Goal: Task Accomplishment & Management: Use online tool/utility

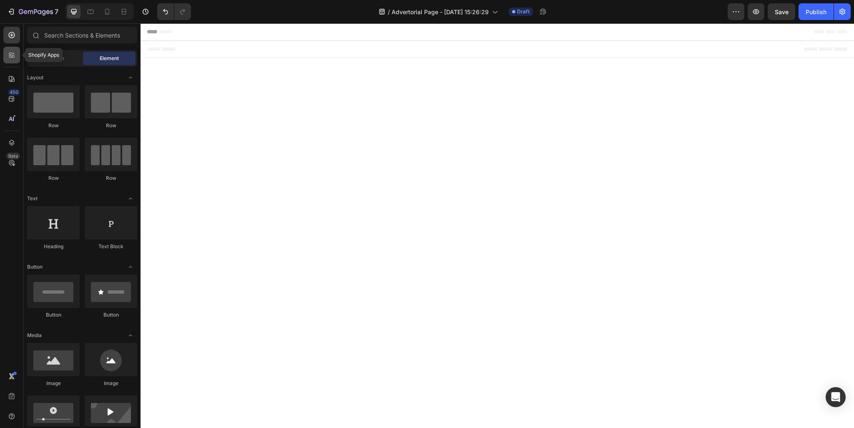
click at [17, 60] on div at bounding box center [11, 55] width 17 height 17
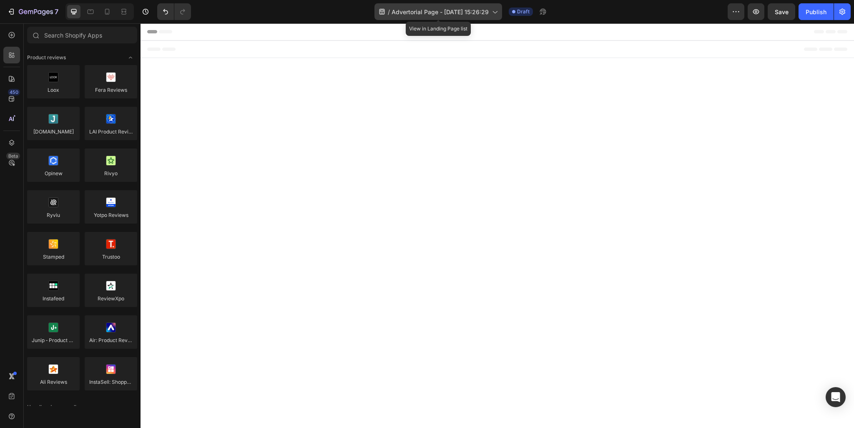
click at [460, 13] on span "Advertorial Page - [DATE] 15:26:29" at bounding box center [440, 12] width 97 height 9
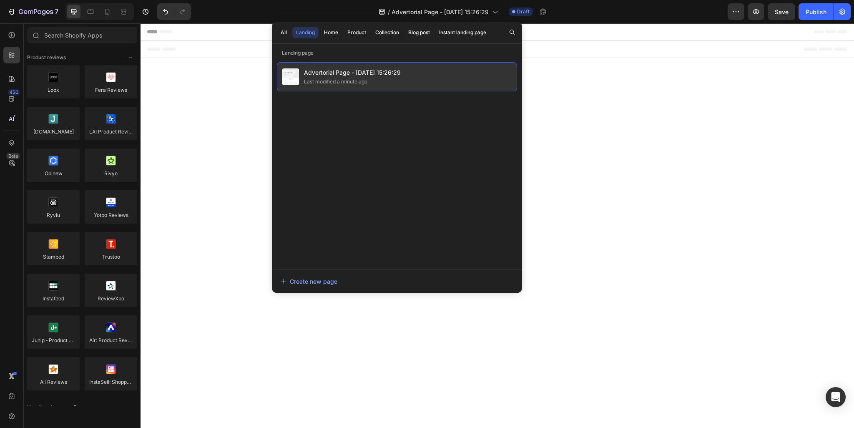
click at [334, 72] on span "Advertorial Page - [DATE] 15:26:29" at bounding box center [352, 73] width 97 height 10
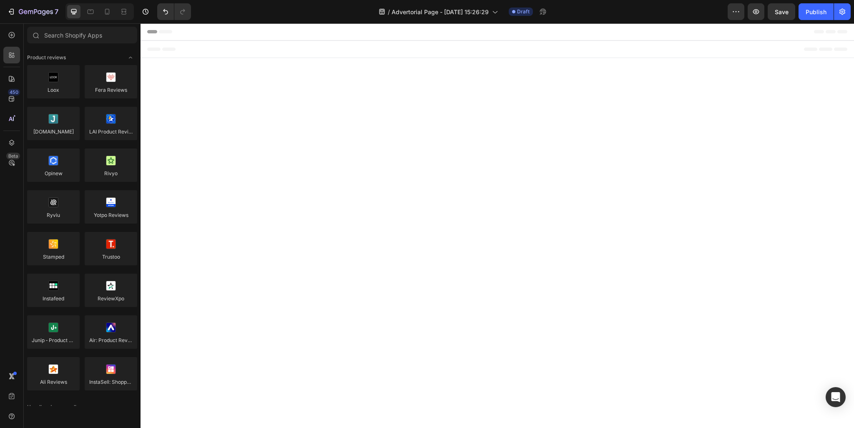
click at [224, 45] on div "Footer" at bounding box center [497, 49] width 700 height 17
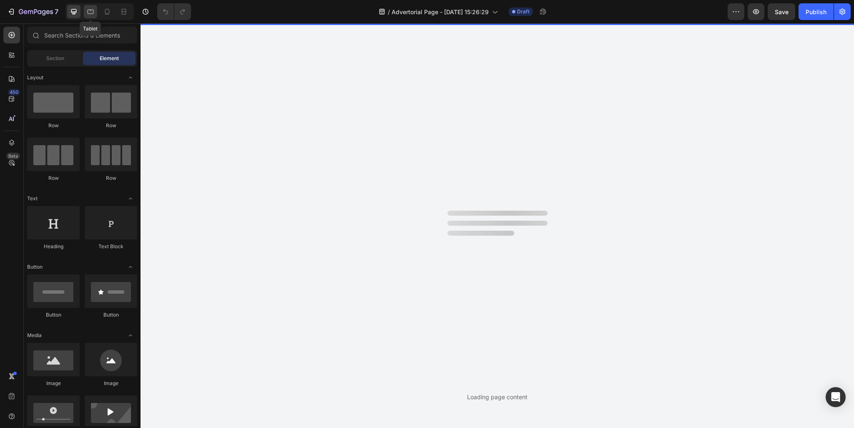
click at [90, 13] on icon at bounding box center [90, 12] width 8 height 8
click at [110, 9] on icon at bounding box center [107, 12] width 8 height 8
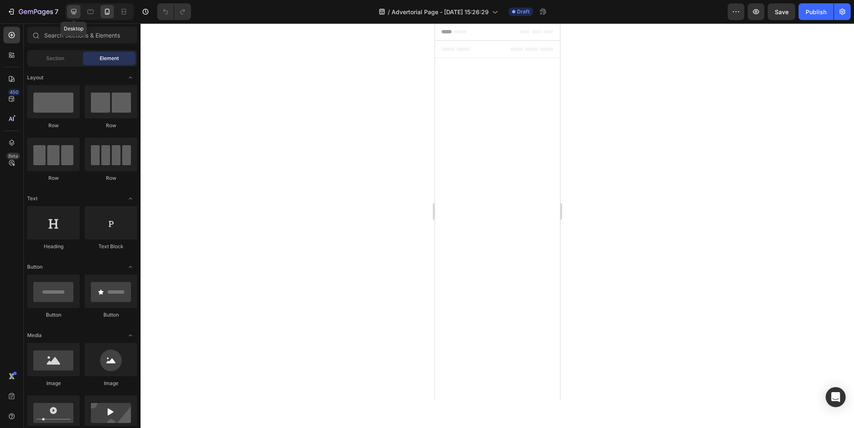
click at [72, 13] on icon at bounding box center [73, 11] width 5 height 5
click at [13, 59] on icon at bounding box center [12, 55] width 8 height 8
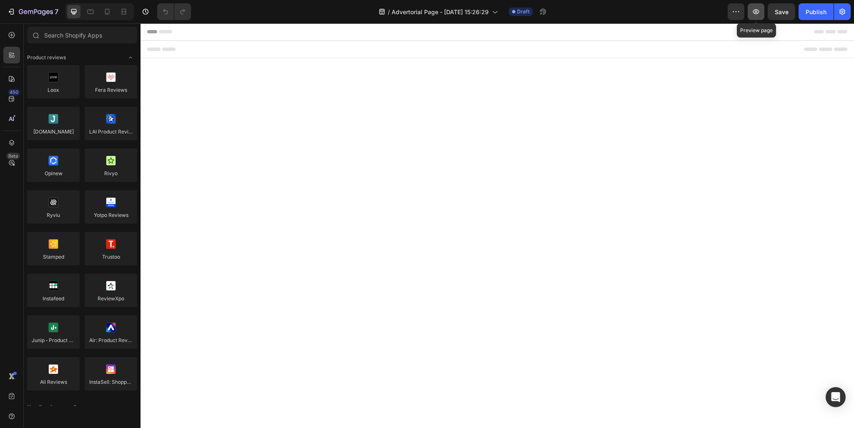
click at [756, 12] on icon "button" at bounding box center [756, 11] width 3 height 3
click at [16, 13] on div "7" at bounding box center [32, 12] width 51 height 10
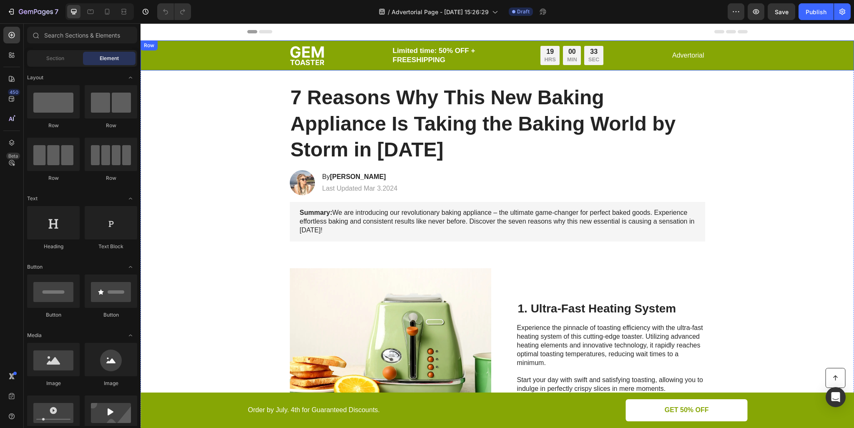
click at [242, 55] on div "Image Limited time: 50% OFF + FREESHIPPING Text Block 19 HRS 00 MIN 33 SEC Coun…" at bounding box center [497, 55] width 697 height 20
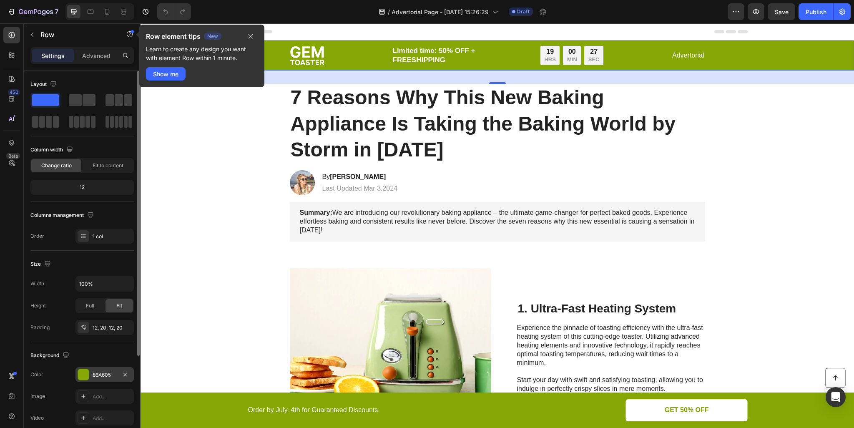
click at [87, 371] on div at bounding box center [83, 374] width 11 height 11
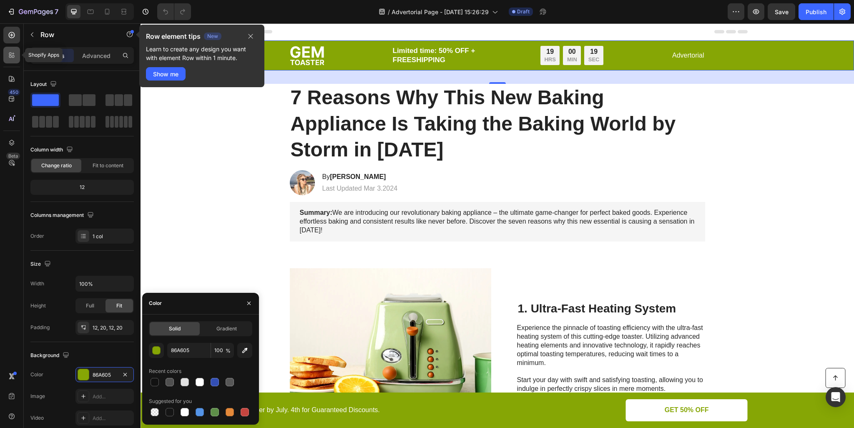
click at [17, 58] on div at bounding box center [11, 55] width 17 height 17
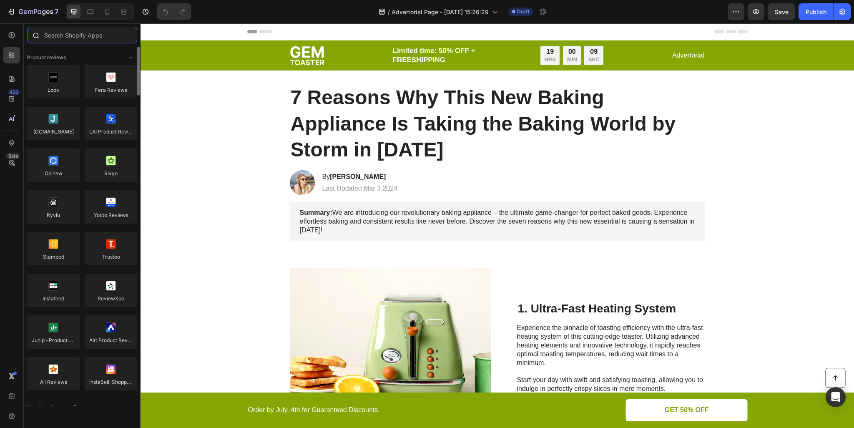
click at [78, 36] on input "text" at bounding box center [82, 35] width 110 height 17
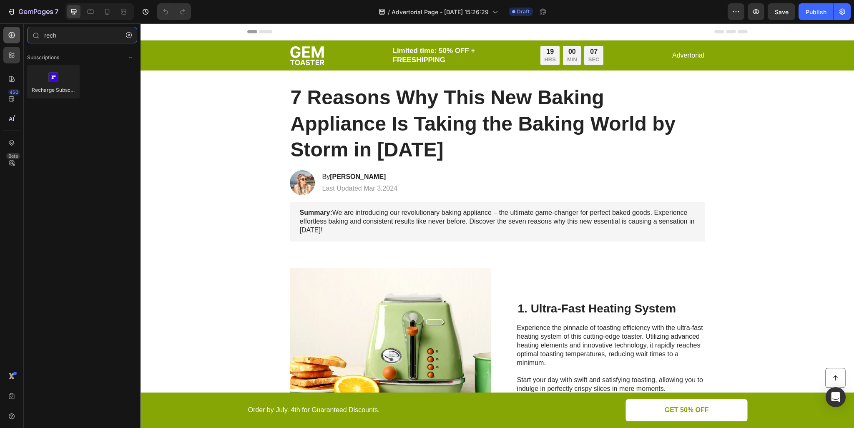
type input "rech"
click at [12, 35] on icon at bounding box center [12, 35] width 8 height 8
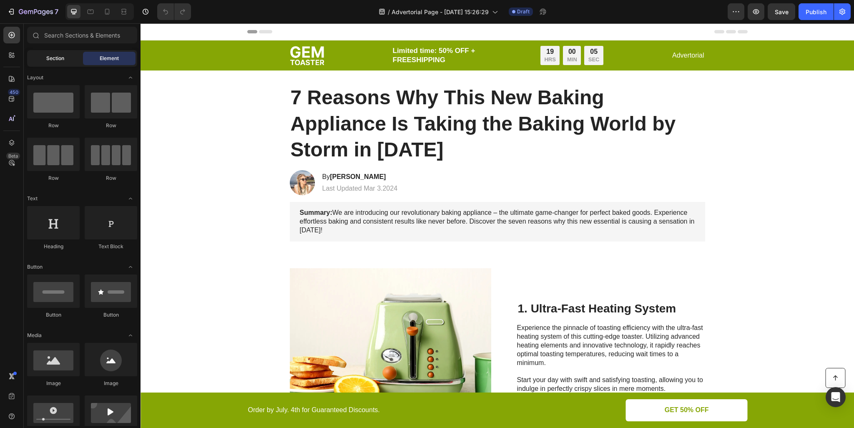
click at [62, 57] on span "Section" at bounding box center [55, 59] width 18 height 8
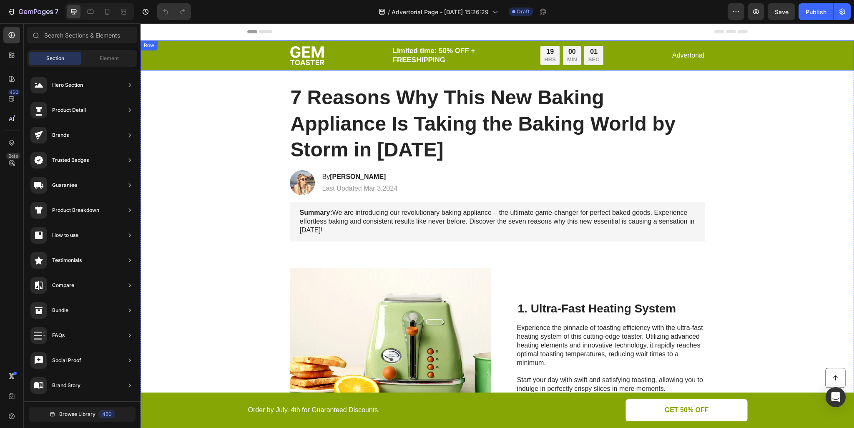
click at [641, 68] on div "Image Limited time: 50% OFF + FREESHIPPING Text Block 19 HRS 00 MIN 01 SEC Coun…" at bounding box center [498, 55] width 714 height 30
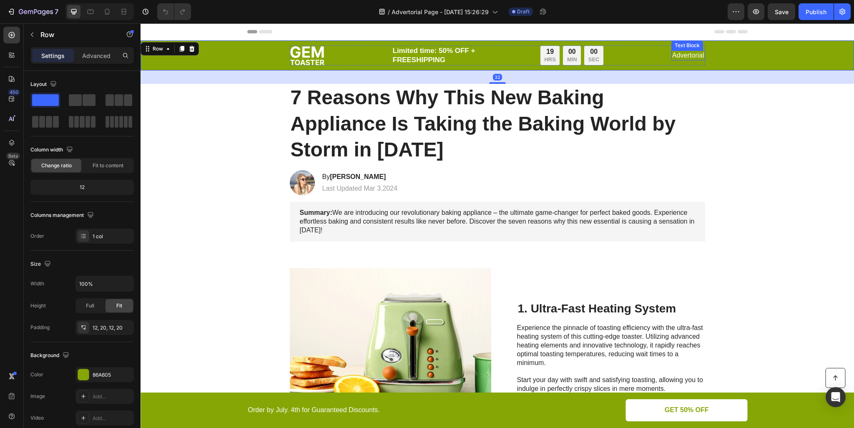
click at [680, 57] on p "Advertorial" at bounding box center [688, 55] width 32 height 9
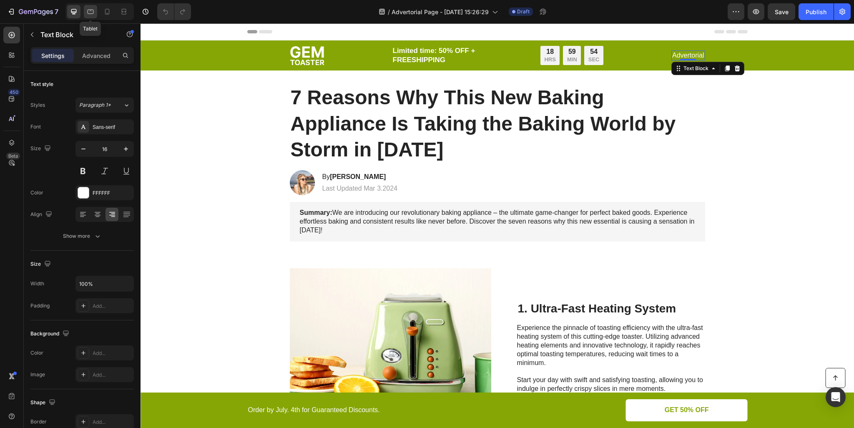
click at [91, 12] on icon at bounding box center [90, 12] width 8 height 8
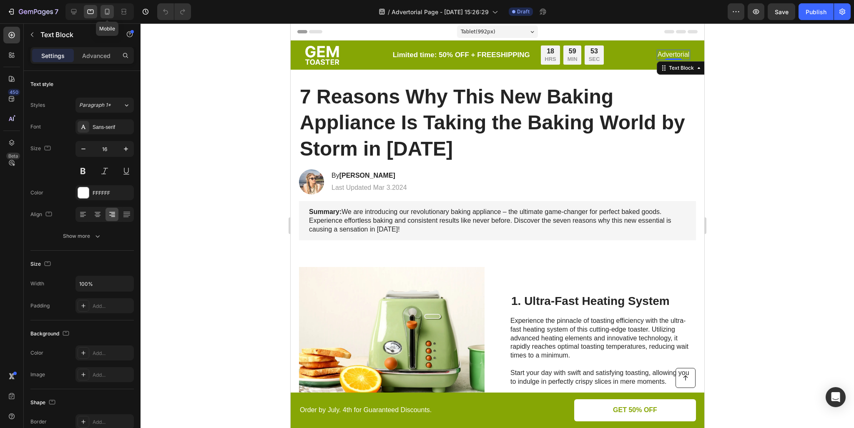
click at [106, 10] on icon at bounding box center [107, 12] width 8 height 8
type input "12"
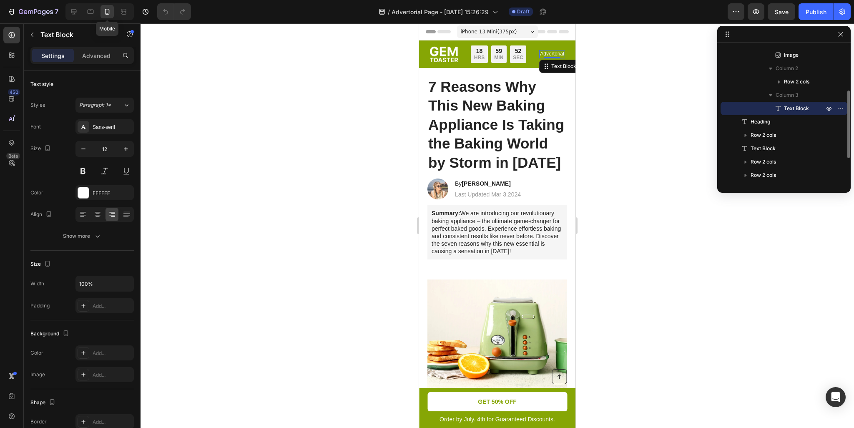
scroll to position [8, 0]
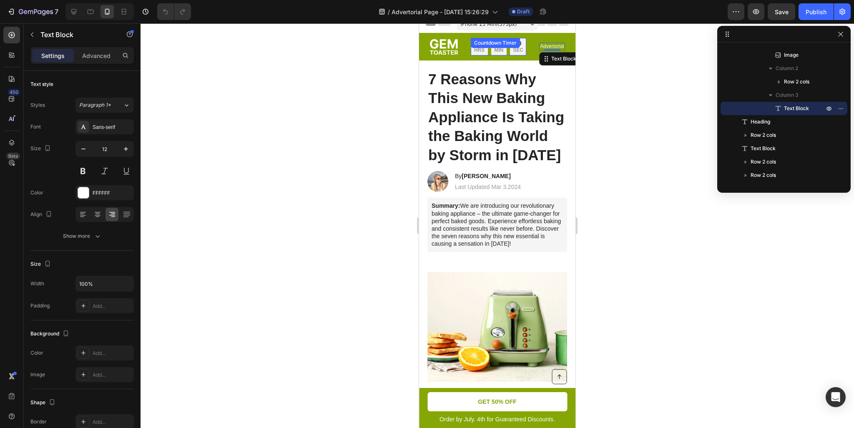
click at [485, 55] on div "18 HRS 59 MIN 50 SEC" at bounding box center [498, 47] width 55 height 18
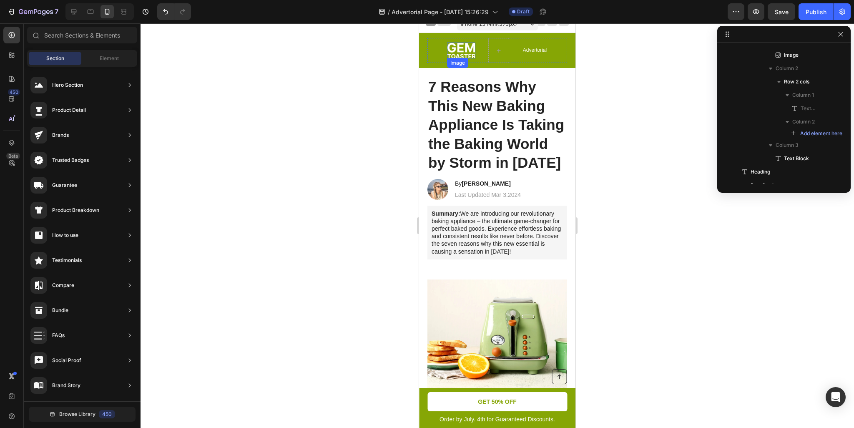
click at [464, 52] on img at bounding box center [461, 51] width 28 height 16
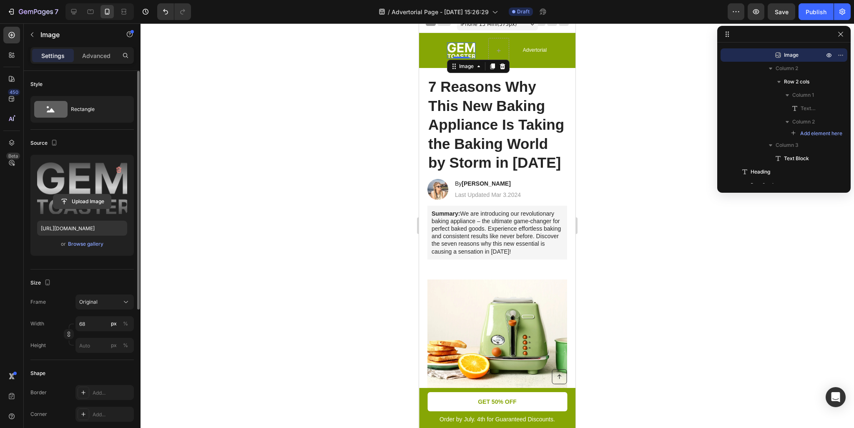
click at [100, 196] on input "file" at bounding box center [82, 201] width 58 height 14
click at [117, 171] on icon "button" at bounding box center [119, 170] width 8 height 8
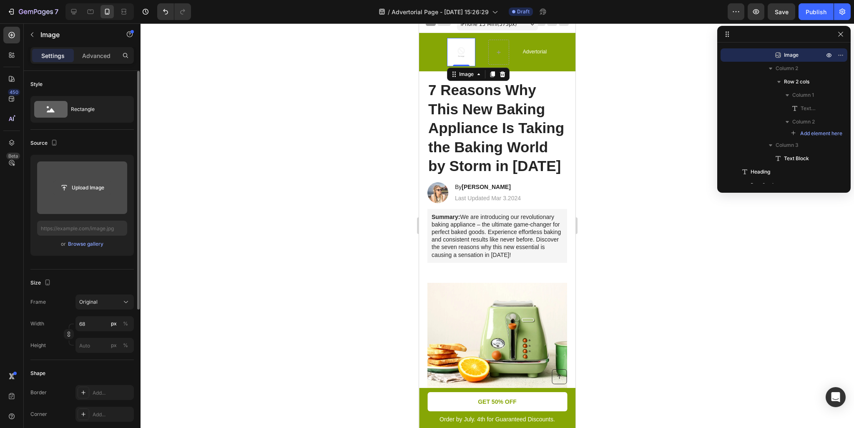
click at [91, 181] on input "file" at bounding box center [82, 188] width 58 height 14
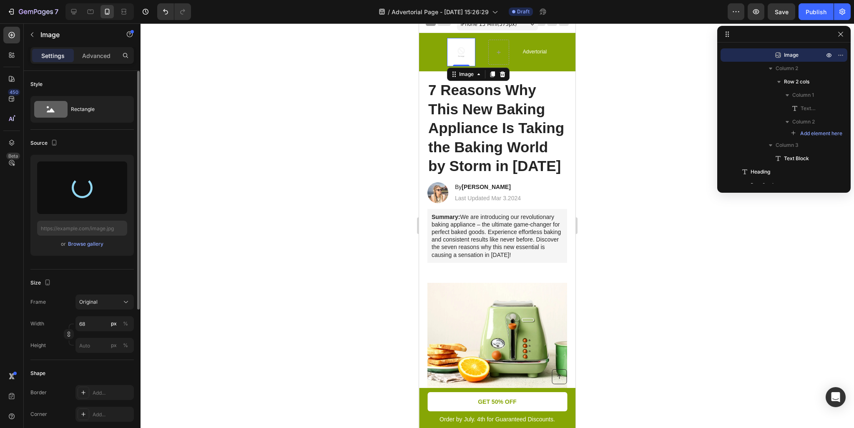
type input "https://cdn.shopify.com/s/files/1/0881/3124/0221/files/gempages_586314713604817…"
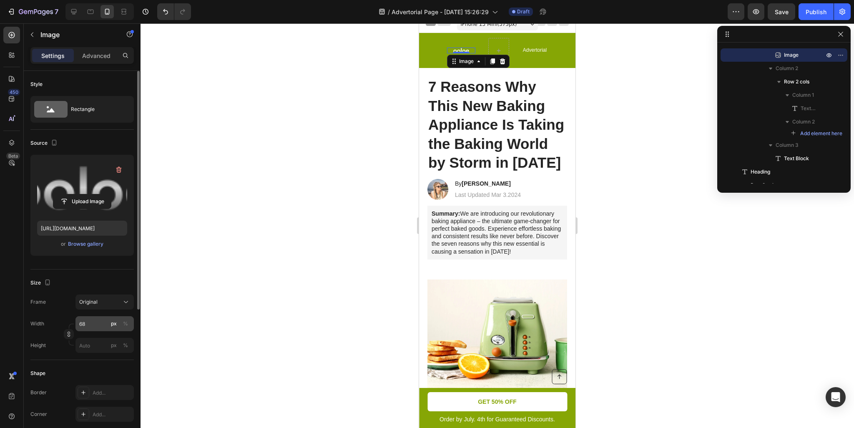
drag, startPoint x: 71, startPoint y: 334, endPoint x: 99, endPoint y: 321, distance: 30.6
click at [99, 321] on div "Width 68 px % Height px %" at bounding box center [81, 334] width 103 height 37
drag, startPoint x: 127, startPoint y: 322, endPoint x: 129, endPoint y: 314, distance: 8.6
click at [129, 314] on div "Frame Original Width 68 px % Height px %" at bounding box center [81, 323] width 103 height 58
click at [115, 324] on div "px" at bounding box center [114, 324] width 6 height 8
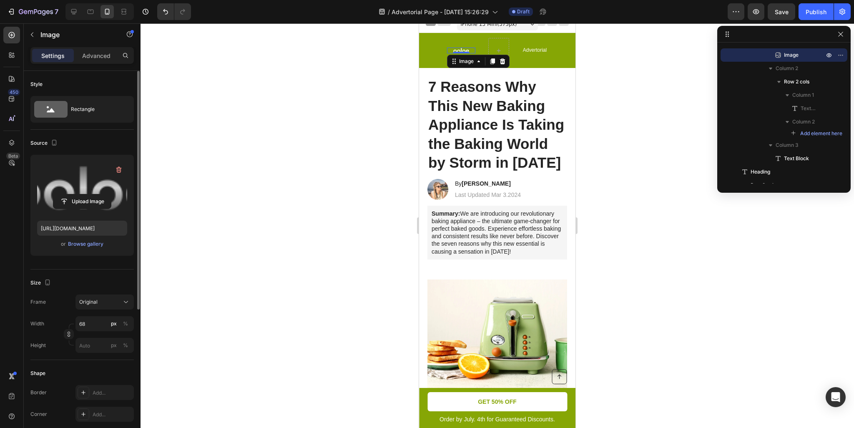
drag, startPoint x: 115, startPoint y: 324, endPoint x: 118, endPoint y: 310, distance: 13.7
click at [118, 310] on div "Frame Original Width 68 px % Height px %" at bounding box center [81, 323] width 103 height 58
click at [93, 326] on input "68" at bounding box center [104, 323] width 58 height 15
drag, startPoint x: 80, startPoint y: 322, endPoint x: 89, endPoint y: 322, distance: 8.3
click at [89, 322] on input "68" at bounding box center [104, 323] width 58 height 15
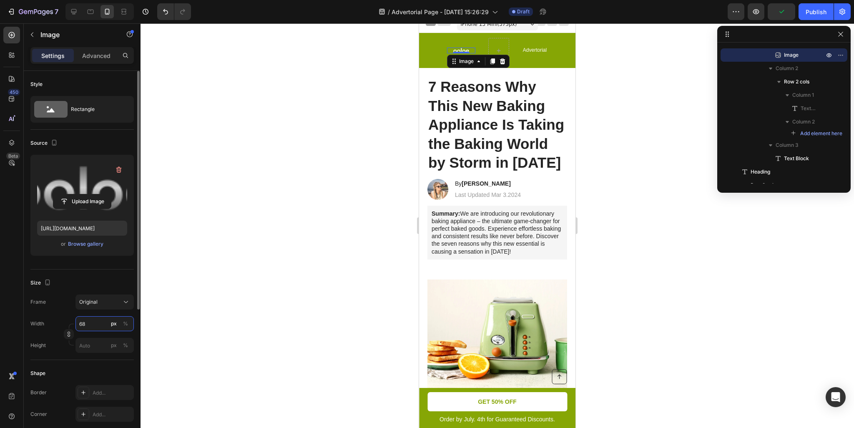
click at [88, 322] on input "68" at bounding box center [104, 323] width 58 height 15
click at [91, 323] on input "68" at bounding box center [104, 323] width 58 height 15
drag, startPoint x: 95, startPoint y: 322, endPoint x: 58, endPoint y: 319, distance: 37.7
click at [58, 319] on div "Width 68 px %" at bounding box center [81, 323] width 103 height 15
click at [102, 300] on div "Original" at bounding box center [99, 302] width 41 height 8
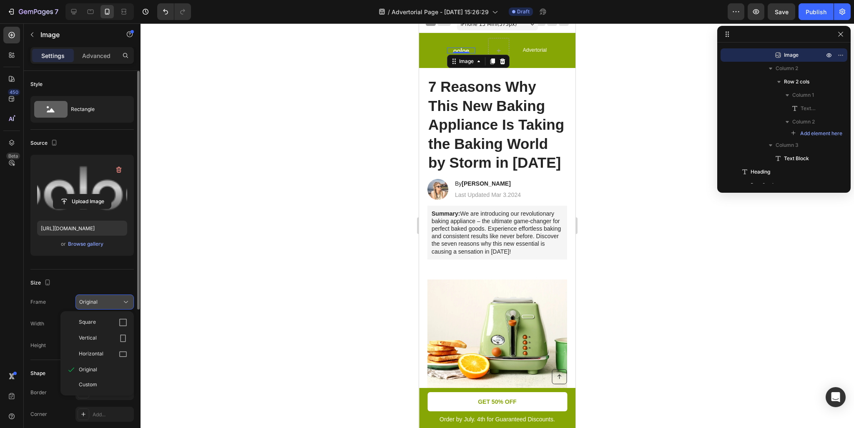
click at [102, 300] on div "Original" at bounding box center [99, 302] width 41 height 8
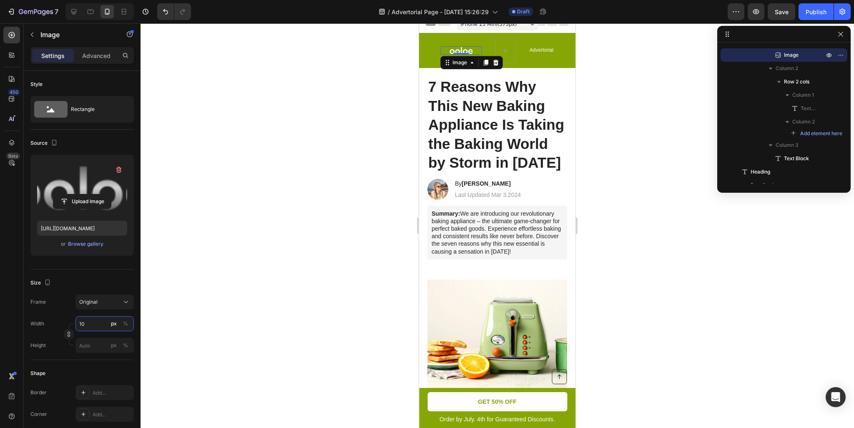
type input "1"
type input "250"
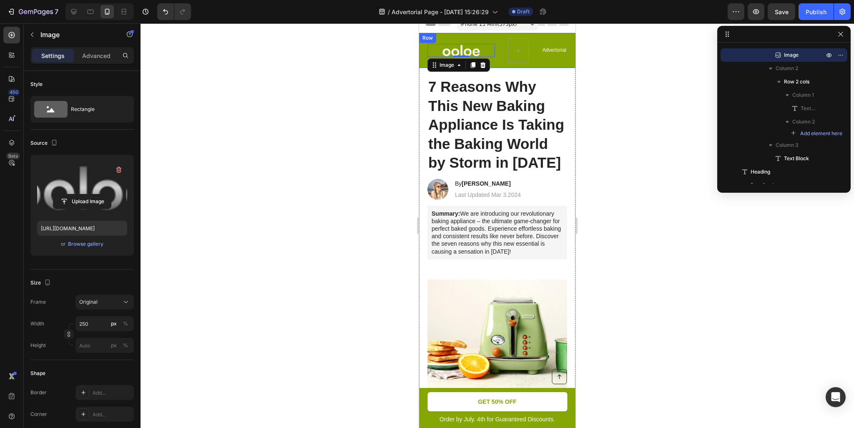
click at [535, 65] on div "Image 0 Limited time: 50% OFF + FREESHIPPING Text Block Row Advertorial Text Bl…" at bounding box center [497, 50] width 156 height 35
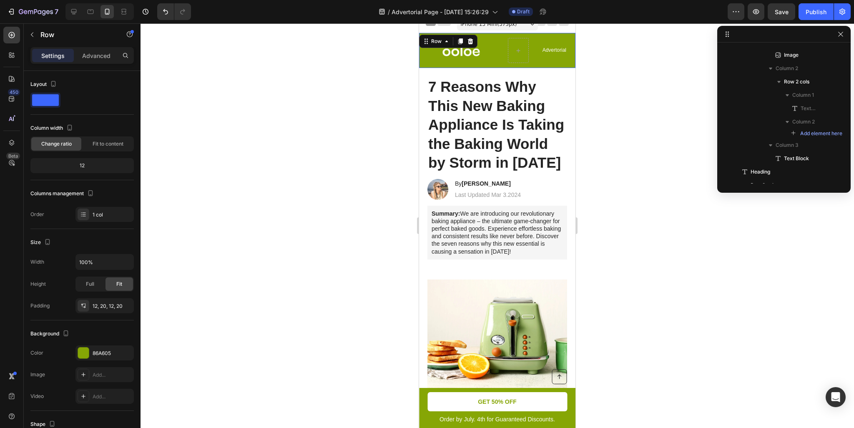
scroll to position [0, 0]
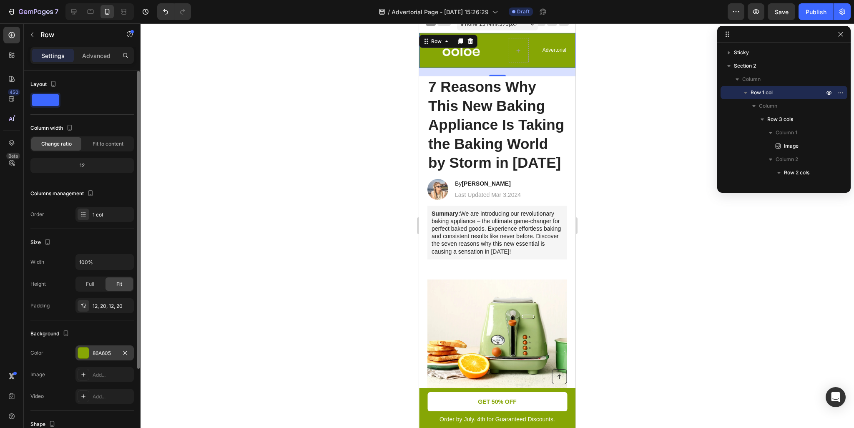
click at [86, 350] on div at bounding box center [83, 352] width 11 height 11
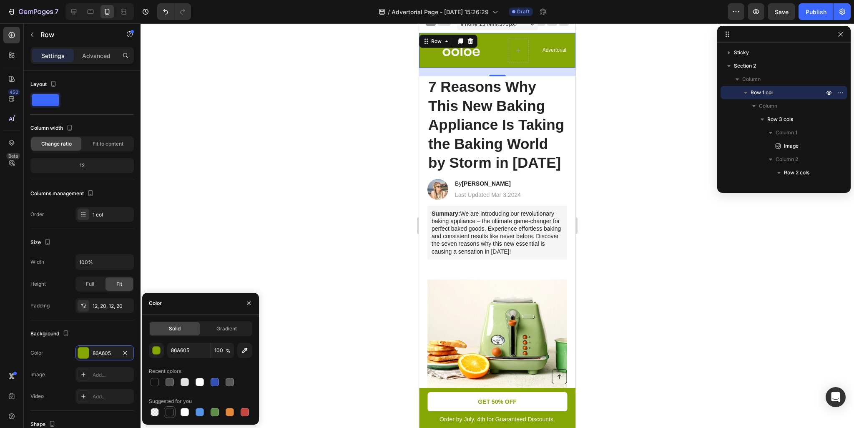
click at [166, 411] on div at bounding box center [170, 412] width 8 height 8
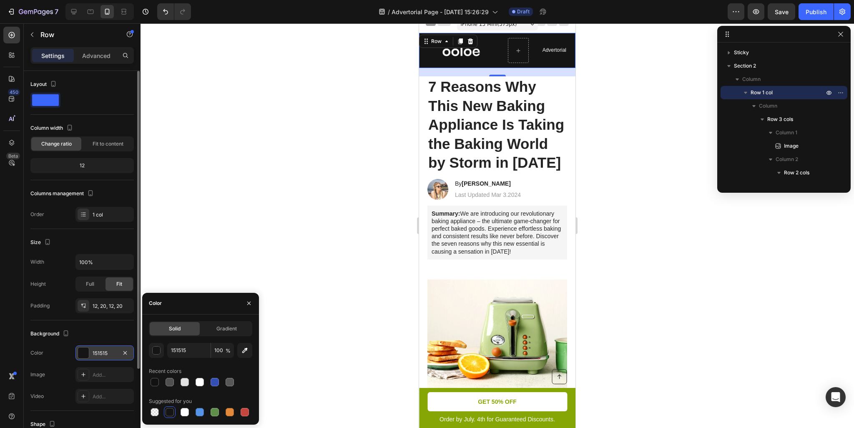
click at [98, 352] on div "151515" at bounding box center [105, 354] width 24 height 8
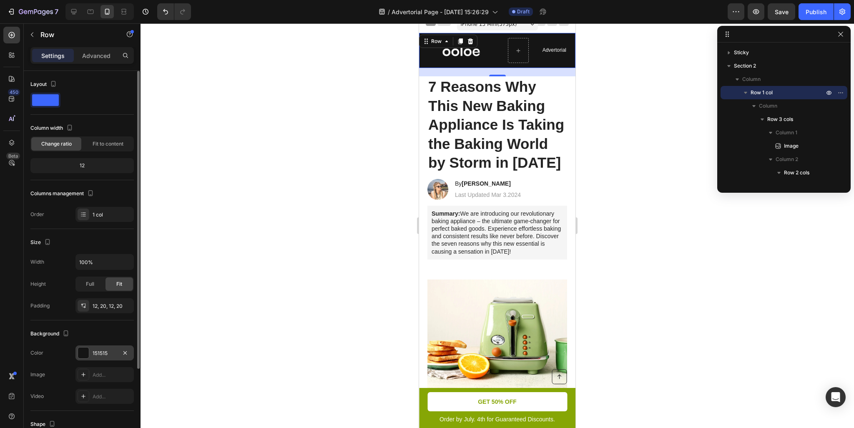
click at [98, 352] on div "151515" at bounding box center [105, 354] width 24 height 8
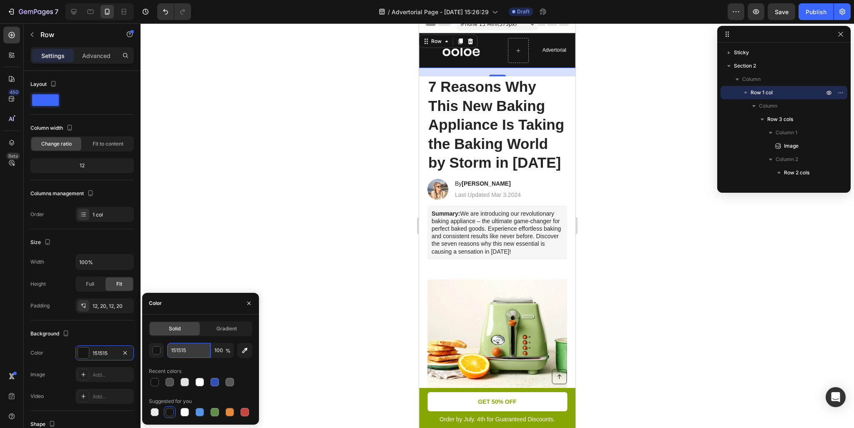
click at [186, 354] on input "151515" at bounding box center [188, 350] width 43 height 15
paste input "92D57"
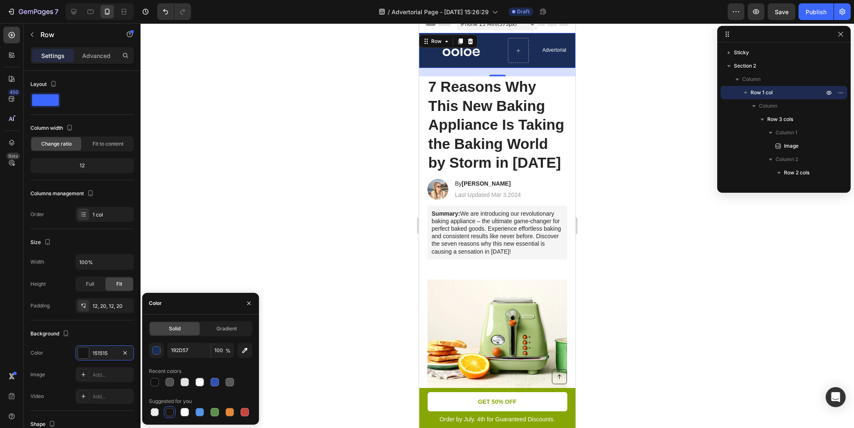
click at [188, 360] on div "192D57 100 % Recent colors Suggested for you" at bounding box center [200, 380] width 103 height 75
type input "151515"
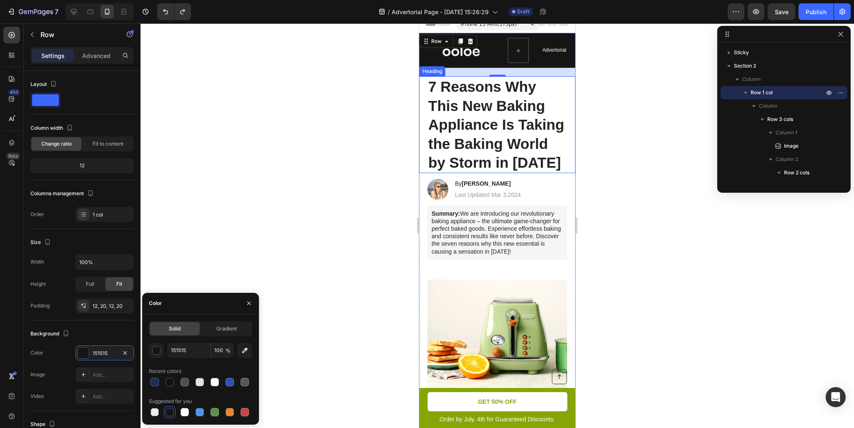
click at [511, 146] on h1 "7 Reasons Why This New Baking Appliance Is Taking the Baking World by Storm in …" at bounding box center [498, 124] width 140 height 97
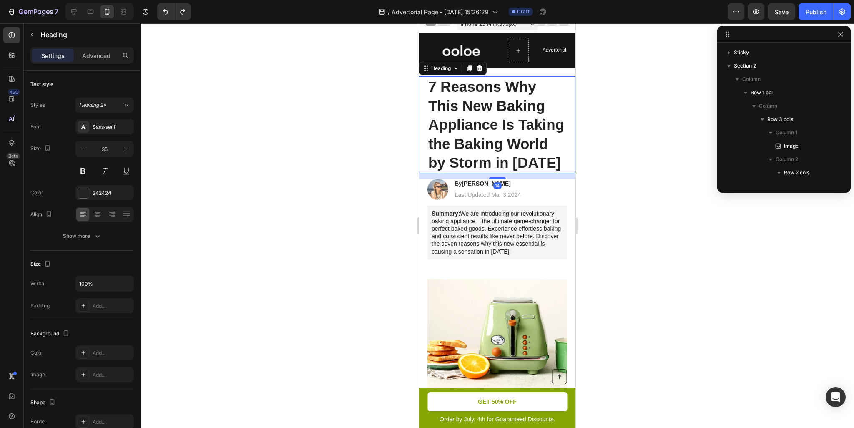
scroll to position [154, 0]
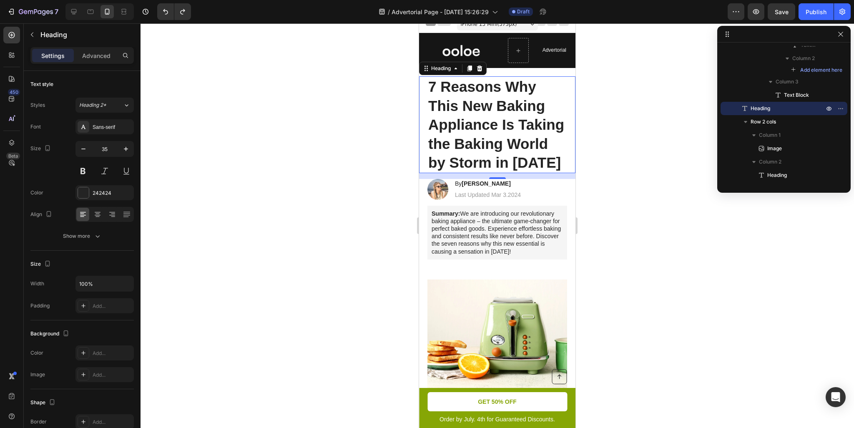
click at [612, 131] on div at bounding box center [498, 225] width 714 height 405
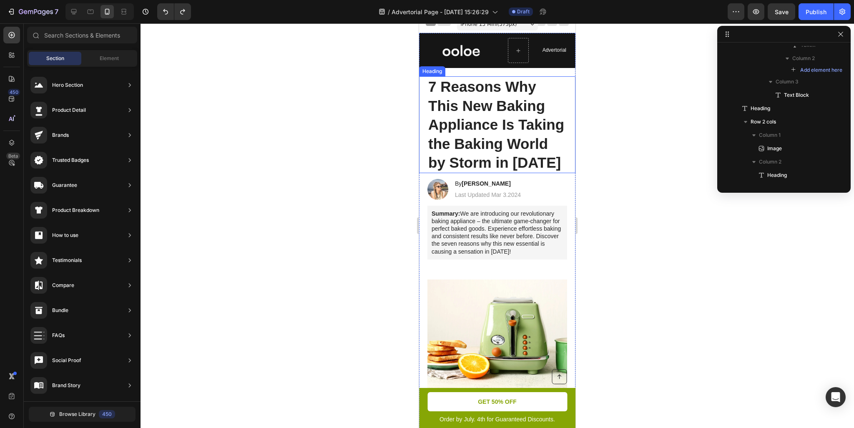
click at [500, 121] on h1 "7 Reasons Why This New Baking Appliance Is Taking the Baking World by Storm in …" at bounding box center [498, 124] width 140 height 97
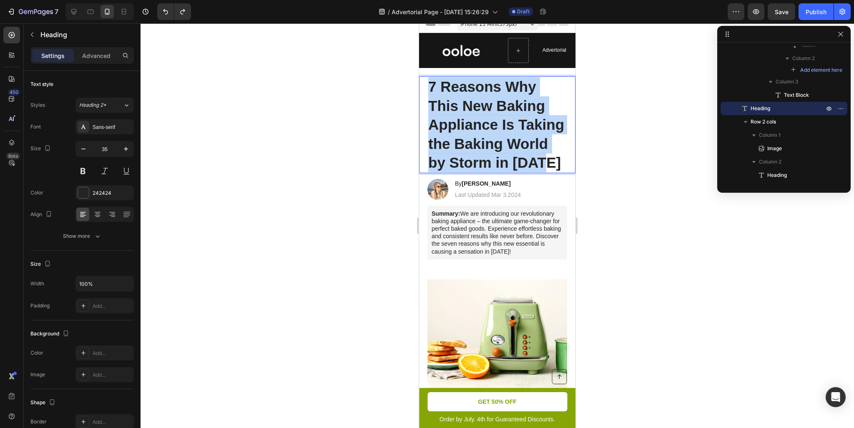
drag, startPoint x: 490, startPoint y: 177, endPoint x: 402, endPoint y: 31, distance: 170.5
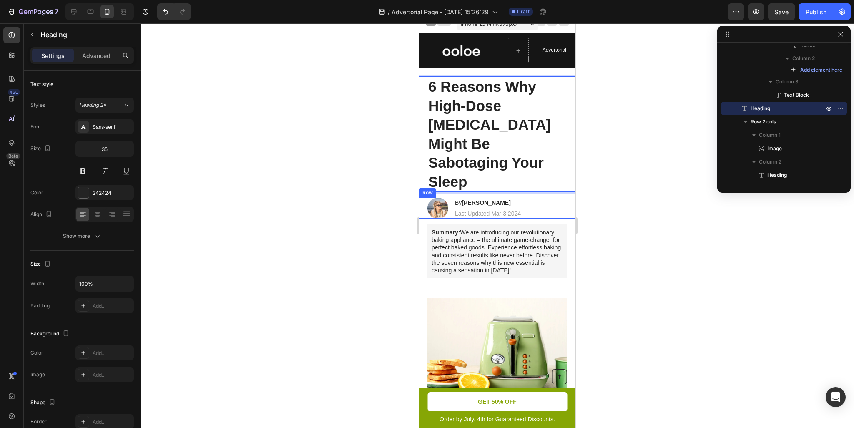
click at [528, 198] on div "Image By Jessica M. Heading Last Updated Mar 3.2024 Text Block Row" at bounding box center [497, 208] width 156 height 21
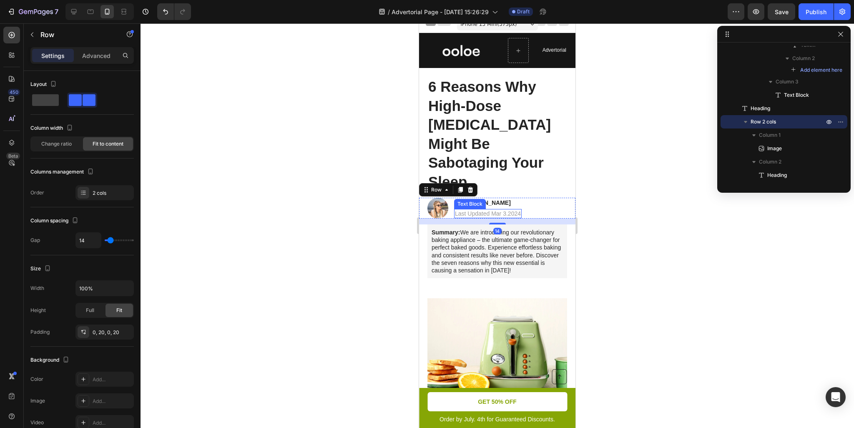
click at [508, 210] on p "Last Updated Mar 3.2024" at bounding box center [488, 214] width 66 height 8
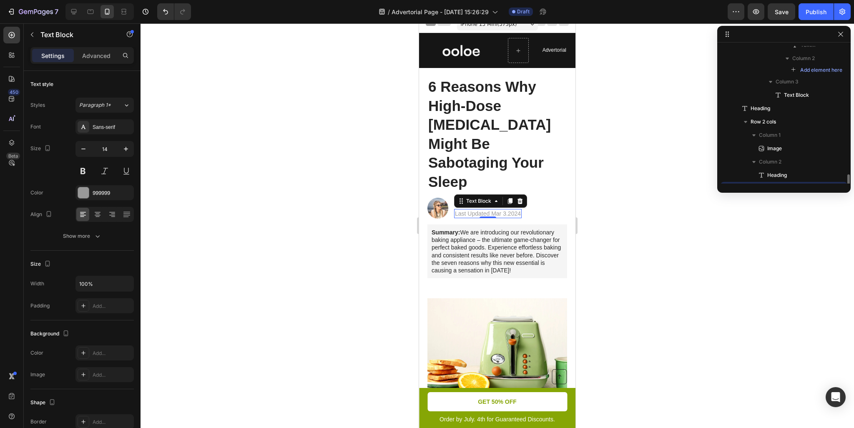
click at [508, 210] on p "Last Updated Mar 3.2024" at bounding box center [488, 214] width 66 height 8
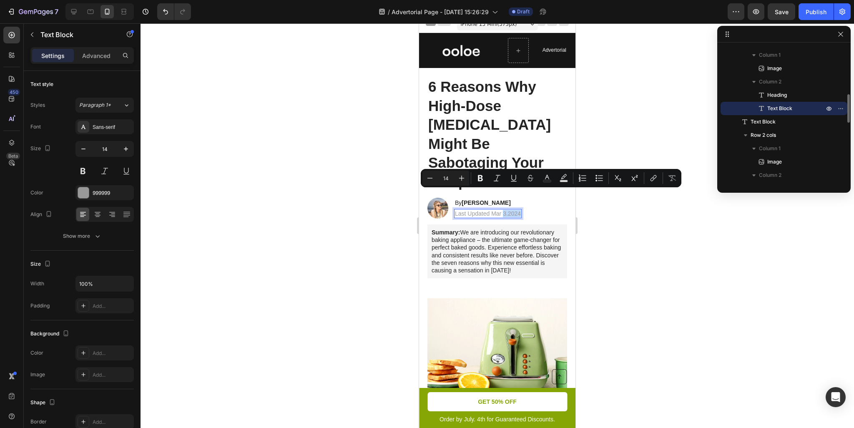
click at [509, 210] on p "Last Updated Mar 3.2024" at bounding box center [488, 214] width 66 height 8
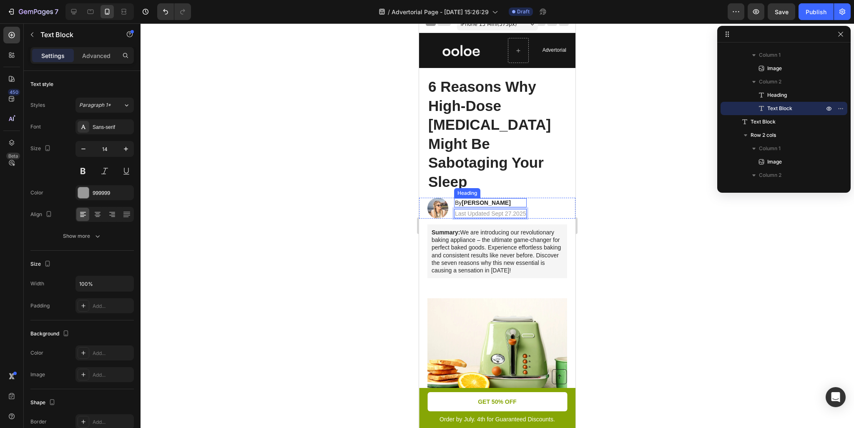
click at [473, 199] on strong "Jessica M." at bounding box center [486, 202] width 49 height 7
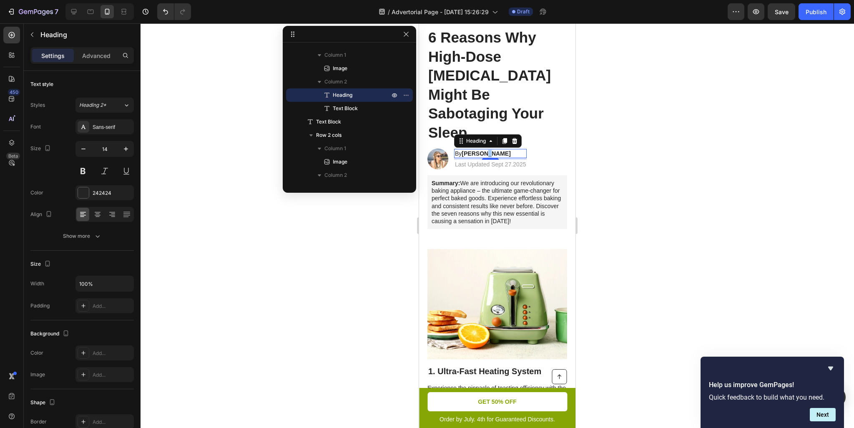
scroll to position [49, 0]
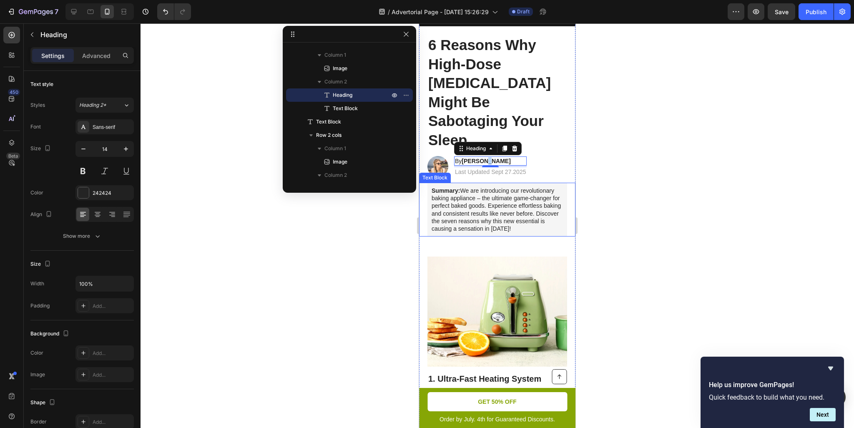
click at [496, 201] on p "Summary: We are introducing our revolutionary baking appliance – the ultimate g…" at bounding box center [497, 209] width 131 height 45
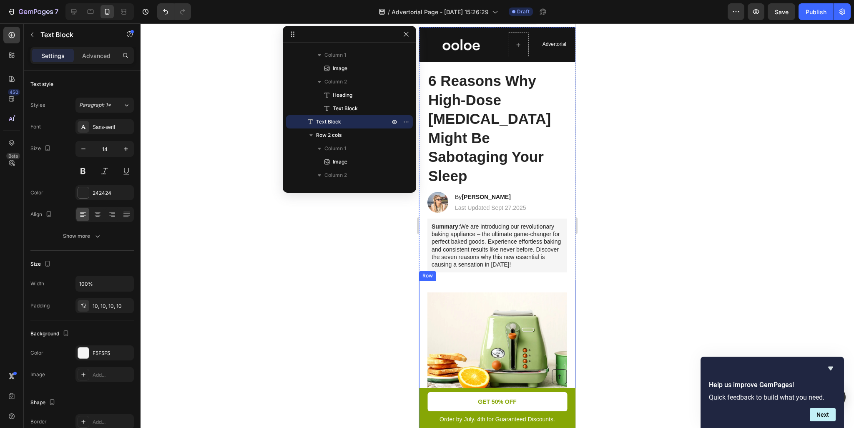
scroll to position [0, 0]
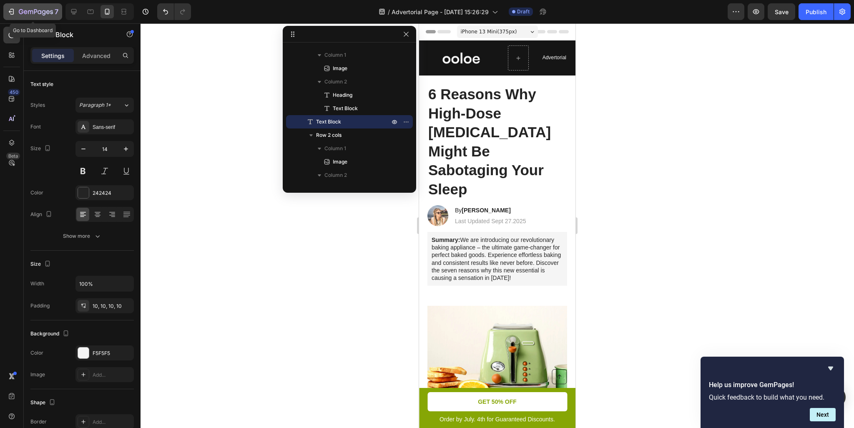
click at [15, 11] on div "7" at bounding box center [32, 12] width 51 height 10
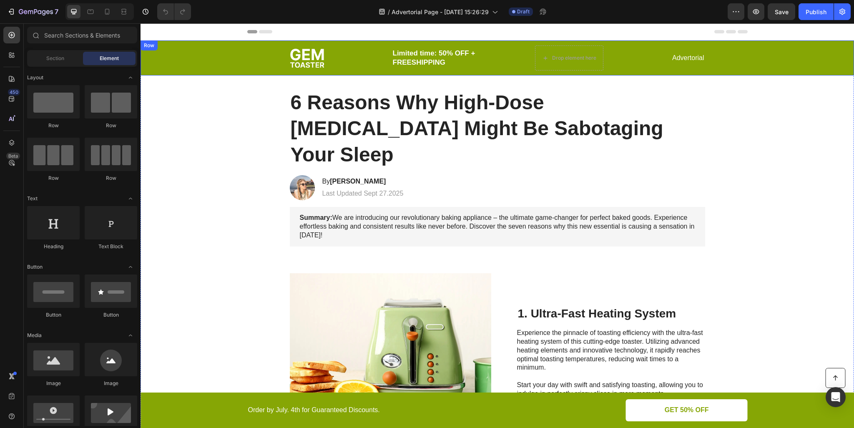
click at [372, 73] on div "Image Limited time: 50% OFF + FREESHIPPING Text Block Drop element here Row Adv…" at bounding box center [498, 57] width 714 height 35
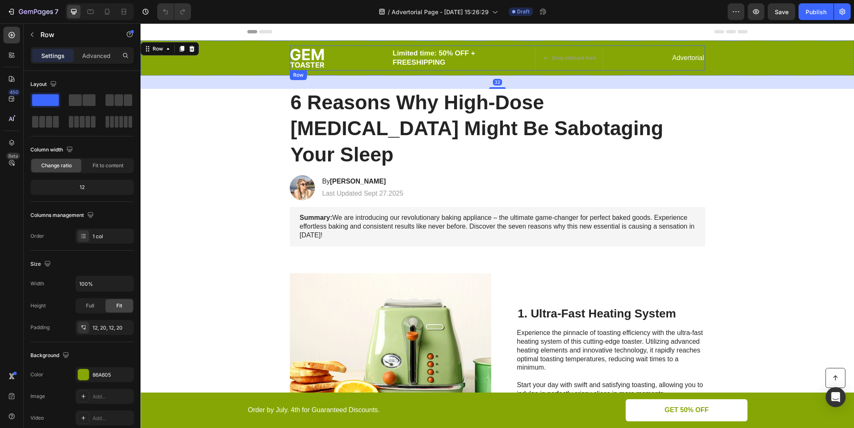
click at [366, 66] on div "Image Limited time: 50% OFF + FREESHIPPING Text Block Drop element here Row Adv…" at bounding box center [497, 57] width 415 height 25
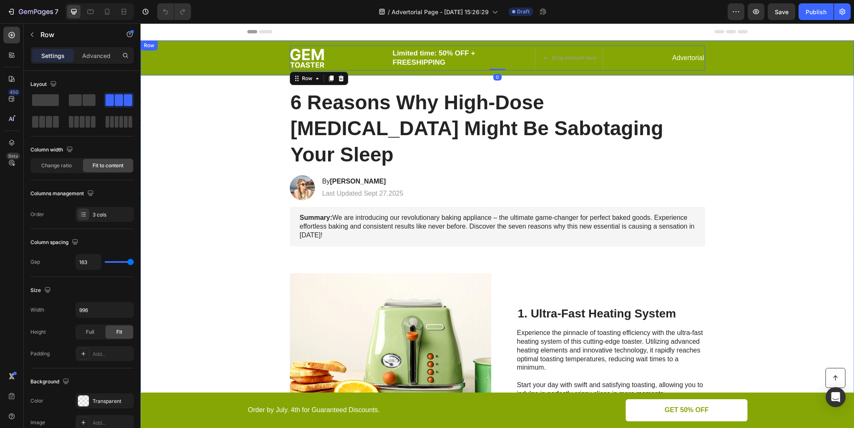
click at [363, 73] on div "Image Limited time: 50% OFF + FREESHIPPING Text Block Drop element here Row Adv…" at bounding box center [498, 57] width 714 height 35
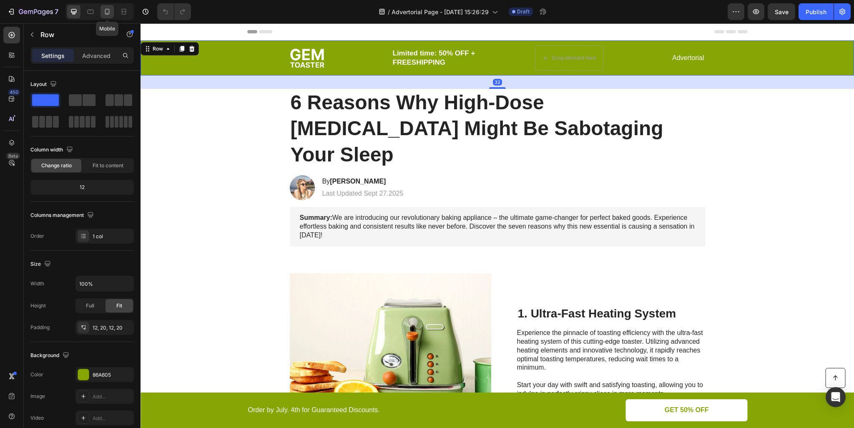
click at [111, 12] on div at bounding box center [107, 11] width 13 height 13
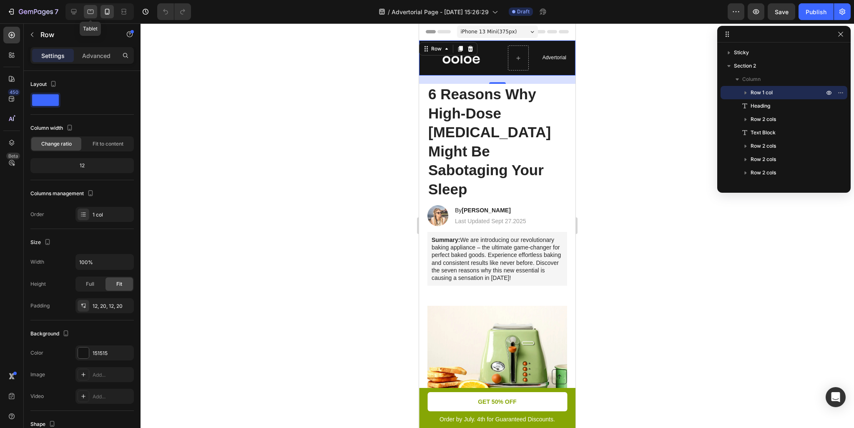
click at [89, 13] on icon at bounding box center [90, 12] width 8 height 8
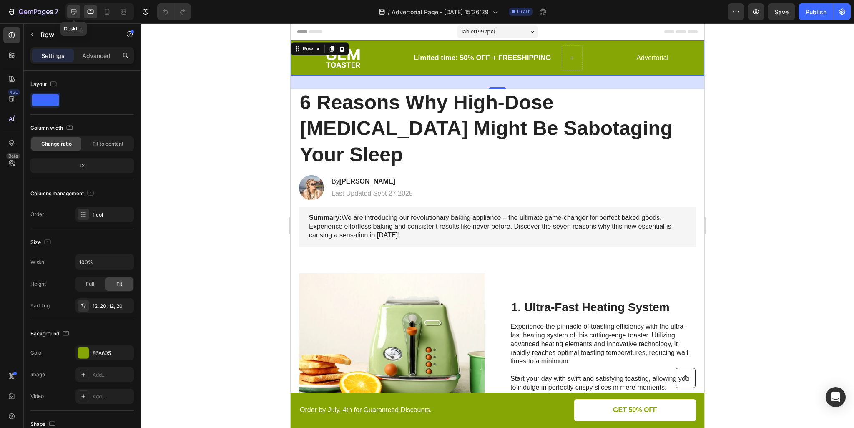
click at [74, 10] on icon at bounding box center [74, 12] width 8 height 8
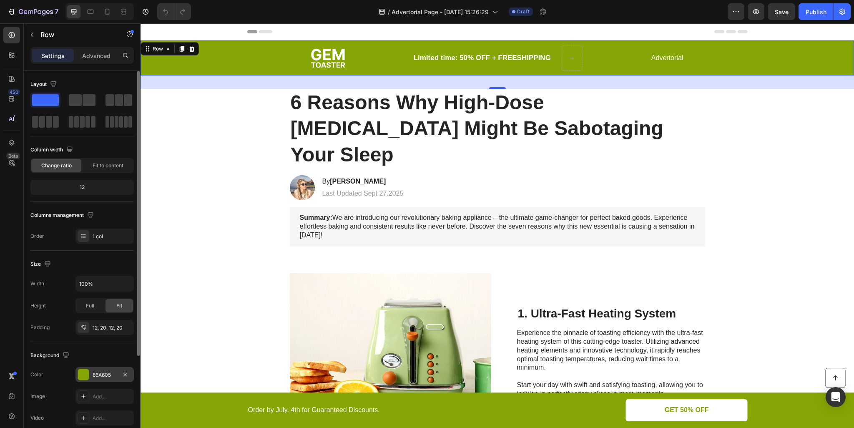
click at [83, 378] on div at bounding box center [83, 374] width 11 height 11
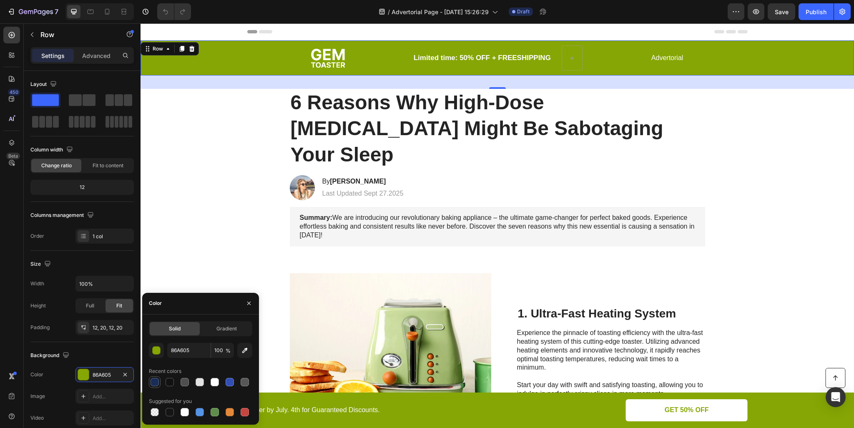
click at [154, 382] on div at bounding box center [155, 382] width 8 height 8
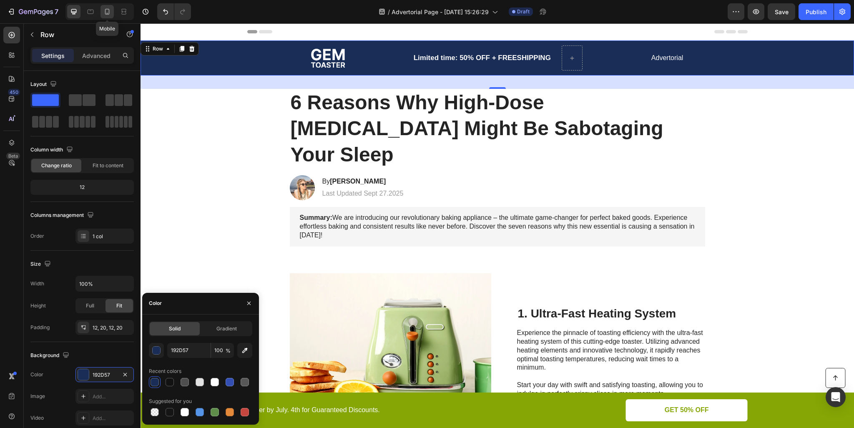
click at [103, 6] on div at bounding box center [107, 11] width 13 height 13
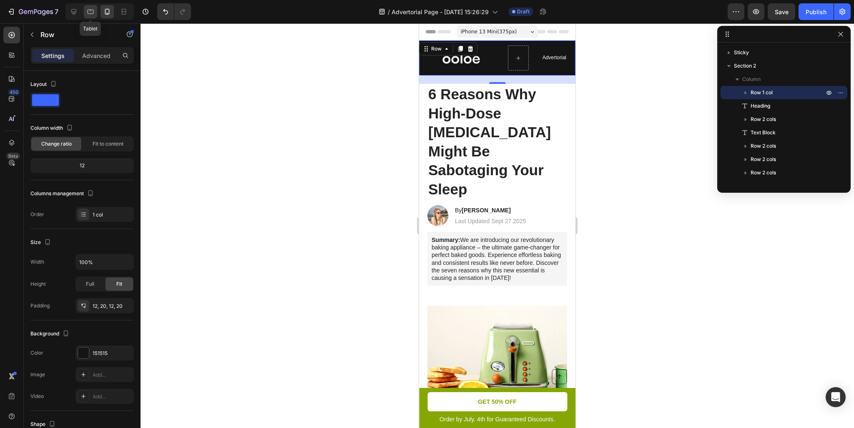
click at [90, 10] on icon at bounding box center [91, 12] width 6 height 5
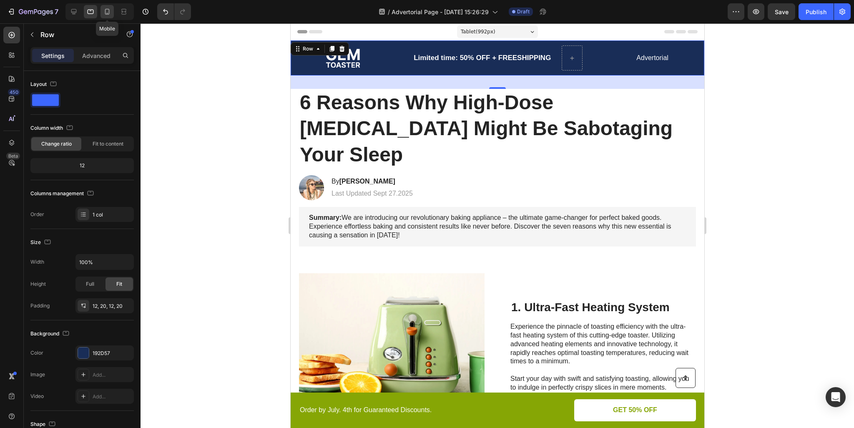
click at [111, 13] on div at bounding box center [107, 11] width 13 height 13
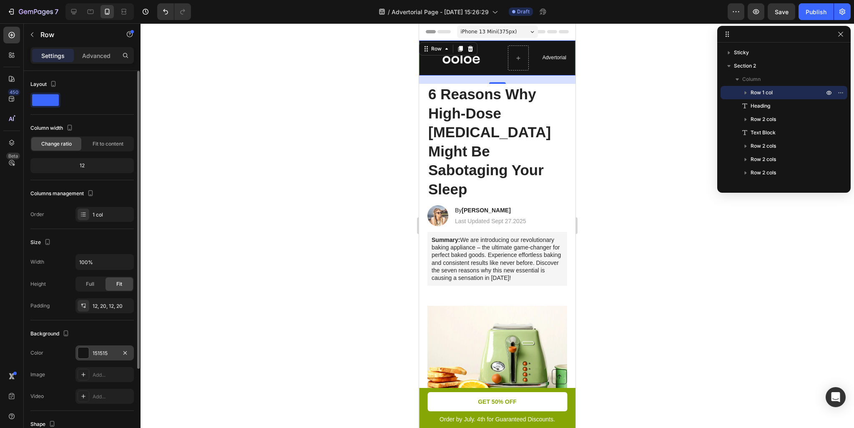
click at [90, 348] on div "151515" at bounding box center [104, 352] width 58 height 15
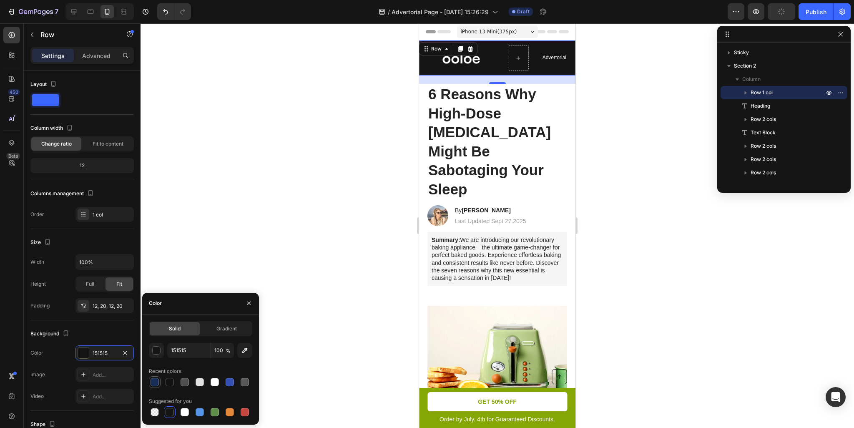
click at [155, 380] on div at bounding box center [155, 382] width 8 height 8
type input "192D57"
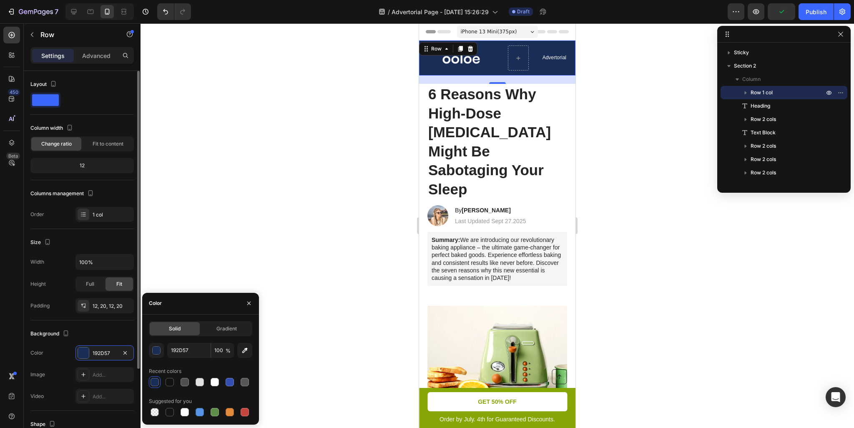
click at [123, 333] on div "Background" at bounding box center [81, 333] width 103 height 13
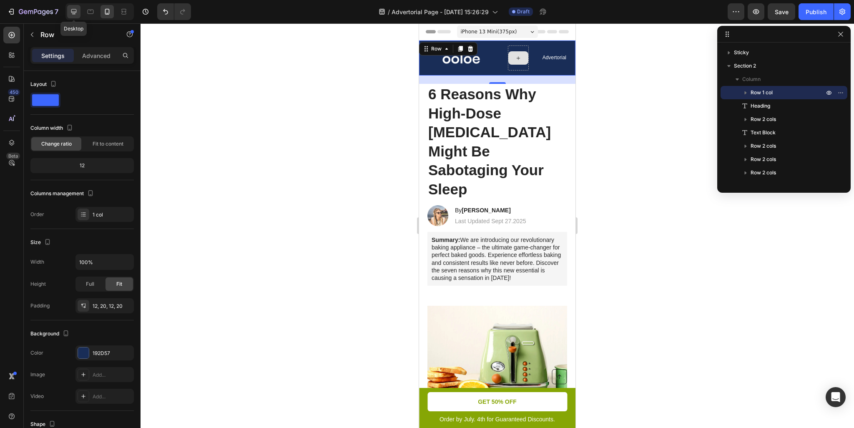
click at [78, 13] on div at bounding box center [73, 11] width 13 height 13
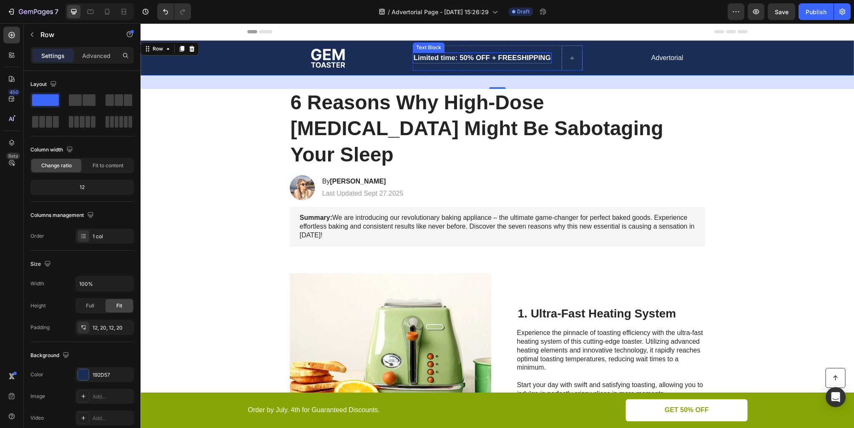
click at [502, 58] on p "Limited time: 50% OFF + FREESHIPPING" at bounding box center [482, 57] width 137 height 9
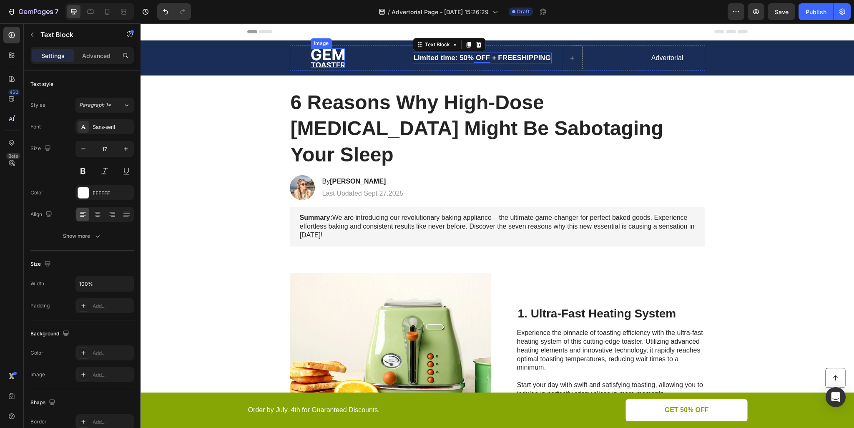
click at [323, 58] on img at bounding box center [328, 57] width 34 height 19
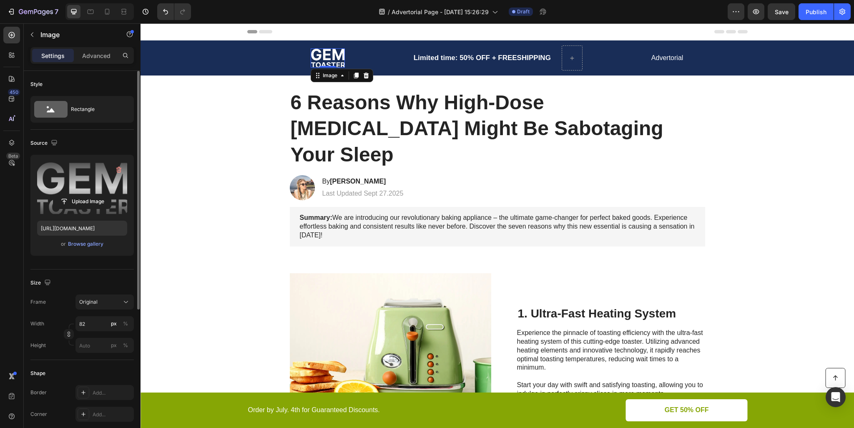
click at [96, 187] on label at bounding box center [82, 187] width 90 height 53
click at [96, 194] on input "file" at bounding box center [82, 201] width 58 height 14
type input "https://cdn.shopify.com/s/files/1/0881/3124/0221/files/gempages_586314713604817…"
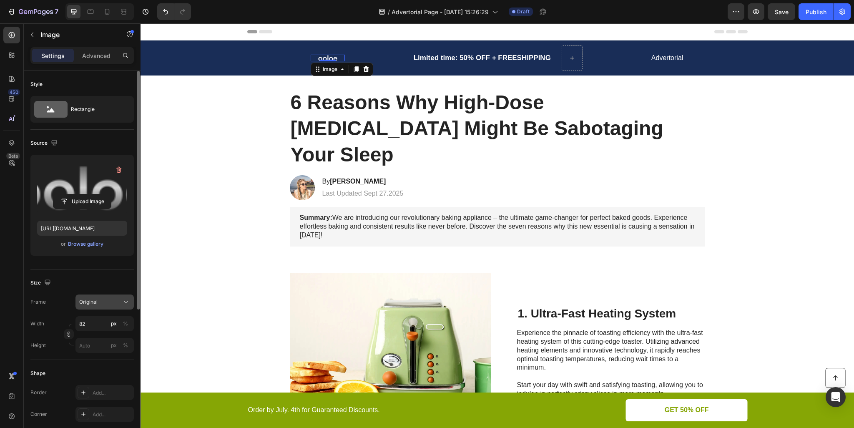
click at [103, 303] on div "Original" at bounding box center [99, 302] width 41 height 8
click at [78, 285] on div "Size" at bounding box center [81, 282] width 103 height 13
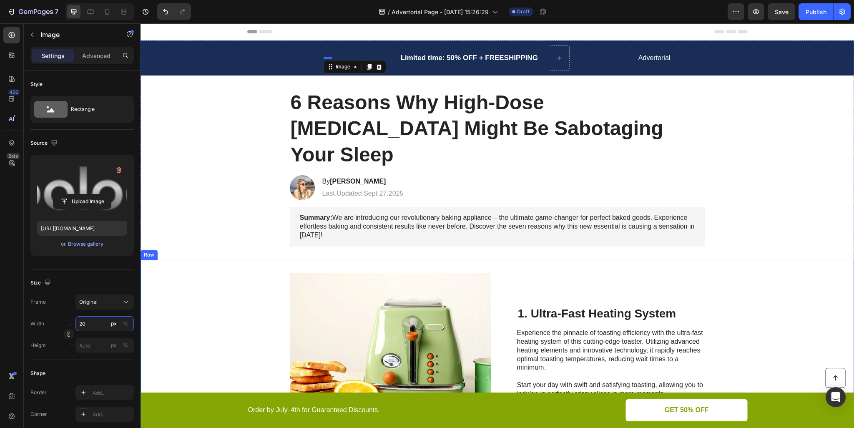
type input "2"
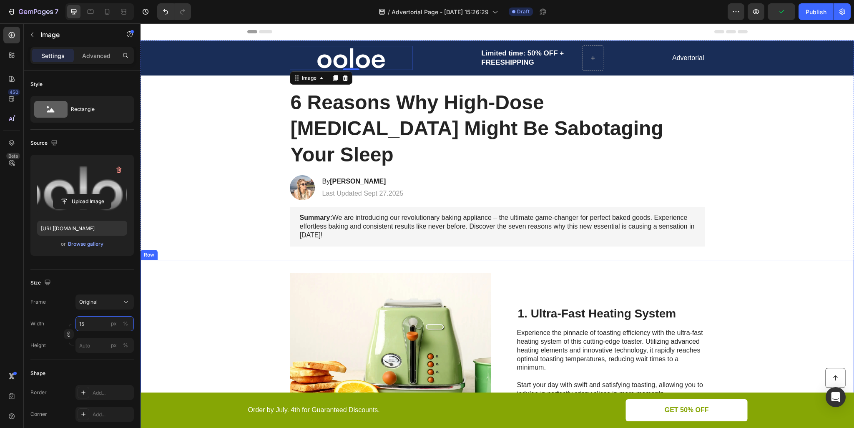
type input "150"
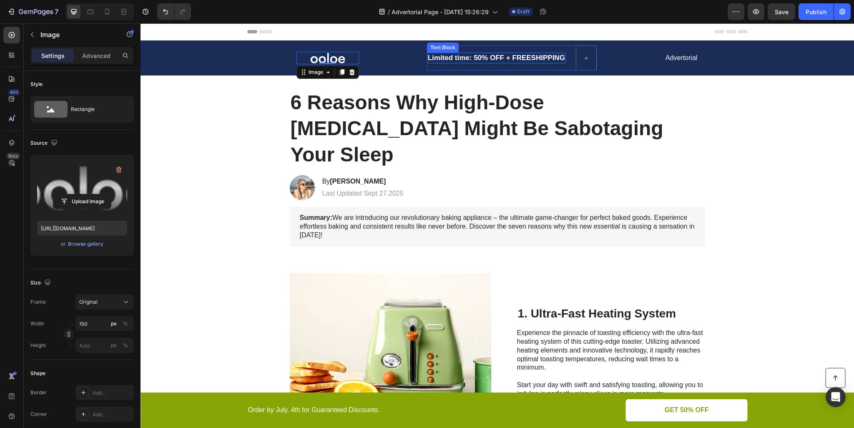
click at [485, 56] on p "Limited time: 50% OFF + FREESHIPPING" at bounding box center [496, 57] width 137 height 9
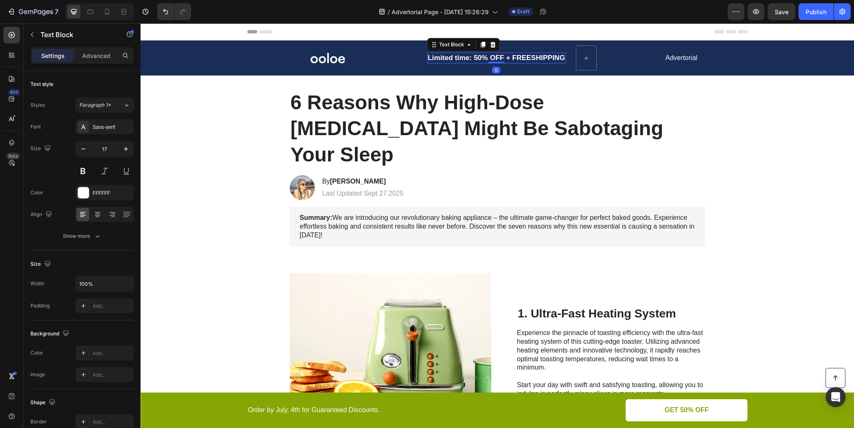
click at [470, 60] on p "Limited time: 50% OFF + FREESHIPPING" at bounding box center [496, 57] width 137 height 9
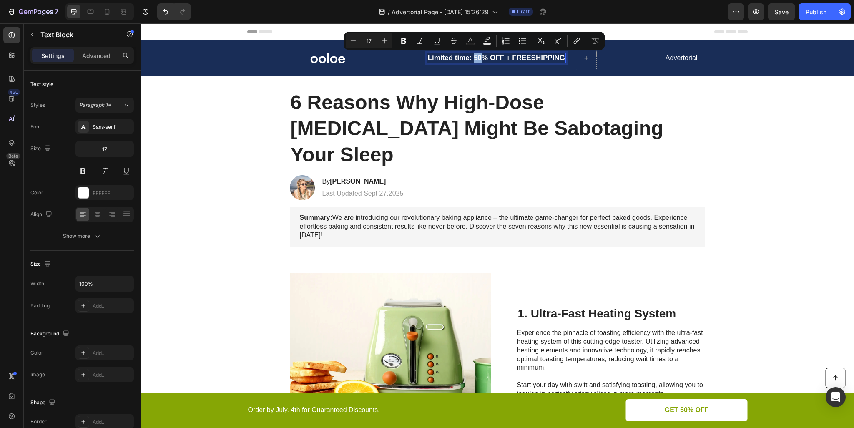
click at [475, 59] on p "Limited time: 50% OFF + FREESHIPPING" at bounding box center [496, 57] width 137 height 9
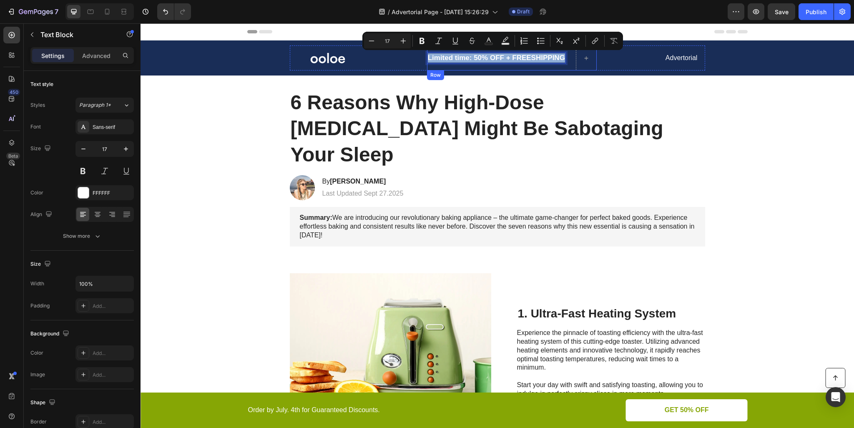
drag, startPoint x: 561, startPoint y: 59, endPoint x: 566, endPoint y: 70, distance: 12.5
click at [427, 47] on div "Limited time: 50% OFF + FREESHIPPING Text Block 0" at bounding box center [496, 57] width 139 height 25
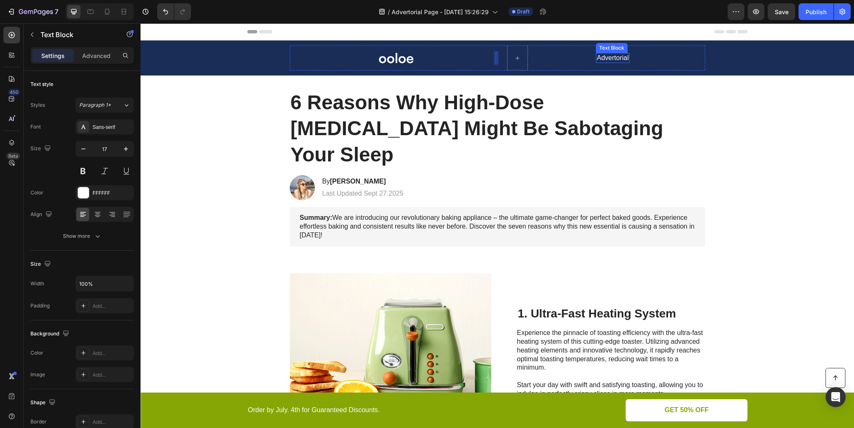
click at [606, 59] on p "Advertorial" at bounding box center [613, 58] width 32 height 9
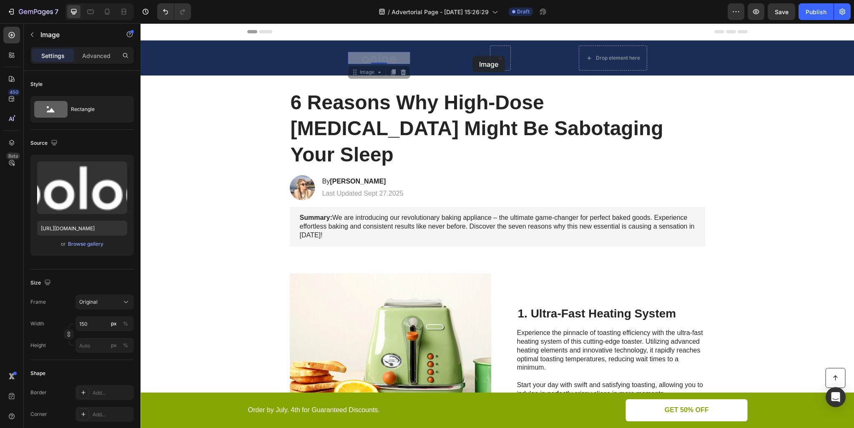
drag, startPoint x: 465, startPoint y: 57, endPoint x: 473, endPoint y: 56, distance: 7.2
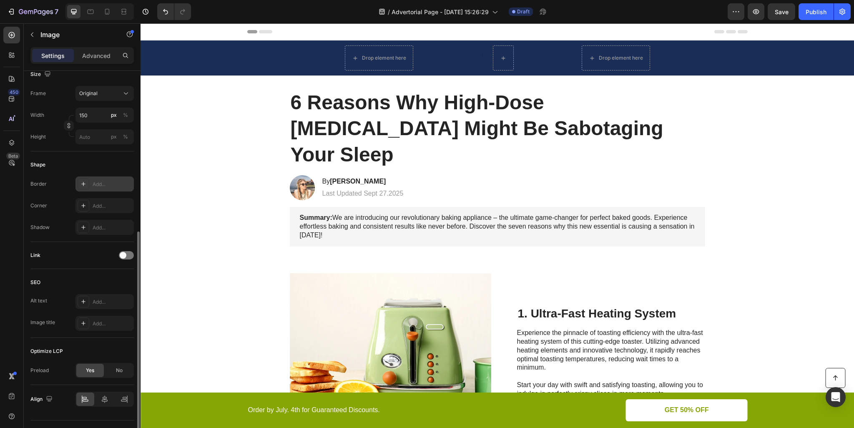
scroll to position [227, 0]
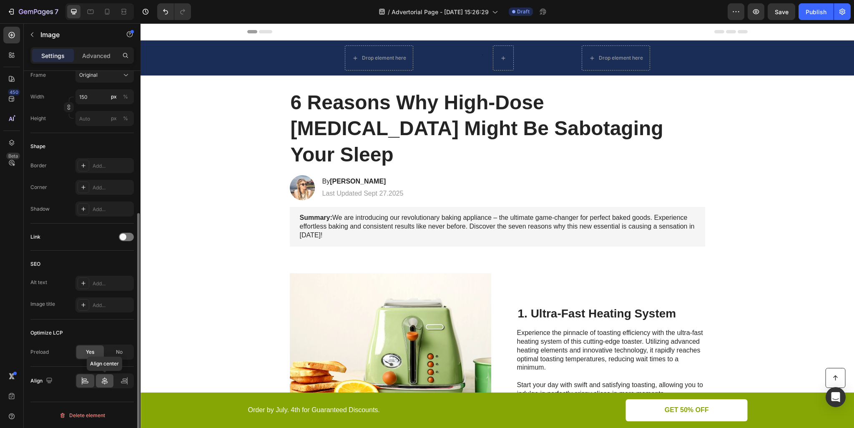
click at [108, 379] on icon at bounding box center [105, 381] width 8 height 8
click at [88, 10] on icon at bounding box center [90, 12] width 8 height 8
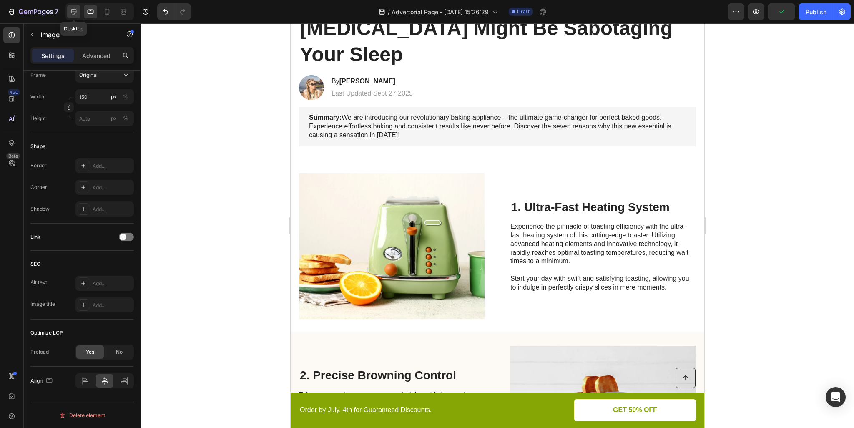
click at [77, 10] on icon at bounding box center [74, 12] width 8 height 8
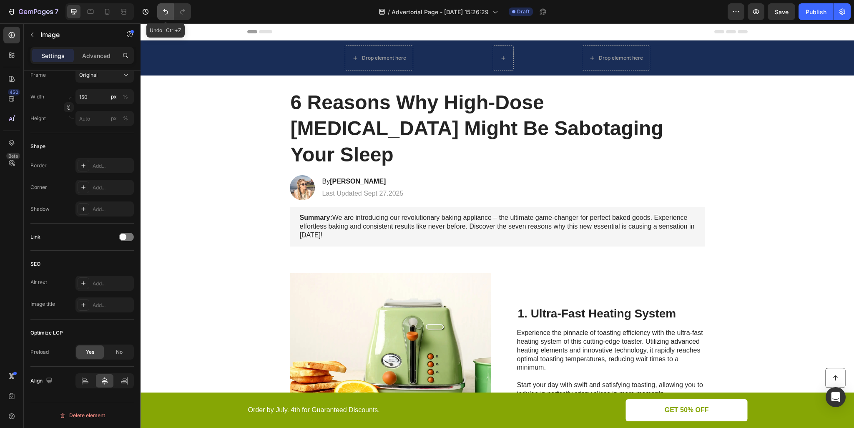
click at [167, 11] on icon "Undo/Redo" at bounding box center [165, 12] width 8 height 8
click at [167, 11] on icon "Undo/Redo" at bounding box center [165, 11] width 5 height 5
click at [186, 11] on icon "Undo/Redo" at bounding box center [183, 12] width 8 height 8
click at [377, 59] on img at bounding box center [379, 58] width 63 height 13
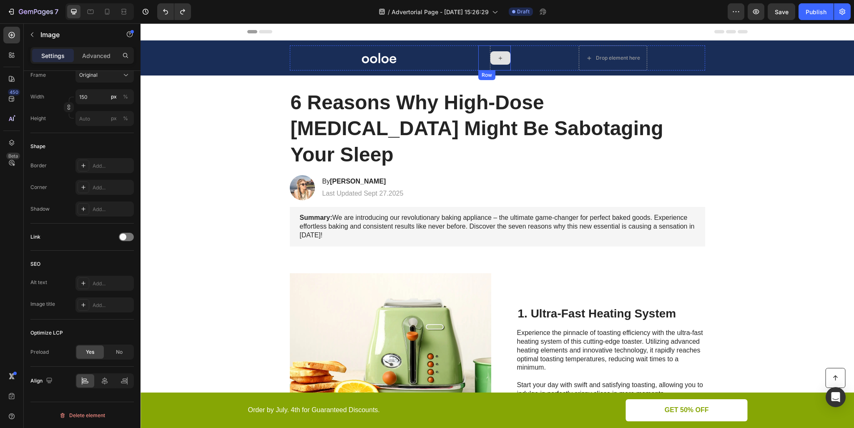
click at [502, 55] on div at bounding box center [500, 57] width 20 height 13
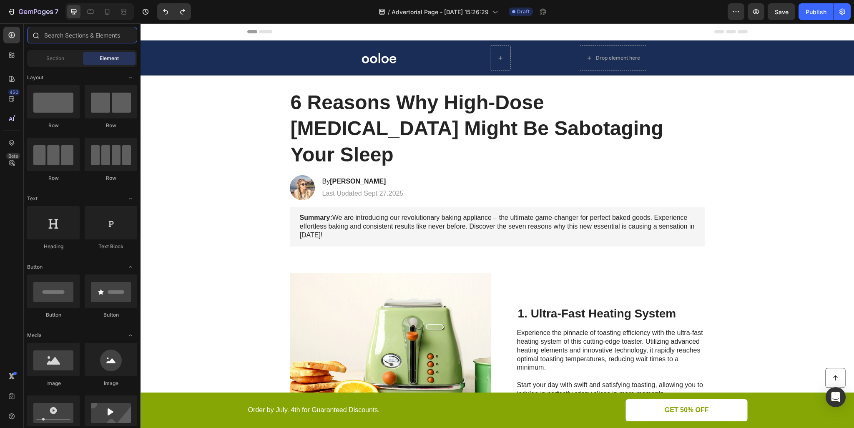
click at [93, 35] on input "text" at bounding box center [82, 35] width 110 height 17
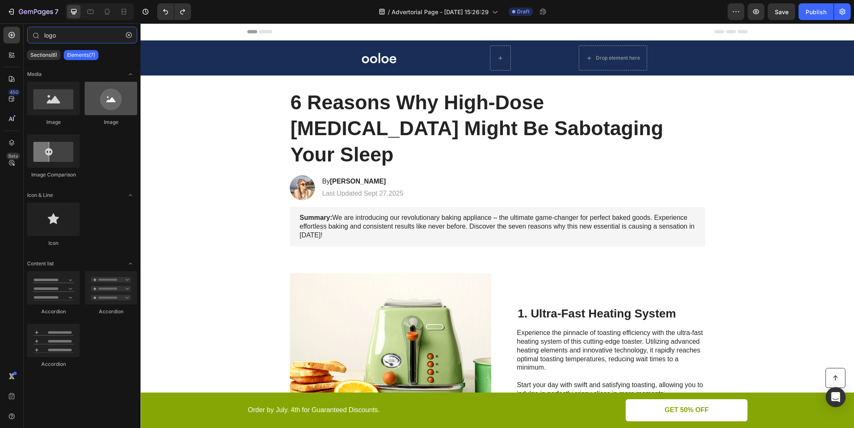
type input "logo"
drag, startPoint x: 248, startPoint y: 126, endPoint x: 499, endPoint y: 57, distance: 260.3
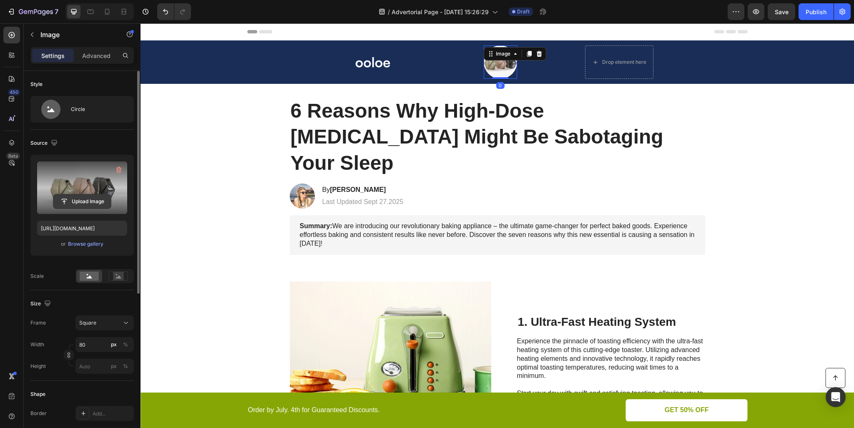
click at [88, 197] on input "file" at bounding box center [82, 201] width 58 height 14
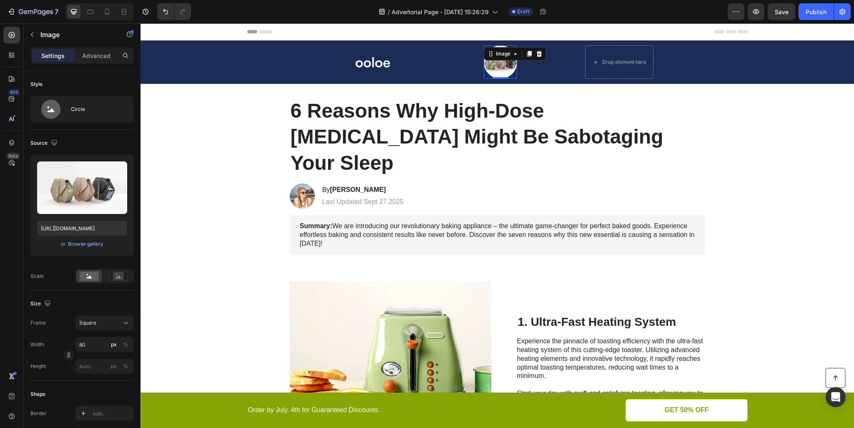
type input "https://cdn.shopify.com/s/files/1/0881/3124/0221/files/gempages_586314713604817…"
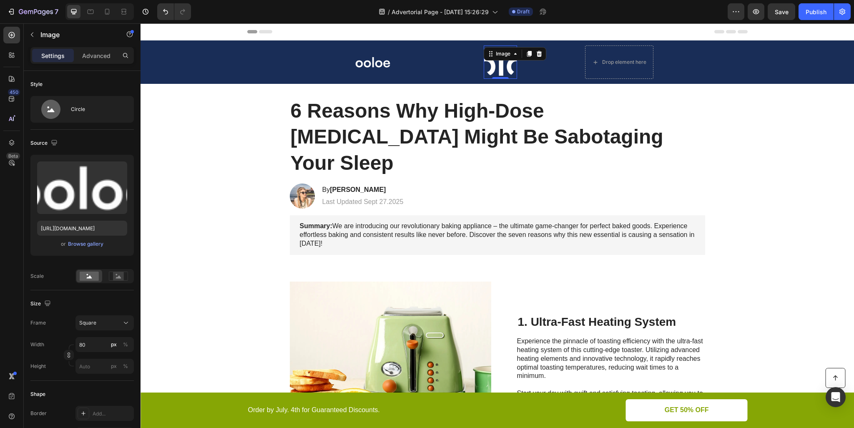
click at [504, 72] on img at bounding box center [500, 61] width 33 height 33
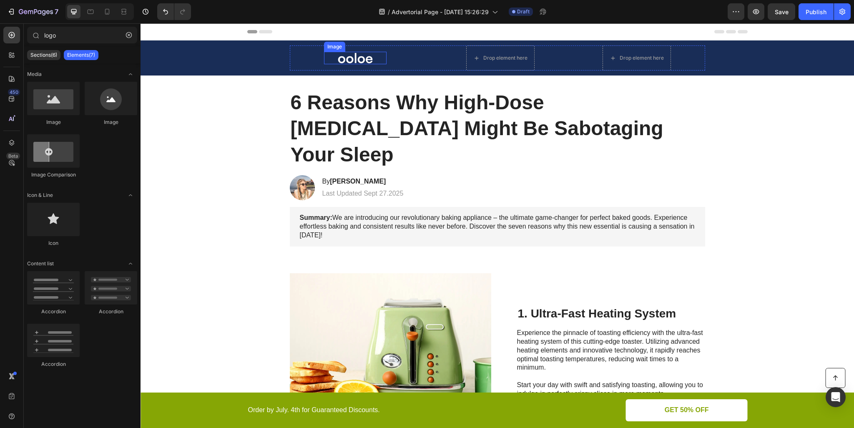
click at [351, 62] on img at bounding box center [355, 58] width 63 height 13
click at [501, 58] on div "Drop element here" at bounding box center [508, 58] width 44 height 7
drag, startPoint x: 202, startPoint y: 126, endPoint x: 485, endPoint y: 58, distance: 291.6
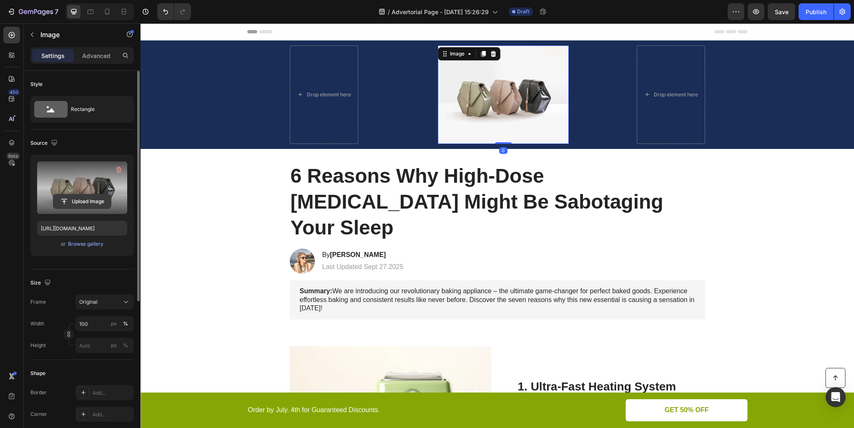
click at [88, 203] on input "file" at bounding box center [82, 201] width 58 height 14
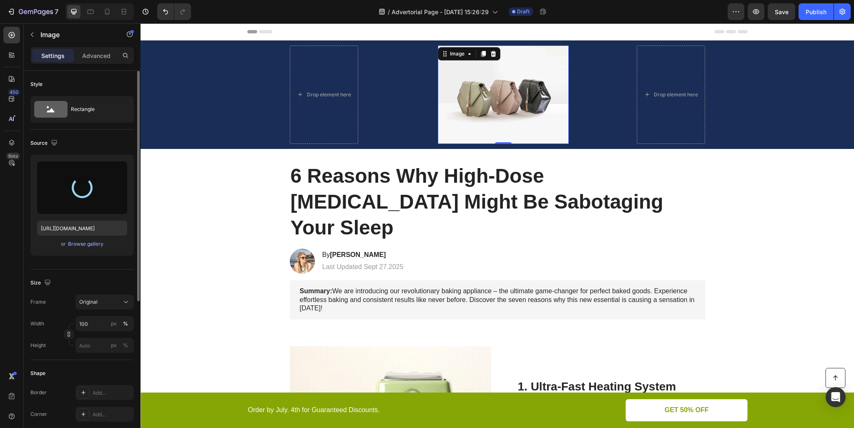
type input "https://cdn.shopify.com/s/files/1/0881/3124/0221/files/gempages_586314713604817…"
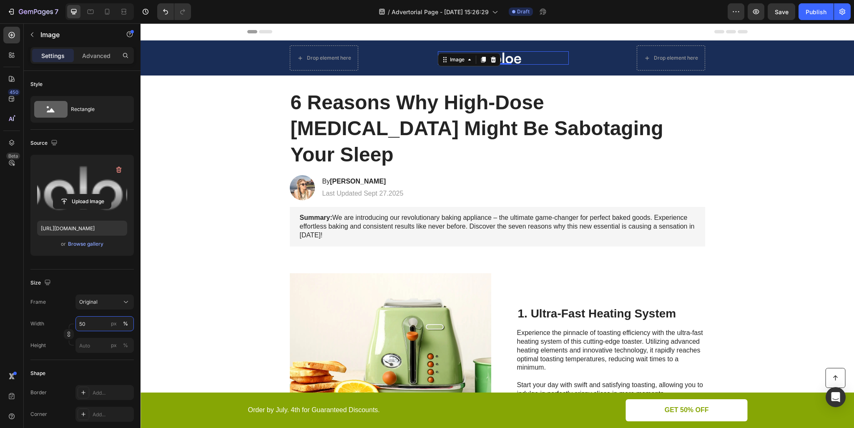
type input "50"
click at [517, 59] on img at bounding box center [502, 57] width 65 height 13
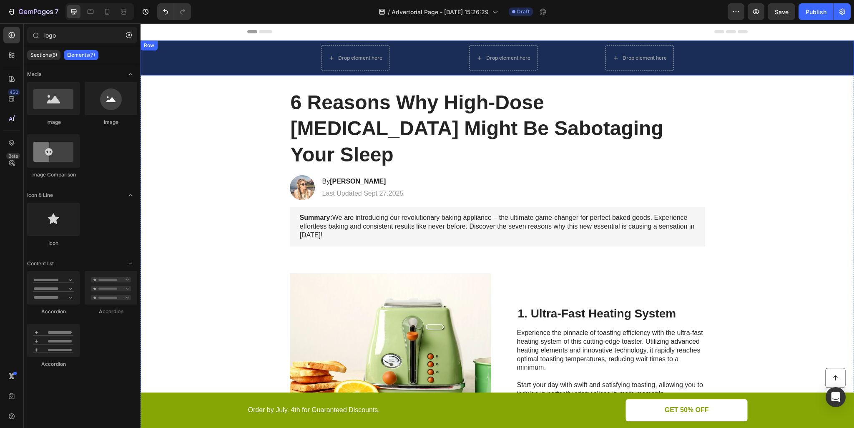
click at [750, 65] on div "Drop element here Text Block Drop element here Row Drop element here Row" at bounding box center [497, 57] width 697 height 25
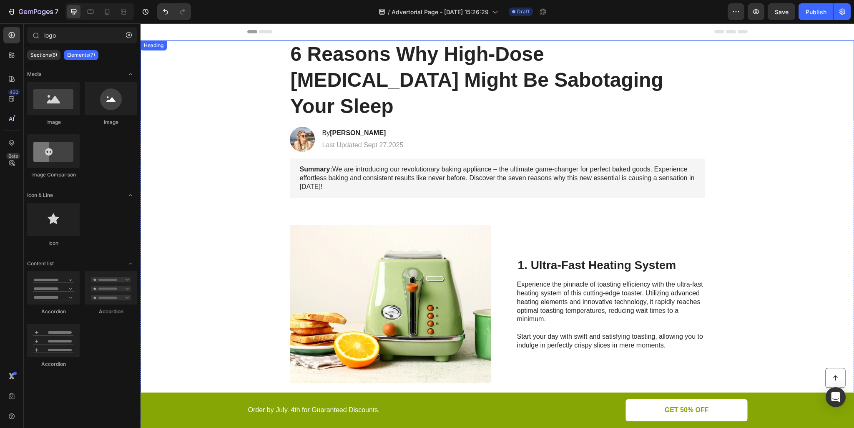
click at [437, 63] on h1 "6 Reasons Why High-Dose [MEDICAL_DATA] Might Be Sabotaging Your Sleep" at bounding box center [497, 80] width 415 height 80
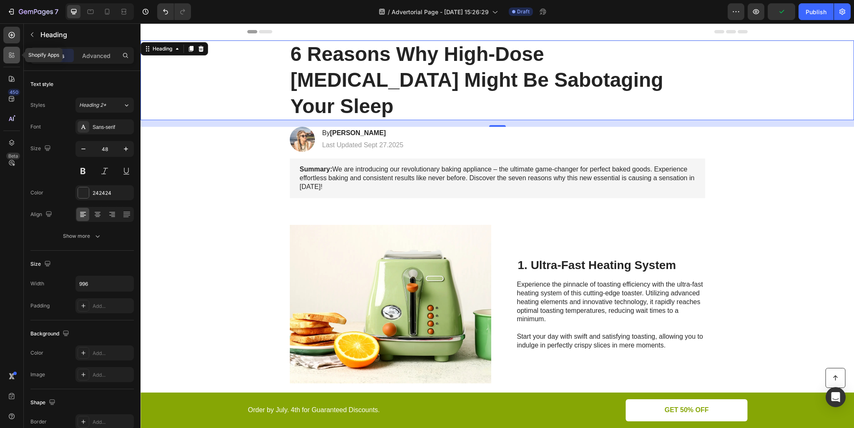
click at [11, 54] on icon at bounding box center [10, 54] width 3 height 3
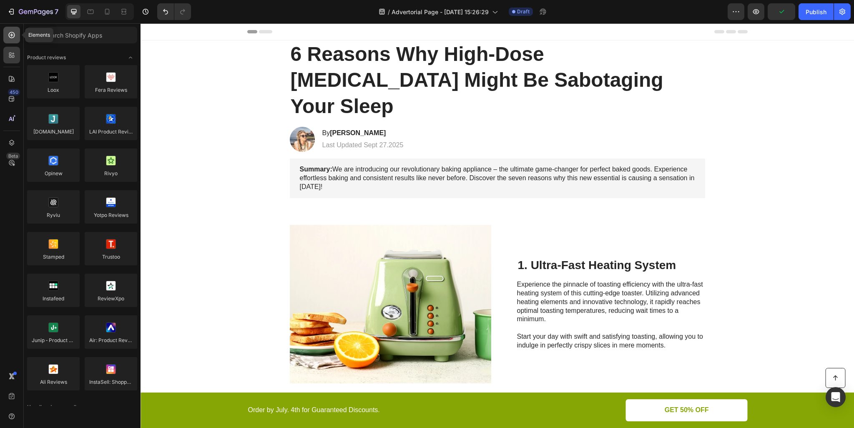
click at [11, 39] on div at bounding box center [11, 35] width 17 height 17
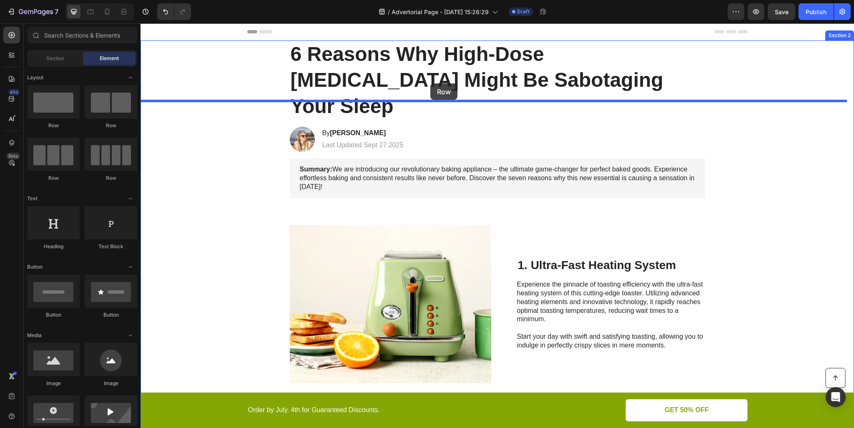
drag, startPoint x: 207, startPoint y: 132, endPoint x: 430, endPoint y: 84, distance: 228.2
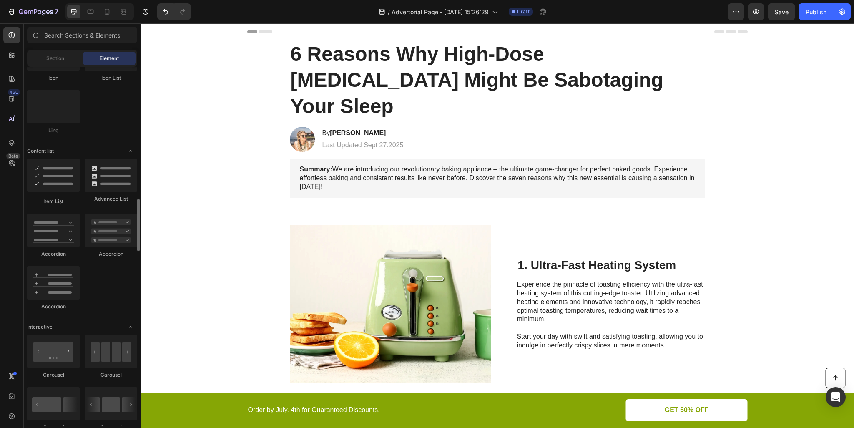
scroll to position [542, 0]
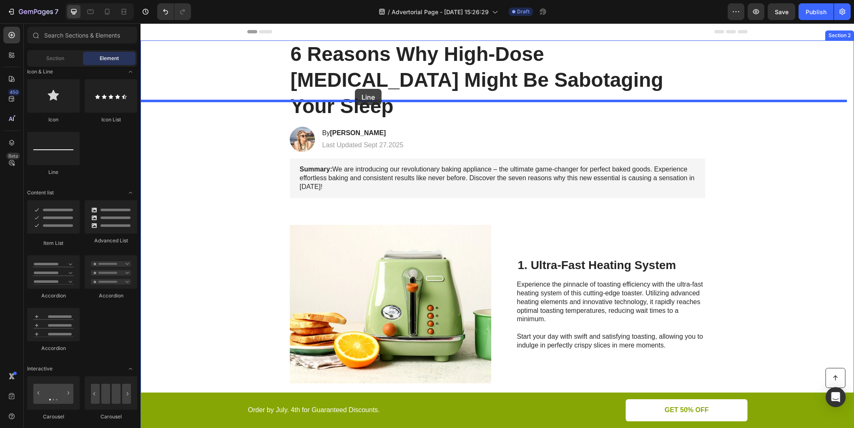
drag, startPoint x: 198, startPoint y: 174, endPoint x: 355, endPoint y: 89, distance: 178.6
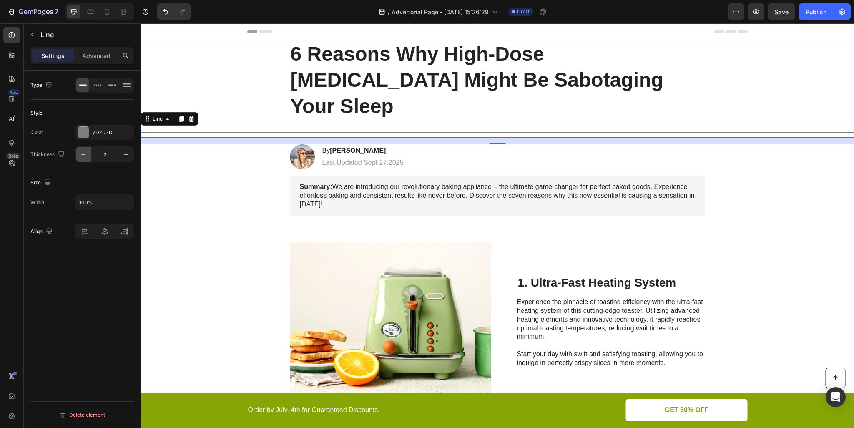
click at [82, 157] on icon "button" at bounding box center [83, 154] width 8 height 8
type input "1"
drag, startPoint x: 110, startPoint y: 206, endPoint x: 84, endPoint y: 206, distance: 25.4
click at [84, 206] on input "100%" at bounding box center [105, 202] width 58 height 15
click at [130, 201] on icon "button" at bounding box center [126, 202] width 8 height 8
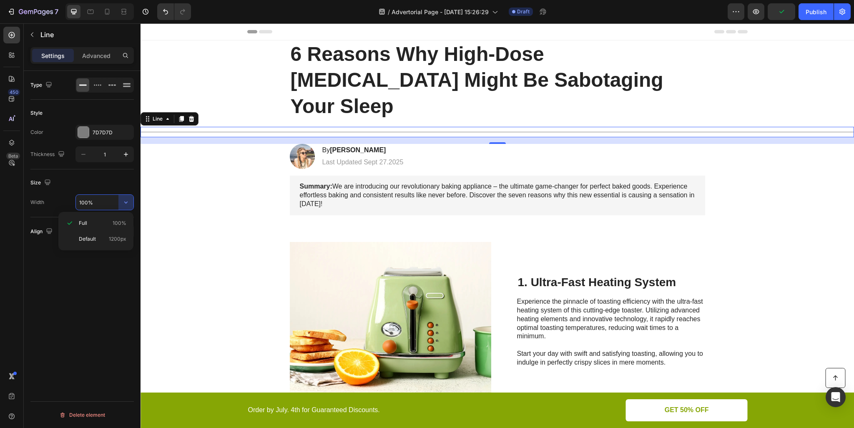
click at [108, 194] on div "100%" at bounding box center [104, 202] width 58 height 16
click at [102, 202] on input "100%" at bounding box center [105, 202] width 58 height 15
type input "50%"
click at [531, 72] on h1 "6 Reasons Why High-Dose [MEDICAL_DATA] Might Be Sabotaging Your Sleep" at bounding box center [497, 80] width 415 height 80
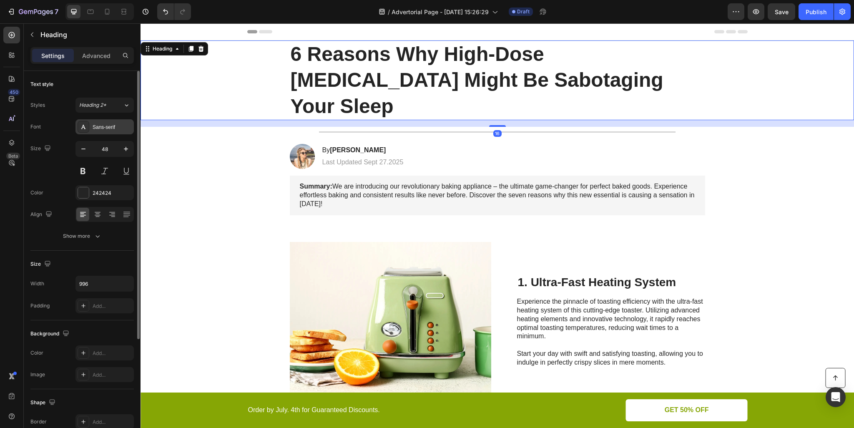
click at [107, 124] on div "Sans-serif" at bounding box center [112, 127] width 39 height 8
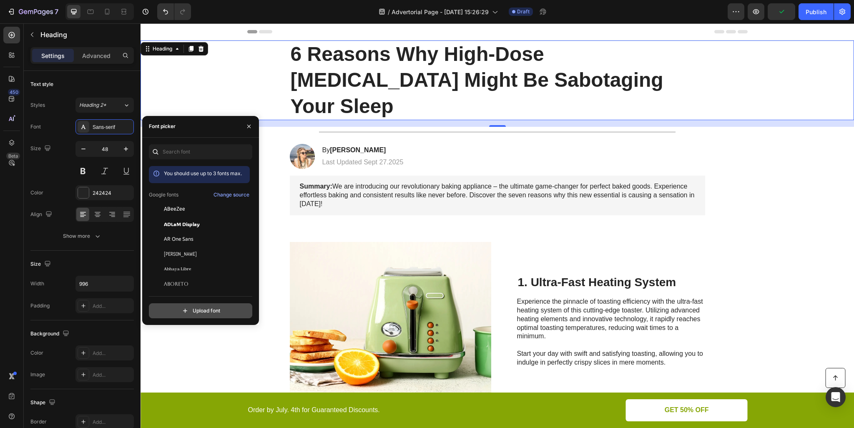
click at [197, 309] on input "file" at bounding box center [218, 311] width 209 height 14
type input "C:\fakepath\NeueHaasDisplayMediu.ttf"
click at [204, 309] on input "file" at bounding box center [218, 311] width 209 height 14
type input "C:\fakepath\NeueHaasDisplayRoman.ttf"
click at [212, 311] on input "file" at bounding box center [218, 311] width 209 height 14
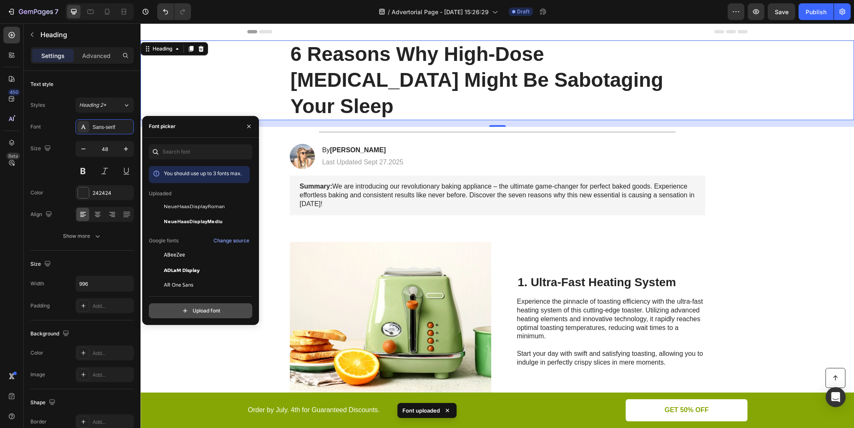
type input "C:\fakepath\NeueHaasDisplayLight.ttf"
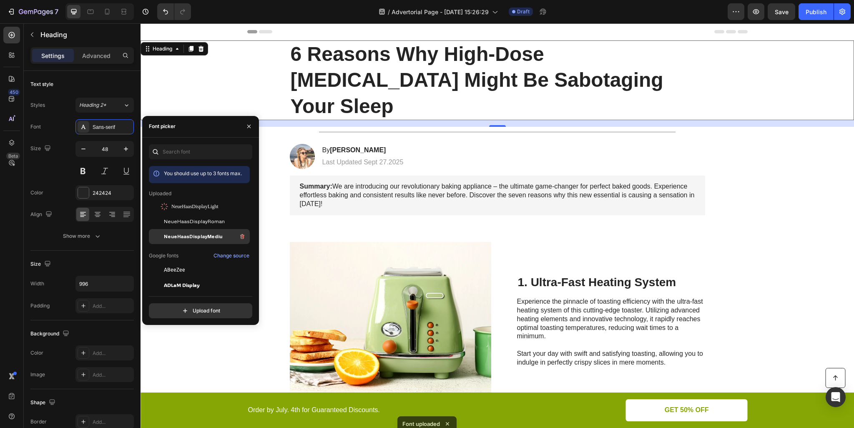
click at [203, 235] on span "NeueHaasDisplayMediu" at bounding box center [193, 237] width 58 height 8
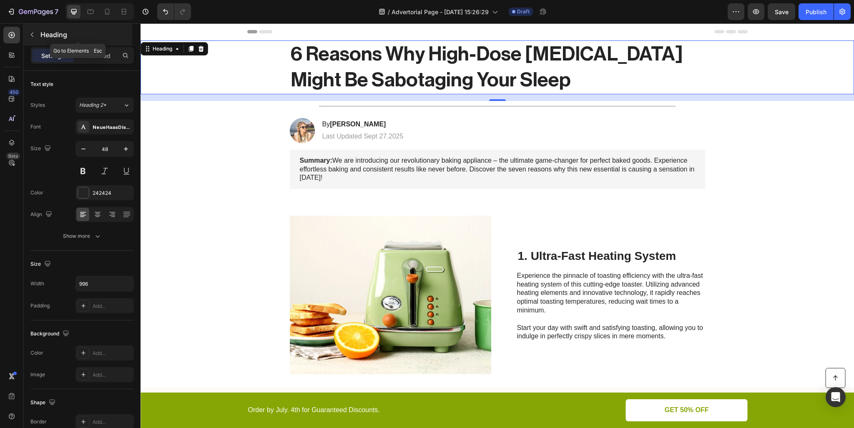
click at [33, 35] on icon "button" at bounding box center [32, 34] width 7 height 7
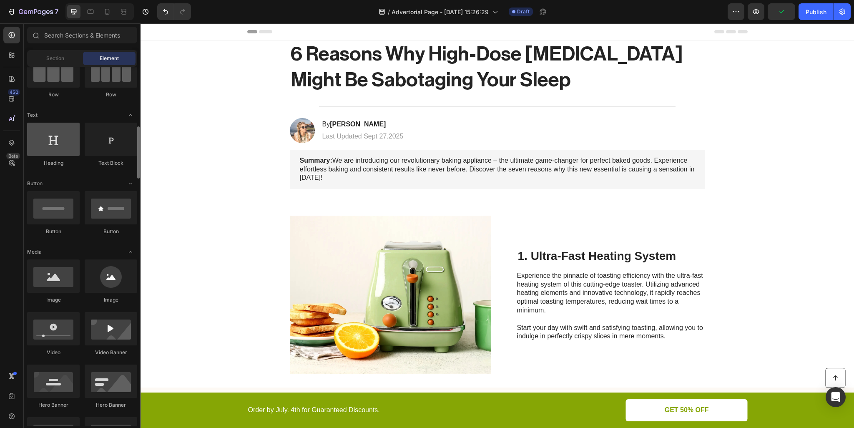
scroll to position [167, 0]
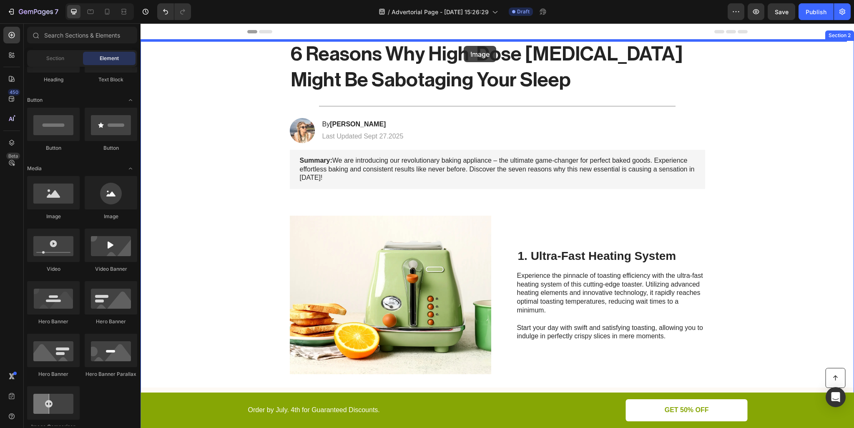
drag, startPoint x: 202, startPoint y: 213, endPoint x: 464, endPoint y: 46, distance: 310.5
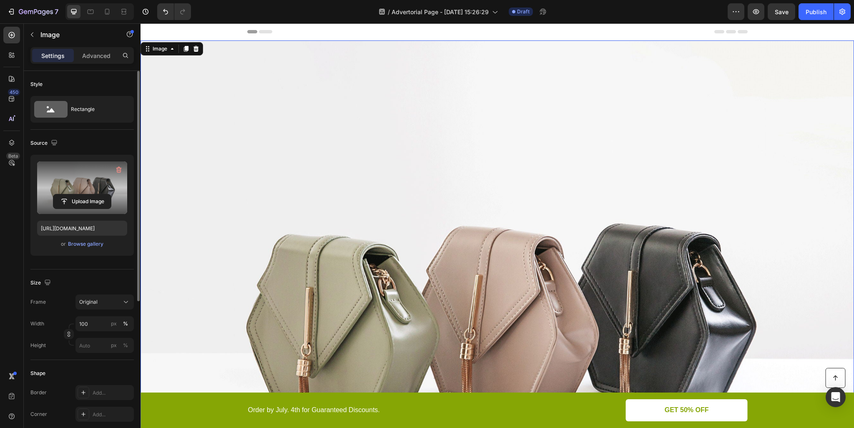
click at [97, 190] on label at bounding box center [82, 187] width 90 height 53
click at [97, 194] on input "file" at bounding box center [82, 201] width 58 height 14
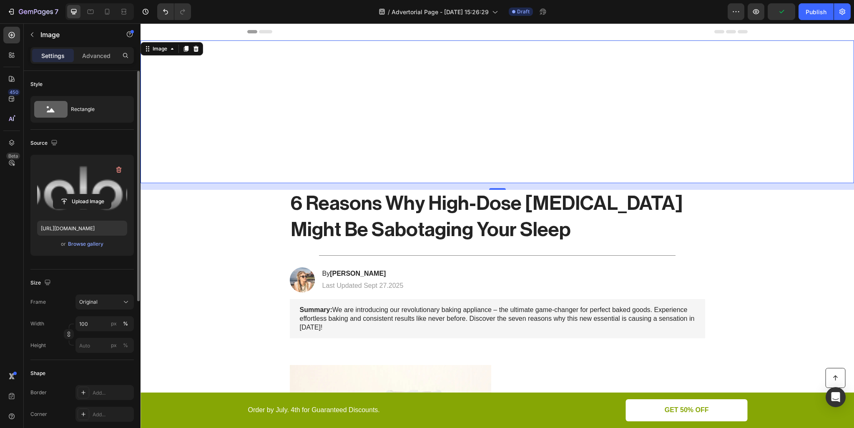
click at [501, 143] on img at bounding box center [498, 111] width 714 height 143
click at [103, 190] on label at bounding box center [82, 187] width 90 height 53
click at [103, 194] on input "file" at bounding box center [82, 201] width 58 height 14
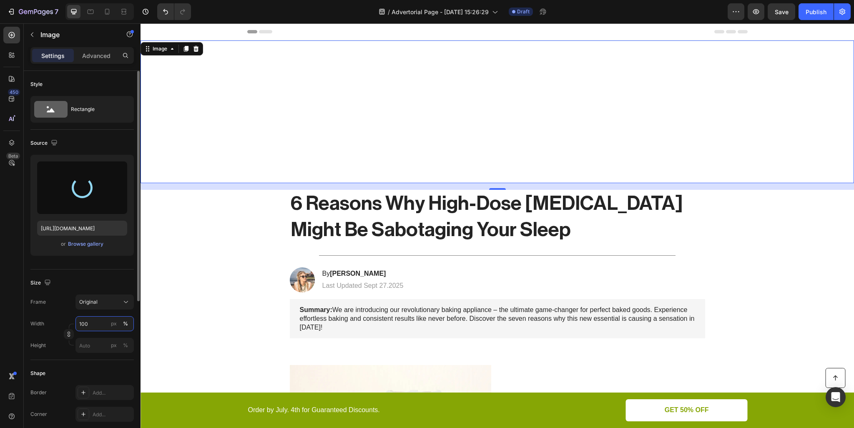
click at [98, 326] on input "100" at bounding box center [104, 323] width 58 height 15
type input "https://cdn.shopify.com/s/files/1/0881/3124/0221/files/gempages_586314713604817…"
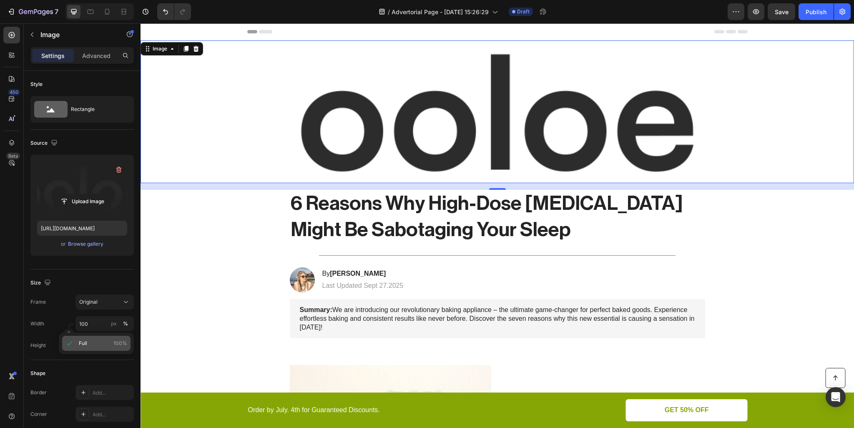
click at [65, 342] on icon at bounding box center [69, 343] width 8 height 8
click at [94, 324] on input "100" at bounding box center [104, 323] width 58 height 15
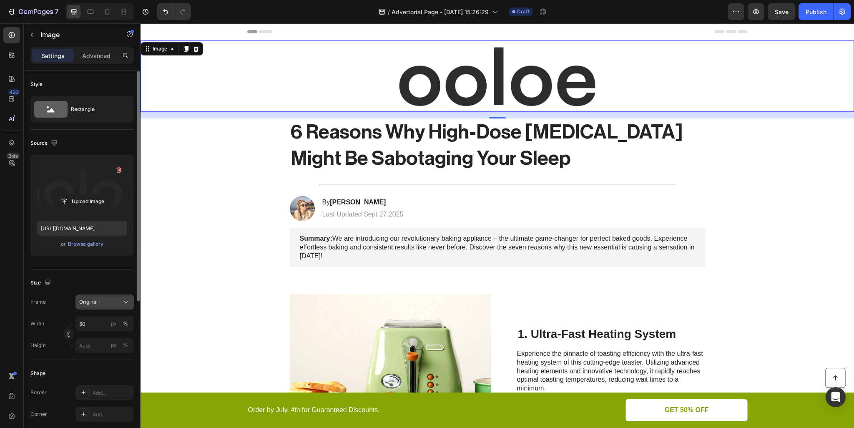
click at [98, 294] on button "Original" at bounding box center [104, 301] width 58 height 15
click at [104, 350] on div "Horizontal" at bounding box center [103, 354] width 48 height 8
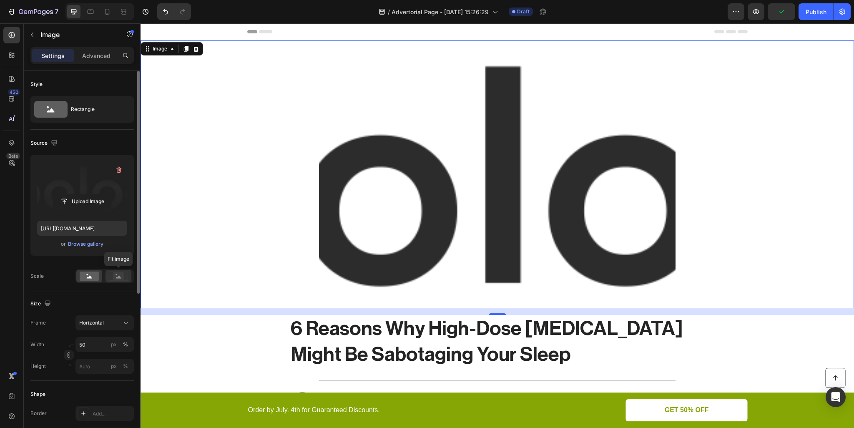
click at [118, 276] on rect at bounding box center [118, 276] width 11 height 8
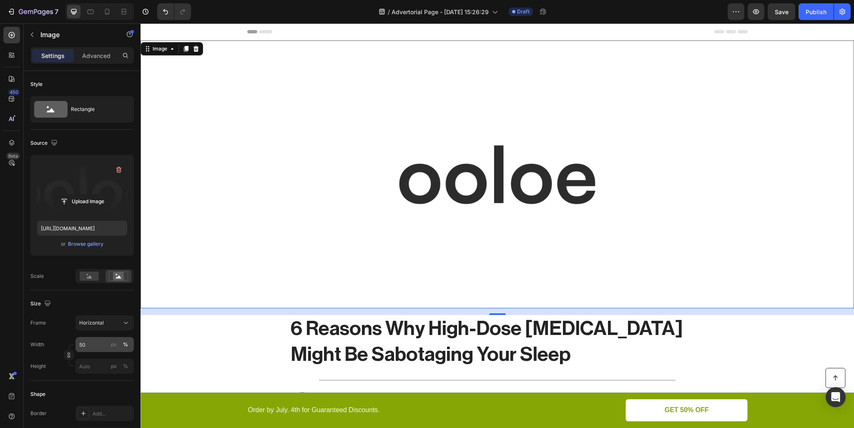
click at [123, 345] on div "%" at bounding box center [125, 345] width 5 height 8
click at [127, 344] on div "%" at bounding box center [125, 345] width 5 height 8
drag, startPoint x: 127, startPoint y: 344, endPoint x: 115, endPoint y: 348, distance: 12.5
click at [115, 348] on div "px %" at bounding box center [120, 344] width 22 height 15
click at [83, 363] on span "Full" at bounding box center [83, 364] width 8 height 8
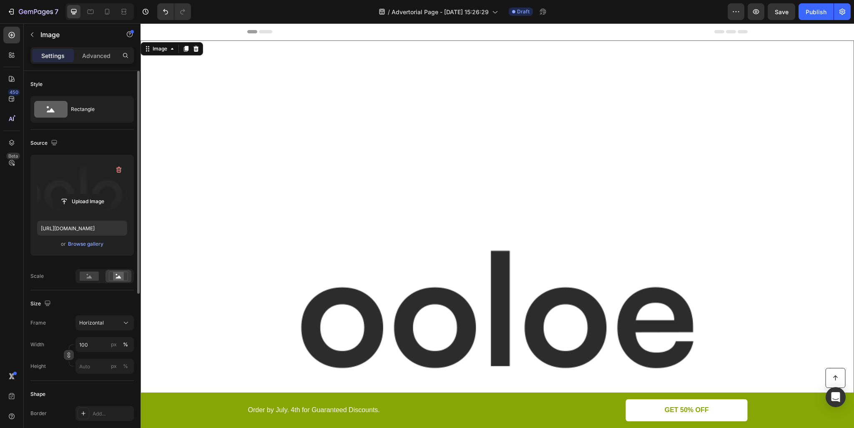
click at [69, 355] on icon "button" at bounding box center [69, 355] width 6 height 6
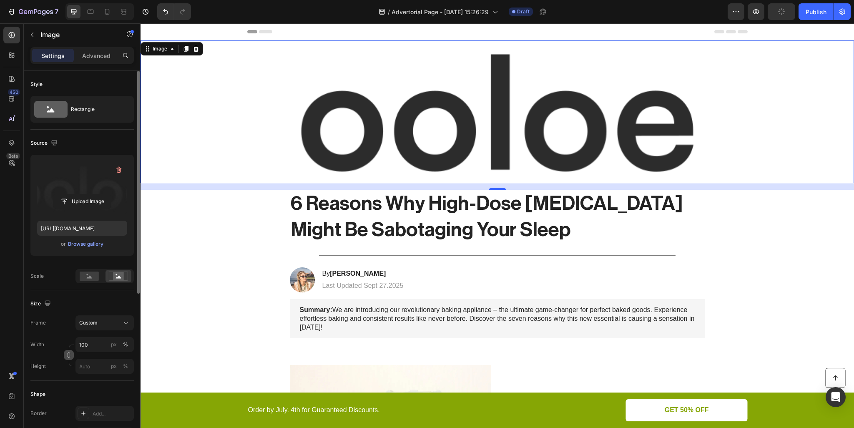
click at [70, 354] on icon "button" at bounding box center [69, 355] width 6 height 6
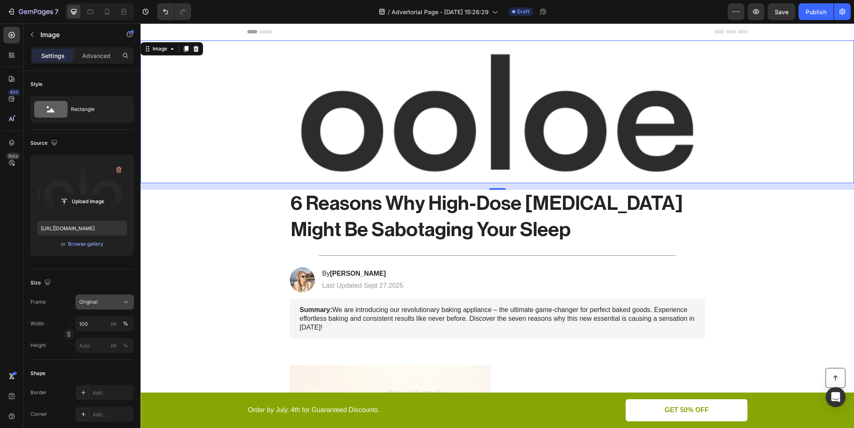
click at [102, 299] on div "Original" at bounding box center [99, 302] width 41 height 8
click at [94, 387] on span "Custom" at bounding box center [88, 385] width 18 height 8
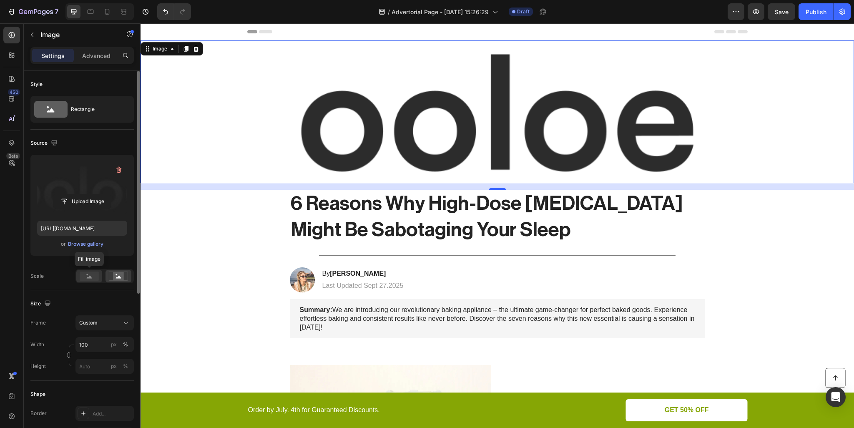
click at [96, 279] on rect at bounding box center [89, 276] width 19 height 9
click at [113, 275] on rect at bounding box center [118, 276] width 11 height 8
click at [94, 351] on input "100" at bounding box center [104, 344] width 58 height 15
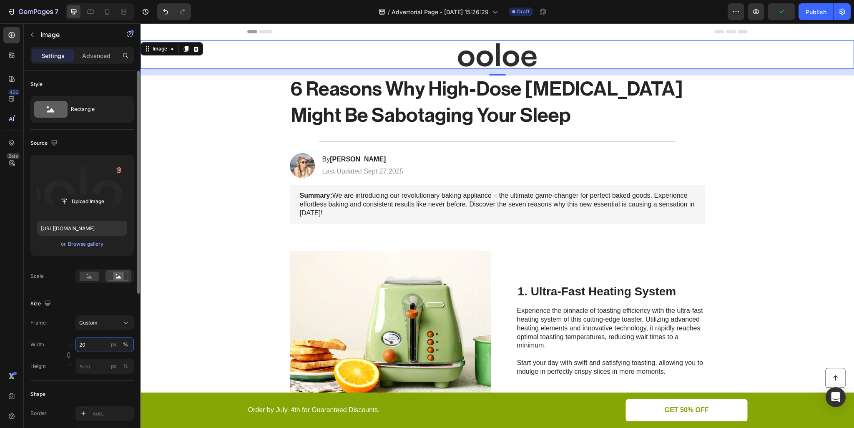
type input "2"
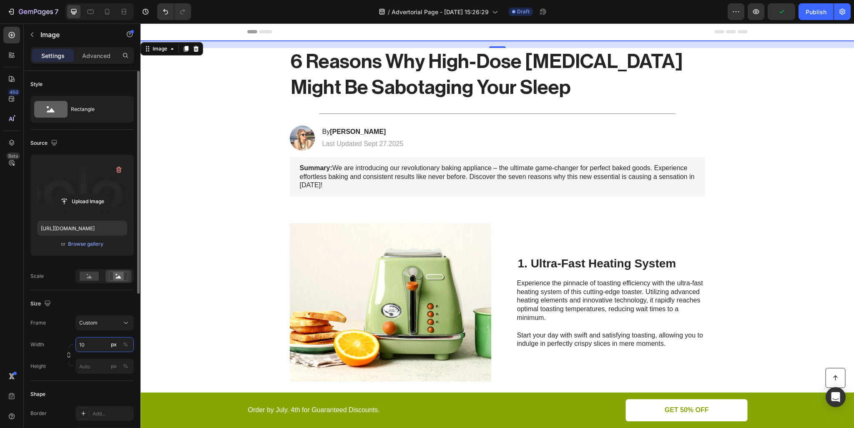
type input "1"
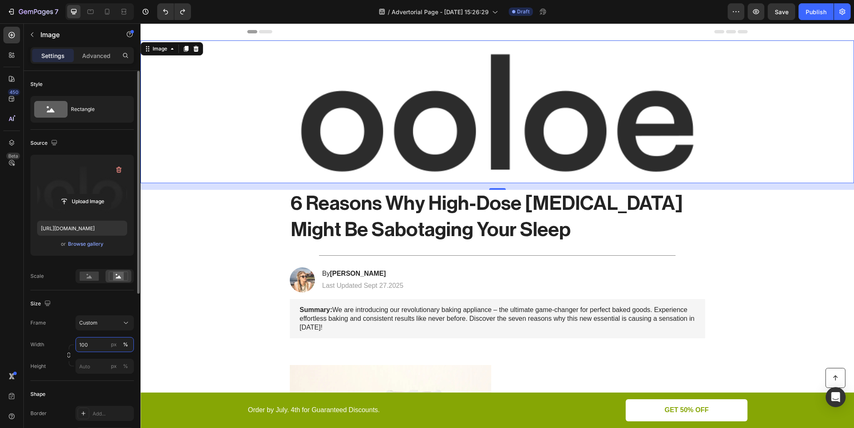
click at [96, 348] on input "100" at bounding box center [104, 344] width 58 height 15
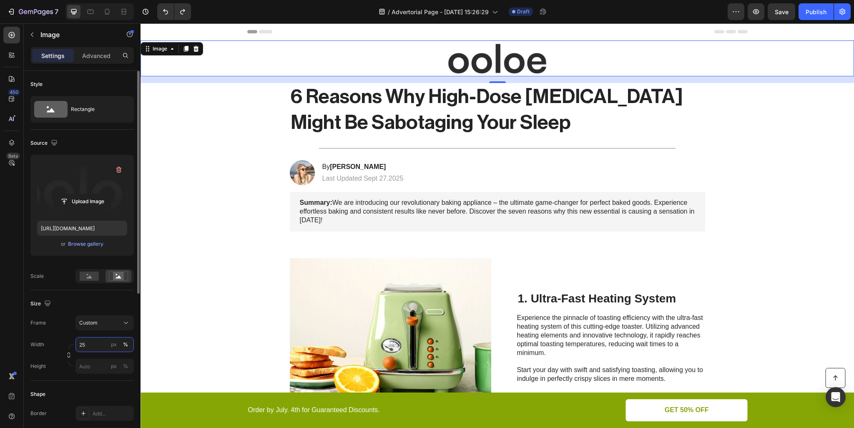
type input "2"
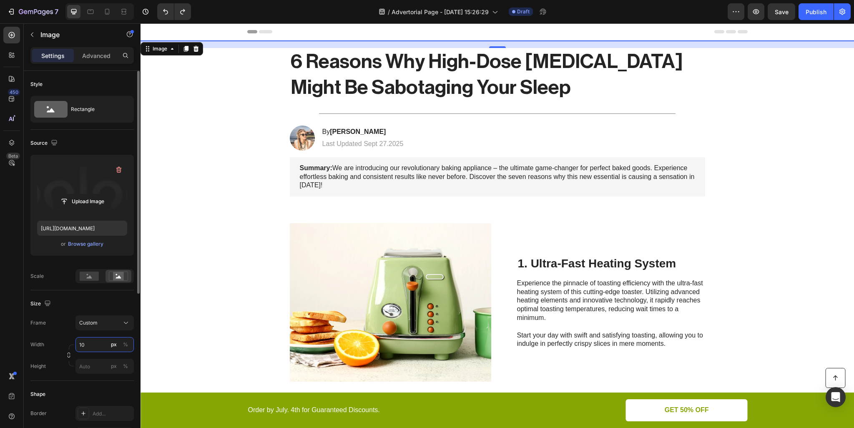
type input "1"
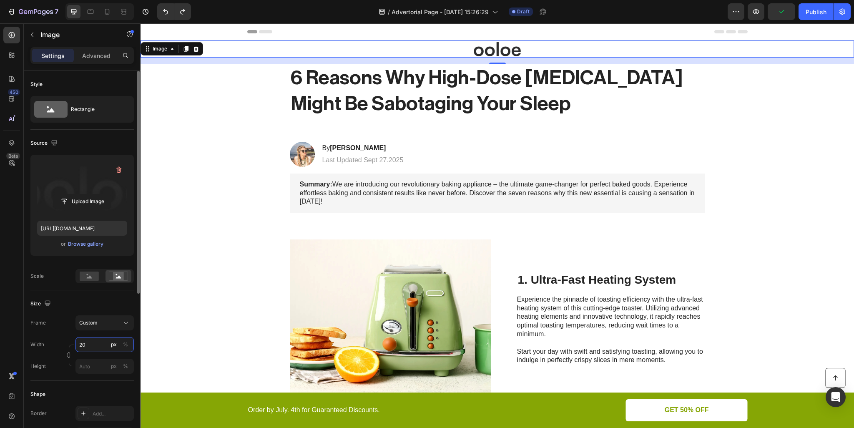
type input "2"
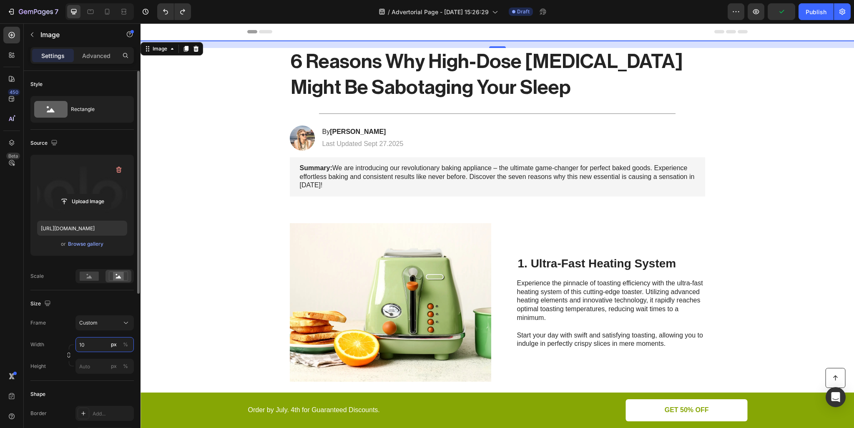
type input "1"
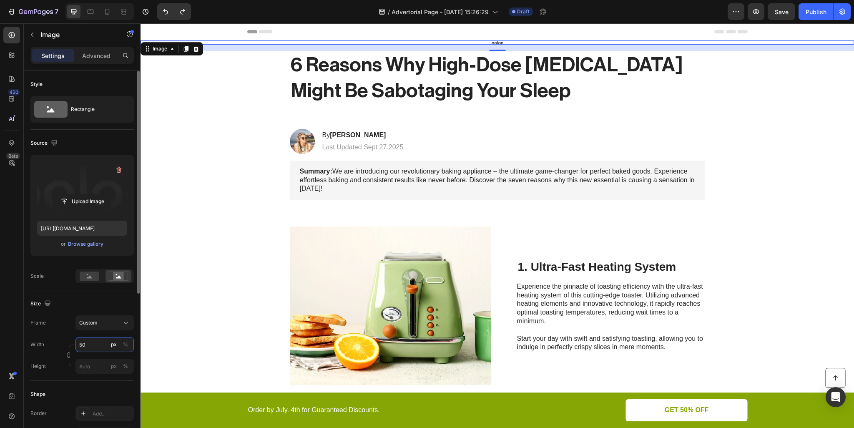
type input "5"
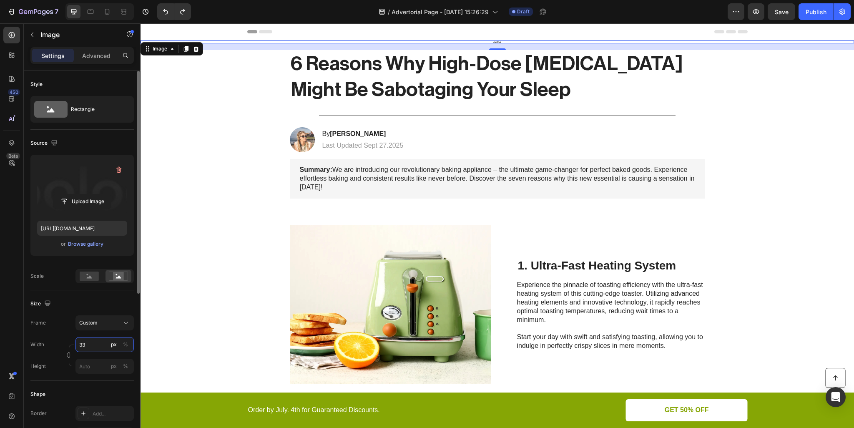
type input "3"
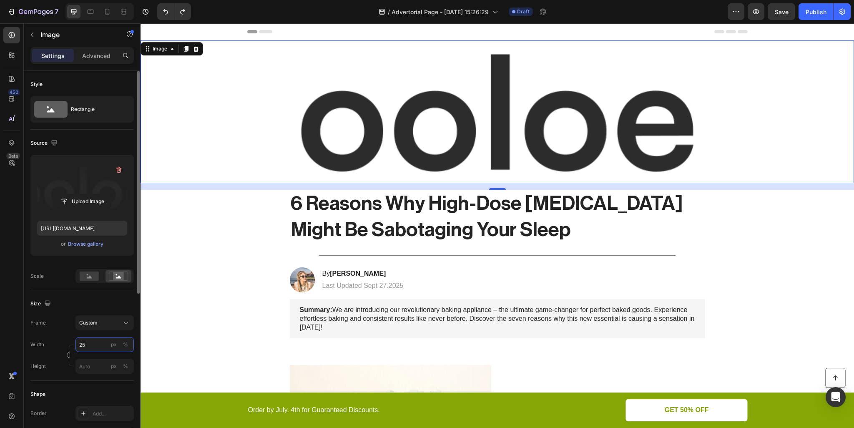
type input "250"
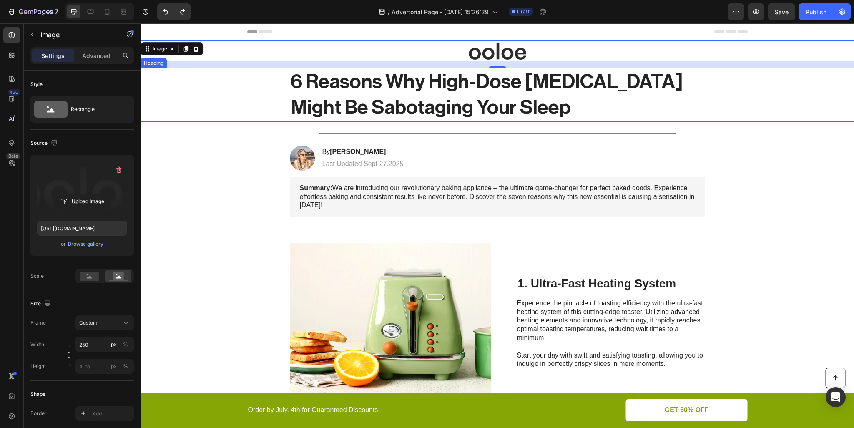
click at [478, 88] on h1 "6 Reasons Why High-Dose [MEDICAL_DATA] Might Be Sabotaging Your Sleep" at bounding box center [497, 95] width 415 height 54
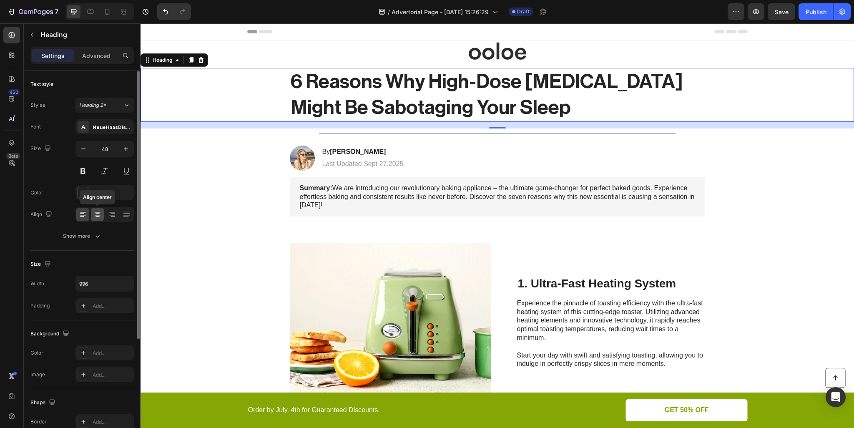
click at [93, 210] on icon at bounding box center [97, 214] width 8 height 8
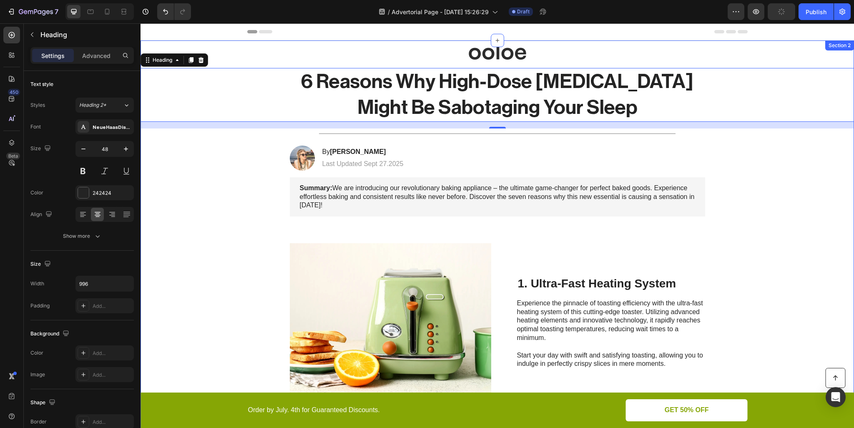
click at [734, 59] on div at bounding box center [498, 50] width 714 height 21
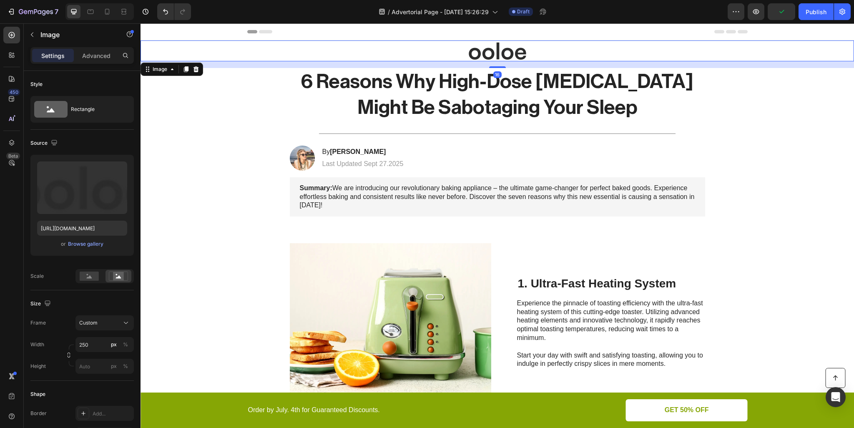
click at [714, 66] on div "16" at bounding box center [498, 64] width 714 height 7
click at [8, 82] on icon at bounding box center [12, 79] width 8 height 8
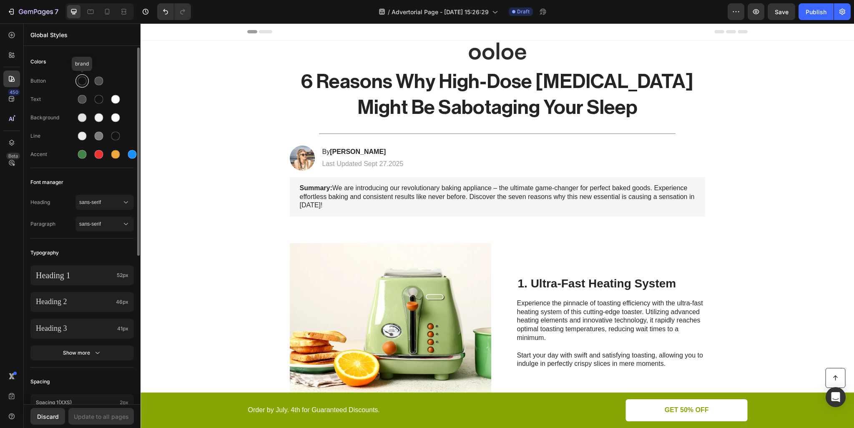
click at [77, 82] on div at bounding box center [82, 81] width 10 height 10
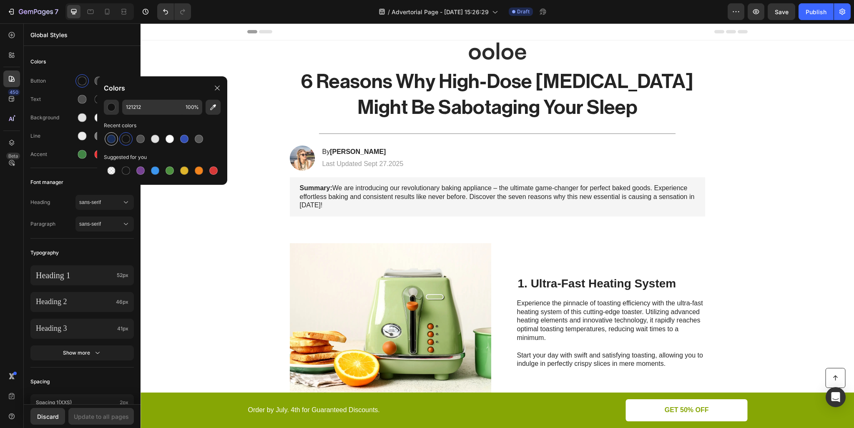
click at [113, 141] on div at bounding box center [111, 139] width 8 height 8
type input "192D57"
click at [93, 415] on div "Update to all pages" at bounding box center [101, 416] width 55 height 9
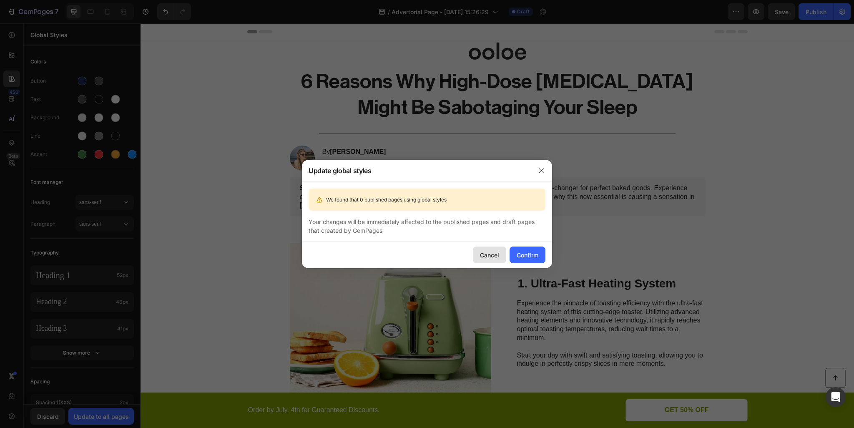
click at [489, 253] on div "Cancel" at bounding box center [489, 255] width 19 height 9
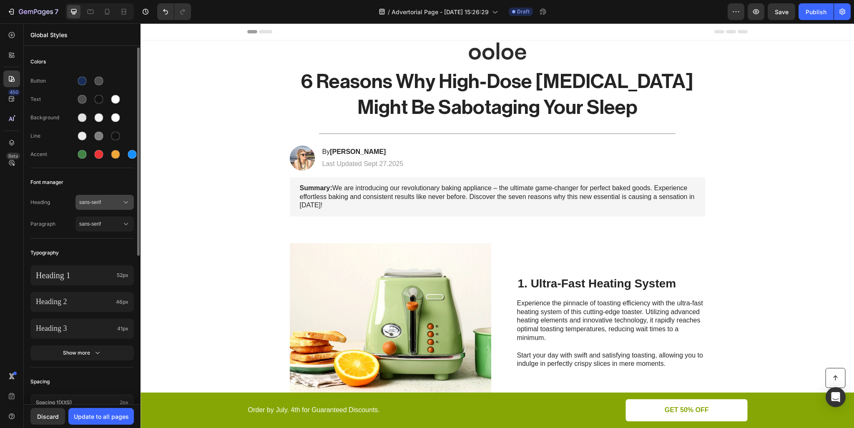
click at [95, 206] on span "sans-serif" at bounding box center [100, 203] width 43 height 8
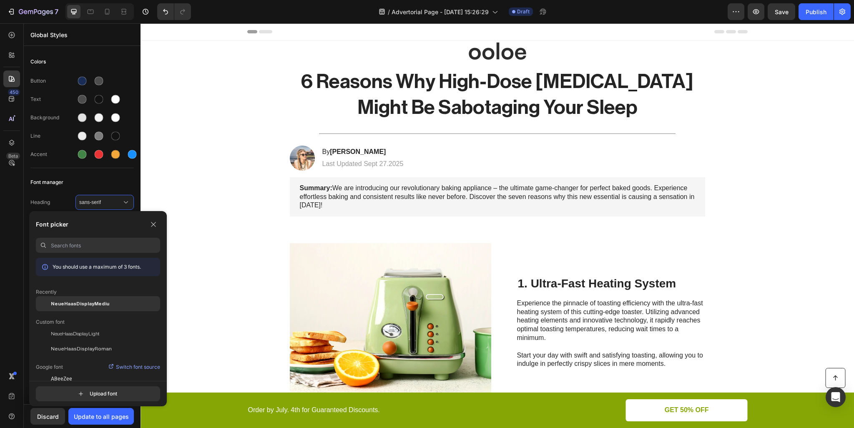
click at [81, 308] on div "NeueHaasDisplayMediu" at bounding box center [98, 303] width 124 height 15
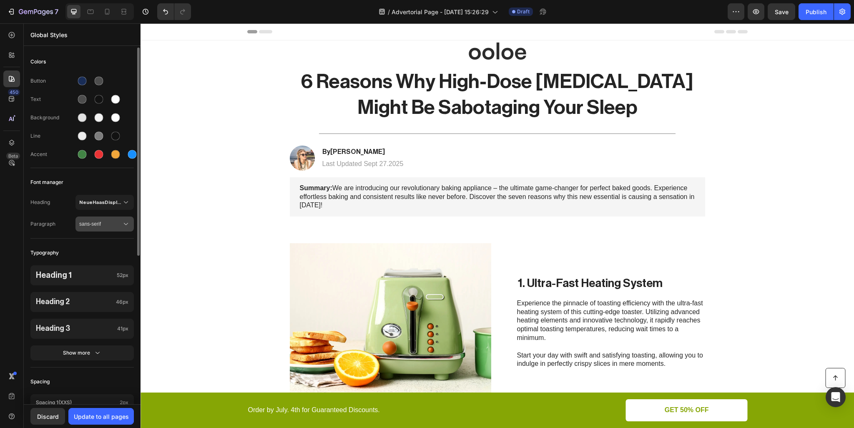
click at [101, 226] on span "sans-serif" at bounding box center [100, 224] width 43 height 8
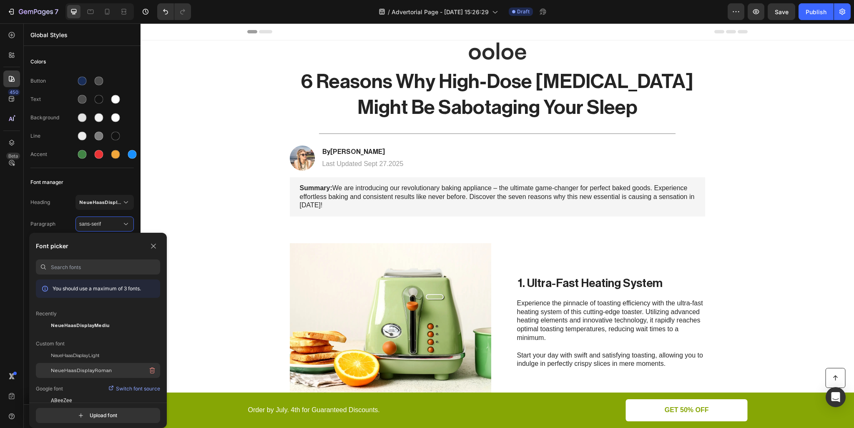
click at [85, 367] on span "NeueHaasDisplayRoman" at bounding box center [81, 371] width 61 height 8
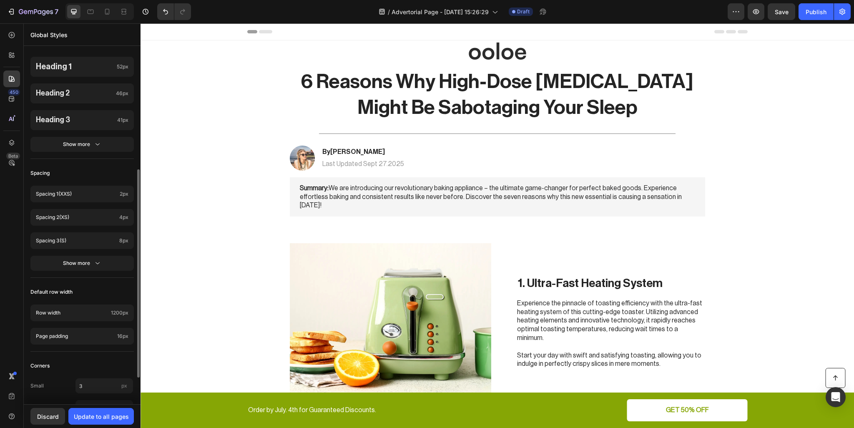
scroll to position [254, 0]
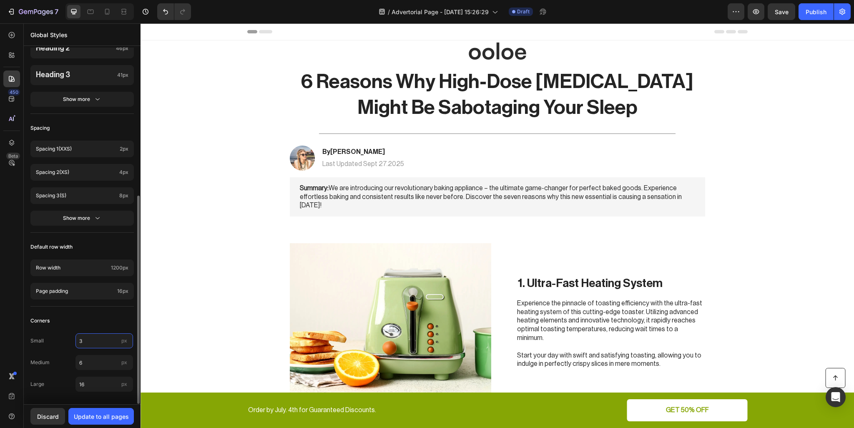
type input "5"
type input "1"
type input "25"
click at [114, 319] on div "Corners" at bounding box center [81, 320] width 103 height 15
click at [98, 342] on input "25" at bounding box center [104, 340] width 58 height 15
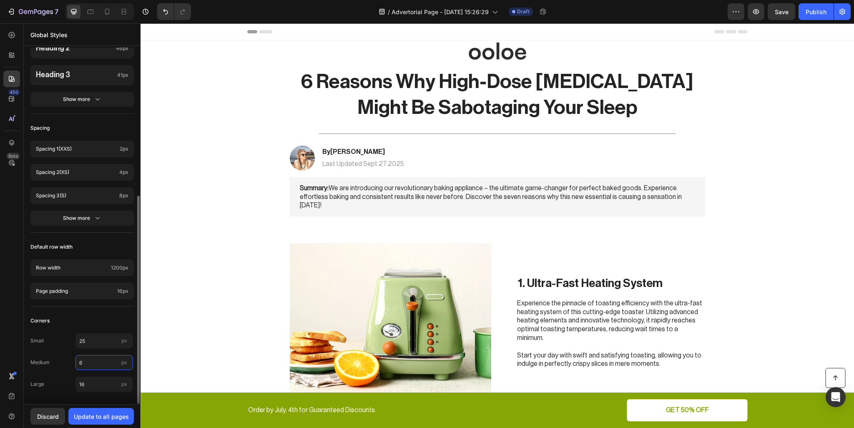
click at [98, 362] on input "6" at bounding box center [104, 362] width 58 height 15
type input "25"
click at [97, 378] on input "16" at bounding box center [104, 384] width 58 height 15
click at [96, 379] on input "16" at bounding box center [104, 384] width 58 height 15
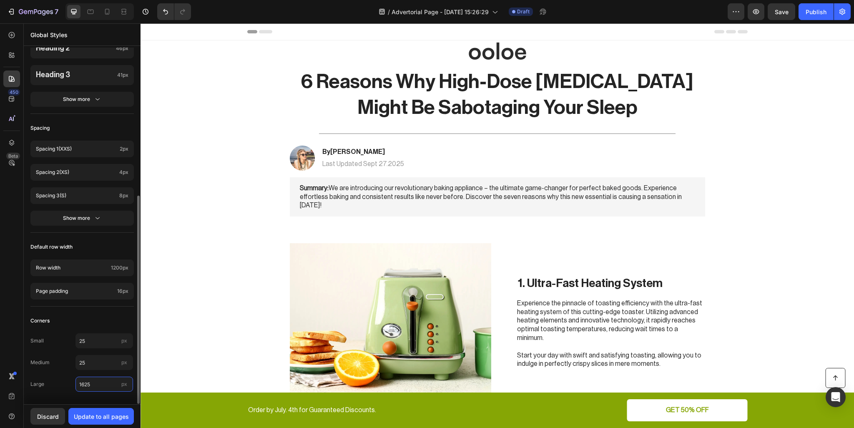
click at [99, 384] on input "1625" at bounding box center [104, 384] width 58 height 15
type input "25"
click at [55, 359] on span "Medium" at bounding box center [52, 363] width 45 height 8
click at [79, 410] on button "Update to all pages" at bounding box center [100, 416] width 65 height 17
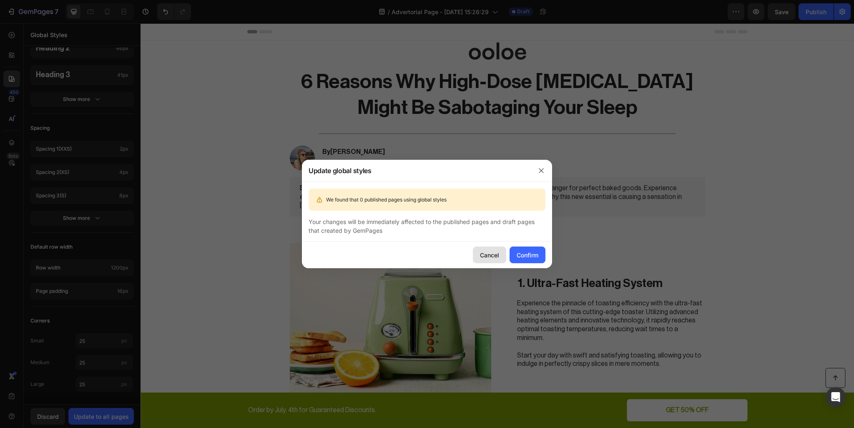
click at [499, 256] on button "Cancel" at bounding box center [489, 254] width 33 height 17
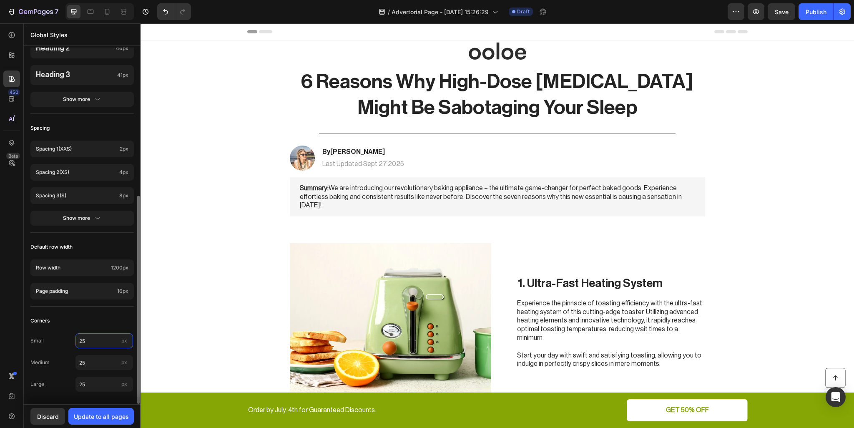
click at [100, 334] on input "25" at bounding box center [104, 340] width 58 height 15
click at [100, 337] on input "100" at bounding box center [104, 340] width 58 height 15
click at [100, 336] on input "100" at bounding box center [104, 340] width 58 height 15
drag, startPoint x: 100, startPoint y: 336, endPoint x: 80, endPoint y: 337, distance: 20.0
click at [80, 337] on input "100" at bounding box center [104, 340] width 58 height 15
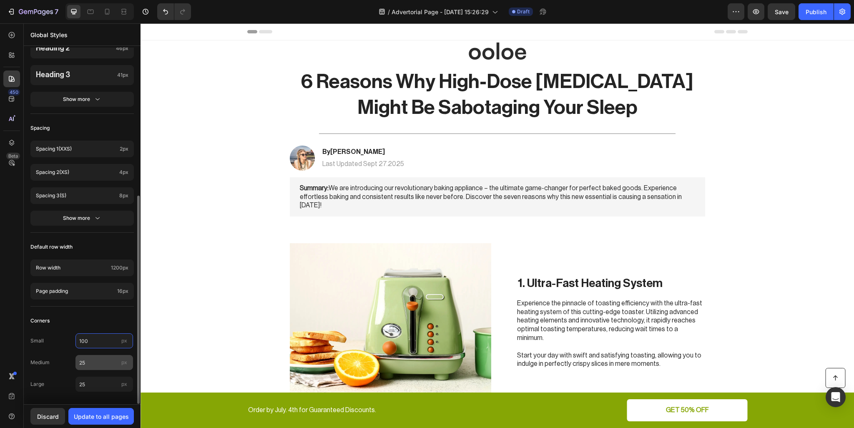
type input "100"
click at [98, 356] on input "25" at bounding box center [104, 362] width 58 height 15
paste input "100"
type input "100"
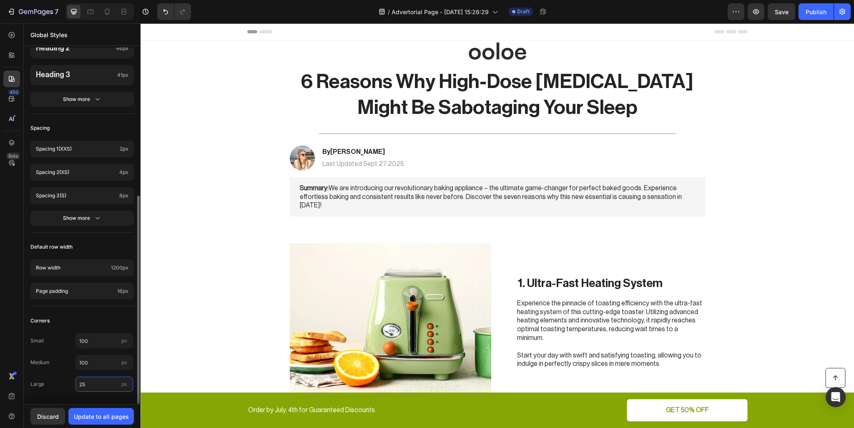
click at [97, 382] on input "25" at bounding box center [104, 384] width 58 height 15
paste input "100"
type input "100"
click at [62, 366] on div "Medium 100 px" at bounding box center [81, 362] width 103 height 15
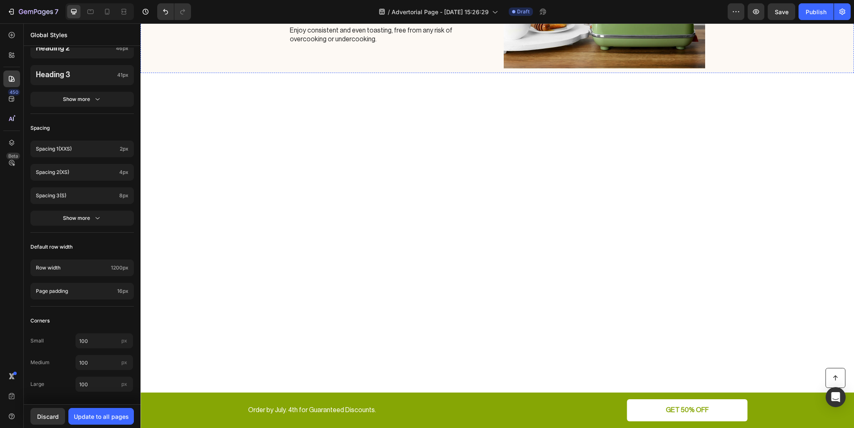
scroll to position [0, 0]
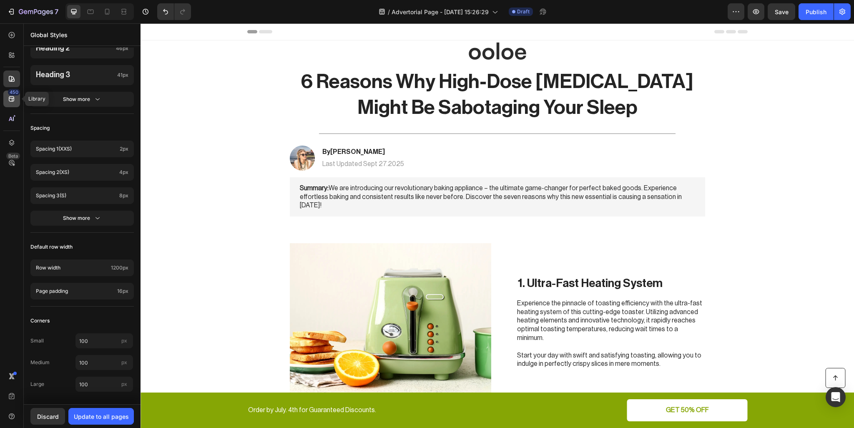
click at [13, 93] on div "450" at bounding box center [14, 92] width 12 height 7
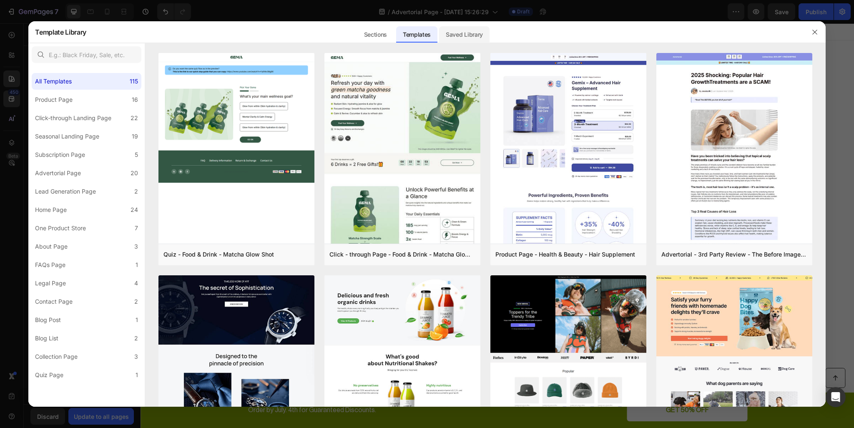
drag, startPoint x: 475, startPoint y: 23, endPoint x: 473, endPoint y: 33, distance: 9.8
click at [474, 25] on div "Saved Library" at bounding box center [464, 32] width 50 height 22
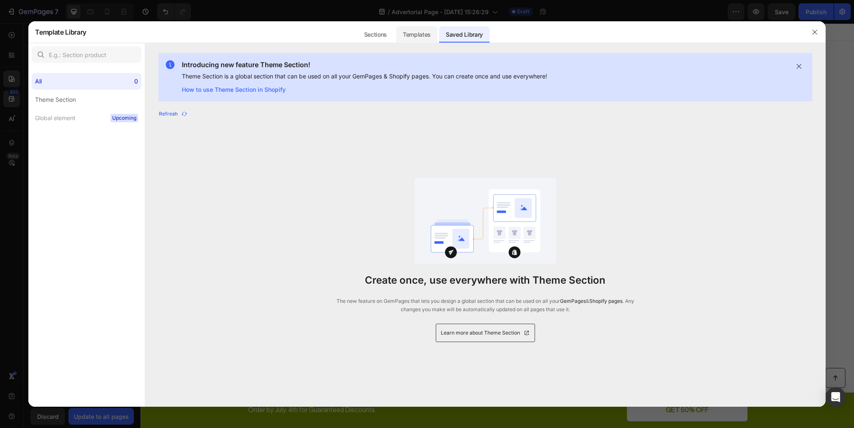
click at [410, 35] on div "Templates" at bounding box center [416, 34] width 41 height 17
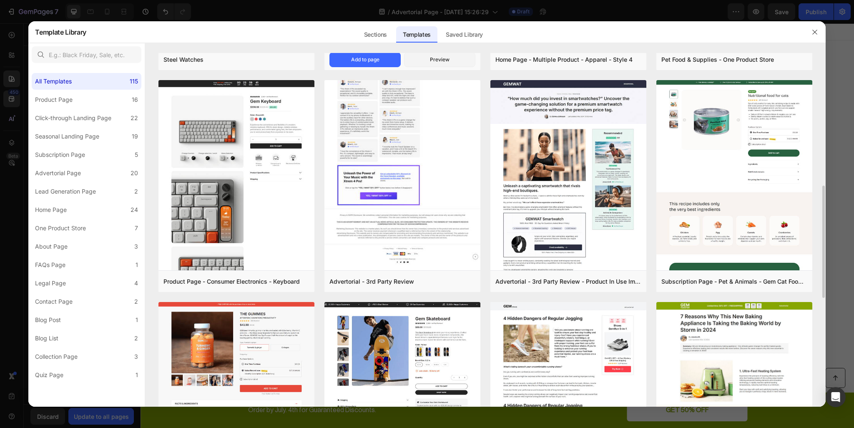
scroll to position [375, 0]
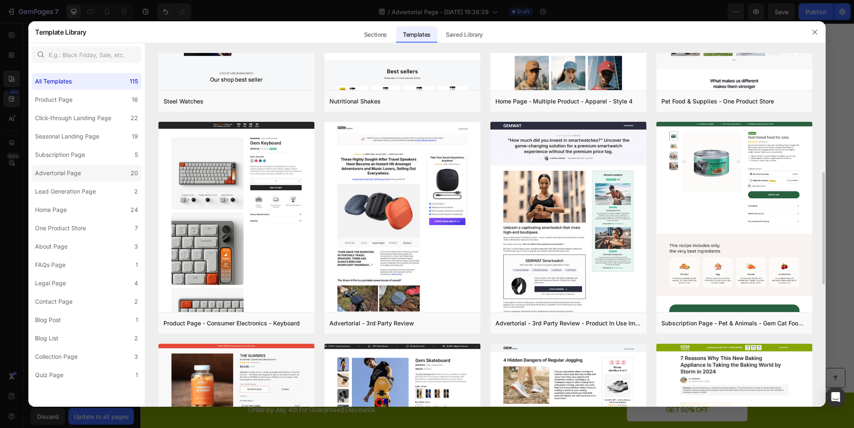
click at [111, 176] on label "Advertorial Page 20" at bounding box center [87, 173] width 110 height 17
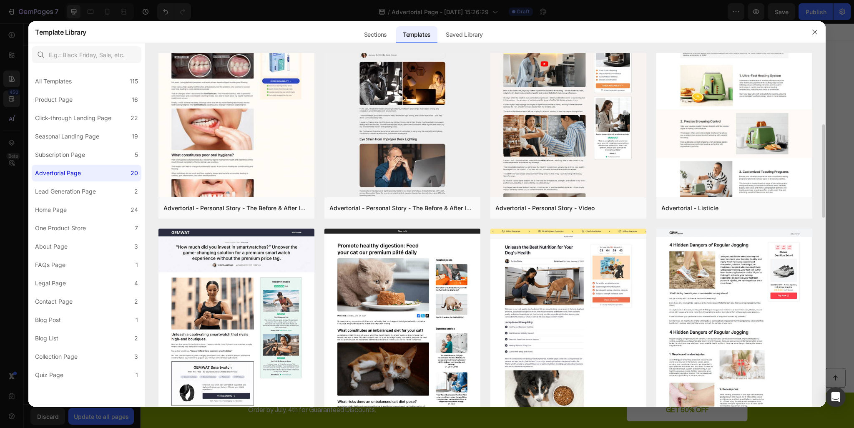
scroll to position [0, 0]
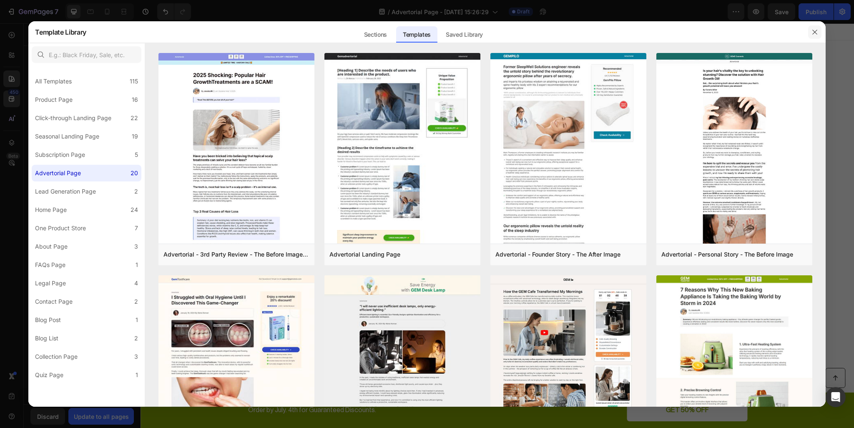
click at [818, 32] on button "button" at bounding box center [814, 31] width 13 height 13
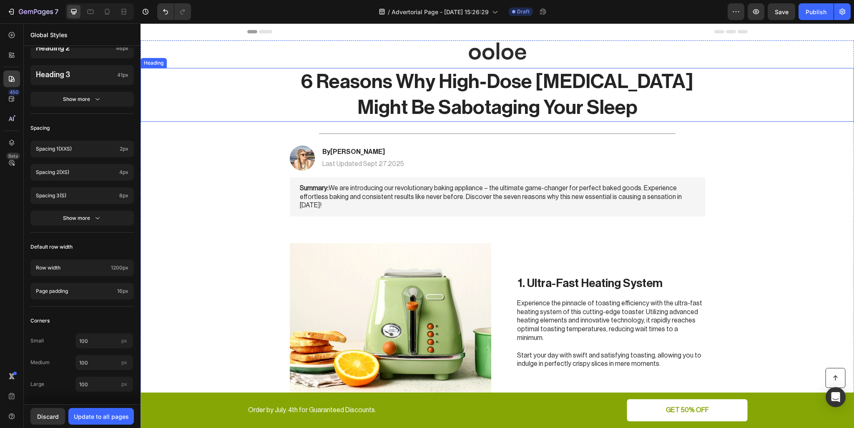
click at [603, 108] on h1 "6 Reasons Why High-Dose [MEDICAL_DATA] Might Be Sabotaging Your Sleep" at bounding box center [497, 95] width 415 height 54
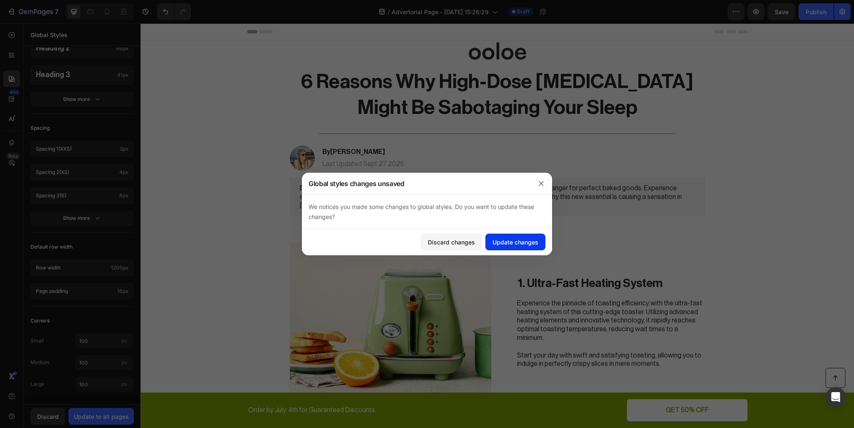
click at [526, 239] on div "Update changes" at bounding box center [516, 242] width 46 height 9
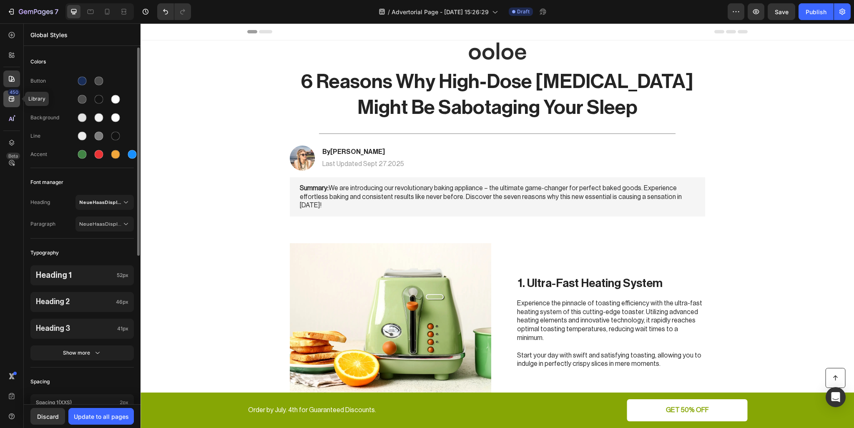
click at [8, 99] on icon at bounding box center [12, 99] width 8 height 8
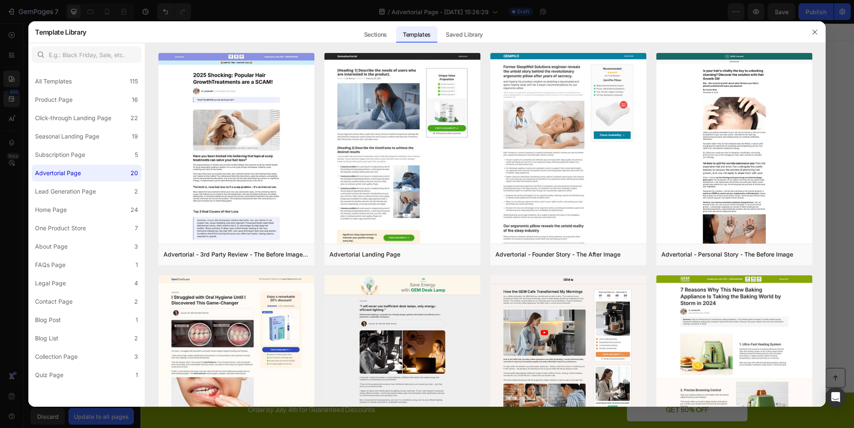
click at [10, 78] on div at bounding box center [427, 214] width 854 height 428
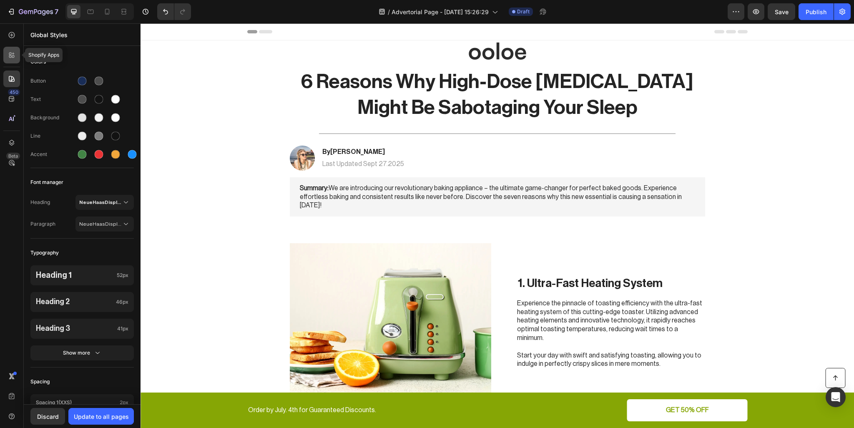
click at [13, 56] on icon at bounding box center [12, 55] width 8 height 8
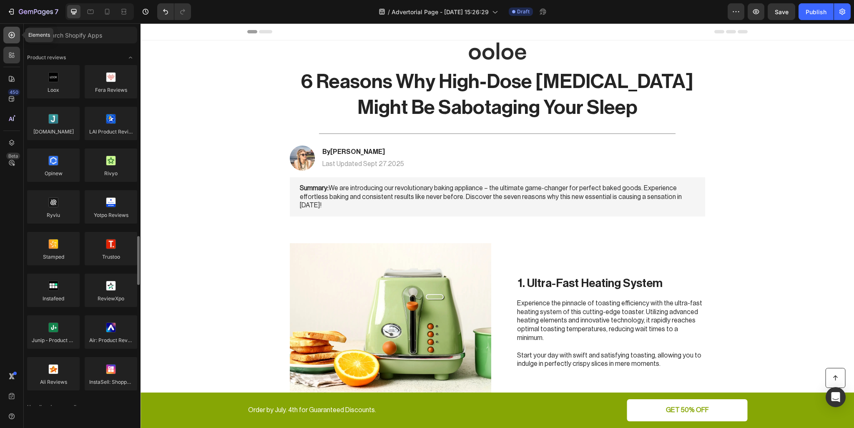
scroll to position [167, 0]
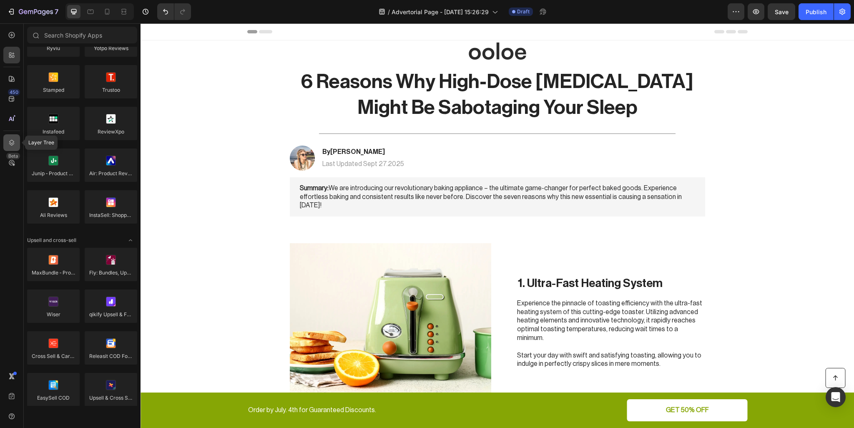
click at [10, 146] on icon at bounding box center [12, 142] width 8 height 8
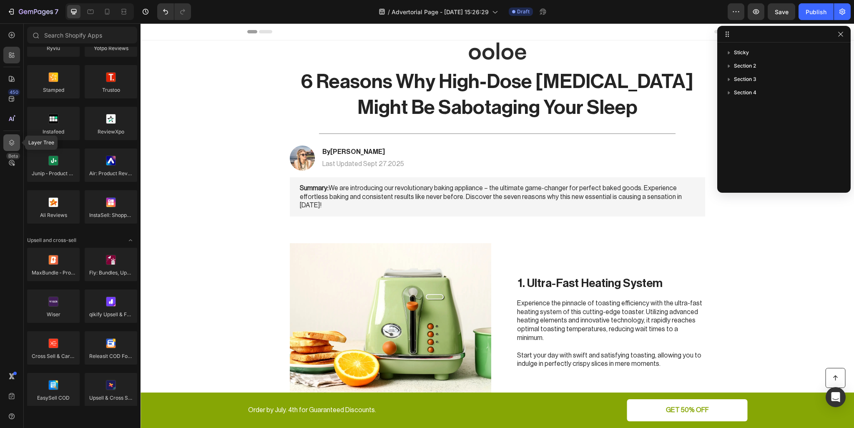
click at [15, 144] on icon at bounding box center [12, 142] width 8 height 8
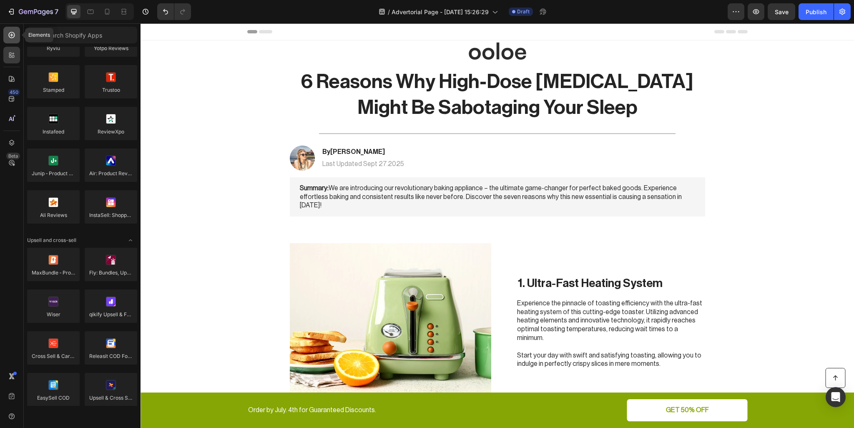
click at [13, 33] on icon at bounding box center [12, 35] width 6 height 6
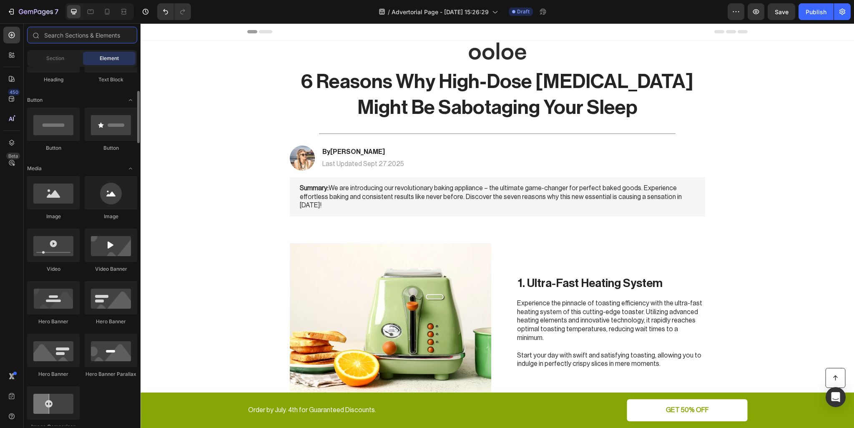
scroll to position [0, 0]
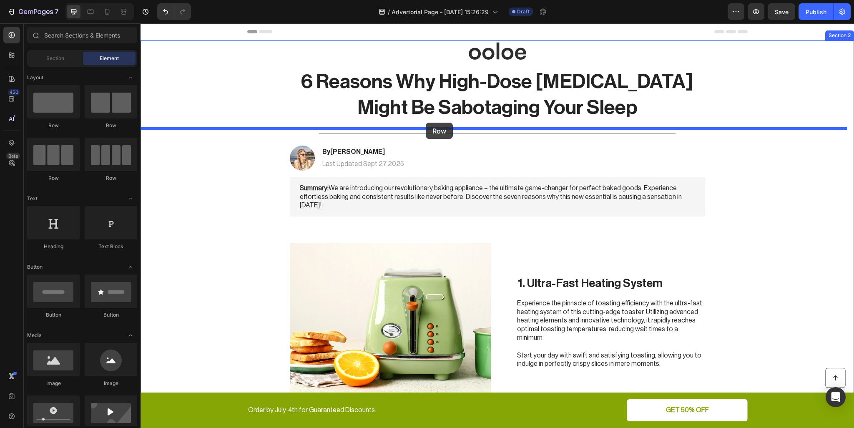
drag, startPoint x: 207, startPoint y: 133, endPoint x: 426, endPoint y: 123, distance: 219.2
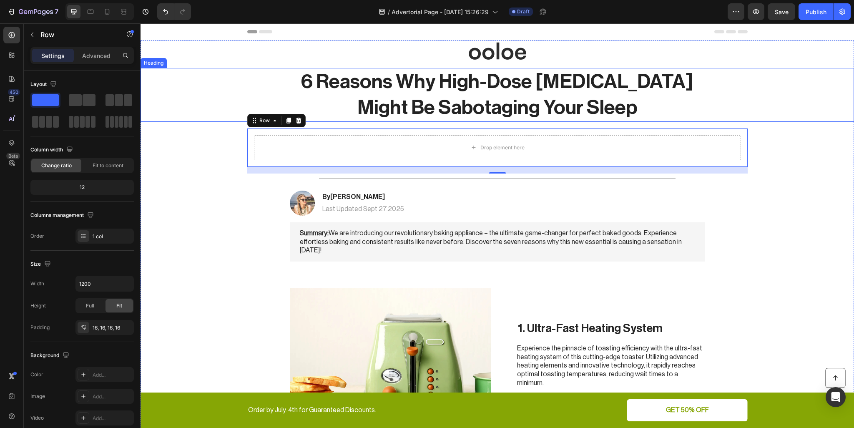
click at [489, 99] on h1 "6 Reasons Why High-Dose [MEDICAL_DATA] Might Be Sabotaging Your Sleep" at bounding box center [497, 95] width 415 height 54
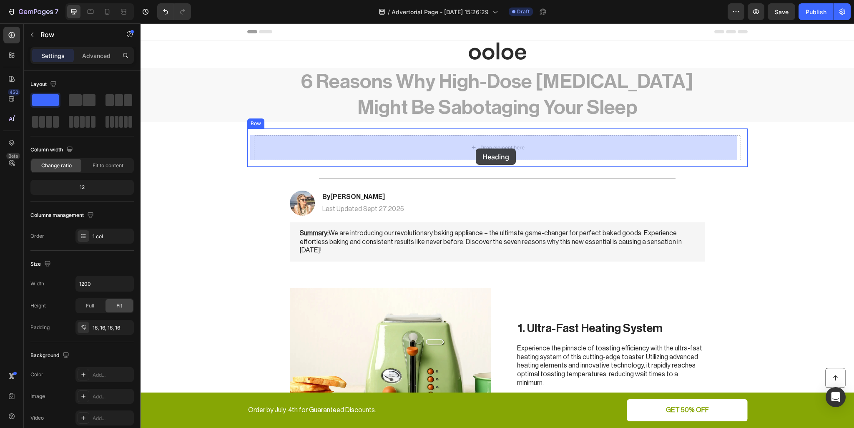
drag, startPoint x: 452, startPoint y: 105, endPoint x: 476, endPoint y: 148, distance: 49.5
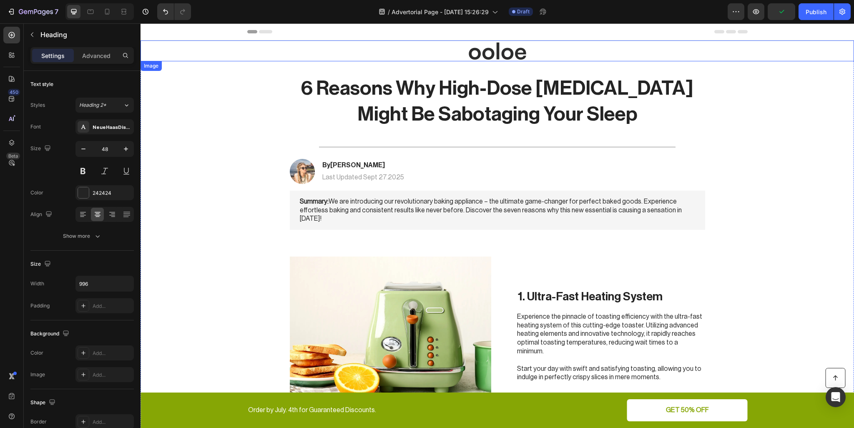
click at [272, 50] on div at bounding box center [498, 50] width 714 height 21
click at [101, 54] on p "Advanced" at bounding box center [96, 55] width 28 height 9
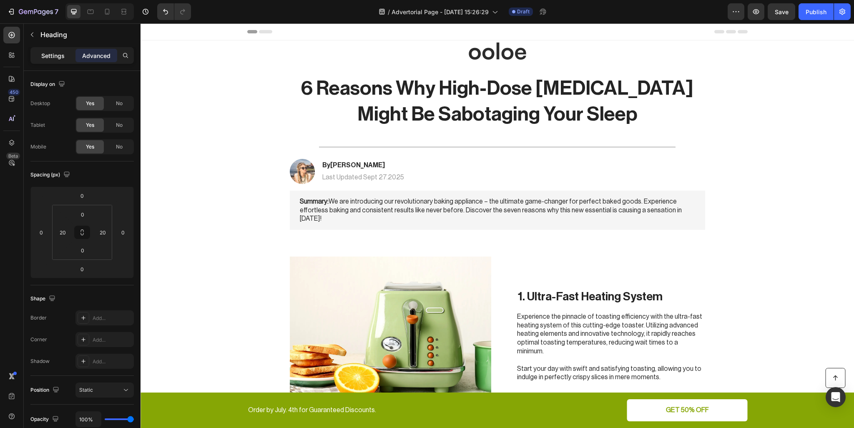
click at [60, 57] on p "Settings" at bounding box center [52, 55] width 23 height 9
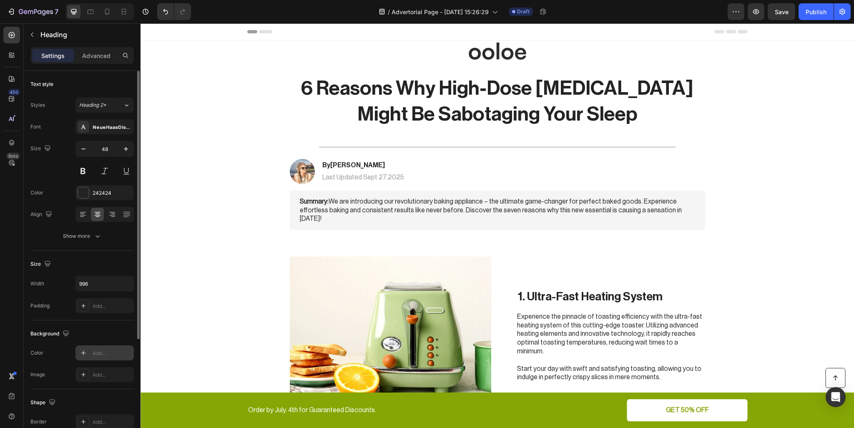
click at [83, 352] on icon at bounding box center [83, 353] width 4 height 4
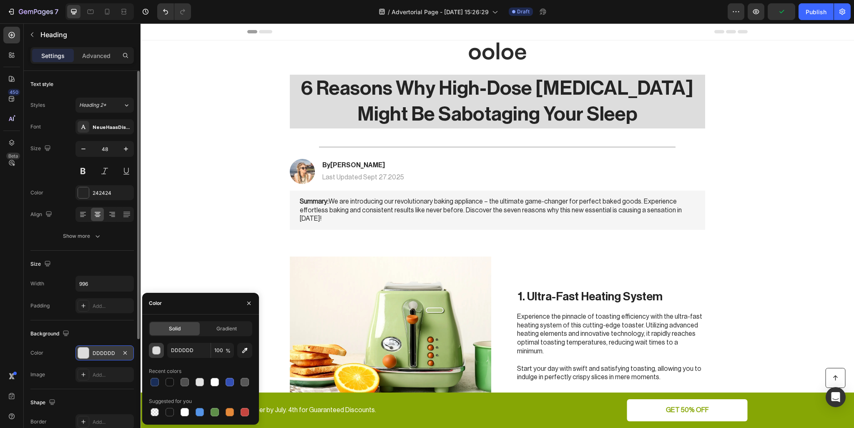
click at [153, 349] on div "button" at bounding box center [157, 351] width 8 height 8
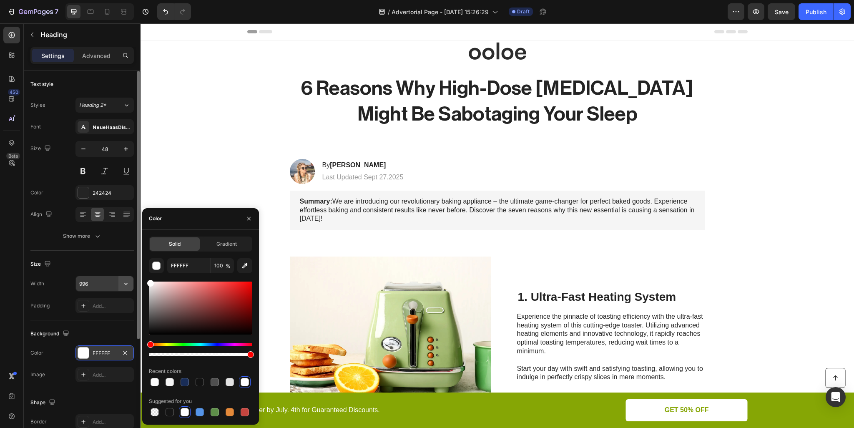
drag, startPoint x: 160, startPoint y: 296, endPoint x: 131, endPoint y: 280, distance: 32.9
click at [131, 280] on div "450 Beta Sections(30) Elements(83) Section Element Hero Section Product Detail …" at bounding box center [70, 225] width 141 height 405
click at [196, 262] on input "FFFFFF" at bounding box center [188, 265] width 43 height 15
click at [185, 263] on input "FCFCFC" at bounding box center [188, 265] width 43 height 15
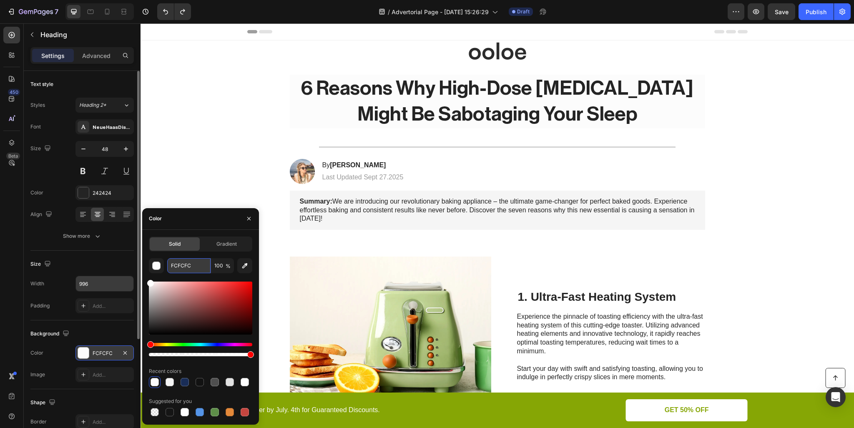
click at [185, 263] on input "FCFCFC" at bounding box center [188, 265] width 43 height 15
paste input "8F9"
type input "F8F9FC"
click at [95, 249] on div "Text style Styles Heading 2* Font NeueHaasDisplayMediu Size 48 Color 242424 Ali…" at bounding box center [81, 161] width 103 height 180
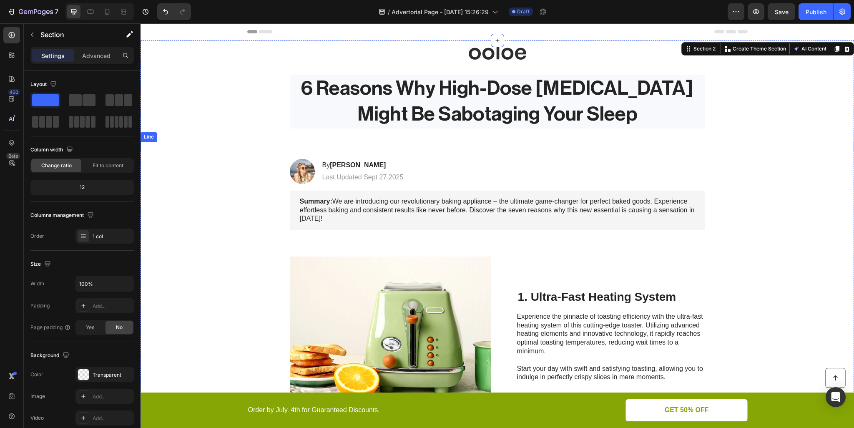
click at [196, 145] on div "Title Line" at bounding box center [498, 147] width 714 height 10
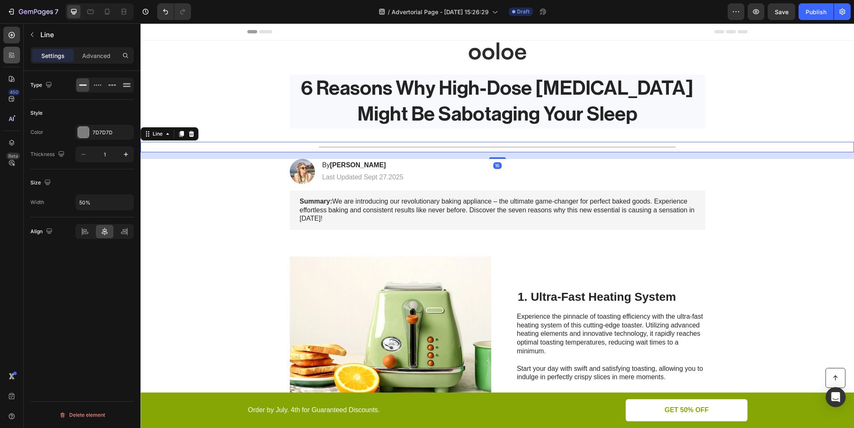
click at [11, 55] on icon at bounding box center [10, 56] width 3 height 3
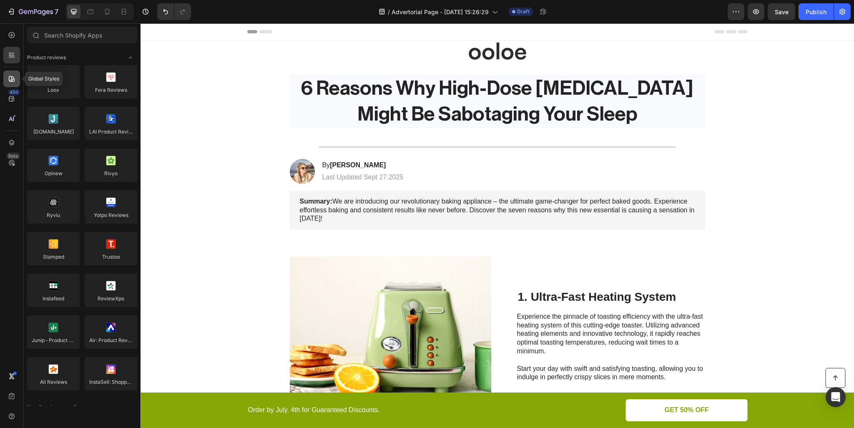
click at [16, 79] on div at bounding box center [11, 78] width 17 height 17
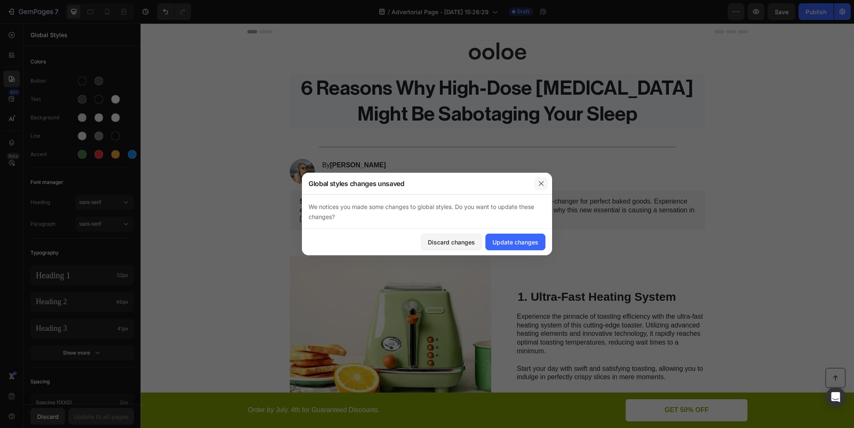
click at [542, 183] on icon "button" at bounding box center [541, 183] width 7 height 7
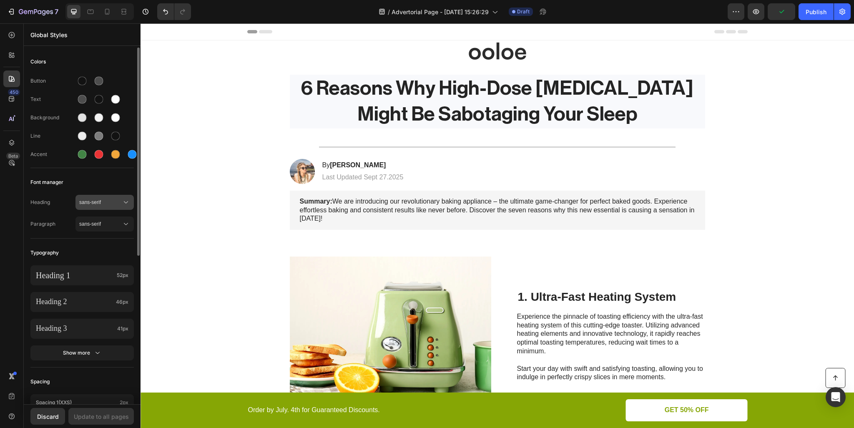
click at [100, 196] on button "sans-serif" at bounding box center [104, 202] width 58 height 15
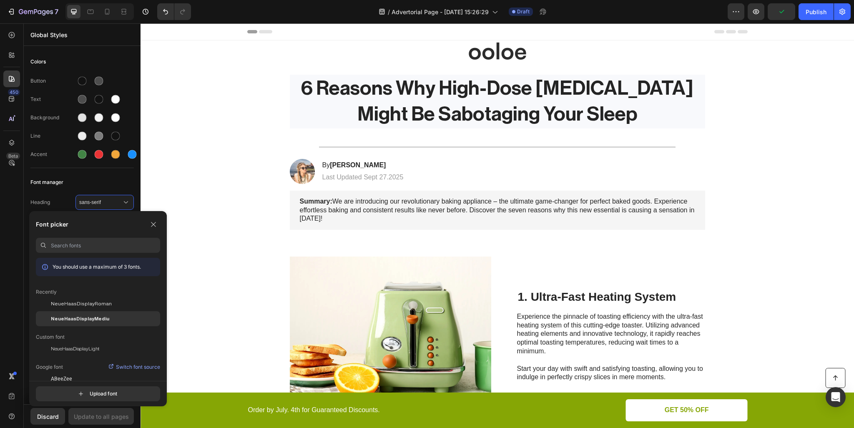
click at [80, 315] on span "NeueHaasDisplayMediu" at bounding box center [80, 319] width 58 height 8
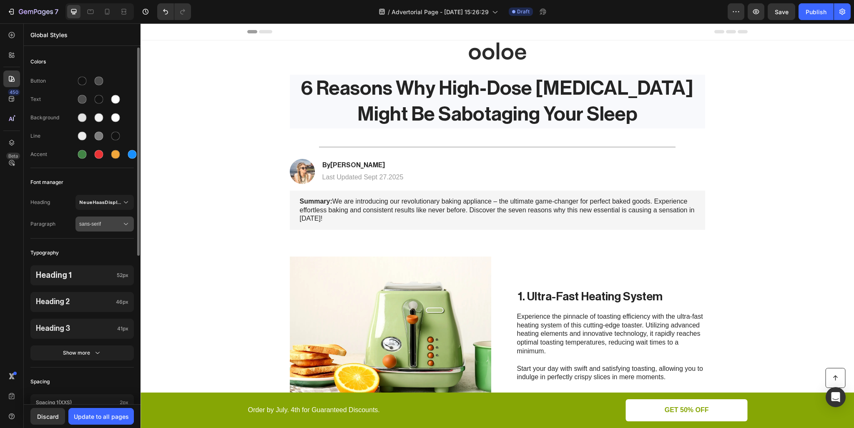
click at [97, 222] on span "sans-serif" at bounding box center [100, 224] width 43 height 8
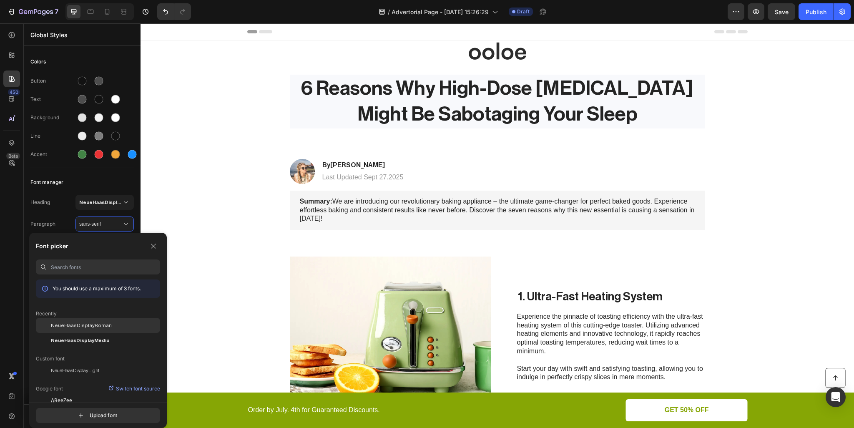
click at [82, 325] on span "NeueHaasDisplayRoman" at bounding box center [81, 326] width 61 height 8
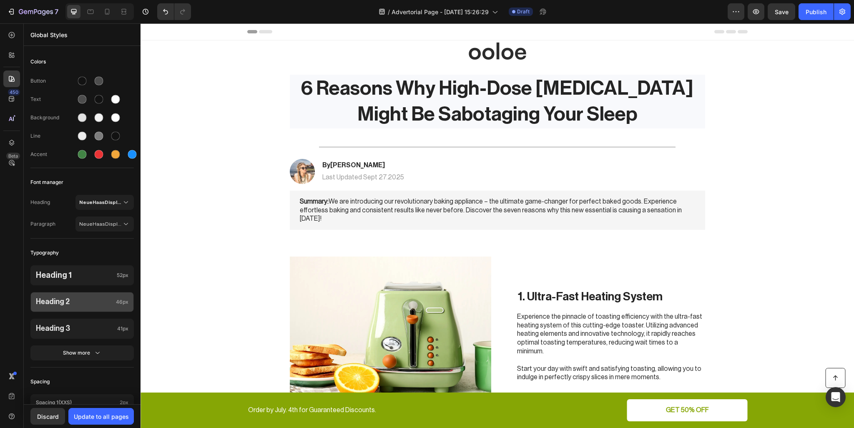
scroll to position [254, 0]
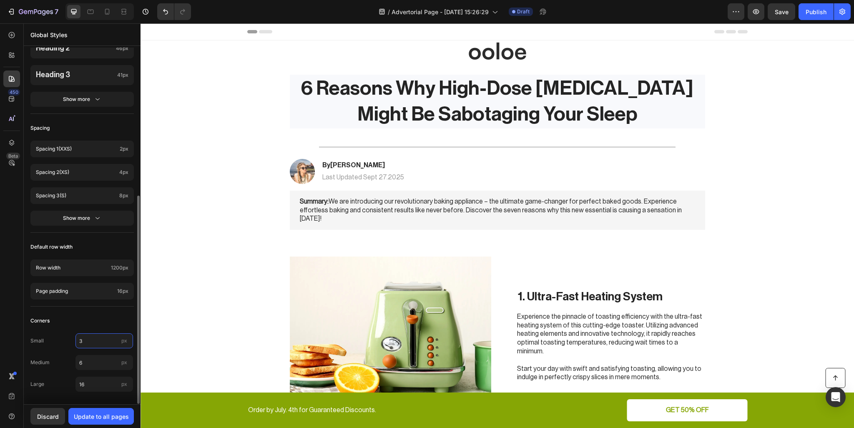
click at [91, 339] on input "3" at bounding box center [104, 340] width 58 height 15
type input "100"
click at [93, 358] on input "6" at bounding box center [104, 362] width 58 height 15
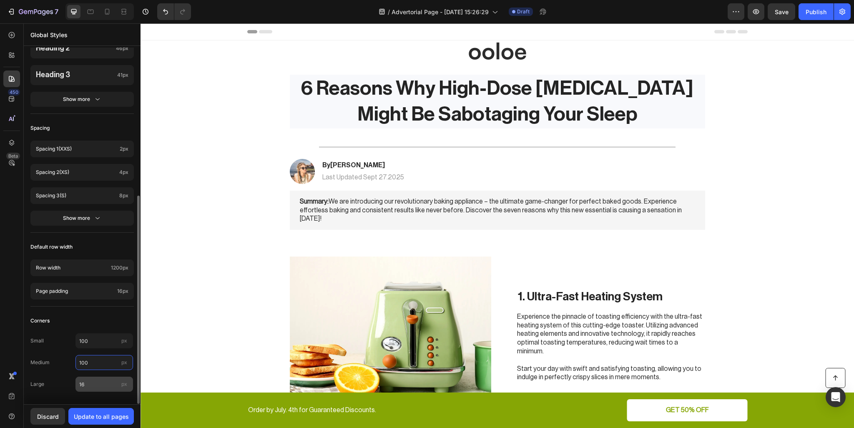
type input "100"
click at [91, 377] on input "16" at bounding box center [104, 384] width 58 height 15
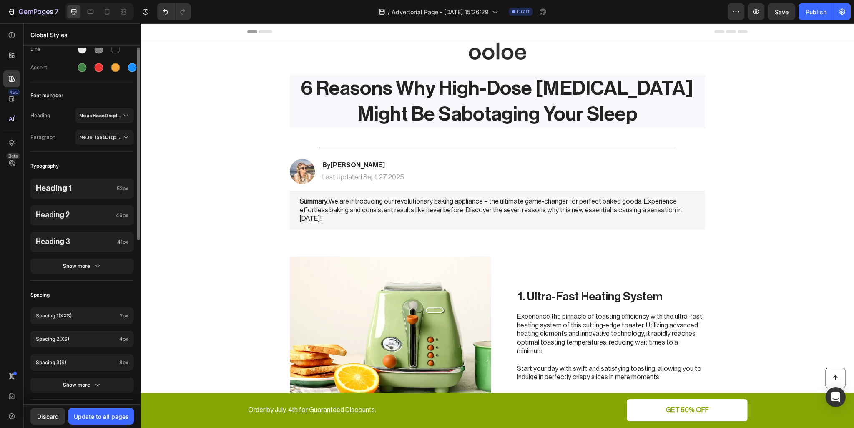
scroll to position [0, 0]
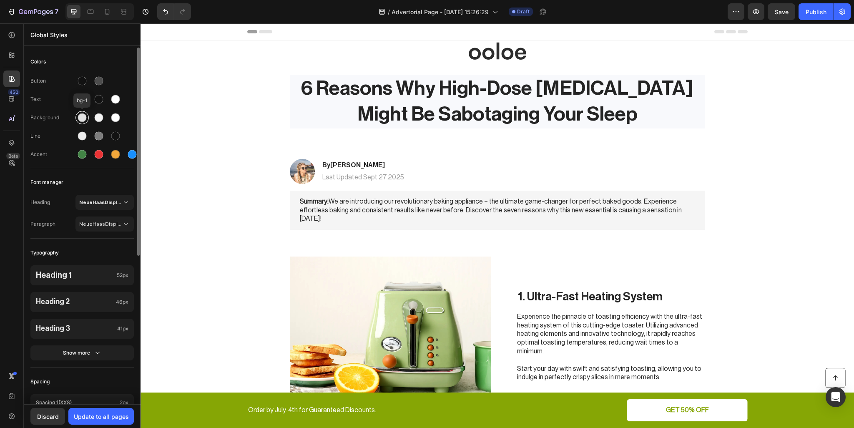
type input "100"
click at [85, 118] on div at bounding box center [82, 117] width 9 height 9
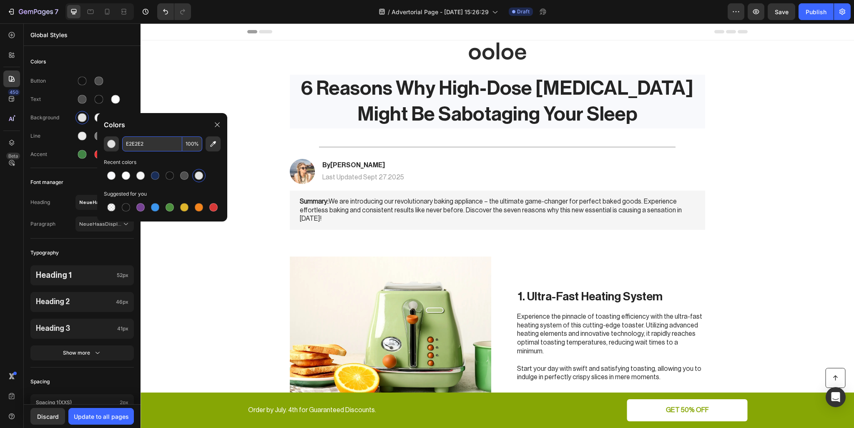
click at [138, 140] on input "E2E2E2" at bounding box center [152, 143] width 60 height 15
paste input "F8F9FC"
type input "F8F9FC"
click at [55, 175] on div "Font manager" at bounding box center [81, 182] width 103 height 15
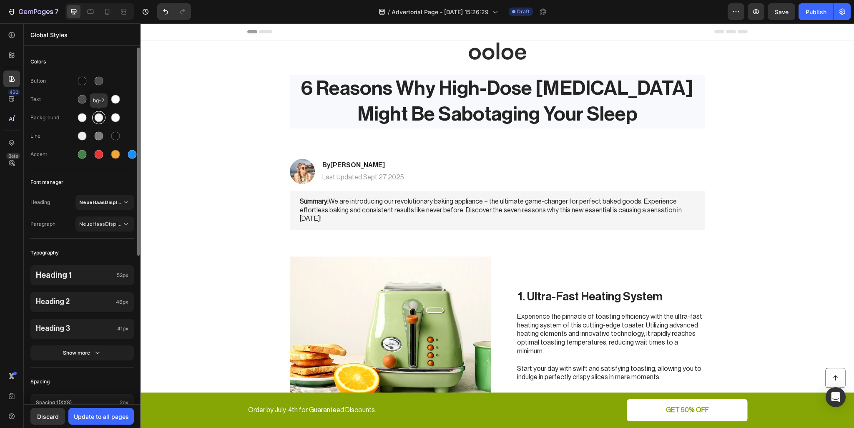
click at [96, 118] on div at bounding box center [99, 117] width 9 height 9
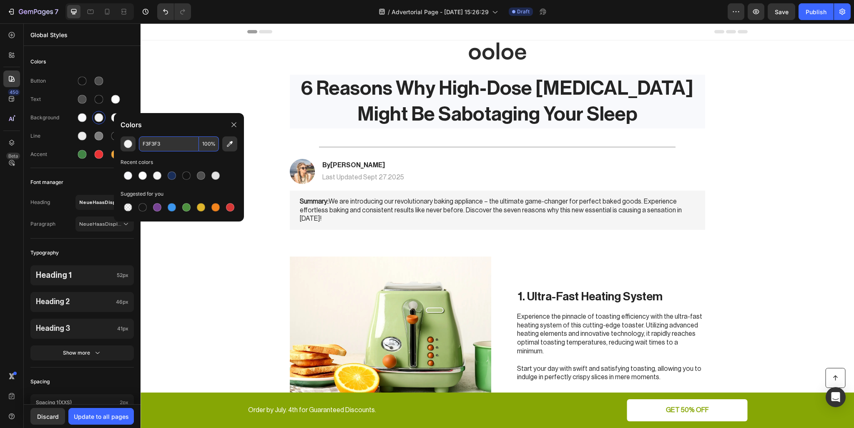
click at [153, 144] on input "F3F3F3" at bounding box center [169, 143] width 60 height 15
paste input "8F9FC"
type input "F3F3F3"
click at [74, 167] on div "Button Text Background Line Accent" at bounding box center [81, 118] width 103 height 98
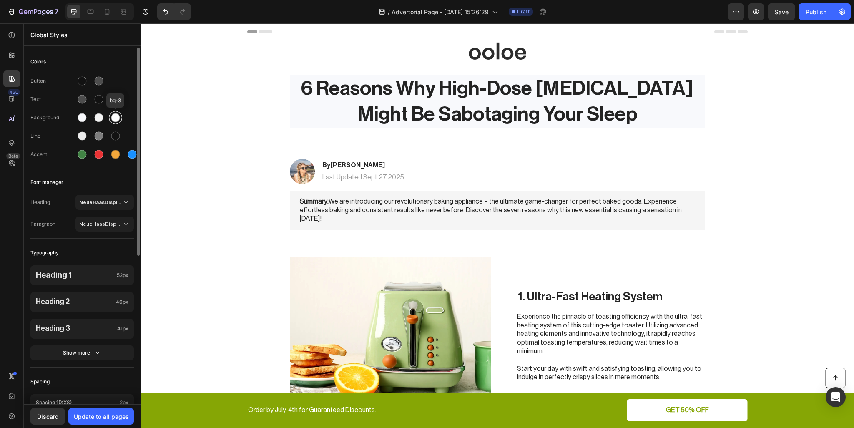
click at [114, 118] on div at bounding box center [115, 117] width 9 height 9
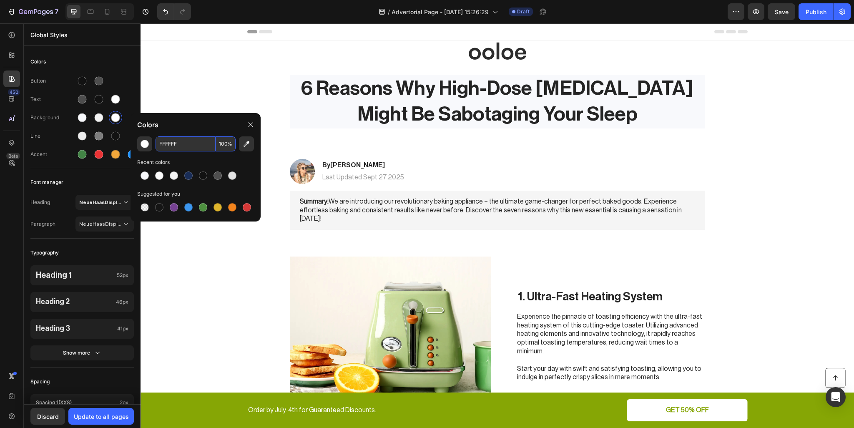
click at [179, 145] on input "FFFFFF" at bounding box center [186, 143] width 60 height 15
paste input "8F9FC"
type input "F8F9FC"
click at [86, 187] on div "Font manager" at bounding box center [81, 182] width 103 height 15
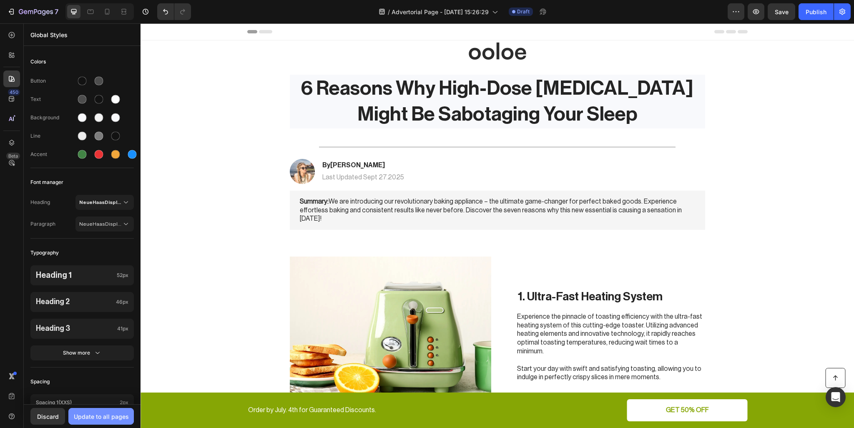
click at [114, 417] on div "Update to all pages" at bounding box center [101, 416] width 55 height 9
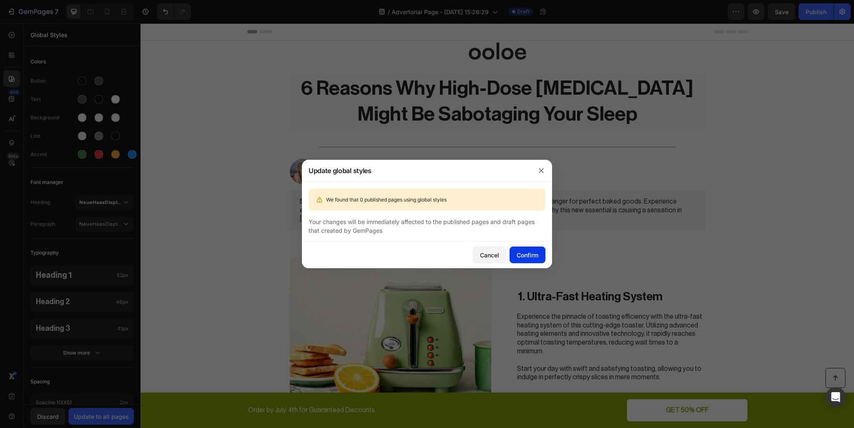
click at [514, 247] on button "Confirm" at bounding box center [528, 254] width 36 height 17
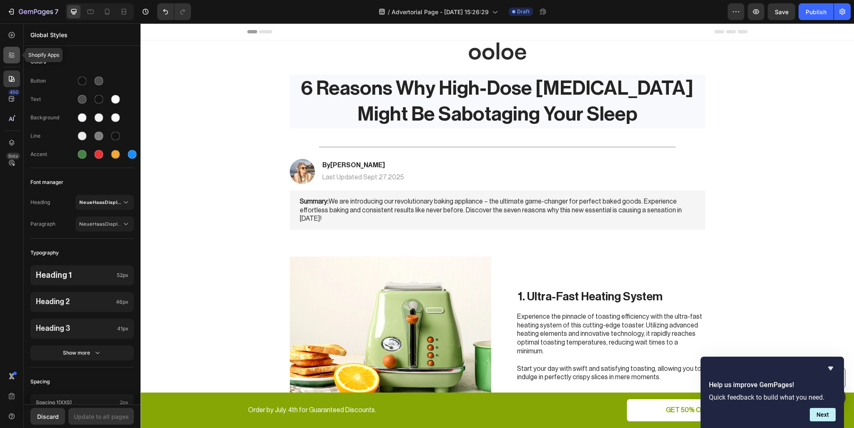
click at [12, 50] on div at bounding box center [11, 55] width 17 height 17
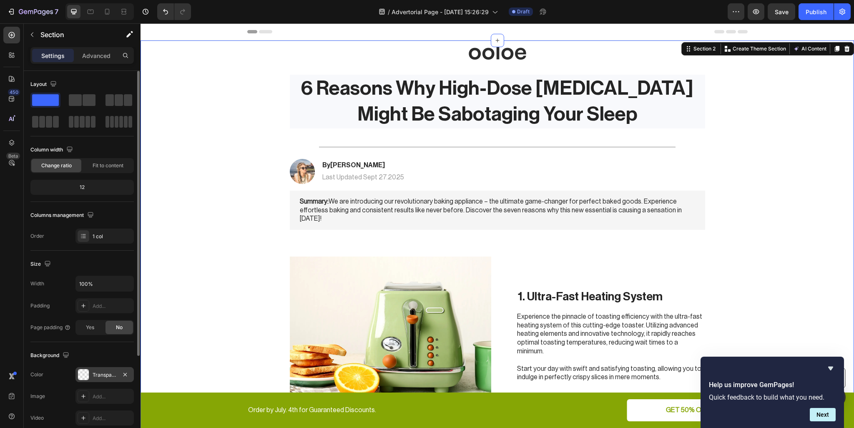
click at [91, 372] on div "Transparent" at bounding box center [104, 374] width 58 height 15
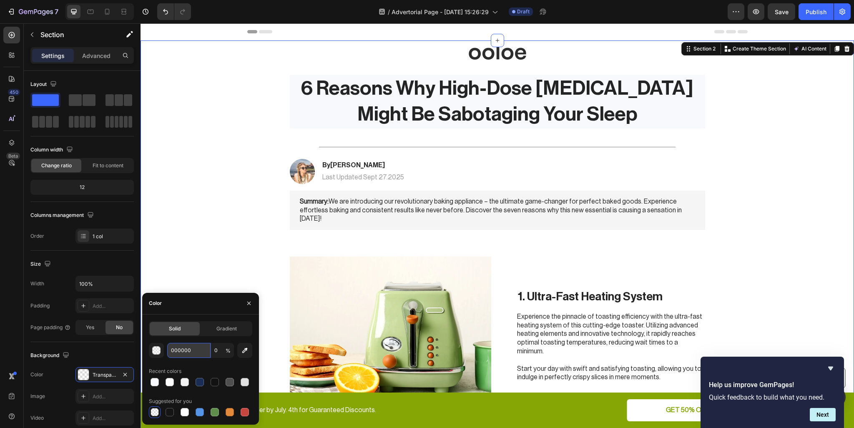
click at [191, 347] on input "000000" at bounding box center [188, 350] width 43 height 15
paste input "F8F9FC"
type input "F8F9FC"
click at [121, 353] on div "Background" at bounding box center [81, 355] width 103 height 13
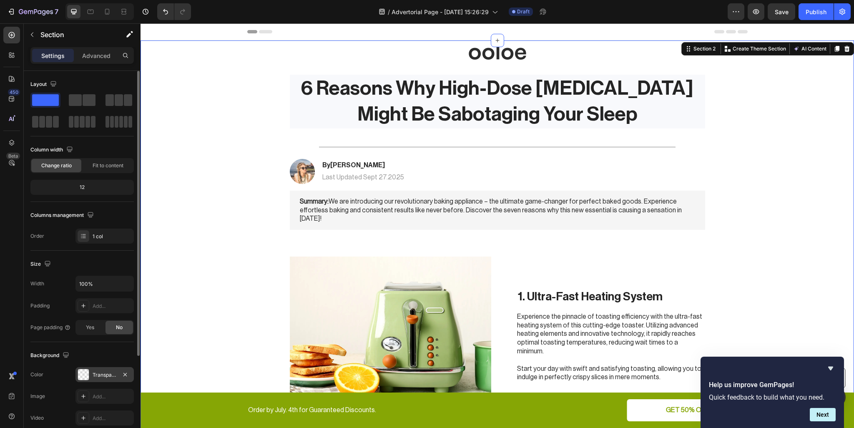
click at [95, 371] on div "Transparent" at bounding box center [105, 375] width 24 height 8
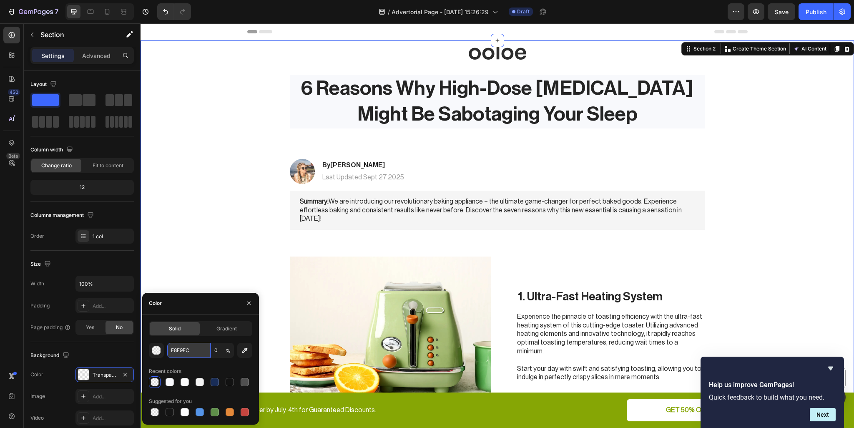
click at [185, 350] on input "F8F9FC" at bounding box center [188, 350] width 43 height 15
click at [220, 350] on input "0" at bounding box center [222, 350] width 23 height 15
type input "100"
click at [122, 212] on div "Columns management" at bounding box center [81, 215] width 103 height 13
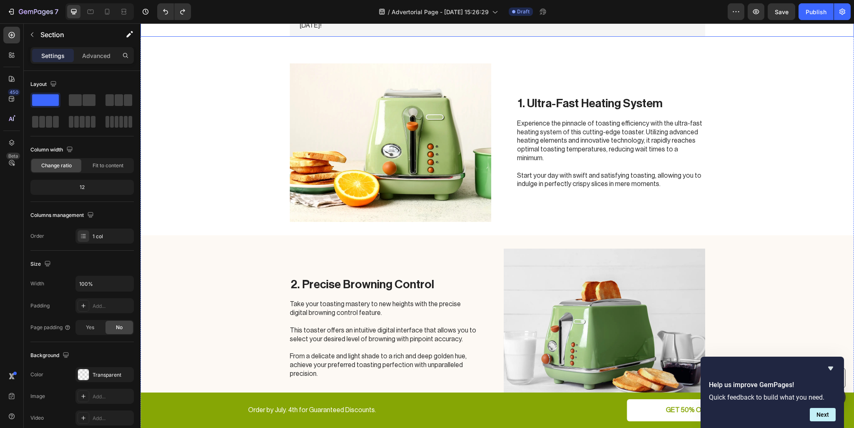
scroll to position [209, 0]
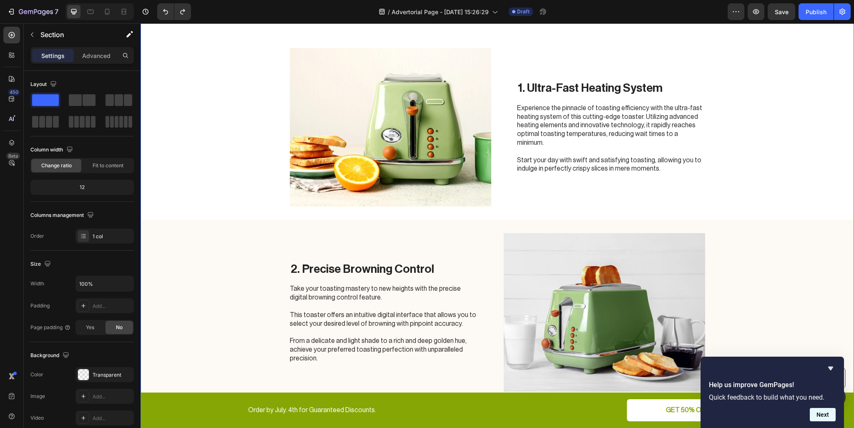
click at [832, 417] on button "Next" at bounding box center [823, 414] width 26 height 13
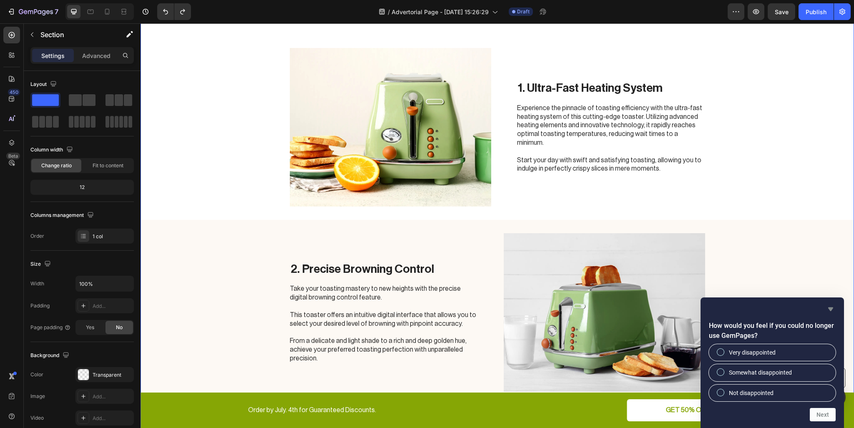
click at [830, 308] on icon "Hide survey" at bounding box center [830, 309] width 5 height 4
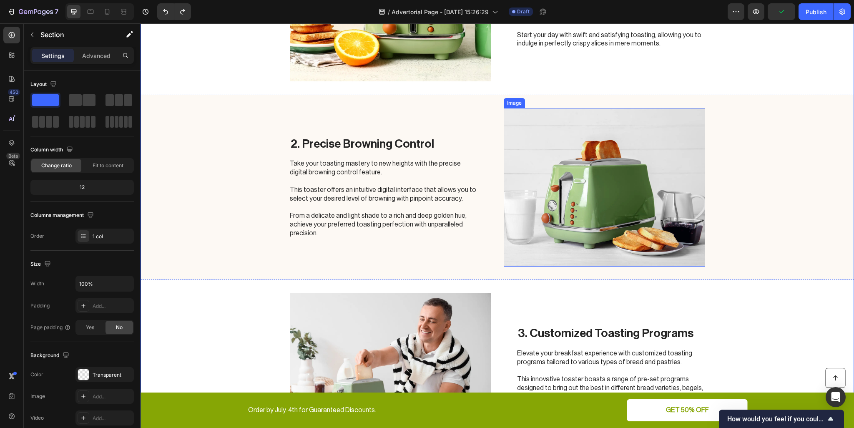
scroll to position [0, 0]
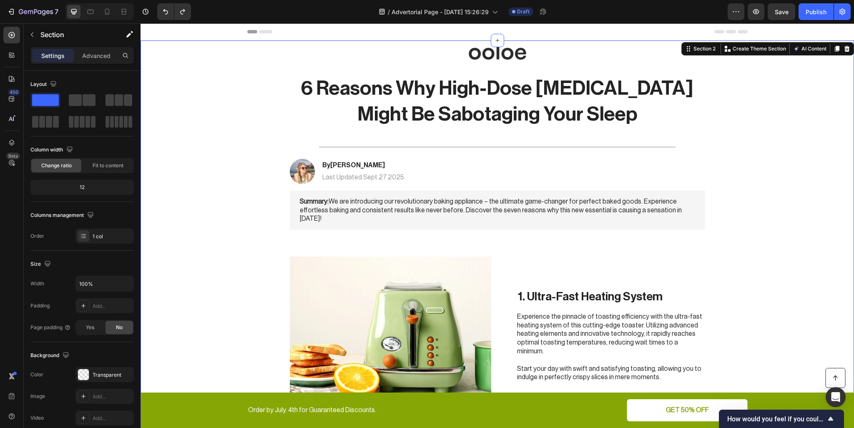
click at [282, 36] on div "Header" at bounding box center [497, 31] width 500 height 17
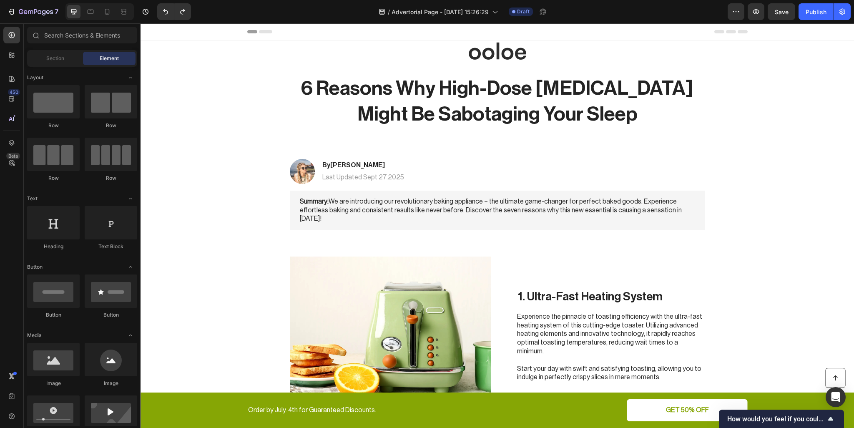
click at [325, 33] on div "Header" at bounding box center [497, 31] width 500 height 17
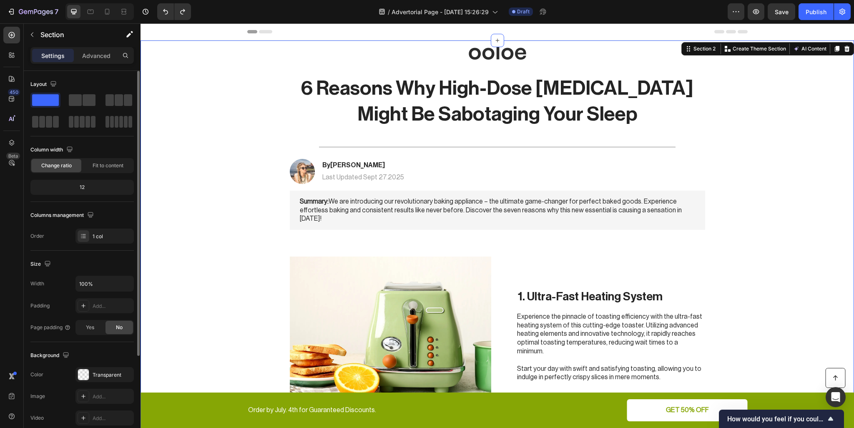
click at [85, 186] on div "12" at bounding box center [82, 187] width 100 height 12
click at [78, 187] on div "12" at bounding box center [82, 187] width 100 height 12
click at [85, 187] on div "12" at bounding box center [82, 187] width 100 height 12
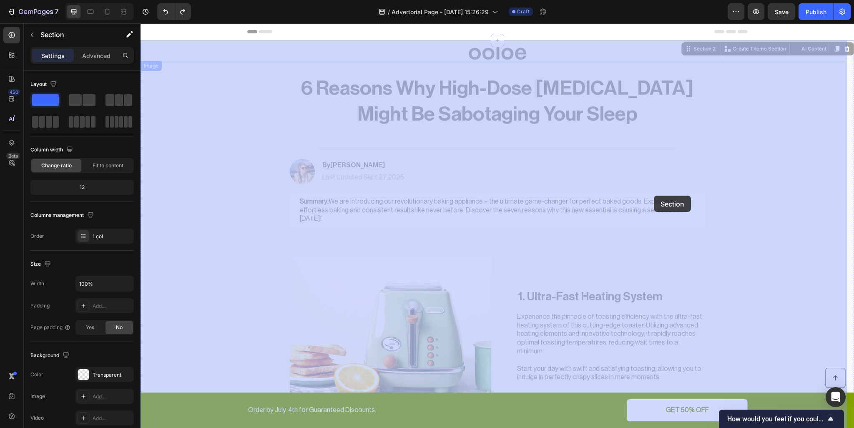
drag, startPoint x: 702, startPoint y: 52, endPoint x: 647, endPoint y: 214, distance: 171.1
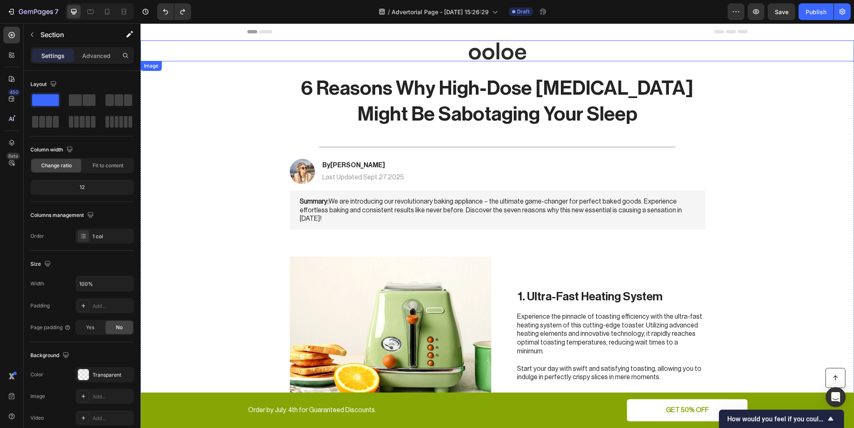
click at [788, 52] on div at bounding box center [498, 50] width 714 height 21
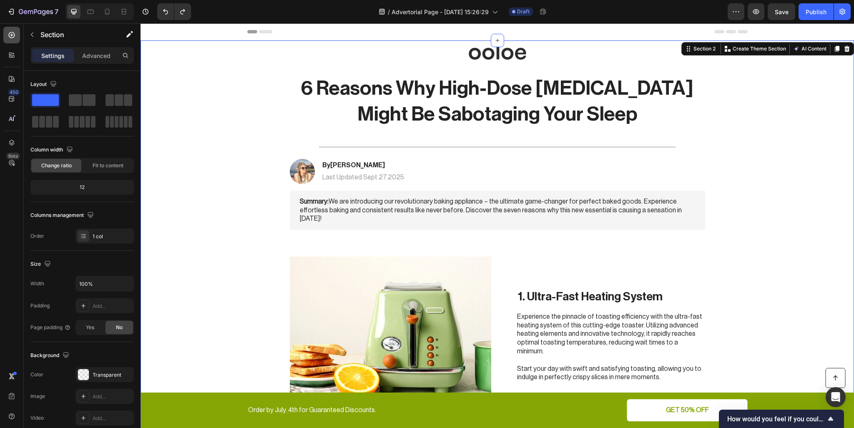
click at [13, 39] on icon at bounding box center [12, 35] width 8 height 8
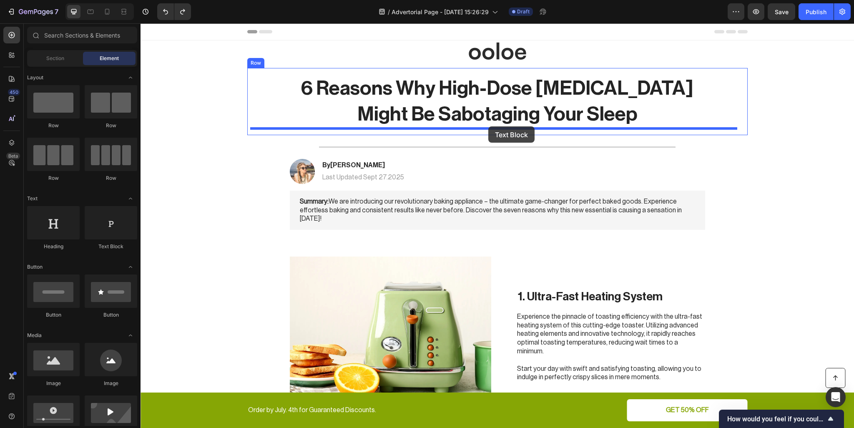
drag, startPoint x: 260, startPoint y: 252, endPoint x: 489, endPoint y: 126, distance: 261.3
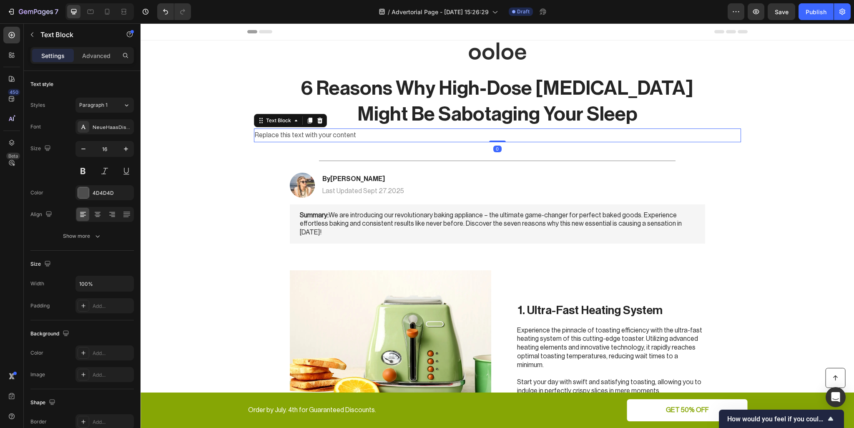
click at [313, 138] on div "Replace this text with your content" at bounding box center [497, 135] width 487 height 14
click at [318, 132] on p "Replace this text with your content" at bounding box center [497, 135] width 485 height 12
click at [341, 133] on p "Replace this text with your content" at bounding box center [497, 135] width 485 height 12
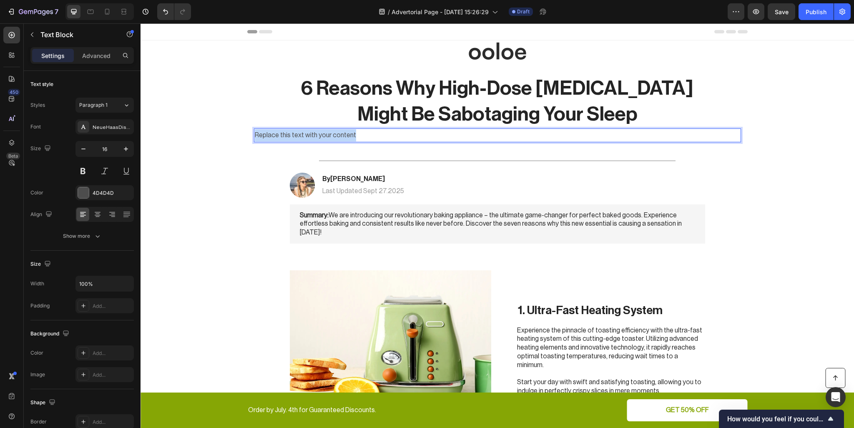
click at [341, 133] on p "Replace this text with your content" at bounding box center [497, 135] width 485 height 12
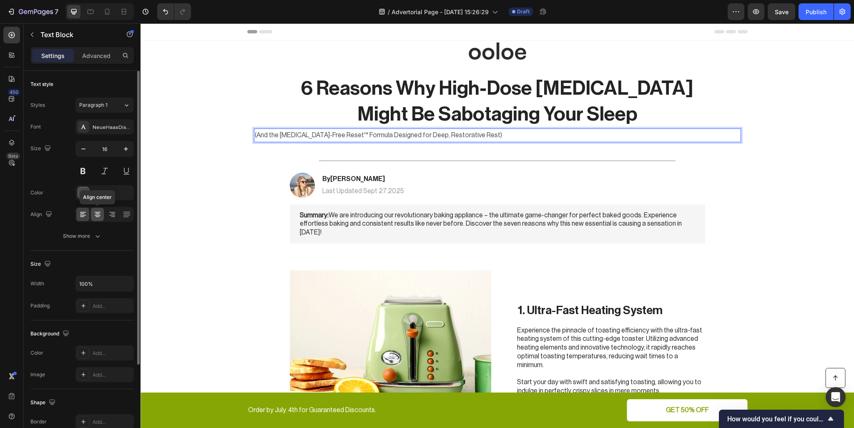
click at [93, 216] on div at bounding box center [97, 214] width 13 height 13
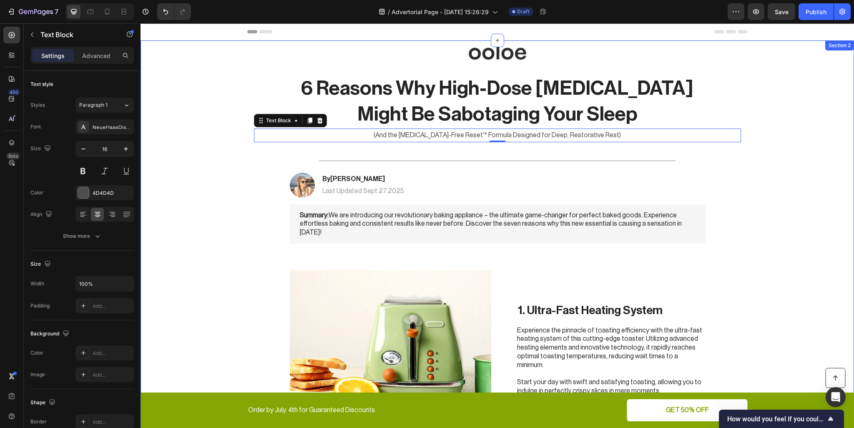
click at [403, 184] on div "Image By Jessica M. Heading Last Updated Sept 27.2025 Text Block Row" at bounding box center [498, 185] width 432 height 25
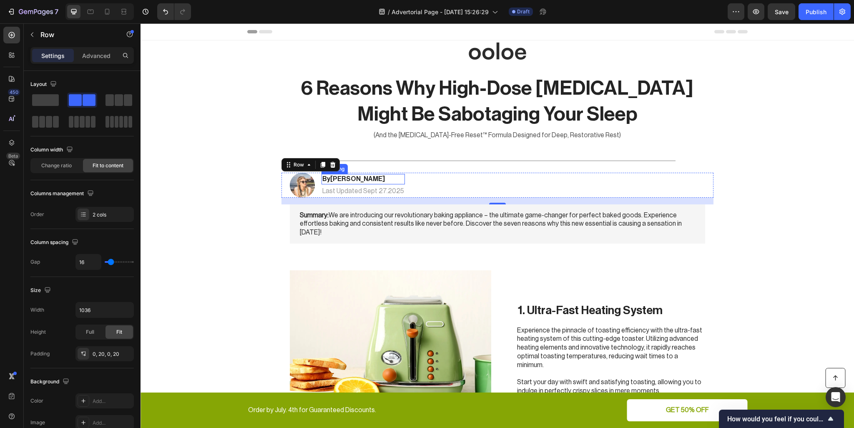
click at [367, 182] on h2 "By Jessica M." at bounding box center [363, 179] width 83 height 10
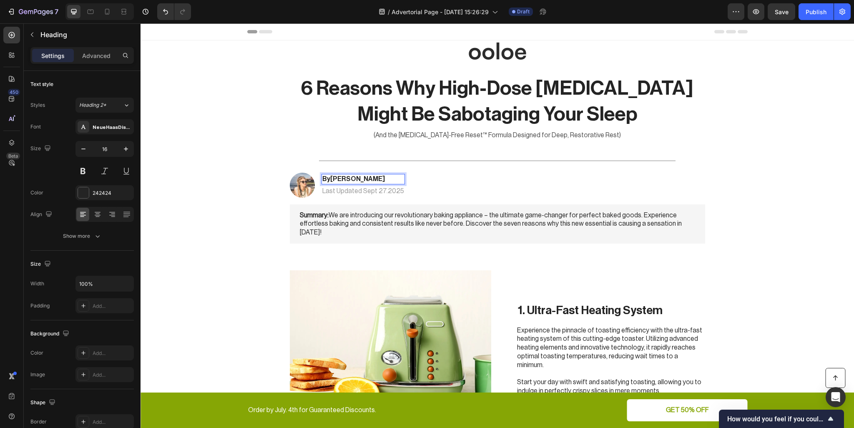
click at [344, 179] on strong "Jessica M." at bounding box center [357, 179] width 55 height 7
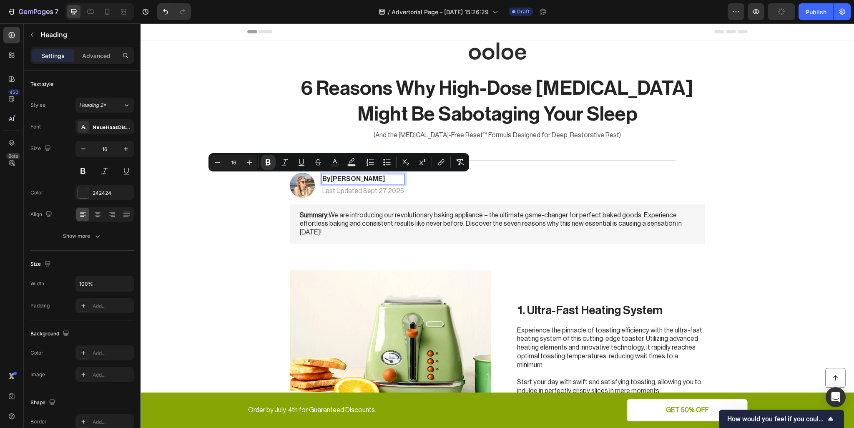
click at [344, 179] on strong "Jessica M." at bounding box center [357, 179] width 55 height 7
drag, startPoint x: 349, startPoint y: 181, endPoint x: 329, endPoint y: 183, distance: 20.1
click at [329, 183] on p "By Jessica M." at bounding box center [363, 179] width 82 height 9
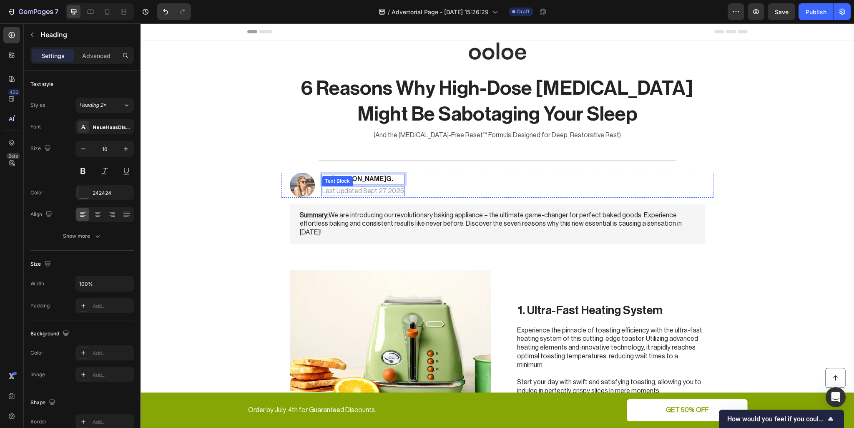
click at [358, 192] on p "Last Updated Sept 27.2025" at bounding box center [363, 191] width 82 height 9
click at [372, 191] on p "Last Updated Sept 27.2025" at bounding box center [363, 191] width 82 height 9
click at [378, 191] on p "Last Updated Sept 27.2025" at bounding box center [363, 191] width 82 height 9
click at [298, 189] on img at bounding box center [302, 185] width 25 height 25
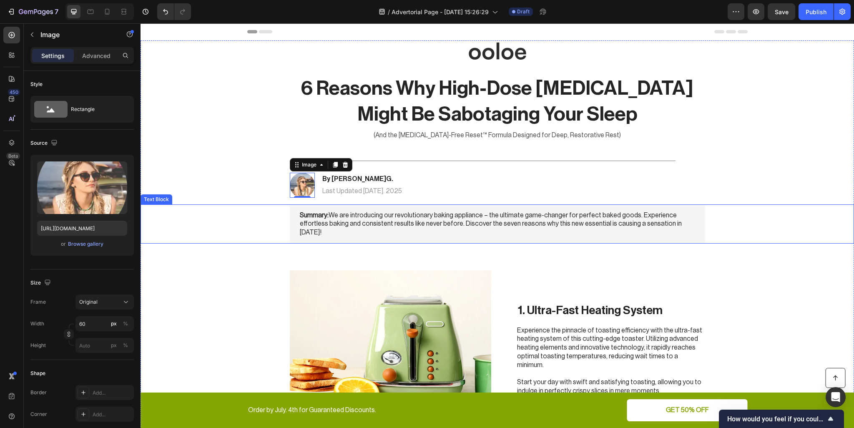
click at [370, 216] on p "Summary: We are introducing our revolutionary baking appliance – the ultimate g…" at bounding box center [497, 224] width 395 height 26
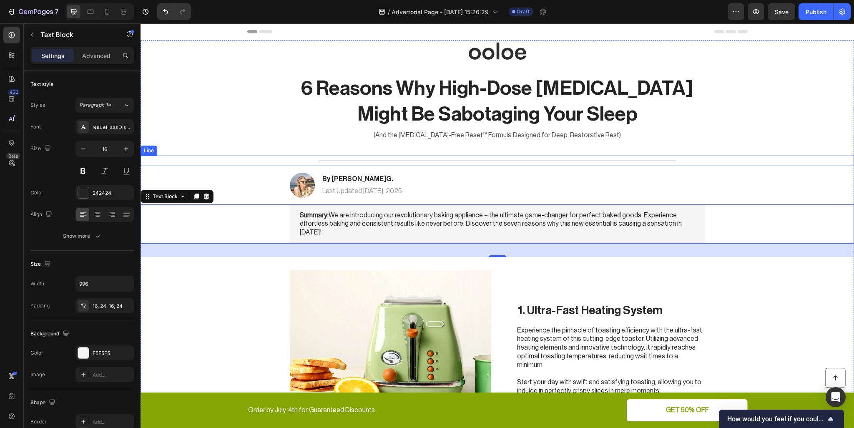
click at [432, 161] on div at bounding box center [497, 161] width 357 height 0
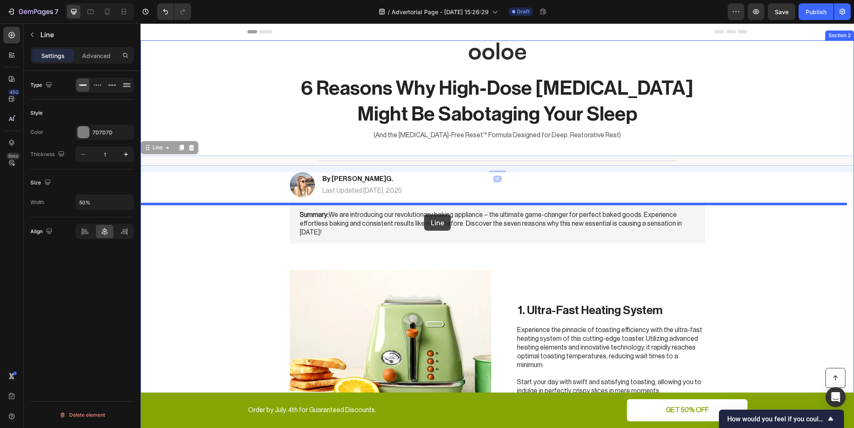
drag, startPoint x: 434, startPoint y: 161, endPoint x: 392, endPoint y: 196, distance: 55.0
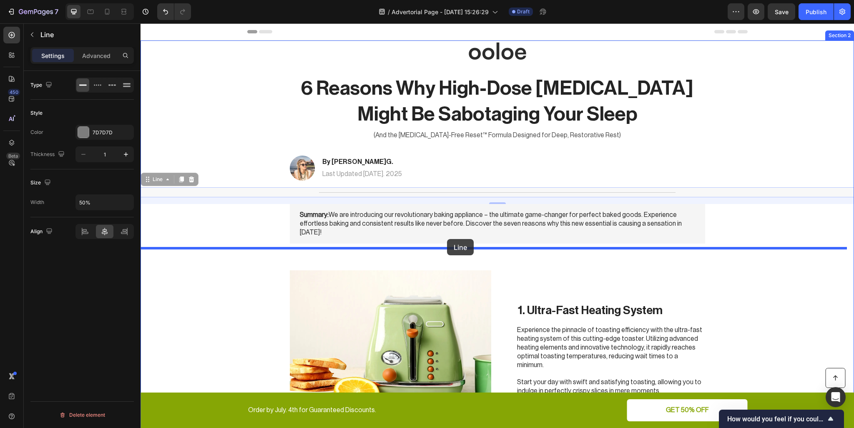
drag, startPoint x: 454, startPoint y: 195, endPoint x: 447, endPoint y: 239, distance: 44.7
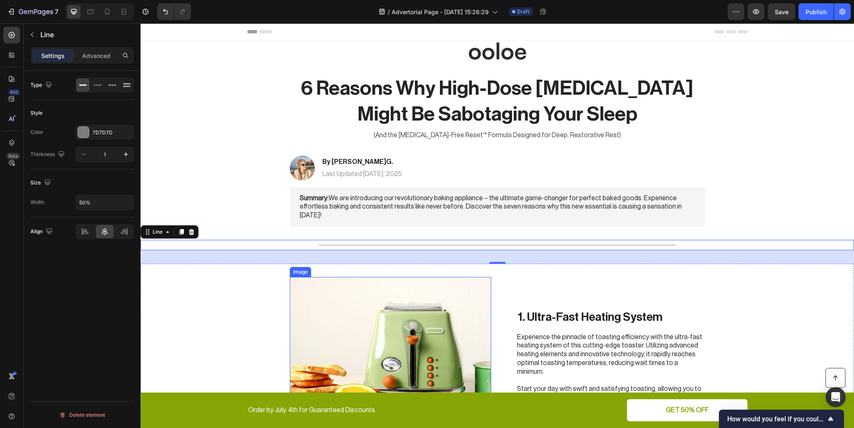
click at [396, 281] on img at bounding box center [390, 356] width 201 height 158
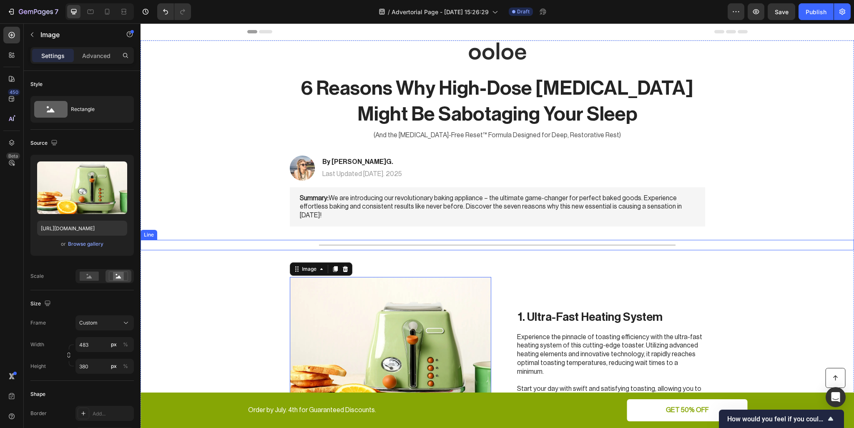
click at [474, 240] on div "Title Line" at bounding box center [498, 245] width 714 height 10
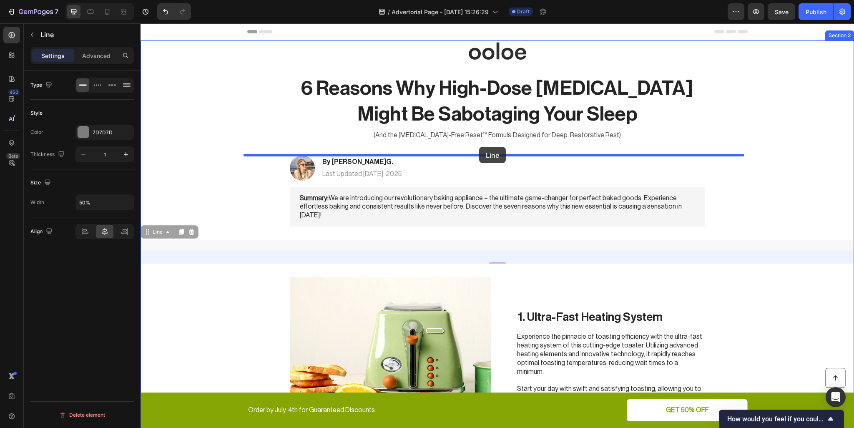
drag, startPoint x: 475, startPoint y: 236, endPoint x: 479, endPoint y: 147, distance: 89.8
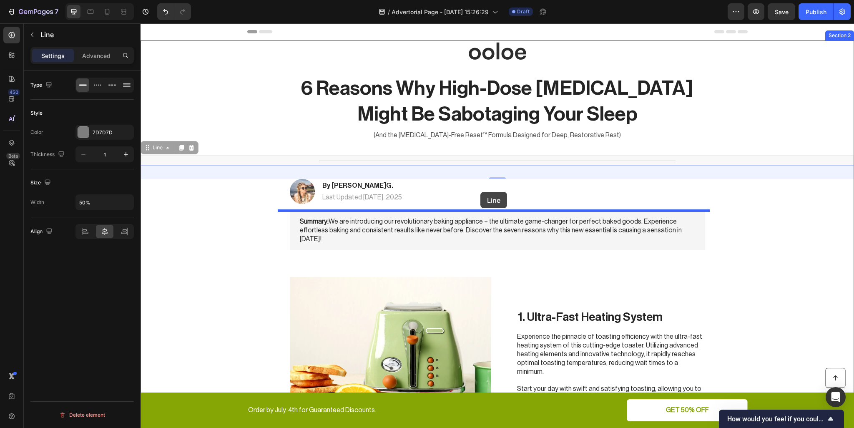
drag, startPoint x: 485, startPoint y: 162, endPoint x: 480, endPoint y: 192, distance: 30.4
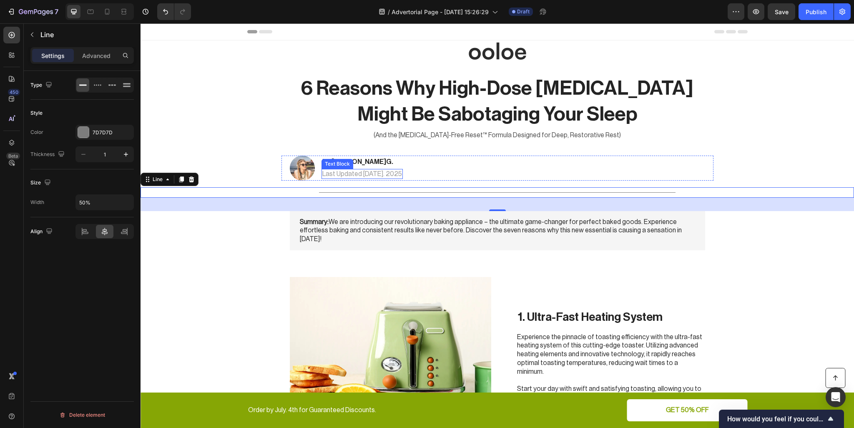
click at [353, 169] on div "Last Updated [DATE]. 2025" at bounding box center [362, 174] width 81 height 10
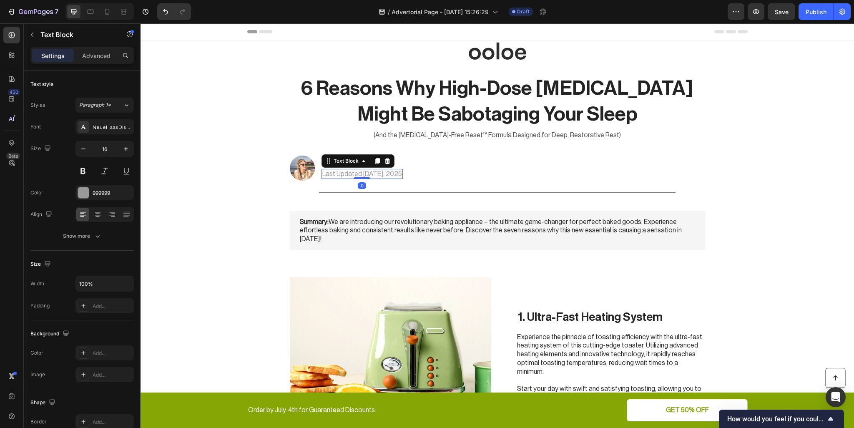
click at [448, 173] on div "Image By Suzie G. Heading Last Updated Sept 27. 2025 Text Block 0 Row" at bounding box center [498, 168] width 432 height 25
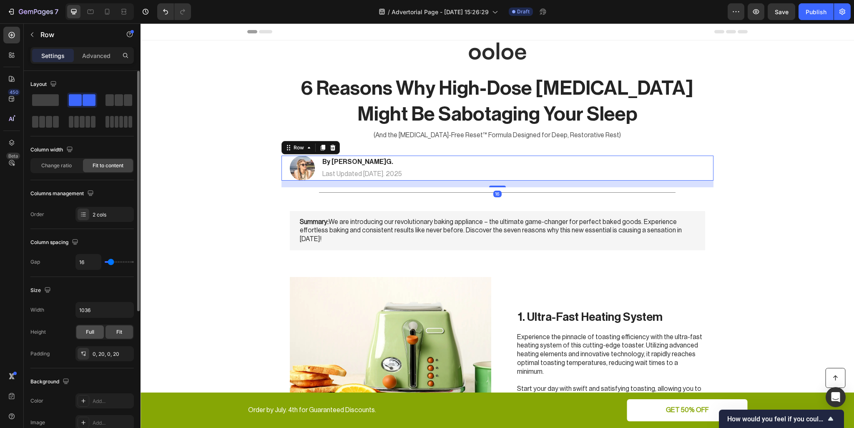
scroll to position [42, 0]
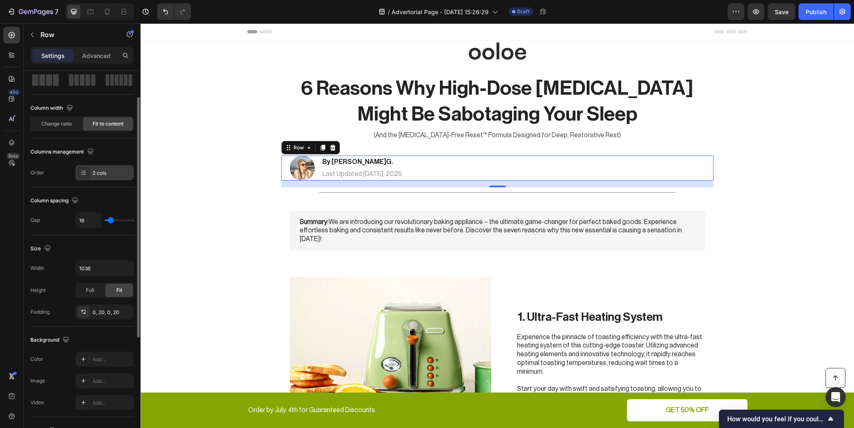
click at [113, 176] on div "2 cols" at bounding box center [112, 173] width 39 height 8
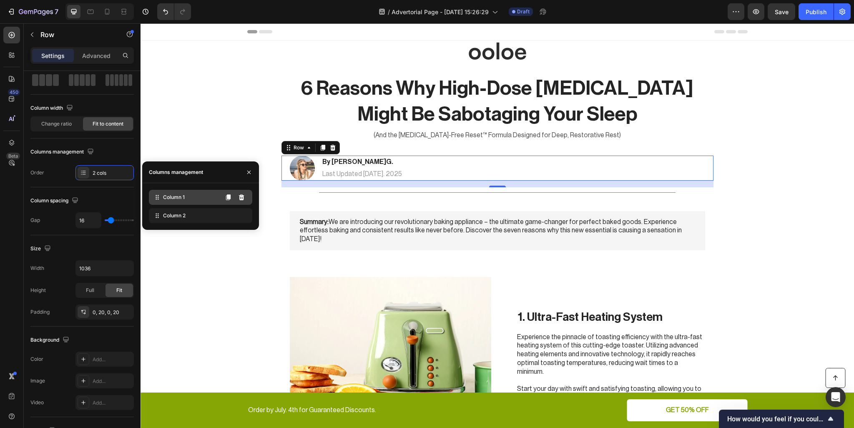
click at [187, 194] on div "Column 1" at bounding box center [200, 197] width 103 height 15
click at [242, 198] on icon at bounding box center [241, 197] width 5 height 6
click at [241, 214] on icon at bounding box center [241, 216] width 5 height 6
click at [56, 232] on div "Column spacing Gap 16" at bounding box center [81, 211] width 103 height 48
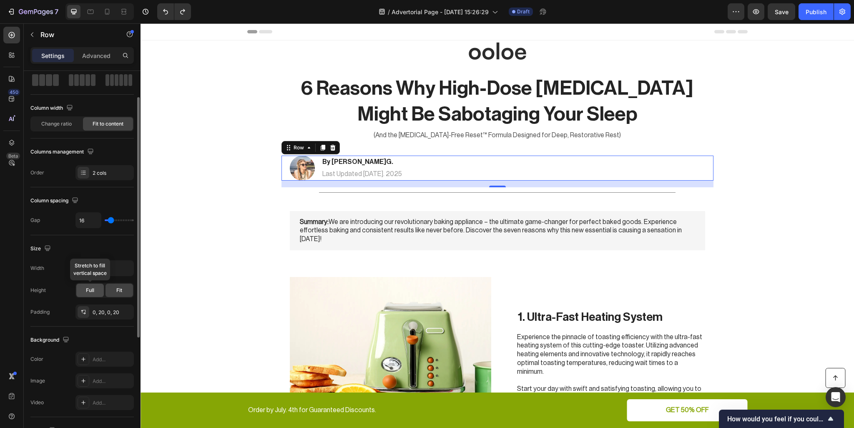
click at [96, 293] on div "Full" at bounding box center [90, 290] width 28 height 13
click at [116, 291] on span "Fit" at bounding box center [119, 291] width 6 height 8
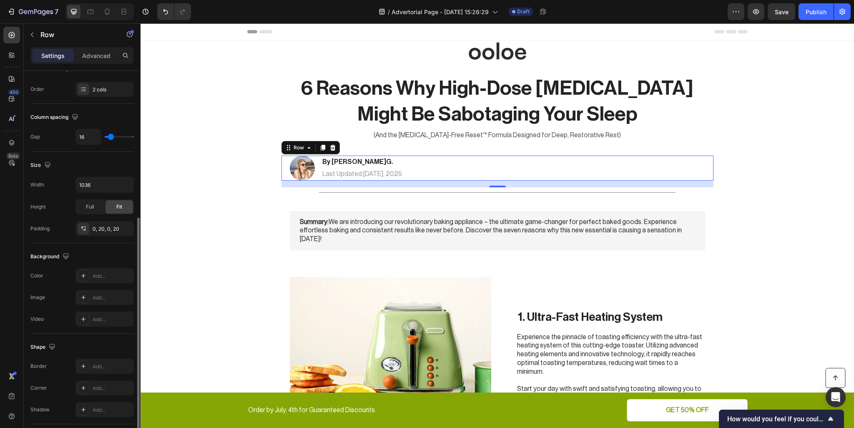
scroll to position [222, 0]
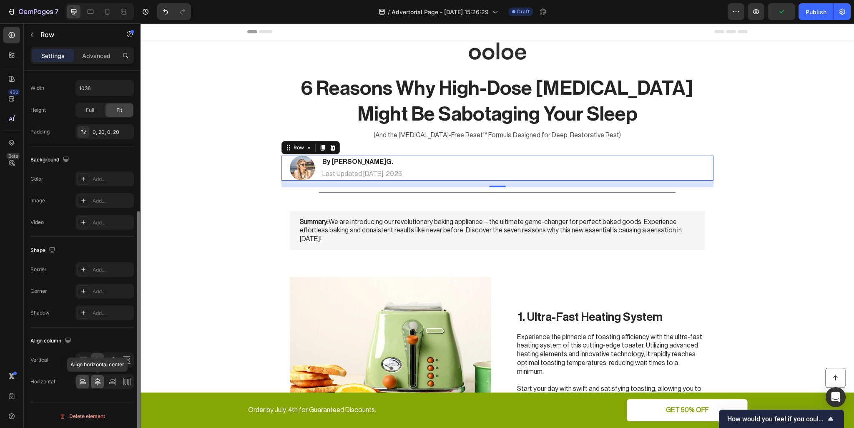
click at [97, 377] on icon at bounding box center [97, 381] width 8 height 8
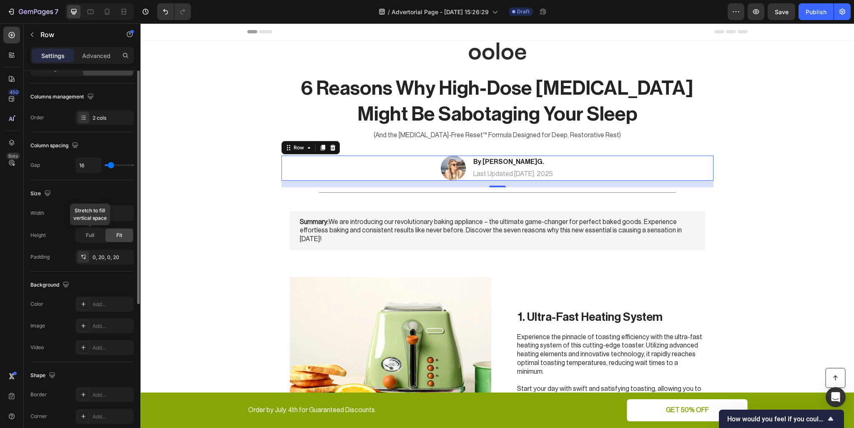
scroll to position [13, 0]
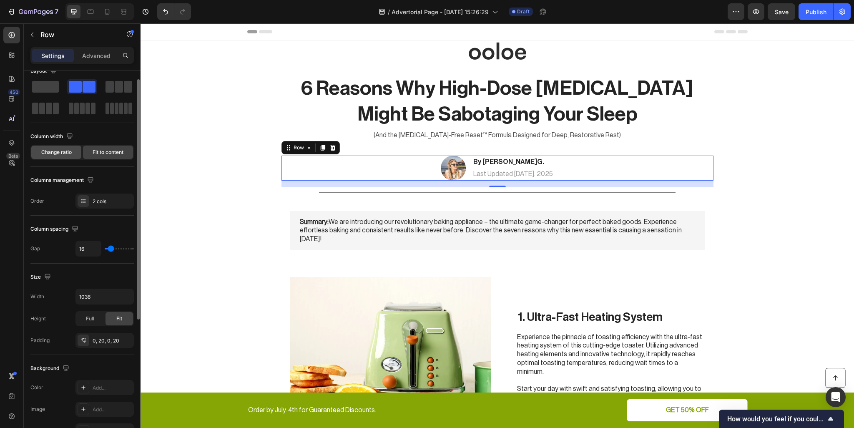
click at [63, 155] on span "Change ratio" at bounding box center [56, 152] width 30 height 8
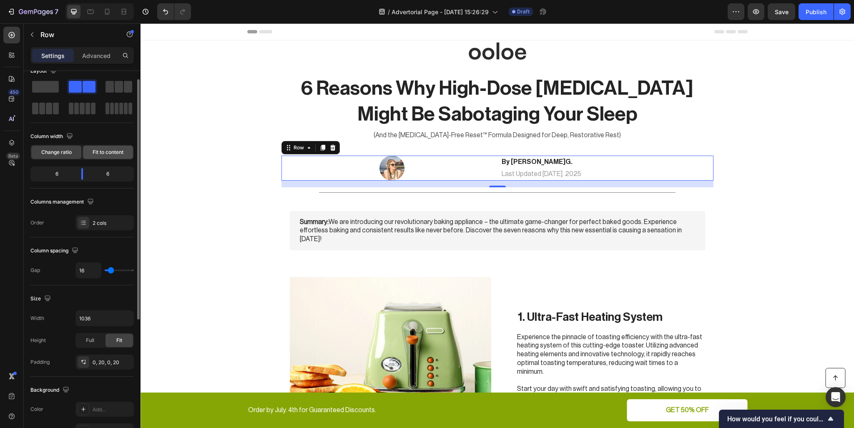
click at [102, 154] on span "Fit to content" at bounding box center [108, 152] width 31 height 8
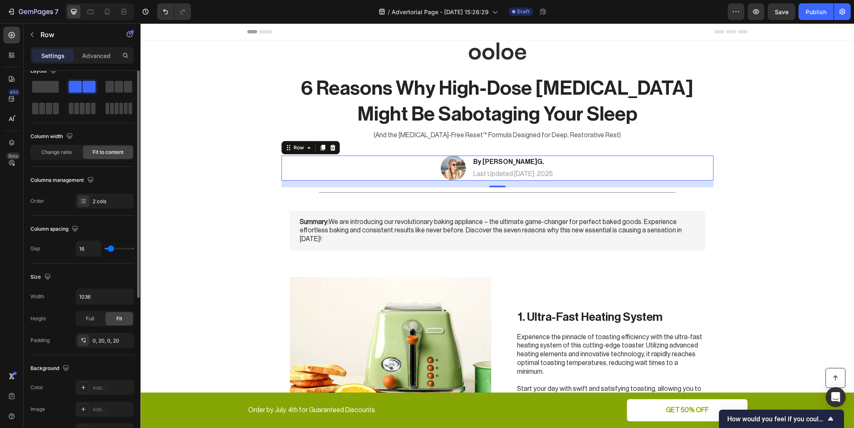
scroll to position [0, 0]
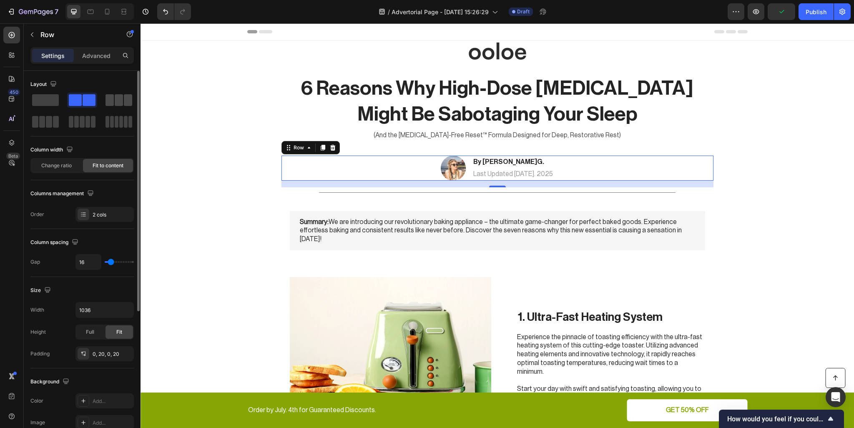
click at [124, 98] on span at bounding box center [128, 100] width 8 height 12
click at [83, 99] on span at bounding box center [89, 100] width 13 height 12
type input "15"
type input "0"
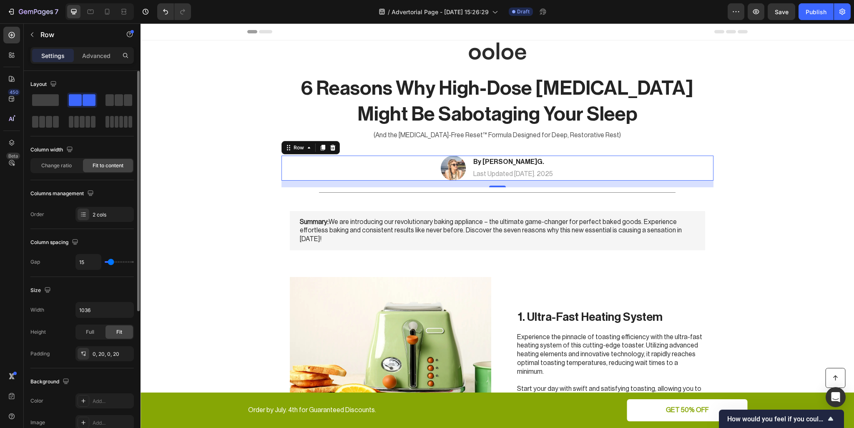
type input "0"
type input "2"
type input "75"
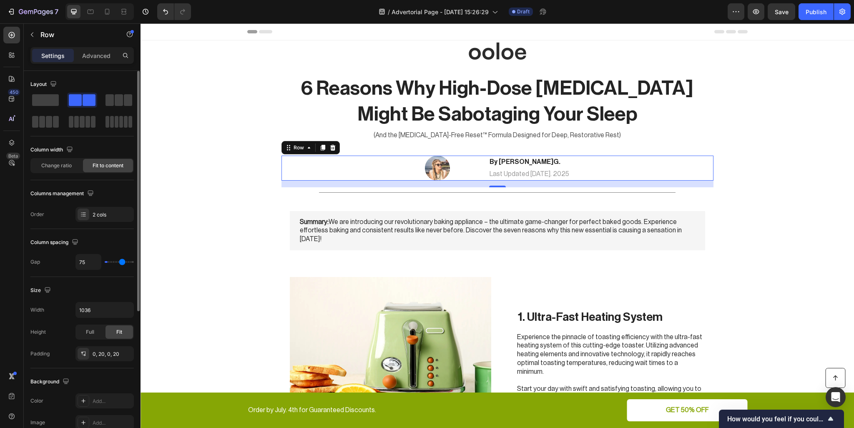
type input "93"
type input "77"
type input "63"
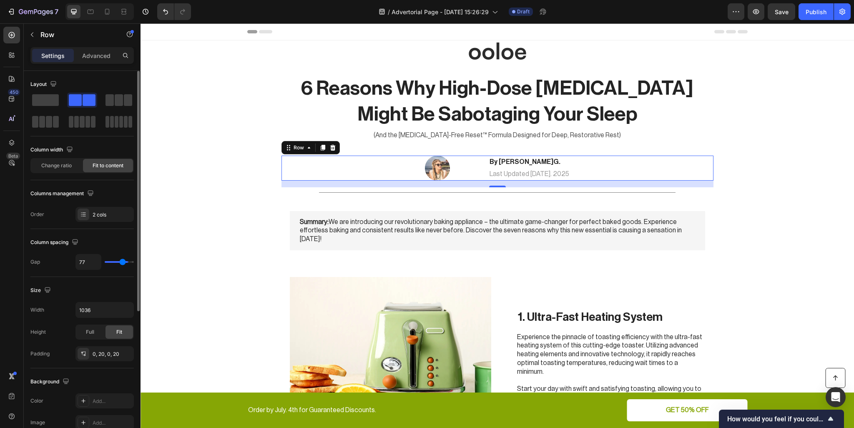
type input "63"
type input "56"
type input "54"
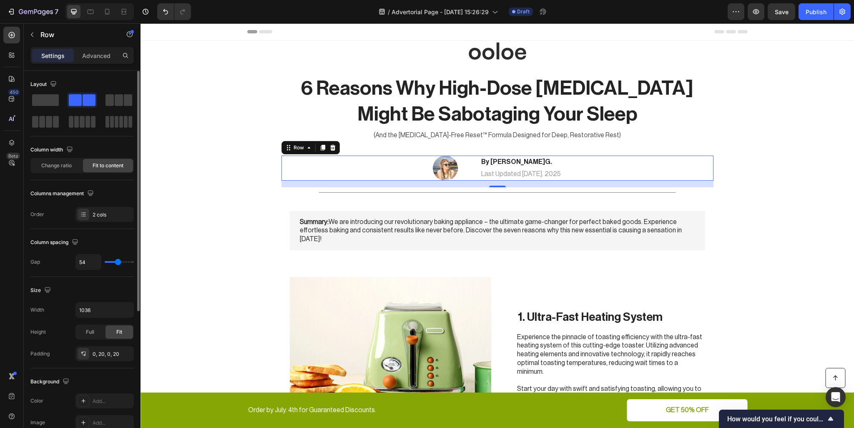
type input "47"
type input "41"
type input "40"
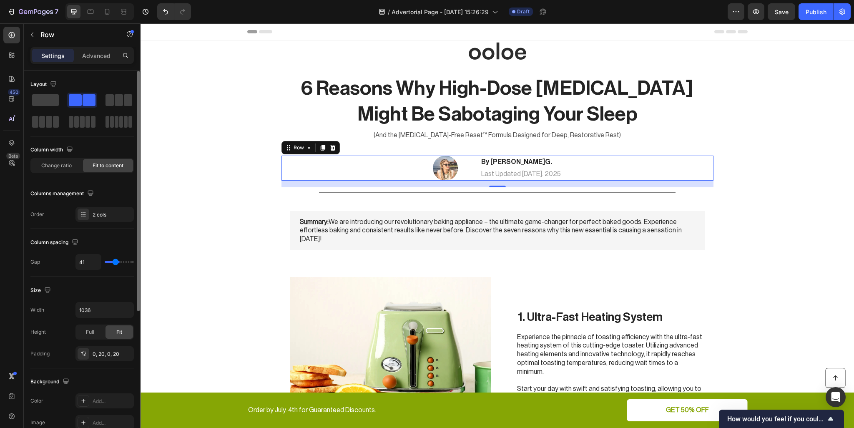
type input "40"
type input "34"
type input "32"
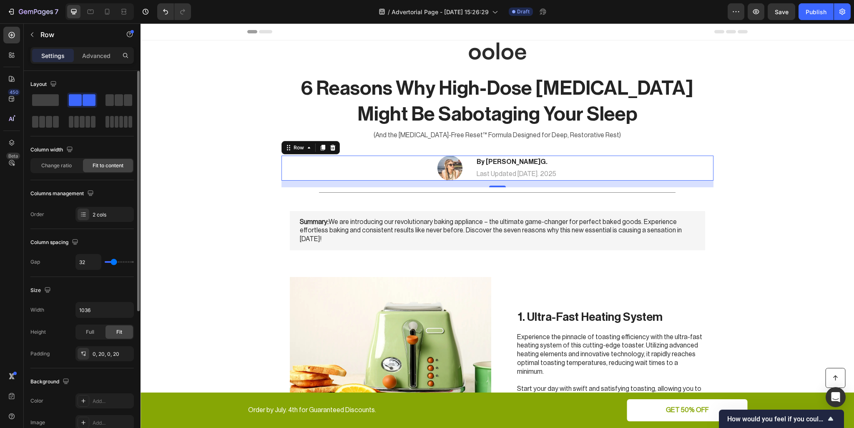
type input "24"
type input "13"
type input "11"
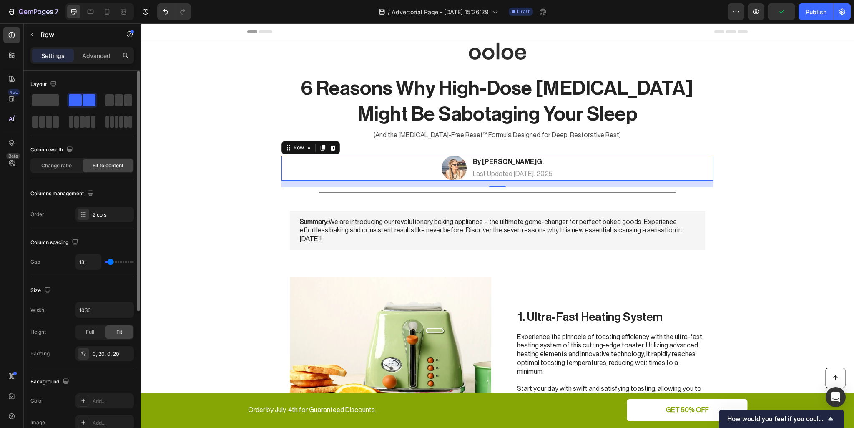
type input "11"
type input "8"
type input "6"
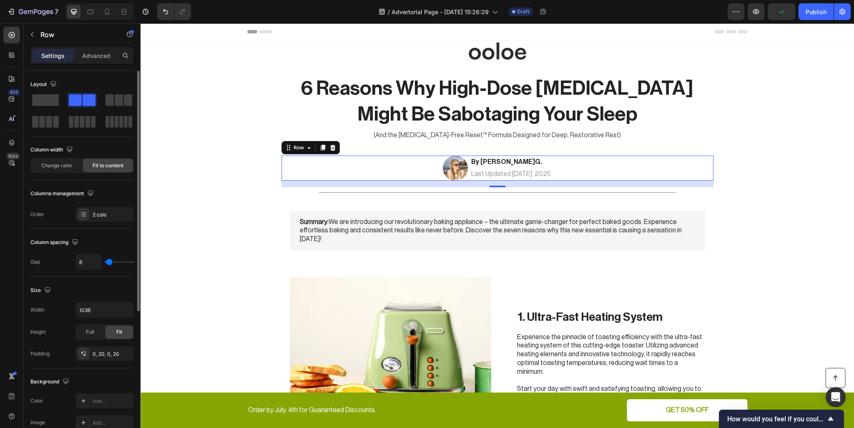
type input "9"
type input "11"
type input "13"
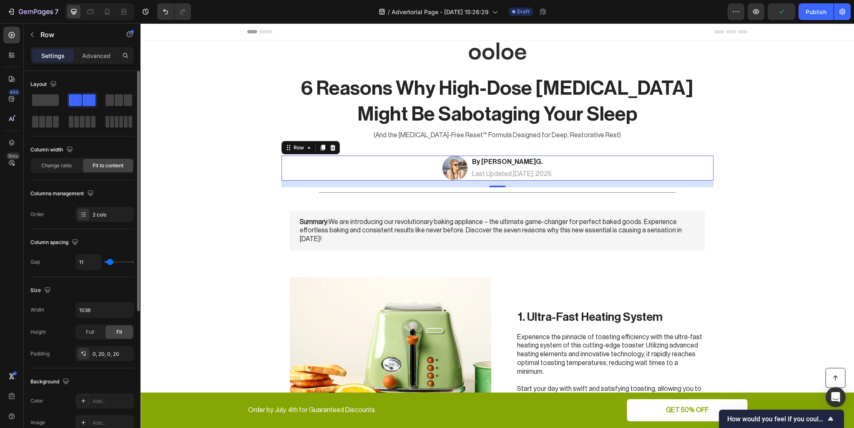
type input "13"
type input "15"
type input "16"
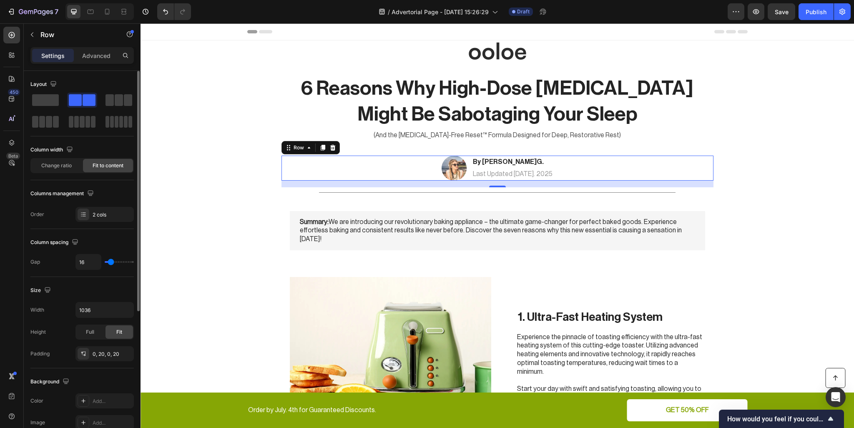
type input "18"
type input "20"
type input "22"
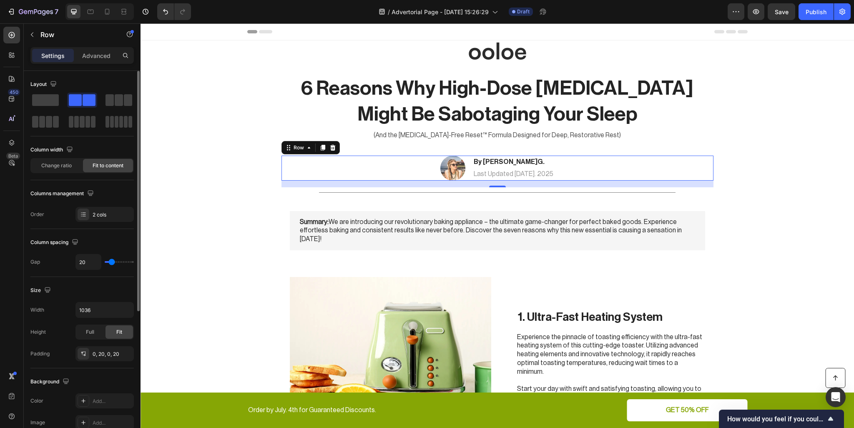
type input "22"
type input "20"
click at [112, 263] on input "range" at bounding box center [119, 262] width 29 height 2
click at [105, 12] on icon at bounding box center [107, 12] width 8 height 8
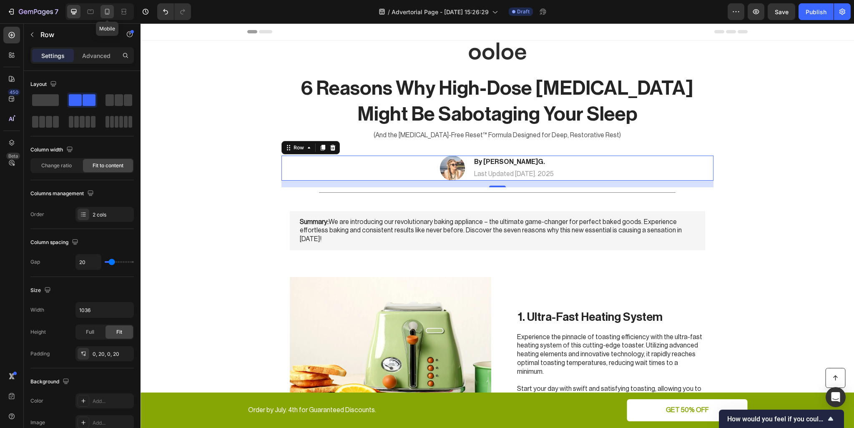
type input "14"
type input "100%"
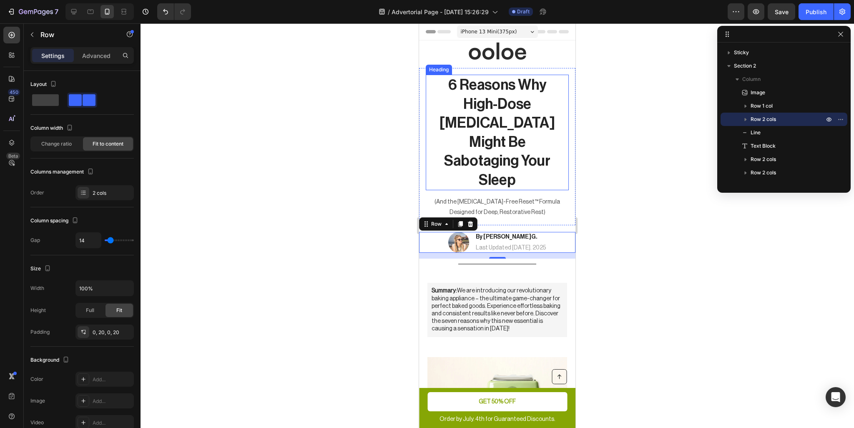
click at [508, 138] on h1 "6 Reasons Why High-Dose [MEDICAL_DATA] Might Be Sabotaging Your Sleep" at bounding box center [497, 133] width 126 height 116
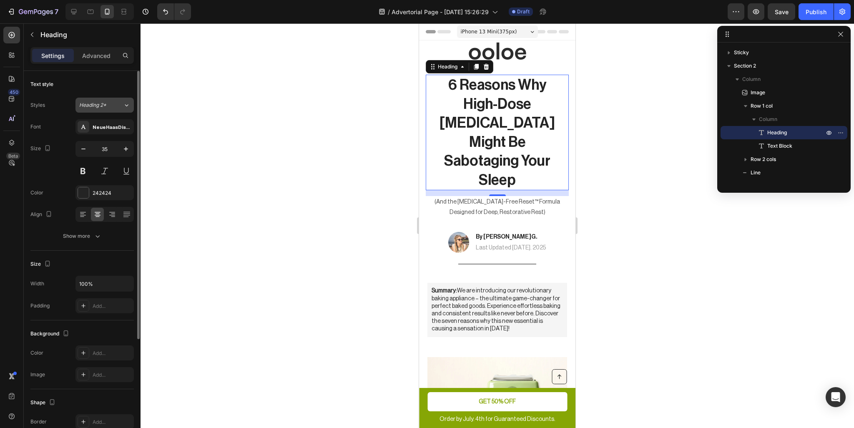
click at [108, 106] on div "Heading 2*" at bounding box center [96, 105] width 34 height 8
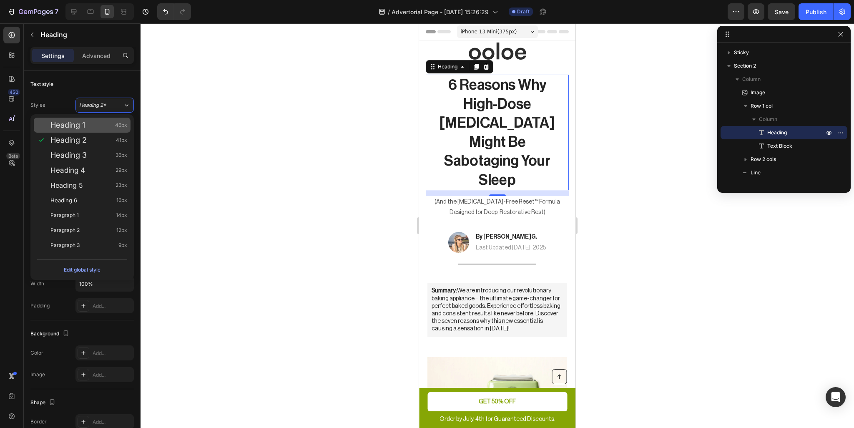
click at [100, 125] on div "Heading 1 46px" at bounding box center [88, 125] width 77 height 8
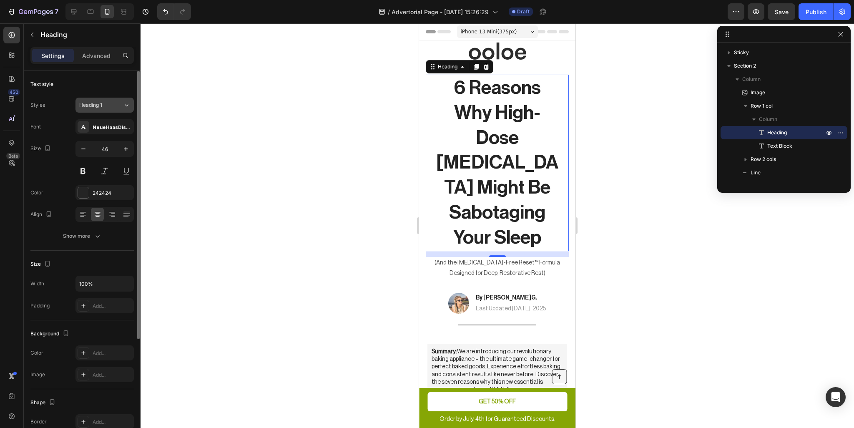
click at [109, 109] on button "Heading 1" at bounding box center [104, 105] width 58 height 15
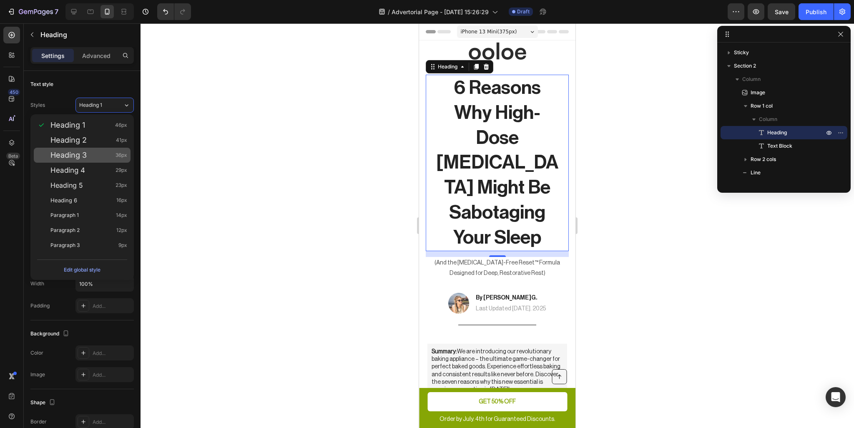
click at [82, 152] on span "Heading 3" at bounding box center [68, 155] width 36 height 8
type input "36"
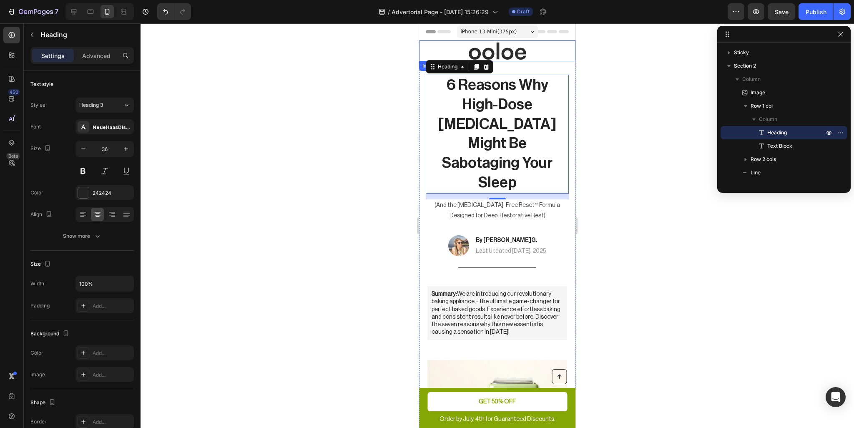
click at [507, 52] on img at bounding box center [497, 50] width 104 height 21
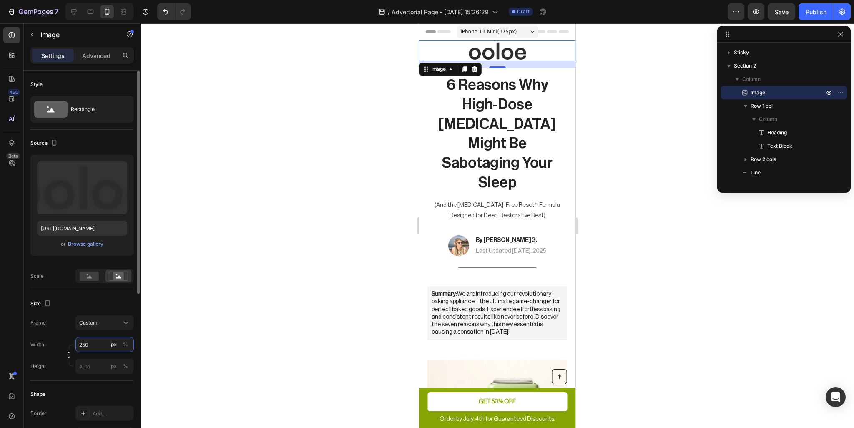
click at [95, 342] on input "250" at bounding box center [104, 344] width 58 height 15
click at [95, 344] on input "250" at bounding box center [104, 344] width 58 height 15
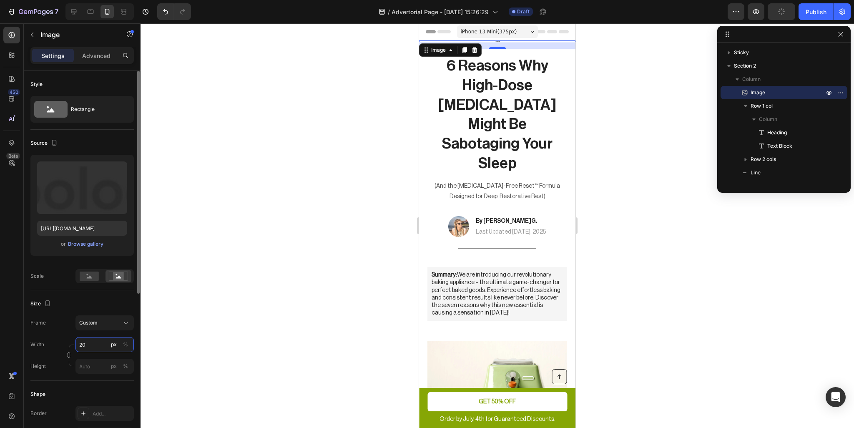
type input "2"
type input "150"
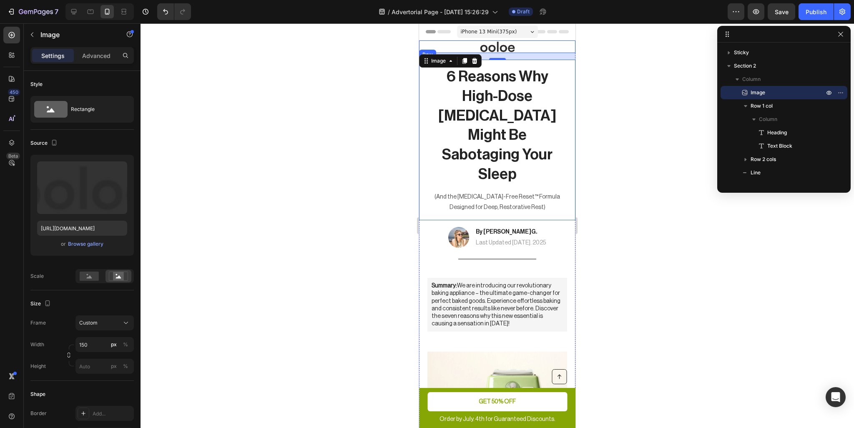
click at [421, 142] on div "6 Reasons Why High-Dose Melatonin Might Be Sabotaging Your Sleep Heading (And t…" at bounding box center [497, 140] width 156 height 161
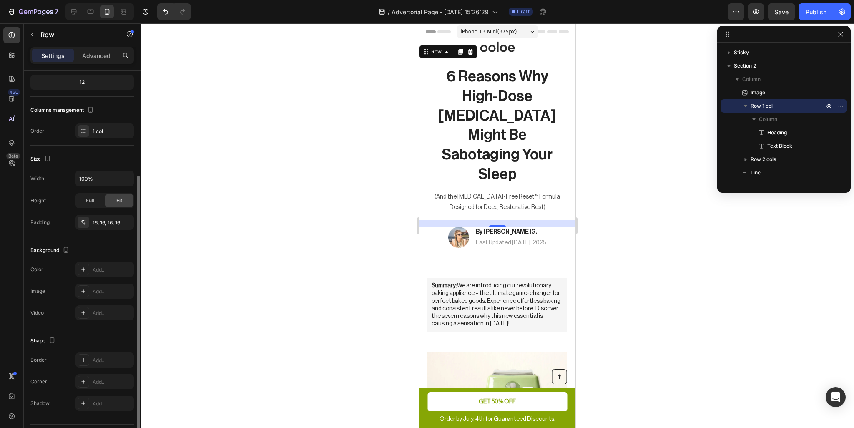
scroll to position [106, 0]
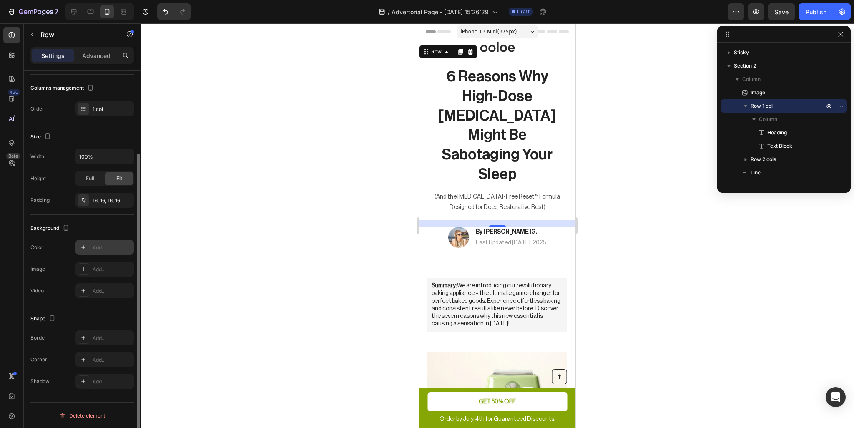
click at [79, 244] on div at bounding box center [84, 247] width 12 height 12
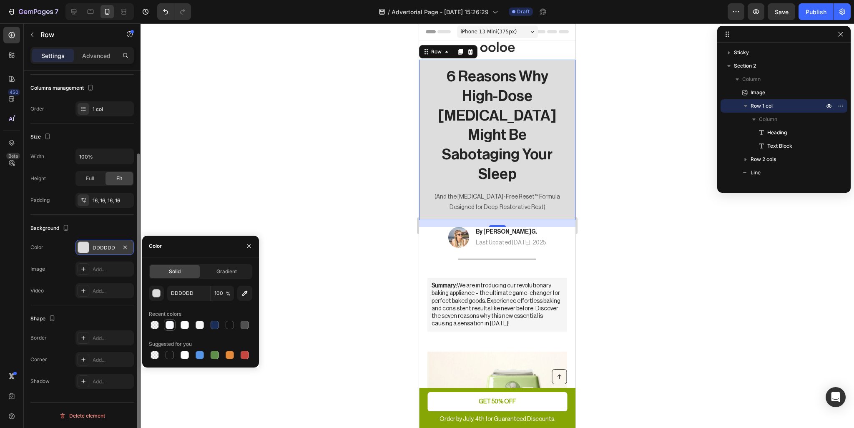
click at [173, 326] on div at bounding box center [170, 325] width 8 height 8
type input "F8F9FC"
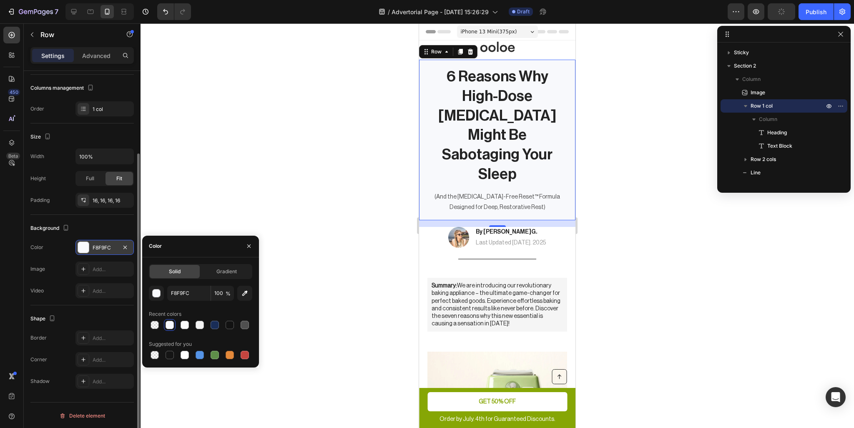
click at [546, 220] on div "16" at bounding box center [497, 223] width 156 height 7
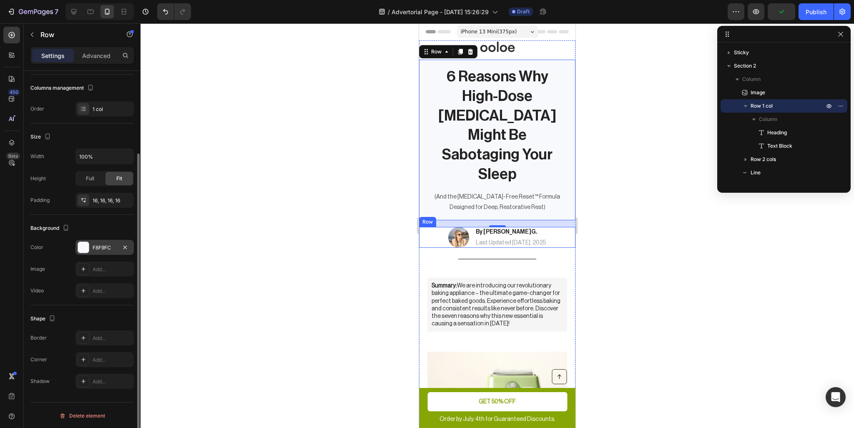
click at [564, 227] on div "Image By Suzie G. Heading Last Updated Sept 27. 2025 Text Block Row" at bounding box center [497, 237] width 156 height 21
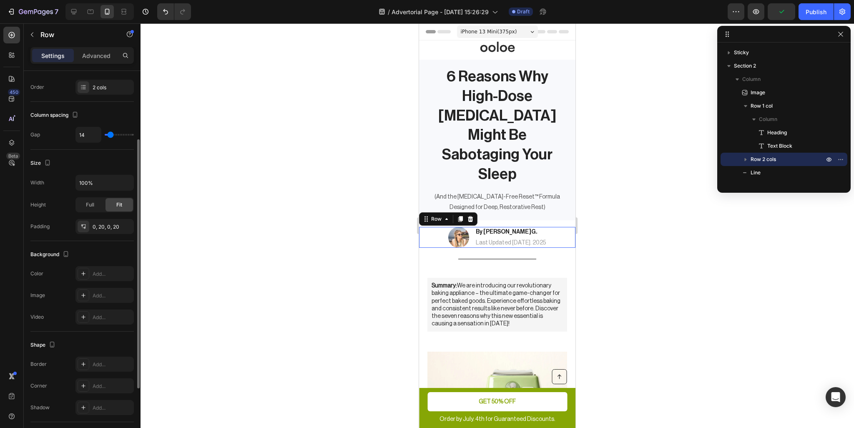
scroll to position [105, 0]
click at [81, 271] on icon at bounding box center [83, 274] width 7 height 7
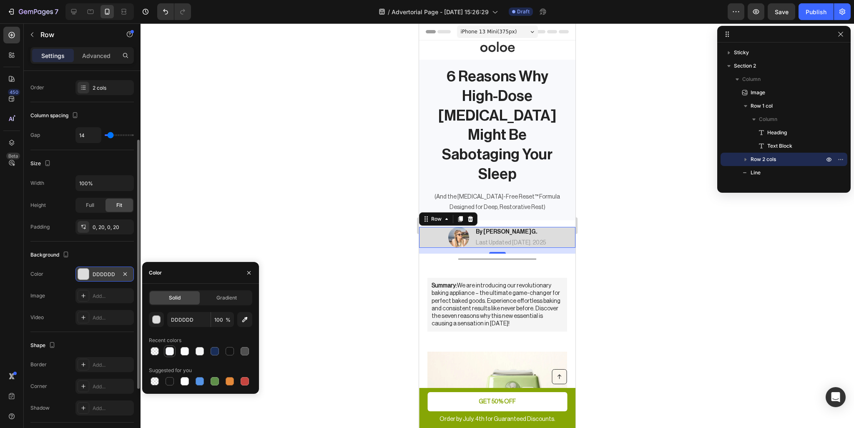
click at [165, 354] on div at bounding box center [170, 351] width 10 height 10
type input "F8F9FC"
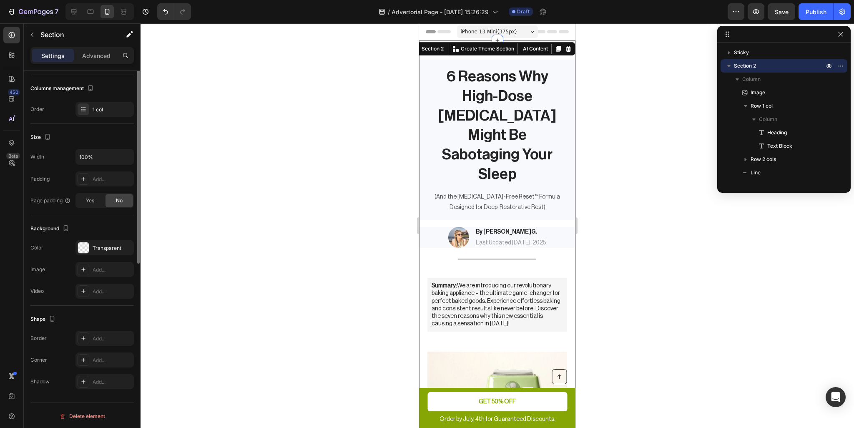
scroll to position [0, 0]
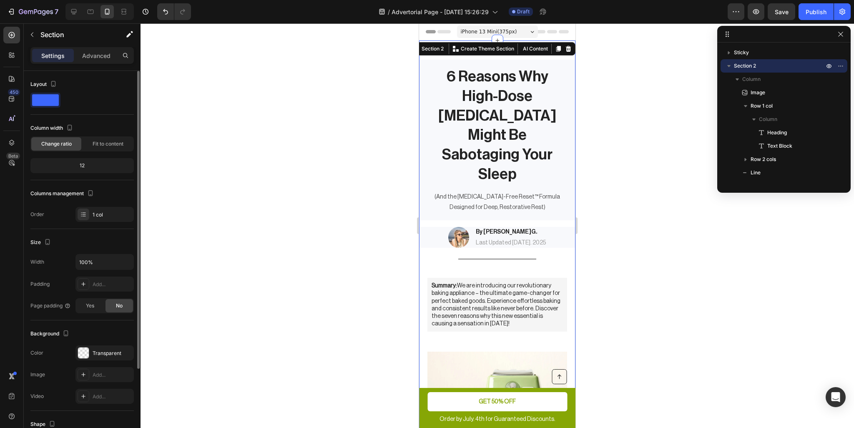
click at [512, 254] on div "Title Line" at bounding box center [497, 259] width 156 height 11
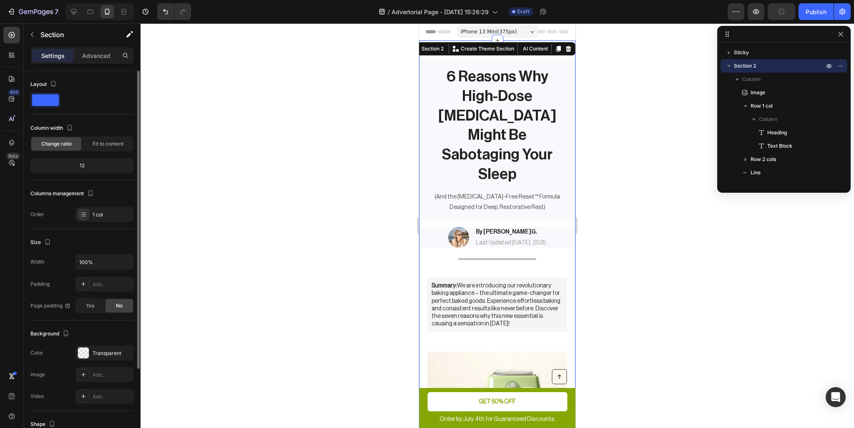
click at [471, 49] on p "Create Theme Section" at bounding box center [487, 49] width 53 height 8
click at [601, 154] on div at bounding box center [498, 225] width 714 height 405
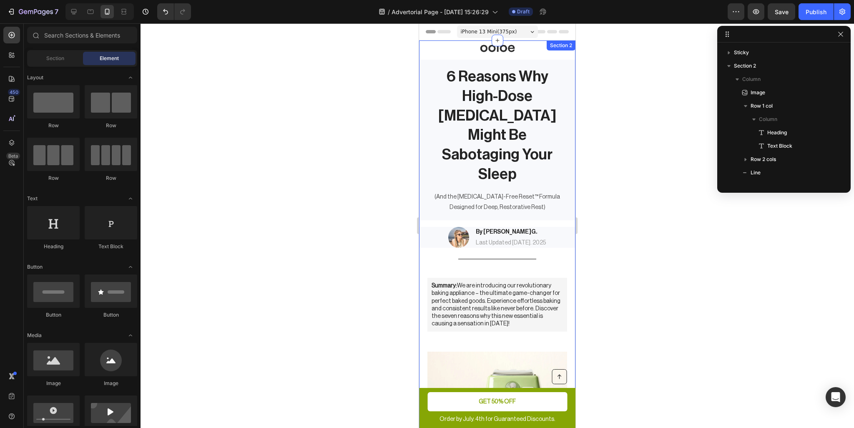
click at [531, 52] on div at bounding box center [497, 46] width 156 height 13
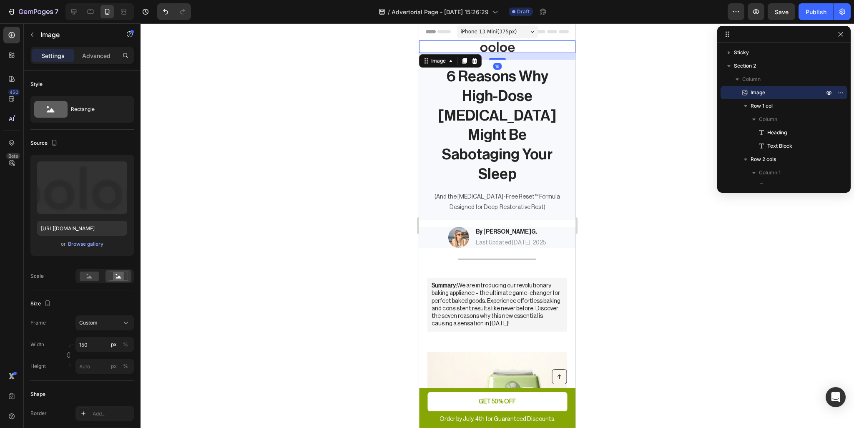
click at [529, 55] on div "16" at bounding box center [497, 56] width 156 height 7
click at [92, 62] on div "Settings Advanced" at bounding box center [81, 55] width 103 height 17
click at [94, 56] on p "Advanced" at bounding box center [96, 55] width 28 height 9
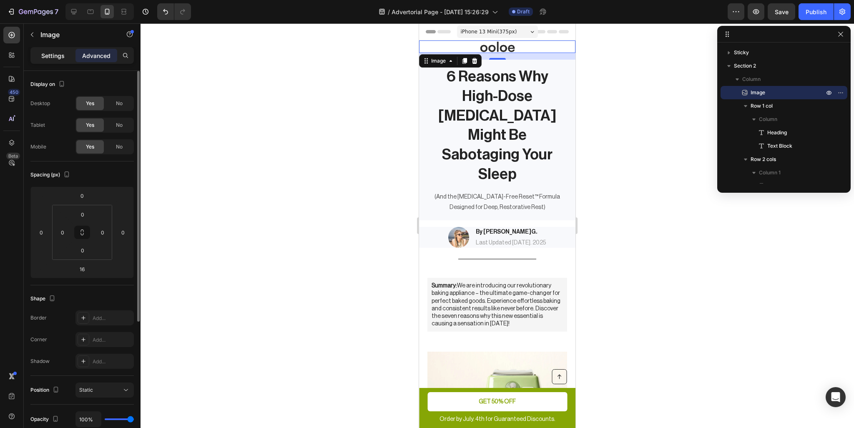
click at [55, 58] on p "Settings" at bounding box center [52, 55] width 23 height 9
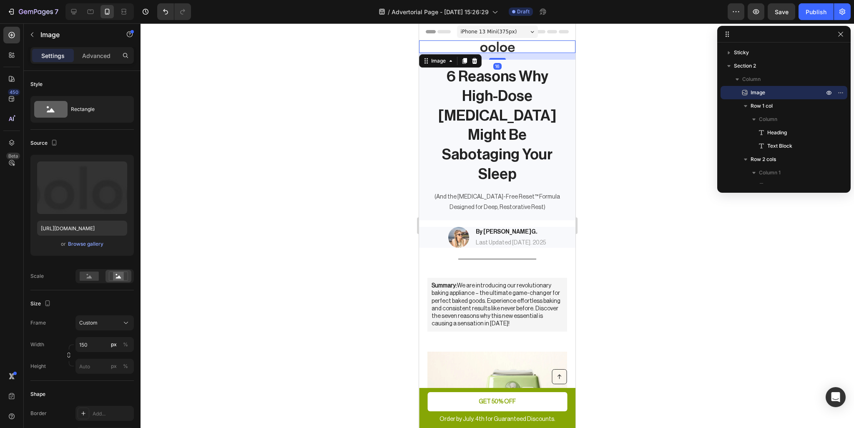
click at [508, 26] on div "iPhone 13 Mini ( 375 px)" at bounding box center [497, 31] width 81 height 13
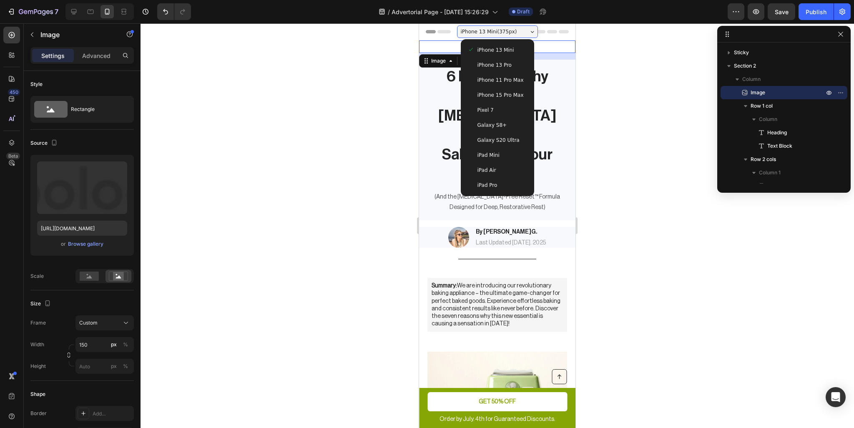
click at [506, 94] on span "iPhone 15 Pro Max" at bounding box center [501, 95] width 46 height 8
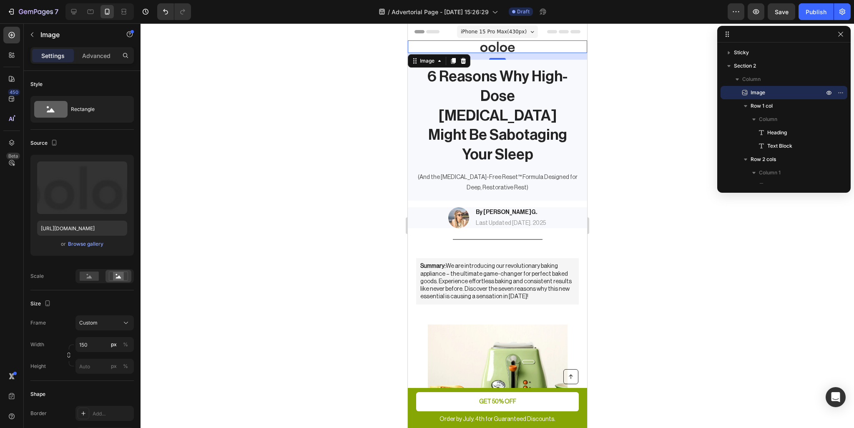
click at [550, 48] on div at bounding box center [496, 46] width 179 height 13
click at [526, 219] on p "Last Updated [DATE]. 2025" at bounding box center [510, 223] width 70 height 8
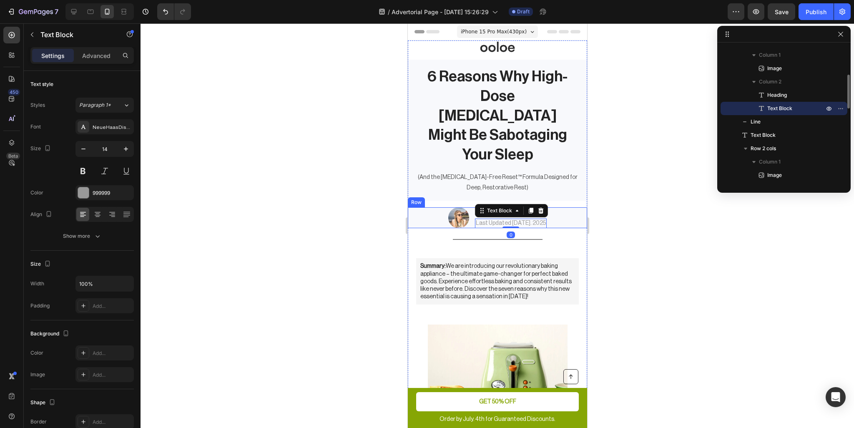
click at [564, 207] on div "Image By Suzie G. Heading Last Updated Sept 27. 2025 Text Block 0 Row" at bounding box center [496, 217] width 179 height 21
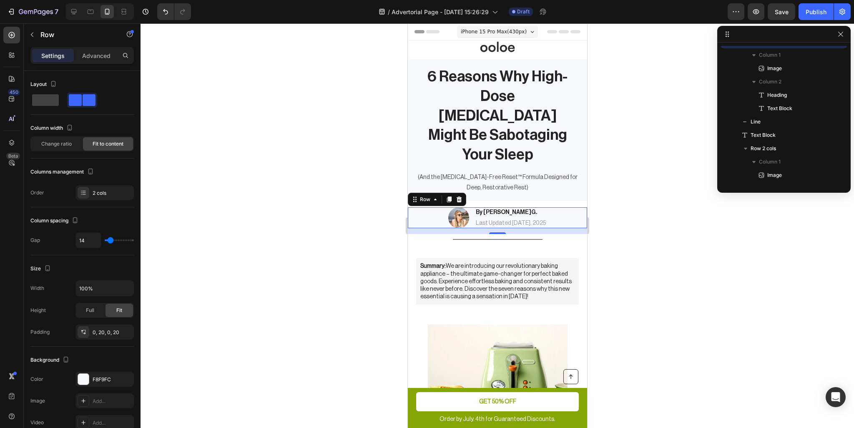
scroll to position [51, 0]
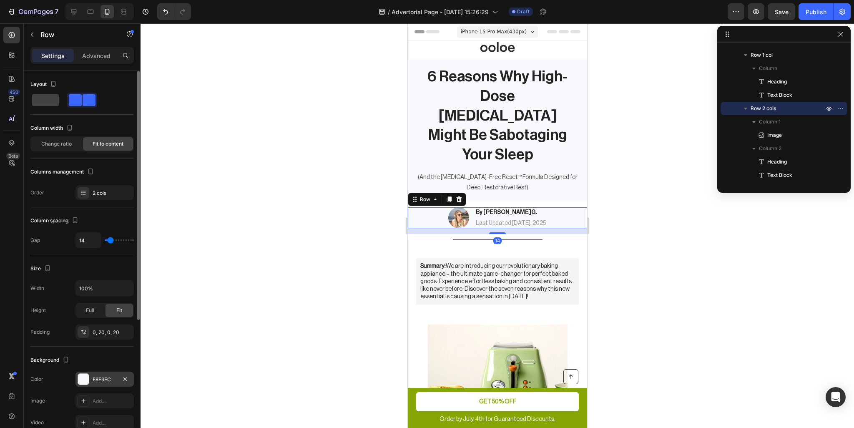
click at [108, 381] on div "F8F9FC" at bounding box center [105, 380] width 24 height 8
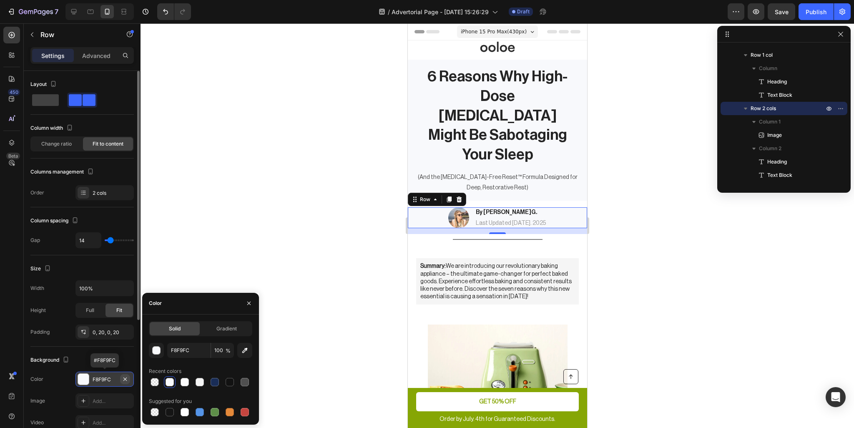
click at [126, 377] on icon "button" at bounding box center [124, 378] width 3 height 3
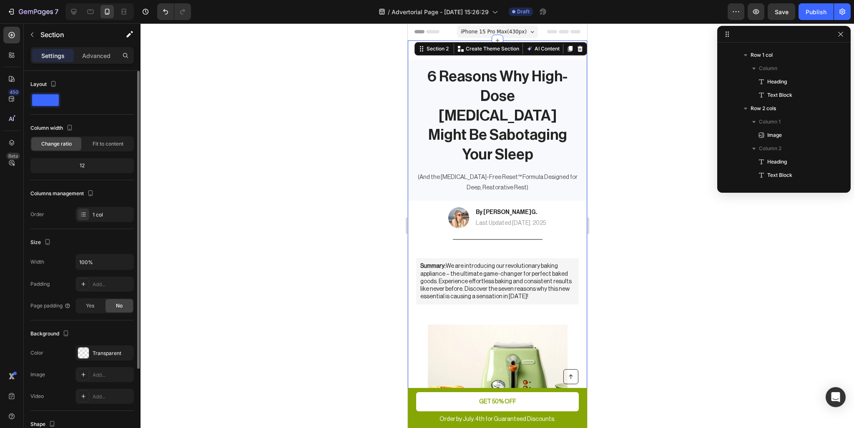
scroll to position [0, 0]
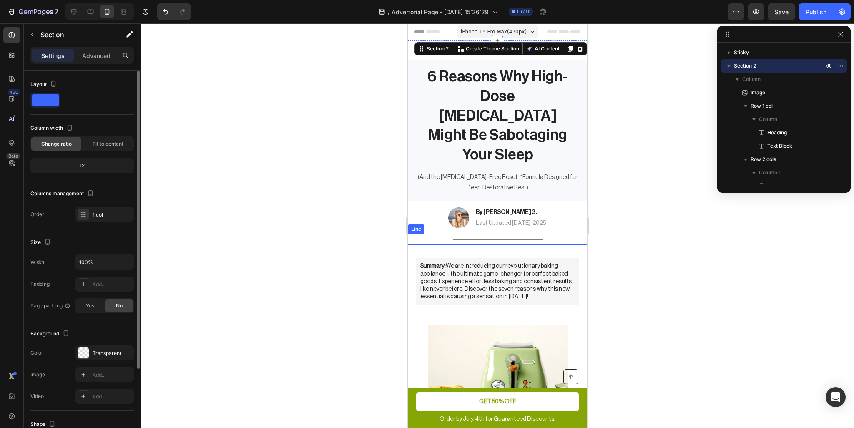
click at [507, 234] on div "Title Line" at bounding box center [496, 239] width 179 height 11
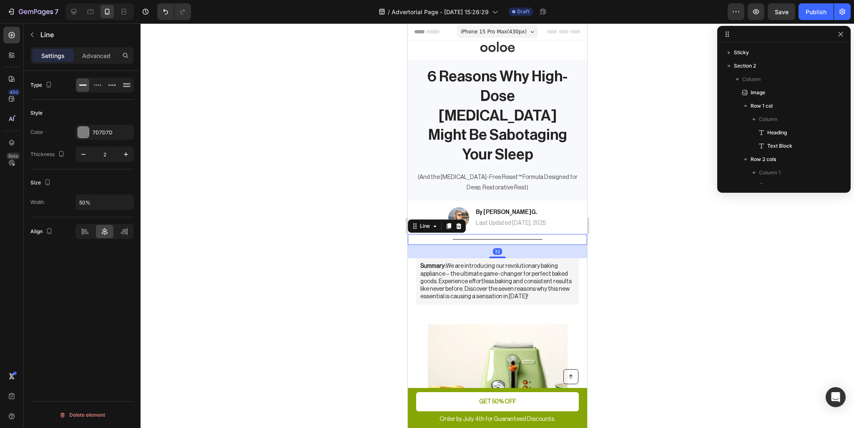
scroll to position [131, 0]
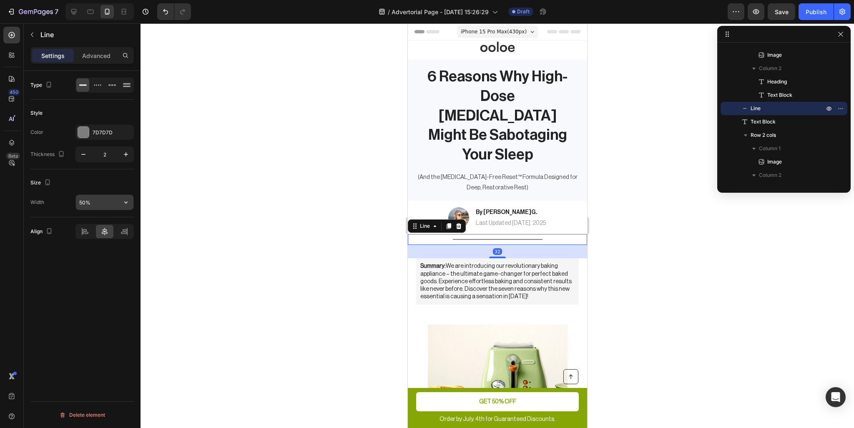
click at [109, 202] on input "50%" at bounding box center [105, 202] width 58 height 15
type input "75%"
click at [85, 156] on icon "button" at bounding box center [83, 154] width 8 height 8
type input "1"
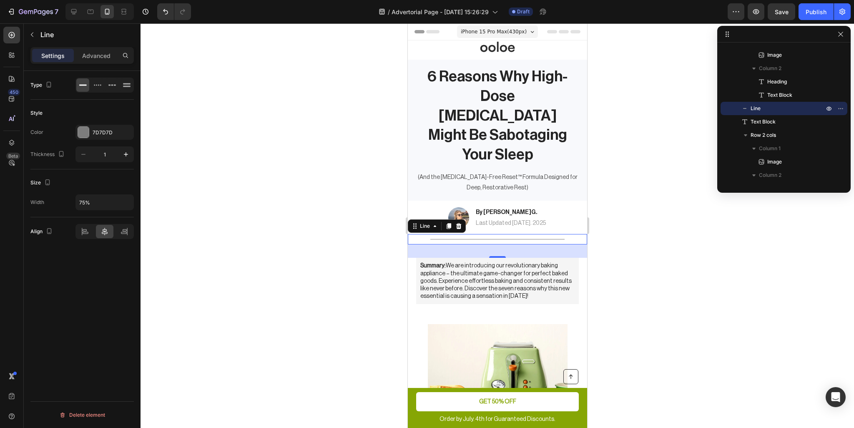
click at [258, 162] on div at bounding box center [498, 225] width 714 height 405
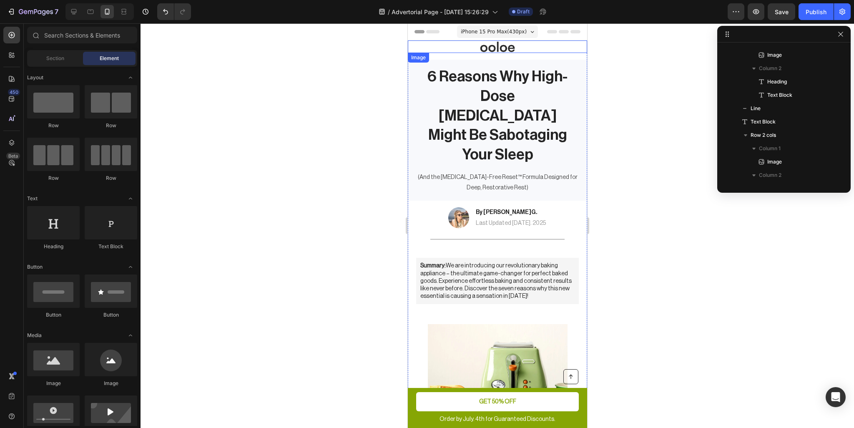
click at [500, 48] on img at bounding box center [497, 46] width 63 height 13
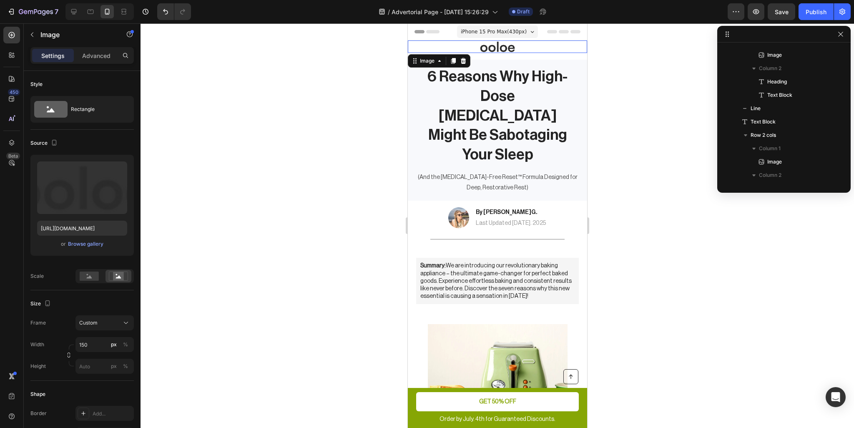
scroll to position [0, 0]
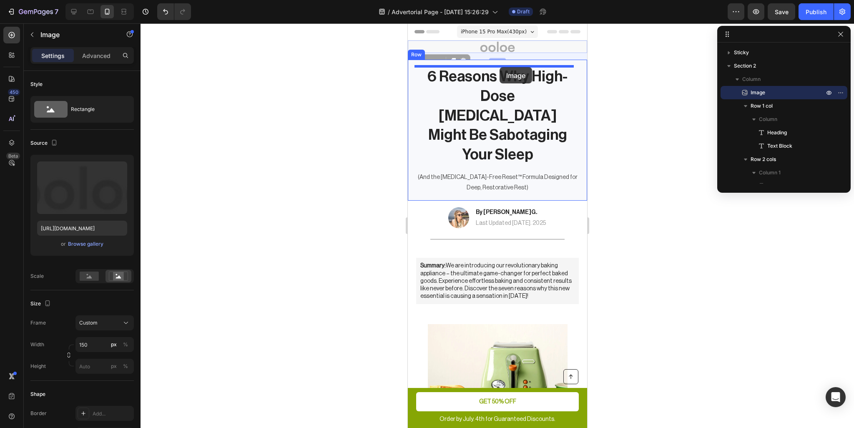
drag, startPoint x: 500, startPoint y: 48, endPoint x: 499, endPoint y: 67, distance: 19.6
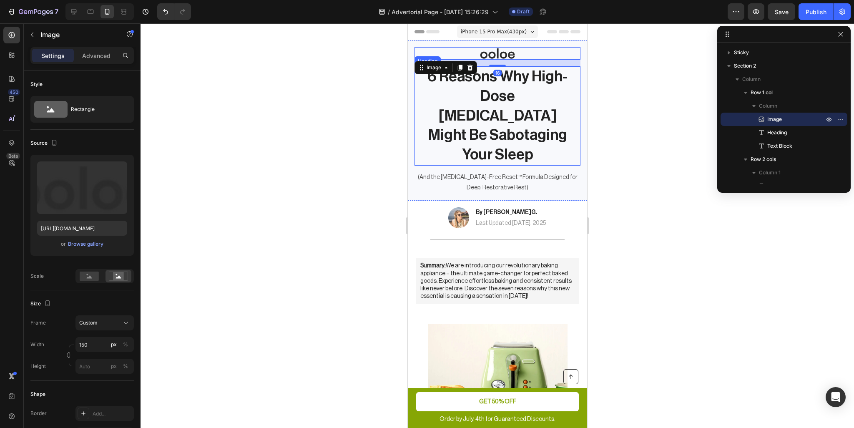
click at [556, 83] on h1 "6 Reasons Why High-Dose [MEDICAL_DATA] Might Be Sabotaging Your Sleep" at bounding box center [496, 115] width 149 height 99
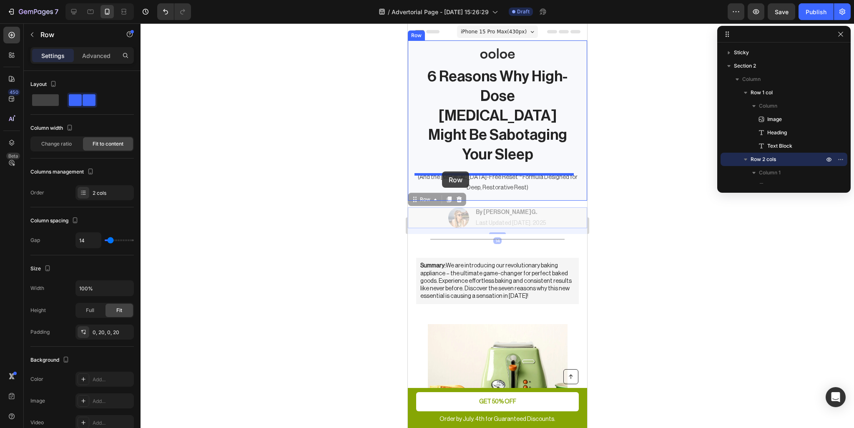
drag, startPoint x: 428, startPoint y: 197, endPoint x: 442, endPoint y: 171, distance: 29.3
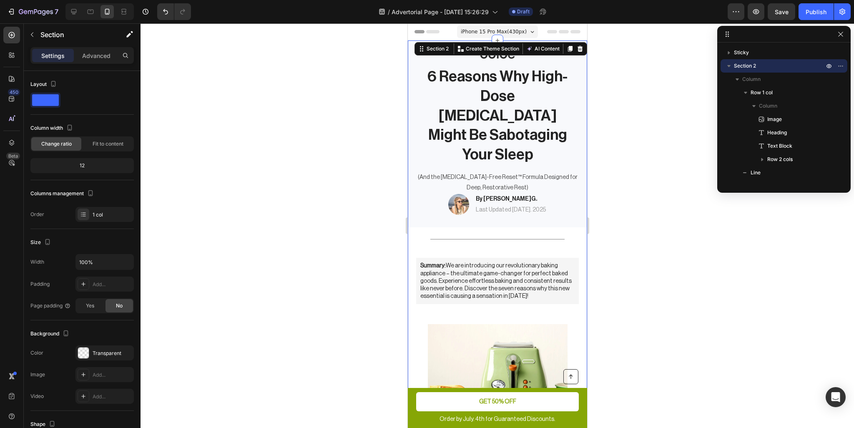
click at [659, 217] on div at bounding box center [498, 225] width 714 height 405
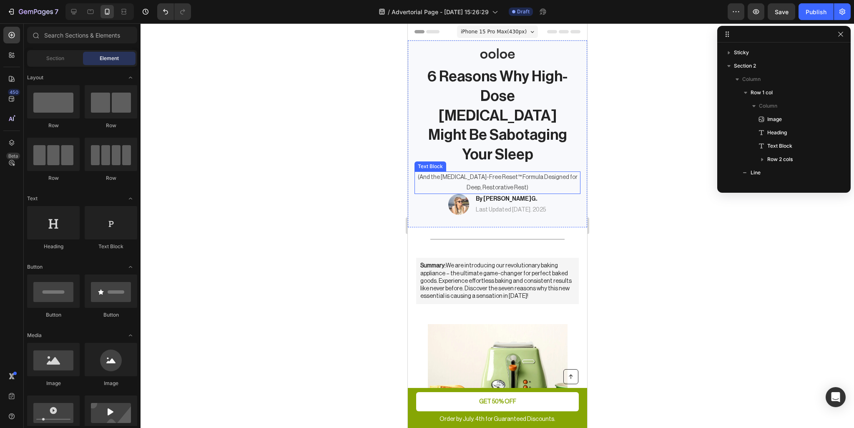
click at [517, 172] on p "(And the [MEDICAL_DATA]-Free Reset™ Formula Designed for Deep, Restorative Rest)" at bounding box center [497, 182] width 164 height 21
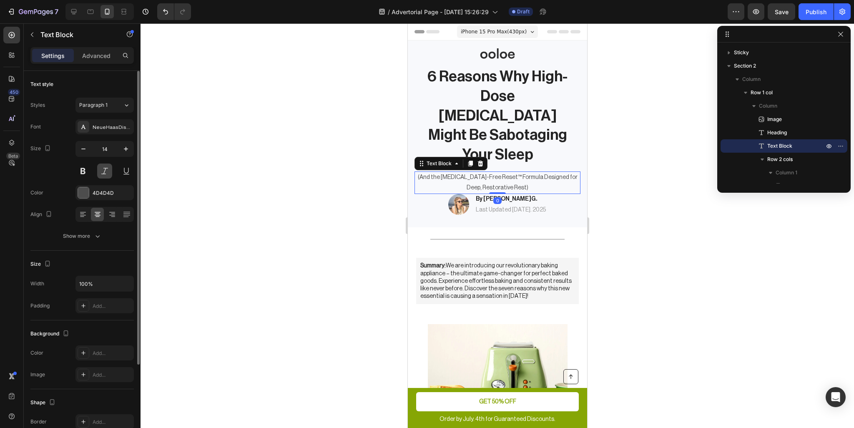
click at [105, 169] on button at bounding box center [104, 170] width 15 height 15
click at [571, 194] on div "Image By Suzie G. Heading Last Updated Sept 27. 2025 Text Block Row" at bounding box center [497, 204] width 166 height 21
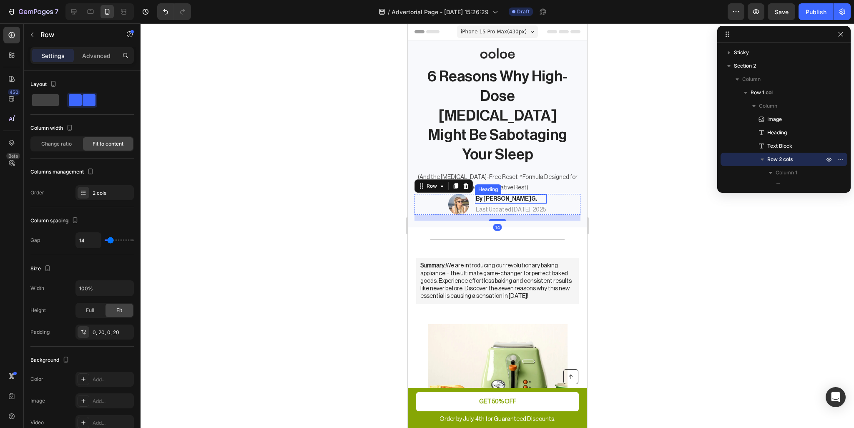
click at [492, 194] on h2 "By Suzie G." at bounding box center [511, 198] width 72 height 9
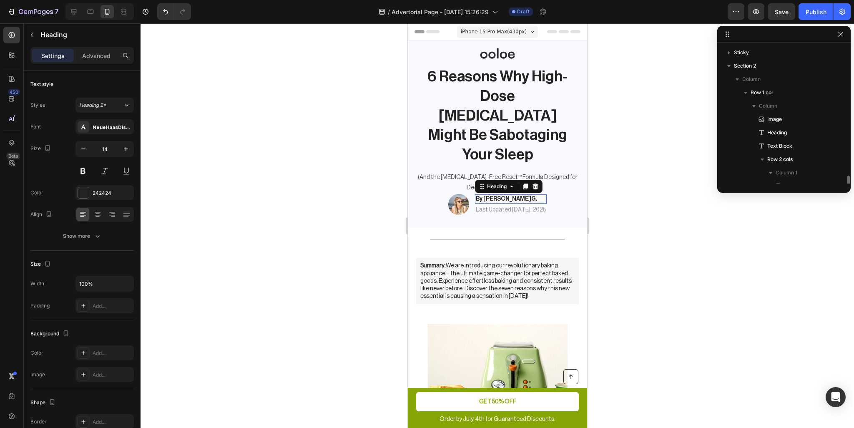
scroll to position [104, 0]
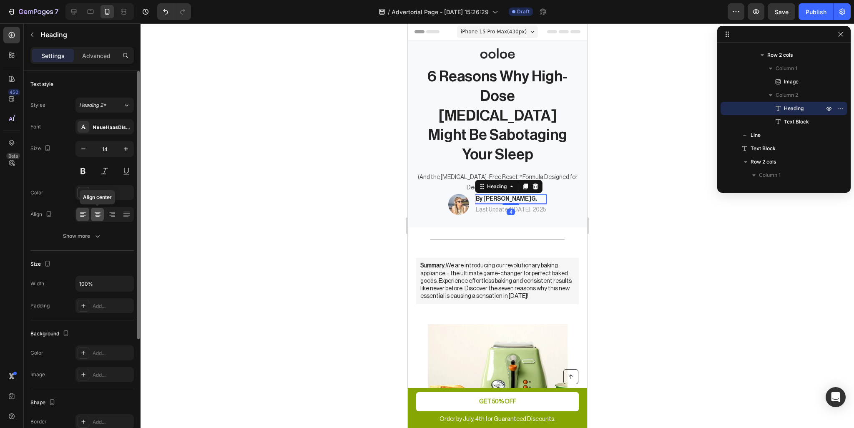
click at [101, 212] on icon at bounding box center [97, 214] width 8 height 8
click at [94, 213] on icon at bounding box center [97, 214] width 8 height 8
click at [87, 214] on div at bounding box center [82, 214] width 13 height 13
click at [107, 172] on button at bounding box center [104, 170] width 15 height 15
click at [123, 169] on button at bounding box center [126, 170] width 15 height 15
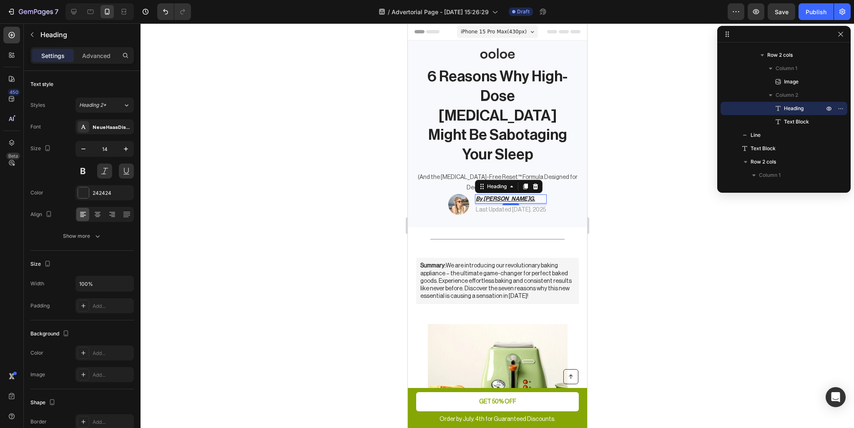
click at [320, 178] on div at bounding box center [498, 225] width 714 height 405
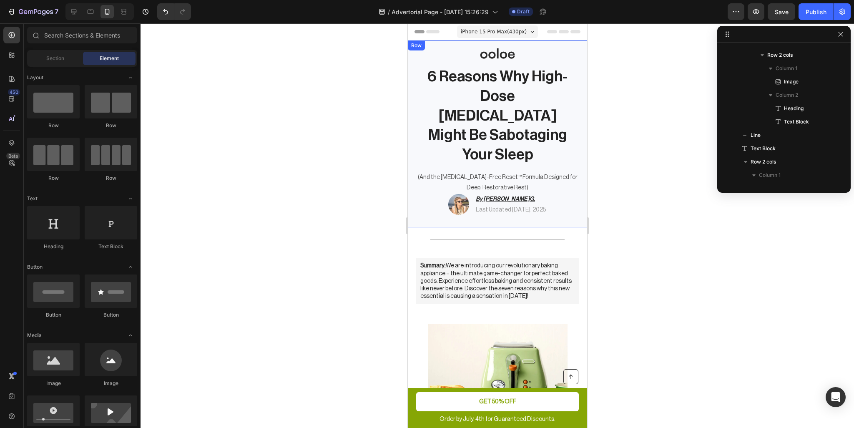
click at [573, 65] on div "Image 6 Reasons Why High-Dose Melatonin Might Be Sabotaging Your Sleep Heading …" at bounding box center [497, 134] width 166 height 174
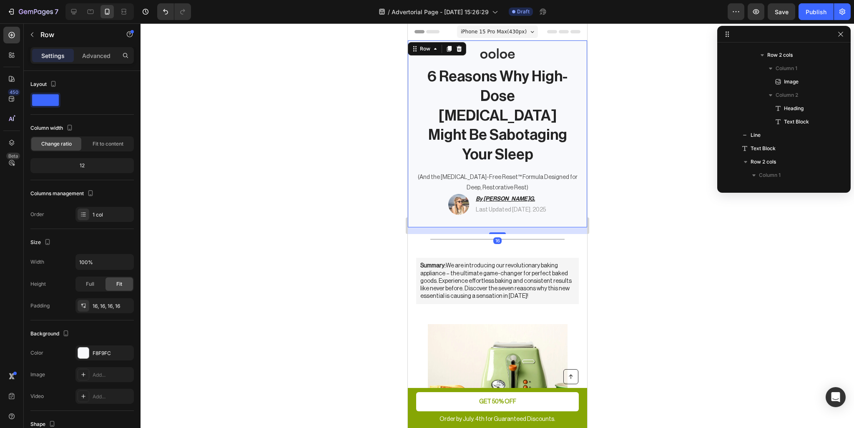
scroll to position [0, 0]
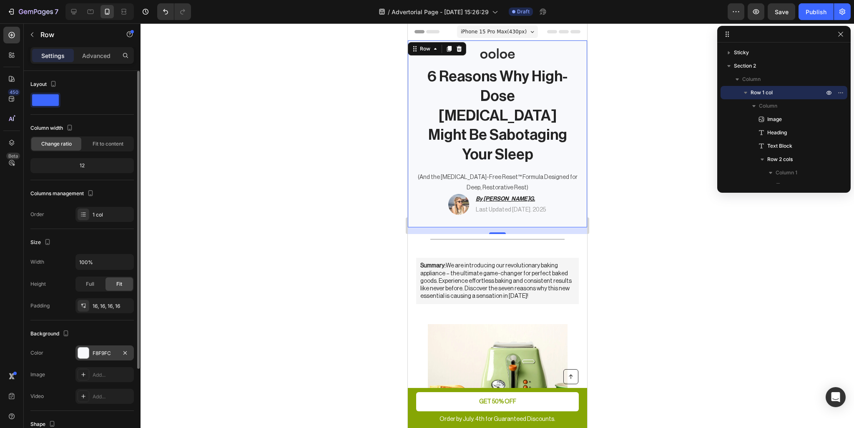
click at [85, 351] on div at bounding box center [83, 352] width 11 height 11
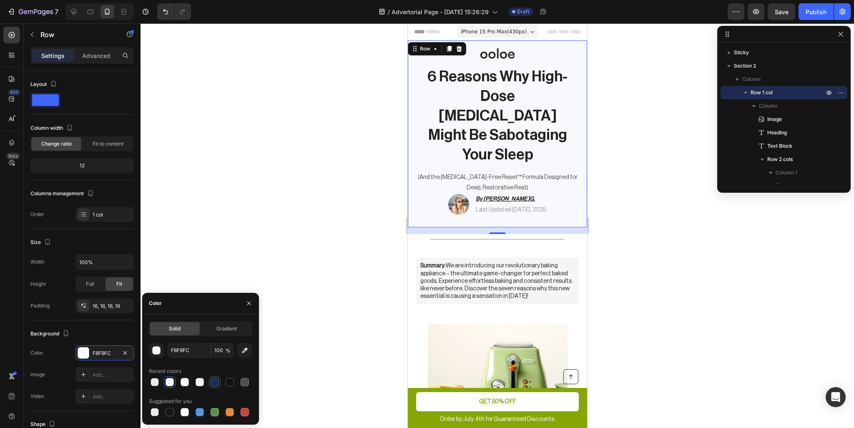
click at [212, 383] on div at bounding box center [215, 382] width 8 height 8
type input "192D57"
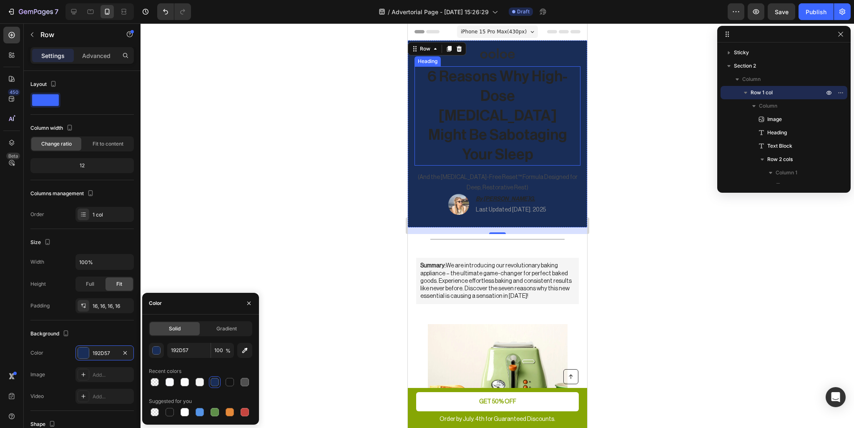
click at [516, 110] on h1 "6 Reasons Why High-Dose [MEDICAL_DATA] Might Be Sabotaging Your Sleep" at bounding box center [496, 115] width 149 height 99
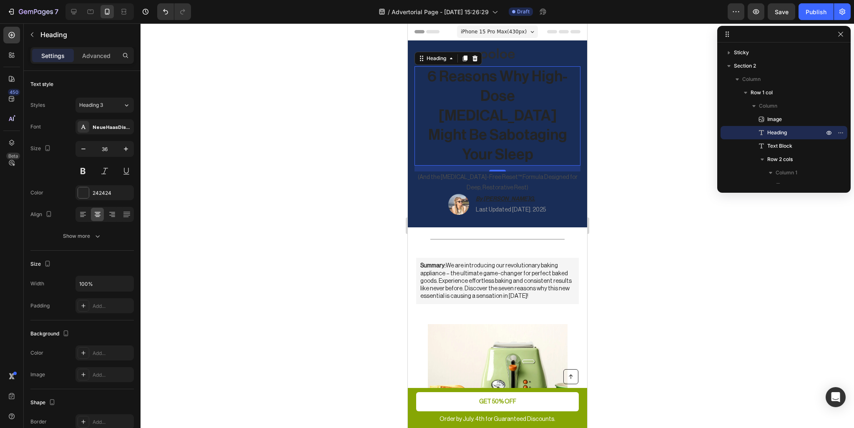
click at [511, 98] on h1 "6 Reasons Why High-Dose [MEDICAL_DATA] Might Be Sabotaging Your Sleep" at bounding box center [496, 115] width 149 height 99
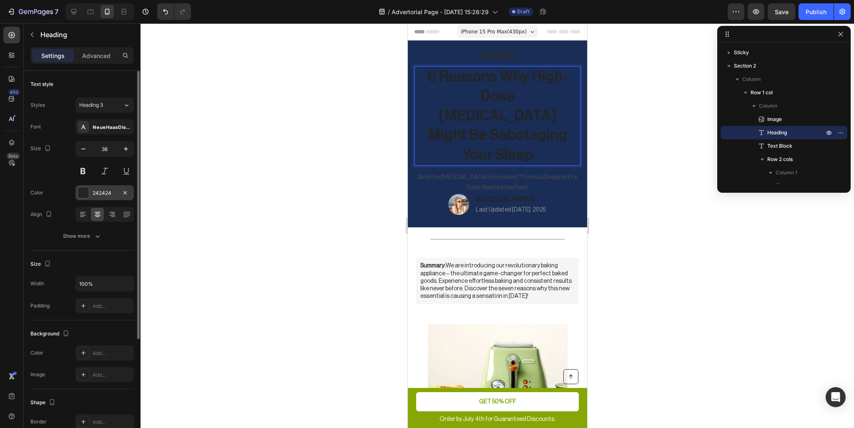
click at [83, 193] on div at bounding box center [83, 192] width 11 height 11
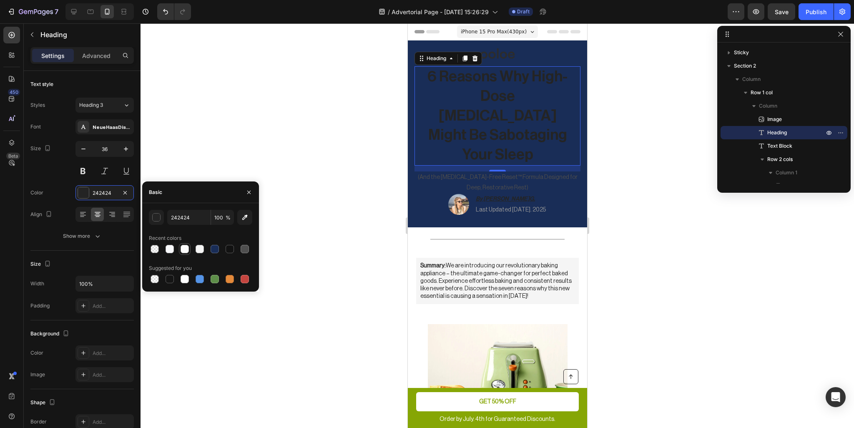
click at [186, 250] on div at bounding box center [185, 249] width 8 height 8
type input "FCFCFC"
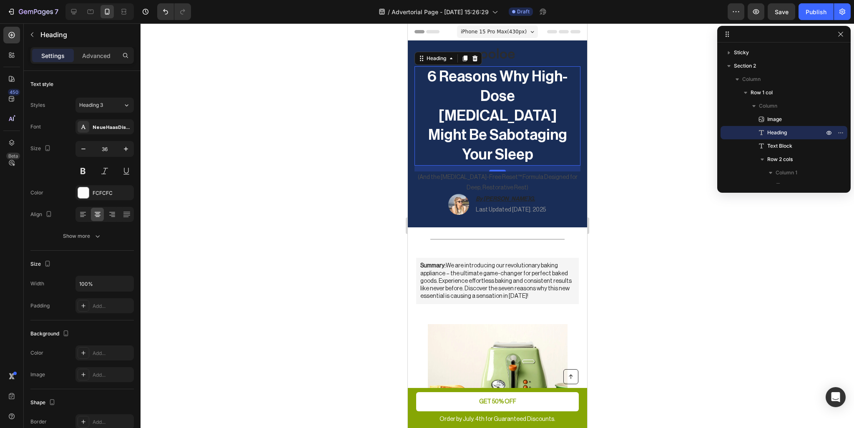
click at [669, 78] on div at bounding box center [498, 225] width 714 height 405
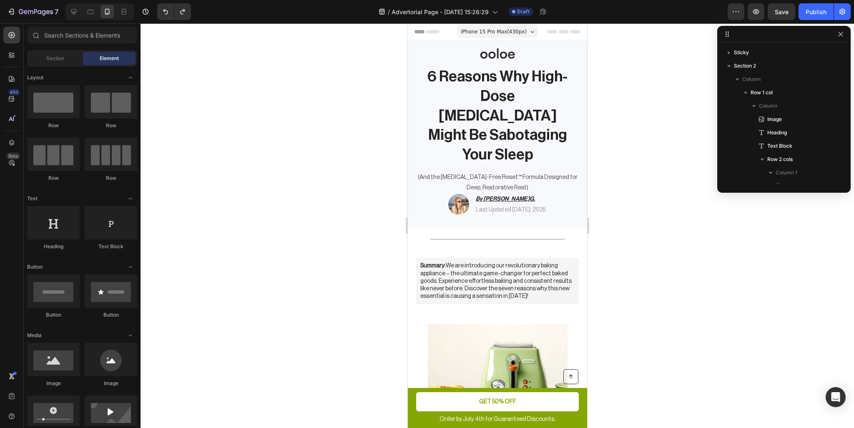
click at [639, 132] on div at bounding box center [498, 225] width 714 height 405
drag, startPoint x: 493, startPoint y: 215, endPoint x: 489, endPoint y: 219, distance: 5.7
click at [493, 234] on div "Title Line" at bounding box center [496, 239] width 179 height 10
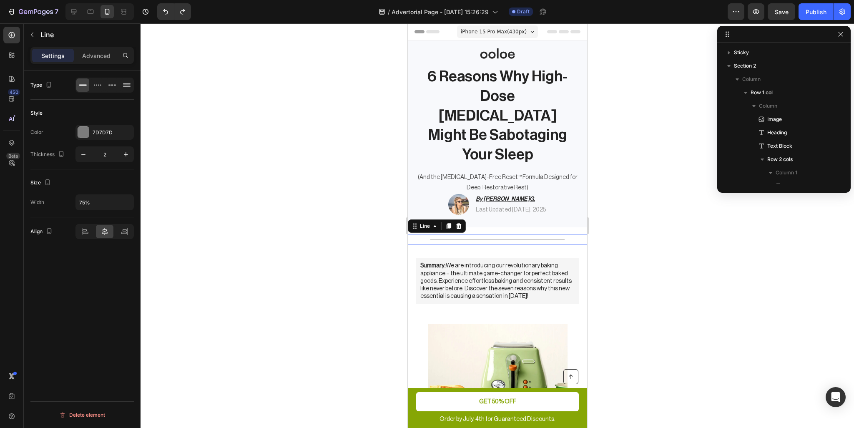
scroll to position [131, 0]
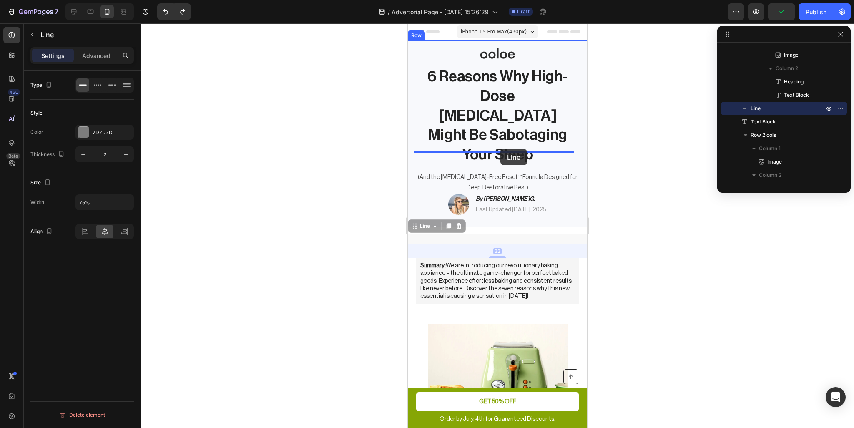
drag, startPoint x: 488, startPoint y: 220, endPoint x: 500, endPoint y: 149, distance: 72.4
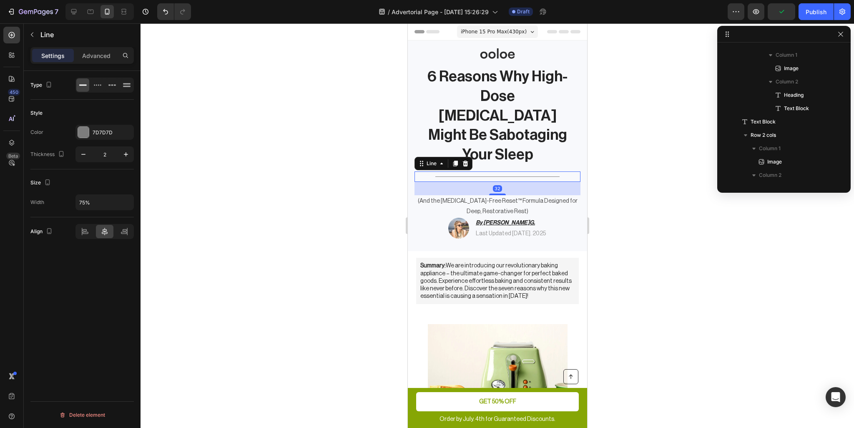
click at [515, 176] on div at bounding box center [497, 176] width 125 height 0
type input "80%"
click at [84, 132] on div at bounding box center [83, 132] width 11 height 11
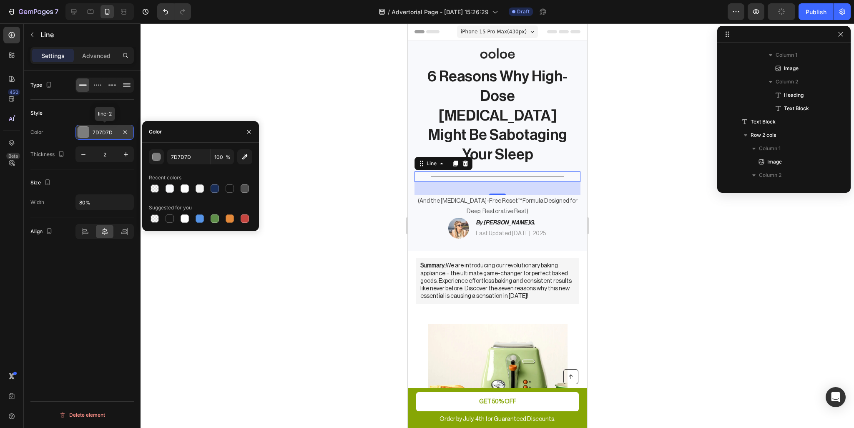
click at [84, 132] on div at bounding box center [83, 132] width 11 height 11
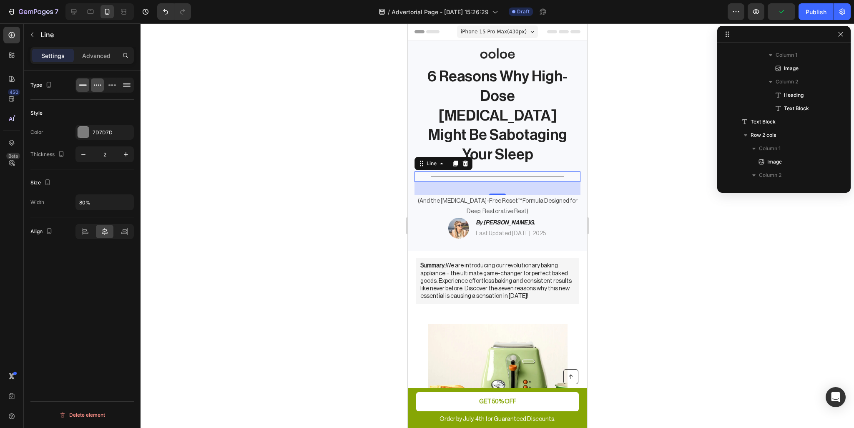
click at [95, 86] on icon at bounding box center [97, 85] width 8 height 8
click at [88, 86] on div at bounding box center [82, 84] width 13 height 13
click at [123, 82] on icon at bounding box center [127, 85] width 8 height 8
click at [84, 86] on icon at bounding box center [83, 85] width 8 height 1
click at [121, 153] on button "button" at bounding box center [125, 154] width 15 height 15
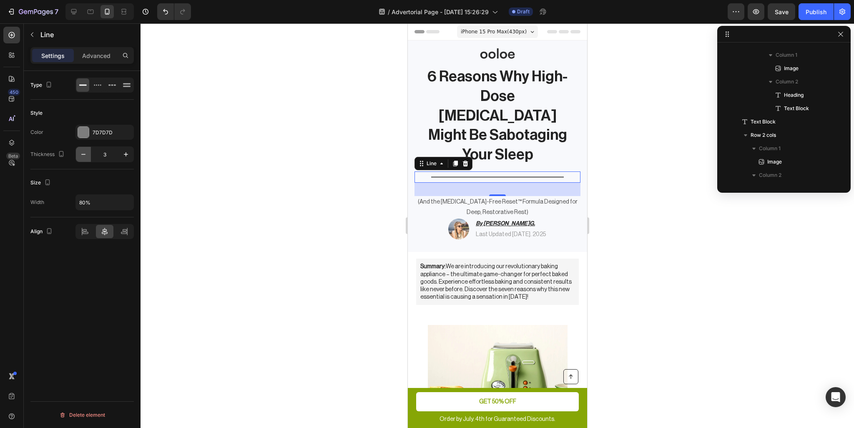
click at [88, 154] on button "button" at bounding box center [83, 154] width 15 height 15
type input "1"
click at [287, 161] on div at bounding box center [498, 225] width 714 height 405
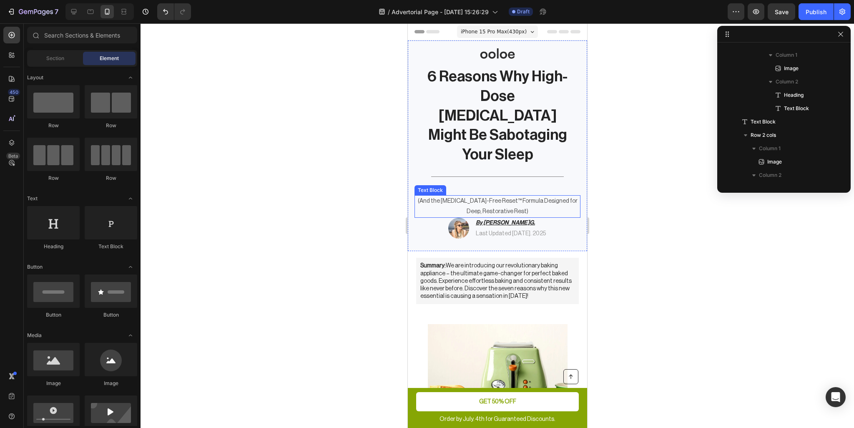
click at [504, 196] on p "(And the [MEDICAL_DATA]-Free Reset™ Formula Designed for Deep, Restorative Rest)" at bounding box center [497, 206] width 164 height 21
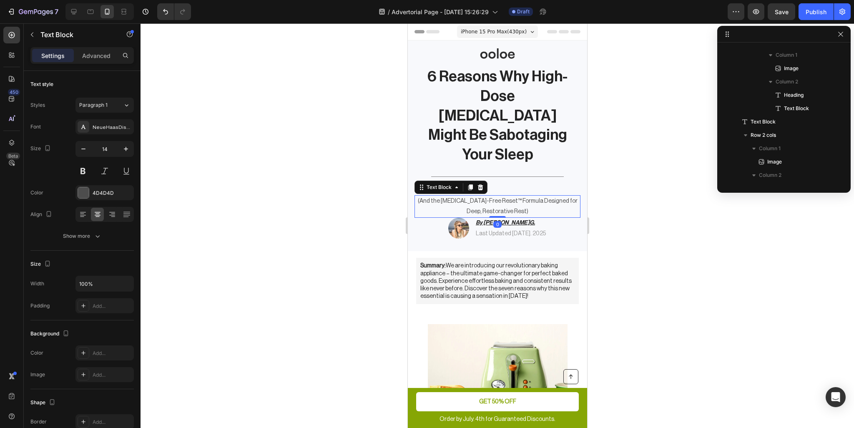
scroll to position [51, 0]
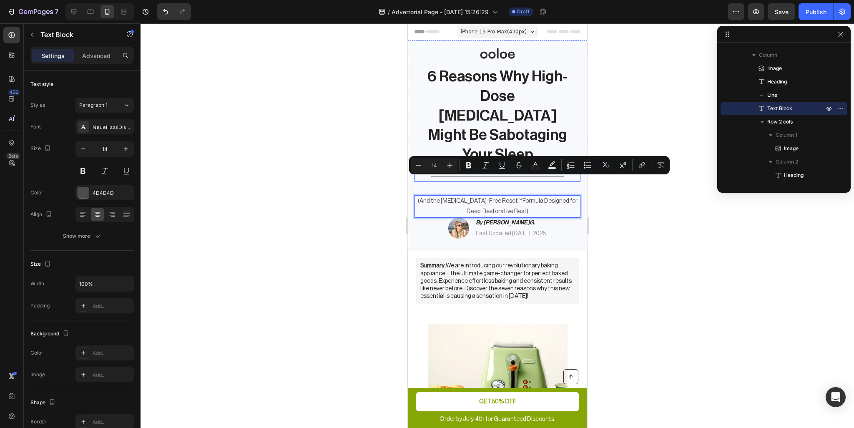
drag, startPoint x: 489, startPoint y: 185, endPoint x: 486, endPoint y: 173, distance: 12.9
click at [701, 208] on div at bounding box center [498, 225] width 714 height 405
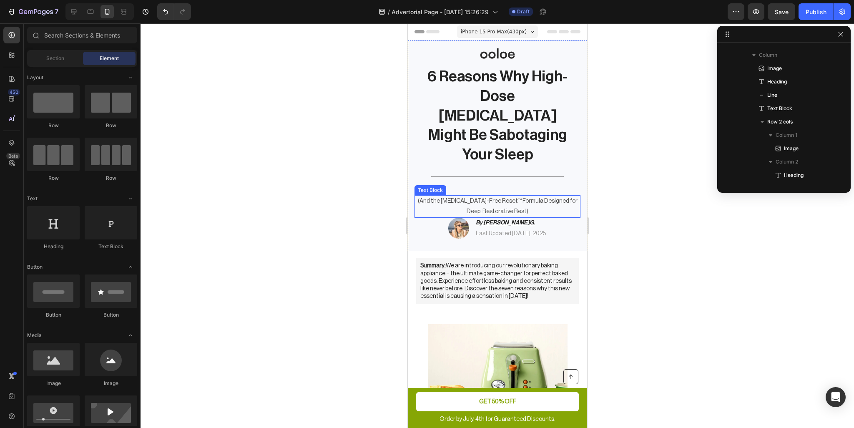
click at [512, 196] on p "(And the [MEDICAL_DATA]-Free Reset™ Formula Designed for Deep, Restorative Rest)" at bounding box center [497, 206] width 164 height 21
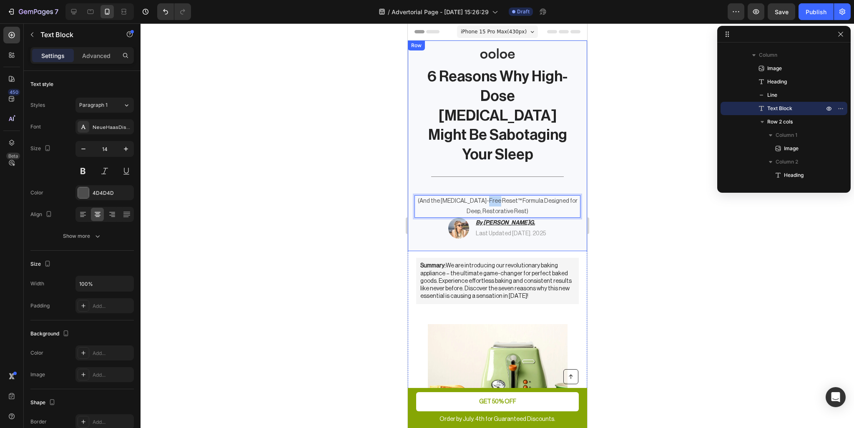
drag, startPoint x: 481, startPoint y: 182, endPoint x: 474, endPoint y: 177, distance: 8.7
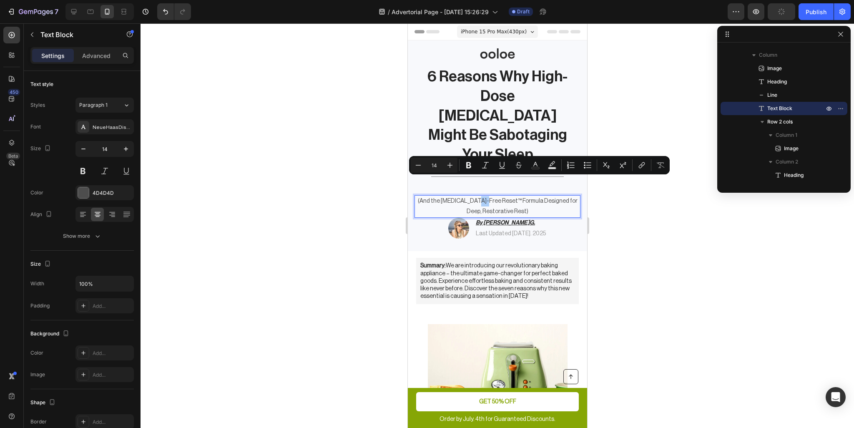
click at [370, 196] on div at bounding box center [498, 225] width 714 height 405
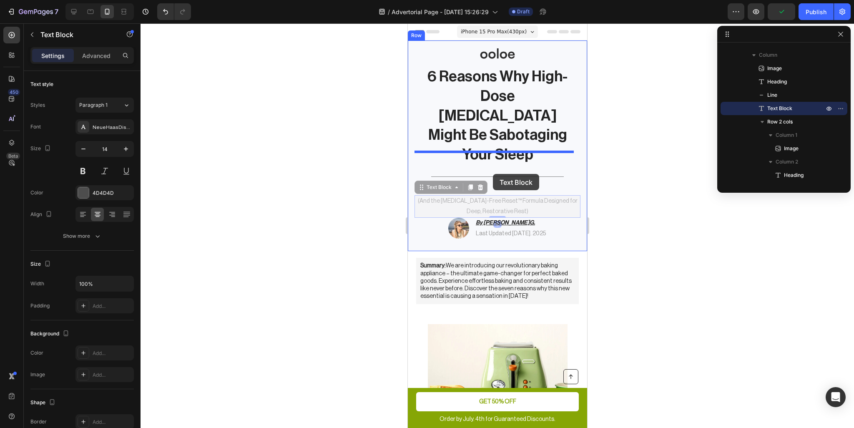
drag, startPoint x: 509, startPoint y: 187, endPoint x: 523, endPoint y: 197, distance: 16.7
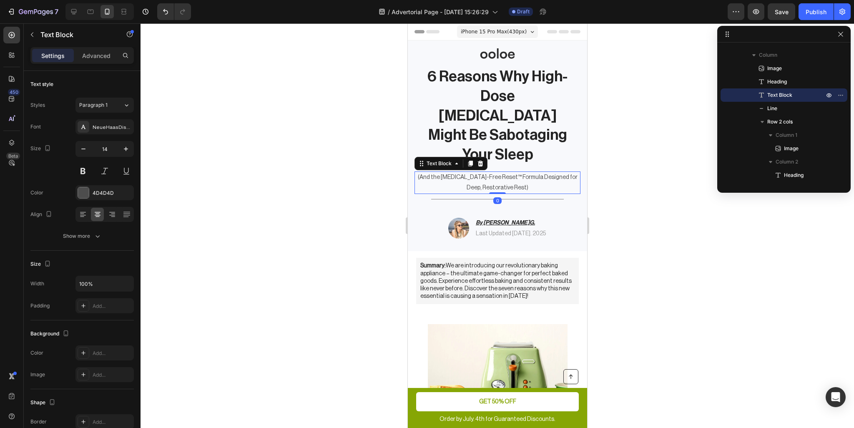
click at [700, 178] on div at bounding box center [498, 225] width 714 height 405
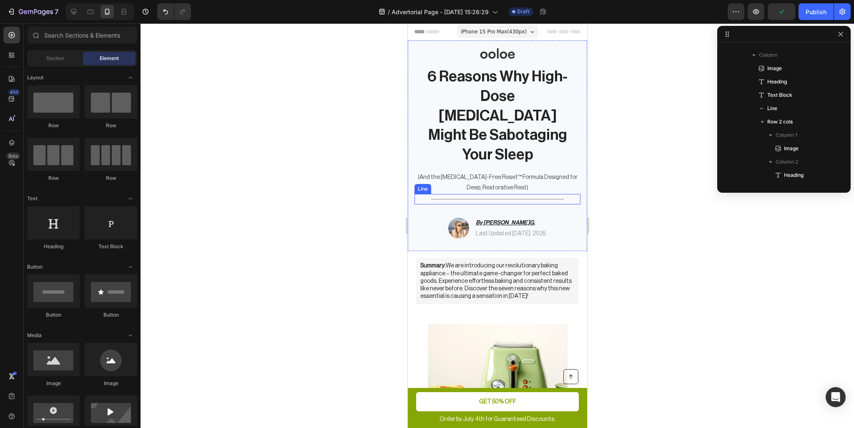
click at [516, 199] on div at bounding box center [497, 199] width 133 height 0
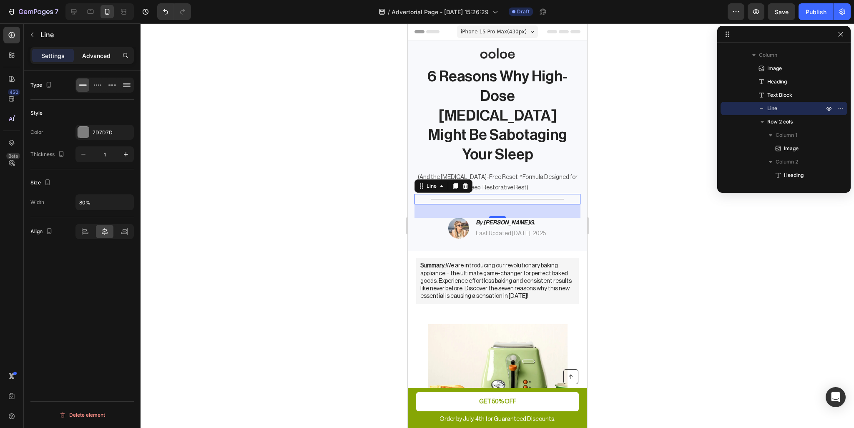
click at [96, 53] on p "Advanced" at bounding box center [96, 55] width 28 height 9
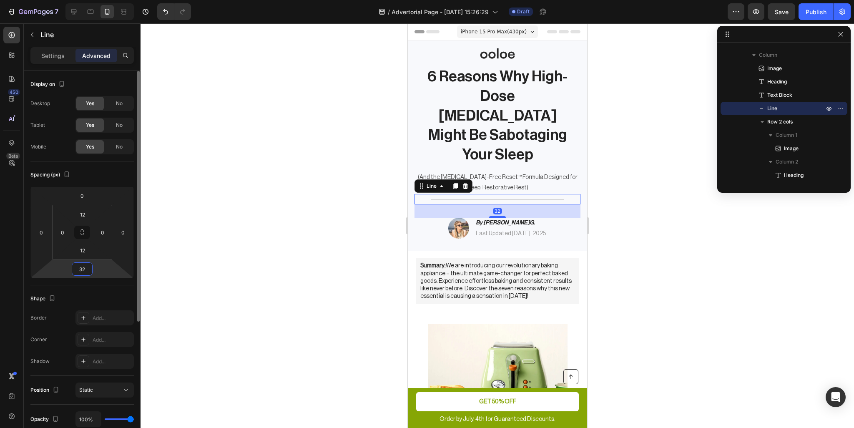
drag, startPoint x: 83, startPoint y: 269, endPoint x: 86, endPoint y: 261, distance: 8.1
click at [86, 261] on div "0 0 32 0" at bounding box center [81, 232] width 103 height 92
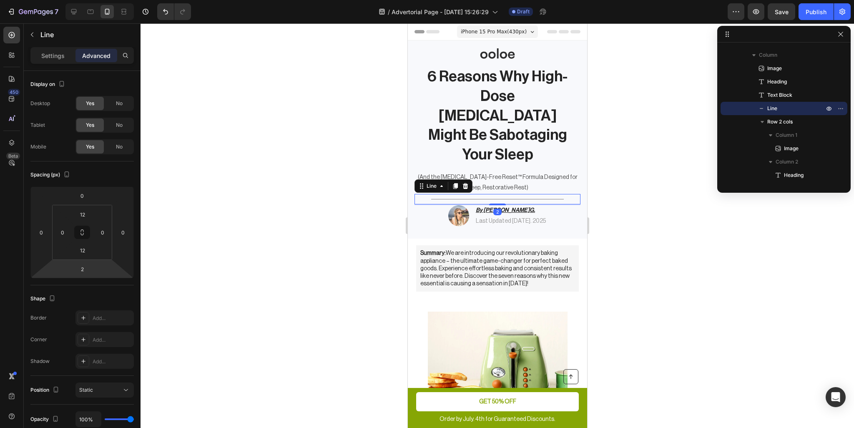
type input "0"
drag, startPoint x: 96, startPoint y: 262, endPoint x: 92, endPoint y: 269, distance: 8.1
click at [92, 0] on html "7 / Advertorial Page - Sep 27, 15:26:29 Draft Preview Save Publish 450 Beta Sec…" at bounding box center [427, 0] width 854 height 0
click at [279, 248] on div at bounding box center [498, 225] width 714 height 405
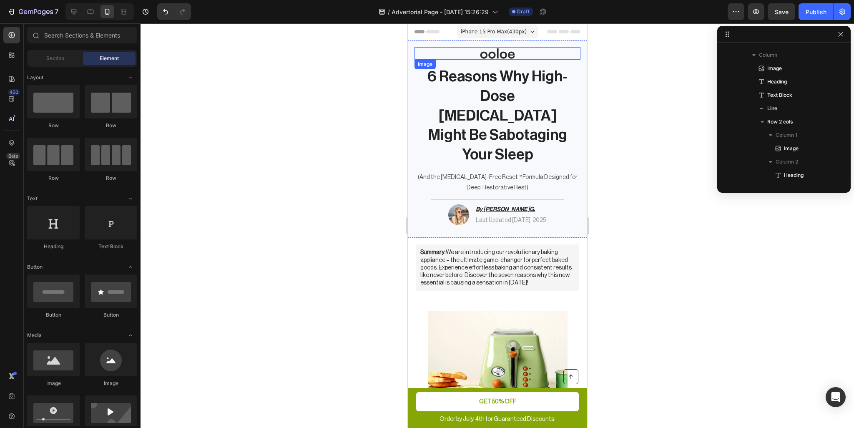
click at [498, 54] on img at bounding box center [497, 53] width 63 height 13
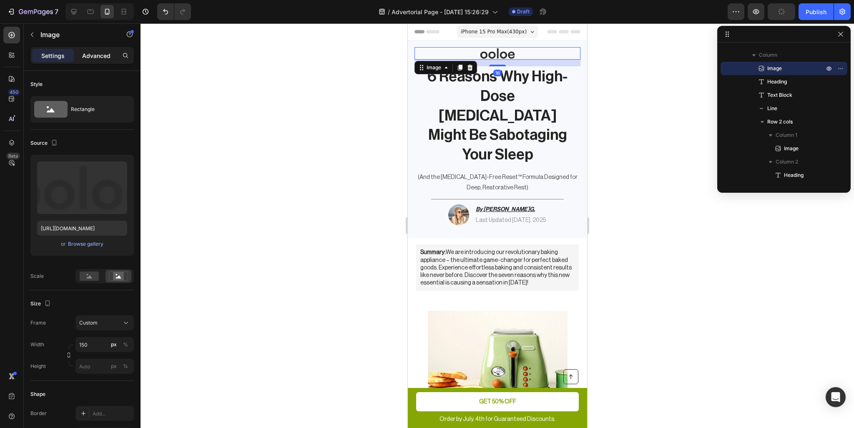
click at [89, 58] on p "Advanced" at bounding box center [96, 55] width 28 height 9
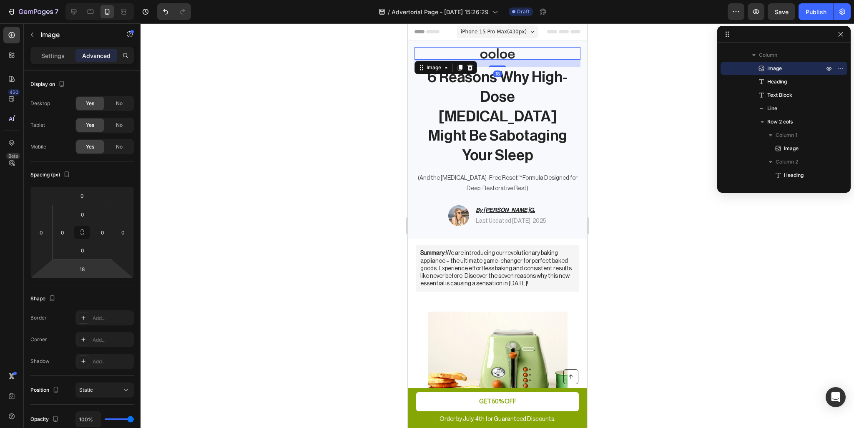
type input "16"
click at [97, 0] on html "7 / Advertorial Page - Sep 27, 15:26:29 Draft Preview Publish 450 Beta Sections…" at bounding box center [427, 0] width 854 height 0
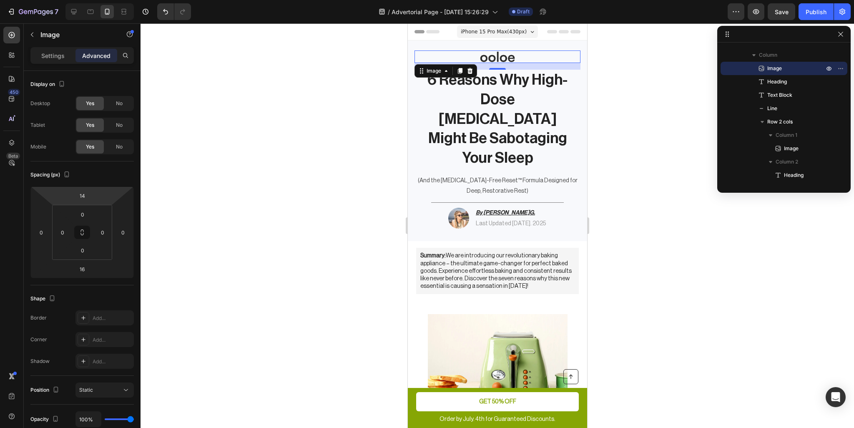
type input "16"
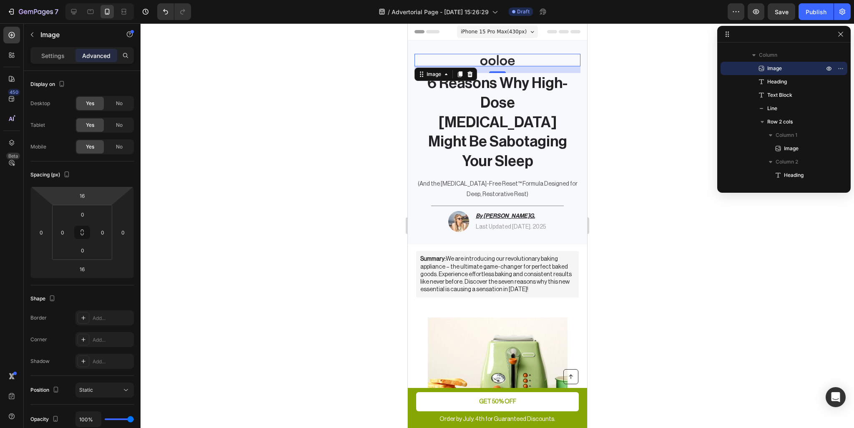
drag, startPoint x: 100, startPoint y: 201, endPoint x: 107, endPoint y: 190, distance: 13.5
click at [107, 0] on html "7 / Advertorial Page - Sep 27, 15:26:29 Draft Preview Save Publish 450 Beta Sec…" at bounding box center [427, 0] width 854 height 0
click at [202, 158] on div at bounding box center [498, 225] width 714 height 405
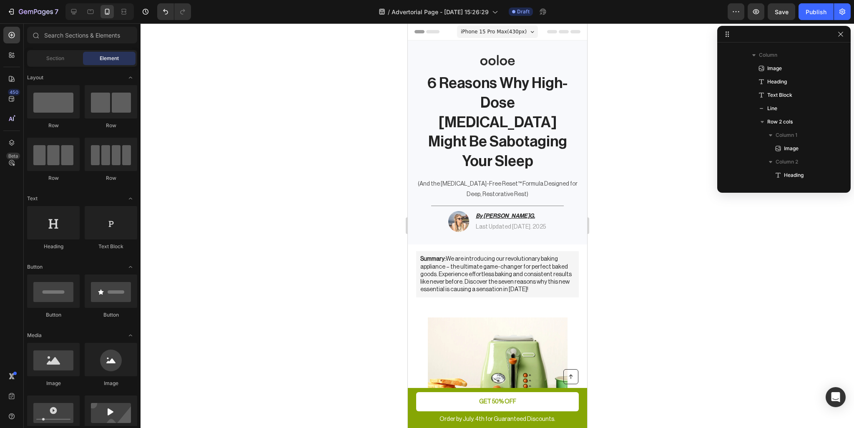
click at [668, 99] on div at bounding box center [498, 225] width 714 height 405
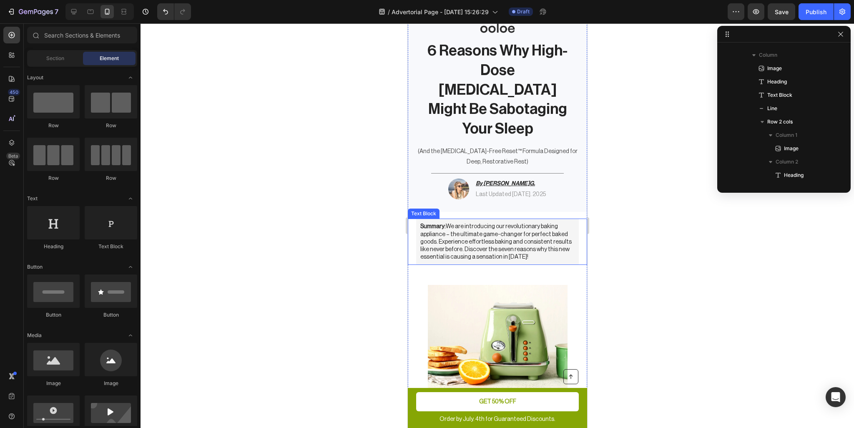
scroll to position [0, 0]
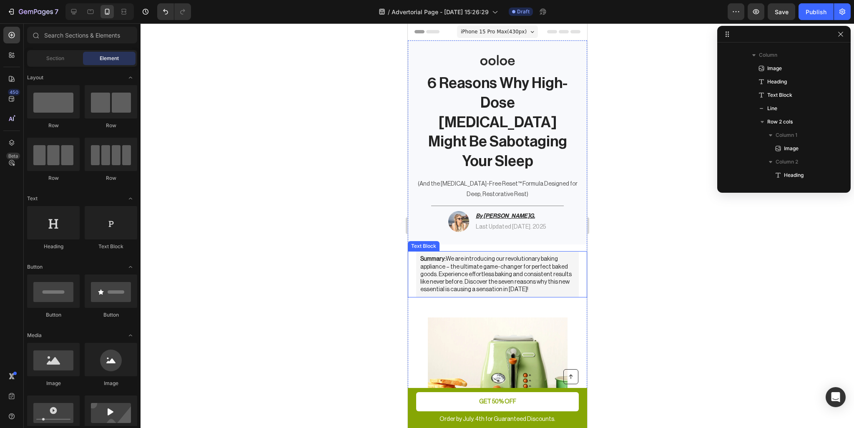
click at [493, 255] on p "Summary: We are introducing our revolutionary baking appliance – the ultimate g…" at bounding box center [497, 274] width 154 height 38
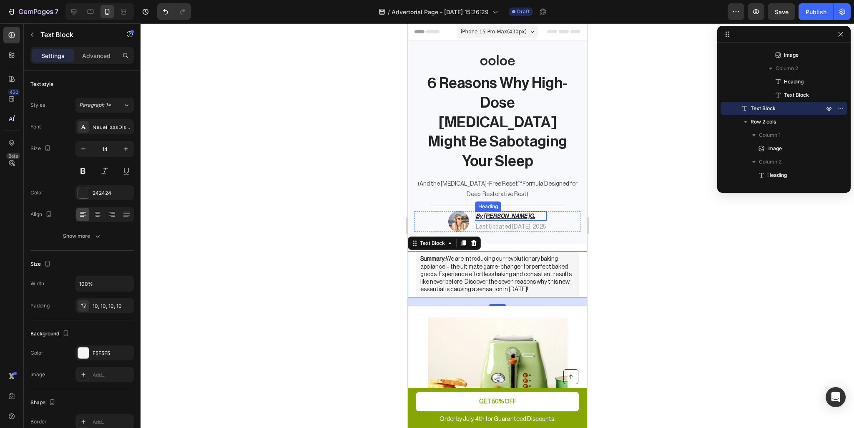
click at [529, 213] on strong "G." at bounding box center [531, 216] width 5 height 6
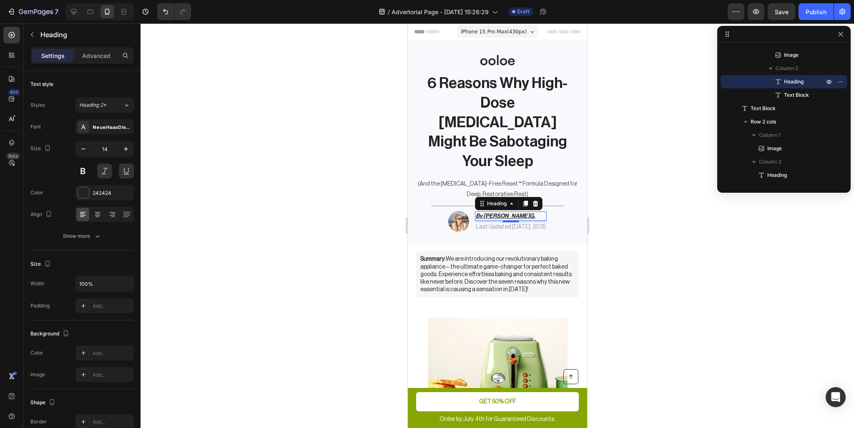
click at [650, 235] on div at bounding box center [498, 225] width 714 height 405
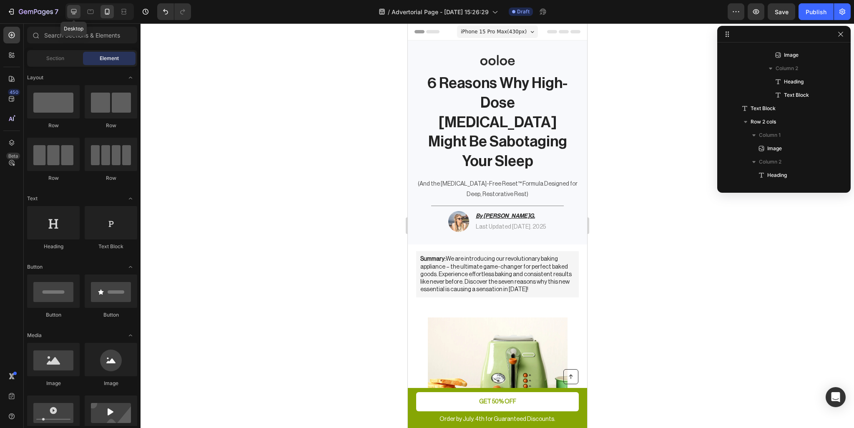
click at [70, 12] on icon at bounding box center [74, 12] width 8 height 8
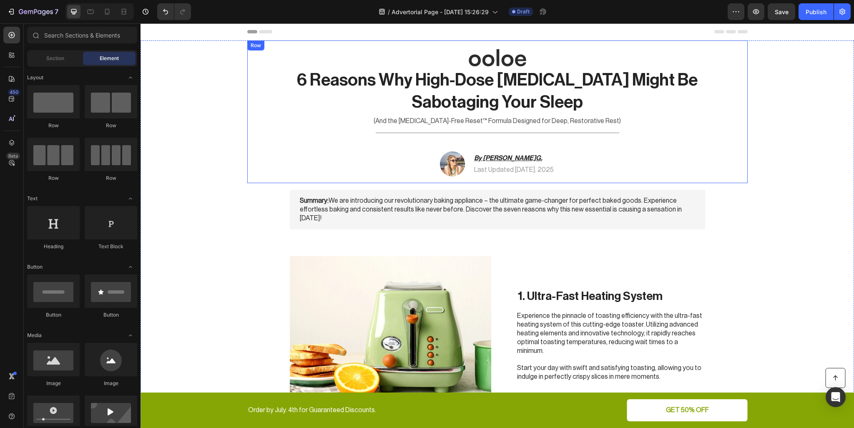
click at [551, 85] on p "6 Reasons Why High-Dose [MEDICAL_DATA] Might Be Sabotaging Your Sleep" at bounding box center [498, 91] width 414 height 45
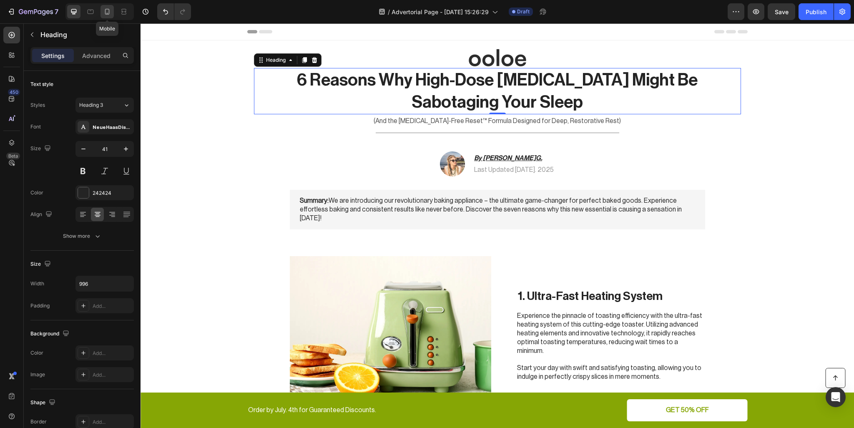
click at [109, 14] on icon at bounding box center [107, 12] width 8 height 8
type input "36"
type input "100%"
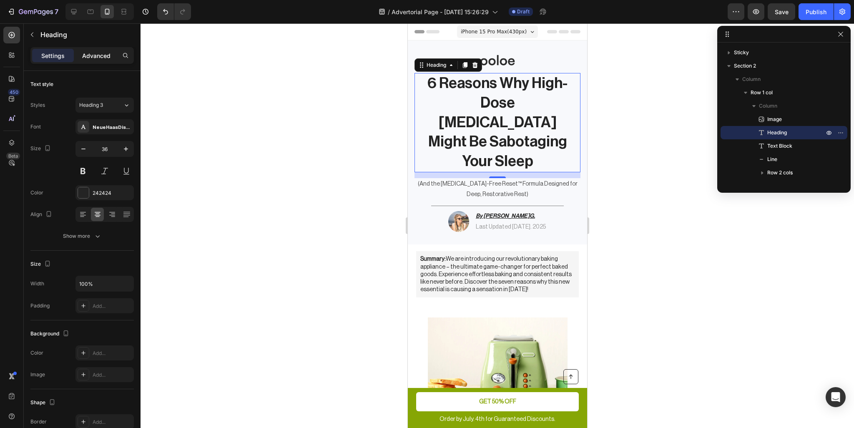
click at [89, 53] on p "Advanced" at bounding box center [96, 55] width 28 height 9
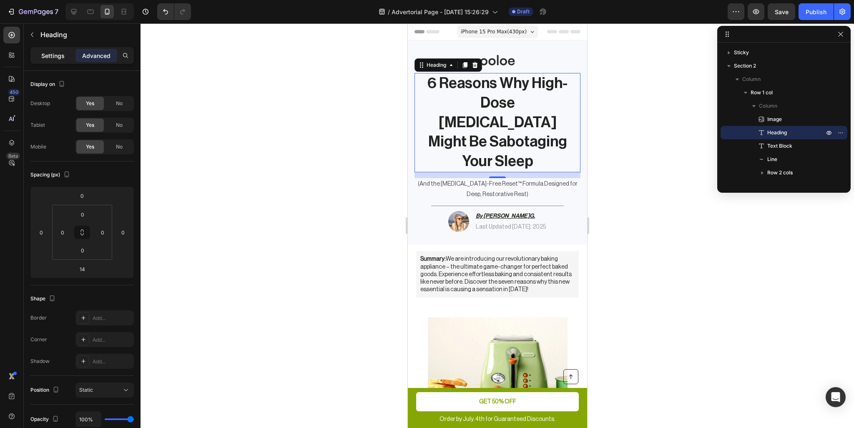
click at [55, 56] on p "Settings" at bounding box center [52, 55] width 23 height 9
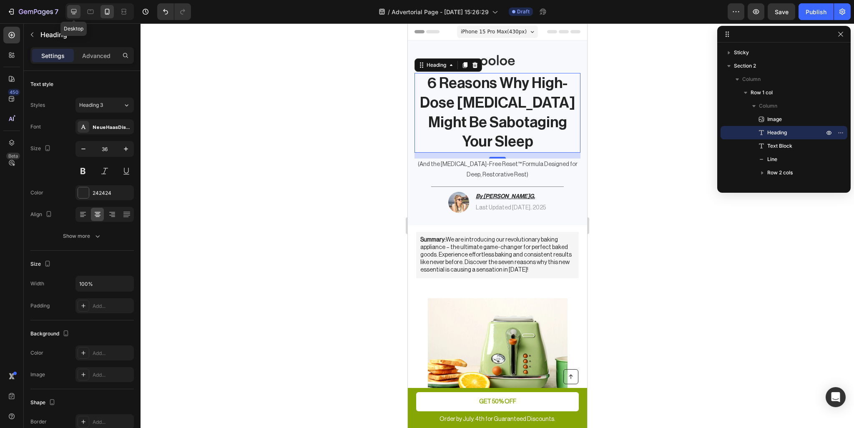
click at [68, 8] on div at bounding box center [73, 11] width 13 height 13
type input "41"
type input "996"
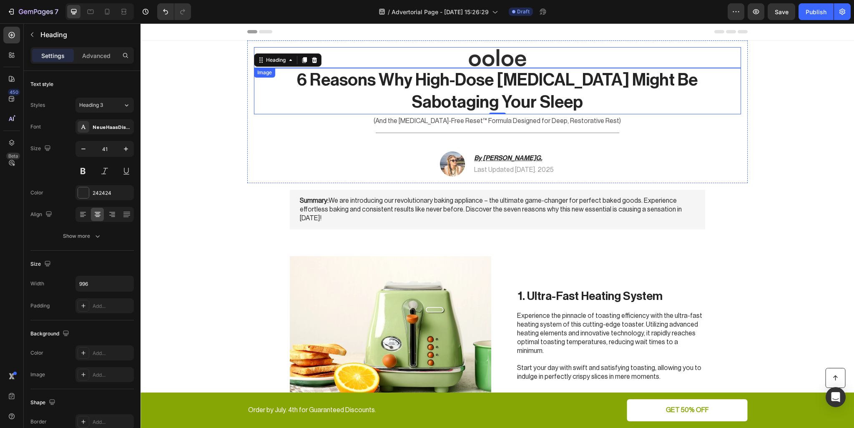
click at [548, 57] on div at bounding box center [497, 57] width 487 height 21
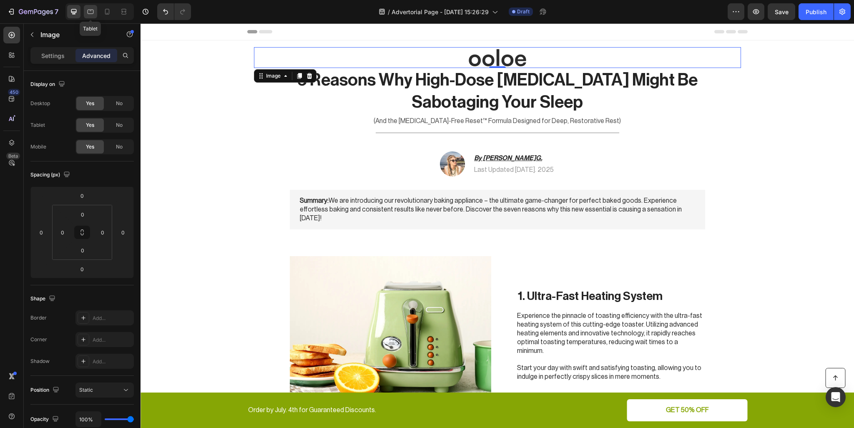
click at [90, 12] on icon at bounding box center [90, 12] width 8 height 8
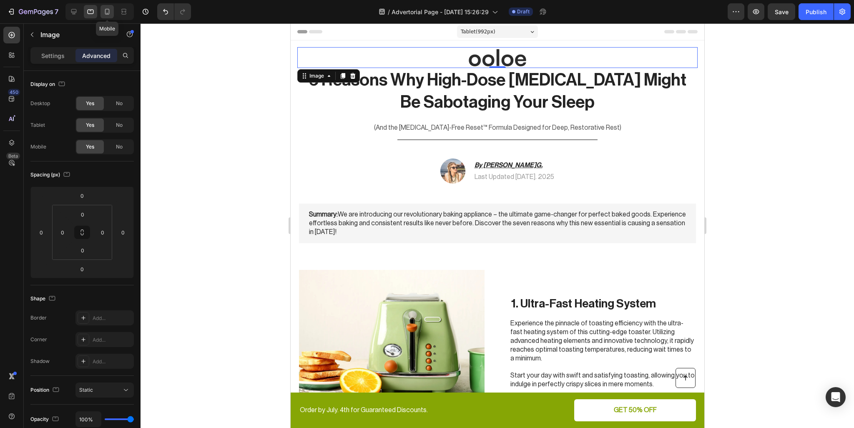
click at [109, 10] on icon at bounding box center [107, 12] width 5 height 6
type input "16"
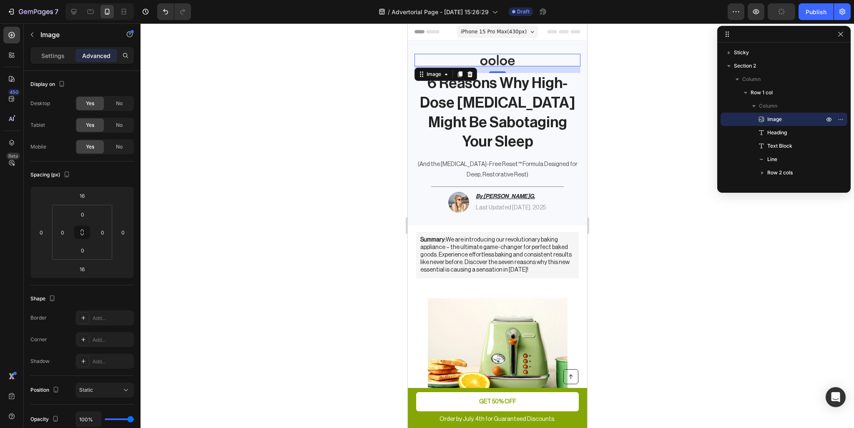
scroll to position [1, 0]
click at [542, 59] on div at bounding box center [497, 59] width 166 height 13
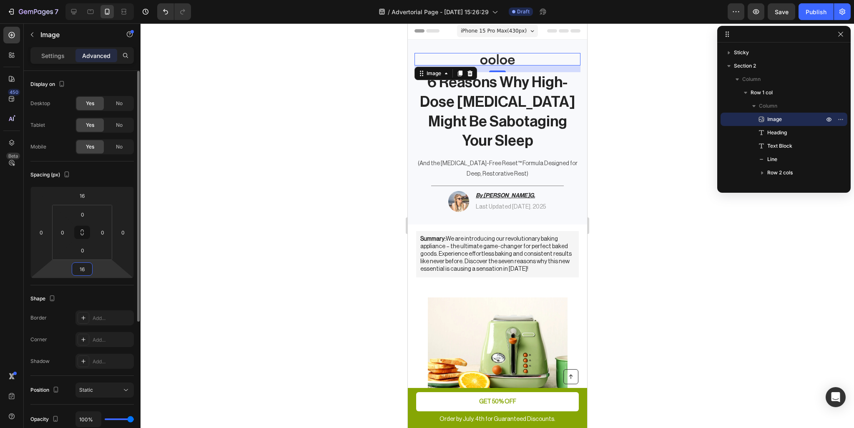
click at [96, 0] on html "7 / Advertorial Page - Sep 27, 15:26:29 Draft Preview Save Publish 450 Beta Sec…" at bounding box center [427, 0] width 854 height 0
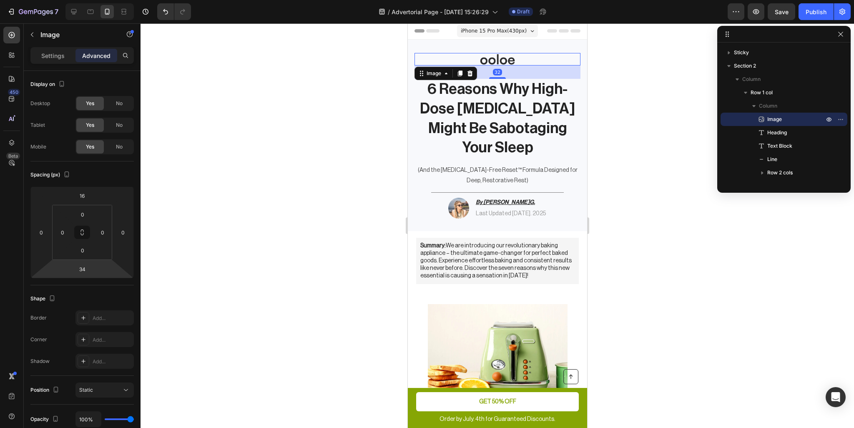
type input "36"
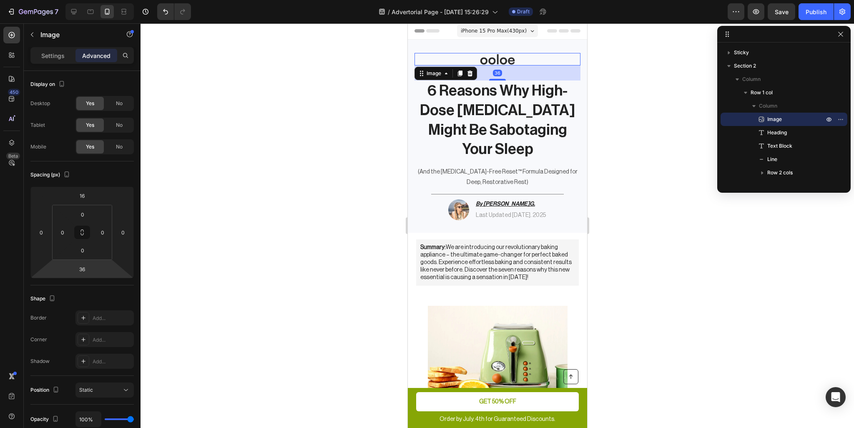
click at [98, 0] on html "7 / Advertorial Page - Sep 27, 15:26:29 Draft Preview Save Publish 450 Beta Sec…" at bounding box center [427, 0] width 854 height 0
click at [533, 122] on p "6 Reasons Why High-Dose [MEDICAL_DATA] Might Be Sabotaging Your Sleep" at bounding box center [497, 120] width 164 height 78
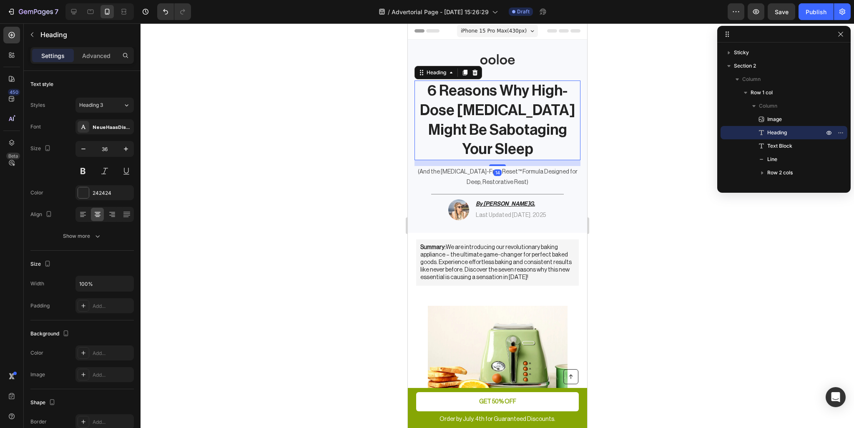
click at [648, 113] on div at bounding box center [498, 225] width 714 height 405
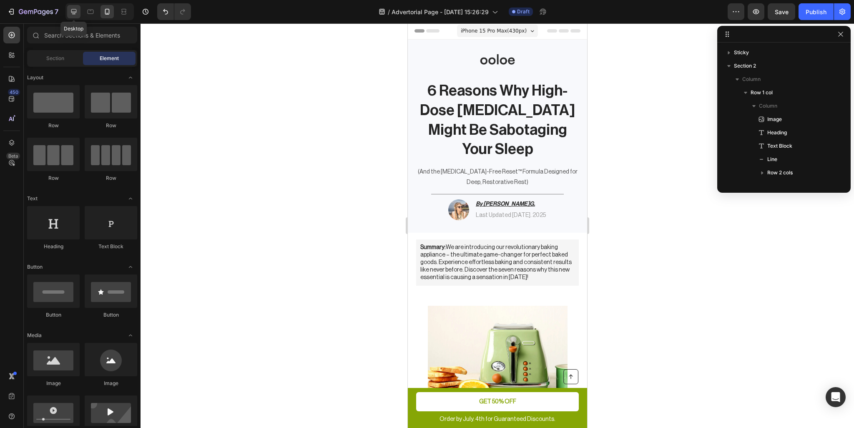
click at [72, 10] on icon at bounding box center [73, 11] width 5 height 5
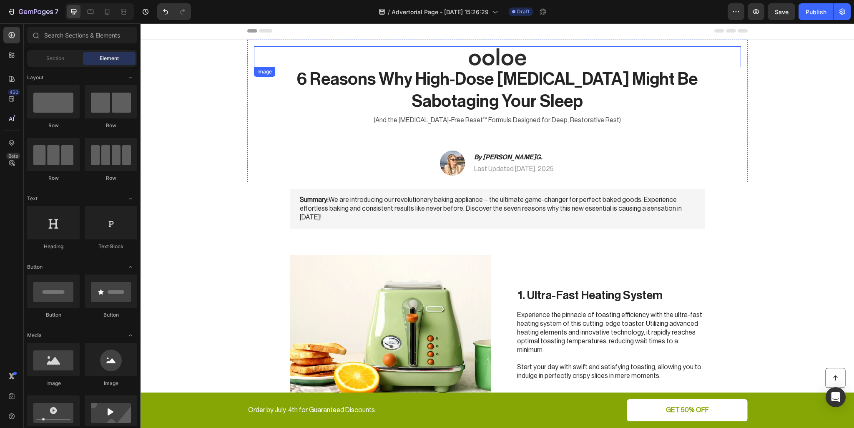
click at [508, 60] on img at bounding box center [497, 56] width 104 height 21
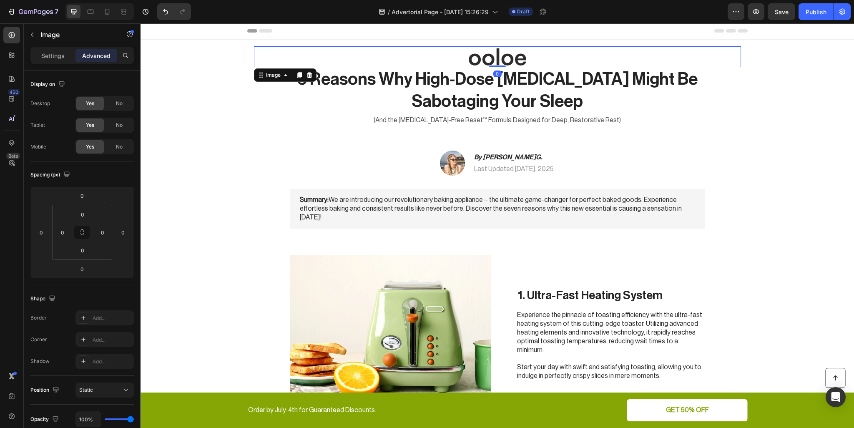
click at [508, 60] on img at bounding box center [497, 56] width 104 height 21
click at [507, 60] on img at bounding box center [497, 56] width 104 height 21
click at [44, 51] on p "Settings" at bounding box center [52, 55] width 23 height 9
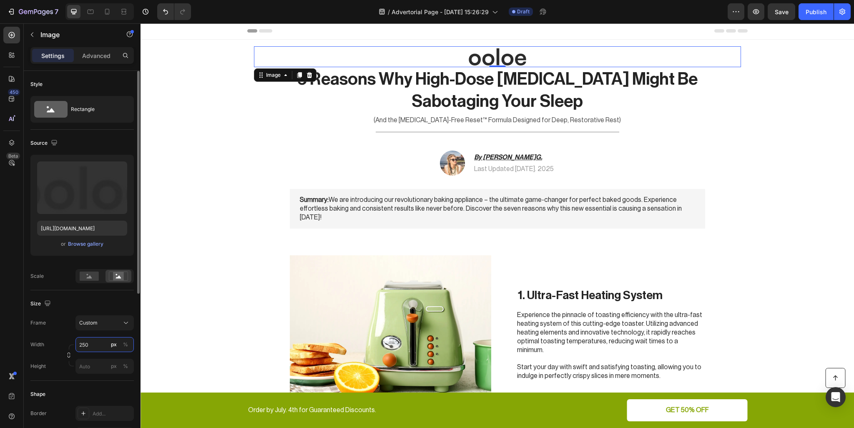
click at [89, 343] on input "250" at bounding box center [104, 344] width 58 height 15
click at [93, 342] on input "250" at bounding box center [104, 344] width 58 height 15
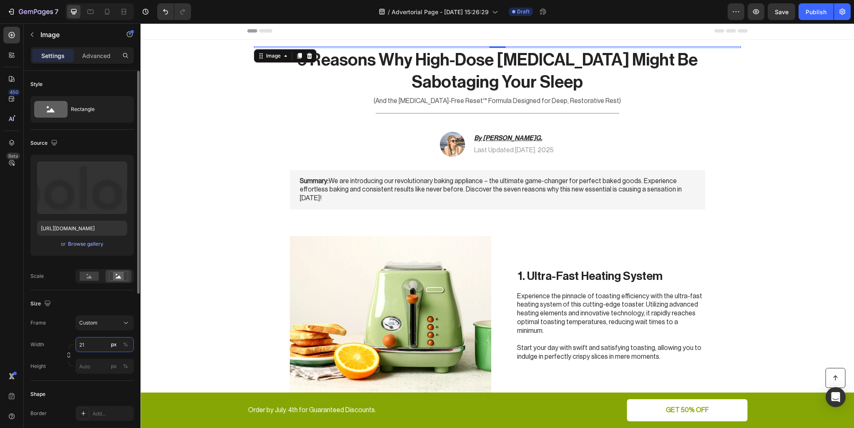
type input "2"
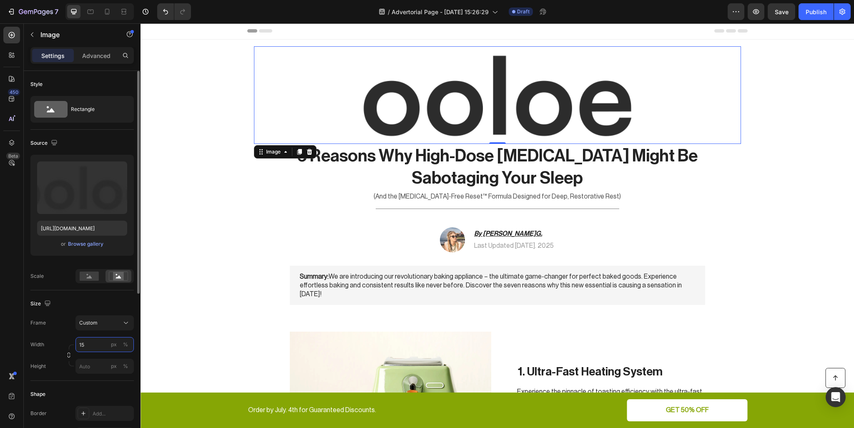
type input "150"
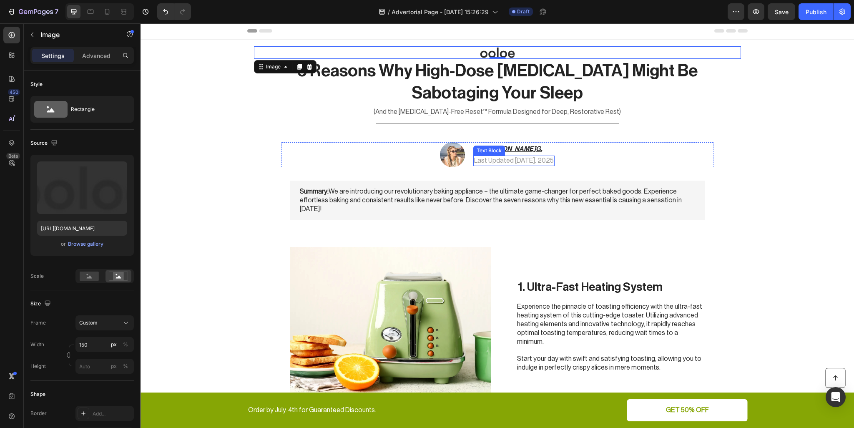
click at [611, 158] on div "Image By Suzie G. Heading Last Updated Sept 27. 2025 Text Block Row" at bounding box center [498, 154] width 432 height 25
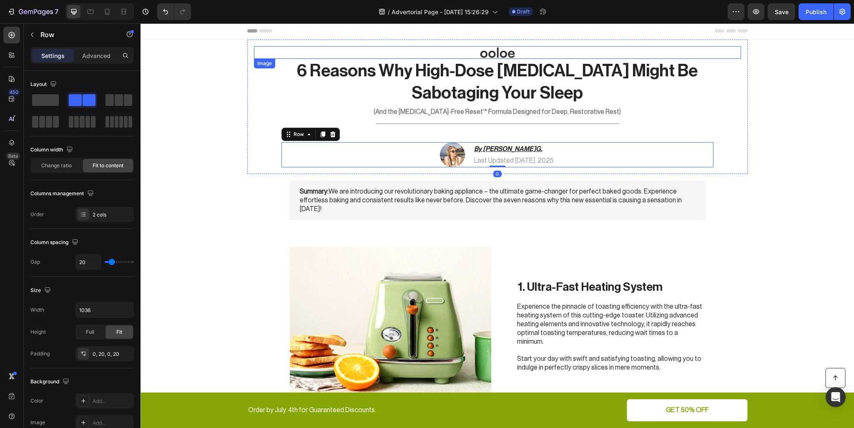
click at [498, 55] on img at bounding box center [497, 52] width 63 height 13
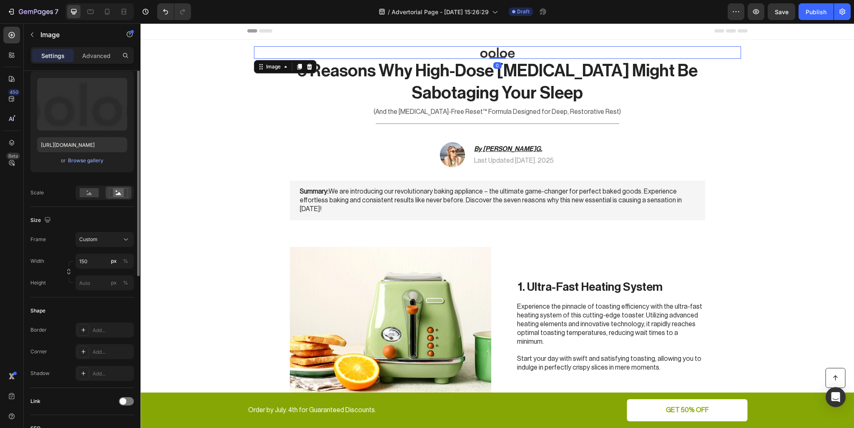
scroll to position [167, 0]
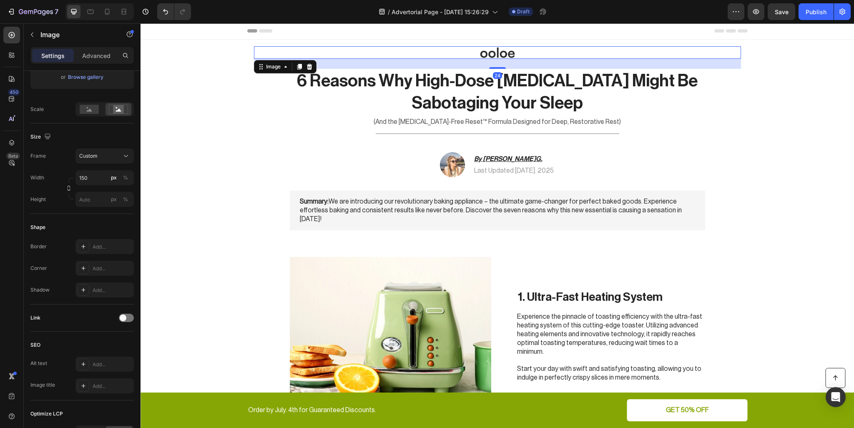
drag, startPoint x: 494, startPoint y: 58, endPoint x: 492, endPoint y: 68, distance: 10.1
click at [492, 68] on div at bounding box center [497, 68] width 17 height 2
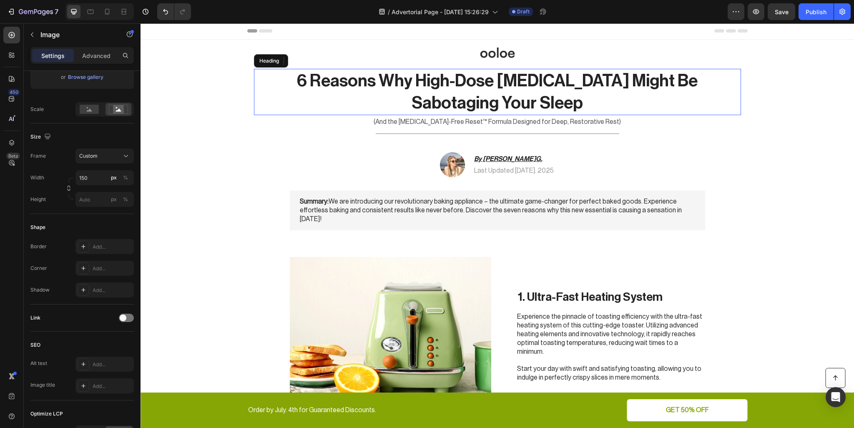
click at [561, 112] on p "6 Reasons Why High-Dose [MEDICAL_DATA] Might Be Sabotaging Your Sleep" at bounding box center [498, 92] width 414 height 45
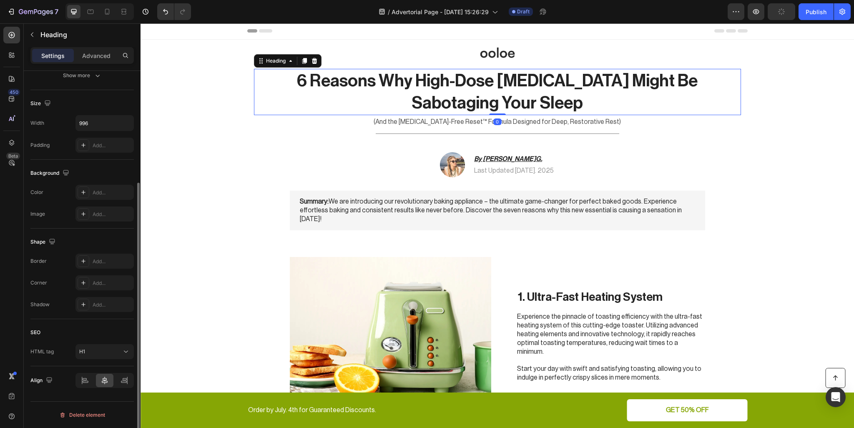
scroll to position [0, 0]
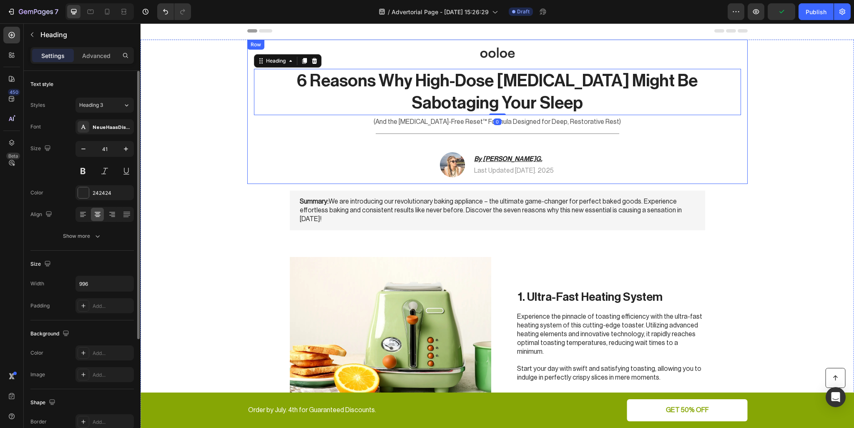
click at [504, 53] on img at bounding box center [497, 52] width 63 height 13
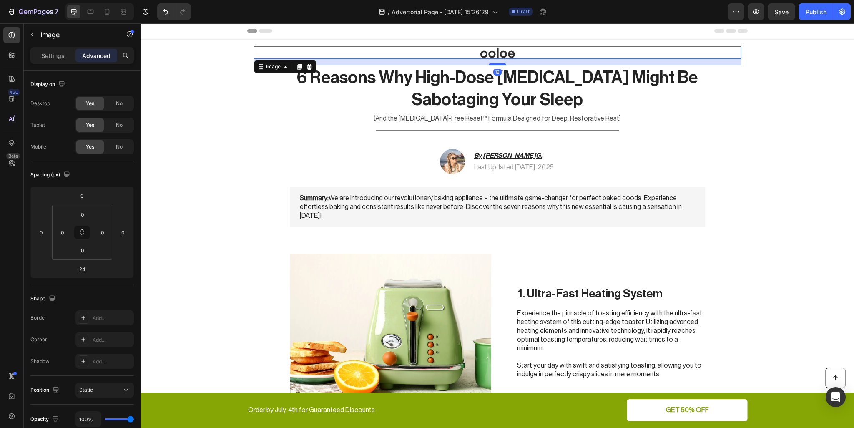
drag, startPoint x: 495, startPoint y: 68, endPoint x: 499, endPoint y: 64, distance: 4.7
click at [499, 64] on div at bounding box center [497, 64] width 17 height 3
type input "16"
click at [535, 94] on p "6 Reasons Why High-Dose [MEDICAL_DATA] Might Be Sabotaging Your Sleep" at bounding box center [498, 88] width 414 height 45
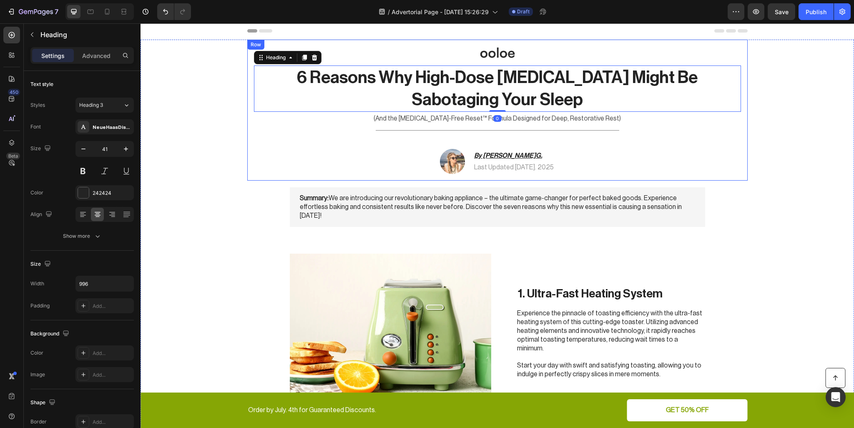
click at [683, 177] on div "Image 6 Reasons Why High-Dose Melatonin Might Be Sabotaging Your Sleep Heading …" at bounding box center [497, 110] width 500 height 141
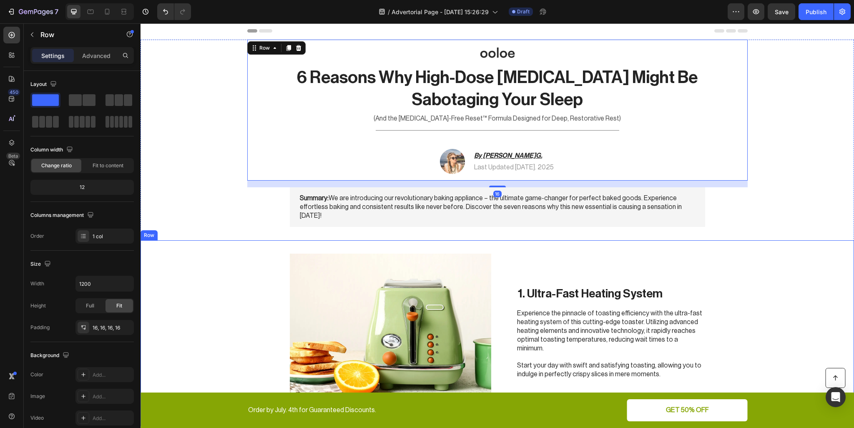
click at [748, 275] on div "Image 1. Ultra-Fast Heating System Heading Experience the pinnacle of toasting …" at bounding box center [498, 332] width 714 height 185
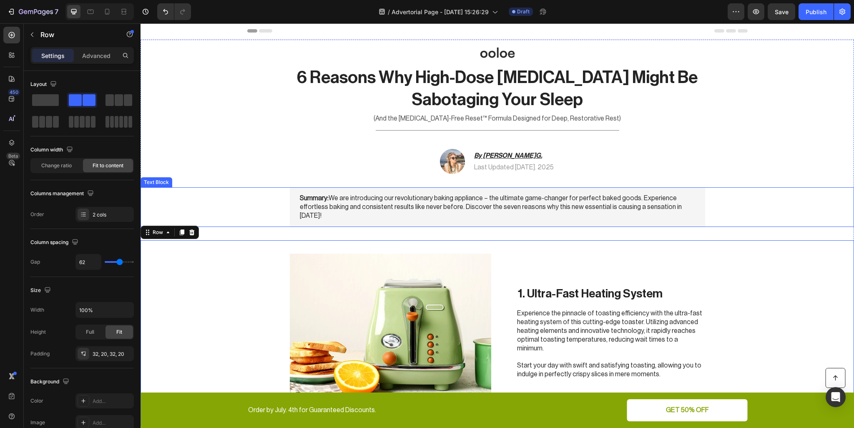
click at [526, 209] on p "Summary: We are introducing our revolutionary baking appliance – the ultimate g…" at bounding box center [497, 207] width 395 height 26
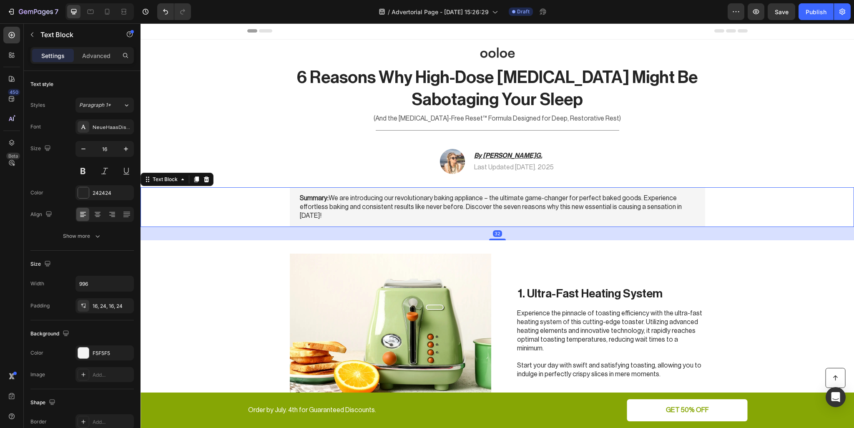
click at [527, 207] on p "Summary: We are introducing our revolutionary baking appliance – the ultimate g…" at bounding box center [497, 207] width 395 height 26
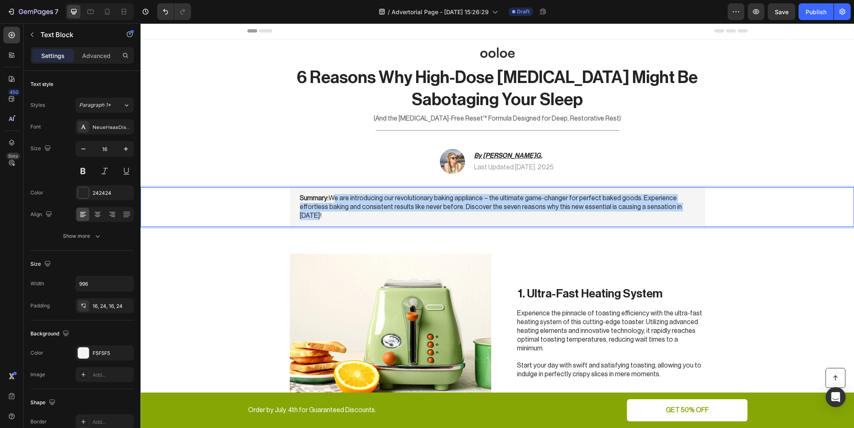
drag, startPoint x: 326, startPoint y: 196, endPoint x: 657, endPoint y: 207, distance: 330.9
click at [657, 207] on p "Summary: We are introducing our revolutionary baking appliance – the ultimate g…" at bounding box center [497, 207] width 395 height 26
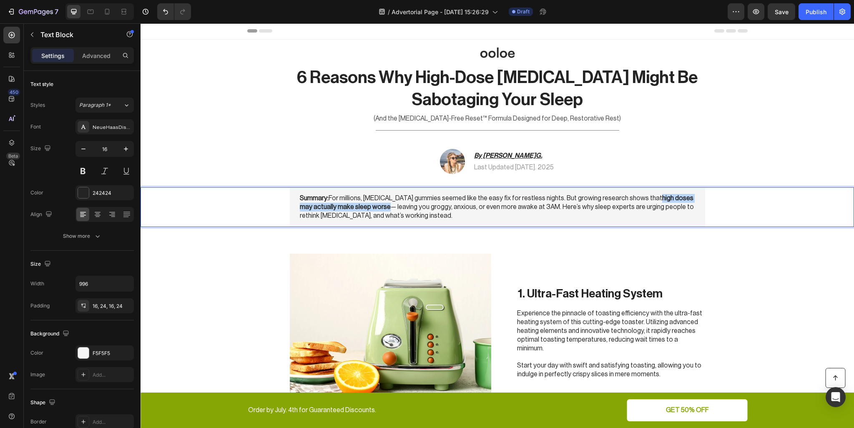
drag, startPoint x: 346, startPoint y: 207, endPoint x: 626, endPoint y: 198, distance: 280.0
click at [626, 198] on strong "high doses may actually make sleep worse" at bounding box center [497, 202] width 394 height 15
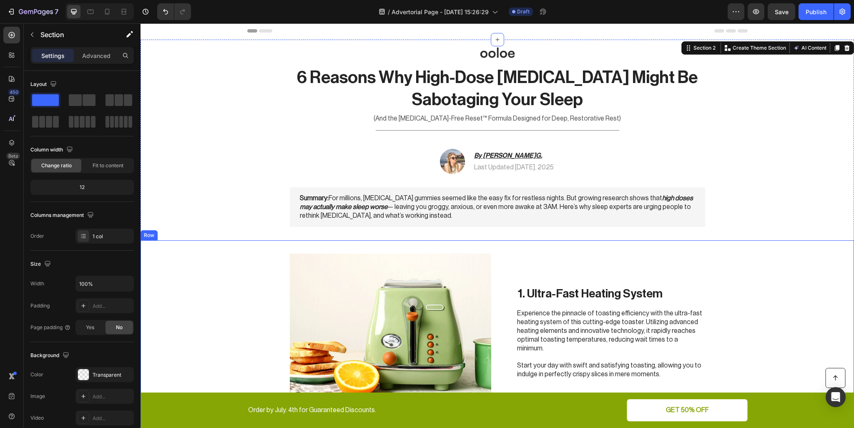
click at [594, 271] on div "1. Ultra-Fast Heating System Heading Experience the pinnacle of toasting effici…" at bounding box center [611, 333] width 188 height 158
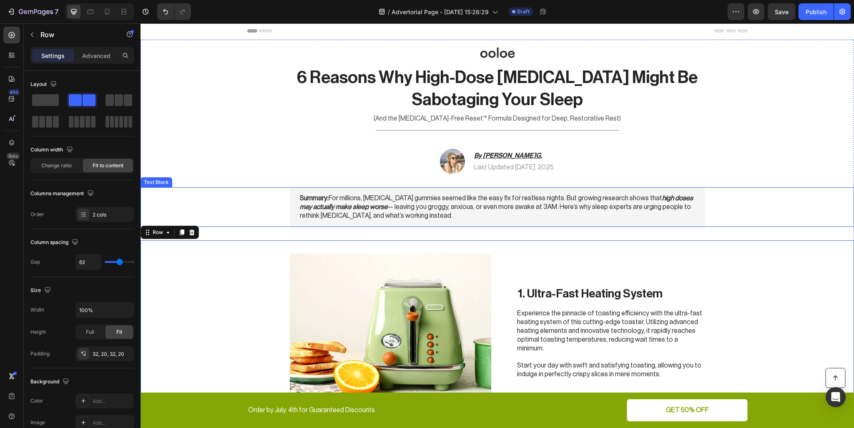
click at [512, 214] on p "Summary: For millions, melatonin gummies seemed like the easy fix for restless …" at bounding box center [497, 207] width 395 height 26
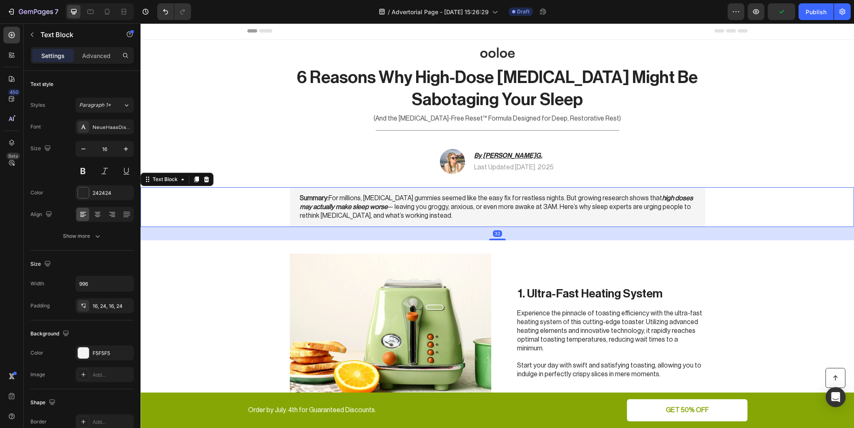
click at [510, 220] on div "Summary: For millions, melatonin gummies seemed like the easy fix for restless …" at bounding box center [497, 206] width 415 height 39
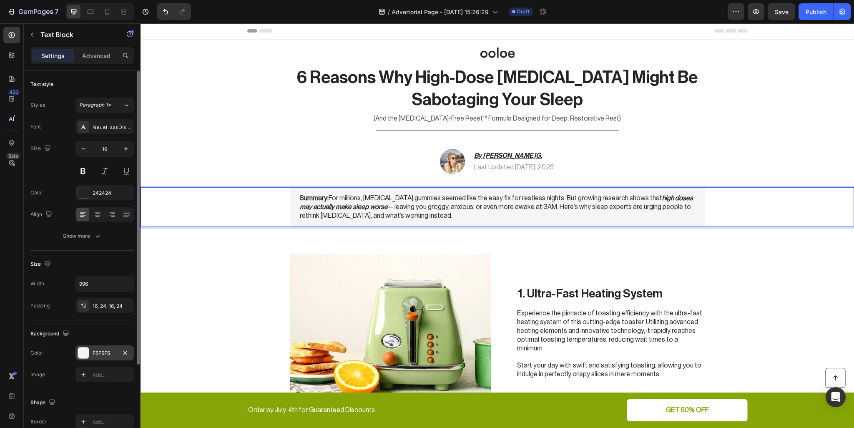
click at [82, 352] on div at bounding box center [83, 352] width 11 height 11
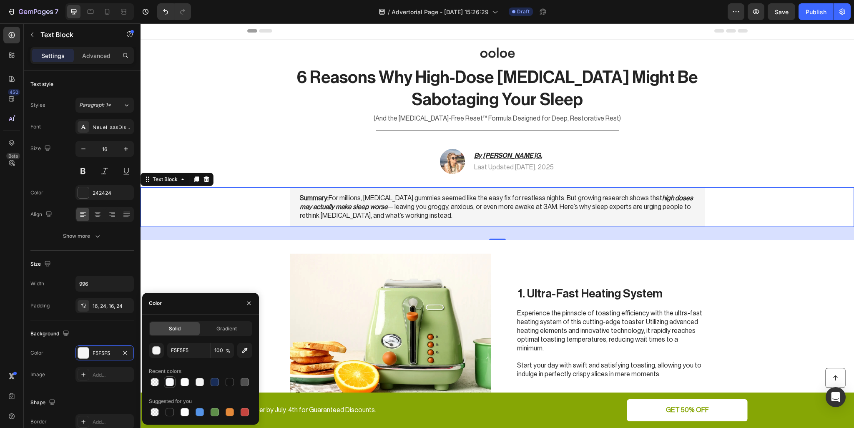
click at [170, 381] on div at bounding box center [170, 382] width 8 height 8
type input "F8F9FC"
click at [449, 304] on img at bounding box center [390, 333] width 201 height 158
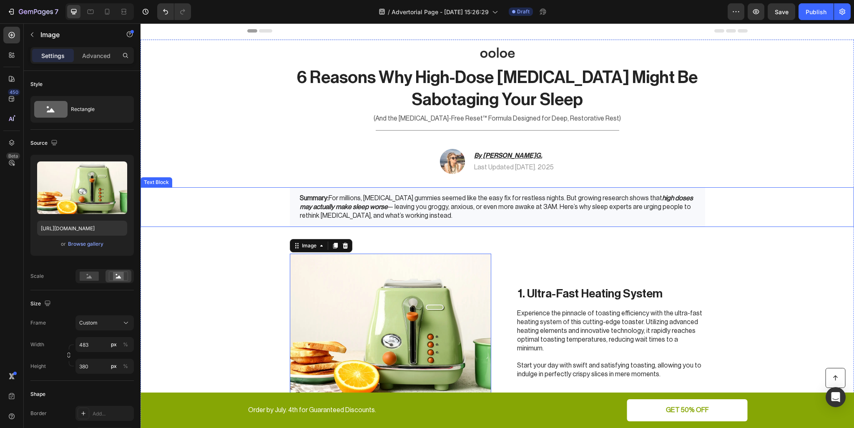
click at [508, 218] on p "Summary: For millions, melatonin gummies seemed like the easy fix for restless …" at bounding box center [497, 207] width 395 height 26
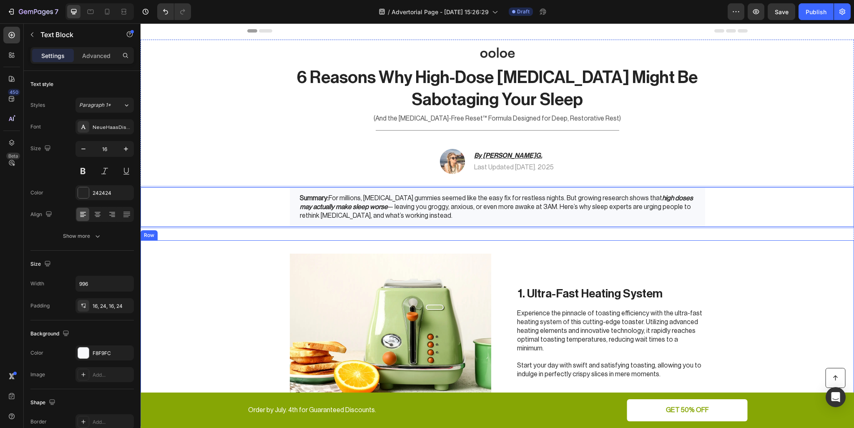
click at [601, 285] on div "1. Ultra-Fast Heating System Heading Experience the pinnacle of toasting effici…" at bounding box center [611, 333] width 188 height 158
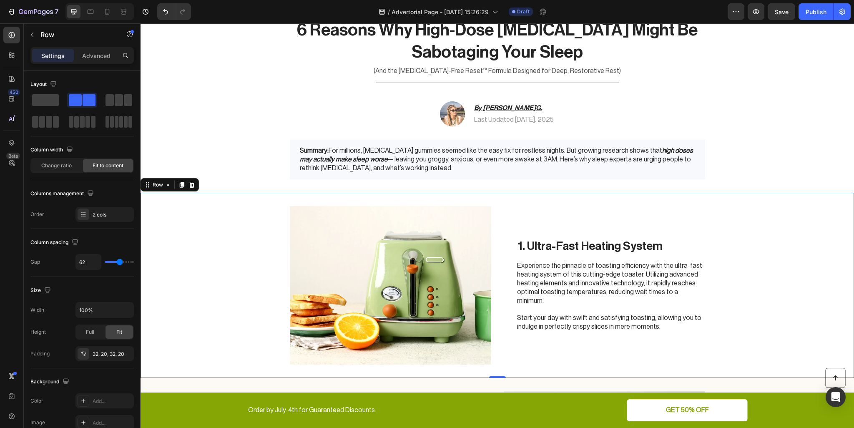
scroll to position [43, 0]
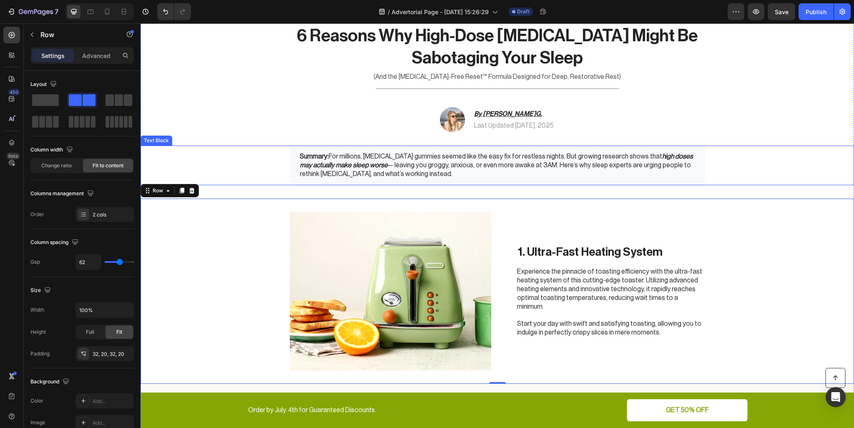
click at [621, 176] on p "Summary: For millions, [MEDICAL_DATA] gummies seemed like the easy fix for rest…" at bounding box center [497, 165] width 395 height 26
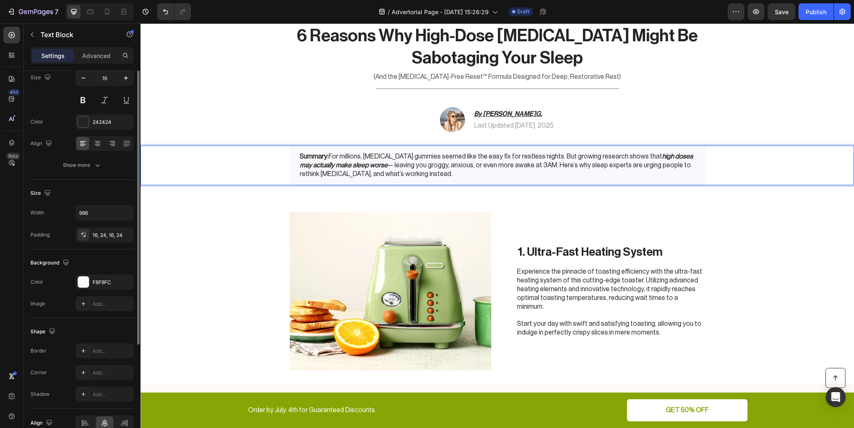
scroll to position [0, 0]
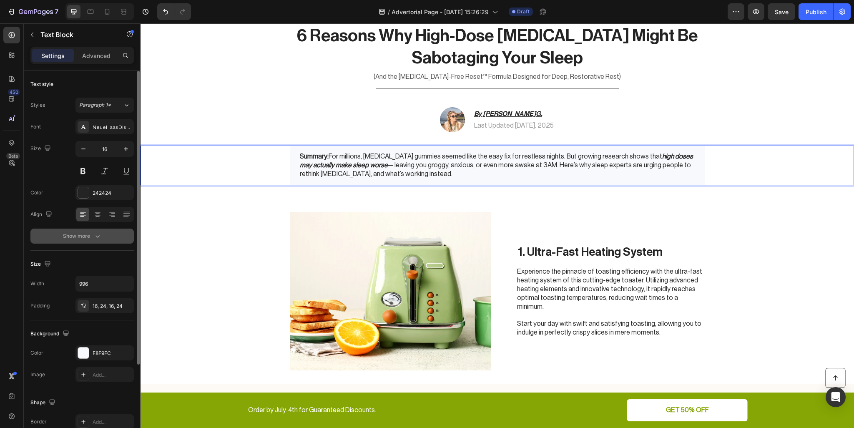
click at [78, 234] on div "Show more" at bounding box center [82, 236] width 39 height 8
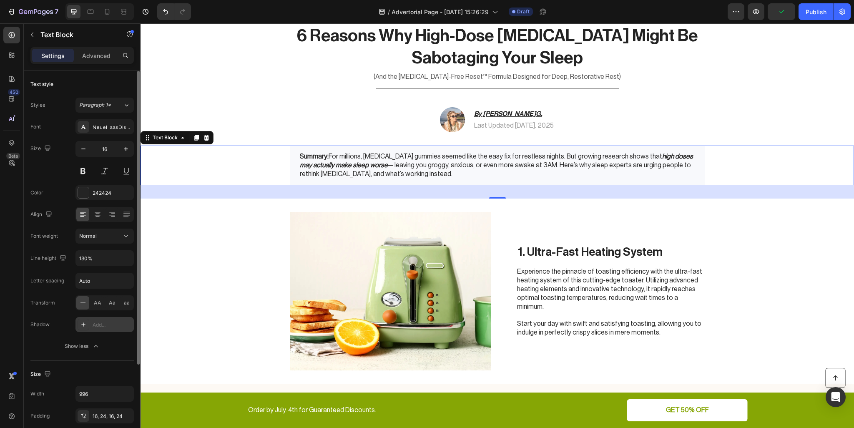
click at [89, 327] on div at bounding box center [84, 325] width 12 height 12
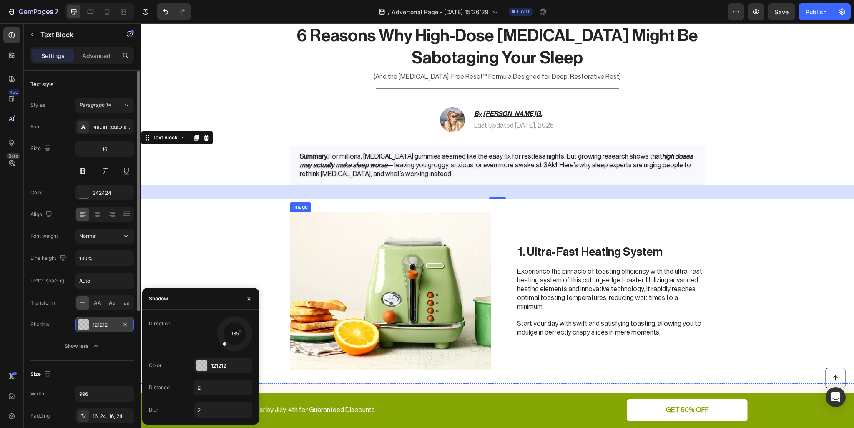
click at [359, 266] on img at bounding box center [390, 291] width 201 height 158
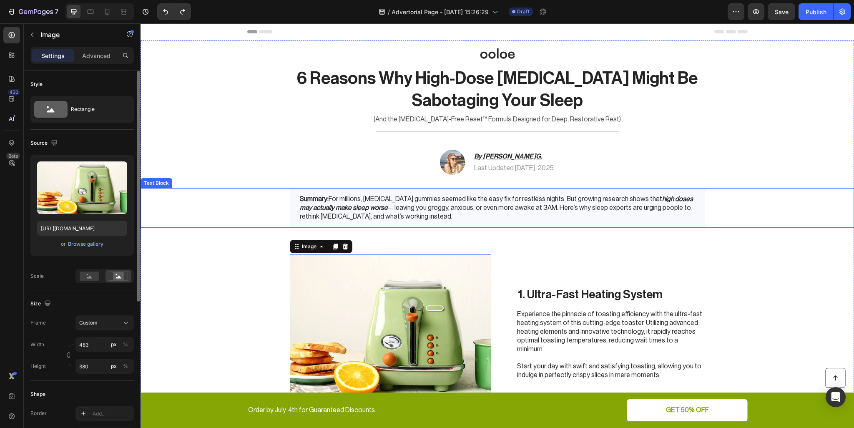
click at [625, 225] on div "Summary: For millions, melatonin gummies seemed like the easy fix for restless …" at bounding box center [497, 207] width 415 height 39
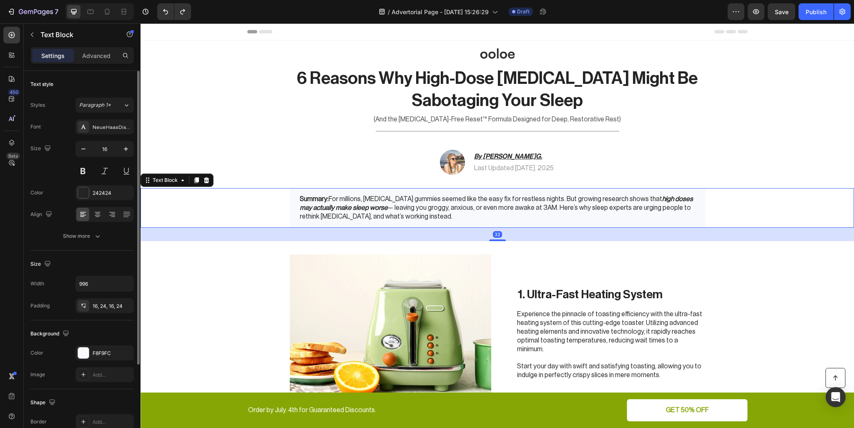
click at [625, 225] on div "Summary: For millions, melatonin gummies seemed like the easy fix for restless …" at bounding box center [497, 207] width 415 height 39
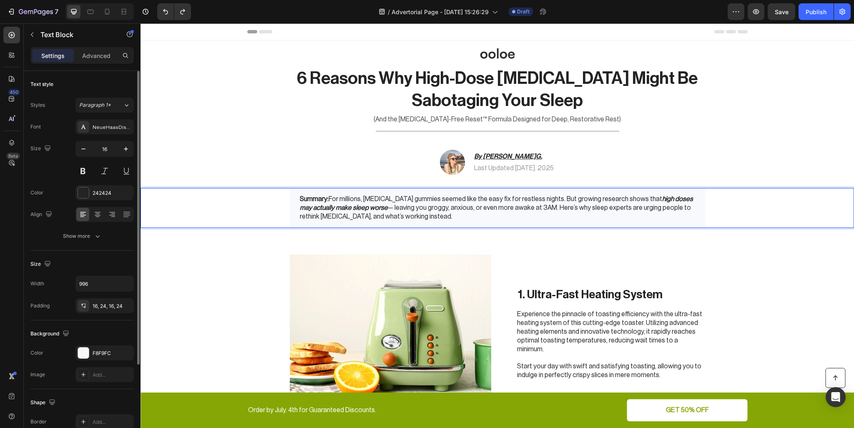
click at [626, 225] on div "Summary: For millions, melatonin gummies seemed like the easy fix for restless …" at bounding box center [497, 207] width 415 height 39
click at [629, 224] on div "Summary: For millions, melatonin gummies seemed like the easy fix for restless …" at bounding box center [497, 207] width 415 height 39
click at [657, 257] on div "1. Ultra-Fast Heating System Heading Experience the pinnacle of toasting effici…" at bounding box center [611, 333] width 188 height 158
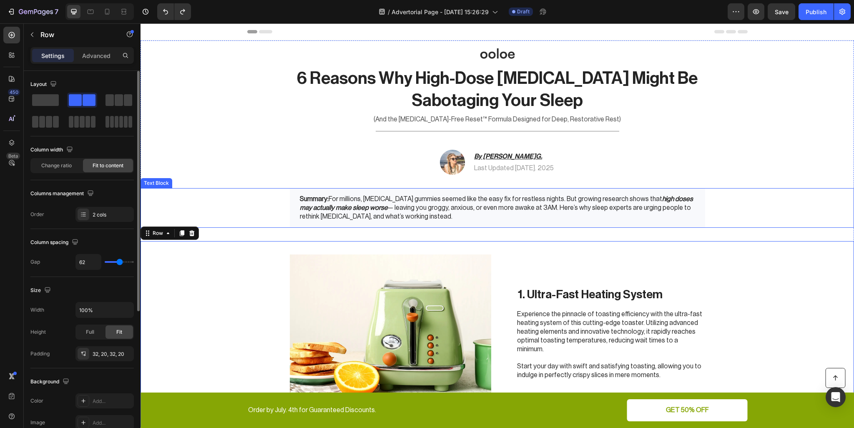
click at [665, 221] on div "Summary: For millions, melatonin gummies seemed like the easy fix for restless …" at bounding box center [497, 207] width 415 height 39
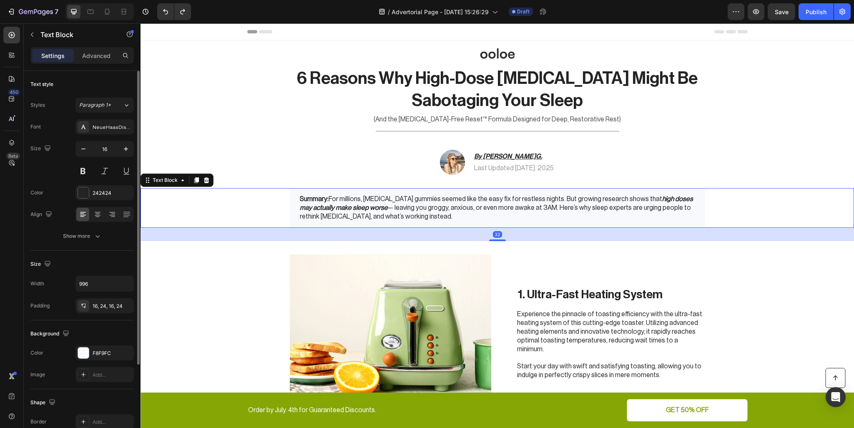
click at [665, 221] on div "Summary: For millions, melatonin gummies seemed like the easy fix for restless …" at bounding box center [497, 207] width 415 height 39
click at [101, 58] on p "Advanced" at bounding box center [96, 55] width 28 height 9
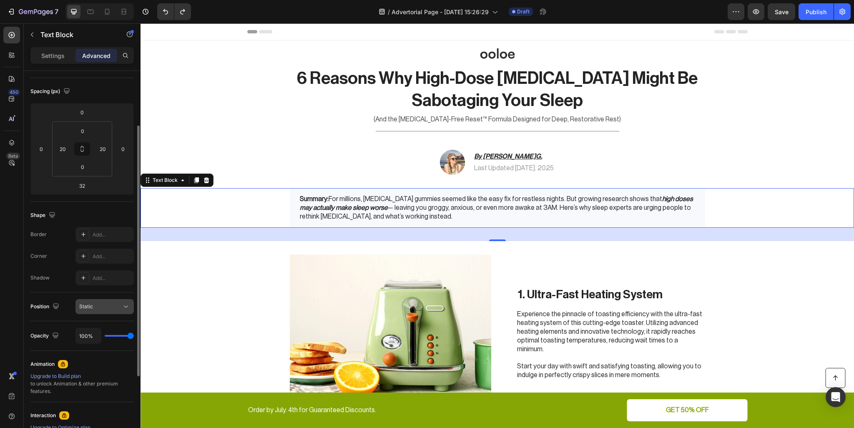
scroll to position [125, 0]
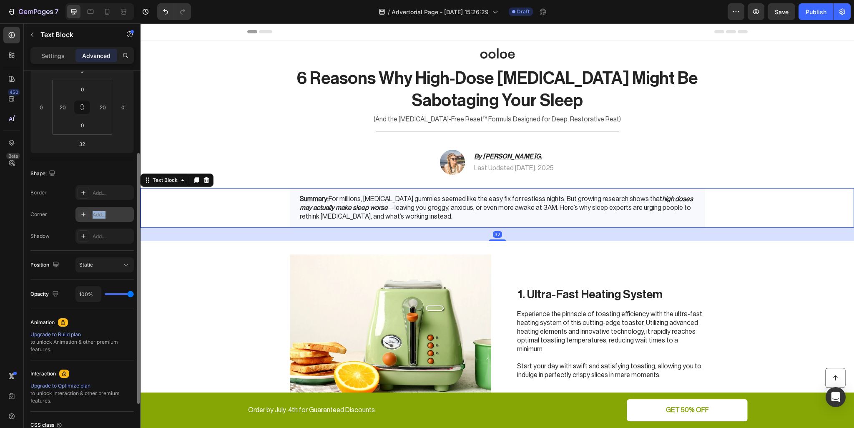
drag, startPoint x: 81, startPoint y: 213, endPoint x: 114, endPoint y: 214, distance: 33.0
click at [114, 214] on div "Add..." at bounding box center [104, 214] width 58 height 15
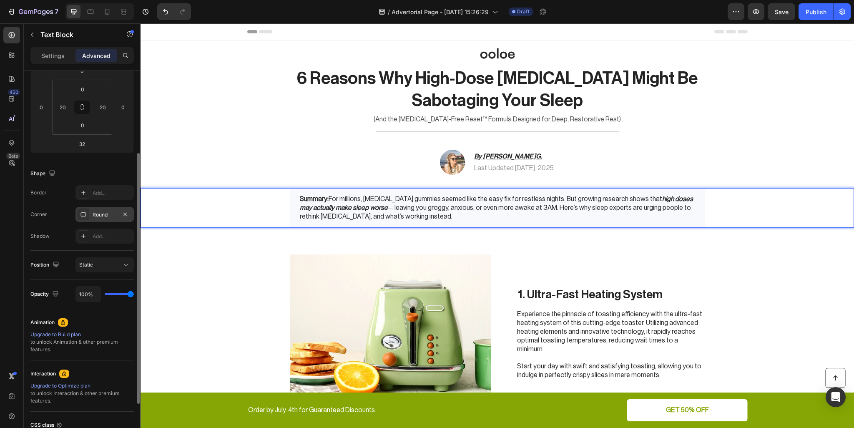
click at [290, 201] on div "Summary: For millions, melatonin gummies seemed like the easy fix for restless …" at bounding box center [497, 207] width 415 height 39
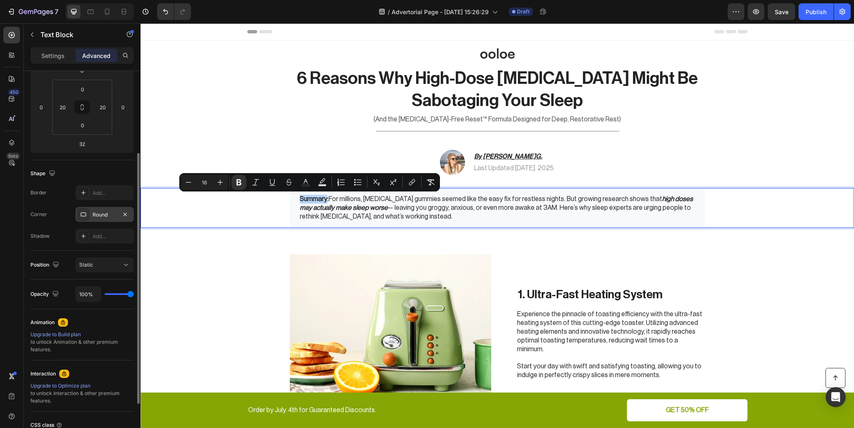
click at [300, 201] on strong "Summary:" at bounding box center [314, 199] width 29 height 7
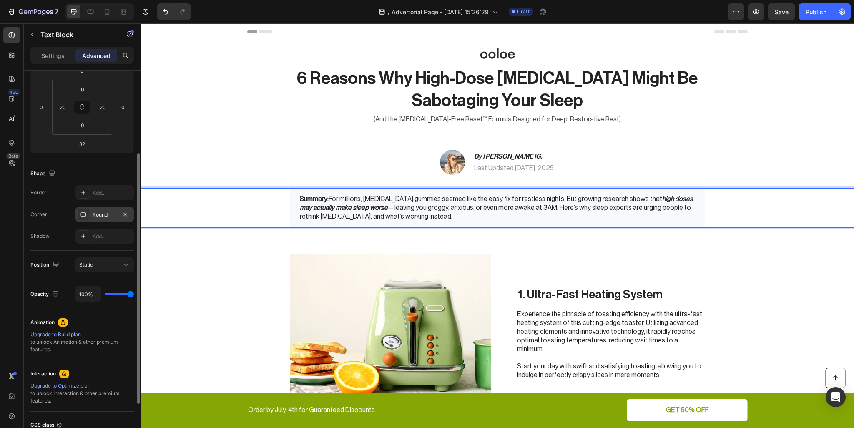
click at [227, 294] on div "Image 1. Ultra-Fast Heating System Heading Experience the pinnacle of toasting …" at bounding box center [498, 333] width 714 height 185
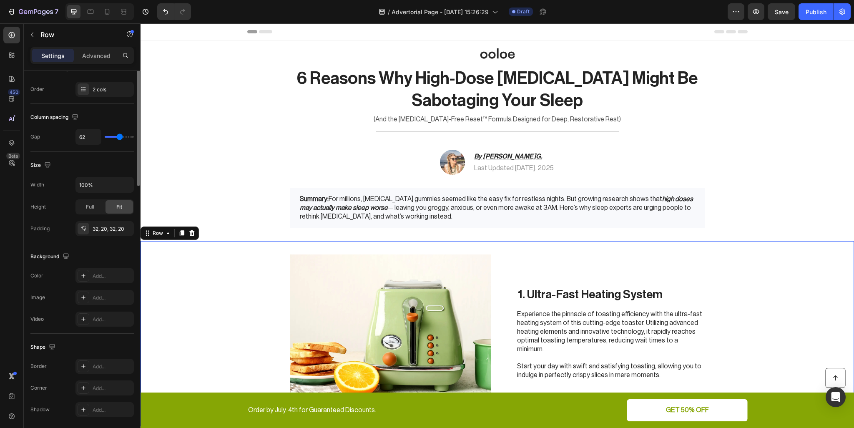
scroll to position [0, 0]
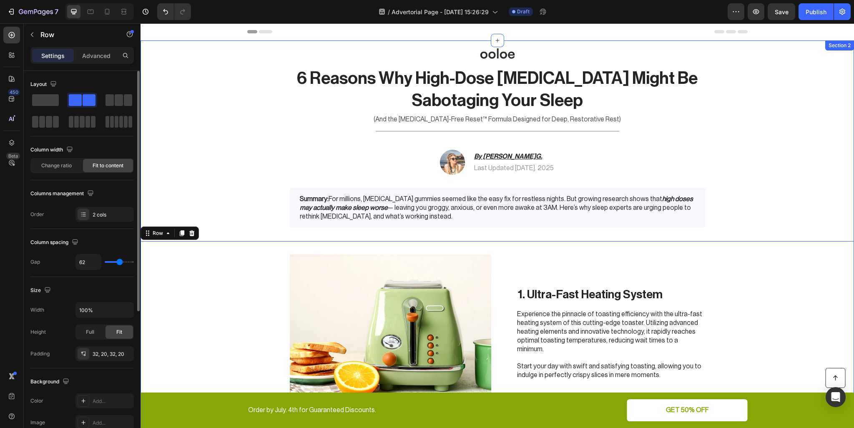
click at [243, 207] on div "Summary: For millions, melatonin gummies seemed like the easy fix for restless …" at bounding box center [497, 207] width 697 height 39
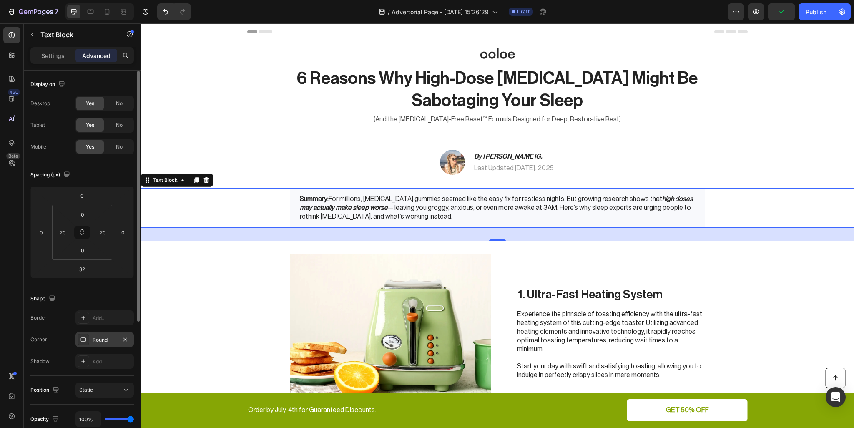
click at [98, 337] on div "Round" at bounding box center [105, 340] width 24 height 8
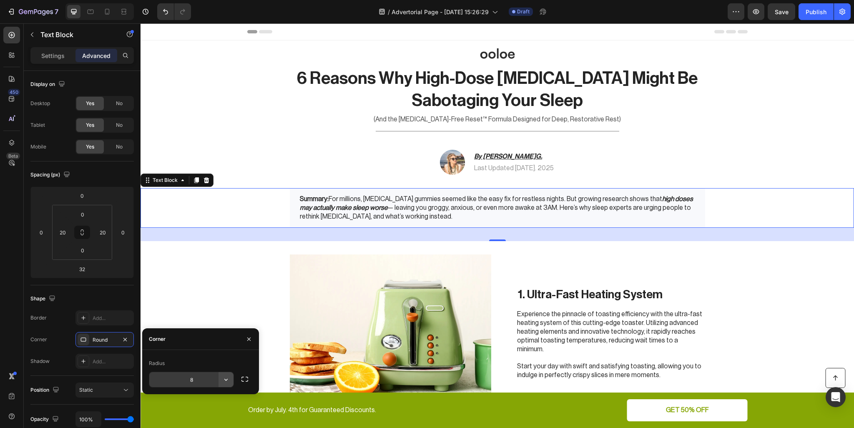
click at [224, 377] on icon "button" at bounding box center [226, 379] width 8 height 8
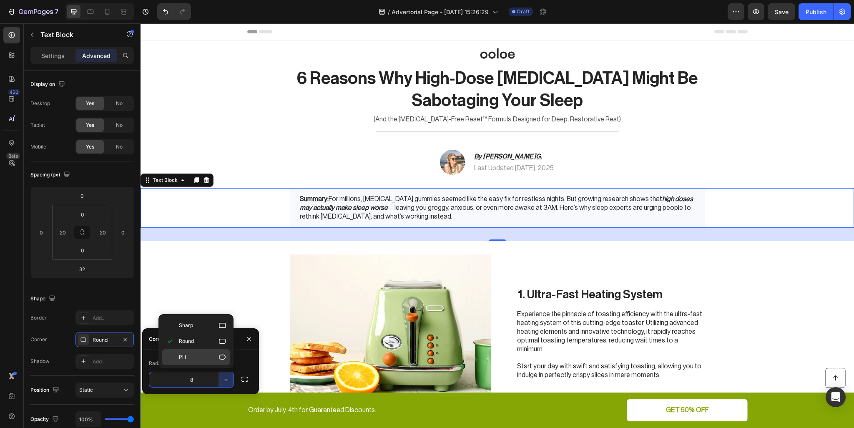
click at [209, 357] on p "Pill" at bounding box center [203, 357] width 48 height 8
type input "9999"
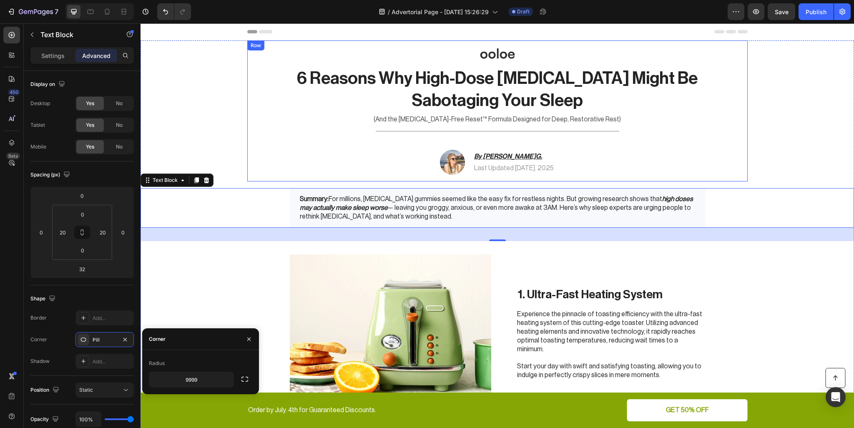
click at [362, 177] on div "Image 6 Reasons Why High-Dose Melatonin Might Be Sabotaging Your Sleep Heading …" at bounding box center [497, 110] width 500 height 141
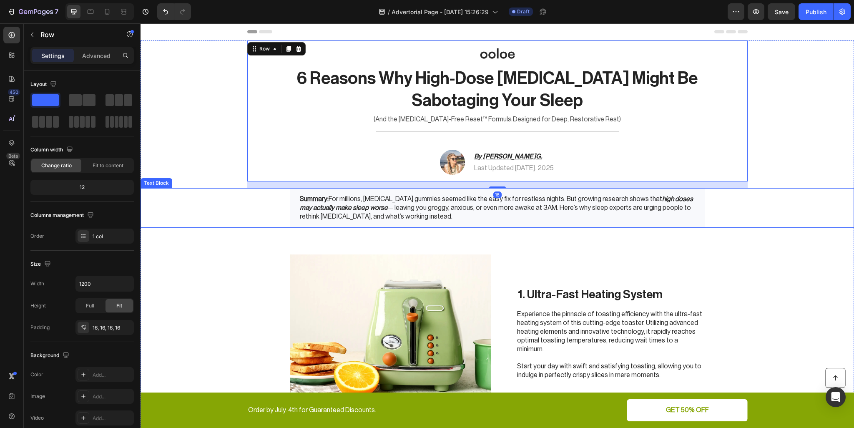
click at [369, 204] on p "Summary: For millions, melatonin gummies seemed like the easy fix for restless …" at bounding box center [497, 208] width 395 height 26
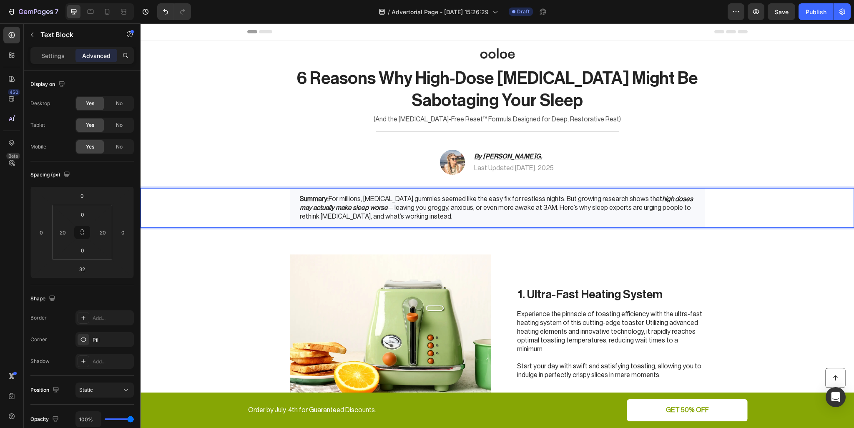
drag, startPoint x: 687, startPoint y: 212, endPoint x: 658, endPoint y: 221, distance: 29.6
click at [658, 221] on div "Summary: For millions, melatonin gummies seemed like the easy fix for restless …" at bounding box center [497, 207] width 415 height 39
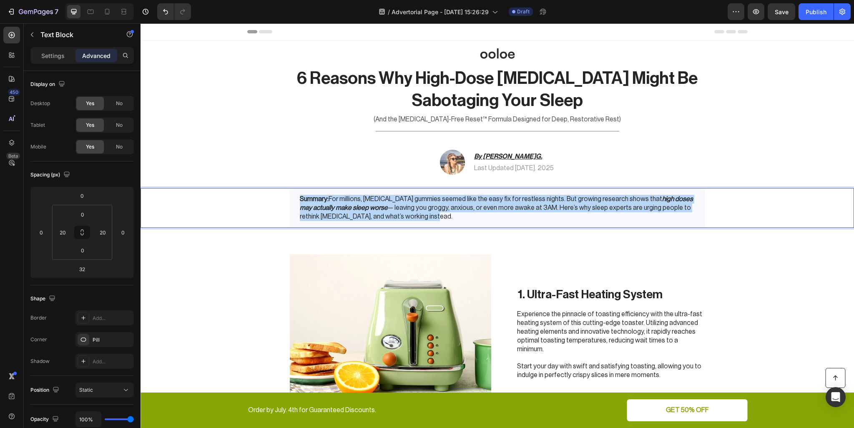
click at [658, 221] on div "Summary: For millions, melatonin gummies seemed like the easy fix for restless …" at bounding box center [497, 207] width 415 height 39
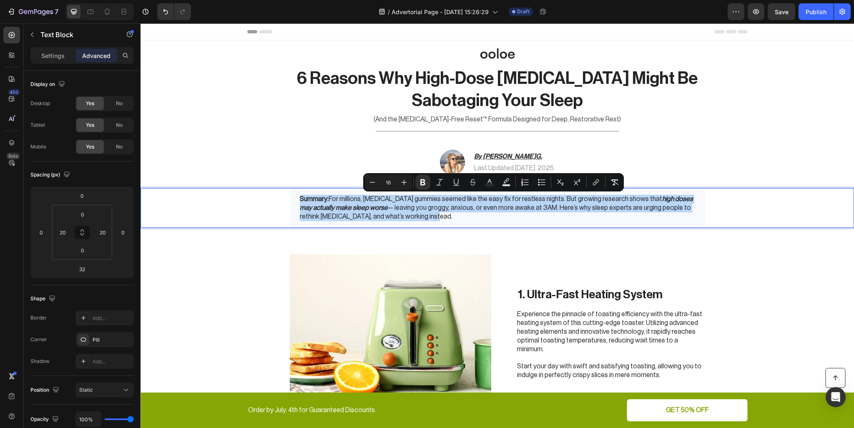
click at [666, 219] on p "Summary: For millions, melatonin gummies seemed like the easy fix for restless …" at bounding box center [497, 208] width 395 height 26
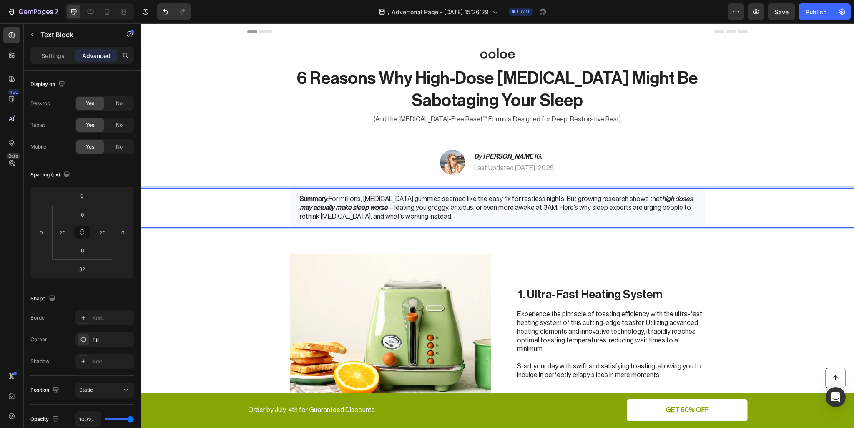
click at [708, 213] on div "Summary: For millions, melatonin gummies seemed like the easy fix for restless …" at bounding box center [497, 207] width 697 height 39
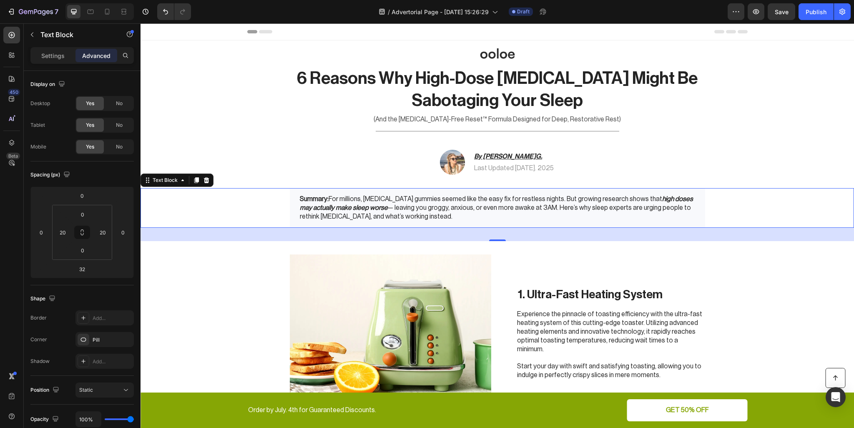
click at [241, 201] on div "Summary: For millions, melatonin gummies seemed like the easy fix for restless …" at bounding box center [497, 207] width 697 height 39
click at [320, 207] on strong "high doses may actually make sleep worse" at bounding box center [496, 203] width 393 height 15
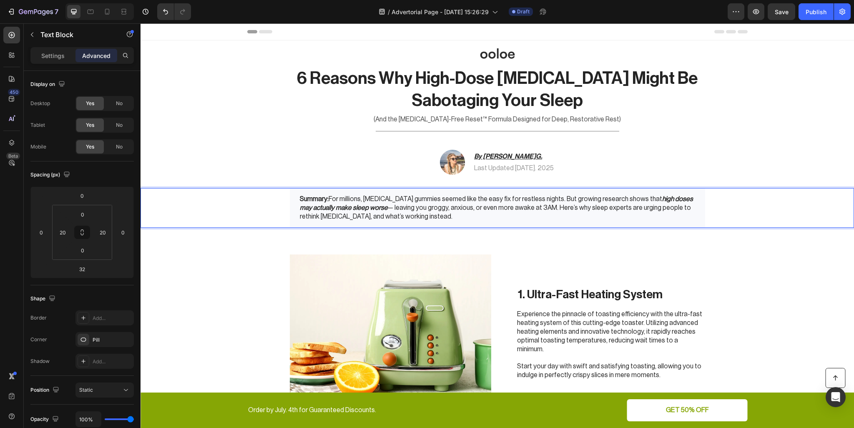
click at [290, 213] on div "Summary: For millions, melatonin gummies seemed like the easy fix for restless …" at bounding box center [497, 207] width 415 height 39
click at [85, 317] on icon at bounding box center [83, 317] width 7 height 7
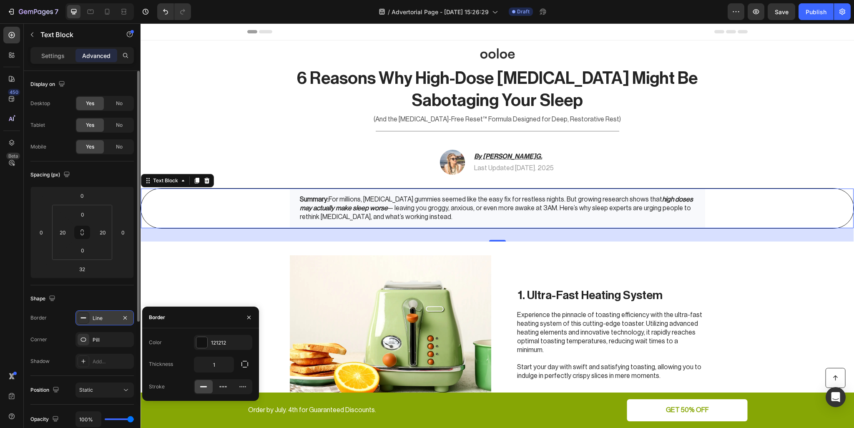
click at [85, 317] on rect at bounding box center [83, 317] width 5 height 1
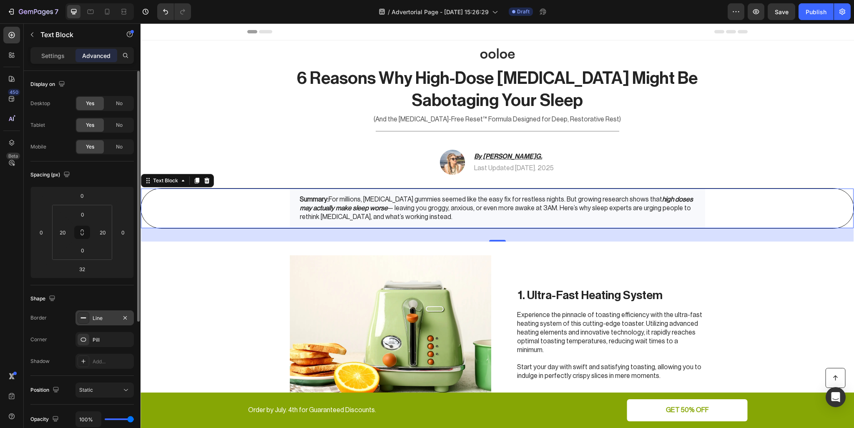
click at [92, 304] on div "Shape" at bounding box center [81, 298] width 103 height 13
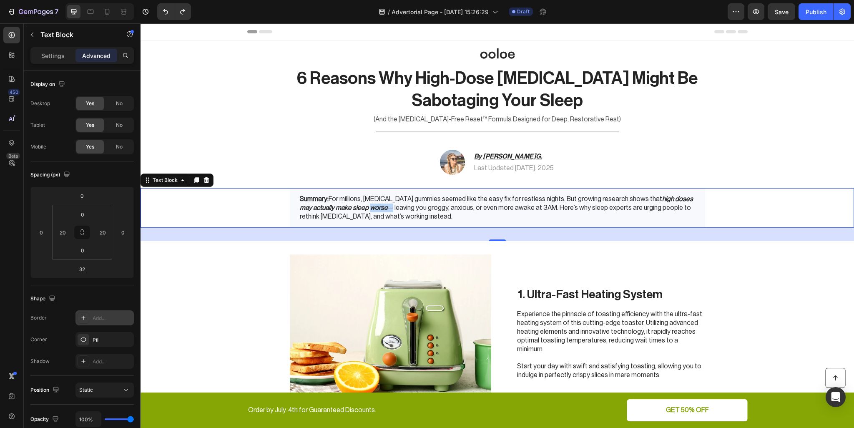
click at [344, 206] on strong "high doses may actually make sleep worse" at bounding box center [496, 203] width 393 height 15
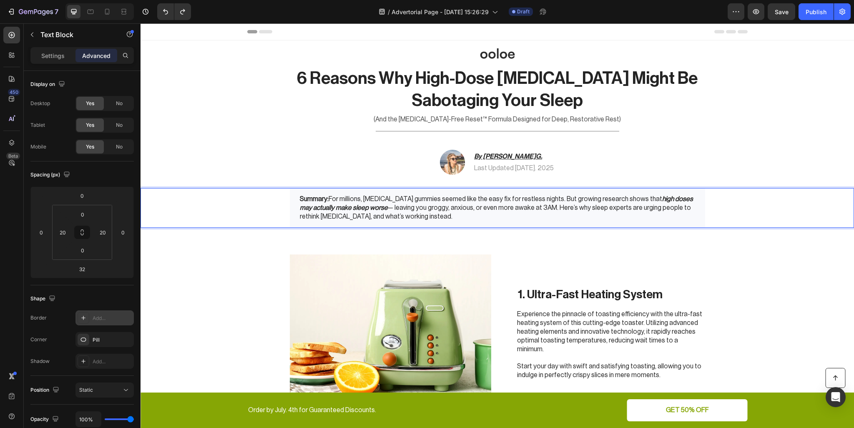
click at [387, 217] on p "Summary: For millions, melatonin gummies seemed like the easy fix for restless …" at bounding box center [497, 208] width 395 height 26
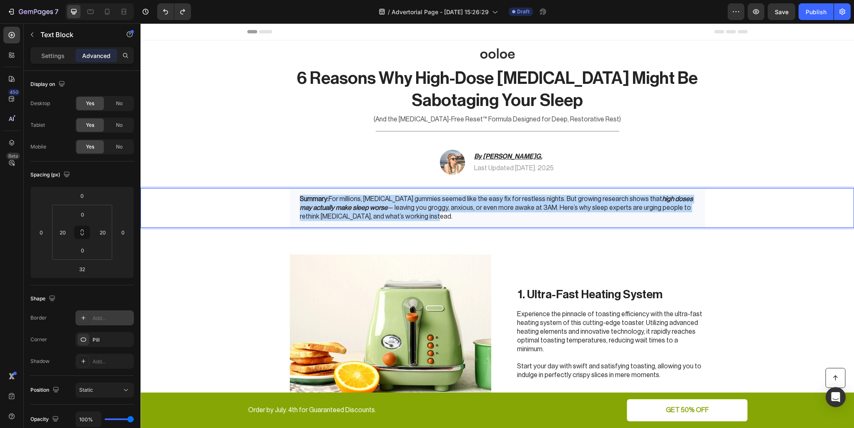
drag, startPoint x: 391, startPoint y: 218, endPoint x: 286, endPoint y: 193, distance: 107.9
click at [290, 193] on div "Summary: For millions, melatonin gummies seemed like the easy fix for restless …" at bounding box center [497, 207] width 415 height 39
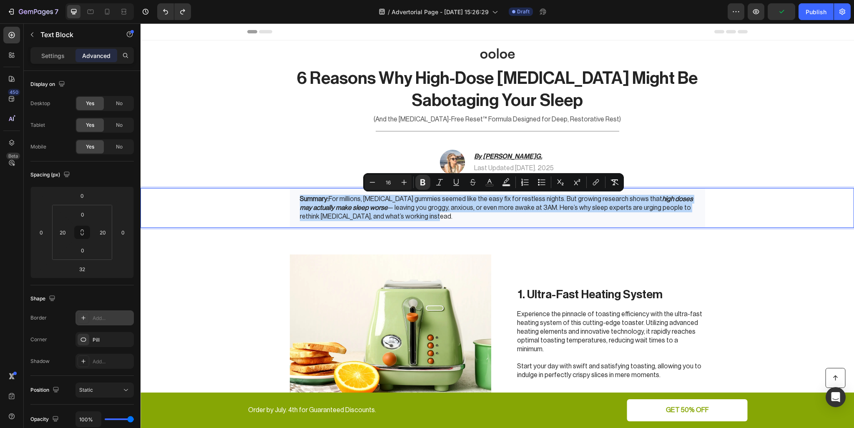
click at [317, 210] on strong "high doses may actually make sleep worse" at bounding box center [496, 203] width 393 height 15
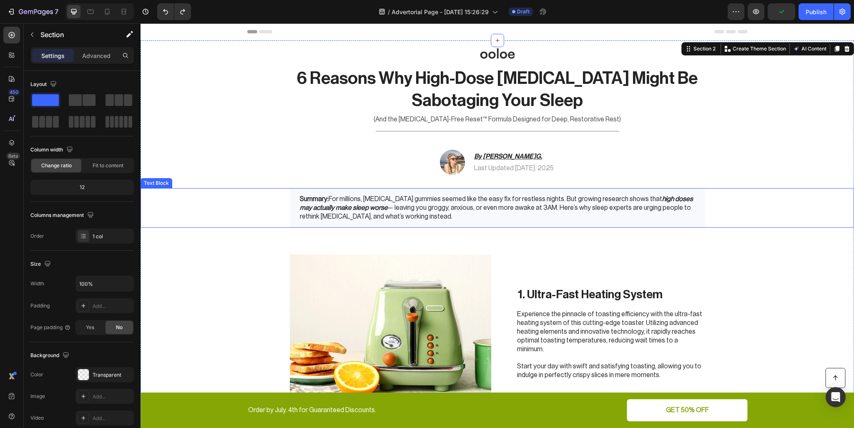
click at [300, 220] on p "Summary: For millions, melatonin gummies seemed like the easy fix for restless …" at bounding box center [497, 208] width 395 height 26
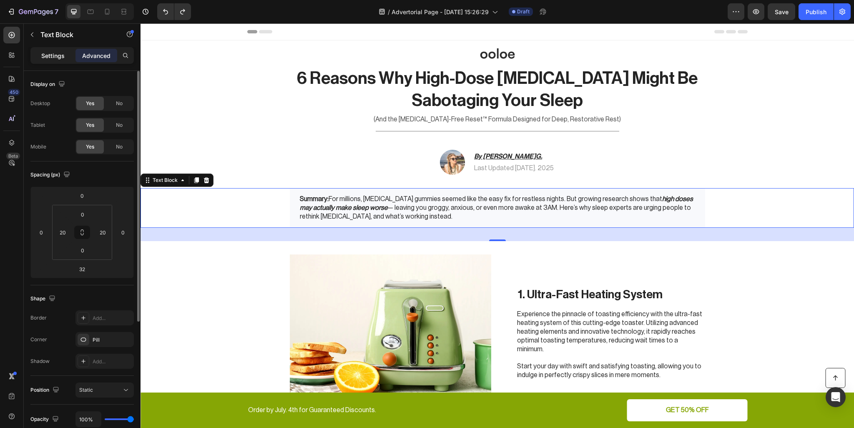
click at [55, 49] on div "Settings" at bounding box center [53, 55] width 42 height 13
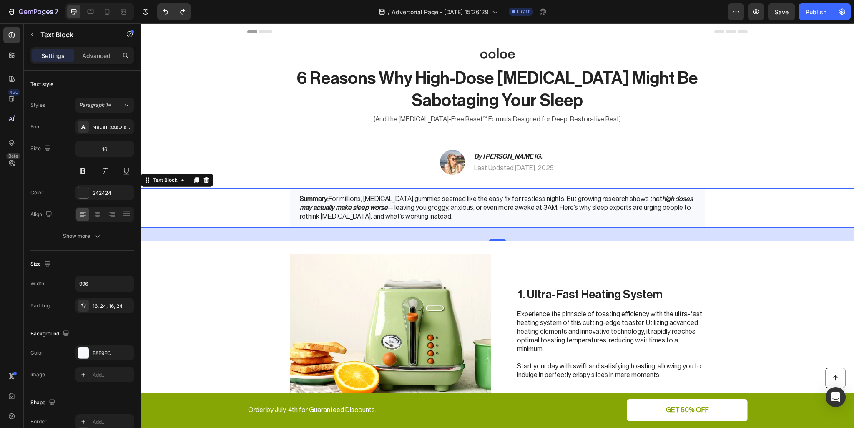
click at [463, 257] on img at bounding box center [390, 333] width 201 height 158
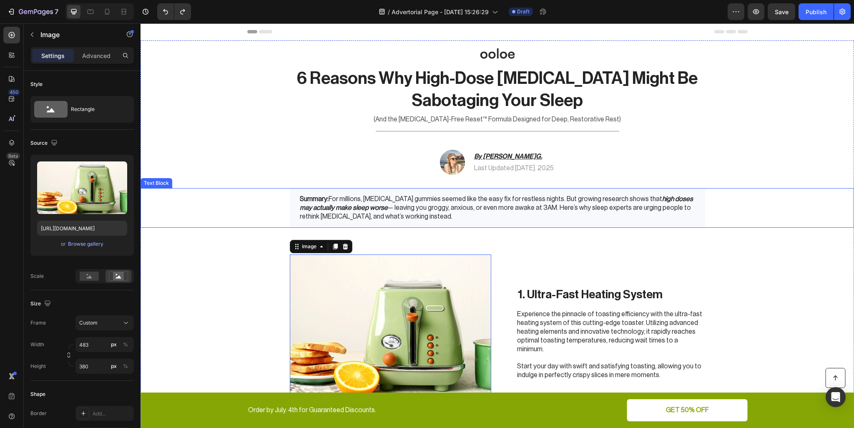
click at [681, 219] on p "Summary: For millions, melatonin gummies seemed like the easy fix for restless …" at bounding box center [497, 208] width 395 height 26
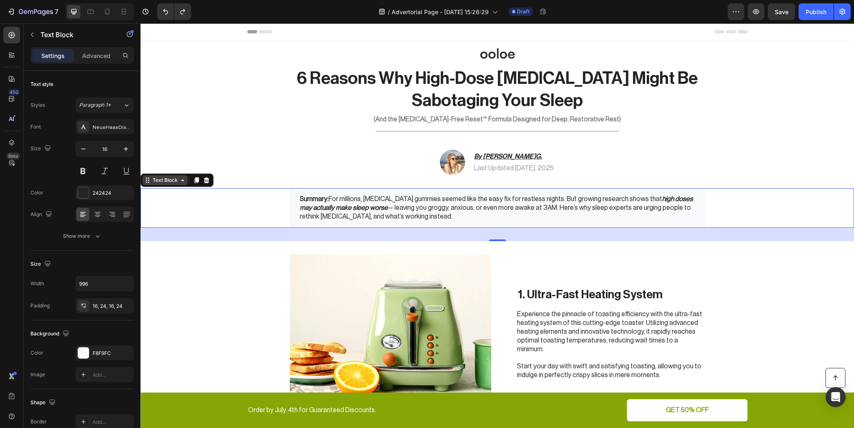
click at [176, 179] on div "Text Block" at bounding box center [165, 180] width 28 height 8
click at [175, 182] on div "Text Block" at bounding box center [165, 180] width 28 height 8
click at [179, 182] on icon at bounding box center [182, 180] width 7 height 7
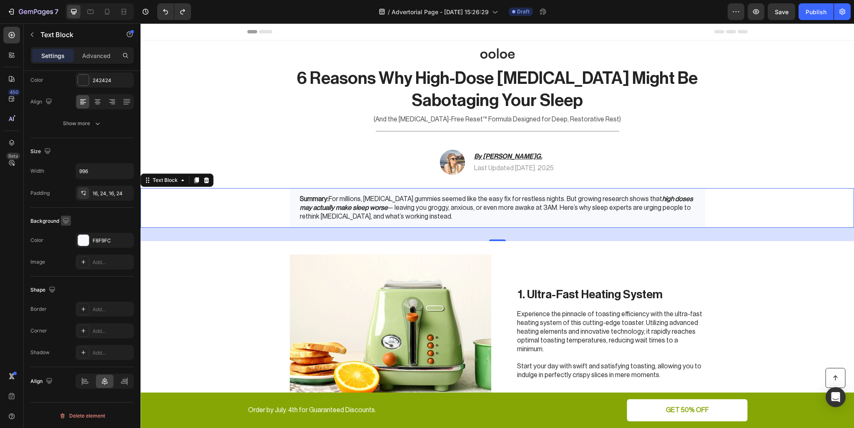
click at [65, 218] on icon "button" at bounding box center [65, 220] width 5 height 5
click at [68, 258] on button "button" at bounding box center [67, 263] width 13 height 13
type input "14"
type input "100%"
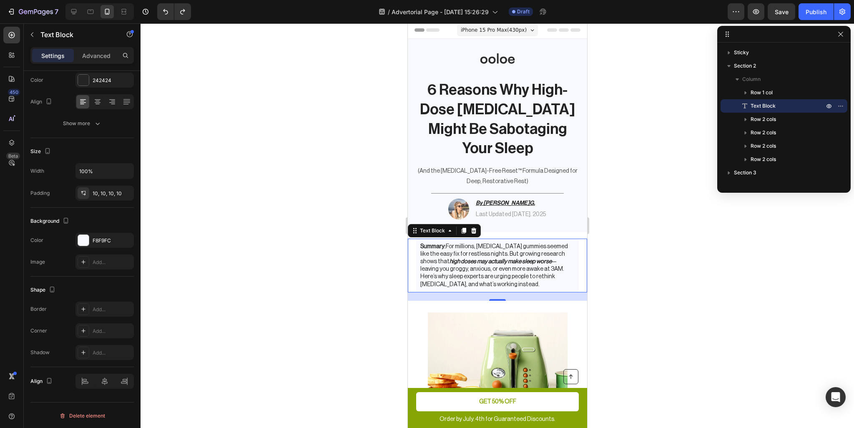
scroll to position [0, 0]
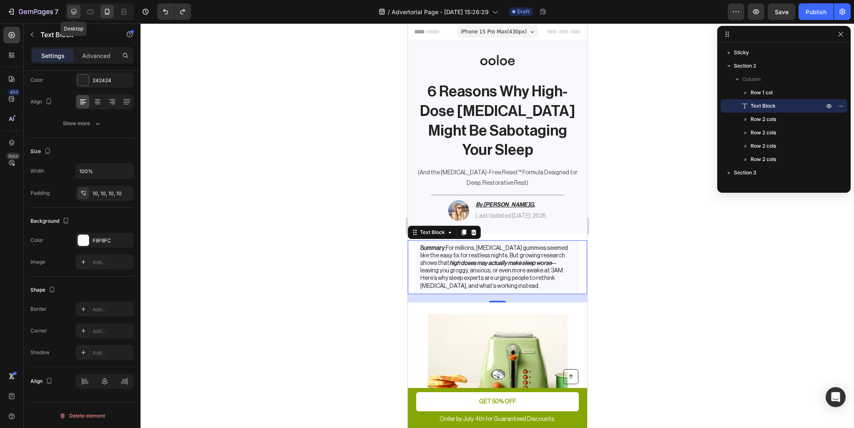
click at [80, 12] on div at bounding box center [73, 11] width 13 height 13
type input "16"
type input "996"
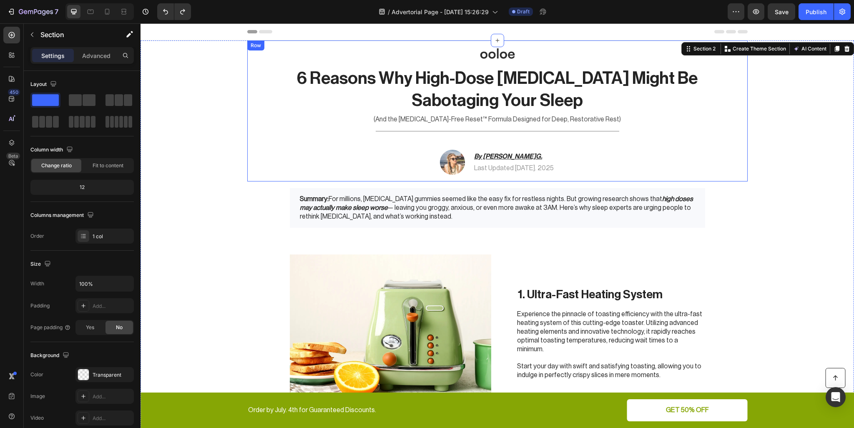
click at [734, 136] on div "Title Line" at bounding box center [497, 131] width 487 height 10
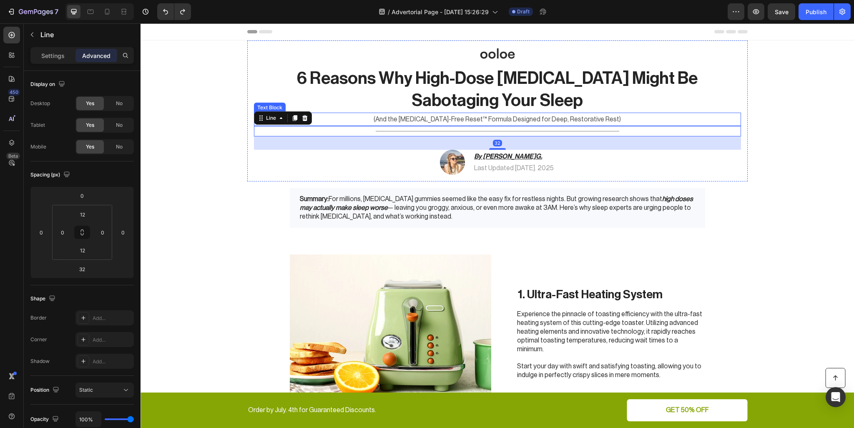
click at [736, 116] on p "(And the [MEDICAL_DATA]-Free Reset™ Formula Designed for Deep, Restorative Rest)" at bounding box center [497, 119] width 485 height 12
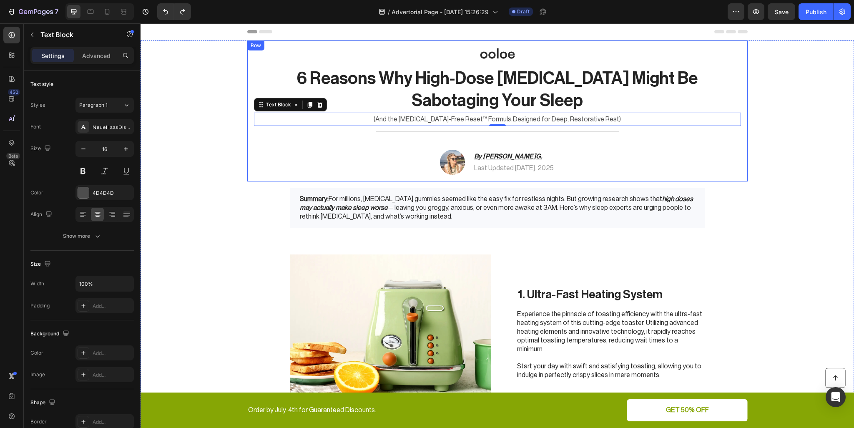
click at [741, 110] on div "Image 6 Reasons Why High-Dose Melatonin Might Be Sabotaging Your Sleep Heading …" at bounding box center [497, 110] width 500 height 141
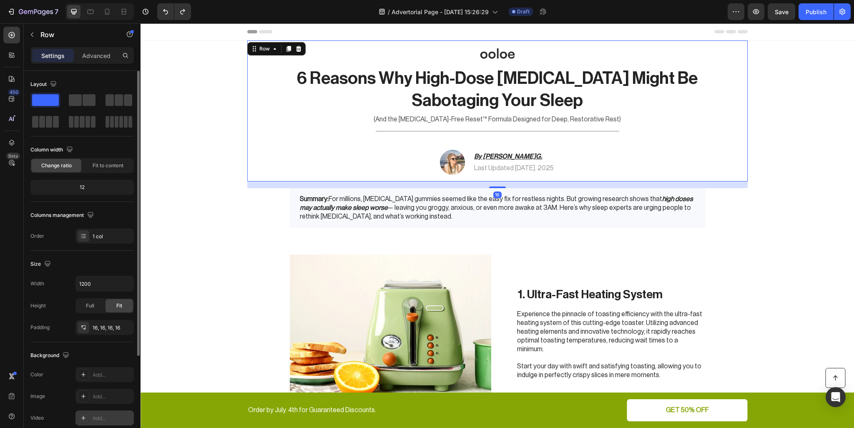
scroll to position [42, 0]
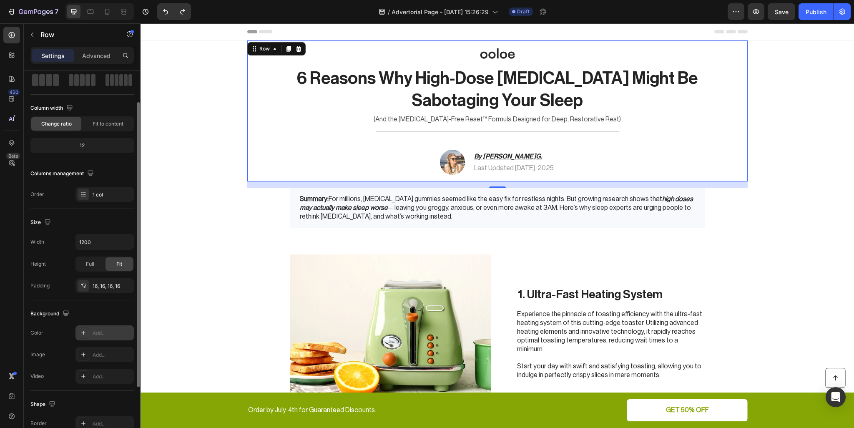
click at [86, 330] on icon at bounding box center [83, 332] width 7 height 7
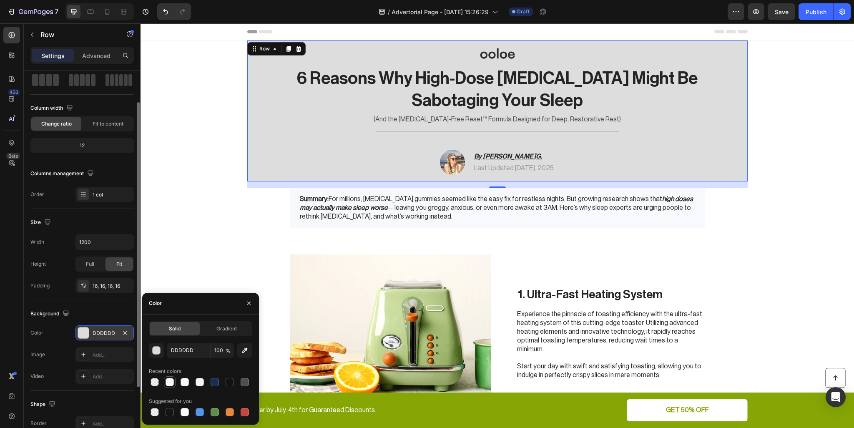
click at [169, 380] on div at bounding box center [170, 382] width 8 height 8
type input "F8F9FC"
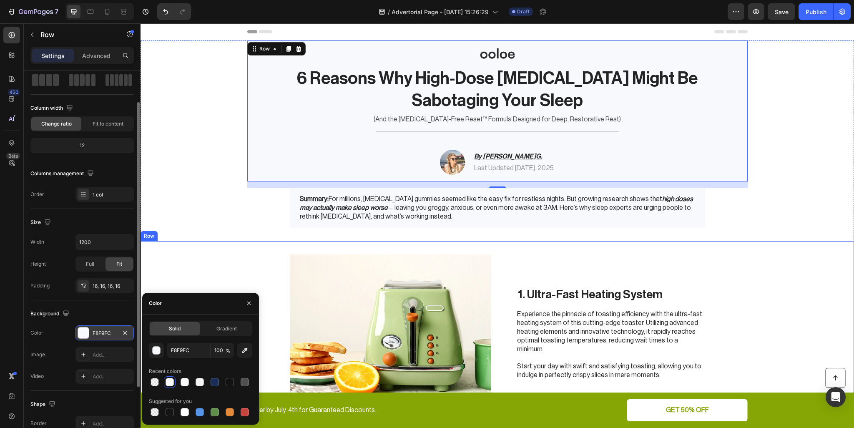
click at [566, 259] on div "1. Ultra-Fast Heating System Heading Experience the pinnacle of toasting effici…" at bounding box center [611, 333] width 188 height 158
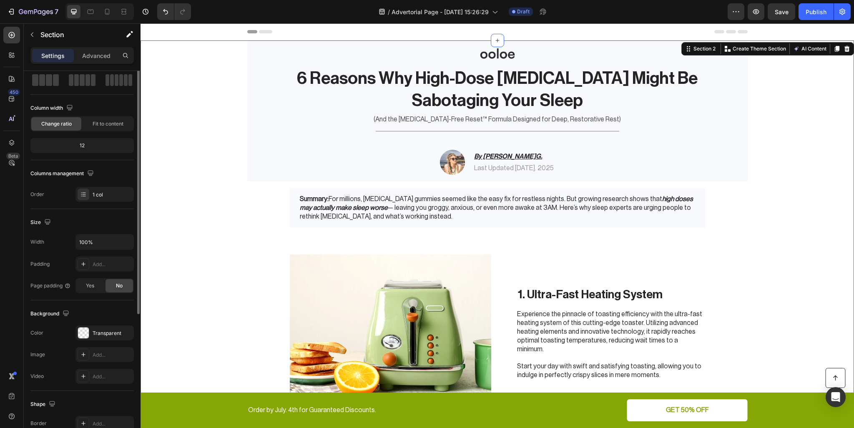
scroll to position [0, 0]
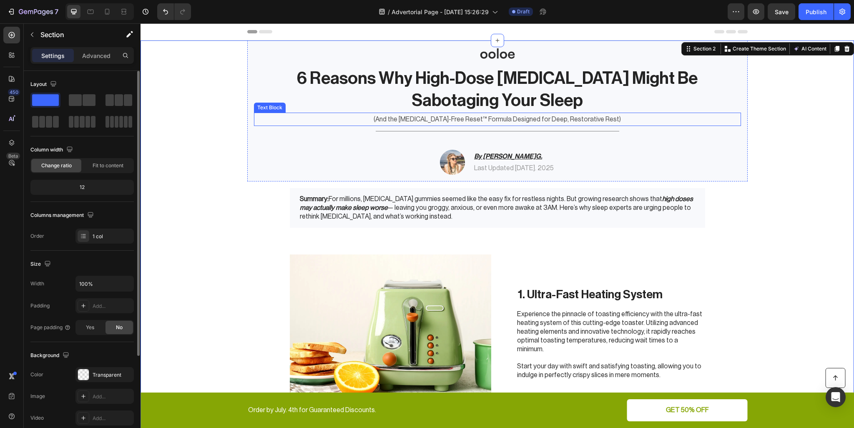
click at [673, 119] on p "(And the [MEDICAL_DATA]-Free Reset™ Formula Designed for Deep, Restorative Rest)" at bounding box center [497, 119] width 485 height 12
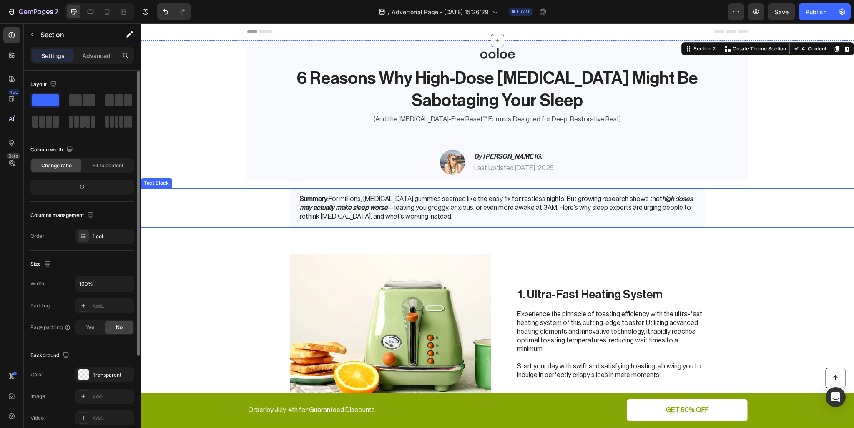
click at [669, 204] on p "Summary: For millions, melatonin gummies seemed like the easy fix for restless …" at bounding box center [497, 208] width 395 height 26
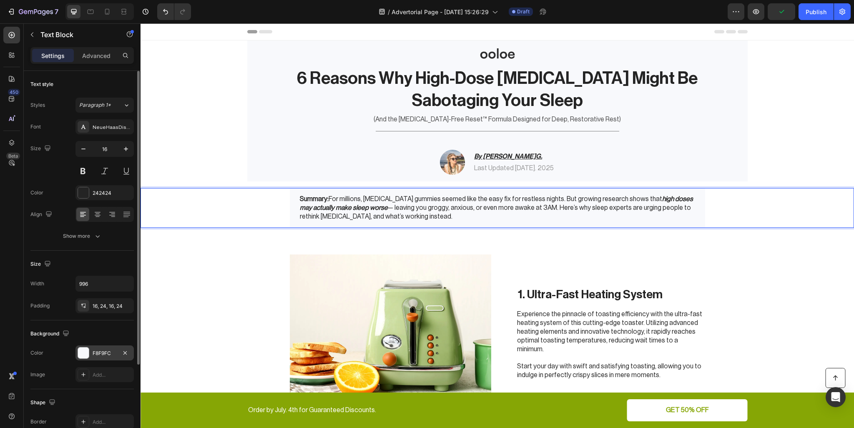
click at [80, 351] on div at bounding box center [83, 352] width 11 height 11
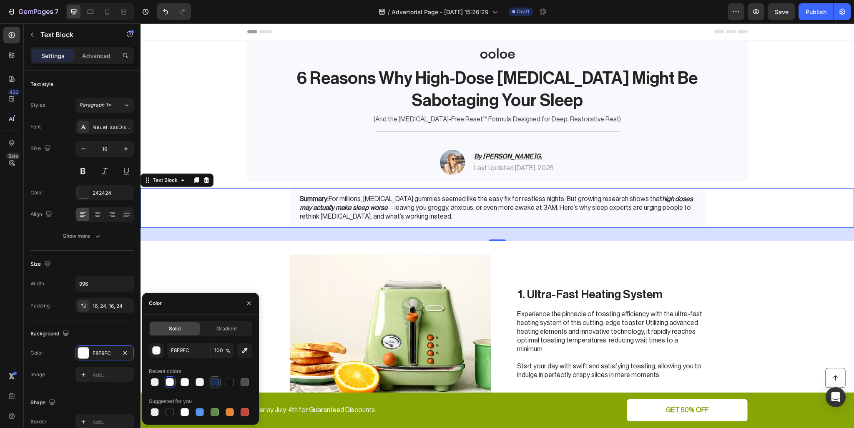
click at [211, 381] on div at bounding box center [215, 382] width 8 height 8
type input "192D57"
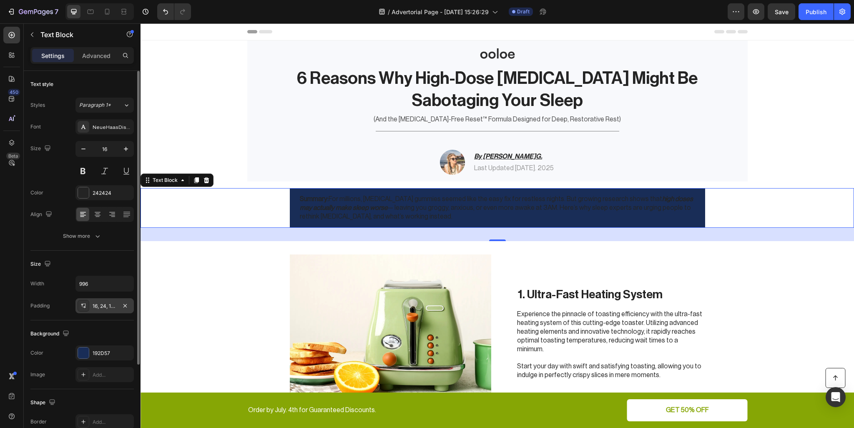
drag, startPoint x: 83, startPoint y: 302, endPoint x: 93, endPoint y: 303, distance: 10.9
click at [93, 303] on div "16, 24, 16, 24" at bounding box center [104, 305] width 58 height 15
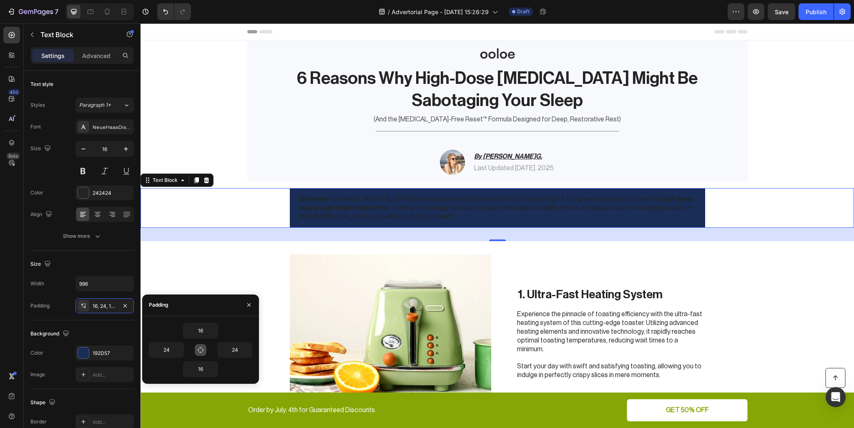
click at [214, 348] on div "16 24 24 16" at bounding box center [200, 350] width 103 height 54
click at [204, 348] on icon "button" at bounding box center [200, 350] width 7 height 7
type input "16"
click at [202, 349] on icon "button" at bounding box center [200, 350] width 7 height 7
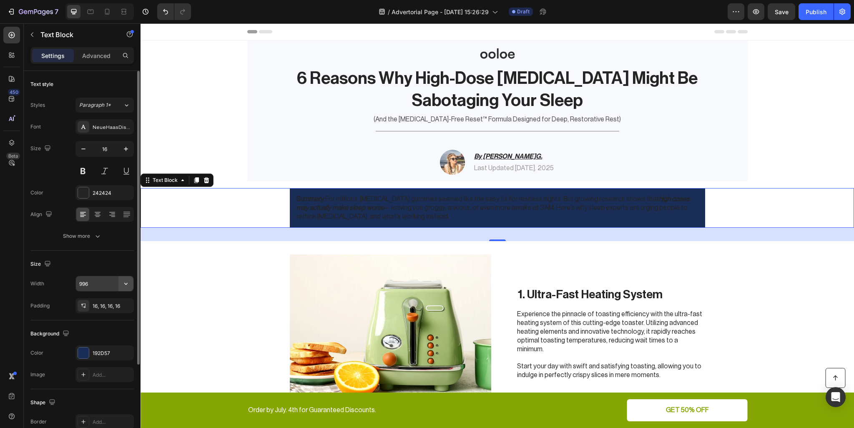
click at [127, 284] on icon "button" at bounding box center [126, 283] width 8 height 8
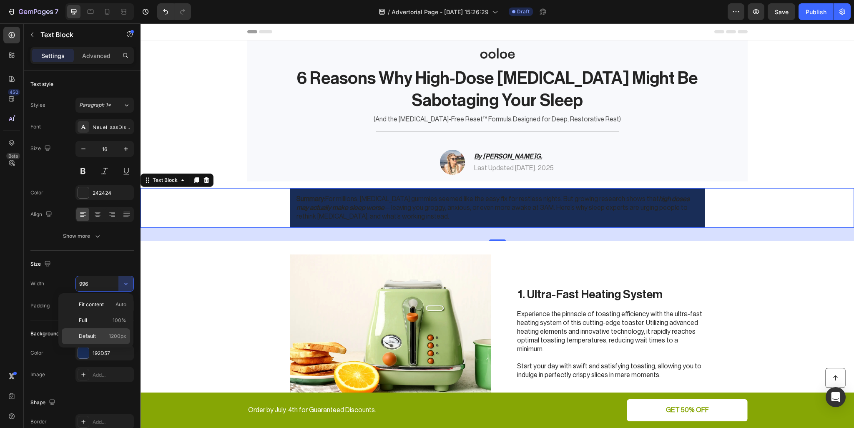
click at [112, 332] on span "1200px" at bounding box center [118, 336] width 18 height 8
type input "1200"
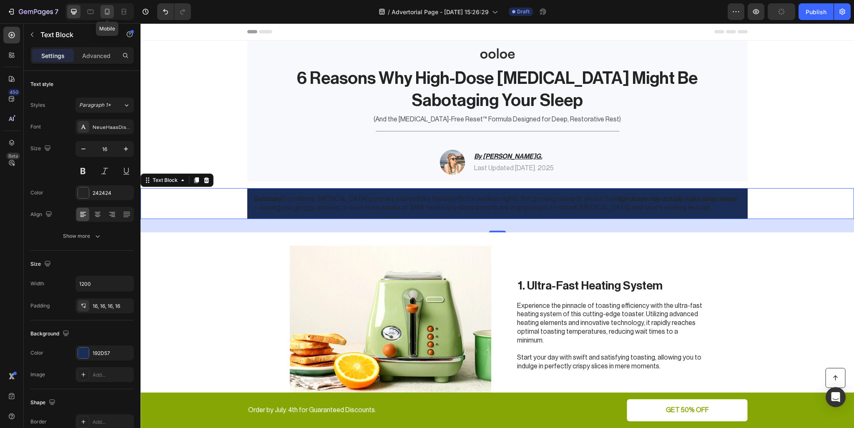
click at [108, 11] on icon at bounding box center [107, 12] width 8 height 8
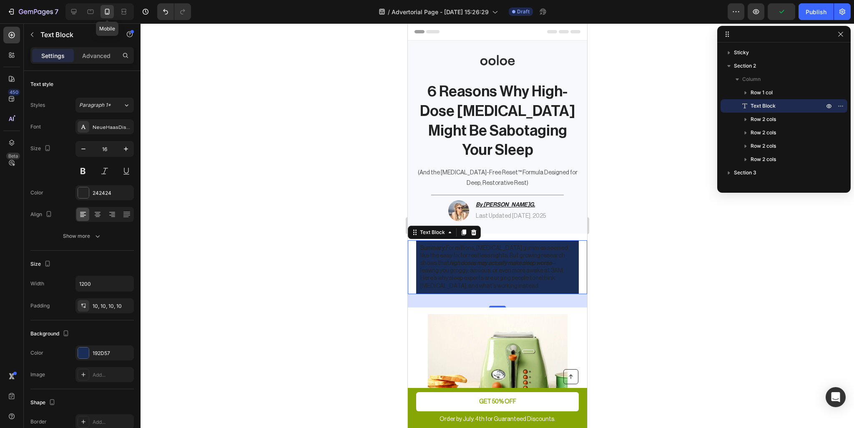
type input "14"
type input "100%"
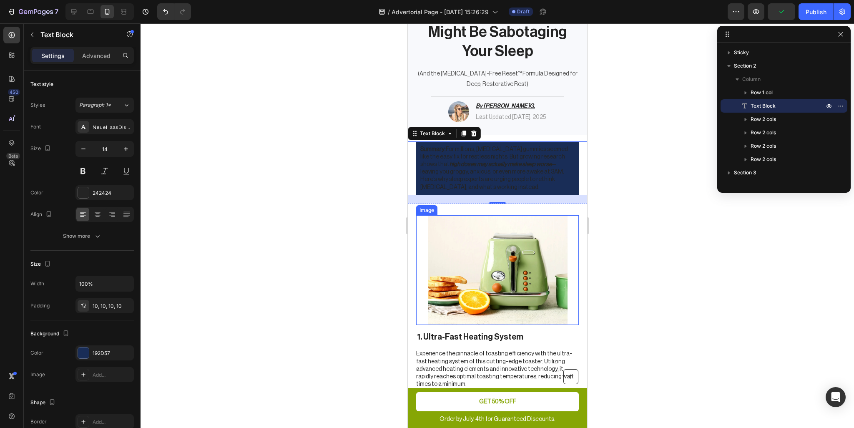
scroll to position [62, 0]
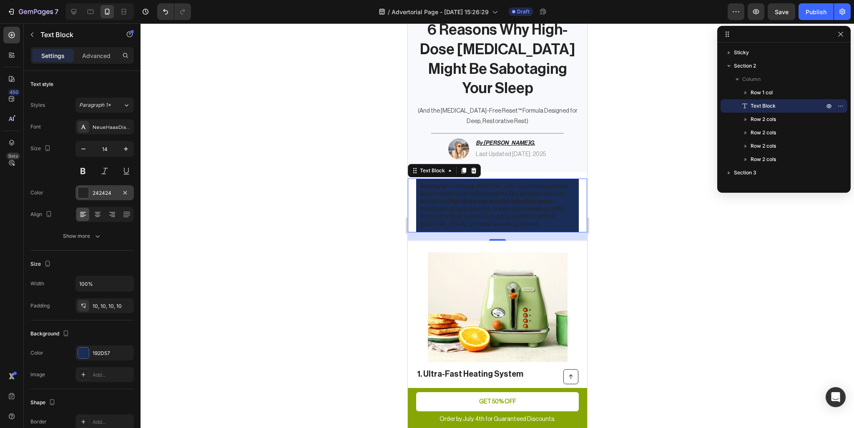
click at [81, 192] on div at bounding box center [83, 192] width 11 height 11
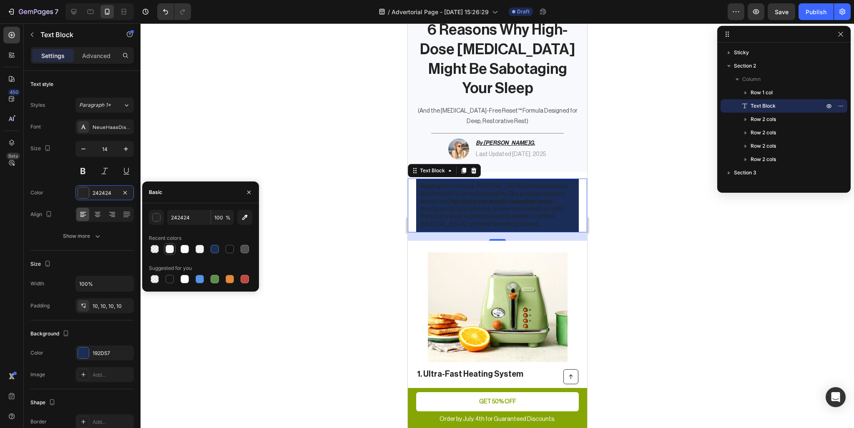
click at [169, 249] on div at bounding box center [170, 249] width 8 height 8
type input "F8F9FC"
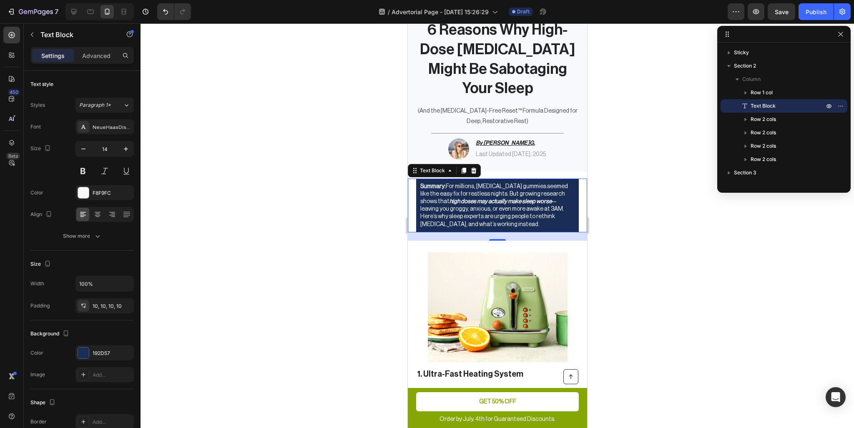
click at [389, 257] on div at bounding box center [498, 225] width 714 height 405
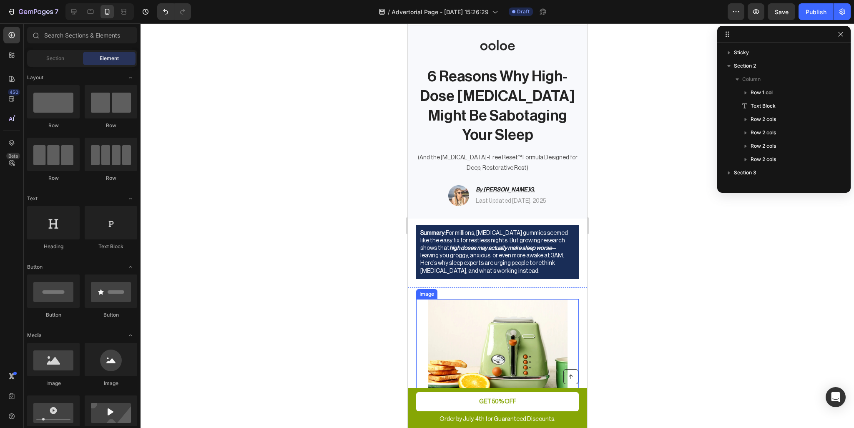
scroll to position [0, 0]
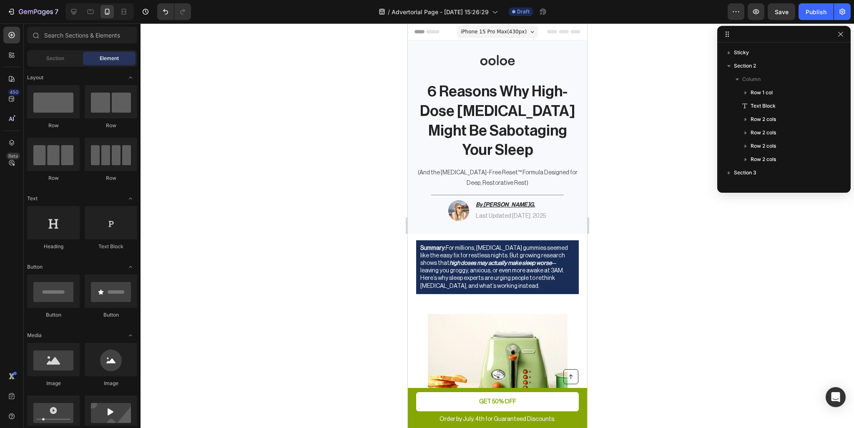
click at [635, 205] on div at bounding box center [498, 225] width 714 height 405
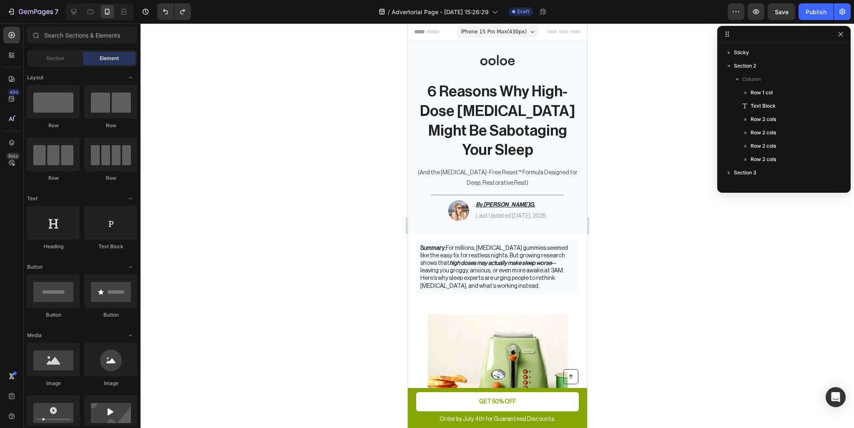
click at [689, 236] on div at bounding box center [498, 225] width 714 height 405
click at [541, 271] on p "Summary: For millions, melatonin gummies seemed like the easy fix for restless …" at bounding box center [497, 266] width 154 height 45
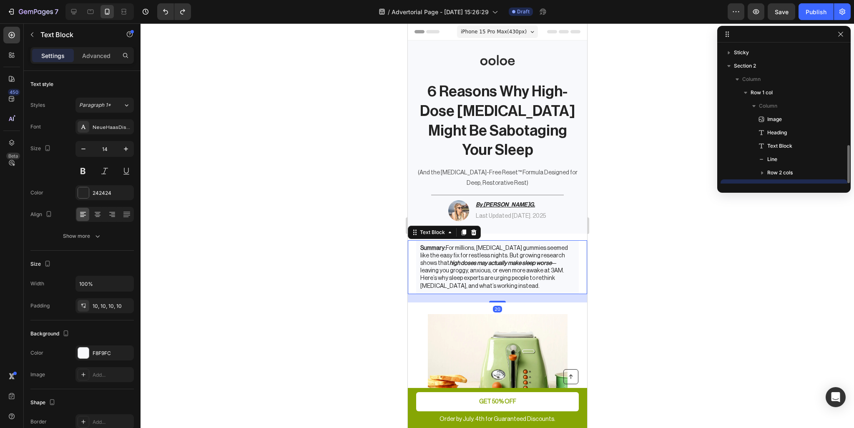
scroll to position [78, 0]
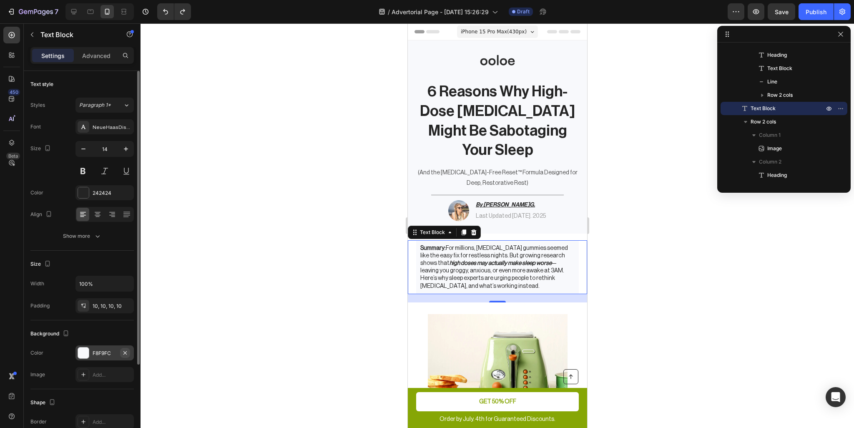
click at [123, 350] on icon "button" at bounding box center [125, 353] width 7 height 7
click at [646, 286] on div at bounding box center [498, 225] width 714 height 405
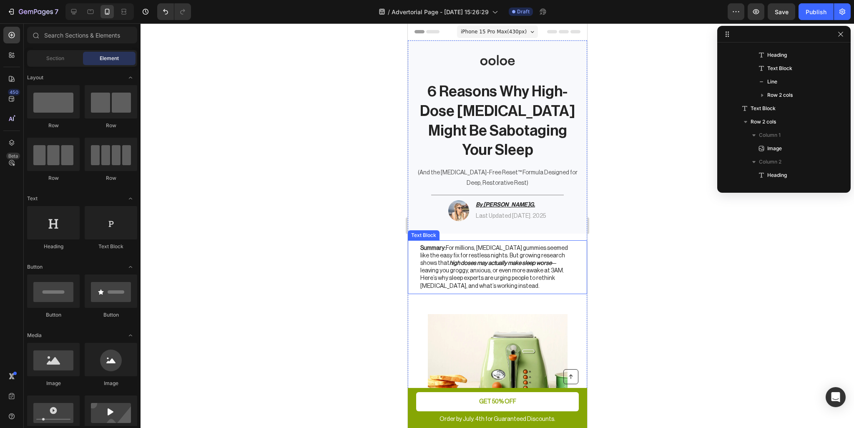
click at [573, 281] on div "Summary: For millions, melatonin gummies seemed like the easy fix for restless …" at bounding box center [496, 267] width 179 height 54
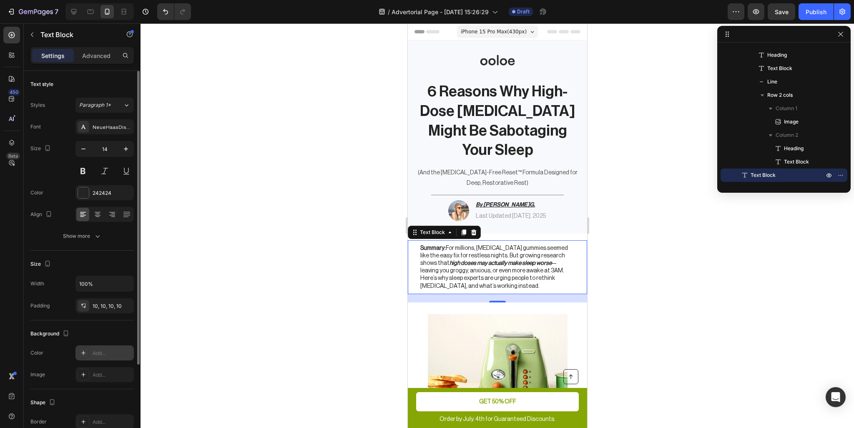
click at [115, 352] on div "Add..." at bounding box center [112, 354] width 39 height 8
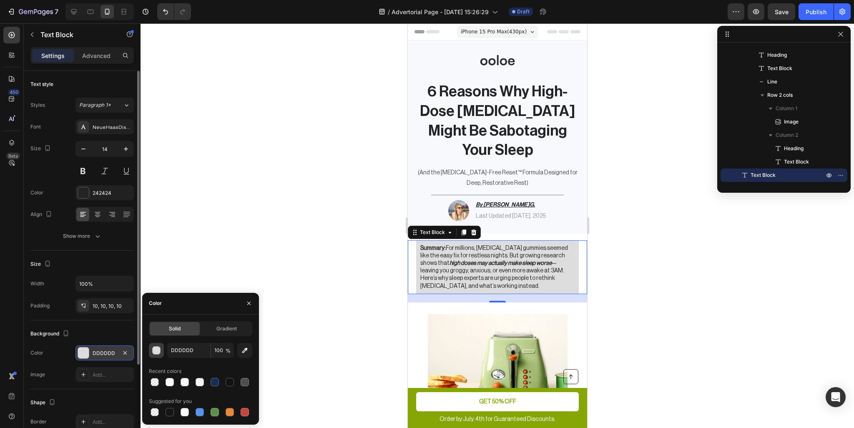
click at [158, 353] on div "button" at bounding box center [157, 351] width 8 height 8
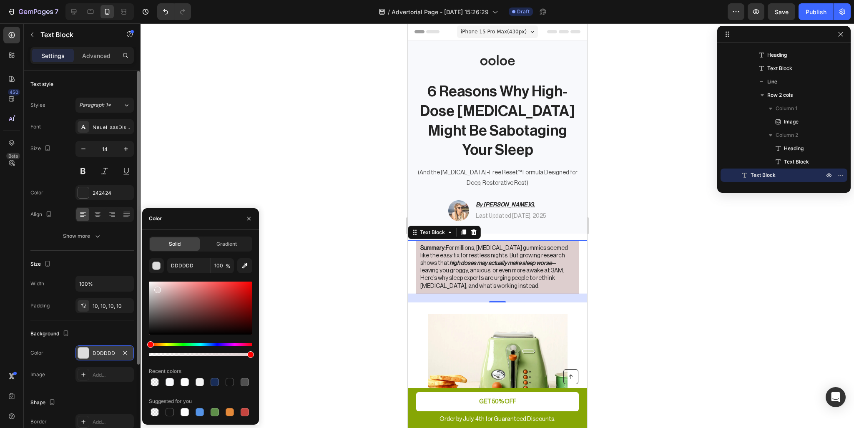
click at [157, 288] on div at bounding box center [200, 308] width 103 height 53
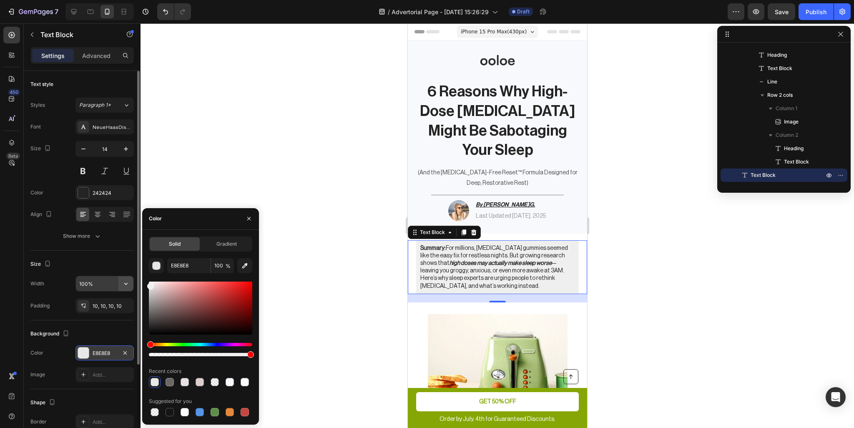
type input "EFEFEF"
drag, startPoint x: 157, startPoint y: 287, endPoint x: 126, endPoint y: 284, distance: 31.4
click at [126, 284] on div "450 Beta Sections(30) Elements(83) Section Element Hero Section Product Detail …" at bounding box center [70, 225] width 141 height 405
click at [364, 159] on div at bounding box center [498, 225] width 714 height 405
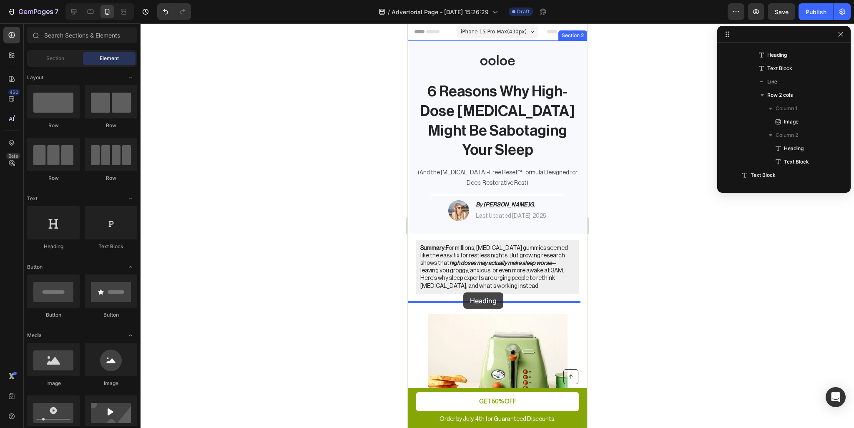
drag, startPoint x: 455, startPoint y: 242, endPoint x: 463, endPoint y: 292, distance: 50.7
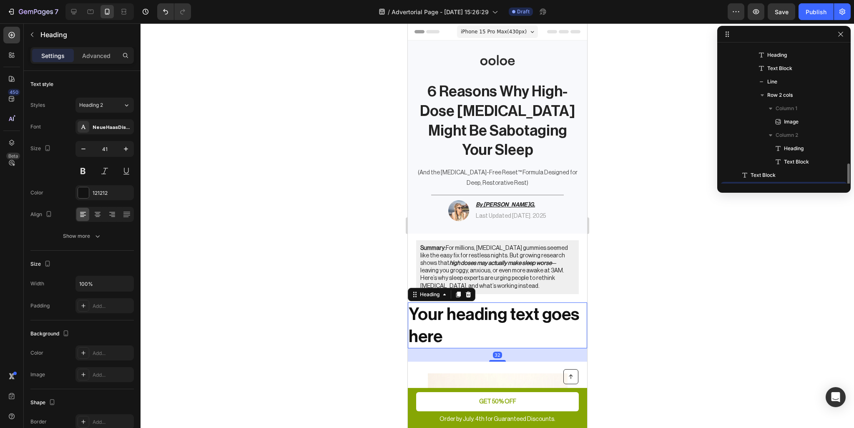
scroll to position [158, 0]
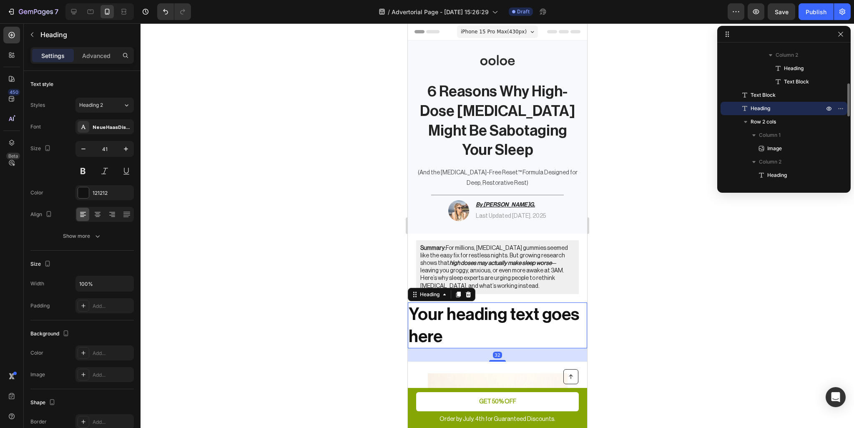
click at [465, 317] on h2 "Your heading text goes here" at bounding box center [496, 325] width 179 height 46
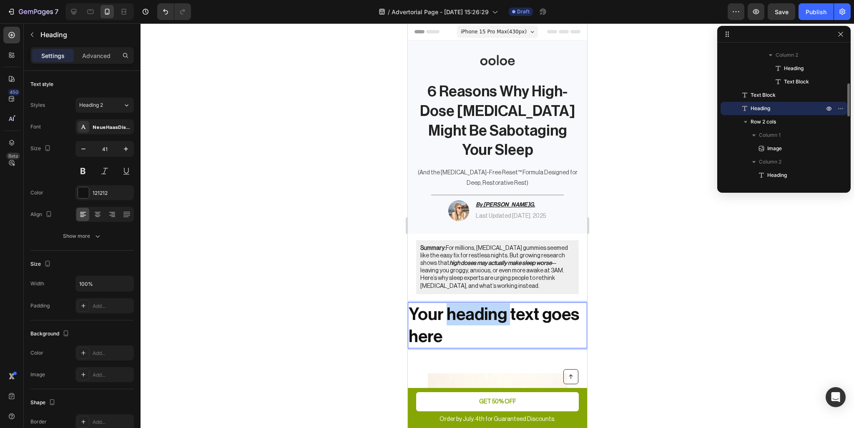
click at [465, 317] on p "Your heading text goes here" at bounding box center [497, 325] width 178 height 45
click at [464, 322] on p "Your heading text goes here" at bounding box center [497, 325] width 178 height 45
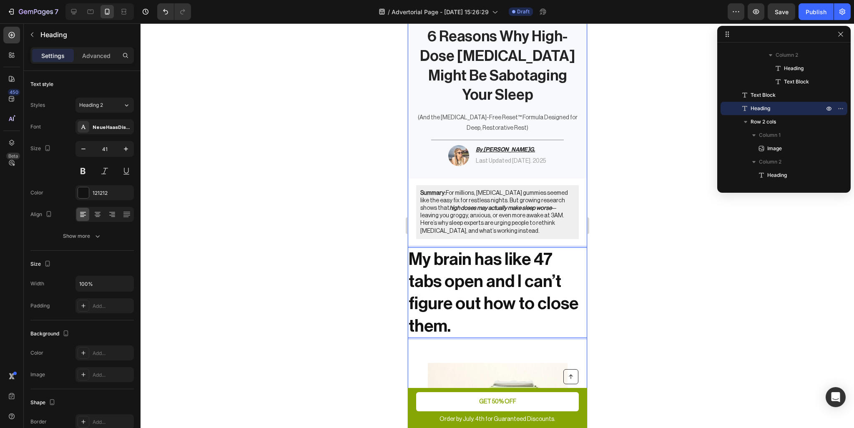
scroll to position [42, 0]
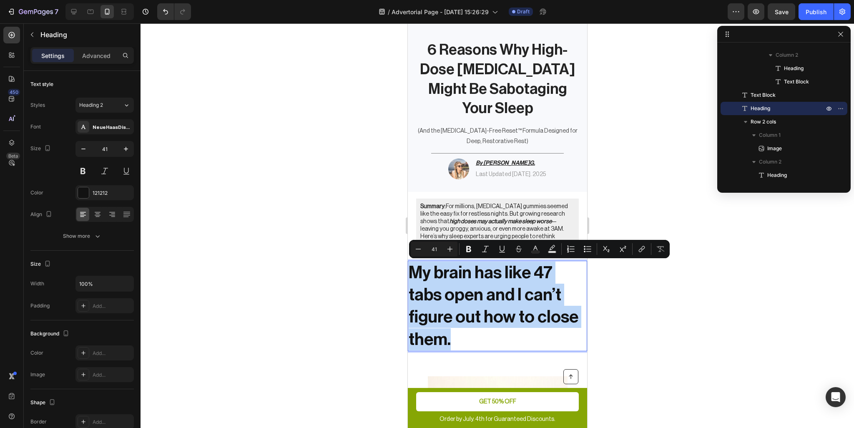
drag, startPoint x: 490, startPoint y: 332, endPoint x: 787, endPoint y: 295, distance: 298.3
click at [484, 304] on p "My brain has like 47 tabs open and I can’t figure out how to close them." at bounding box center [497, 306] width 178 height 89
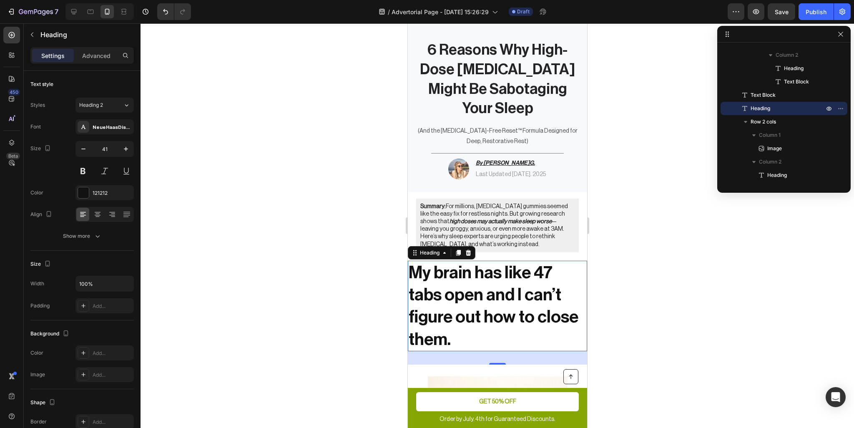
click at [672, 304] on div at bounding box center [498, 225] width 714 height 405
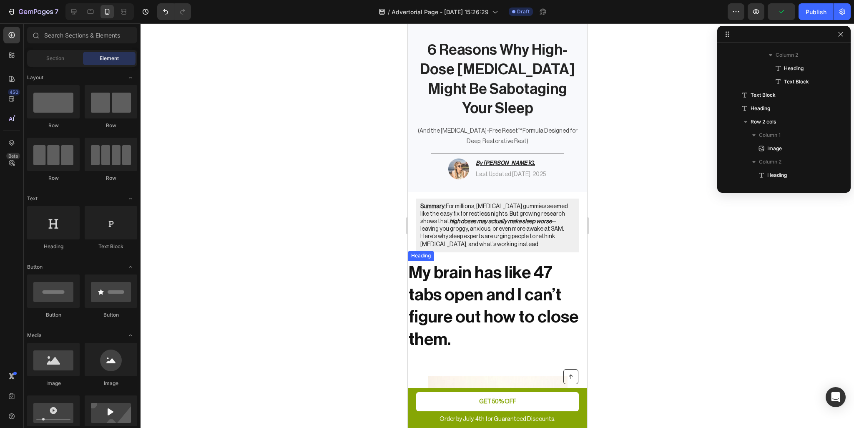
click at [506, 296] on p "My brain has like 47 tabs open and I can’t figure out how to close them." at bounding box center [497, 306] width 178 height 89
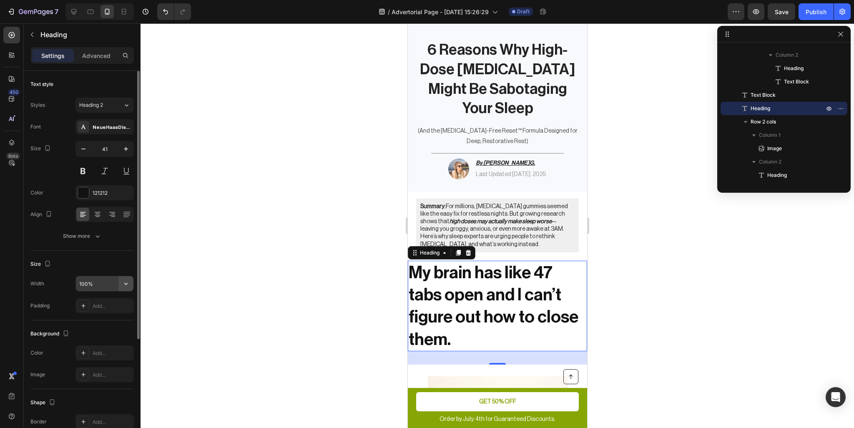
click at [123, 284] on icon "button" at bounding box center [126, 283] width 8 height 8
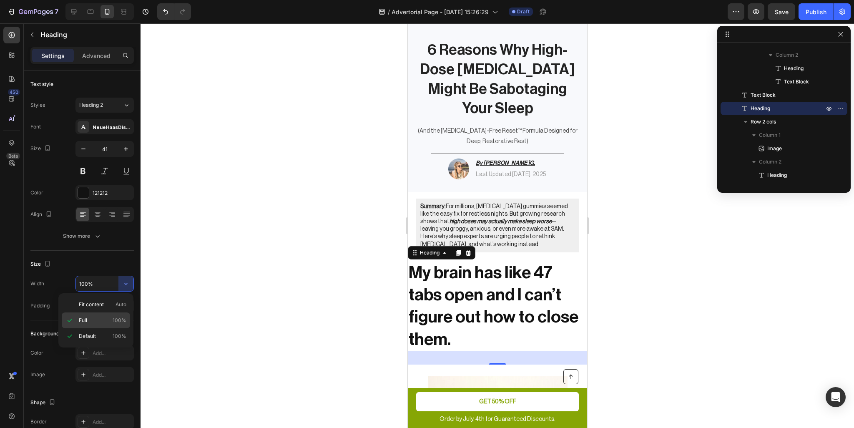
click at [92, 319] on p "Full 100%" at bounding box center [103, 321] width 48 height 8
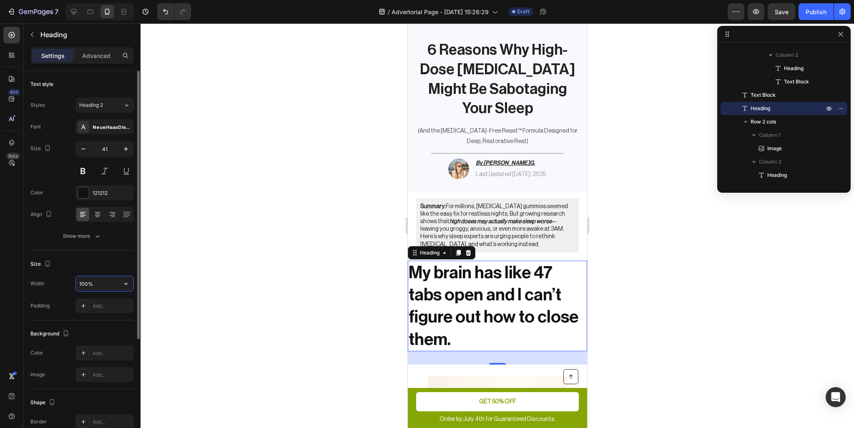
click at [106, 285] on input "100%" at bounding box center [105, 283] width 58 height 15
click at [126, 283] on icon "button" at bounding box center [126, 283] width 8 height 8
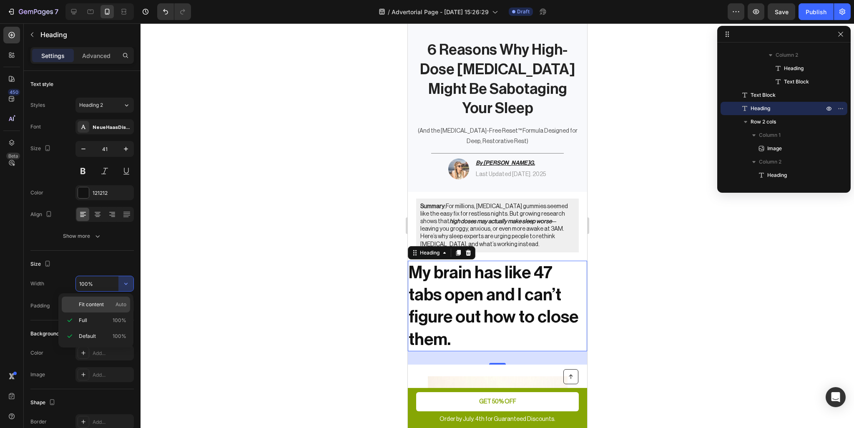
click at [85, 304] on span "Fit content" at bounding box center [91, 305] width 25 height 8
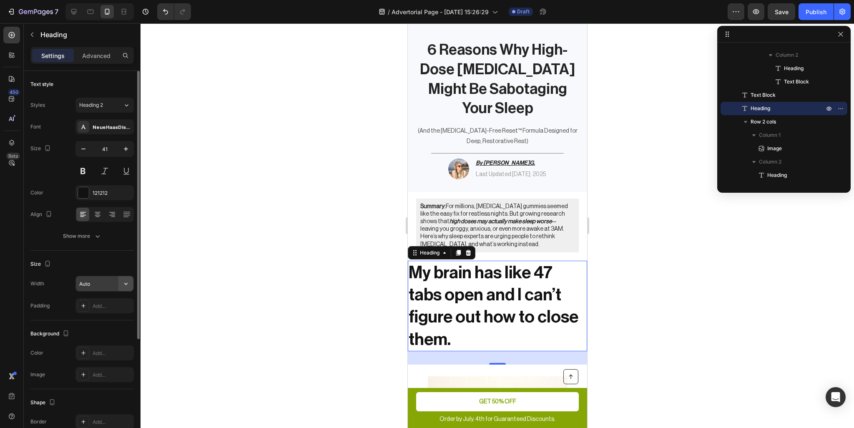
click at [125, 283] on icon "button" at bounding box center [125, 284] width 3 height 2
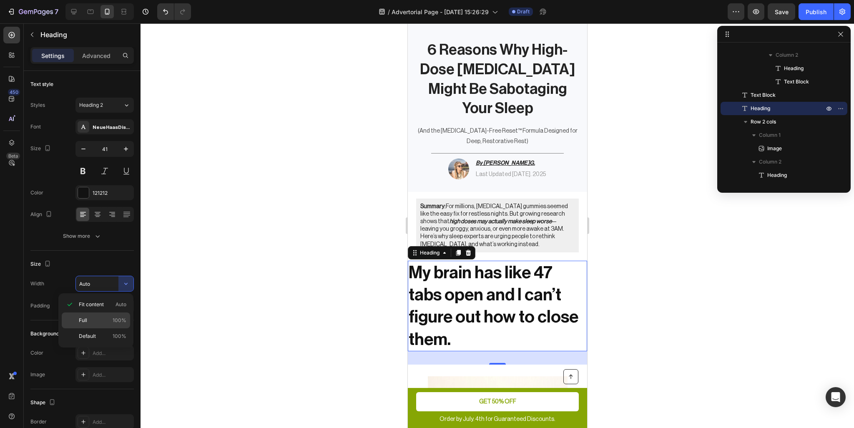
click at [104, 313] on div "Full 100%" at bounding box center [96, 320] width 68 height 16
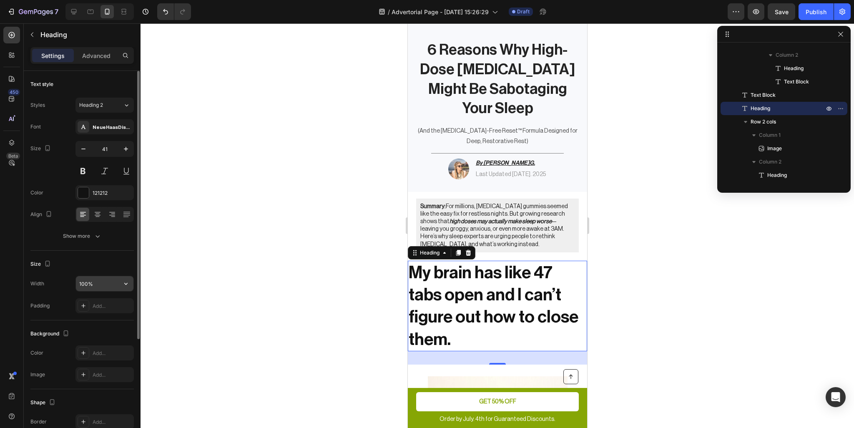
click at [98, 284] on input "100%" at bounding box center [105, 283] width 58 height 15
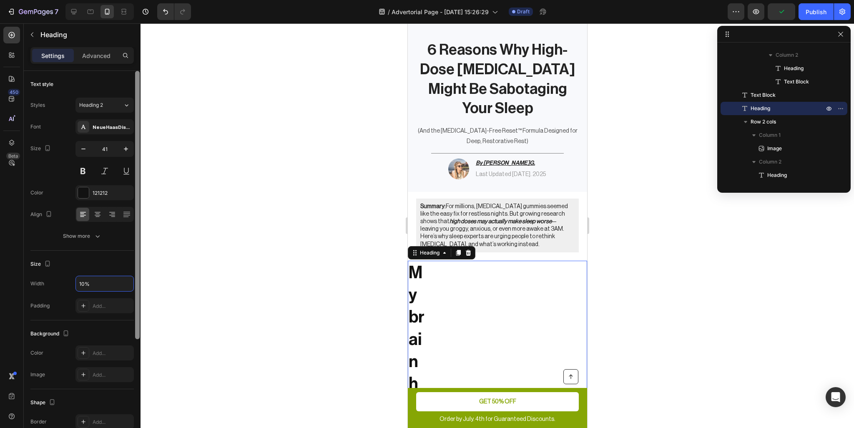
type input "100%"
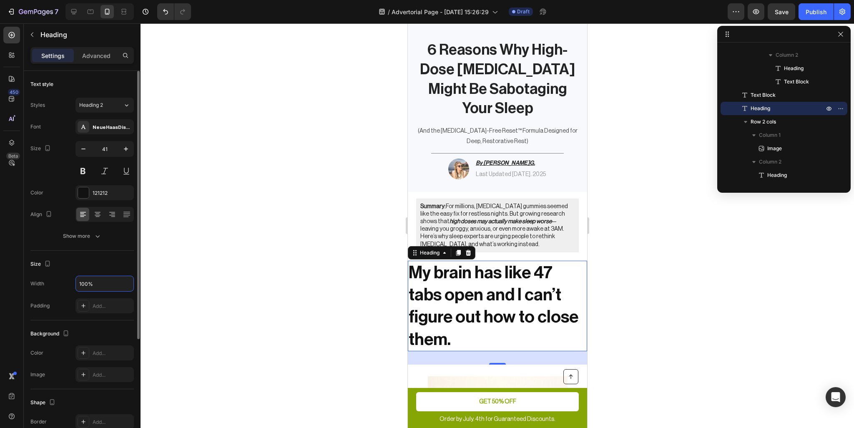
click at [58, 307] on div "Padding Add..." at bounding box center [81, 305] width 103 height 15
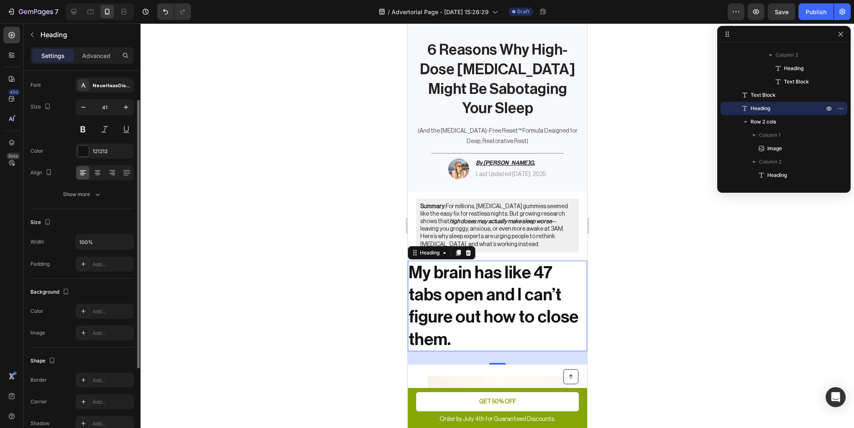
scroll to position [0, 0]
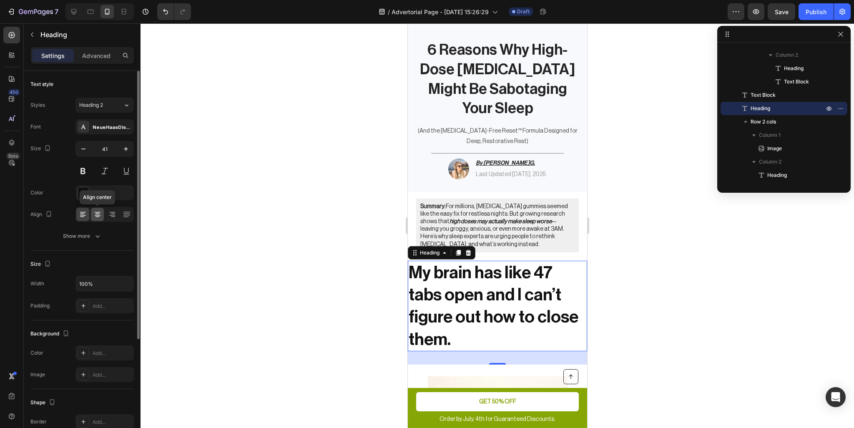
click at [93, 214] on icon at bounding box center [97, 214] width 8 height 8
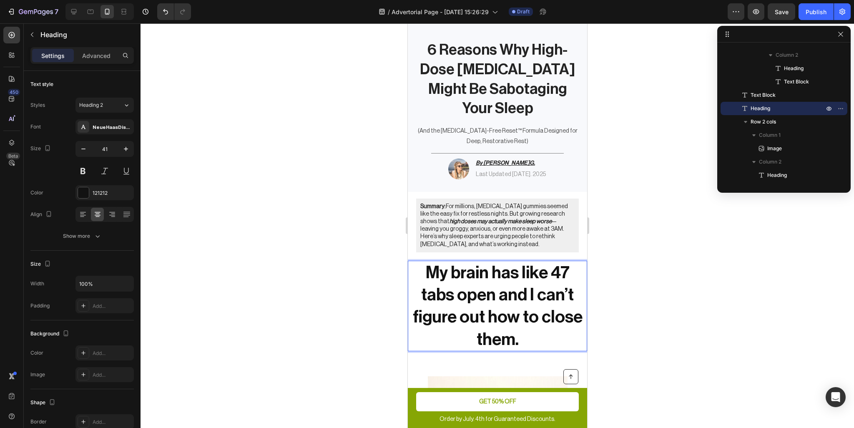
click at [511, 329] on p "My brain has like 47 tabs open and I can’t figure out how to close them." at bounding box center [497, 306] width 178 height 89
click at [520, 334] on p "My brain has like 47 tabs open and I can’t figure out how to close them." at bounding box center [497, 306] width 178 height 89
click at [419, 274] on p "My brain has like 47 tabs open and I can’t figure out how to close them."" at bounding box center [497, 306] width 178 height 89
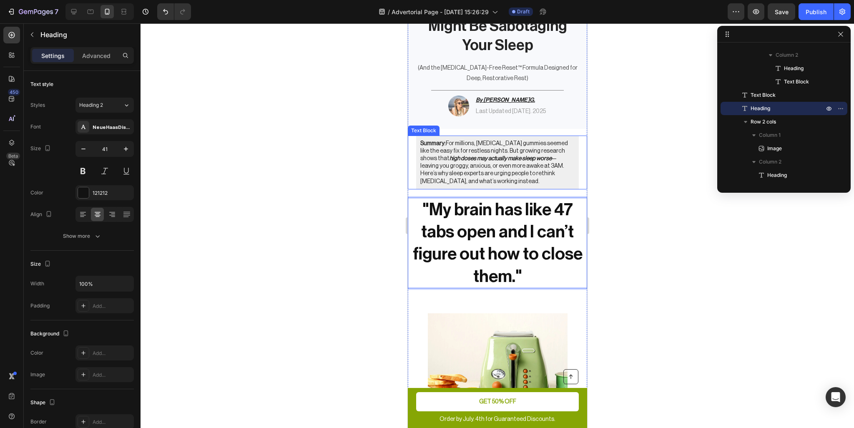
scroll to position [83, 0]
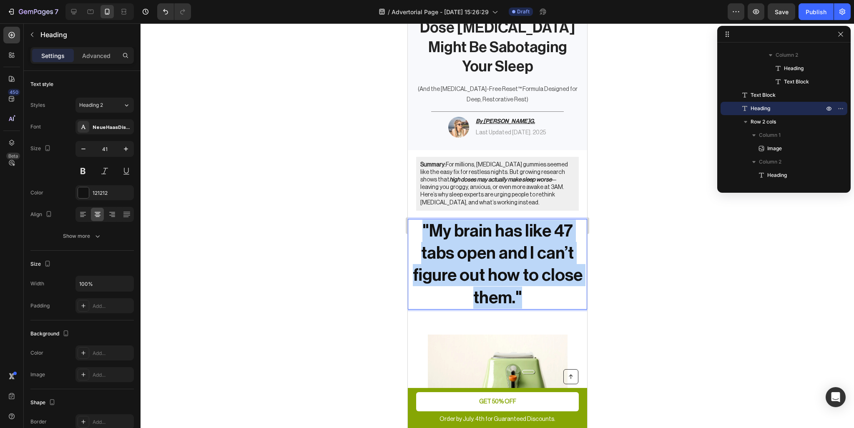
drag, startPoint x: 530, startPoint y: 298, endPoint x: 757, endPoint y: 211, distance: 243.1
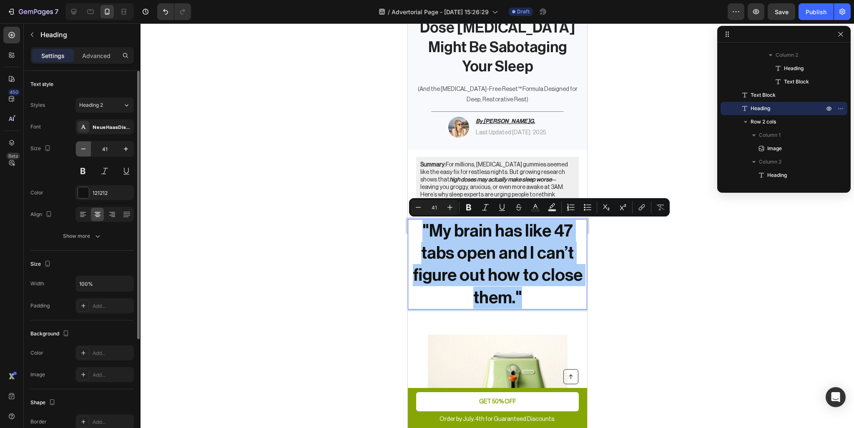
click at [83, 149] on icon "button" at bounding box center [83, 148] width 4 height 1
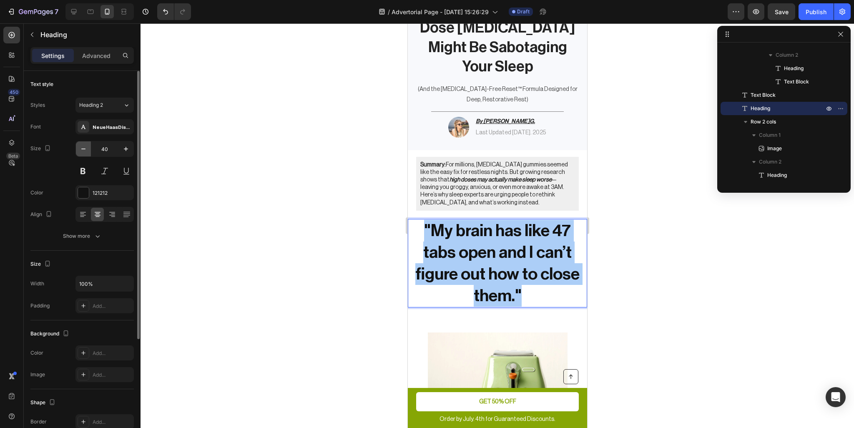
click at [83, 149] on icon "button" at bounding box center [83, 148] width 4 height 1
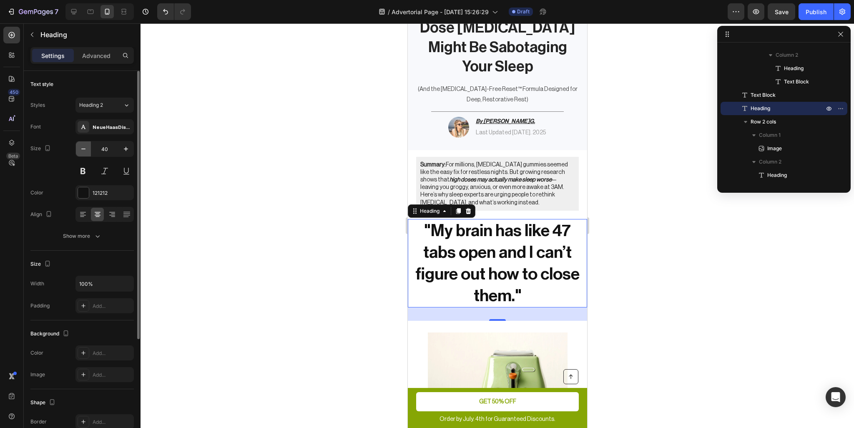
click at [83, 149] on icon "button" at bounding box center [83, 148] width 4 height 1
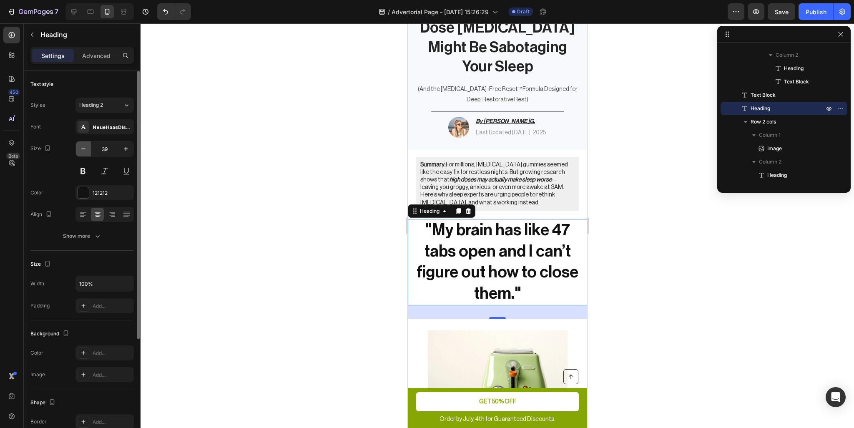
click at [83, 149] on icon "button" at bounding box center [83, 148] width 4 height 1
click at [83, 148] on icon "button" at bounding box center [83, 148] width 4 height 1
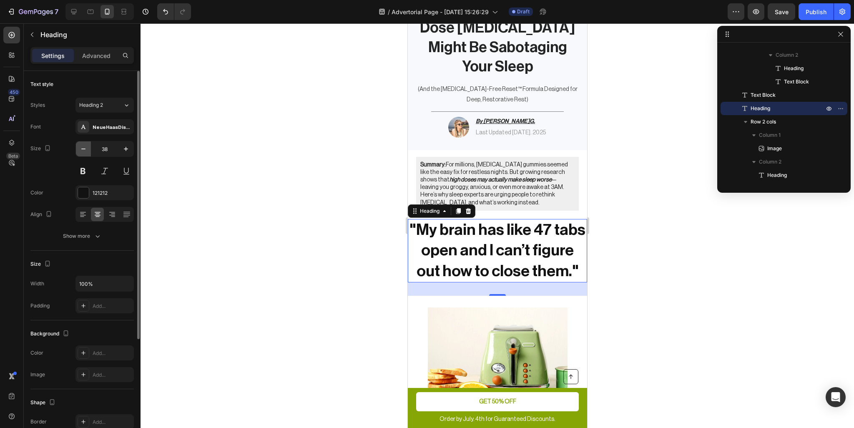
click at [83, 148] on icon "button" at bounding box center [83, 148] width 4 height 1
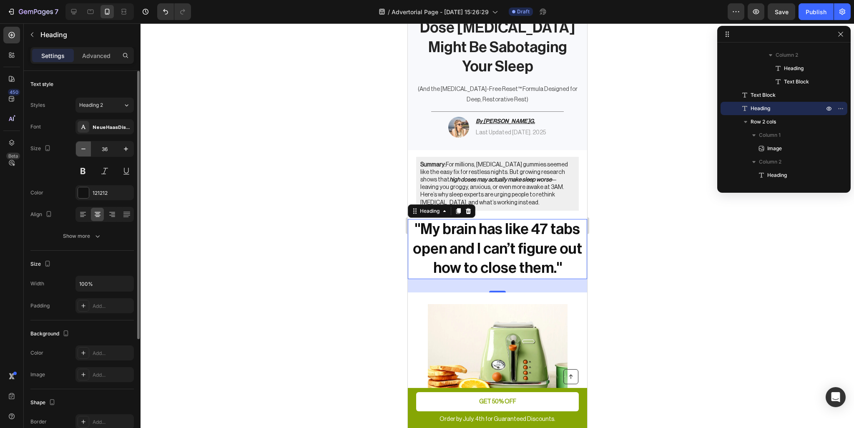
click at [83, 148] on icon "button" at bounding box center [83, 148] width 4 height 1
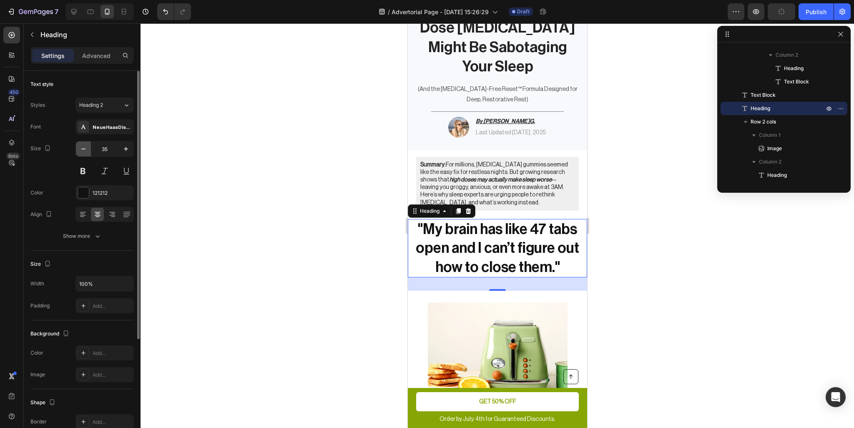
click at [83, 148] on icon "button" at bounding box center [83, 148] width 4 height 1
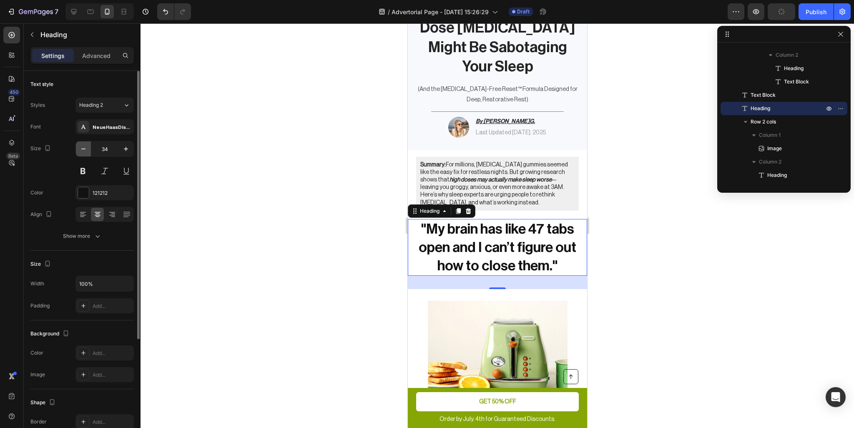
click at [83, 148] on icon "button" at bounding box center [83, 148] width 4 height 1
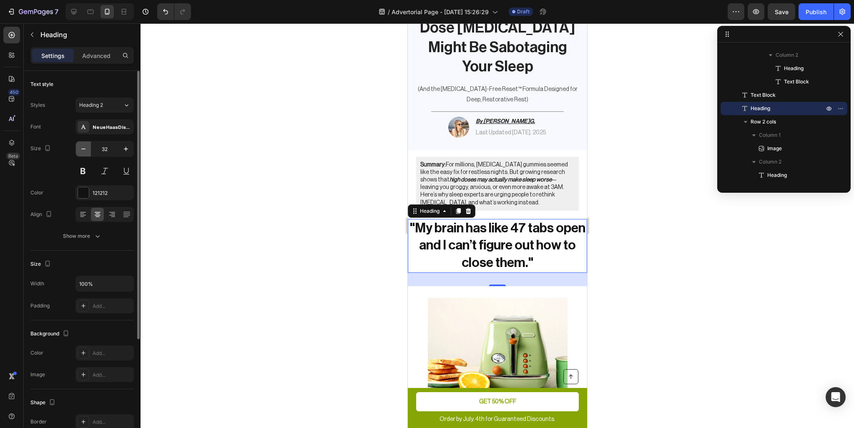
click at [83, 148] on icon "button" at bounding box center [83, 148] width 4 height 1
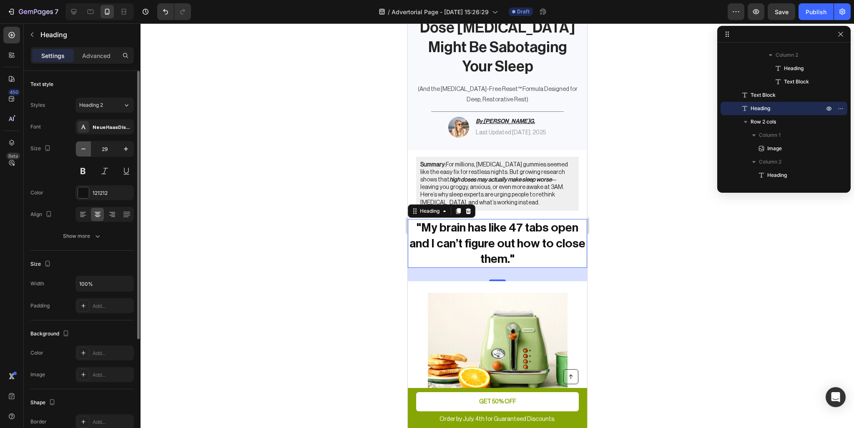
click at [83, 148] on icon "button" at bounding box center [83, 148] width 4 height 1
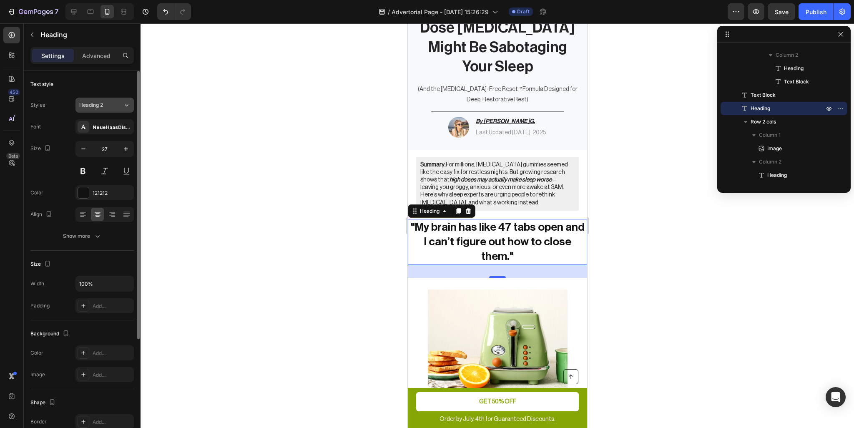
click at [104, 100] on button "Heading 2" at bounding box center [104, 105] width 58 height 15
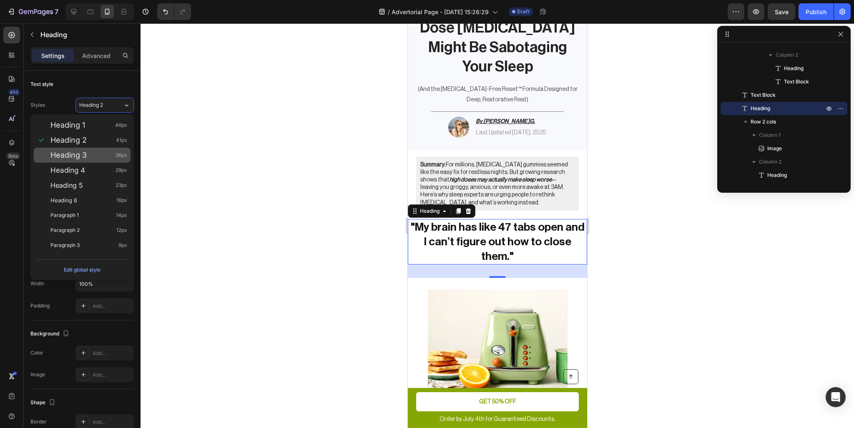
click at [105, 155] on div "Heading 3 36px" at bounding box center [88, 155] width 77 height 8
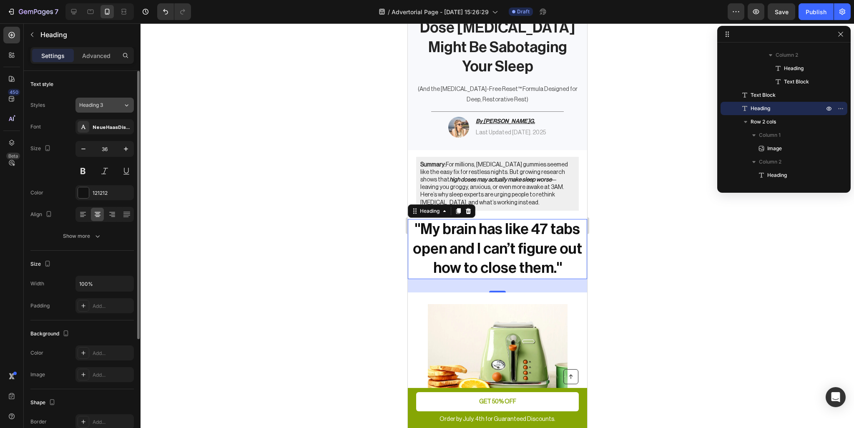
click at [112, 105] on div "Heading 3" at bounding box center [96, 105] width 34 height 8
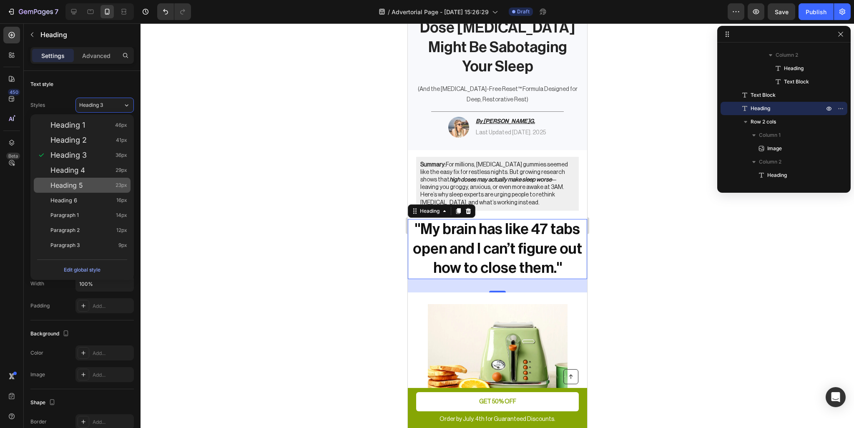
click at [102, 184] on div "Heading 5 23px" at bounding box center [88, 185] width 77 height 8
type input "23"
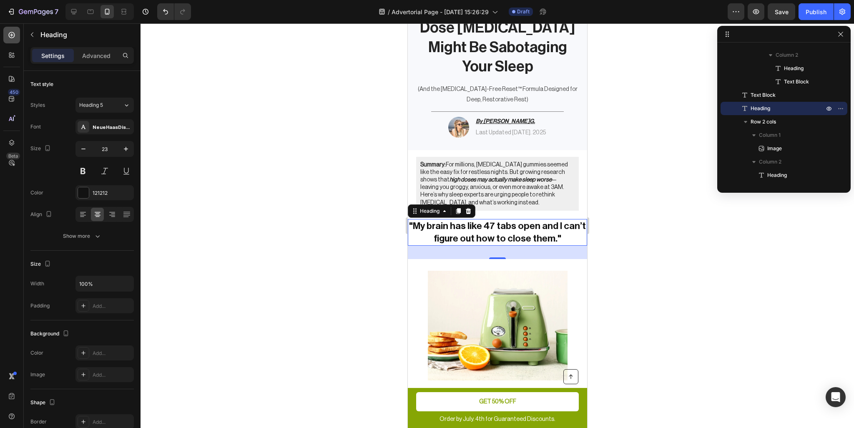
click at [13, 39] on icon at bounding box center [12, 35] width 8 height 8
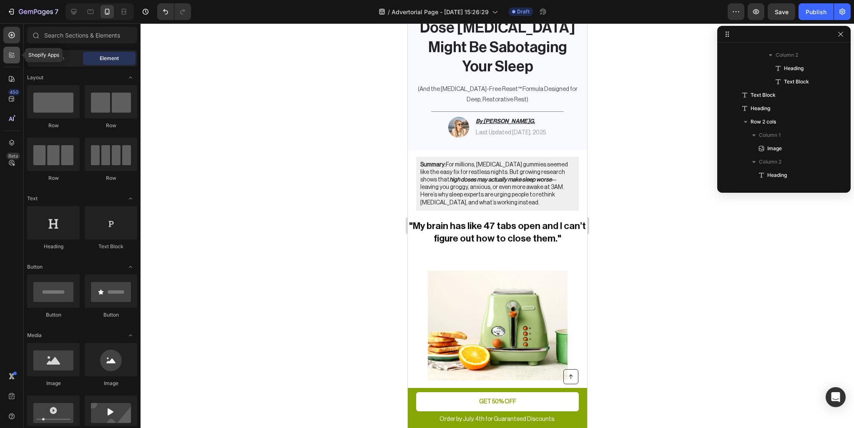
click at [13, 59] on div at bounding box center [11, 55] width 17 height 17
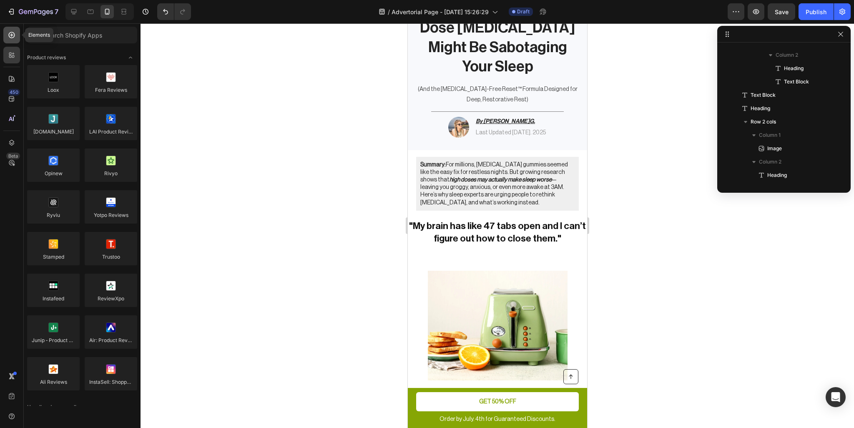
click at [11, 40] on div at bounding box center [11, 35] width 17 height 17
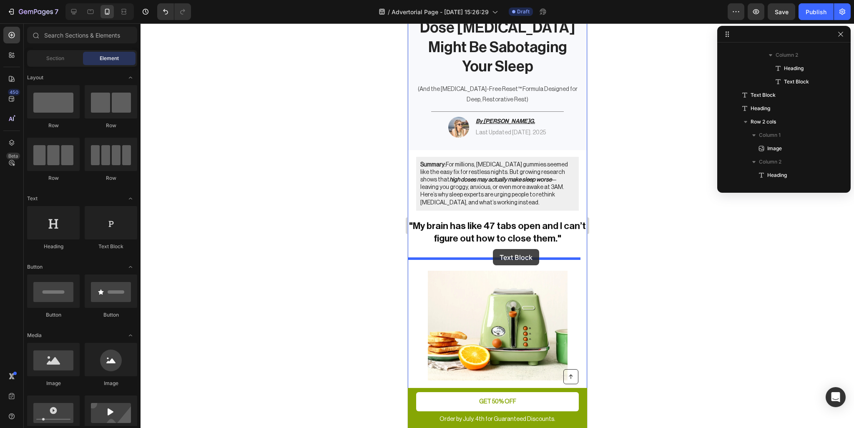
drag, startPoint x: 469, startPoint y: 261, endPoint x: 493, endPoint y: 249, distance: 26.1
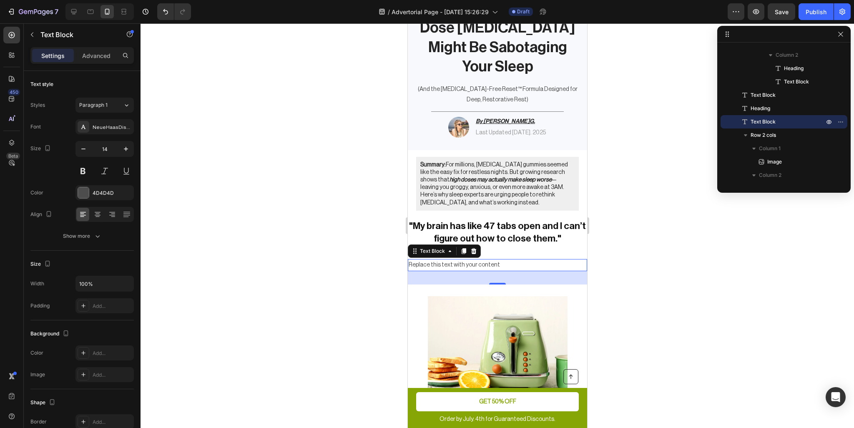
click at [453, 265] on div "Replace this text with your content" at bounding box center [496, 265] width 179 height 12
click at [453, 265] on p "Replace this text with your content" at bounding box center [497, 265] width 178 height 10
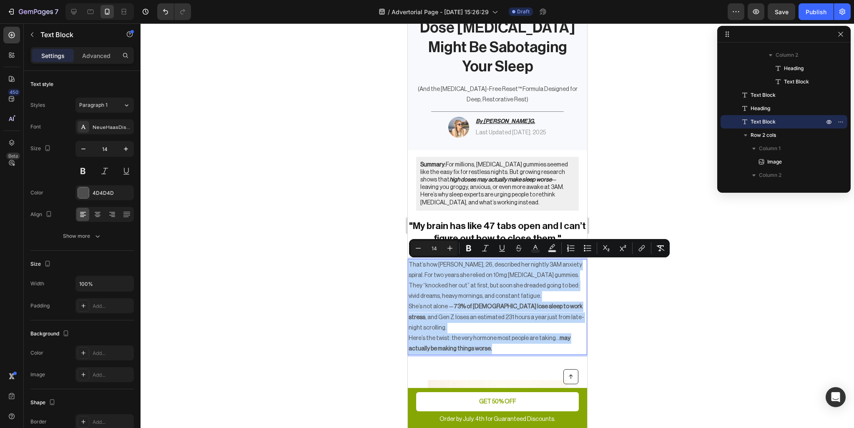
drag, startPoint x: 497, startPoint y: 339, endPoint x: 801, endPoint y: 253, distance: 316.0
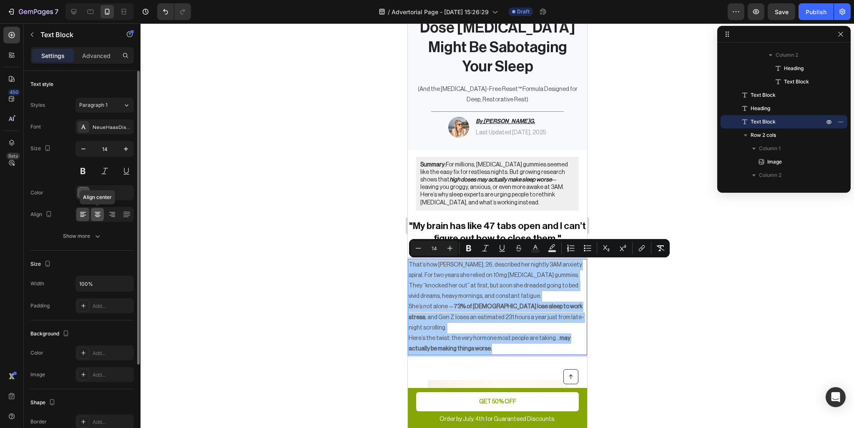
click at [100, 212] on icon at bounding box center [98, 212] width 6 height 1
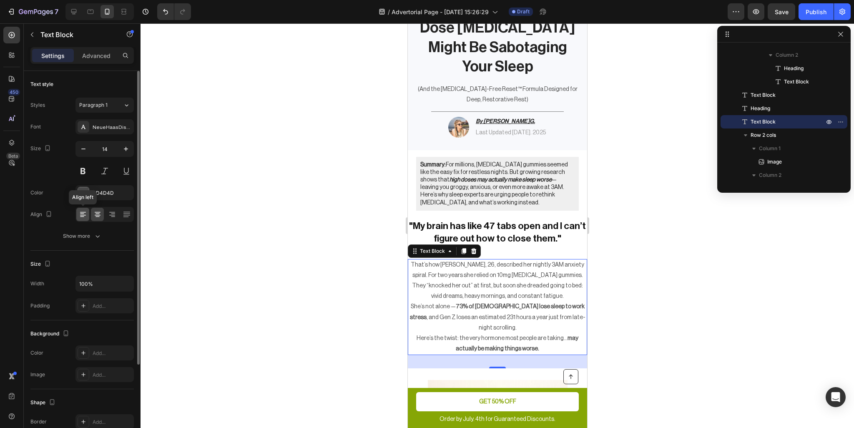
click at [87, 212] on div at bounding box center [82, 214] width 13 height 13
click at [128, 285] on icon "button" at bounding box center [126, 283] width 8 height 8
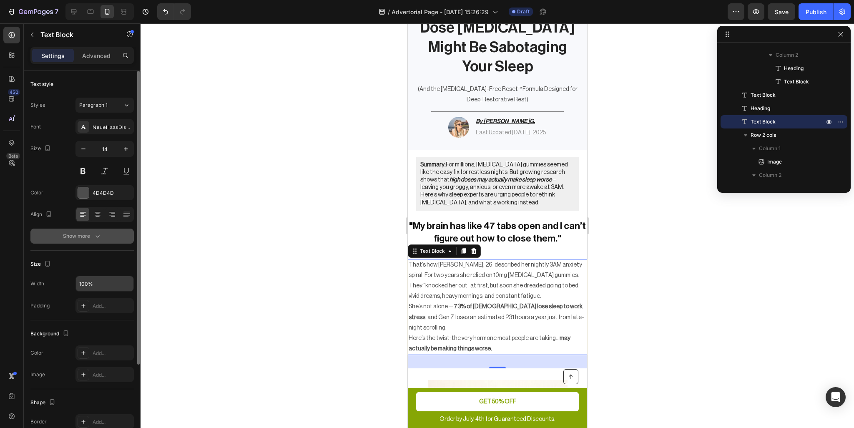
click at [92, 239] on div "Show more" at bounding box center [82, 236] width 39 height 8
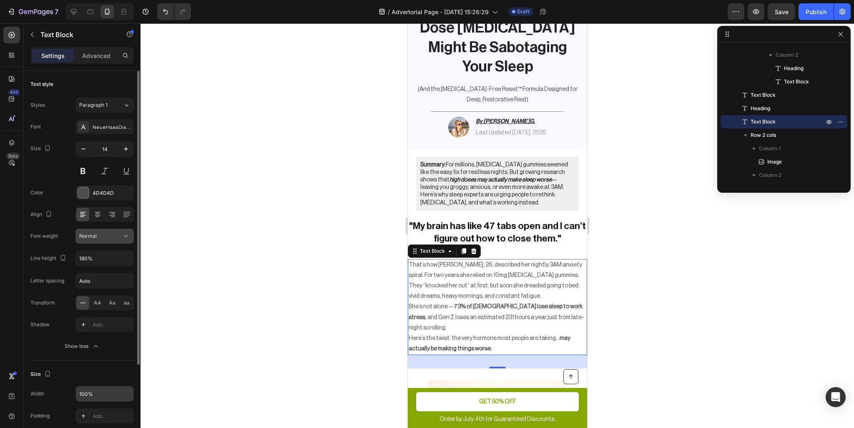
click at [95, 237] on span "Normal" at bounding box center [88, 236] width 18 height 6
click at [96, 302] on span "AA" at bounding box center [98, 303] width 8 height 8
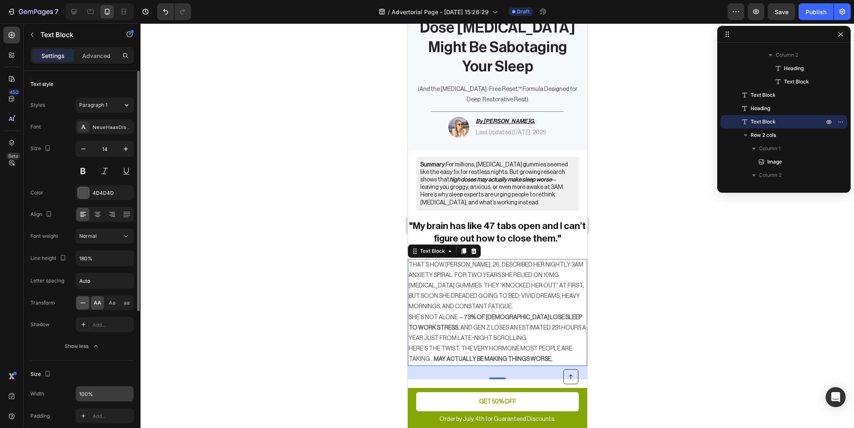
click at [87, 302] on div at bounding box center [82, 302] width 13 height 13
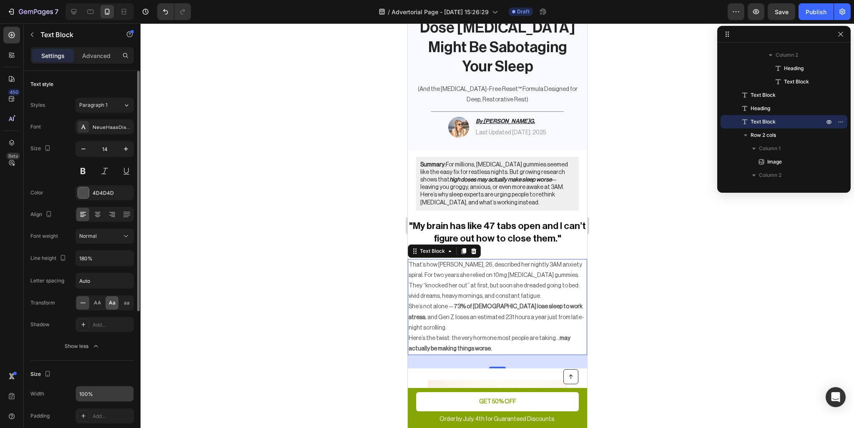
click at [107, 303] on div "Aa" at bounding box center [112, 302] width 13 height 13
click at [88, 303] on div at bounding box center [82, 302] width 13 height 13
click at [102, 99] on button "Paragraph 1" at bounding box center [104, 105] width 58 height 15
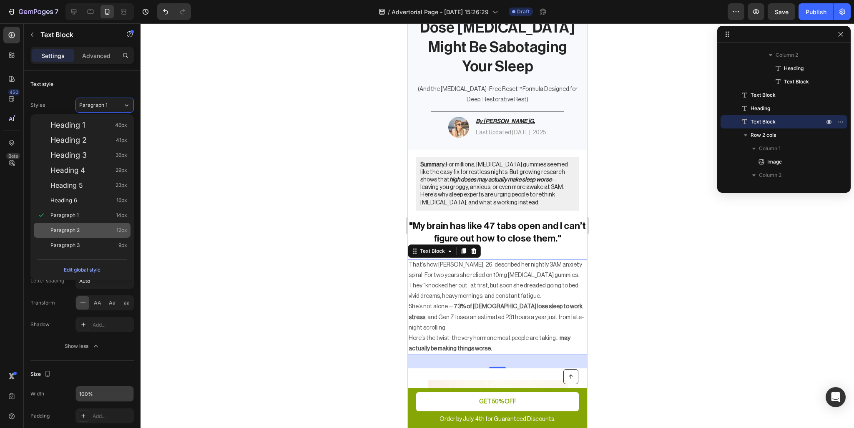
click at [90, 233] on div "Paragraph 2 12px" at bounding box center [88, 230] width 77 height 8
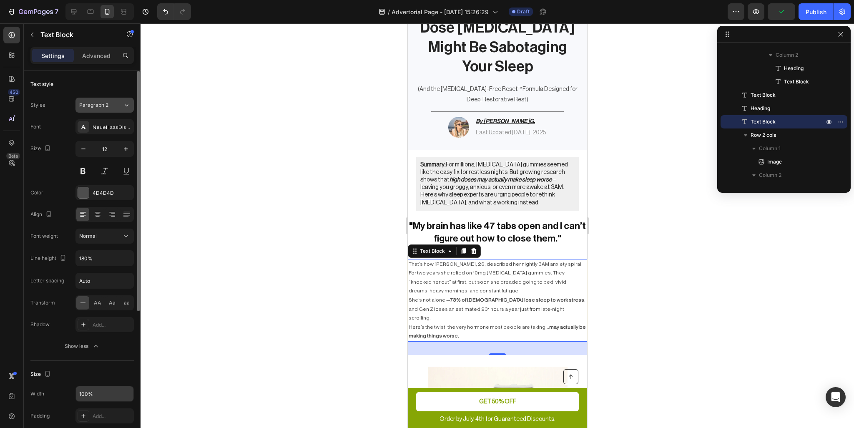
click at [111, 102] on div "Paragraph 2" at bounding box center [96, 105] width 34 height 8
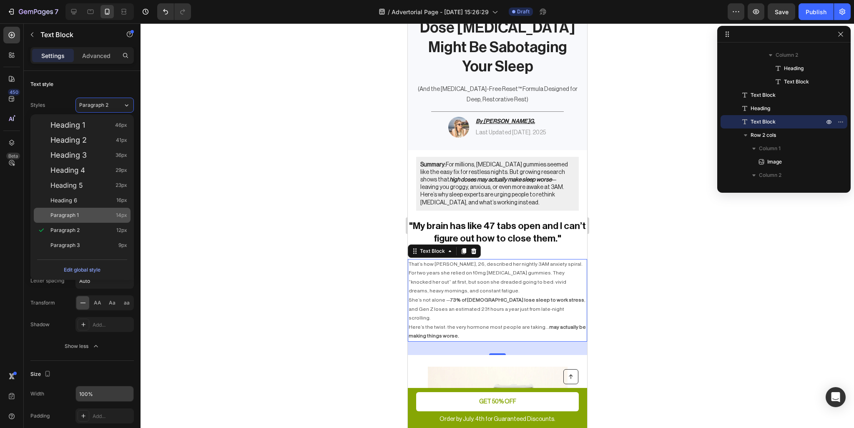
click at [105, 211] on div "Paragraph 1 14px" at bounding box center [88, 215] width 77 height 8
type input "14"
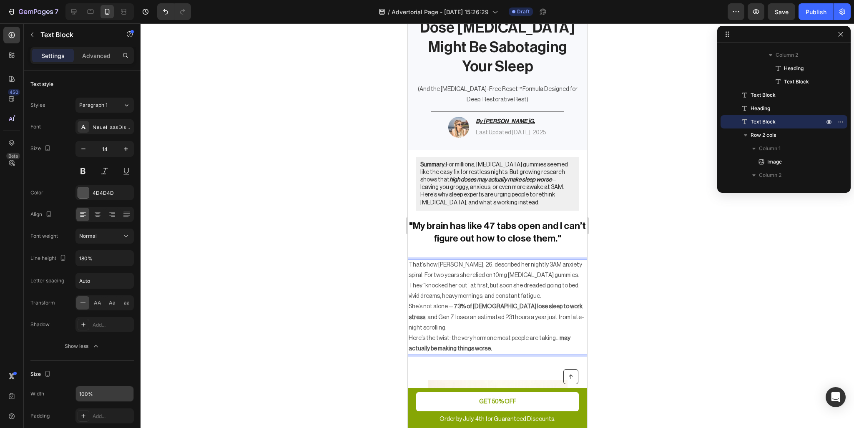
click at [492, 301] on p "That’s how Maya, 26, described her nightly 3AM anxiety spiral. For two years sh…" at bounding box center [497, 281] width 178 height 42
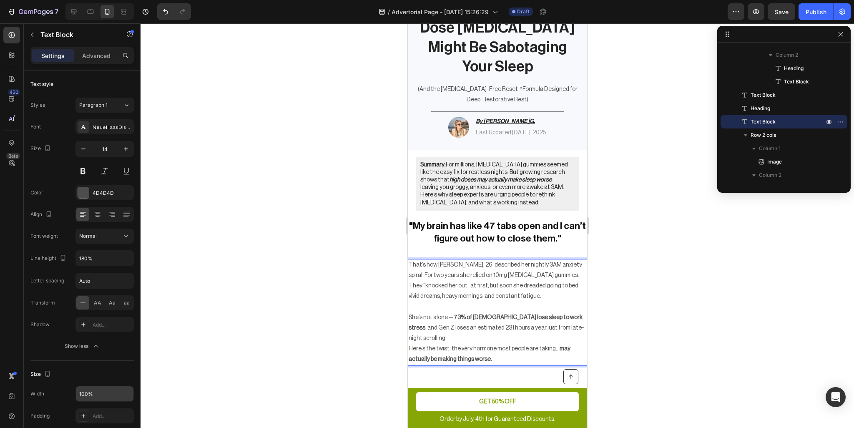
click at [651, 324] on div at bounding box center [498, 225] width 714 height 405
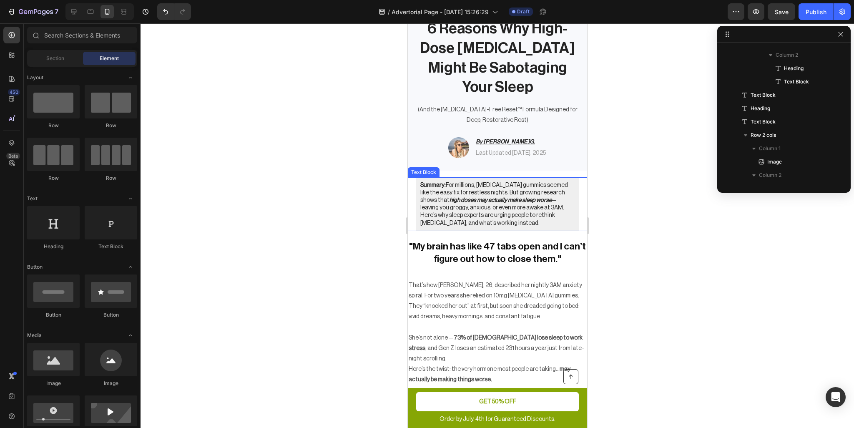
scroll to position [125, 0]
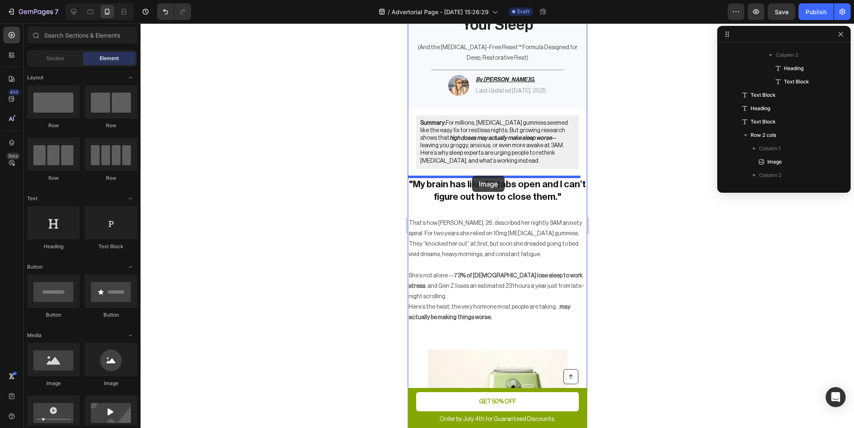
drag, startPoint x: 473, startPoint y: 384, endPoint x: 472, endPoint y: 176, distance: 208.5
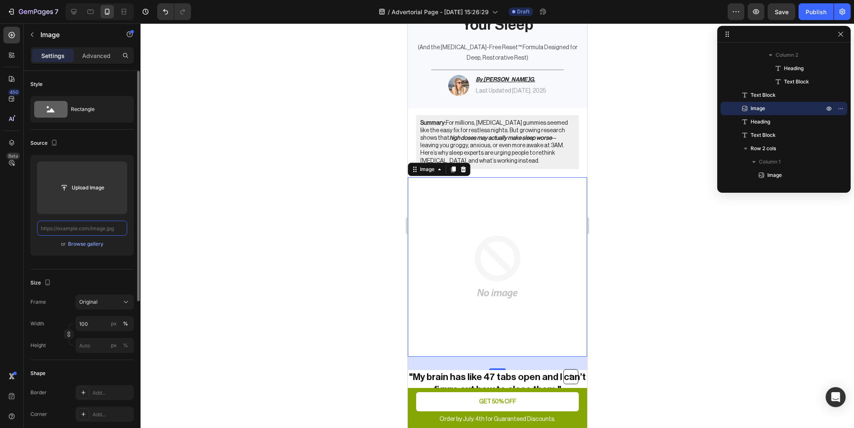
scroll to position [0, 0]
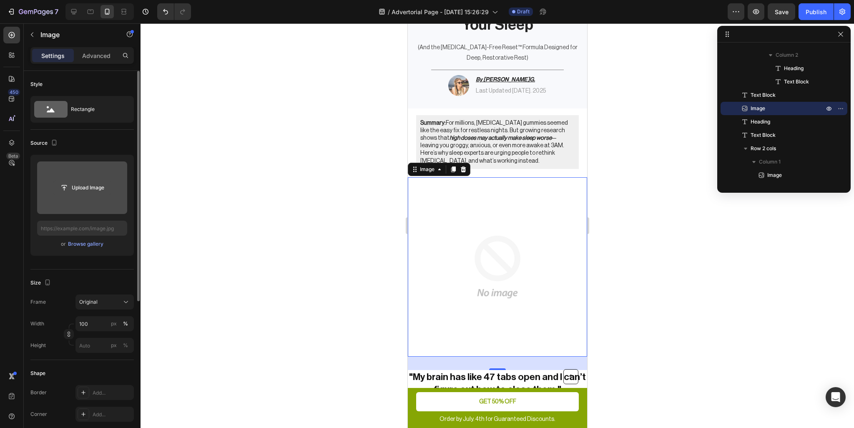
click at [82, 189] on input "file" at bounding box center [82, 188] width 58 height 14
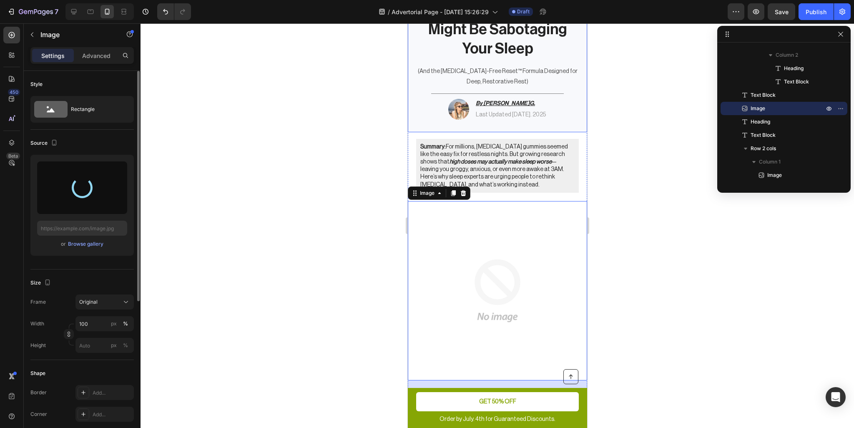
scroll to position [125, 0]
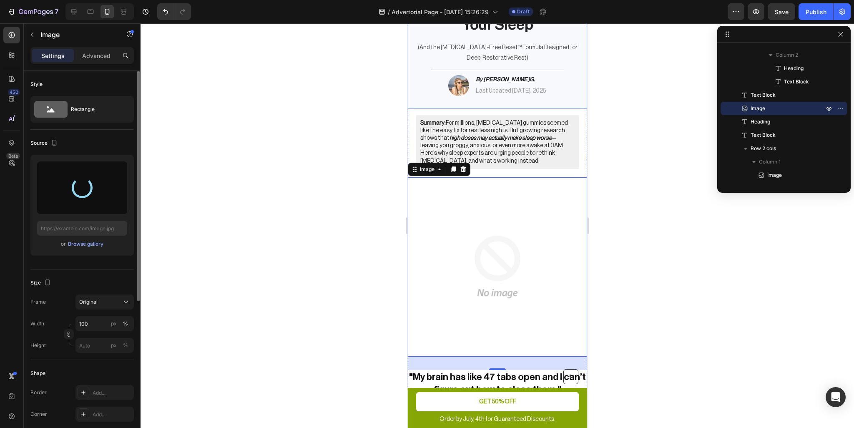
type input "https://cdn.shopify.com/s/files/1/0881/3124/0221/files/gempages_586314713604817…"
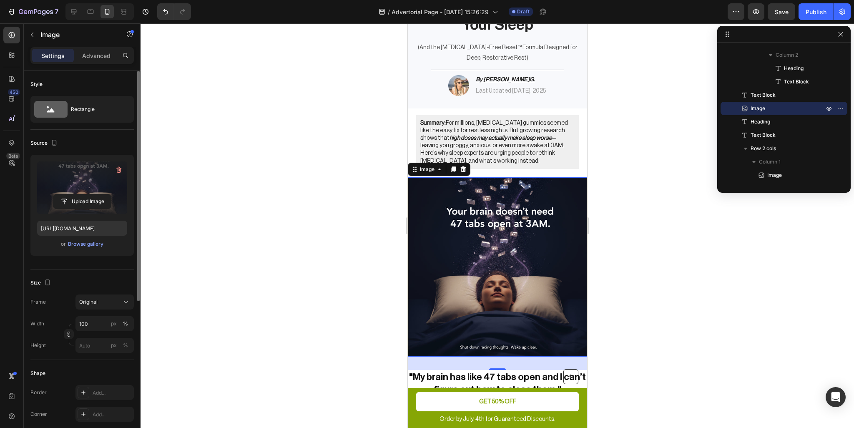
click at [543, 247] on img at bounding box center [496, 266] width 179 height 179
click at [528, 312] on img at bounding box center [496, 266] width 179 height 179
click at [95, 299] on span "Original" at bounding box center [88, 302] width 18 height 8
click at [95, 352] on span "Horizontal" at bounding box center [91, 354] width 25 height 8
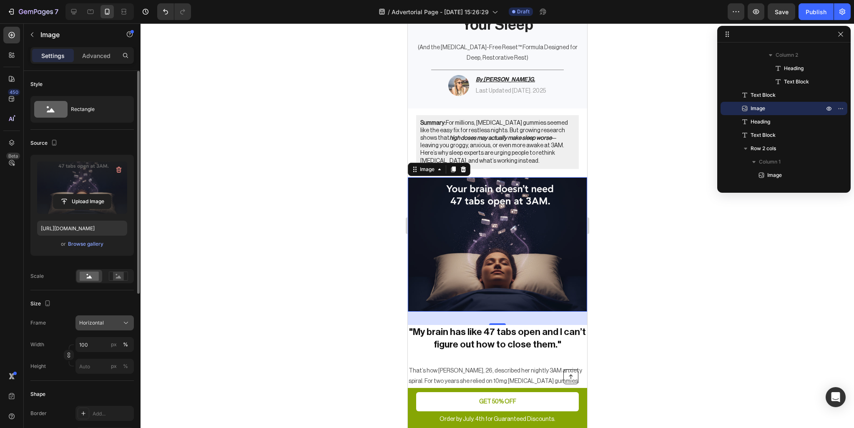
click at [105, 325] on div "Horizontal" at bounding box center [99, 323] width 41 height 8
click at [92, 404] on span "Custom" at bounding box center [88, 406] width 18 height 8
click at [94, 323] on span "Custom" at bounding box center [88, 323] width 18 height 8
click at [91, 372] on span "Horizontal" at bounding box center [91, 375] width 25 height 8
click at [493, 260] on img at bounding box center [496, 244] width 179 height 135
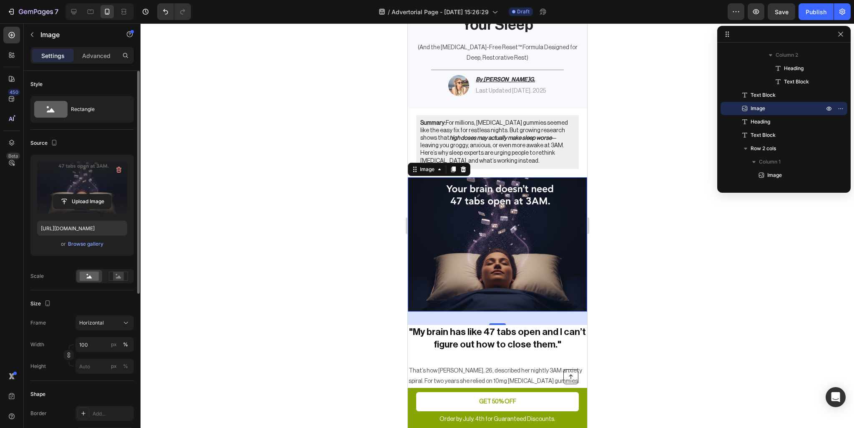
click at [644, 252] on div at bounding box center [498, 225] width 714 height 405
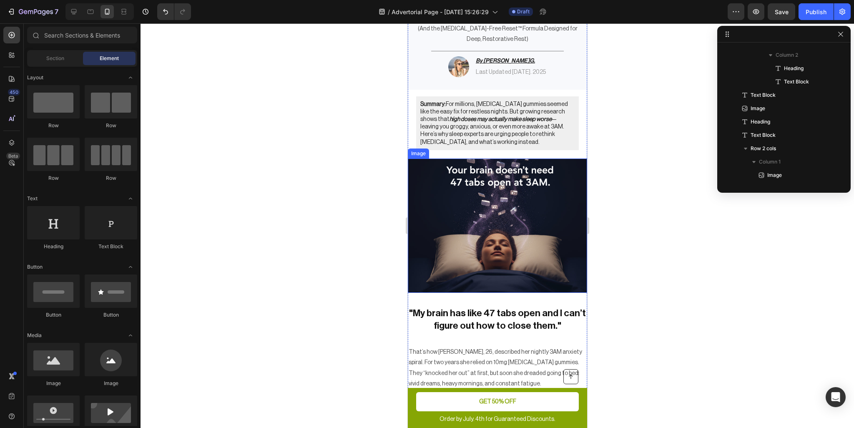
scroll to position [167, 0]
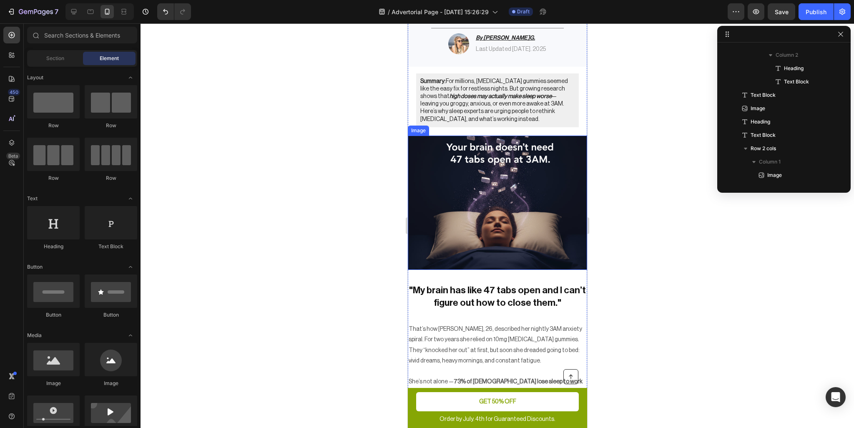
click at [547, 222] on img at bounding box center [496, 203] width 179 height 135
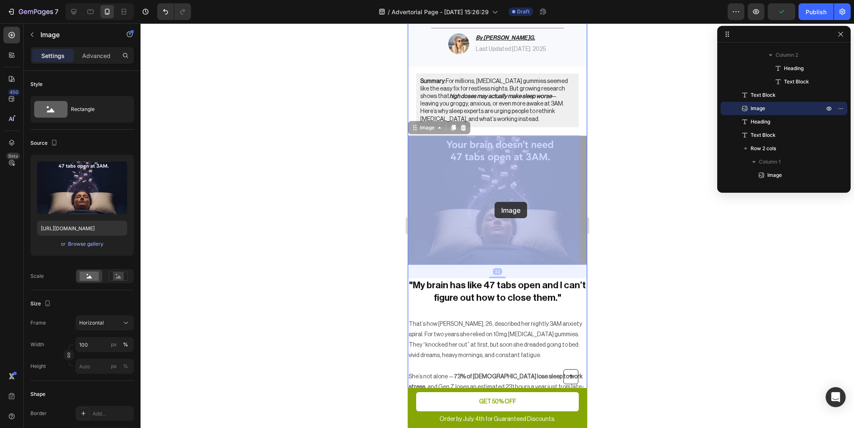
drag, startPoint x: 504, startPoint y: 214, endPoint x: 494, endPoint y: 202, distance: 15.4
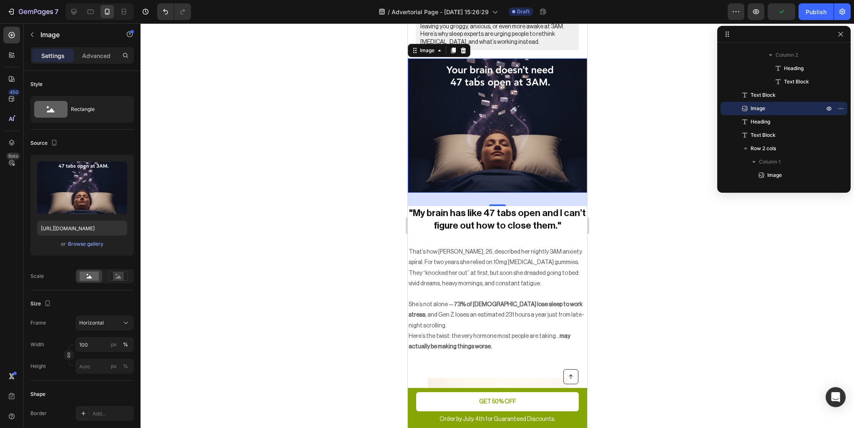
scroll to position [250, 0]
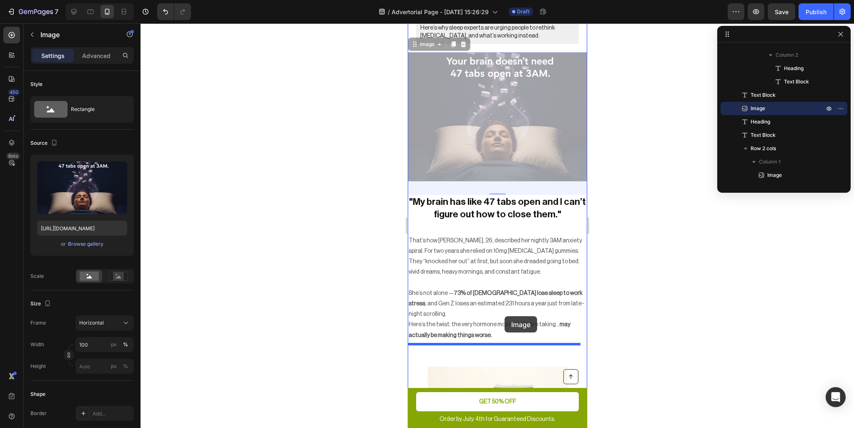
drag, startPoint x: 496, startPoint y: 115, endPoint x: 504, endPoint y: 316, distance: 201.2
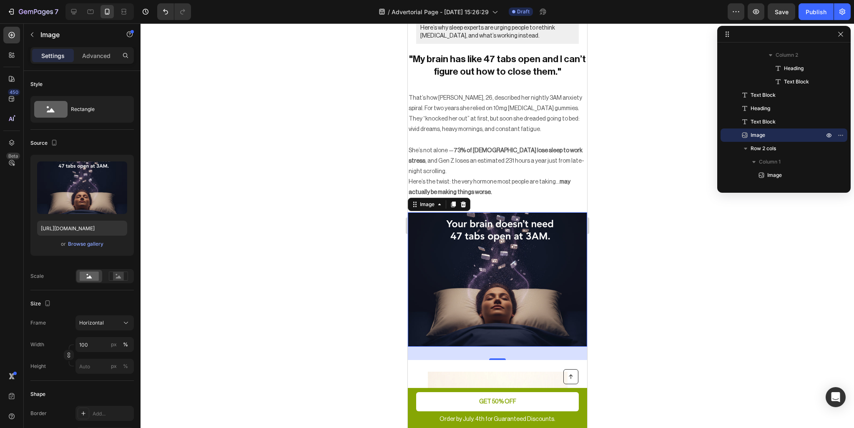
click at [645, 222] on div at bounding box center [498, 225] width 714 height 405
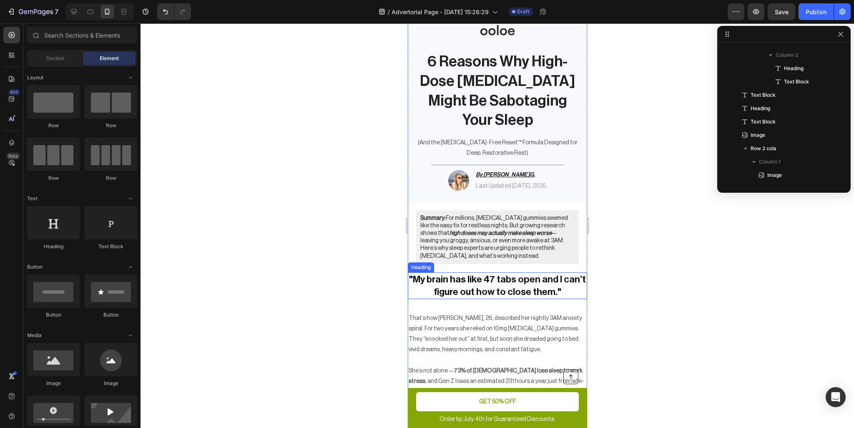
scroll to position [0, 0]
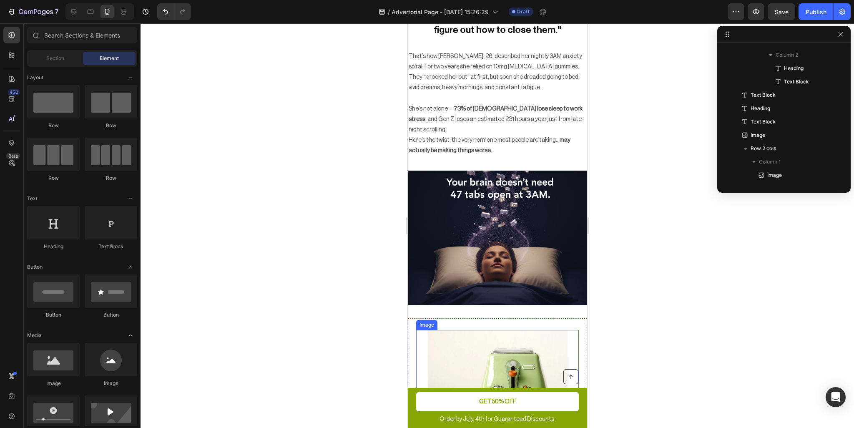
click at [522, 237] on img at bounding box center [496, 238] width 179 height 135
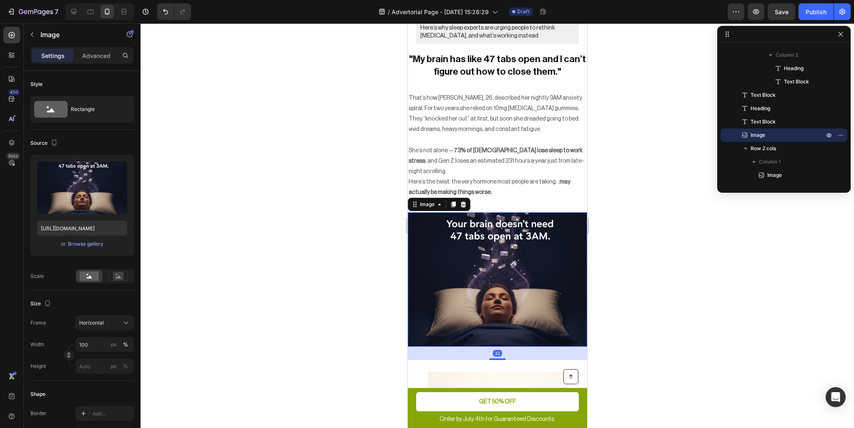
scroll to position [167, 0]
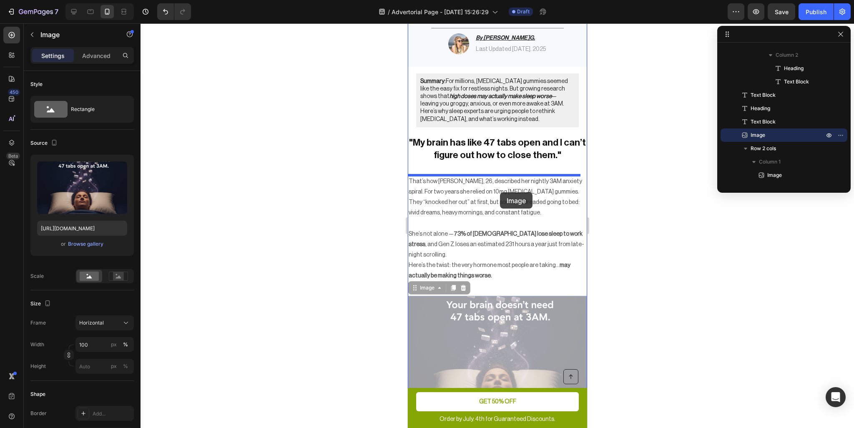
drag, startPoint x: 493, startPoint y: 364, endPoint x: 500, endPoint y: 192, distance: 172.0
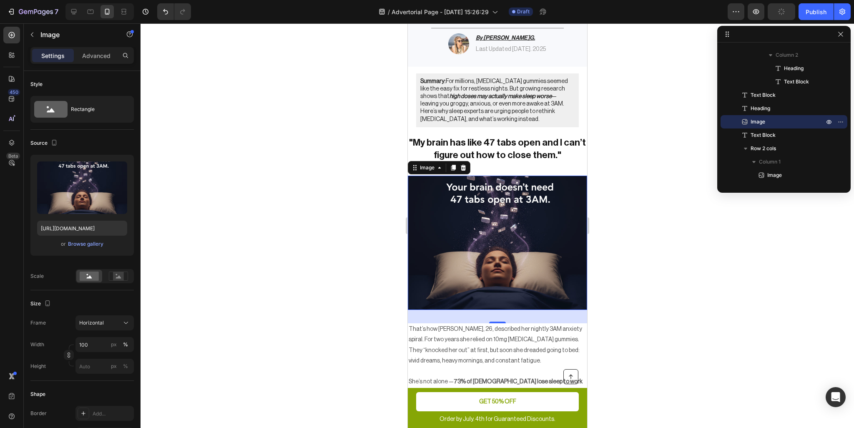
click at [642, 226] on div at bounding box center [498, 225] width 714 height 405
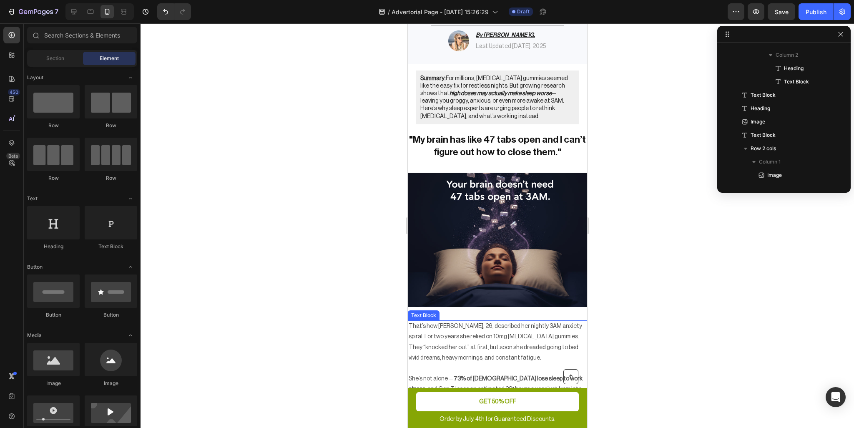
scroll to position [209, 0]
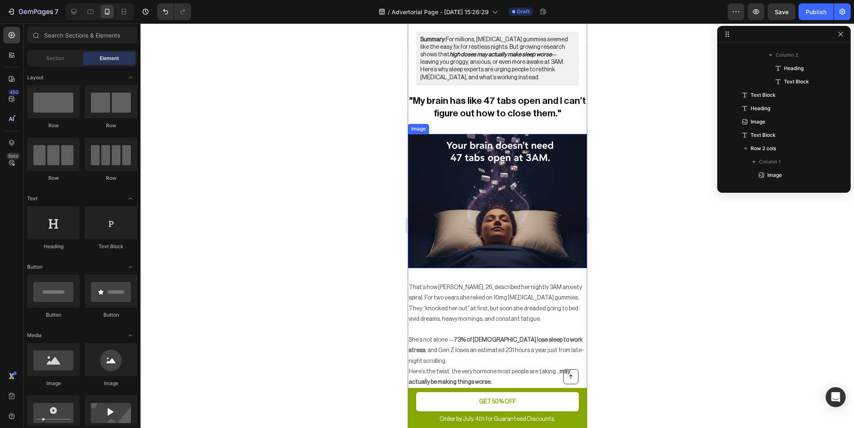
click at [497, 209] on img at bounding box center [496, 201] width 179 height 135
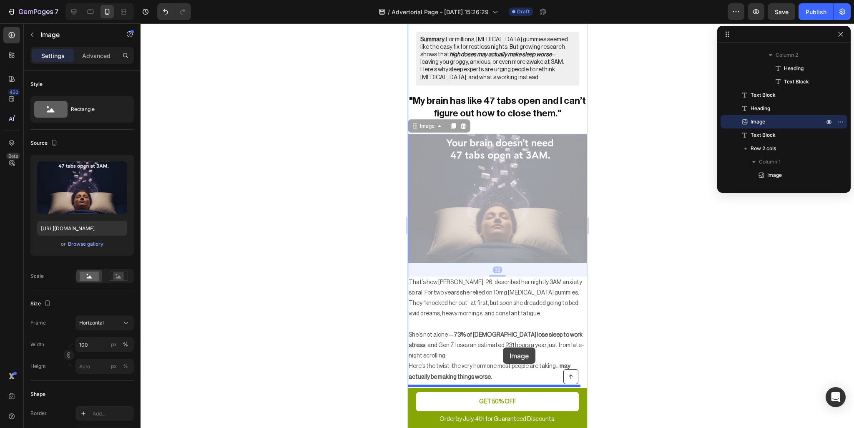
drag, startPoint x: 472, startPoint y: 194, endPoint x: 503, endPoint y: 347, distance: 156.9
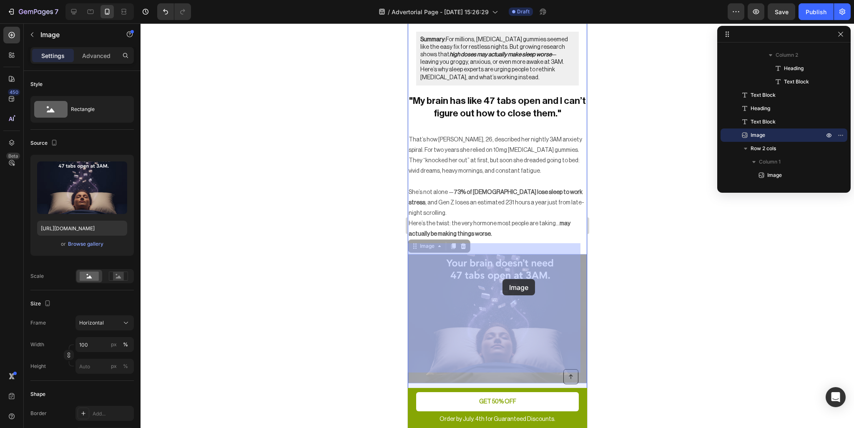
drag, startPoint x: 519, startPoint y: 271, endPoint x: 502, endPoint y: 279, distance: 18.5
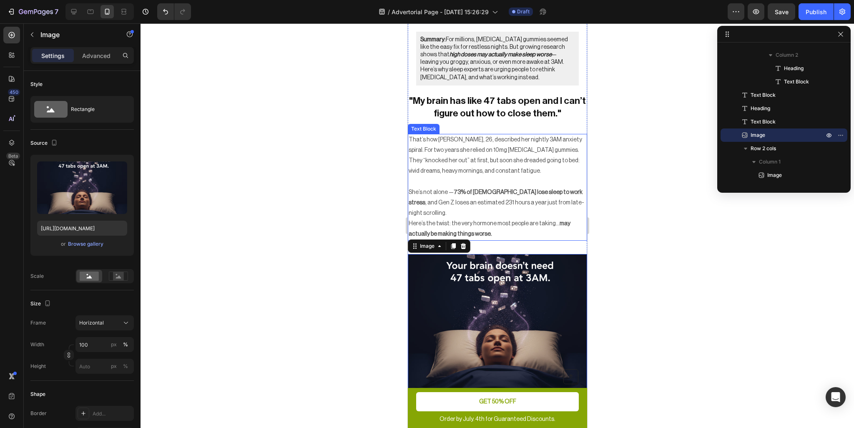
click at [508, 219] on p "Here’s the twist: the very hormone most people are taking… may actually be maki…" at bounding box center [497, 229] width 178 height 21
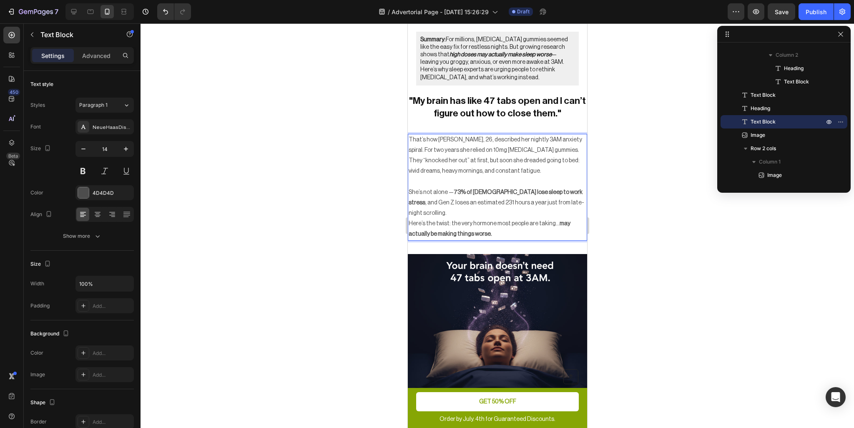
click at [496, 220] on p "Here’s the twist: the very hormone most people are taking… may actually be maki…" at bounding box center [497, 229] width 178 height 21
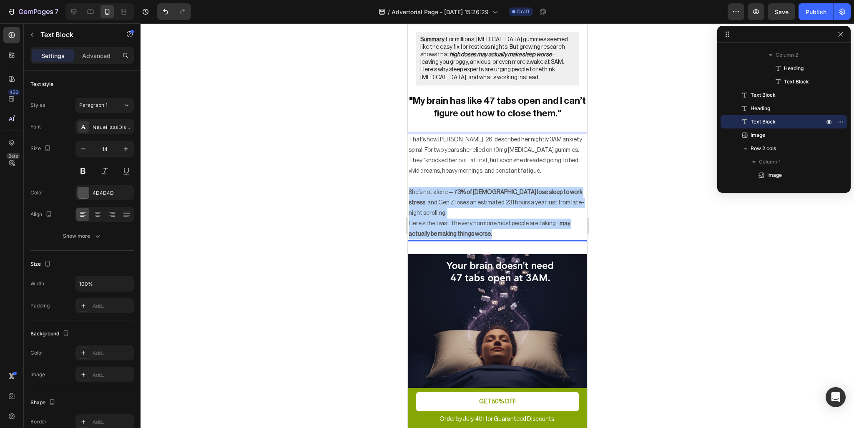
drag, startPoint x: 494, startPoint y: 224, endPoint x: 408, endPoint y: 191, distance: 91.9
click at [408, 191] on div "That’s how Maya, 26, described her nightly 3AM anxiety spiral. For two years sh…" at bounding box center [496, 187] width 179 height 107
copy div "She’s not alone — 73% of Americans lose sleep to work stress , and Gen Z loses …"
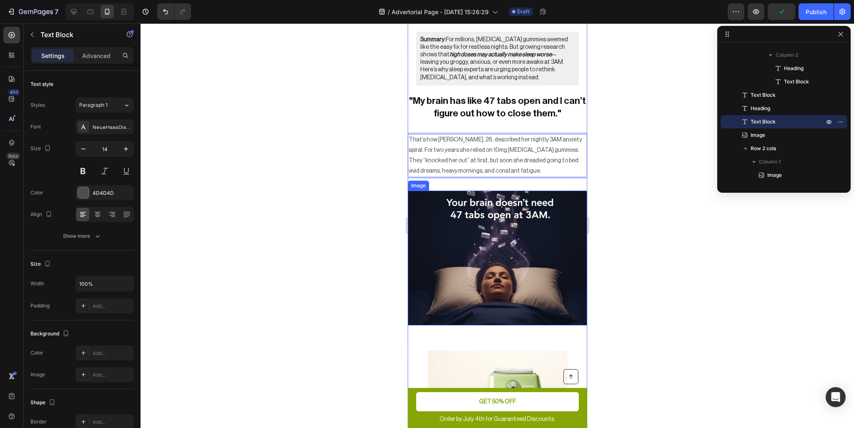
click at [508, 226] on img at bounding box center [496, 258] width 179 height 135
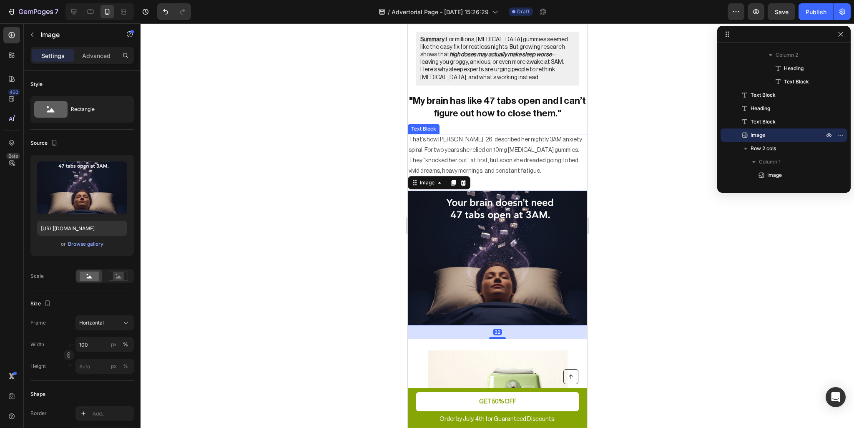
drag, startPoint x: 490, startPoint y: 138, endPoint x: 494, endPoint y: 141, distance: 4.9
click at [490, 138] on p "That’s how Maya, 26, described her nightly 3AM anxiety spiral. For two years sh…" at bounding box center [497, 156] width 178 height 42
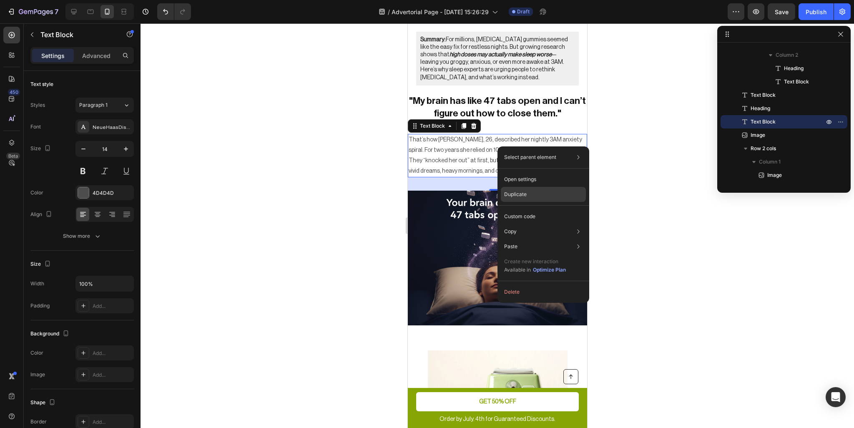
click at [529, 196] on div "Duplicate" at bounding box center [543, 194] width 85 height 15
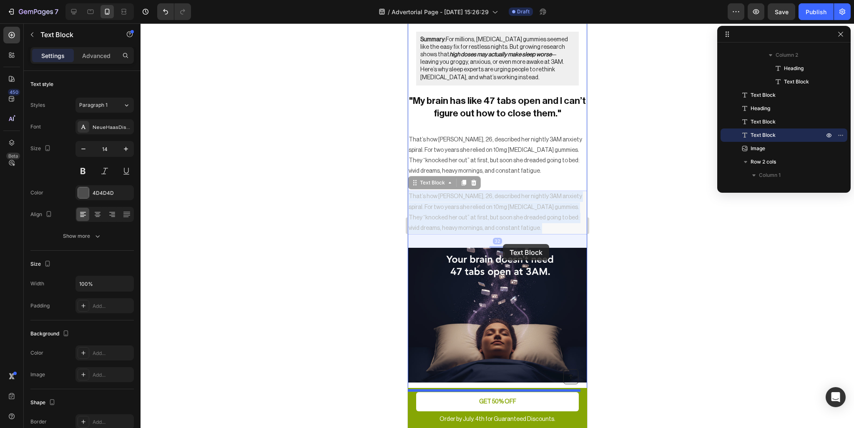
drag, startPoint x: 494, startPoint y: 207, endPoint x: 492, endPoint y: 218, distance: 10.7
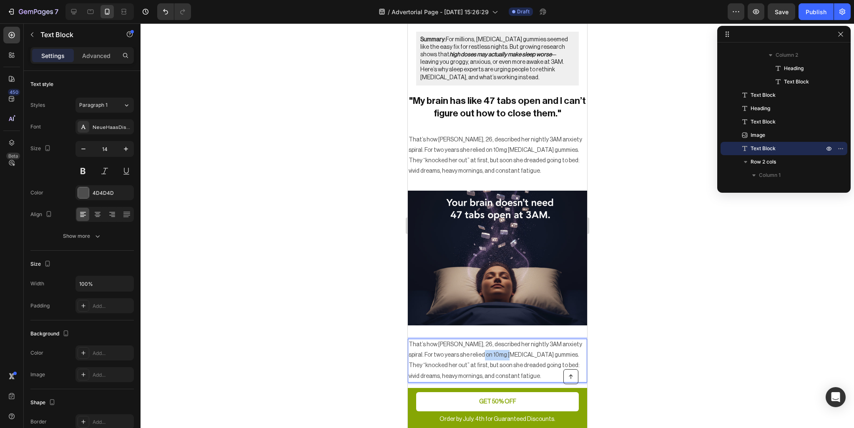
click at [476, 355] on p "That’s how Maya, 26, described her nightly 3AM anxiety spiral. For two years sh…" at bounding box center [497, 360] width 178 height 42
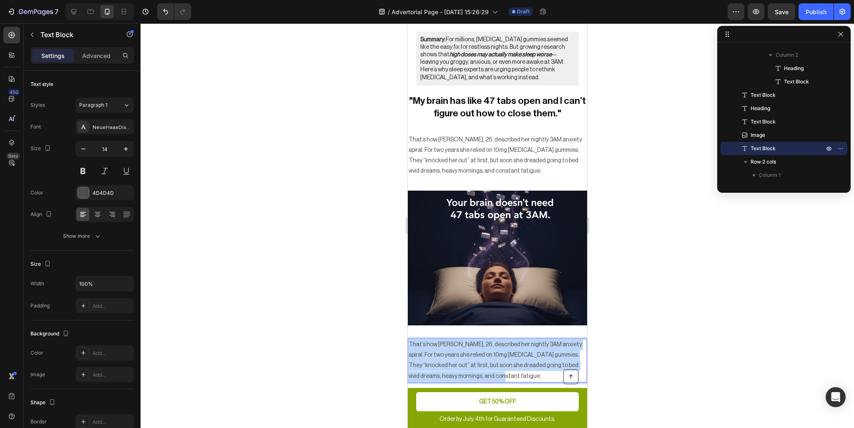
click at [476, 355] on p "That’s how Maya, 26, described her nightly 3AM anxiety spiral. For two years sh…" at bounding box center [497, 360] width 178 height 42
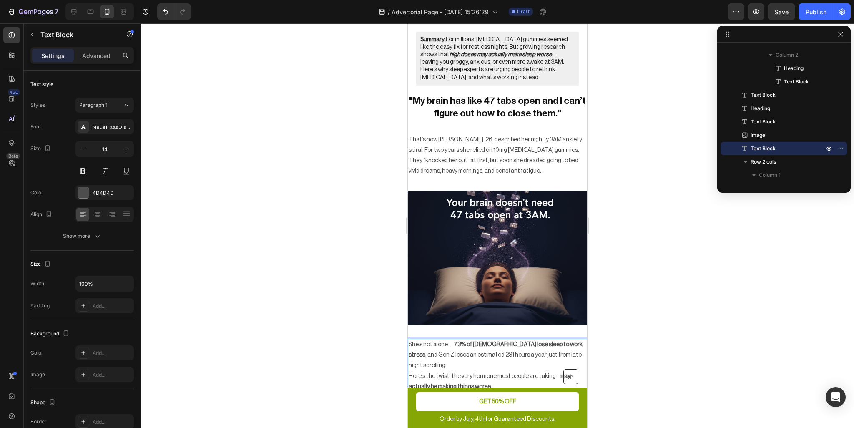
click at [663, 322] on div at bounding box center [498, 225] width 714 height 405
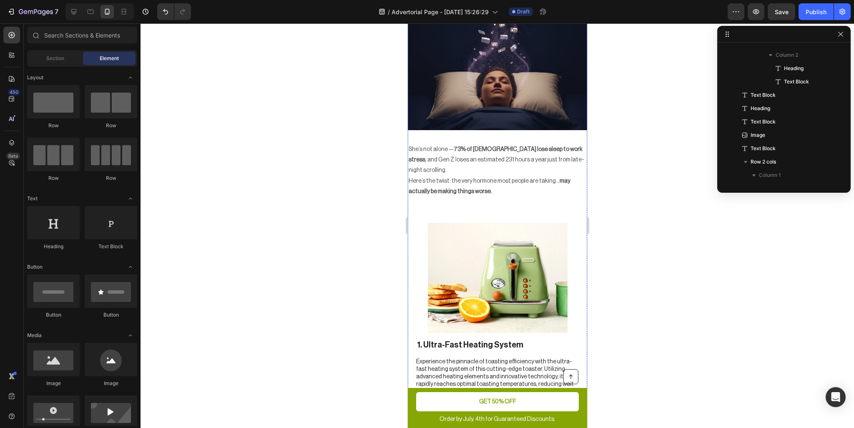
scroll to position [459, 0]
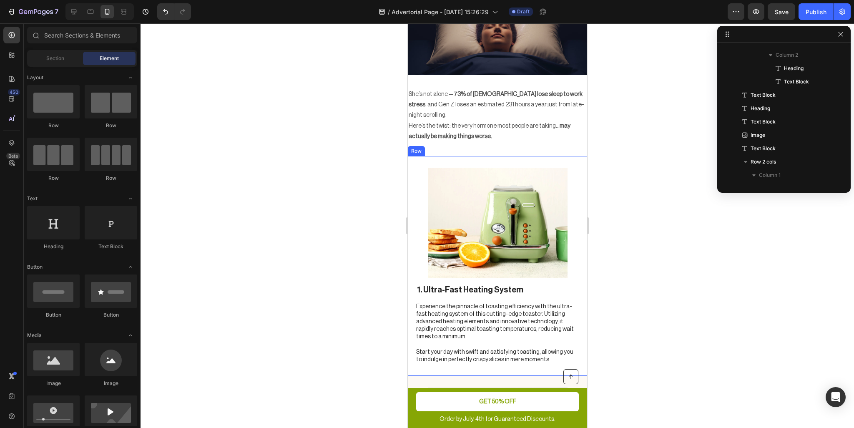
click at [519, 244] on img at bounding box center [498, 223] width 140 height 110
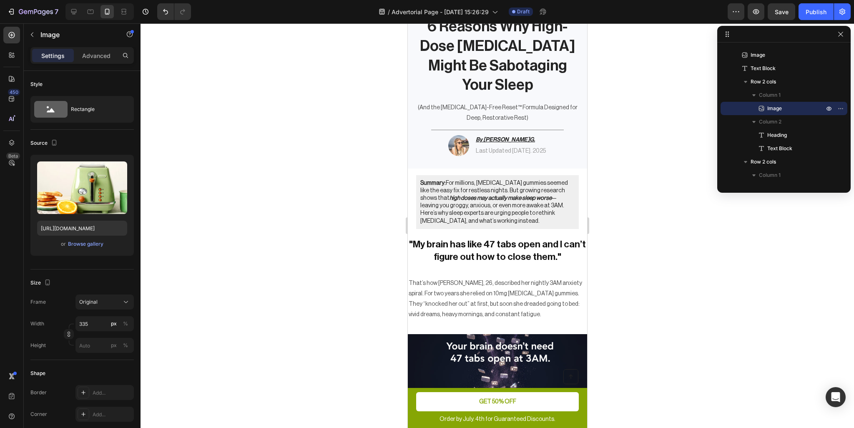
scroll to position [42, 0]
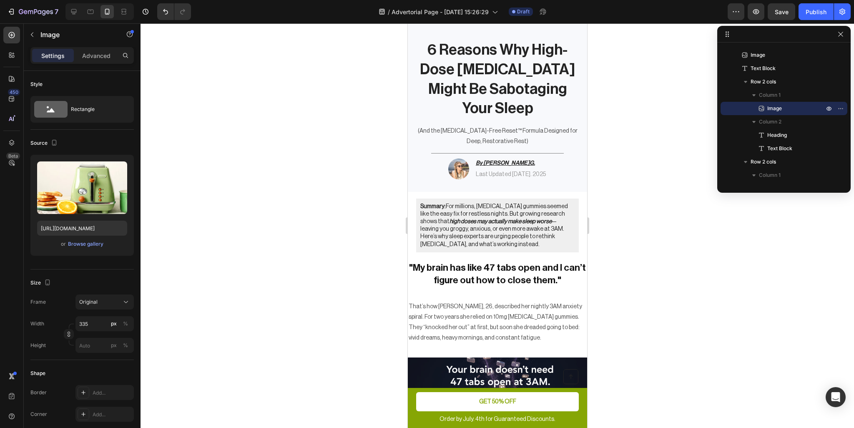
click at [672, 209] on div at bounding box center [498, 225] width 714 height 405
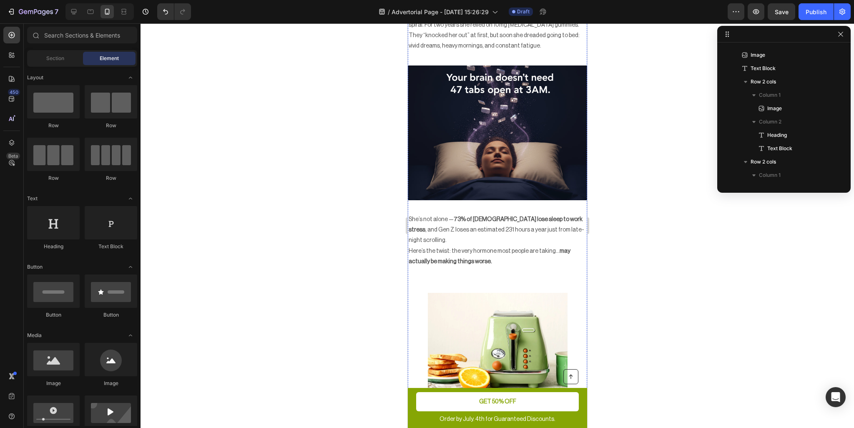
scroll to position [417, 0]
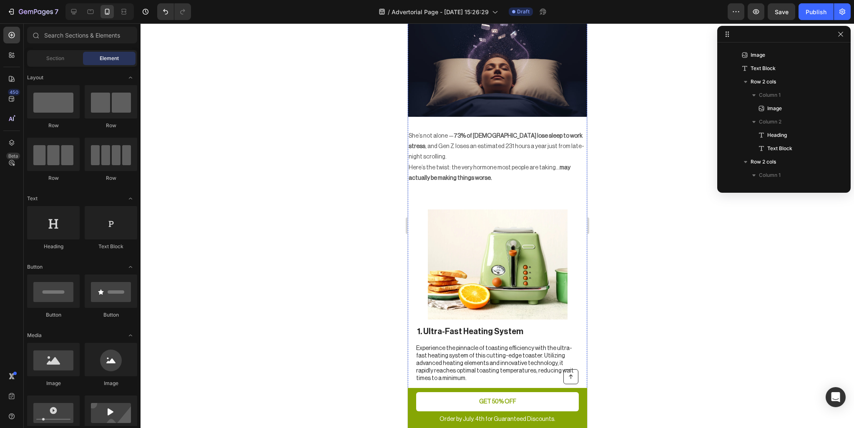
click at [523, 221] on img at bounding box center [498, 264] width 140 height 110
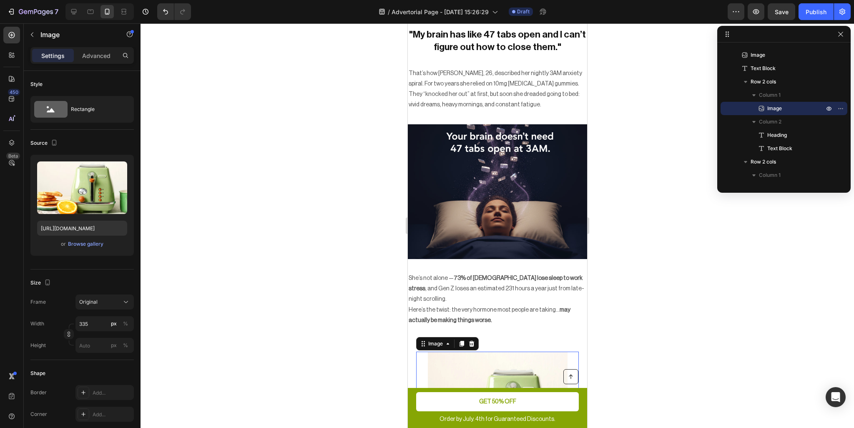
scroll to position [167, 0]
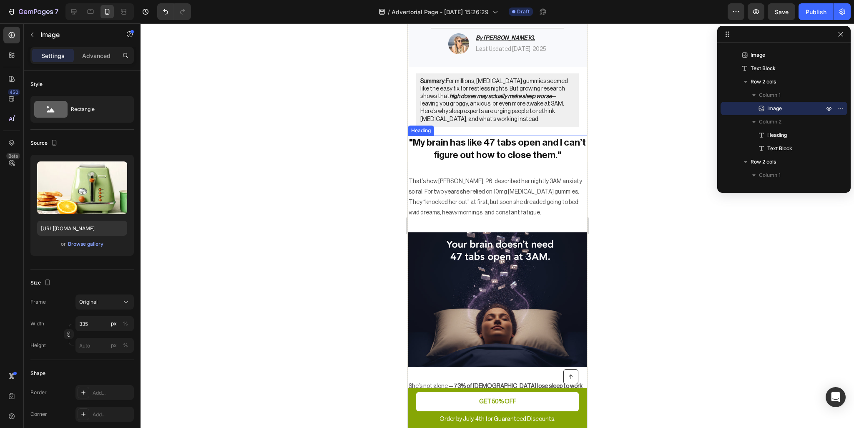
click at [507, 147] on p ""My brain has like 47 tabs open and I can’t figure out how to close them."" at bounding box center [497, 148] width 178 height 25
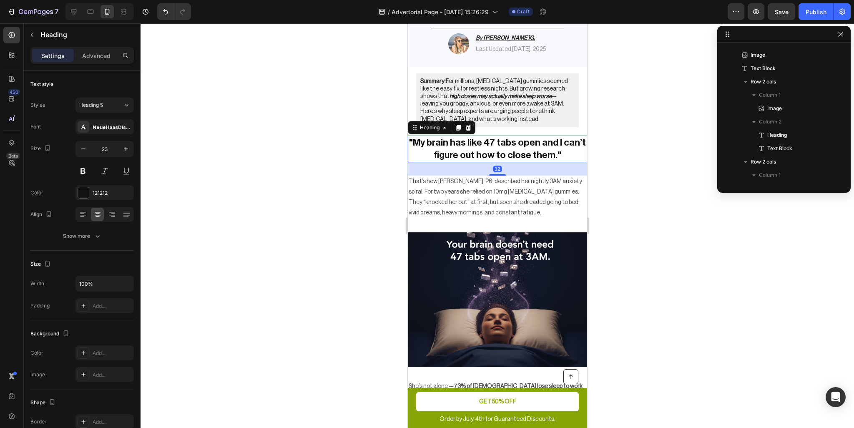
scroll to position [158, 0]
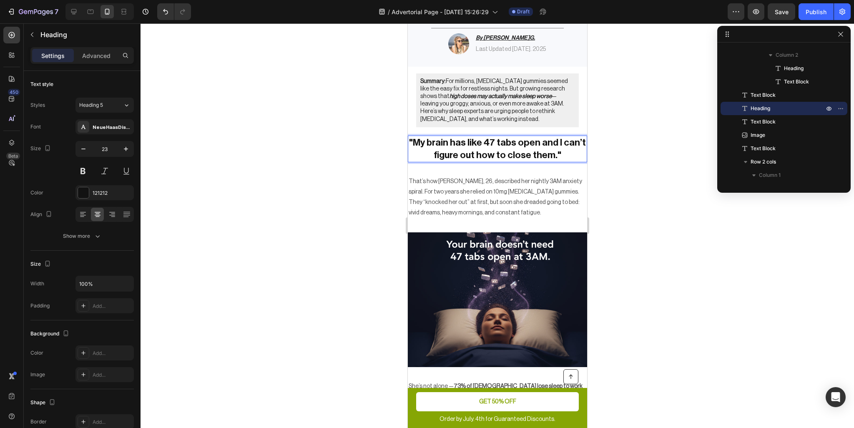
click at [518, 184] on p "That’s how Maya, 26, described her nightly 3AM anxiety spiral. For two years sh…" at bounding box center [497, 197] width 178 height 42
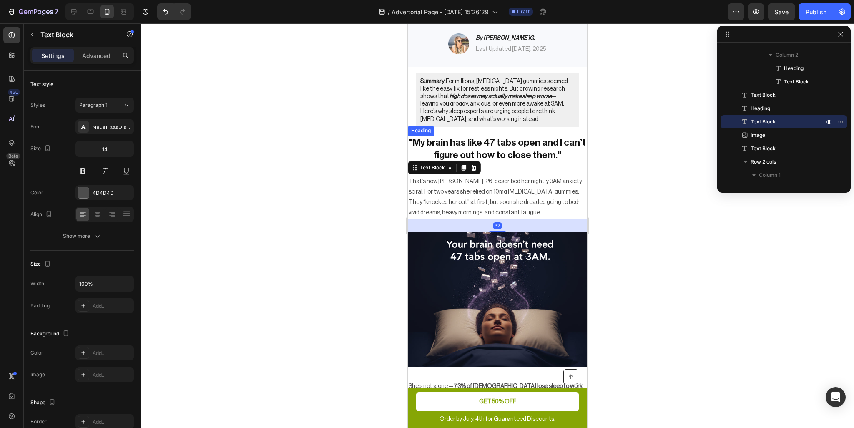
click at [516, 153] on p ""My brain has like 47 tabs open and I can’t figure out how to close them."" at bounding box center [497, 148] width 178 height 25
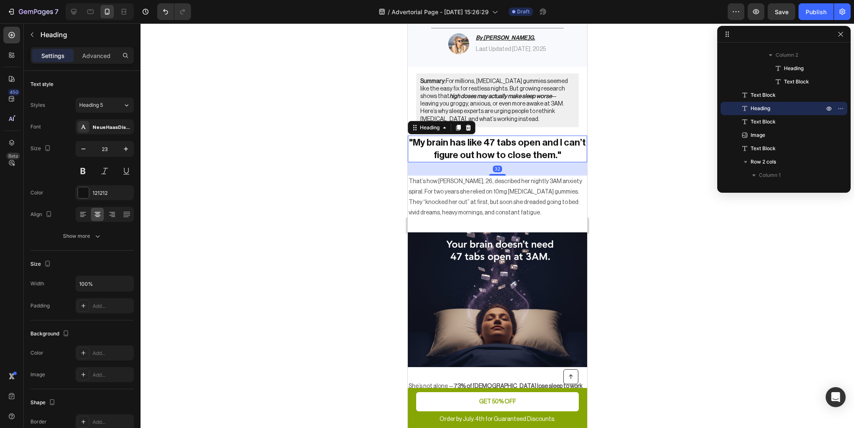
click at [458, 127] on icon at bounding box center [458, 128] width 5 height 6
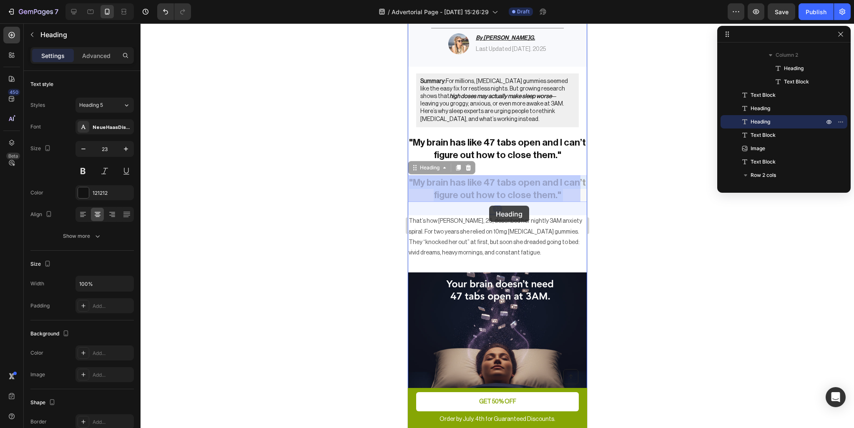
drag, startPoint x: 478, startPoint y: 185, endPoint x: 489, endPoint y: 206, distance: 23.5
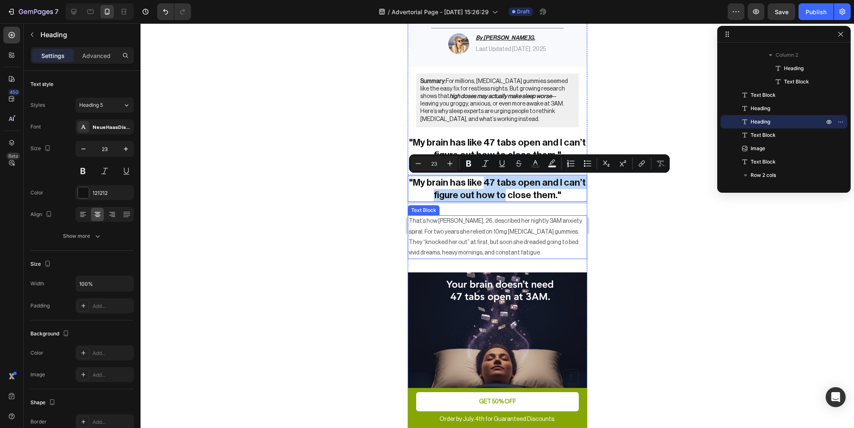
drag, startPoint x: 481, startPoint y: 187, endPoint x: 522, endPoint y: 242, distance: 68.6
click at [626, 219] on div at bounding box center [498, 225] width 714 height 405
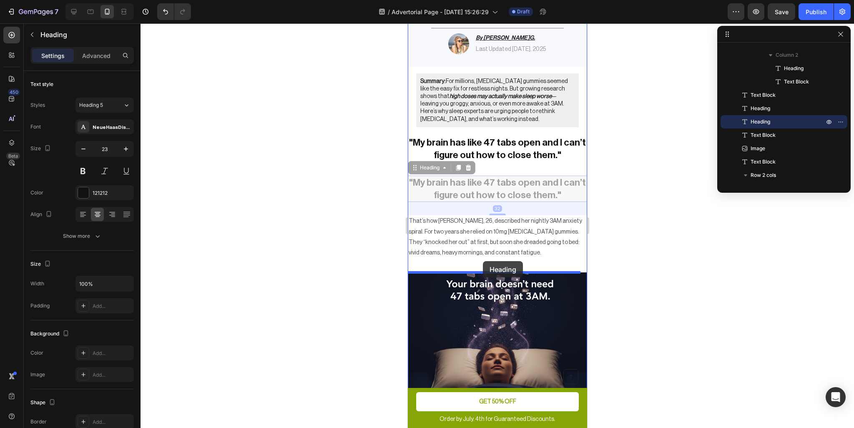
drag, startPoint x: 463, startPoint y: 189, endPoint x: 483, endPoint y: 261, distance: 74.8
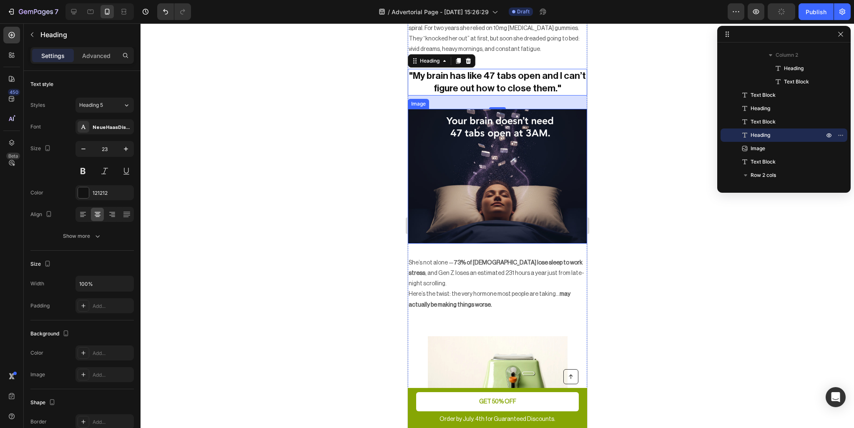
scroll to position [334, 0]
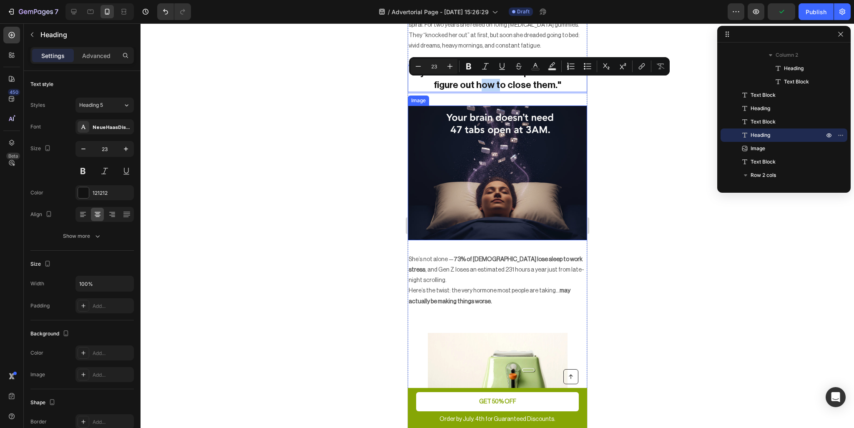
drag, startPoint x: 479, startPoint y: 79, endPoint x: 485, endPoint y: 124, distance: 45.0
click at [386, 126] on div at bounding box center [498, 225] width 714 height 405
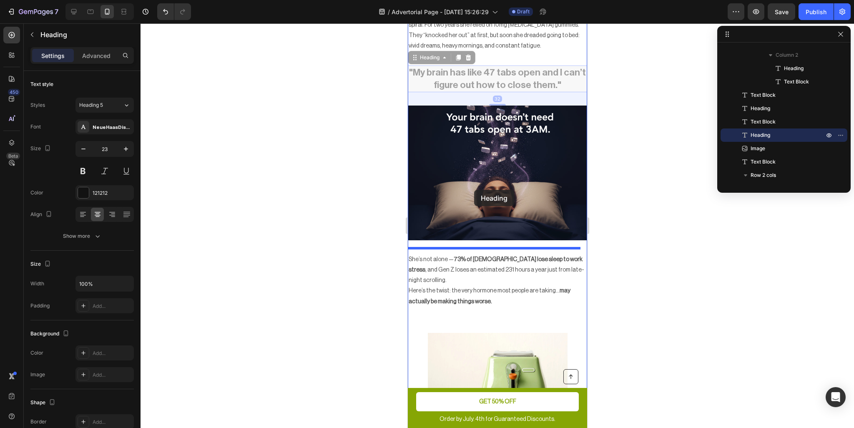
drag, startPoint x: 433, startPoint y: 81, endPoint x: 444, endPoint y: 131, distance: 50.8
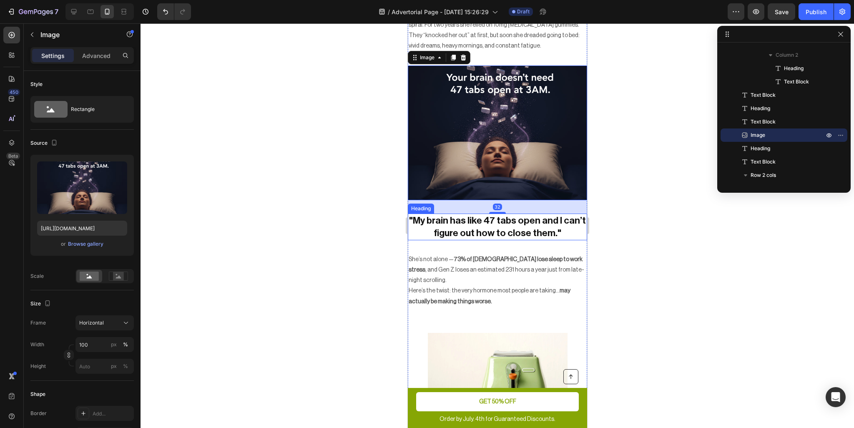
click at [476, 217] on p ""My brain has like 47 tabs open and I can’t figure out how to close them."" at bounding box center [497, 226] width 178 height 25
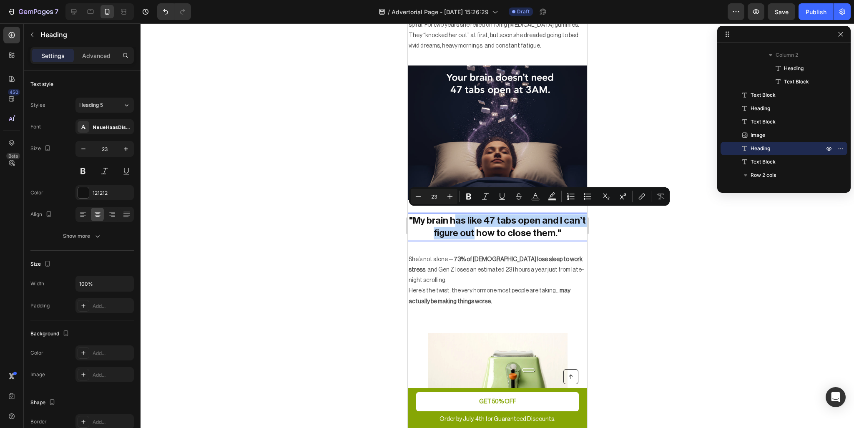
drag, startPoint x: 455, startPoint y: 219, endPoint x: 472, endPoint y: 234, distance: 23.1
click at [655, 258] on div at bounding box center [498, 225] width 714 height 405
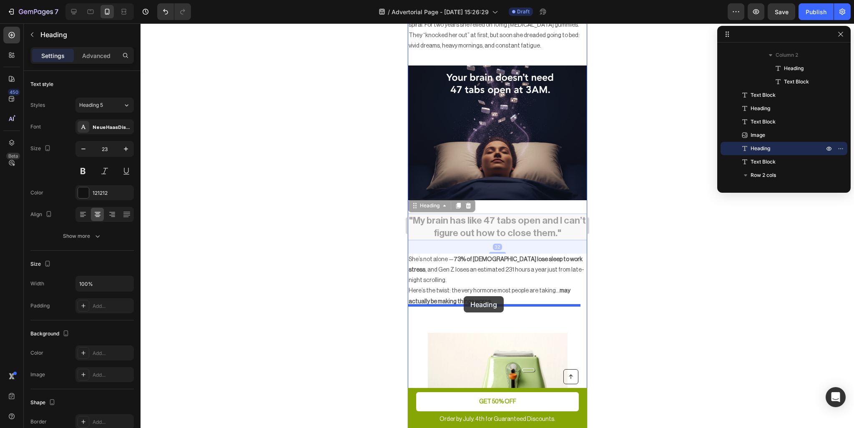
drag, startPoint x: 486, startPoint y: 218, endPoint x: 463, endPoint y: 296, distance: 81.2
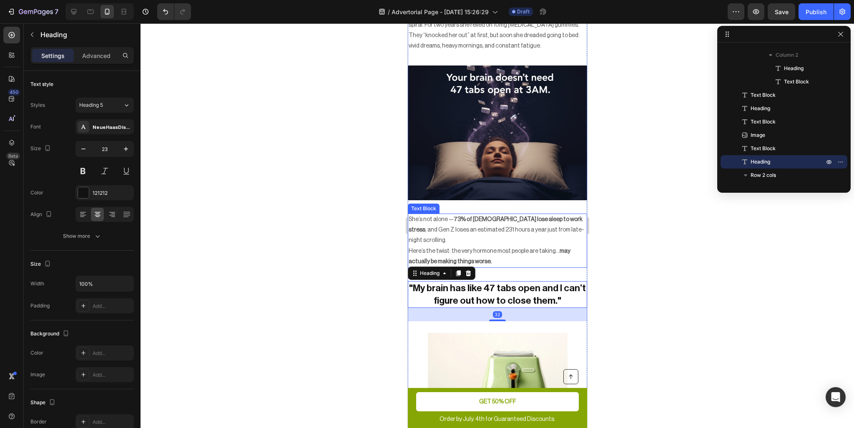
click at [497, 246] on p "Here’s the twist: the very hormone most people are taking… may actually be maki…" at bounding box center [497, 256] width 178 height 21
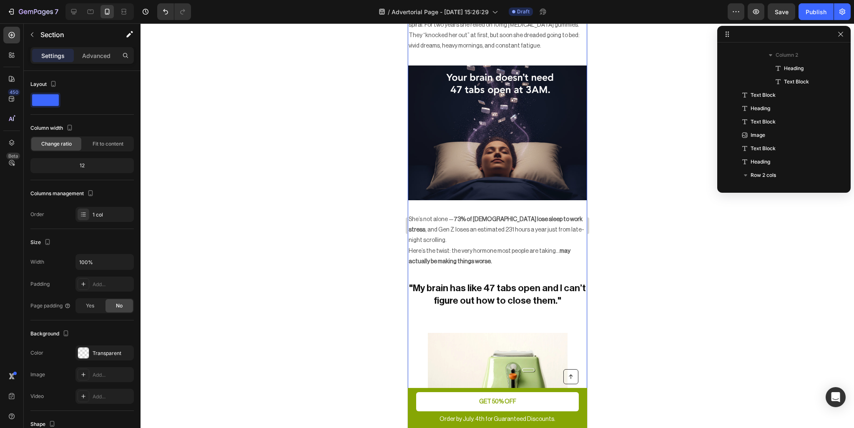
scroll to position [0, 0]
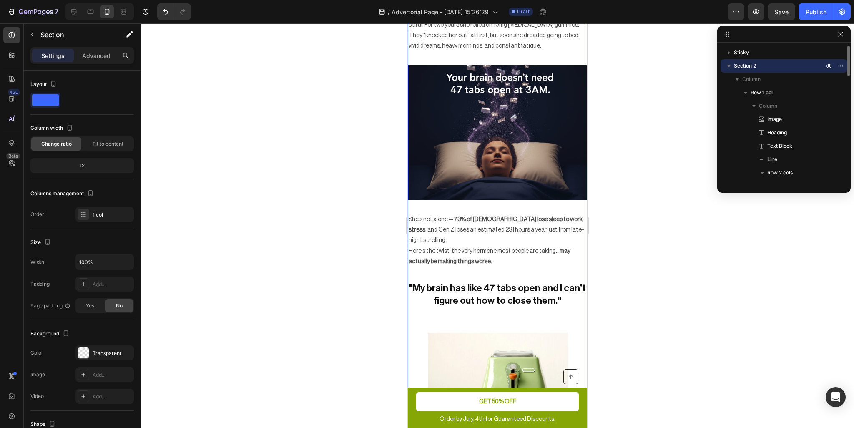
click at [493, 216] on strong "73% of [DEMOGRAPHIC_DATA] lose sleep to work stress" at bounding box center [495, 224] width 174 height 16
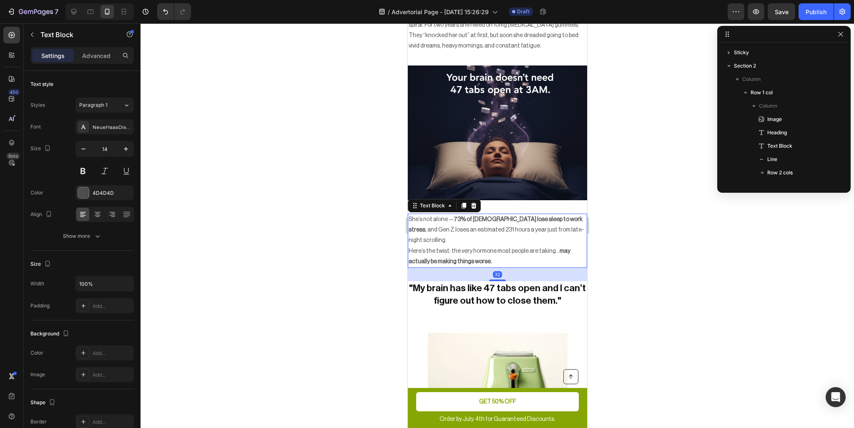
scroll to position [198, 0]
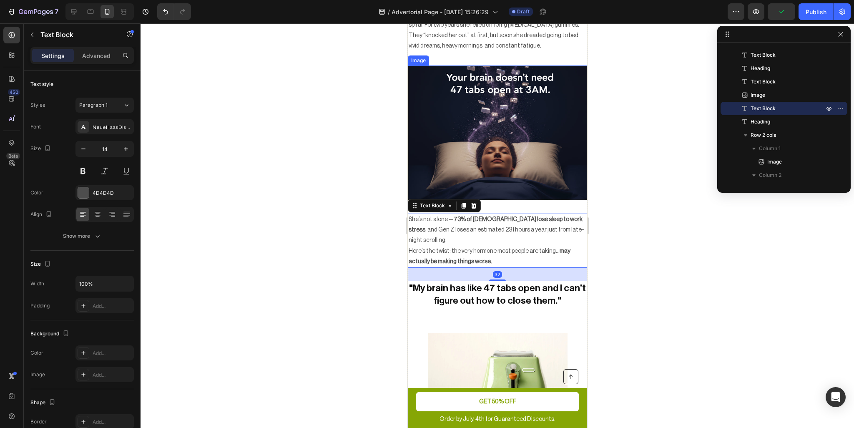
click at [505, 180] on img at bounding box center [496, 132] width 179 height 135
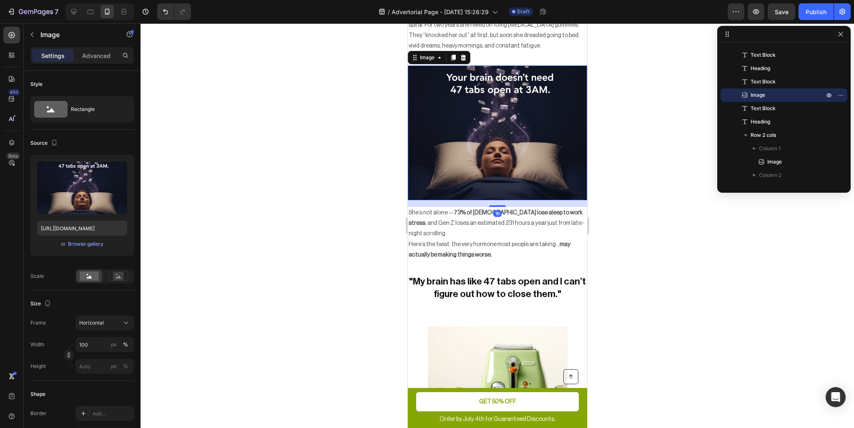
drag, startPoint x: 1015, startPoint y: 235, endPoint x: 1061, endPoint y: 237, distance: 46.3
click at [503, 200] on div "16" at bounding box center [496, 200] width 179 height 0
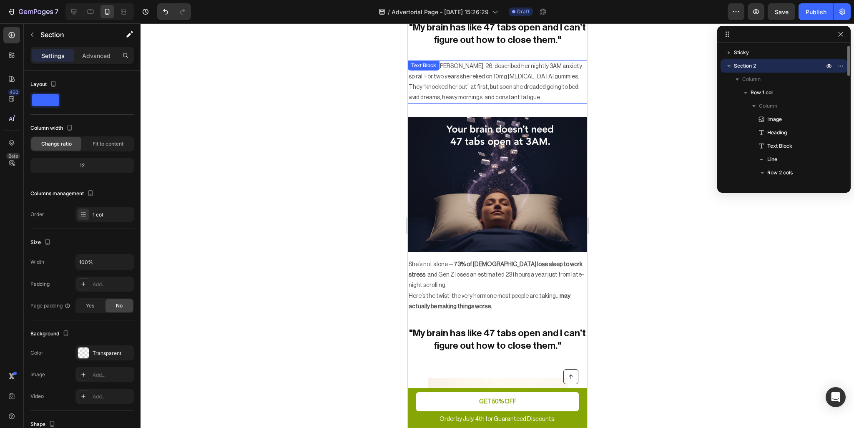
scroll to position [250, 0]
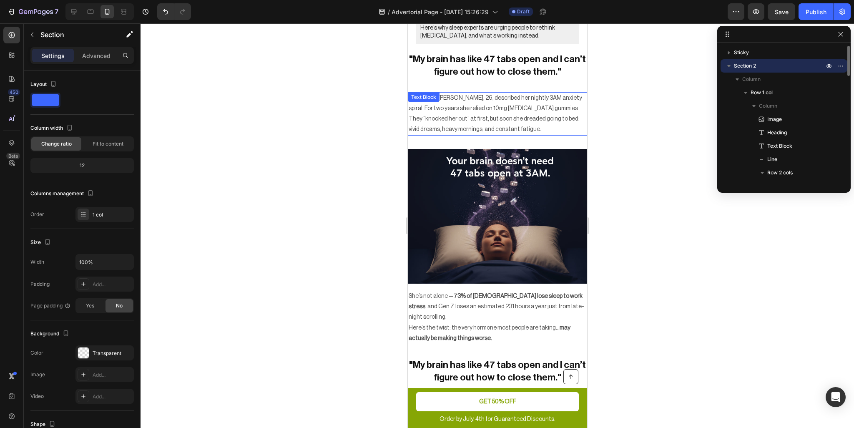
click at [492, 150] on img at bounding box center [496, 216] width 179 height 135
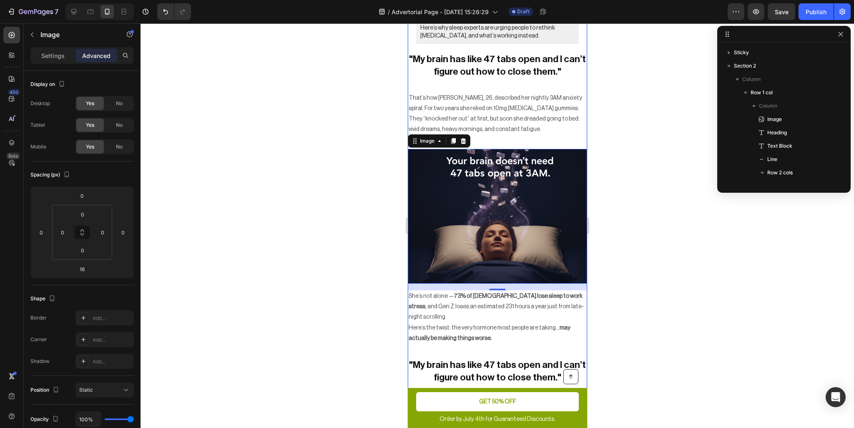
scroll to position [184, 0]
click at [502, 127] on p "That’s how Maya, 26, described her nightly 3AM anxiety spiral. For two years sh…" at bounding box center [497, 114] width 178 height 42
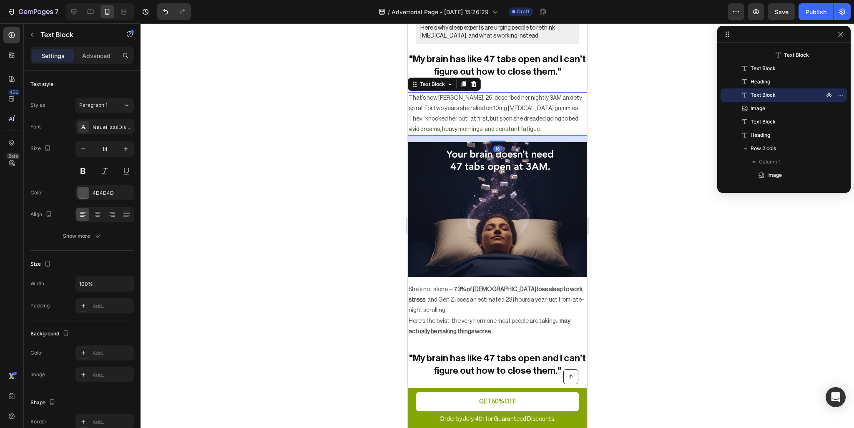
click at [503, 136] on div "16" at bounding box center [496, 136] width 179 height 0
click at [610, 147] on div at bounding box center [498, 225] width 714 height 405
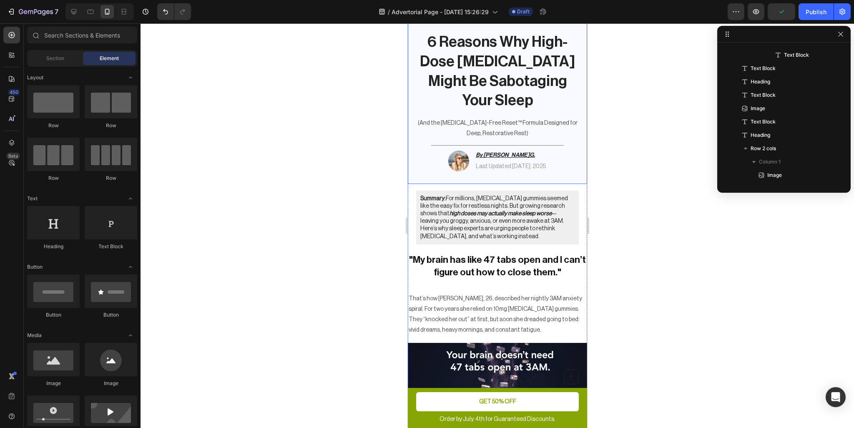
scroll to position [42, 0]
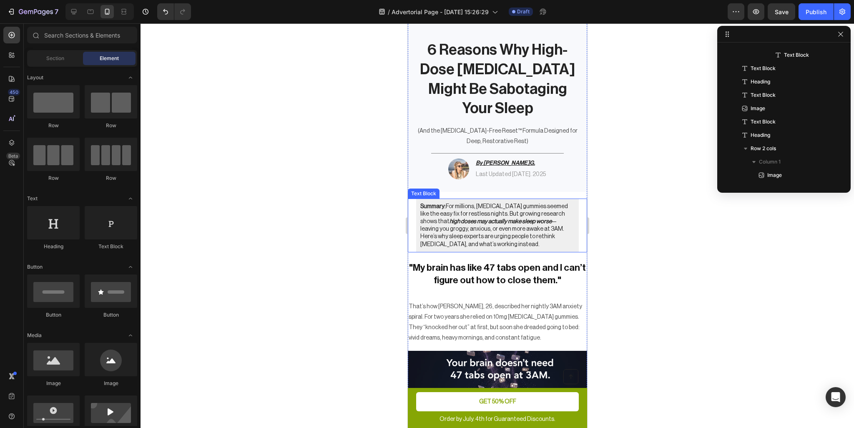
click at [553, 222] on p "Summary: For millions, melatonin gummies seemed like the easy fix for restless …" at bounding box center [497, 225] width 154 height 45
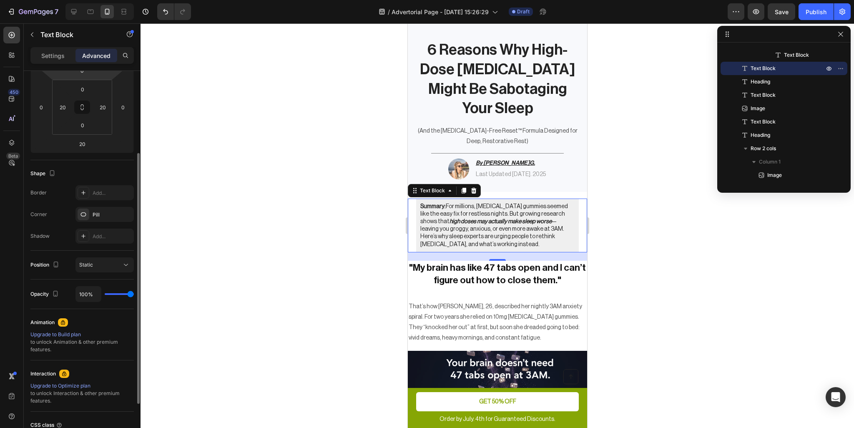
scroll to position [167, 0]
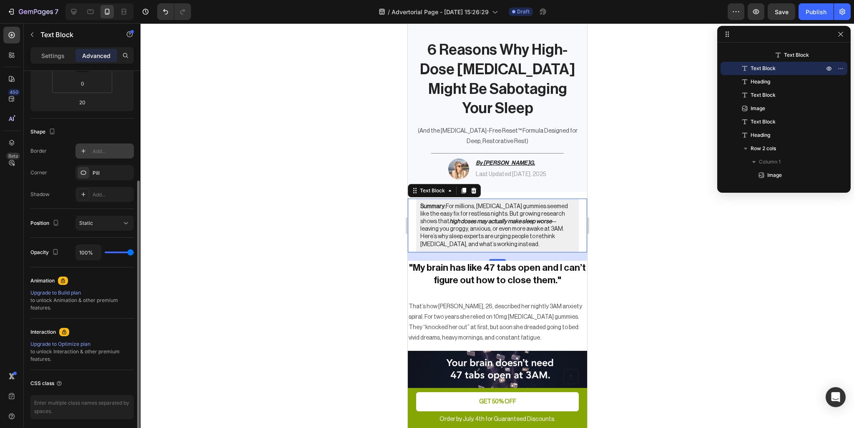
click at [82, 152] on icon at bounding box center [83, 151] width 7 height 7
click at [87, 176] on div at bounding box center [84, 173] width 12 height 12
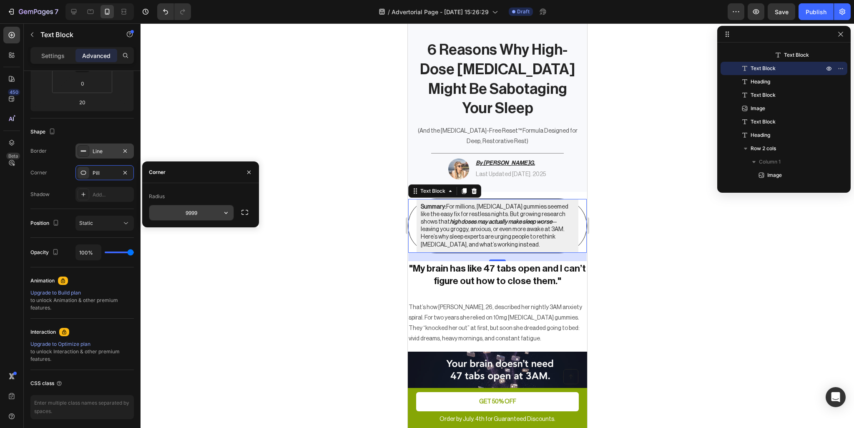
click at [199, 216] on input "9999" at bounding box center [191, 212] width 84 height 15
type input "5"
type input "2"
type input "50"
click at [50, 202] on div "Shape Border Line Corner Pill Shadow Add..." at bounding box center [81, 163] width 103 height 91
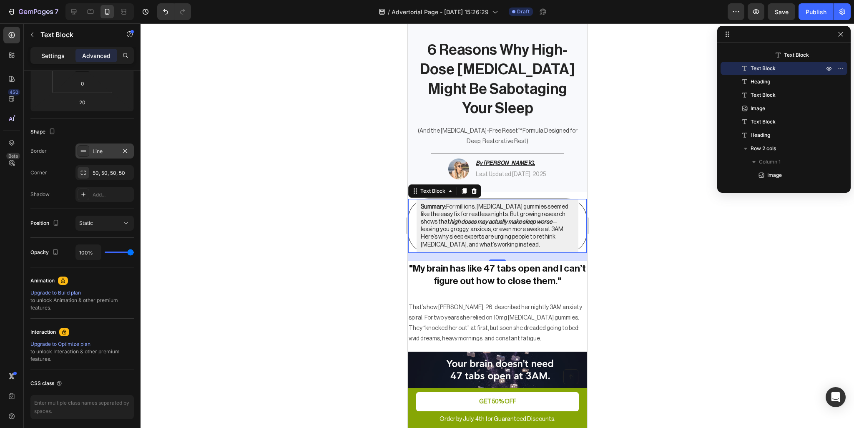
click at [55, 54] on p "Settings" at bounding box center [52, 55] width 23 height 9
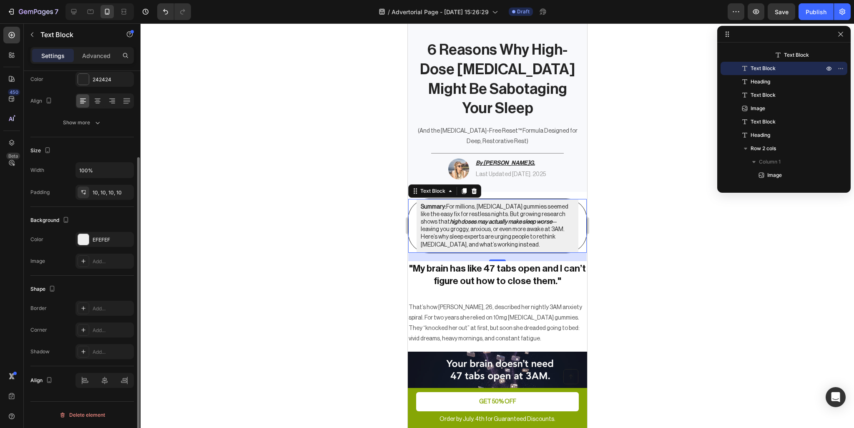
scroll to position [113, 0]
click at [128, 238] on icon "button" at bounding box center [125, 240] width 7 height 7
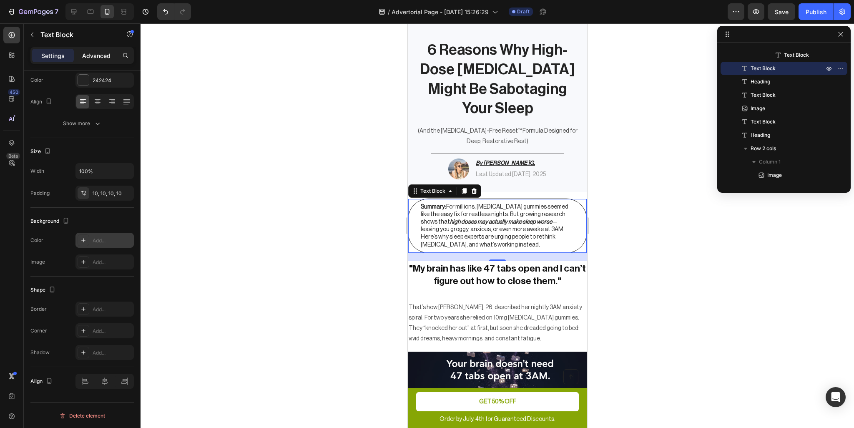
click at [101, 59] on p "Advanced" at bounding box center [96, 55] width 28 height 9
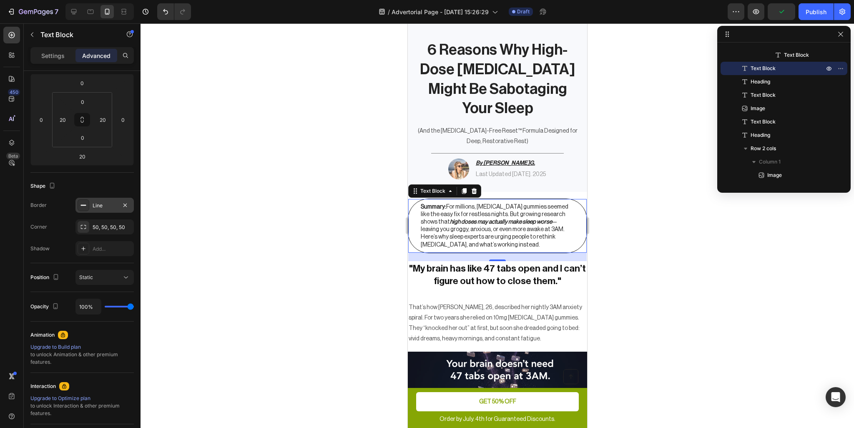
click at [104, 203] on div "Line" at bounding box center [105, 206] width 24 height 8
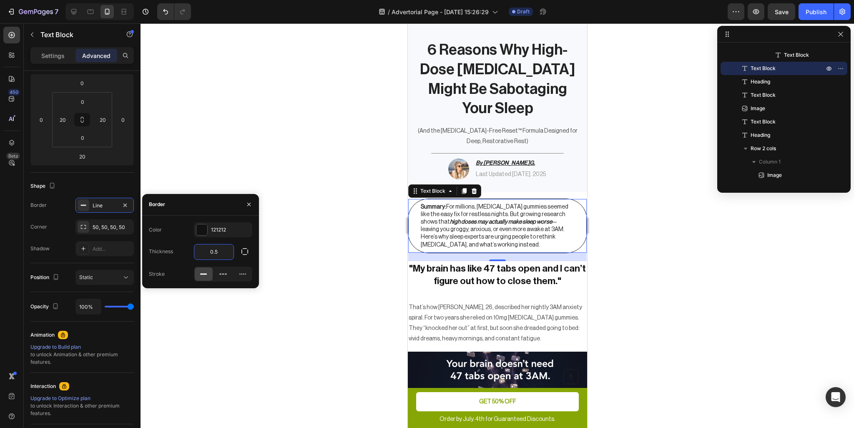
type input "0"
type input "1"
click at [198, 228] on div at bounding box center [201, 229] width 11 height 11
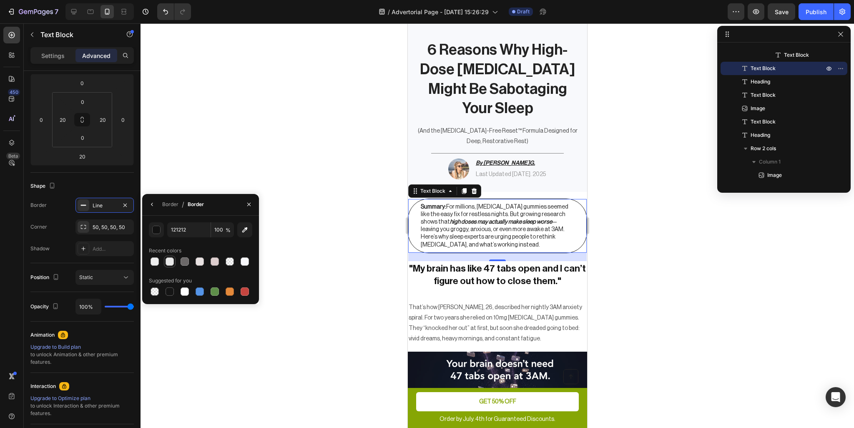
click at [172, 262] on div at bounding box center [170, 261] width 8 height 8
click at [185, 262] on div at bounding box center [185, 261] width 8 height 8
type input "6B6868"
click at [307, 211] on div at bounding box center [498, 225] width 714 height 405
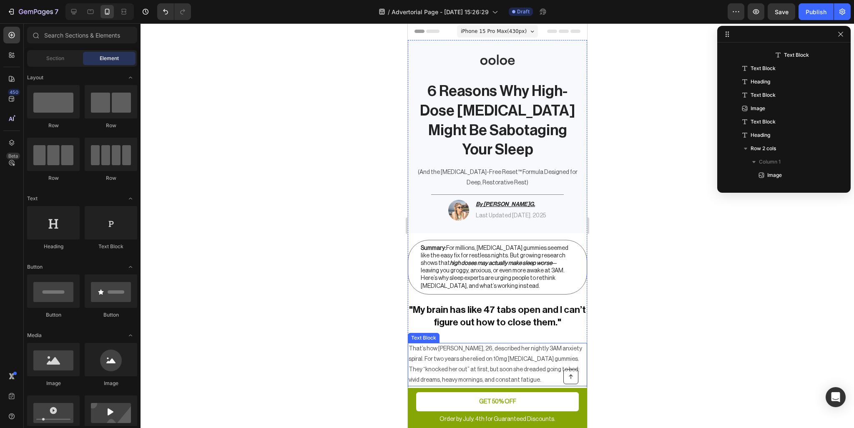
scroll to position [0, 0]
click at [561, 287] on p "Summary: For millions, melatonin gummies seemed like the easy fix for restless …" at bounding box center [496, 267] width 153 height 45
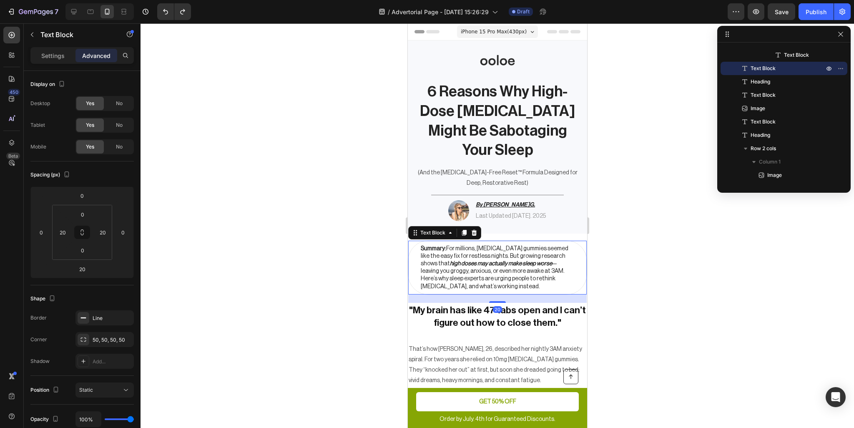
click at [644, 269] on div at bounding box center [498, 225] width 714 height 405
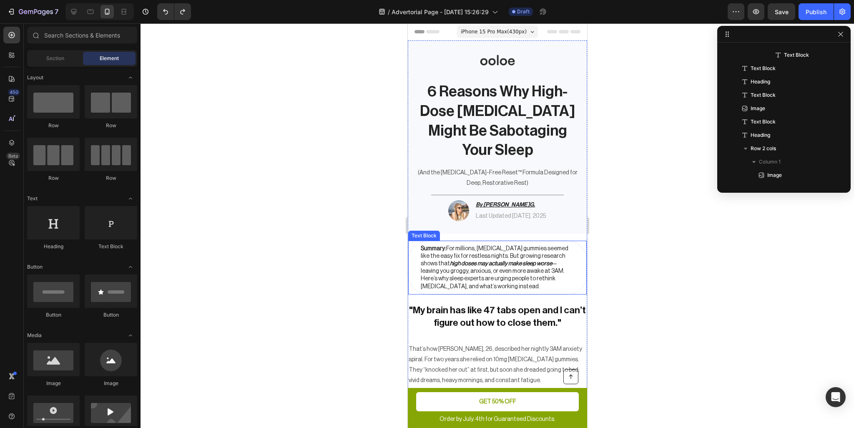
click at [566, 284] on p "Summary: For millions, melatonin gummies seemed like the easy fix for restless …" at bounding box center [496, 267] width 153 height 45
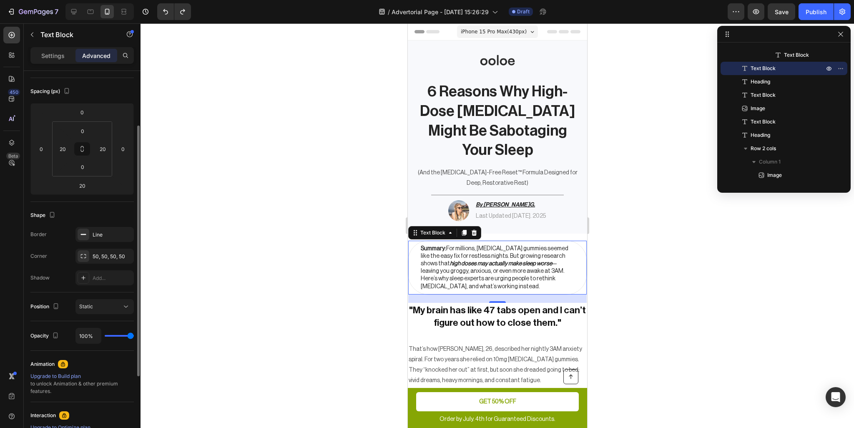
scroll to position [197, 0]
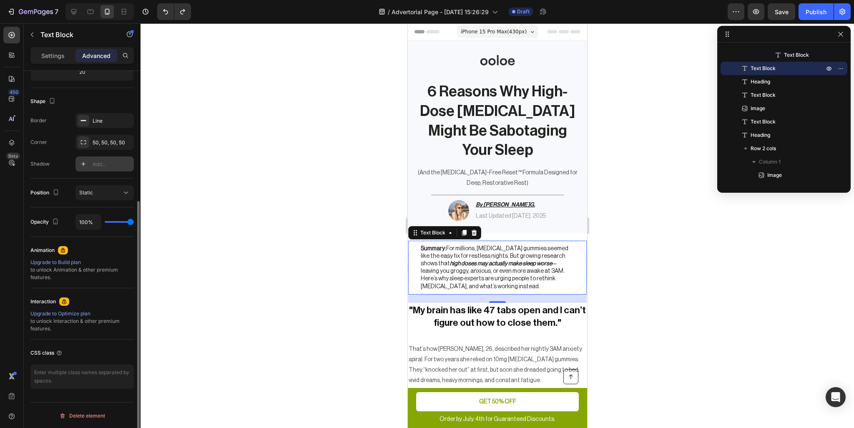
click at [84, 166] on icon at bounding box center [83, 164] width 7 height 7
click at [100, 139] on div "50, 50, 50, 50" at bounding box center [105, 143] width 24 height 8
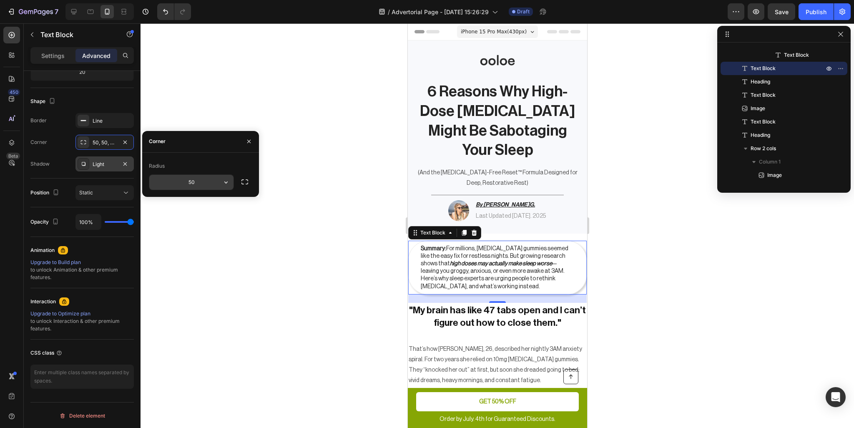
click at [204, 182] on input "50" at bounding box center [191, 182] width 84 height 15
type input "25"
click at [52, 58] on p "Settings" at bounding box center [52, 55] width 23 height 9
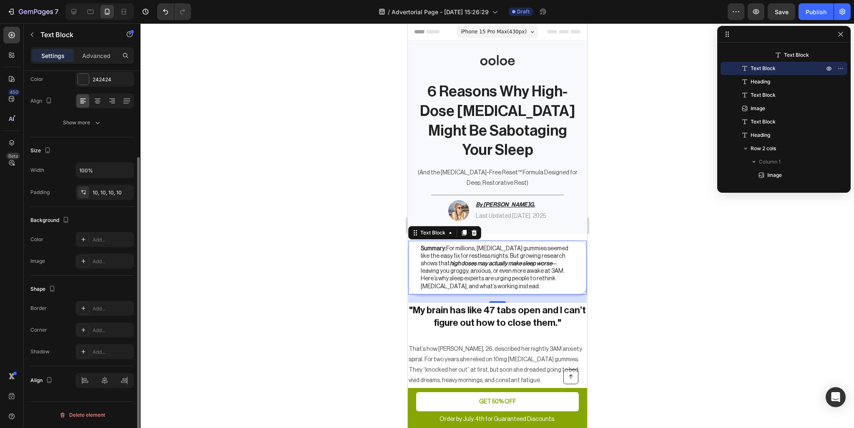
scroll to position [113, 0]
click at [89, 173] on input "100%" at bounding box center [105, 170] width 58 height 15
click at [119, 172] on button "button" at bounding box center [125, 170] width 15 height 15
click at [95, 101] on icon at bounding box center [97, 102] width 8 height 8
click at [87, 100] on div at bounding box center [82, 101] width 13 height 13
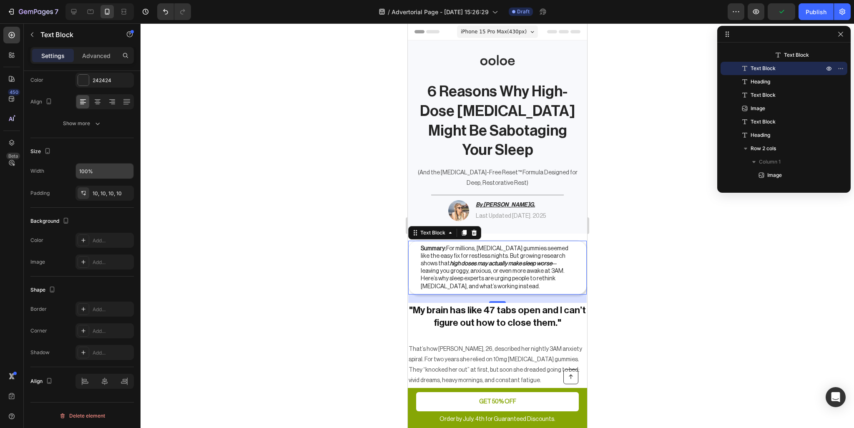
click at [247, 189] on div at bounding box center [498, 225] width 714 height 405
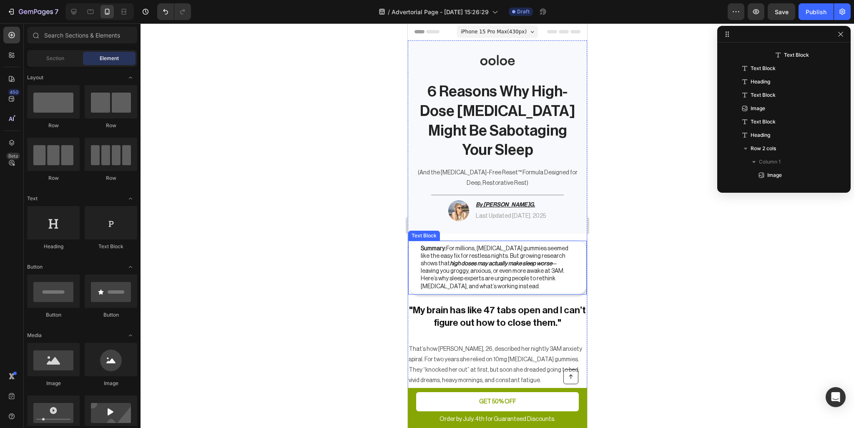
click at [536, 278] on p "Summary: For millions, melatonin gummies seemed like the easy fix for restless …" at bounding box center [496, 267] width 153 height 45
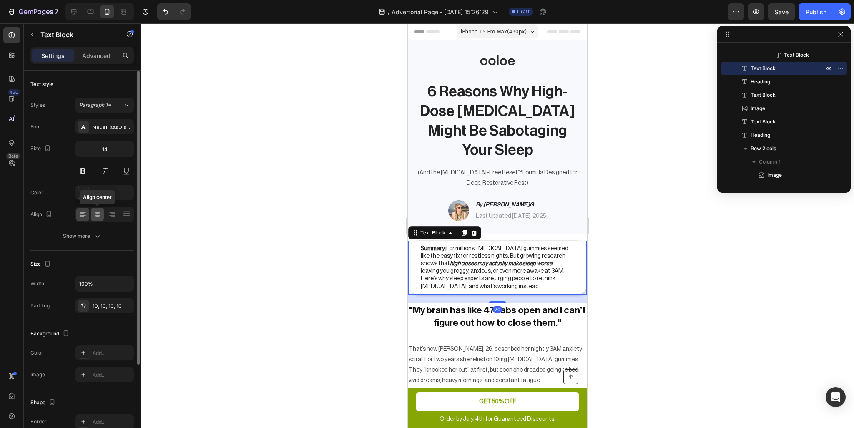
click at [97, 212] on icon at bounding box center [97, 214] width 8 height 8
click at [90, 212] on div "Align center" at bounding box center [104, 214] width 58 height 15
click at [85, 212] on icon at bounding box center [83, 214] width 8 height 8
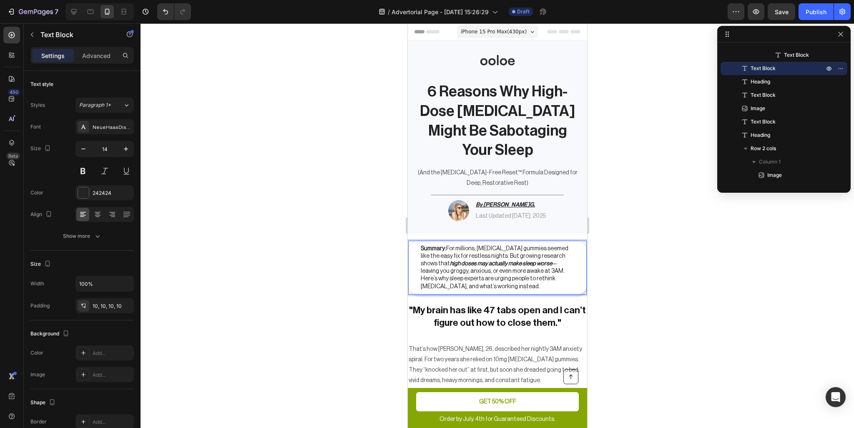
click at [510, 263] on strong "high doses may actually make sleep worse" at bounding box center [501, 264] width 102 height 6
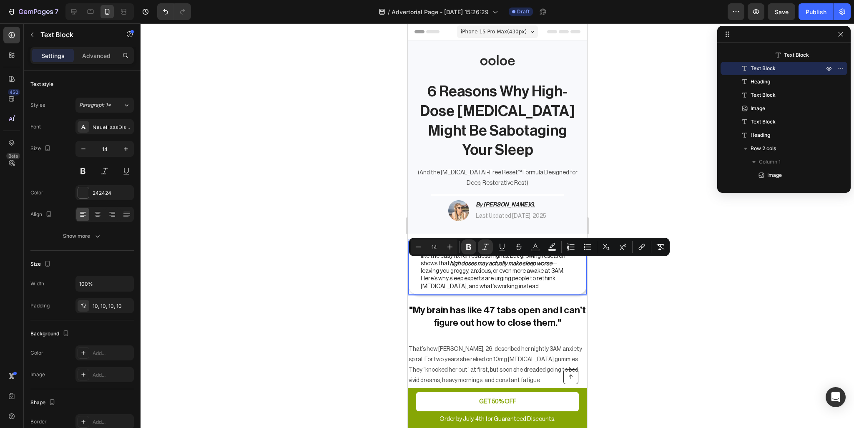
click at [533, 263] on p "Summary: For millions, melatonin gummies seemed like the easy fix for restless …" at bounding box center [496, 267] width 153 height 45
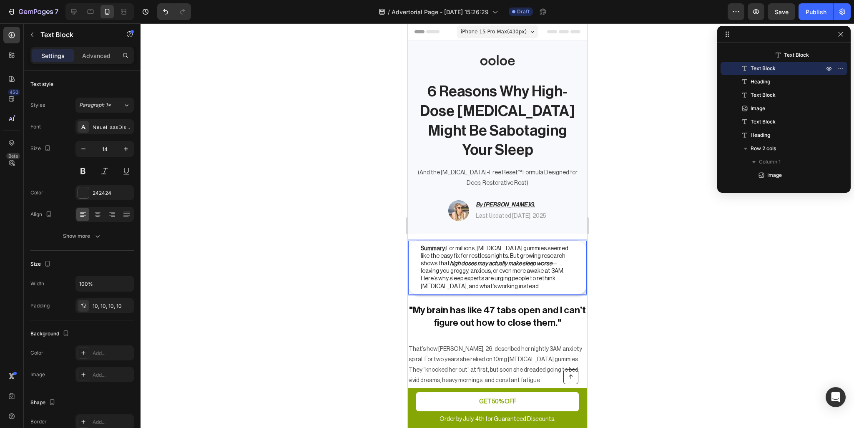
click at [628, 314] on div at bounding box center [498, 225] width 714 height 405
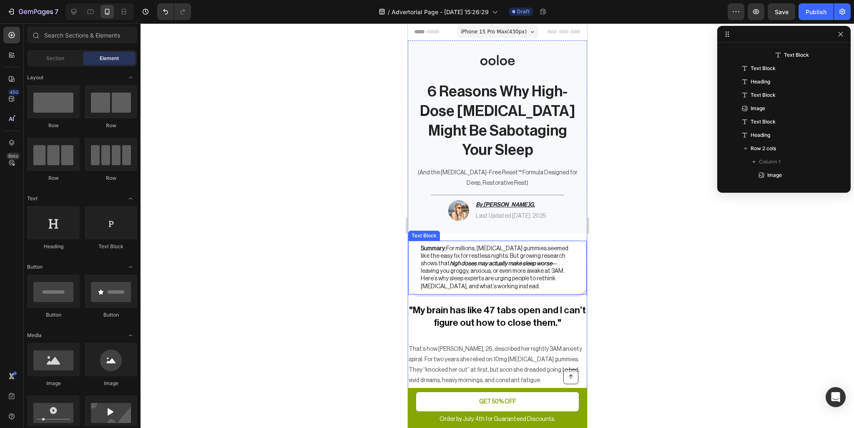
click at [549, 278] on p "Summary: For millions, melatonin gummies seemed like the easy fix for restless …" at bounding box center [496, 267] width 153 height 45
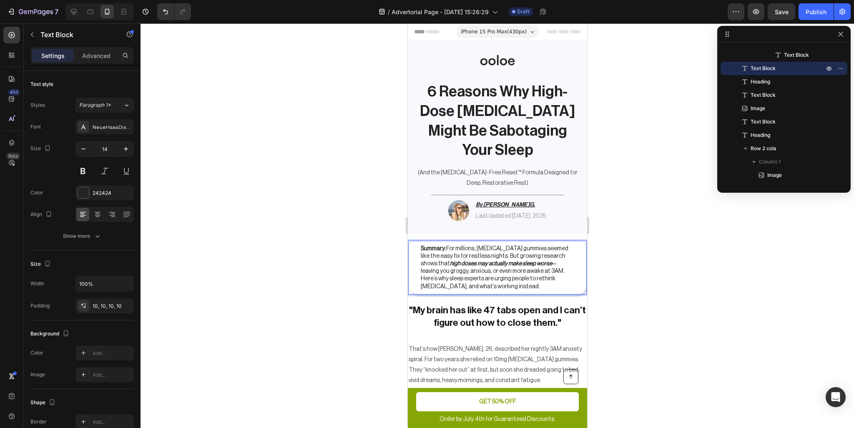
click at [460, 247] on p "Summary: For millions, melatonin gummies seemed like the easy fix for restless …" at bounding box center [496, 267] width 153 height 45
click at [474, 249] on p "Summary: For millions, melatonin gummies seemed like the easy fix for restless …" at bounding box center [496, 267] width 153 height 45
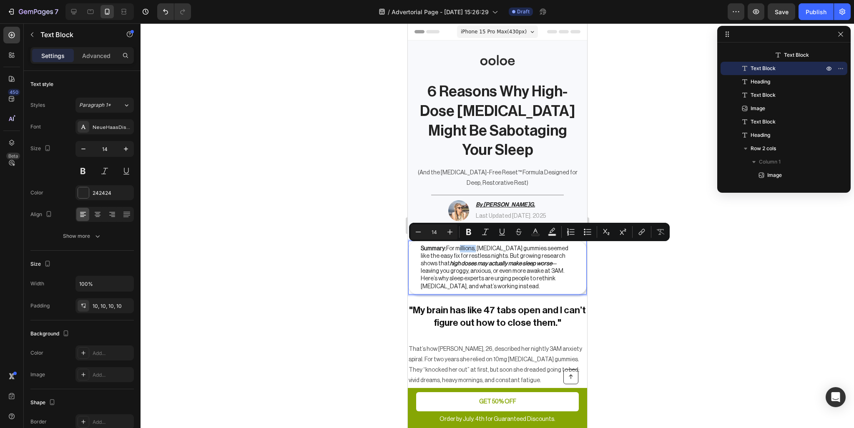
drag, startPoint x: 474, startPoint y: 249, endPoint x: 456, endPoint y: 249, distance: 17.5
click at [456, 249] on p "Summary: For millions, melatonin gummies seemed like the easy fix for restless …" at bounding box center [496, 267] width 153 height 45
click at [650, 287] on div at bounding box center [498, 225] width 714 height 405
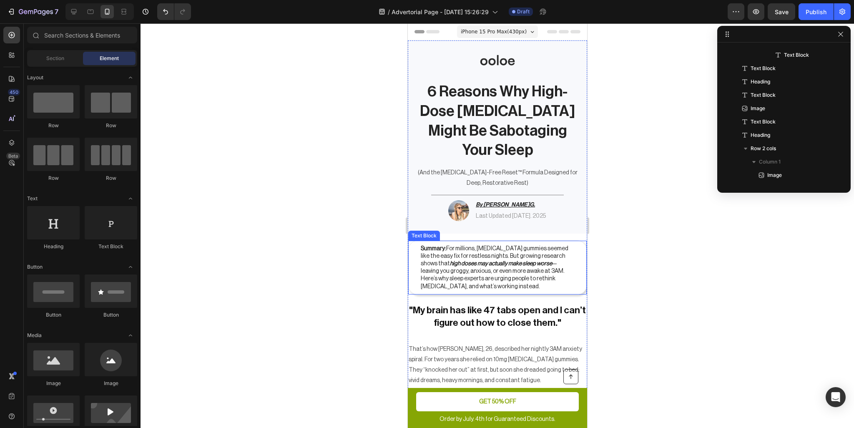
click at [567, 289] on p "Summary: For millions, melatonin gummies seemed like the easy fix for restless …" at bounding box center [496, 267] width 153 height 45
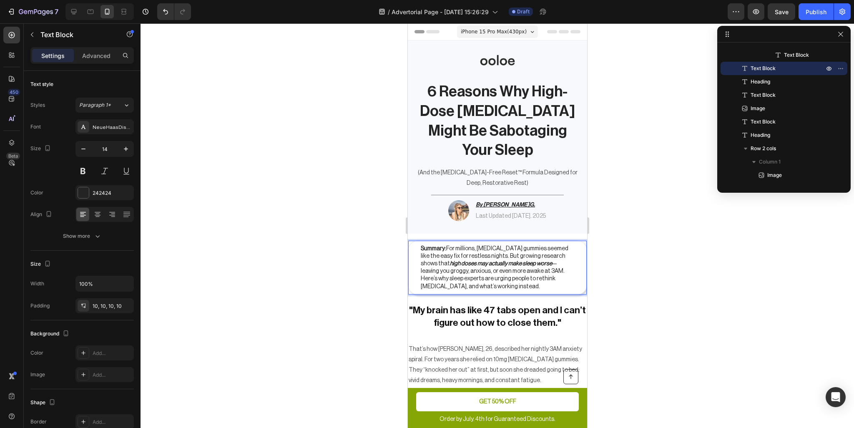
click at [530, 262] on p "Summary: For millions, melatonin gummies seemed like the easy fix for restless …" at bounding box center [496, 267] width 153 height 45
click at [526, 264] on p "Summary: For millions, melatonin gummies seemed like the easy fix for restless …" at bounding box center [496, 267] width 153 height 45
click at [530, 271] on p "Summary: For millions, melatonin gummies seemed like the easy fix for restless …" at bounding box center [496, 267] width 153 height 45
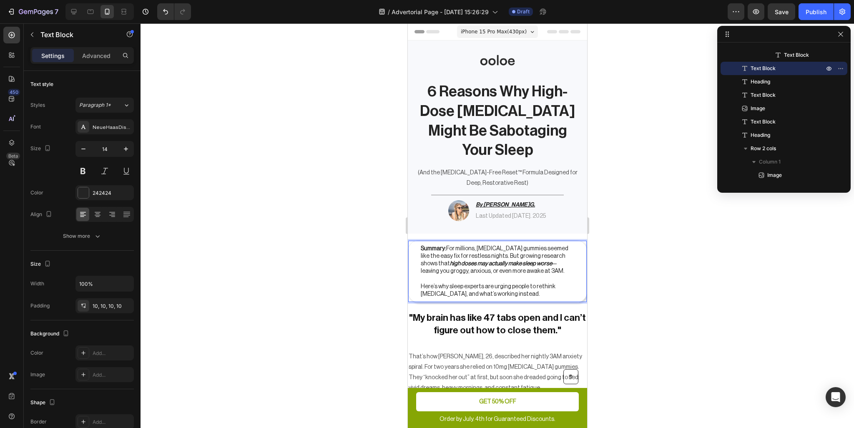
click at [650, 273] on div at bounding box center [498, 225] width 714 height 405
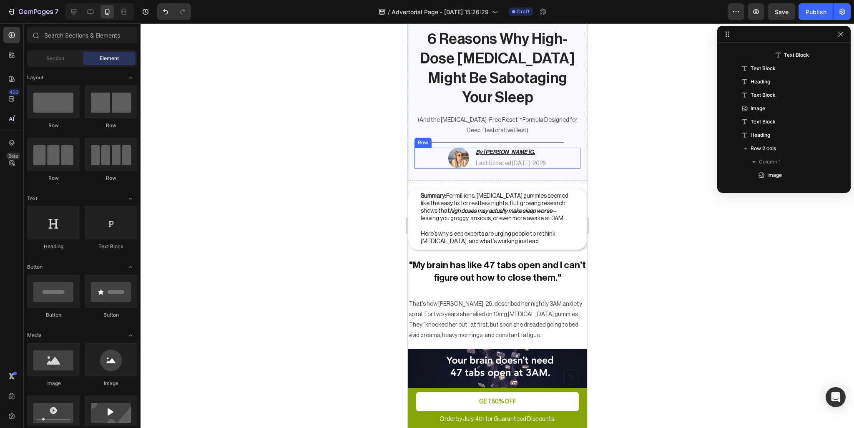
scroll to position [83, 0]
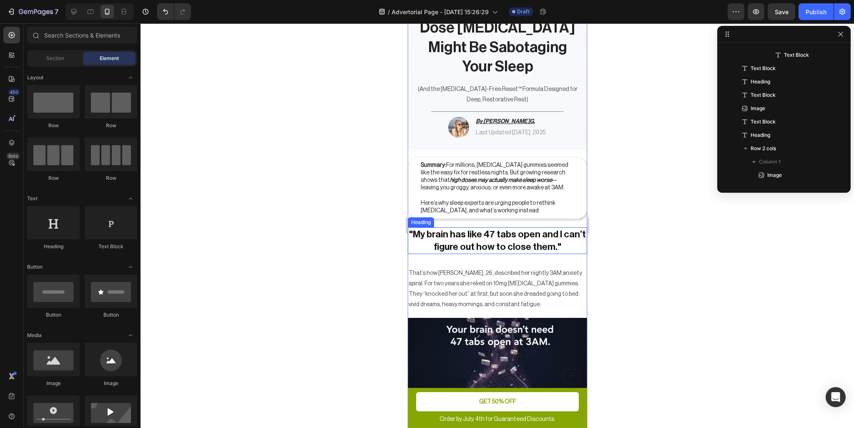
click at [543, 247] on p ""My brain has like 47 tabs open and I can’t figure out how to close them."" at bounding box center [497, 240] width 178 height 25
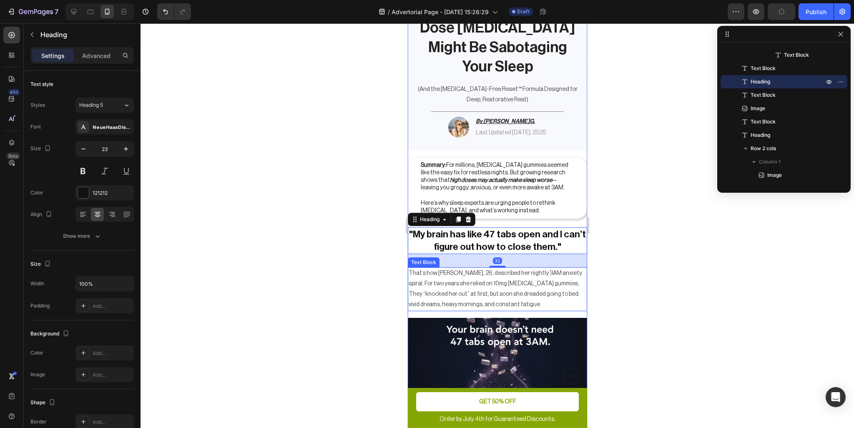
click at [543, 292] on p "That’s how Maya, 26, described her nightly 3AM anxiety spiral. For two years sh…" at bounding box center [497, 289] width 178 height 42
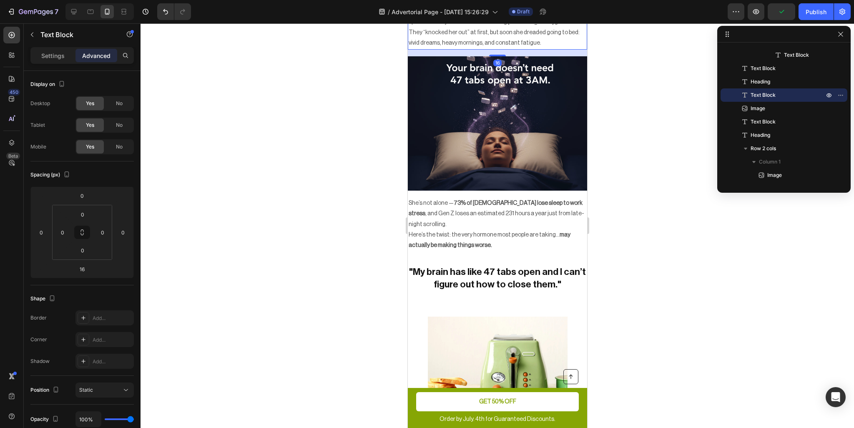
scroll to position [375, 0]
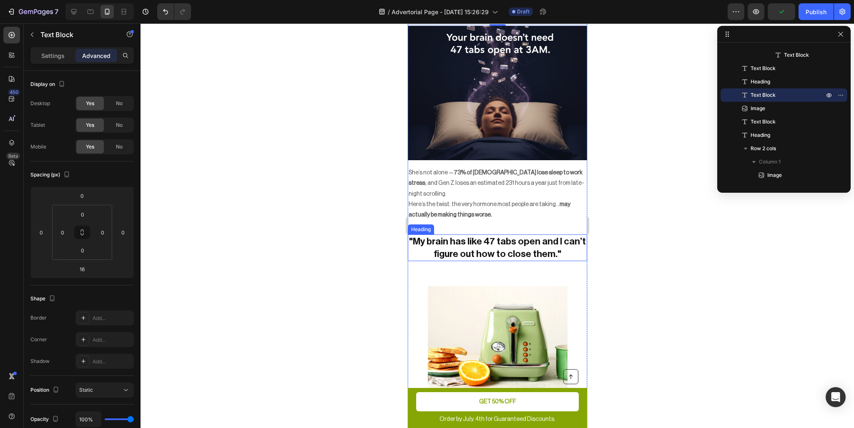
click at [536, 244] on h2 ""My brain has like 47 tabs open and I can’t figure out how to close them."" at bounding box center [496, 247] width 179 height 27
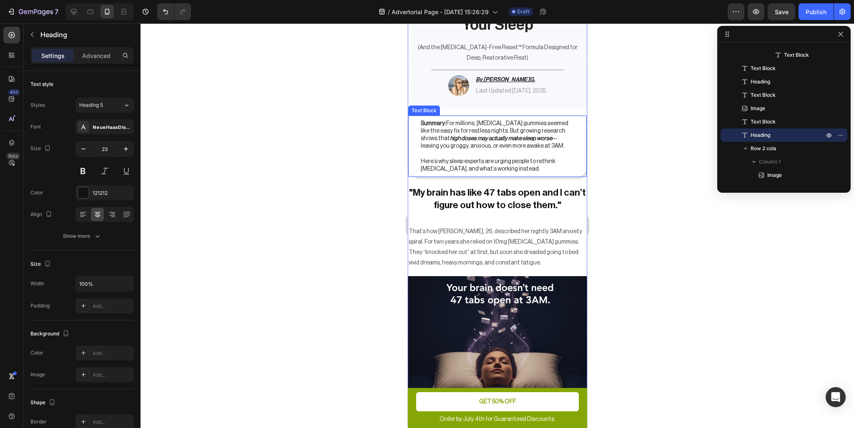
scroll to position [0, 0]
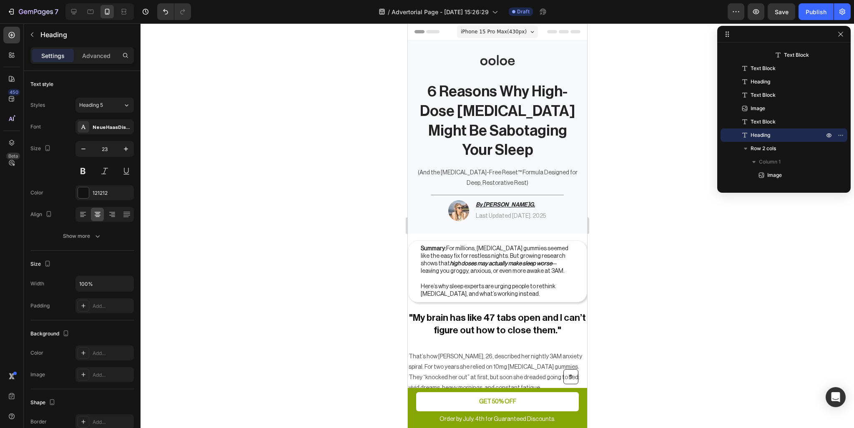
click at [673, 229] on div at bounding box center [498, 225] width 714 height 405
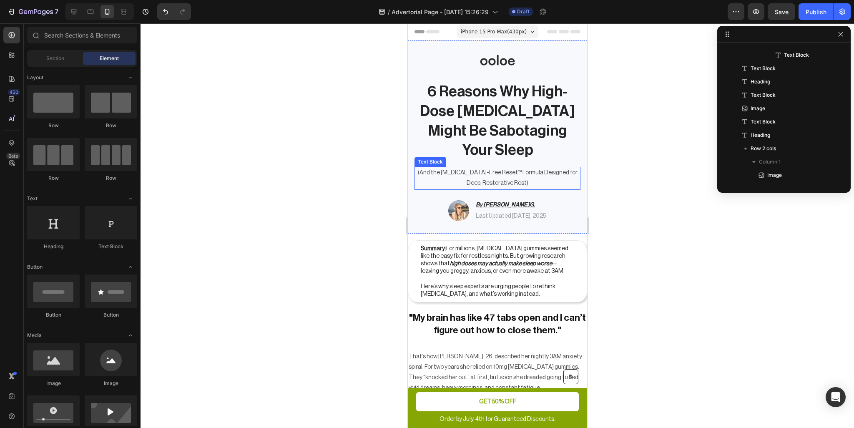
click at [521, 182] on p "(And the [MEDICAL_DATA]-Free Reset™ Formula Designed for Deep, Restorative Rest)" at bounding box center [497, 178] width 164 height 21
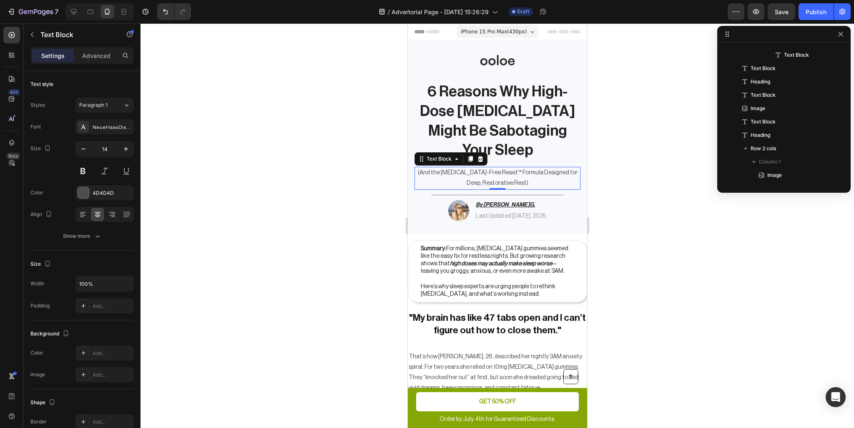
scroll to position [38, 0]
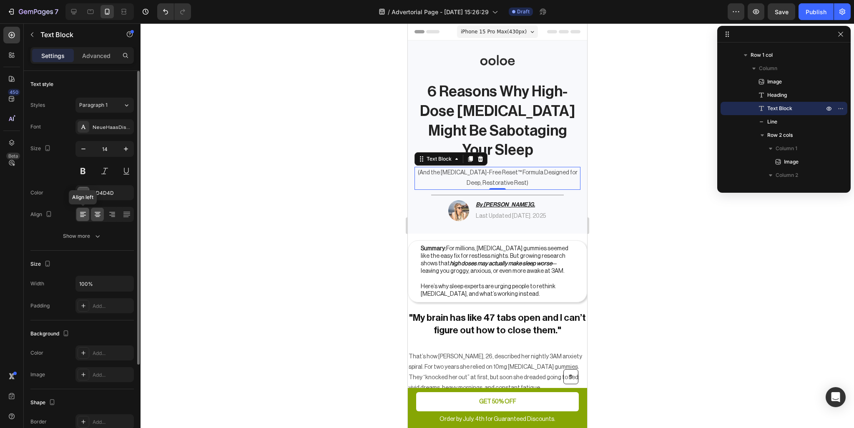
click at [88, 215] on div at bounding box center [82, 214] width 13 height 13
click at [93, 214] on icon at bounding box center [97, 214] width 8 height 8
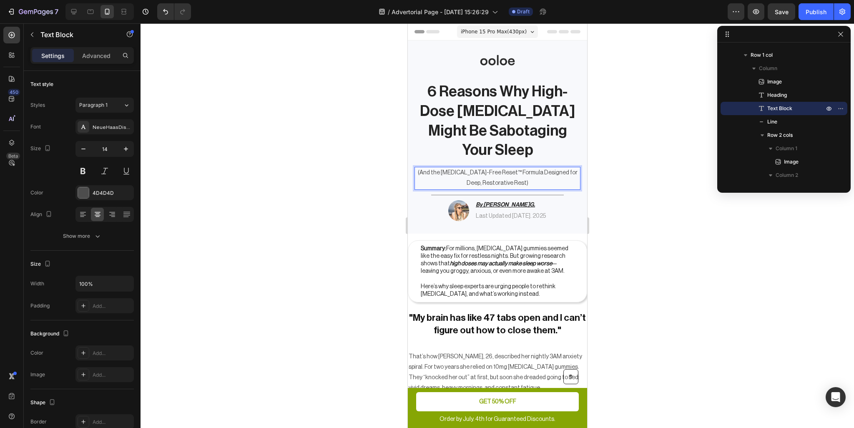
click at [530, 179] on p "(And the [MEDICAL_DATA]-Free Reset™ Formula Designed for Deep, Restorative Rest)" at bounding box center [497, 178] width 164 height 21
click at [661, 223] on div at bounding box center [498, 225] width 714 height 405
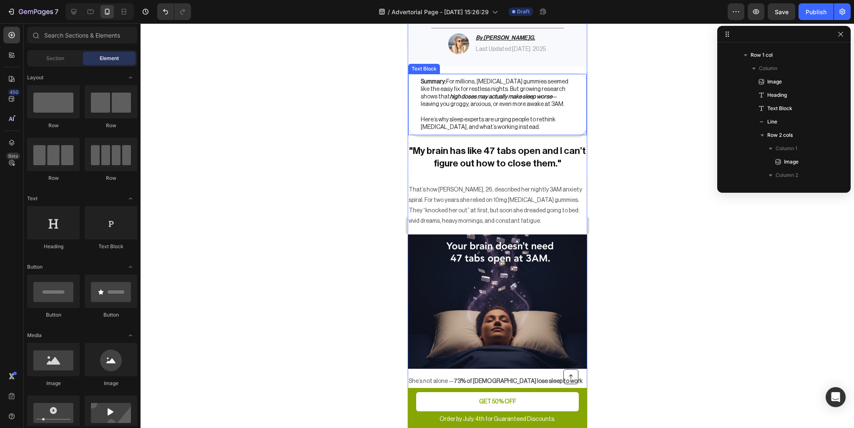
scroll to position [0, 0]
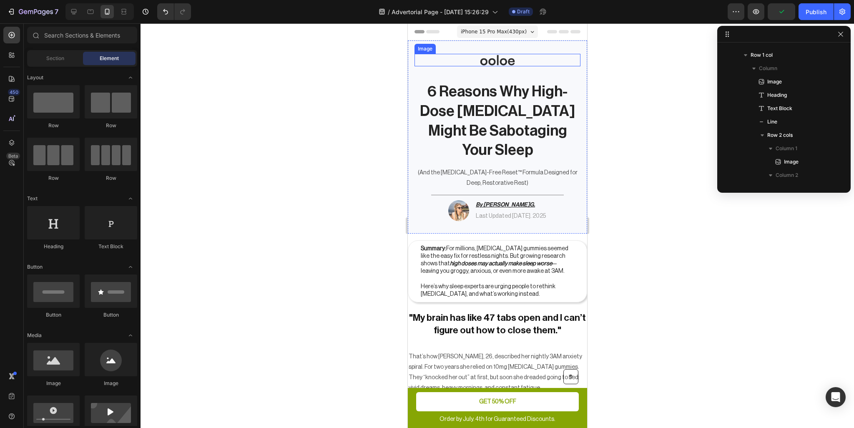
click at [500, 60] on img at bounding box center [497, 60] width 63 height 13
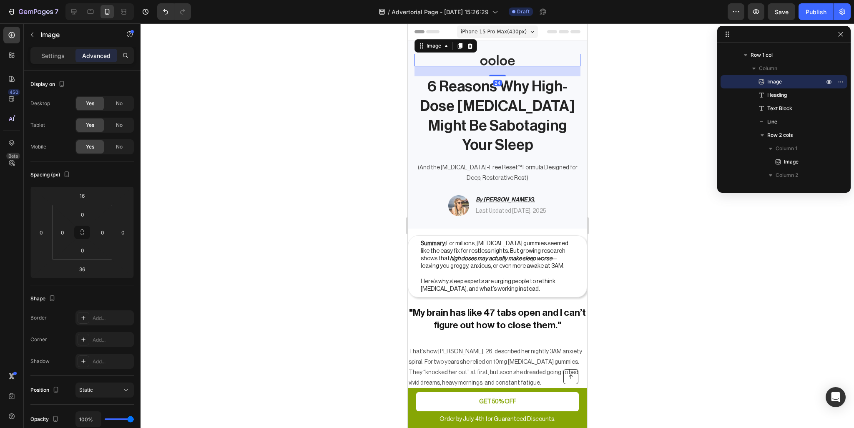
drag, startPoint x: 497, startPoint y: 80, endPoint x: 503, endPoint y: 75, distance: 7.7
click at [503, 66] on div "24" at bounding box center [497, 66] width 166 height 0
type input "24"
click at [616, 105] on div at bounding box center [498, 225] width 714 height 405
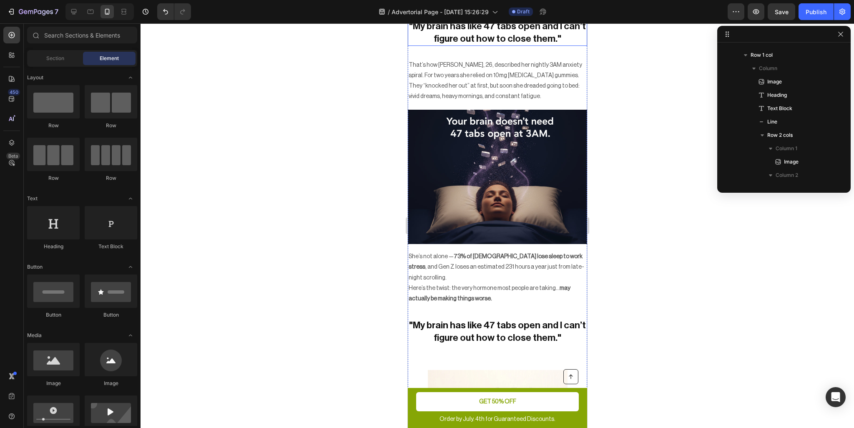
scroll to position [292, 0]
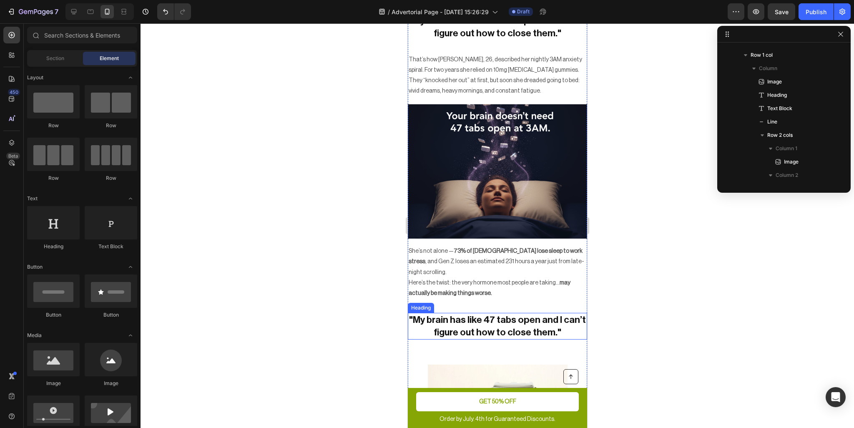
click at [534, 314] on p ""My brain has like 47 tabs open and I can’t figure out how to close them."" at bounding box center [497, 326] width 178 height 25
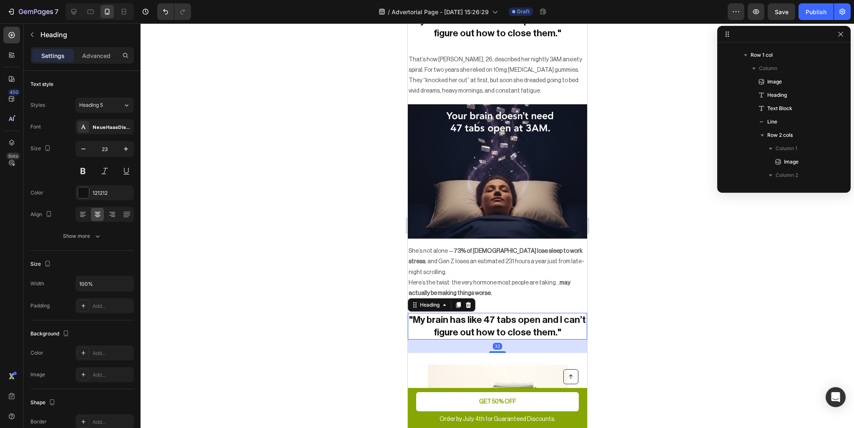
scroll to position [211, 0]
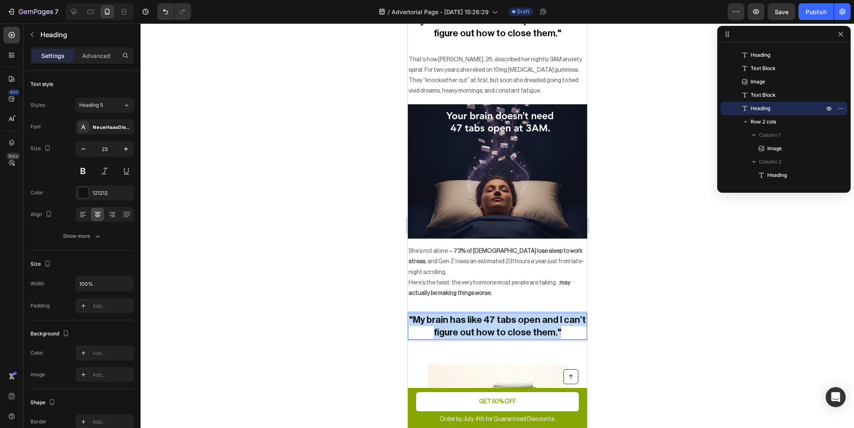
click at [466, 314] on p ""My brain has like 47 tabs open and I can’t figure out how to close them."" at bounding box center [497, 326] width 178 height 25
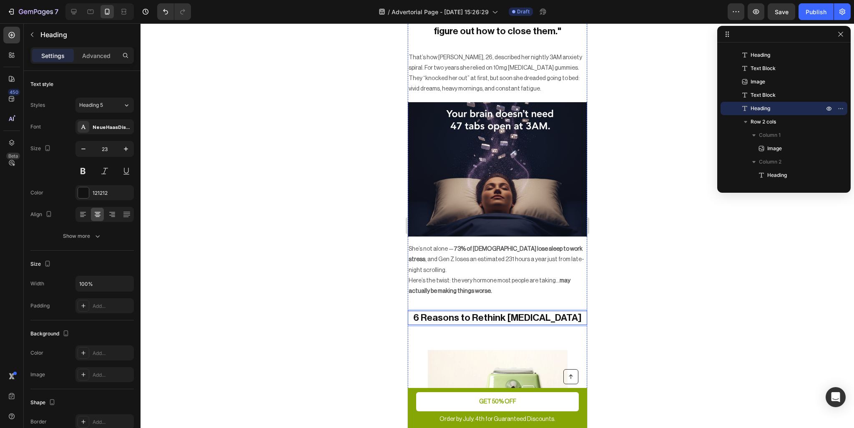
scroll to position [334, 0]
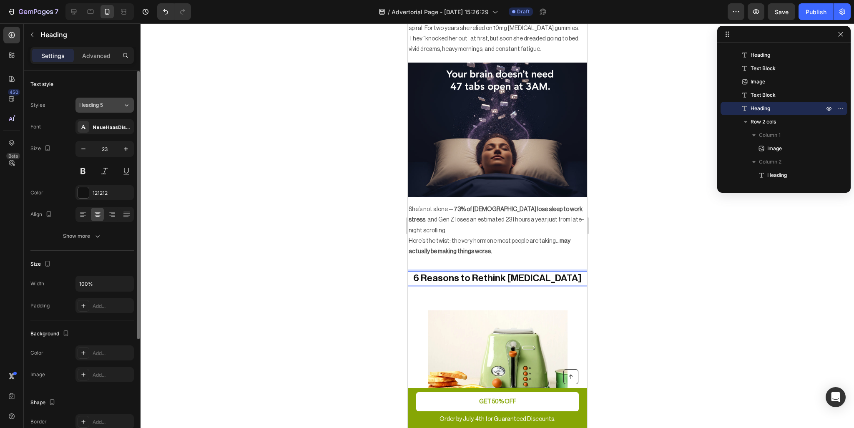
click at [103, 107] on span "Heading 5" at bounding box center [91, 105] width 24 height 8
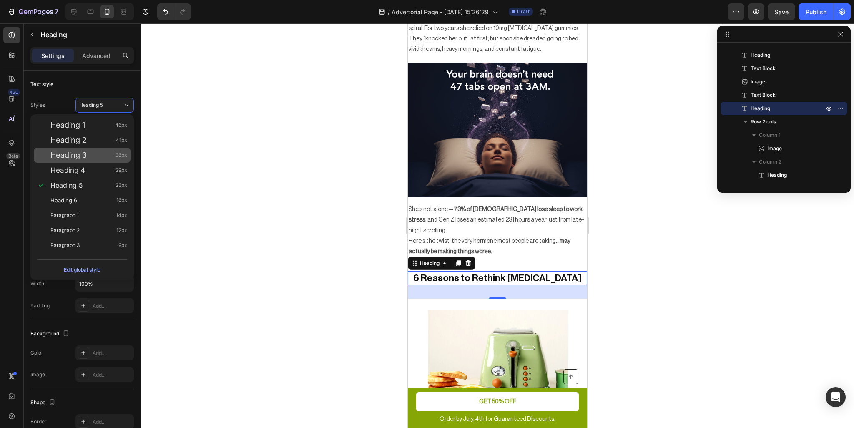
click at [101, 151] on div "Heading 3 36px" at bounding box center [88, 155] width 77 height 8
type input "36"
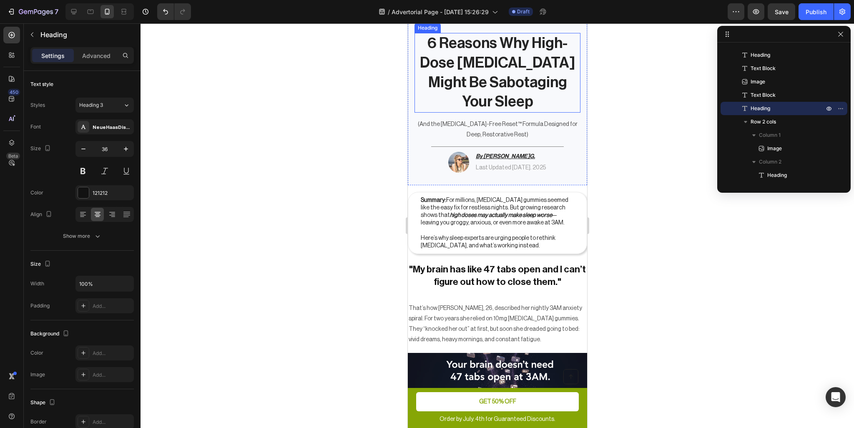
scroll to position [0, 0]
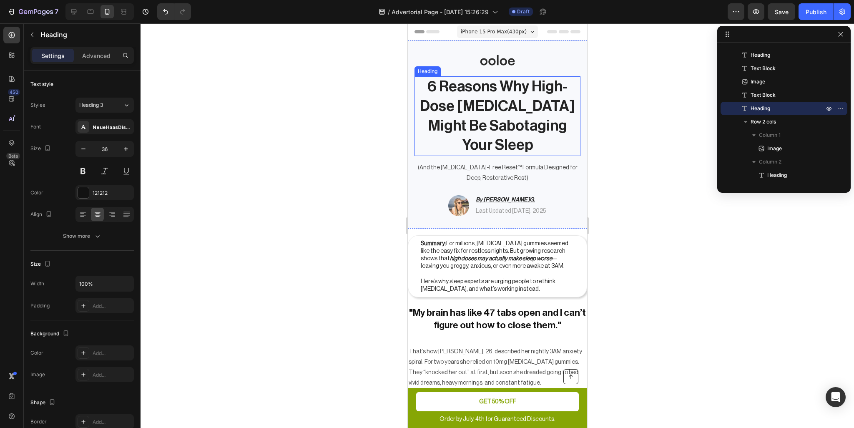
click at [506, 105] on p "6 Reasons Why High-Dose [MEDICAL_DATA] Might Be Sabotaging Your Sleep" at bounding box center [497, 116] width 164 height 78
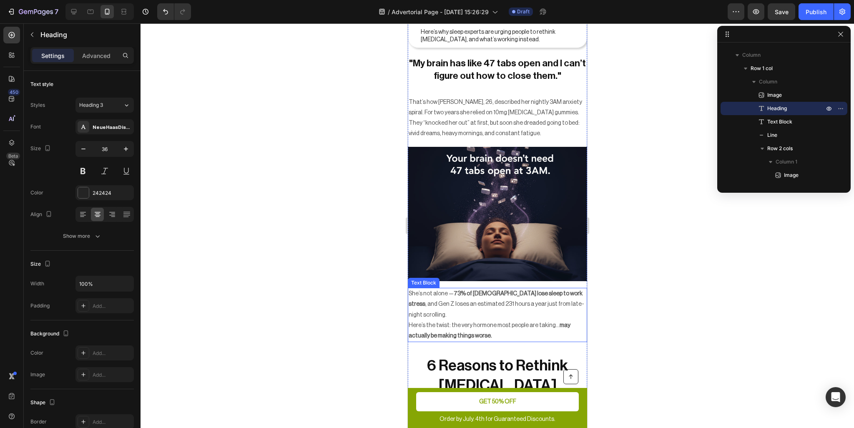
scroll to position [250, 0]
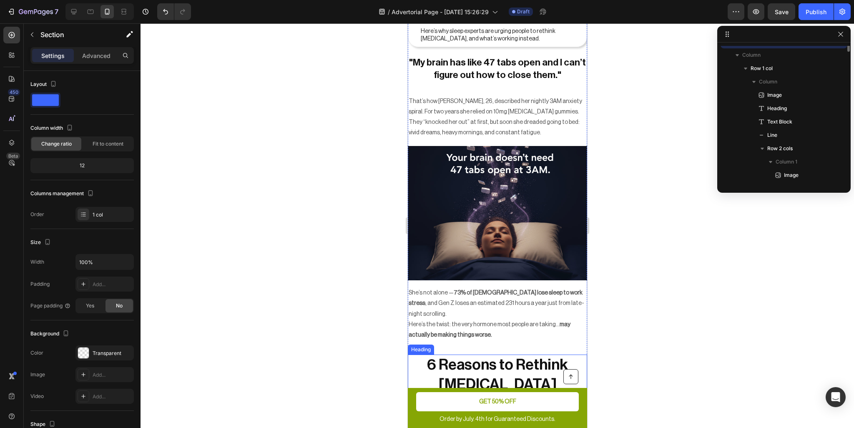
scroll to position [0, 0]
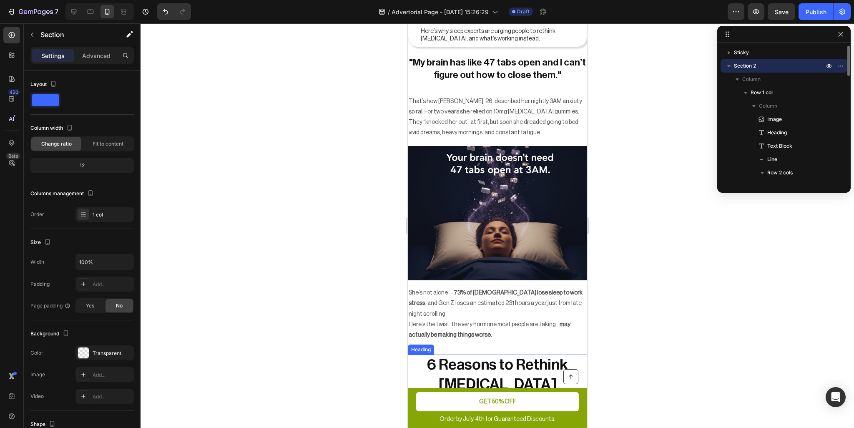
click at [499, 363] on p "6 Reasons to Rethink [MEDICAL_DATA]" at bounding box center [497, 374] width 178 height 39
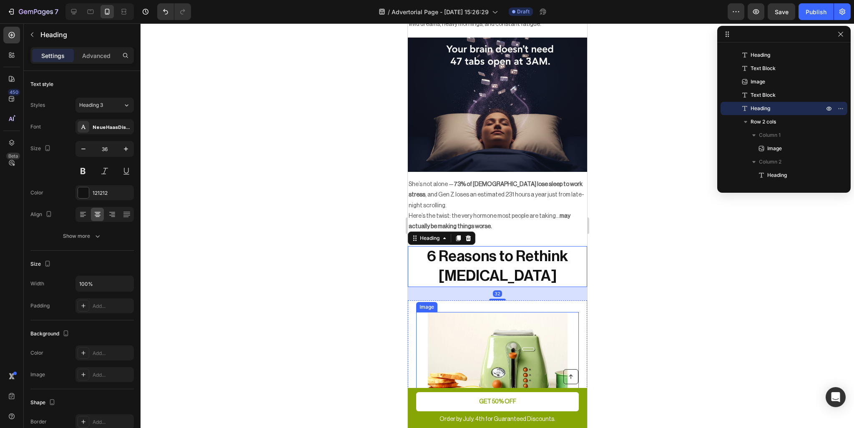
scroll to position [375, 0]
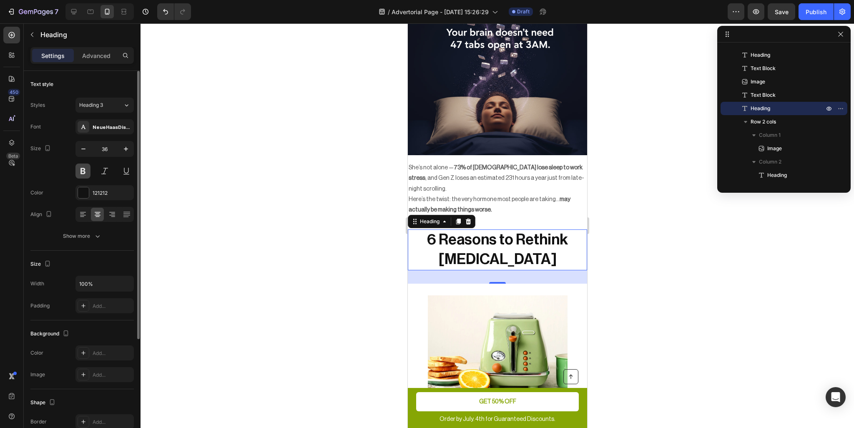
click at [80, 170] on button at bounding box center [82, 170] width 15 height 15
click at [83, 169] on button at bounding box center [82, 170] width 15 height 15
click at [102, 170] on button at bounding box center [104, 170] width 15 height 15
click at [105, 170] on button at bounding box center [104, 170] width 15 height 15
click at [118, 166] on div at bounding box center [104, 170] width 58 height 15
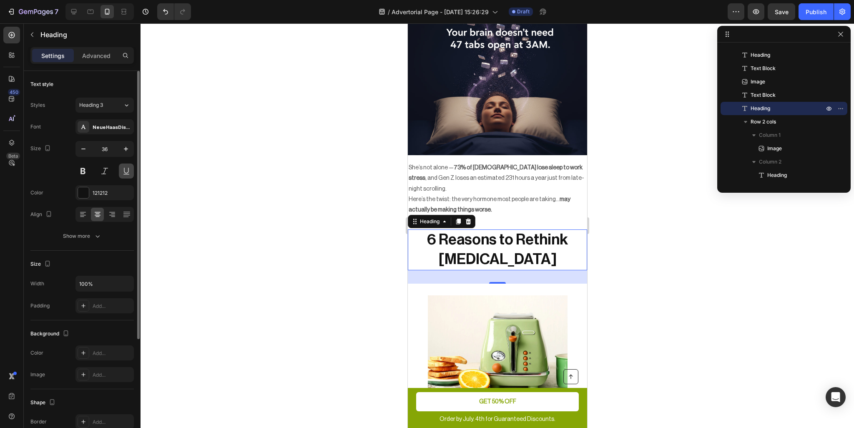
click at [122, 171] on button at bounding box center [126, 170] width 15 height 15
click at [128, 171] on button at bounding box center [126, 170] width 15 height 15
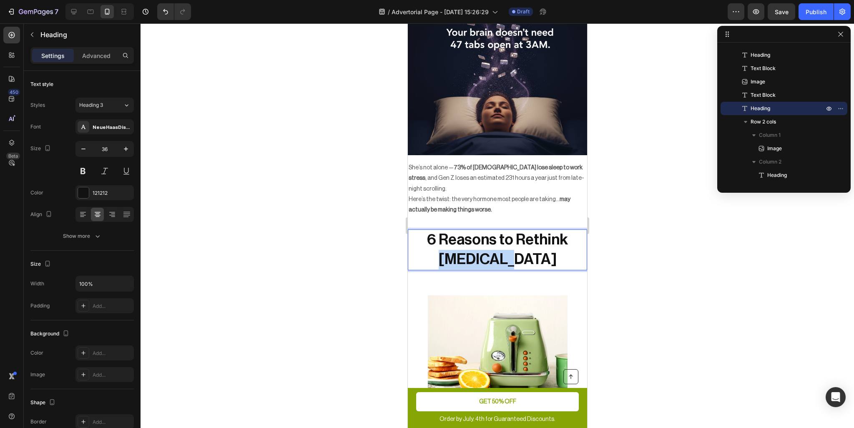
drag, startPoint x: 536, startPoint y: 240, endPoint x: 459, endPoint y: 240, distance: 76.7
click at [459, 240] on p "6 Reasons to Rethink [MEDICAL_DATA]" at bounding box center [497, 249] width 178 height 39
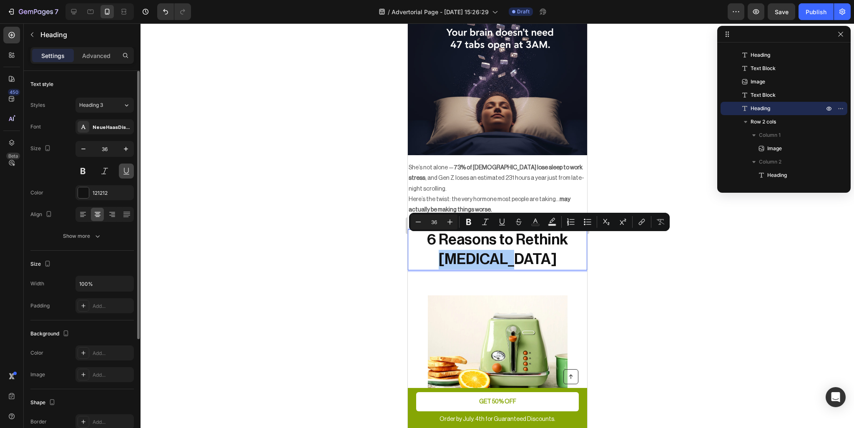
click at [127, 171] on button at bounding box center [126, 170] width 15 height 15
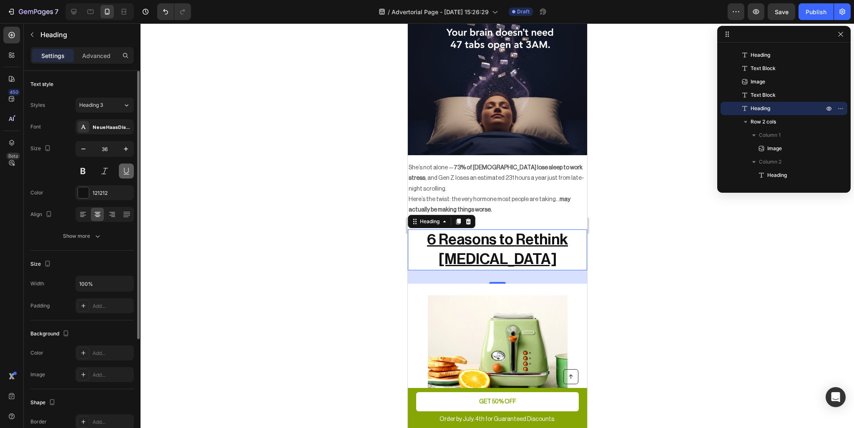
click at [127, 169] on button at bounding box center [126, 170] width 15 height 15
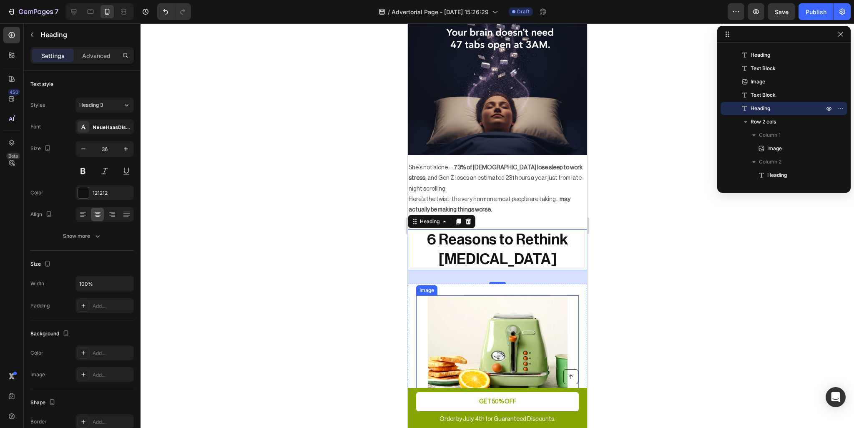
click at [545, 306] on img at bounding box center [498, 350] width 140 height 110
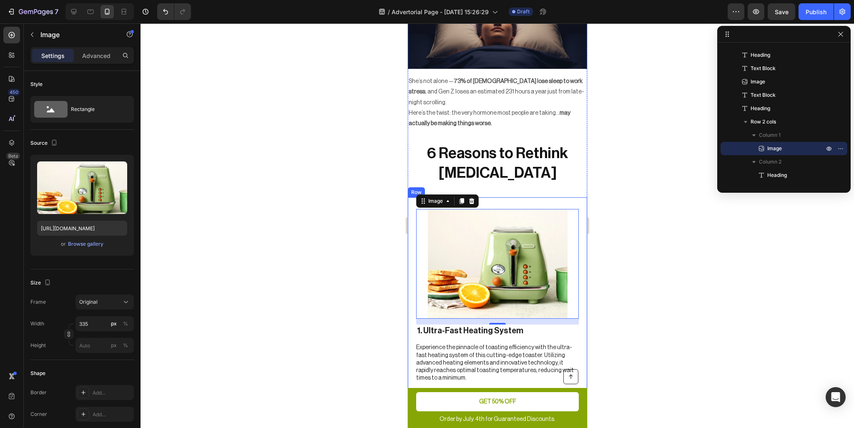
scroll to position [500, 0]
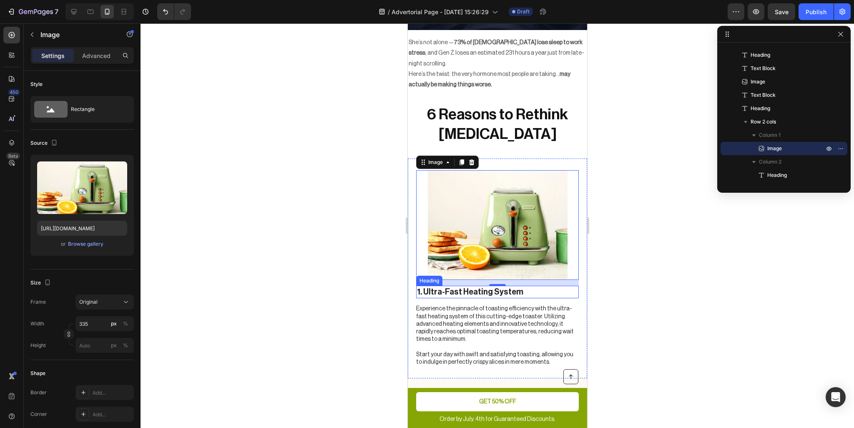
click at [445, 286] on h2 "1. Ultra-Fast Heating System" at bounding box center [497, 292] width 163 height 13
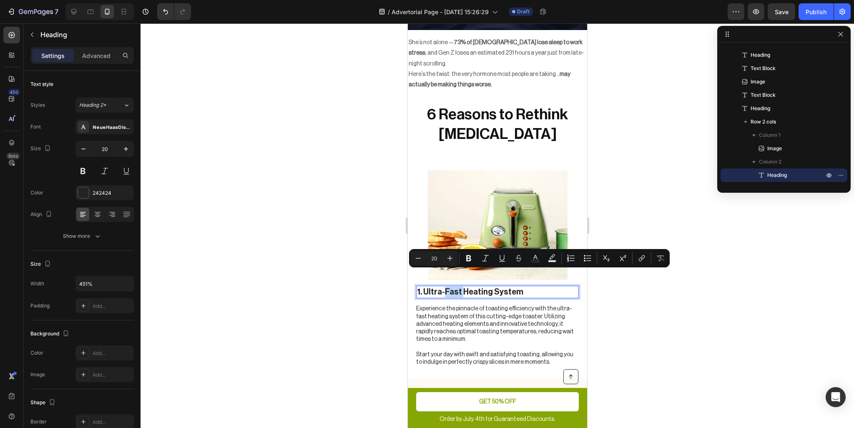
click at [455, 287] on p "1. Ultra-Fast Heating System" at bounding box center [497, 292] width 161 height 11
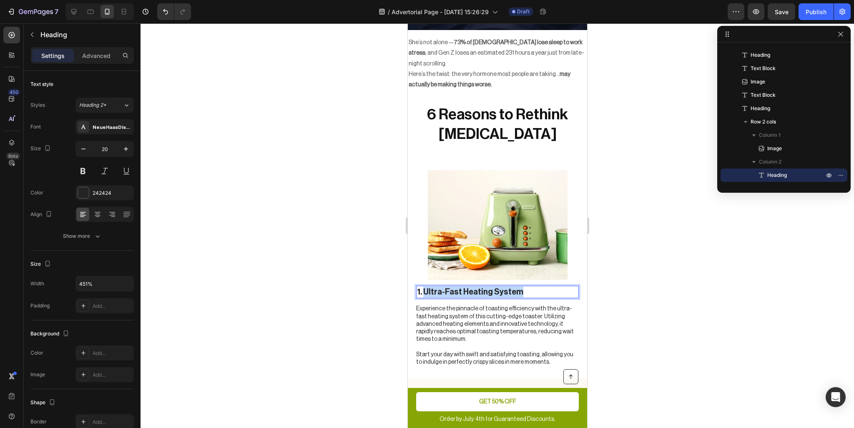
drag, startPoint x: 541, startPoint y: 276, endPoint x: 423, endPoint y: 279, distance: 117.2
click at [423, 287] on p "1. Ultra-Fast Heating System" at bounding box center [497, 292] width 161 height 11
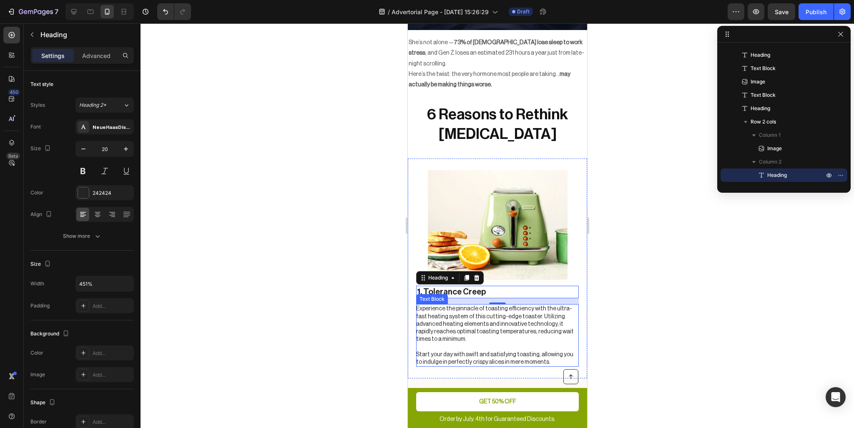
click at [446, 305] on p "Experience the pinnacle of toasting efficiency with the ultra-fast heating syst…" at bounding box center [497, 335] width 162 height 61
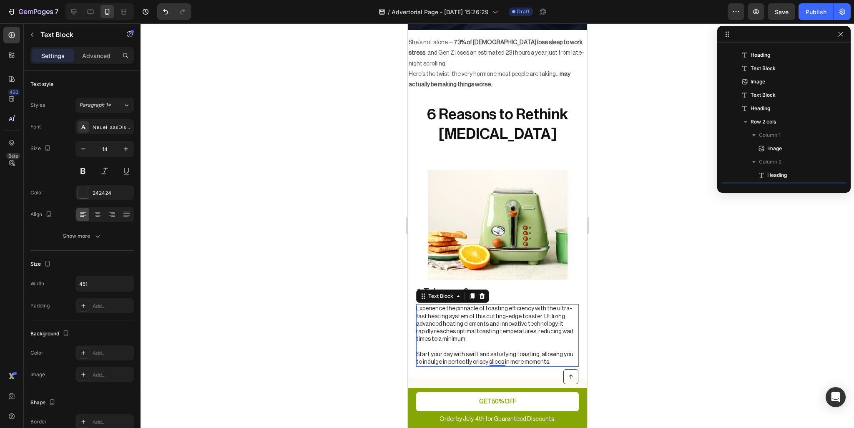
scroll to position [291, 0]
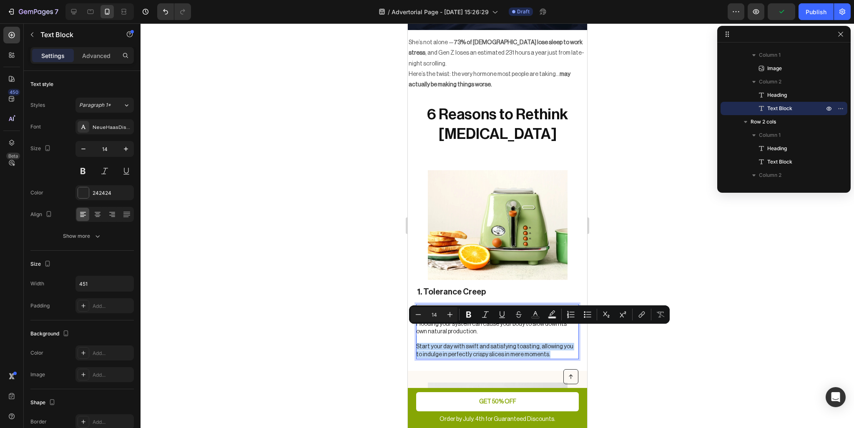
drag, startPoint x: 540, startPoint y: 336, endPoint x: 387, endPoint y: 327, distance: 153.8
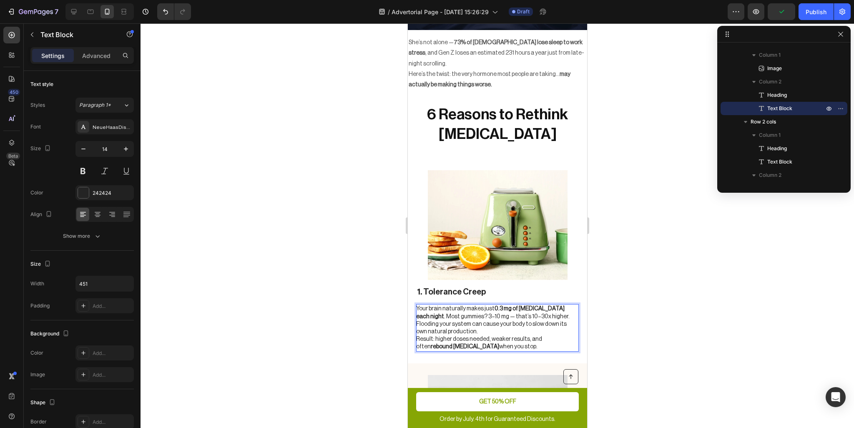
click at [455, 312] on p "Your brain naturally makes just 0.3 mg of melatonin each night . Most gummies? …" at bounding box center [497, 320] width 162 height 30
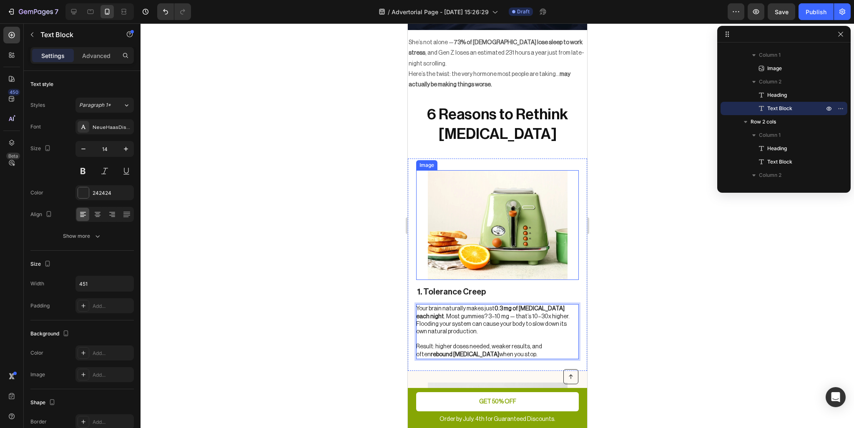
click at [508, 229] on img at bounding box center [498, 225] width 140 height 110
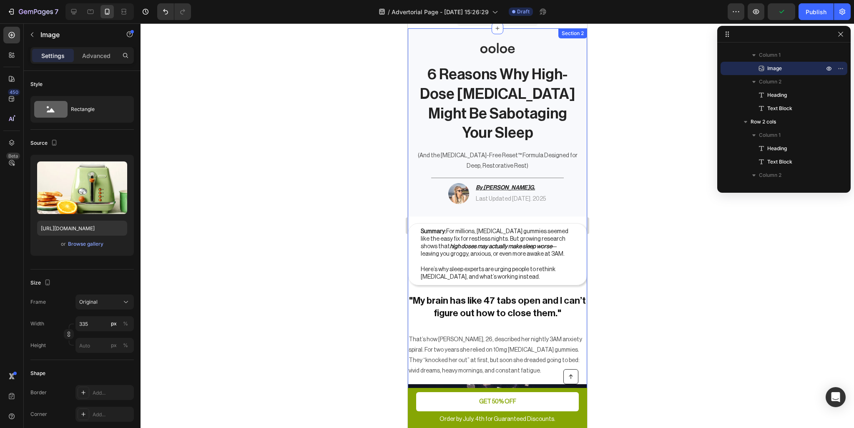
scroll to position [0, 0]
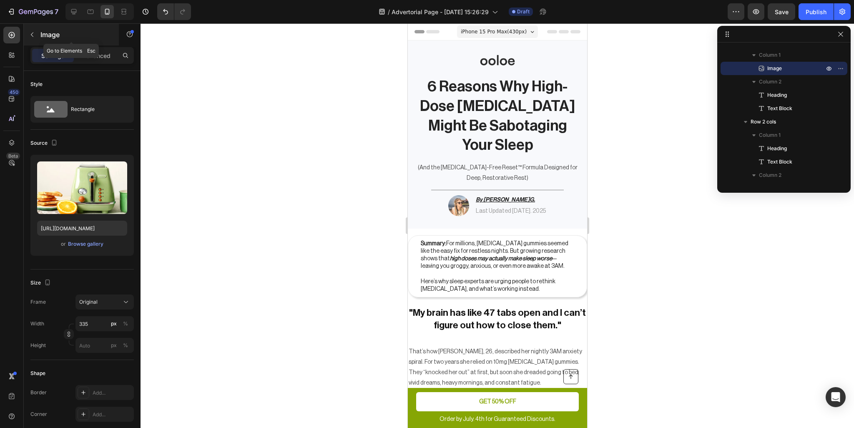
click at [35, 36] on icon "button" at bounding box center [32, 34] width 7 height 7
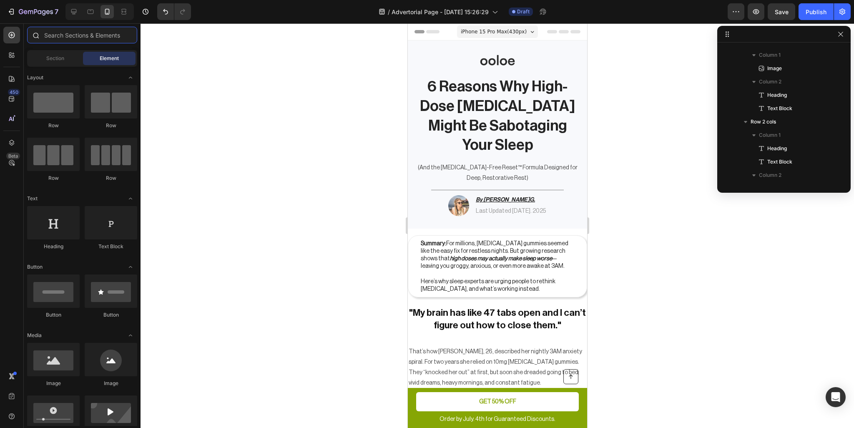
click at [75, 35] on input "text" at bounding box center [82, 35] width 110 height 17
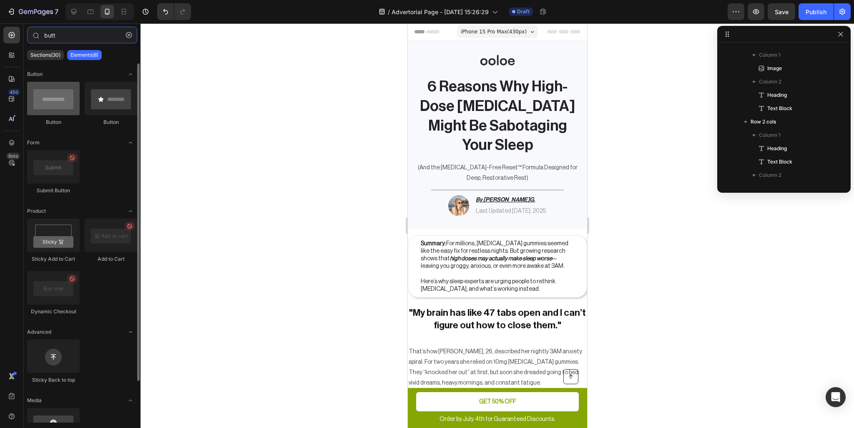
type input "butt"
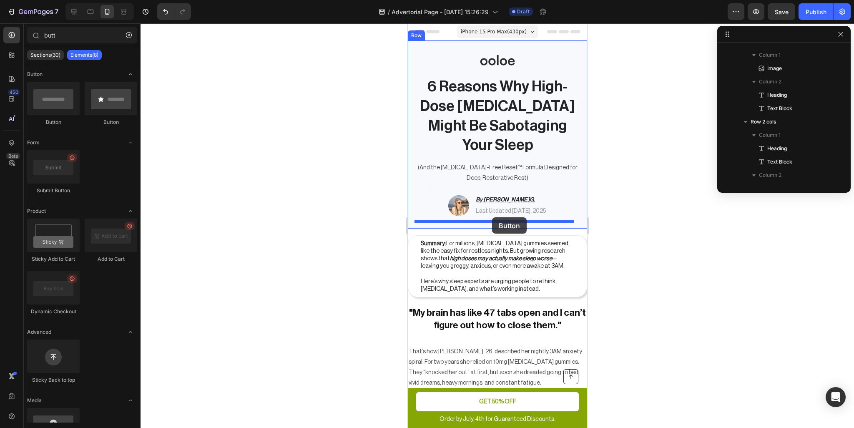
drag, startPoint x: 469, startPoint y: 132, endPoint x: 492, endPoint y: 217, distance: 88.0
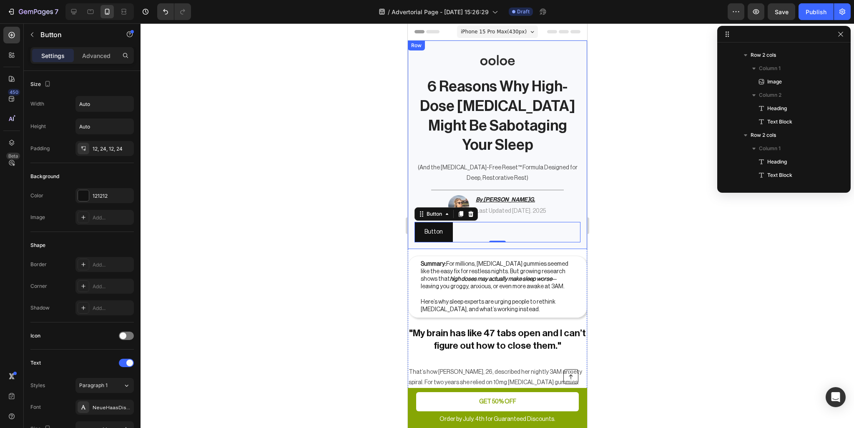
scroll to position [144, 0]
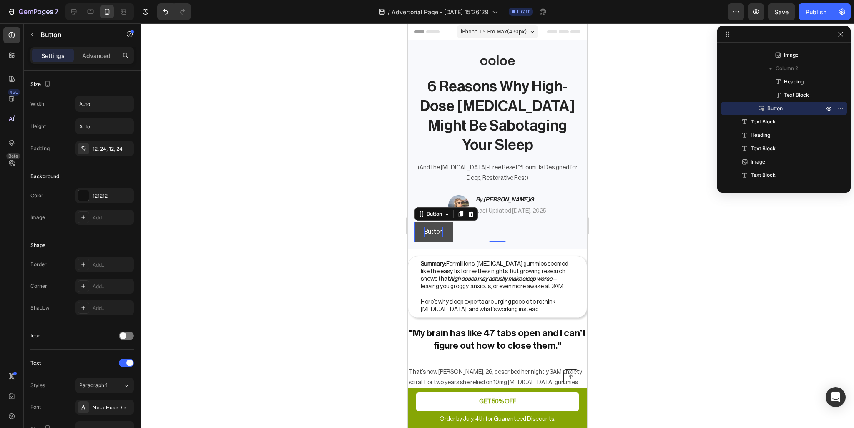
click at [433, 231] on p "Button" at bounding box center [433, 232] width 18 height 10
click at [414, 222] on button "Learn" at bounding box center [431, 232] width 35 height 20
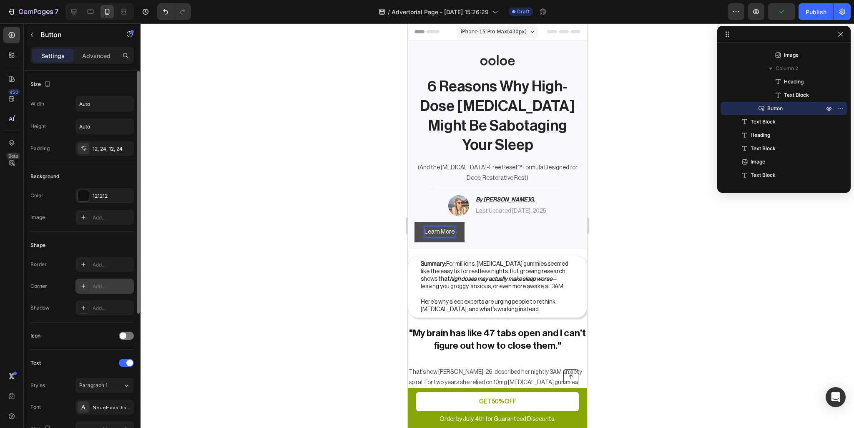
click at [83, 284] on icon at bounding box center [83, 286] width 4 height 4
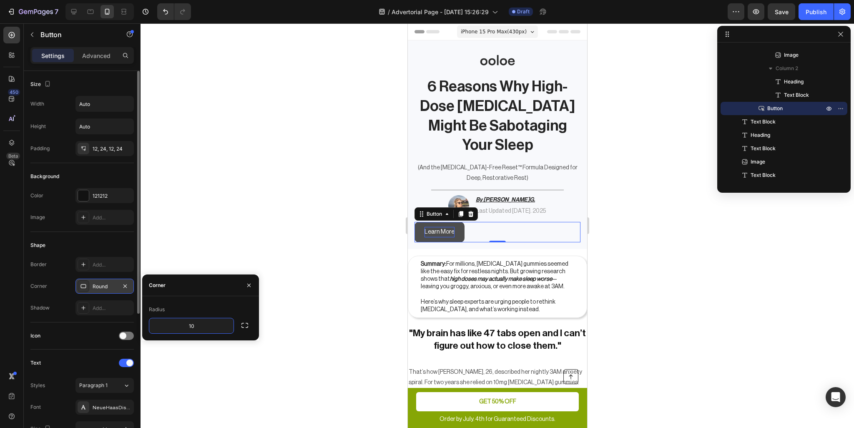
type input "100"
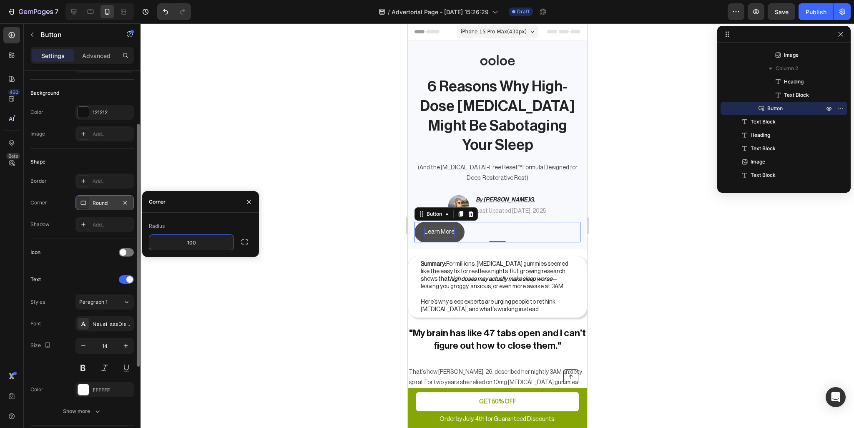
scroll to position [125, 0]
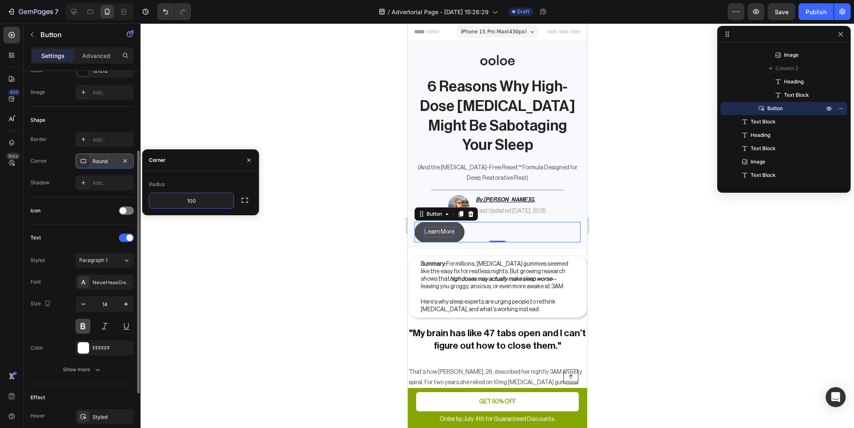
click at [84, 324] on button at bounding box center [82, 326] width 15 height 15
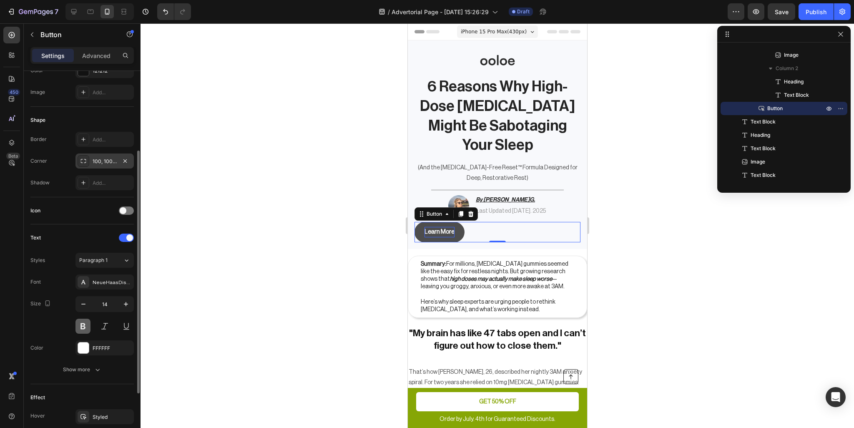
click at [84, 324] on button at bounding box center [82, 326] width 15 height 15
click at [107, 279] on div "NeueHaasDisplayRoman" at bounding box center [112, 283] width 39 height 8
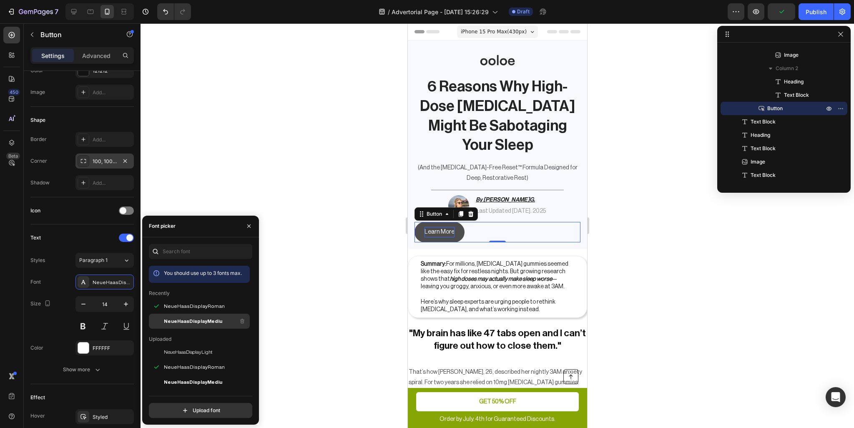
click at [199, 317] on span "NeueHaasDisplayMediu" at bounding box center [193, 321] width 58 height 8
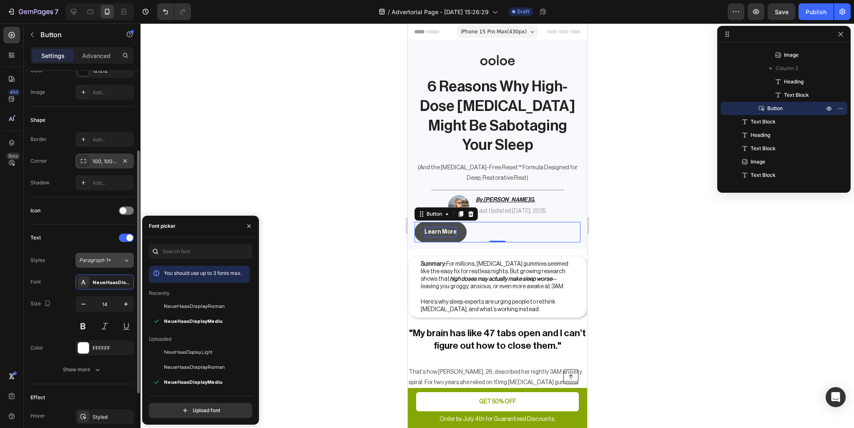
click at [91, 257] on span "Paragraph 1*" at bounding box center [95, 261] width 32 height 8
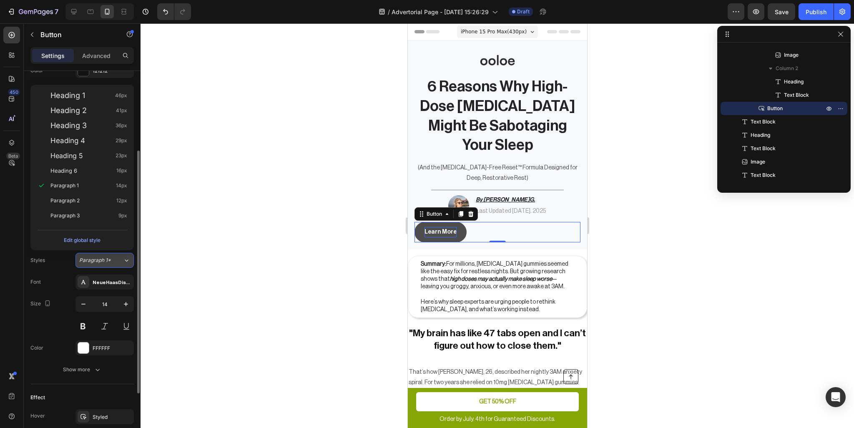
click at [91, 257] on span "Paragraph 1*" at bounding box center [95, 261] width 32 height 8
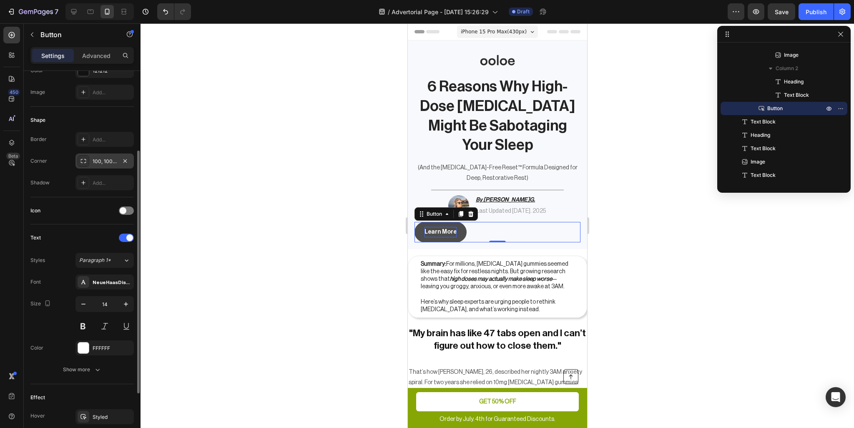
click at [123, 238] on div at bounding box center [126, 238] width 15 height 8
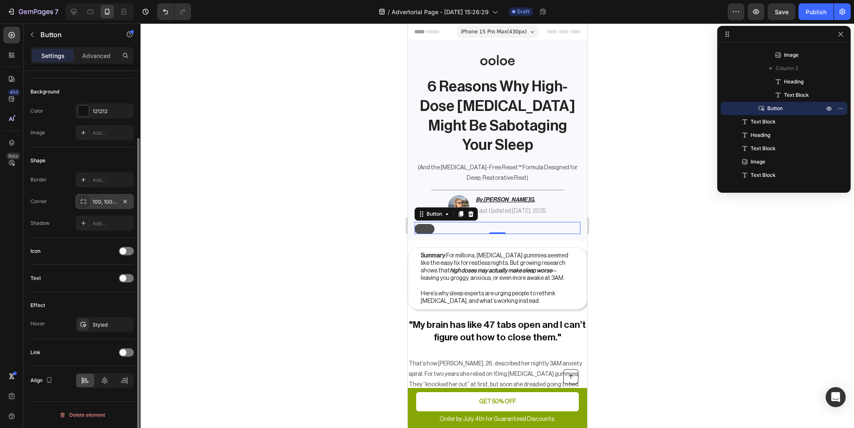
scroll to position [83, 0]
click at [124, 237] on div "Shape Border Add... Corner 100, 100, 100, 100 Shadow Add..." at bounding box center [81, 193] width 103 height 91
click at [122, 279] on span at bounding box center [123, 279] width 7 height 7
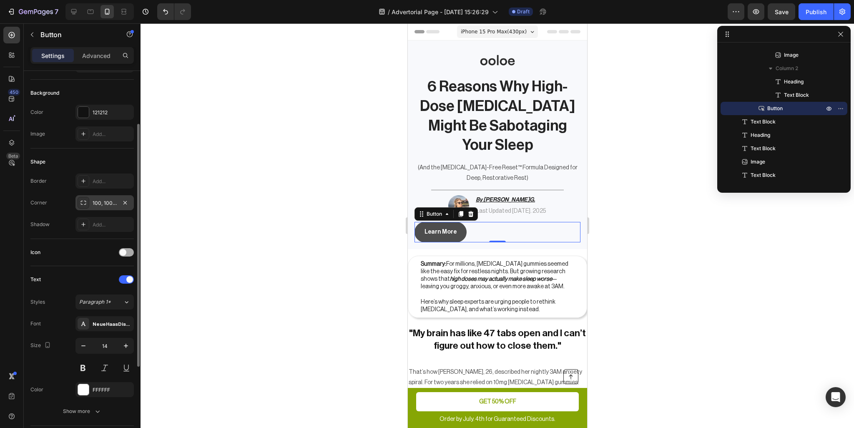
click at [125, 250] on span at bounding box center [123, 252] width 7 height 7
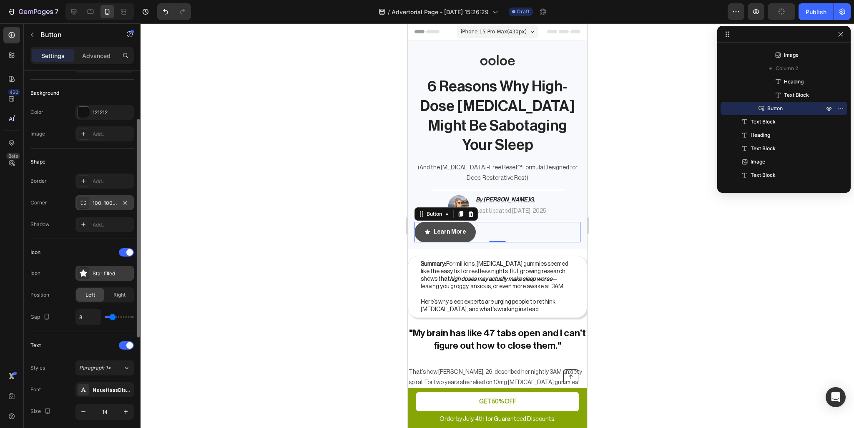
click at [110, 272] on div "Star filled" at bounding box center [112, 274] width 39 height 8
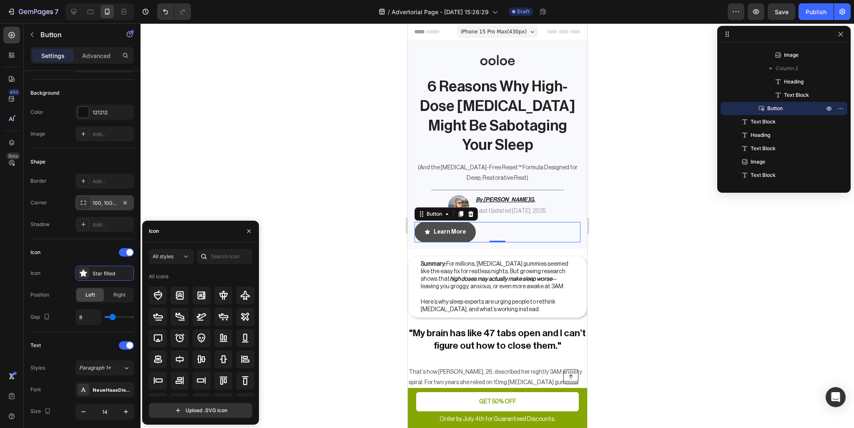
scroll to position [0, 0]
click at [221, 258] on input "text" at bounding box center [224, 256] width 55 height 15
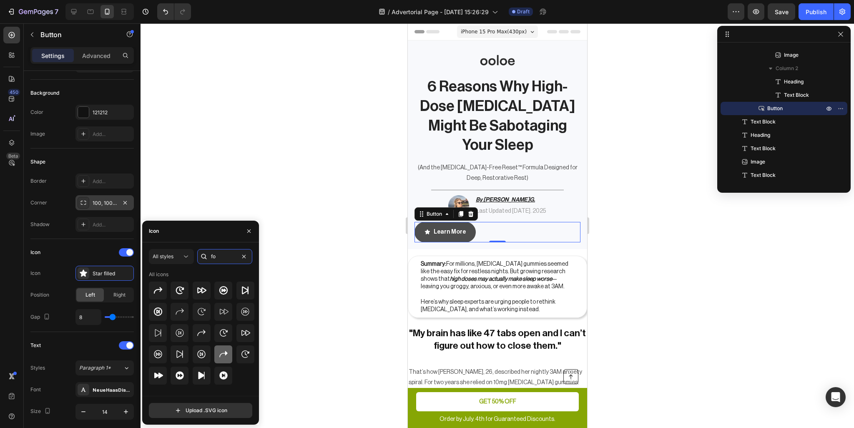
type input "f"
type input "a"
type input "p"
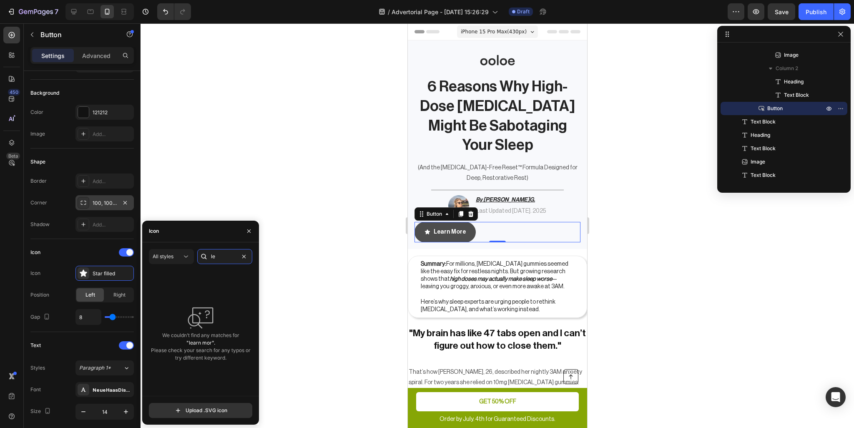
type input "l"
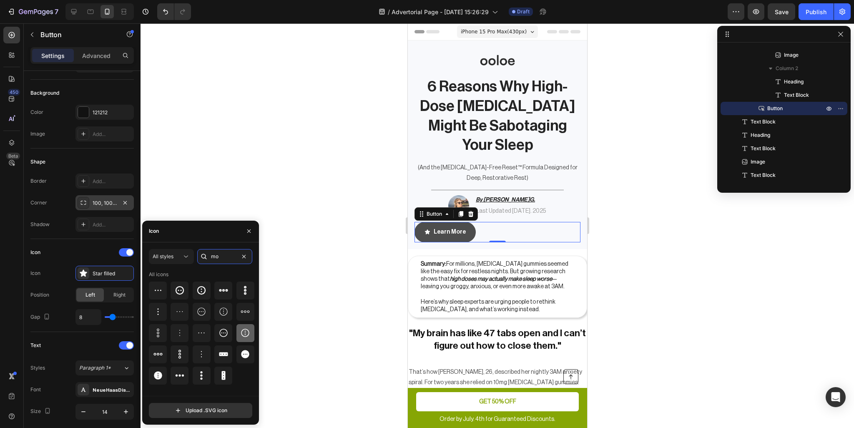
type input "m"
click at [160, 291] on icon at bounding box center [157, 290] width 8 height 7
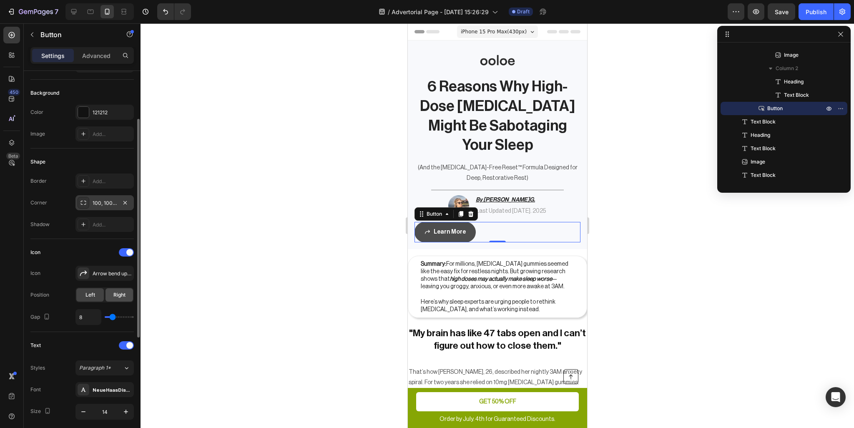
click at [123, 294] on span "Right" at bounding box center [119, 295] width 12 height 8
click at [110, 270] on div "Arrow bend up right bold" at bounding box center [112, 274] width 39 height 8
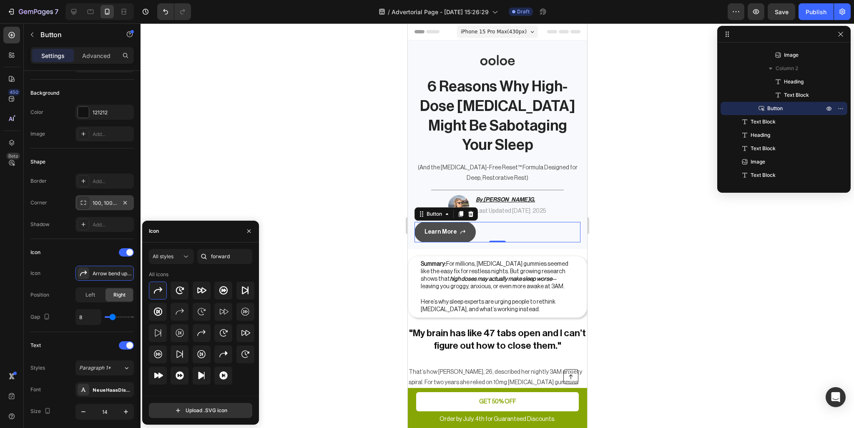
click at [204, 234] on div "Icon" at bounding box center [200, 232] width 117 height 22
click at [230, 262] on input "forward" at bounding box center [224, 256] width 55 height 15
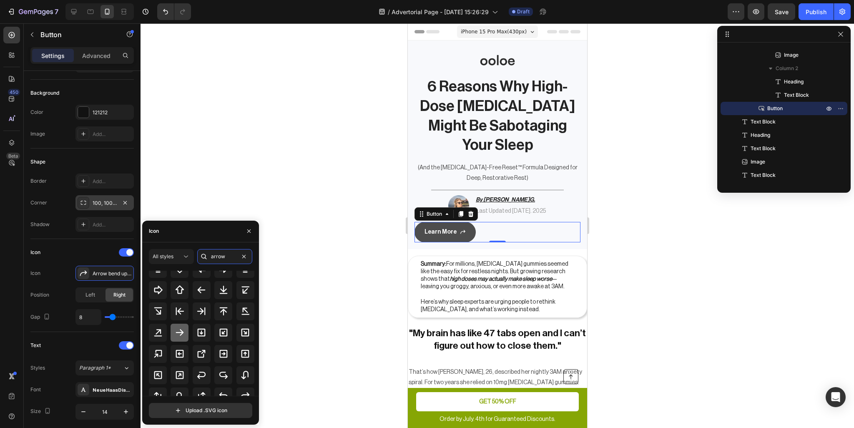
type input "arrow"
click at [176, 333] on icon at bounding box center [180, 332] width 10 height 10
click at [90, 339] on div "Text" at bounding box center [81, 345] width 103 height 13
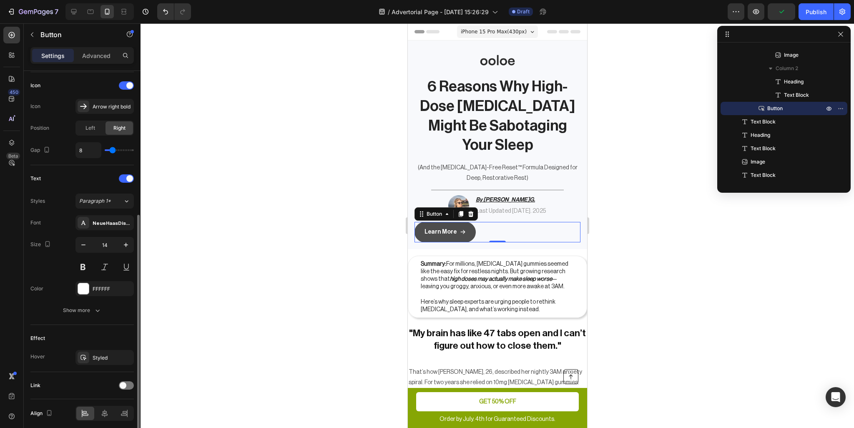
scroll to position [282, 0]
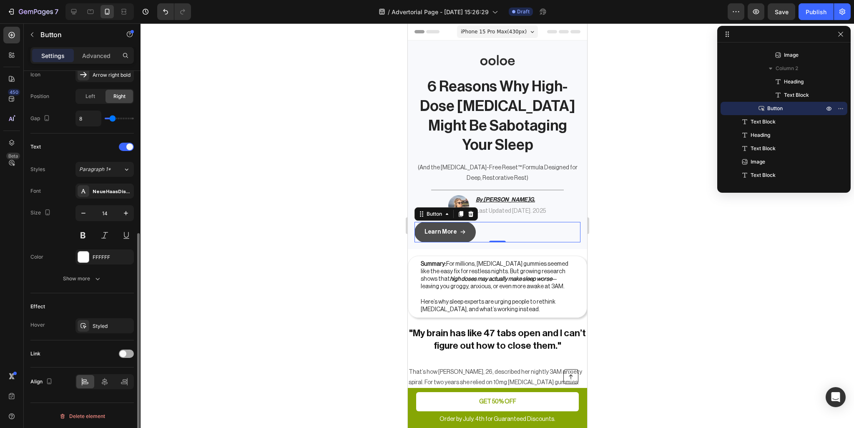
click at [125, 355] on span at bounding box center [123, 353] width 7 height 7
click at [85, 393] on icon at bounding box center [83, 396] width 7 height 7
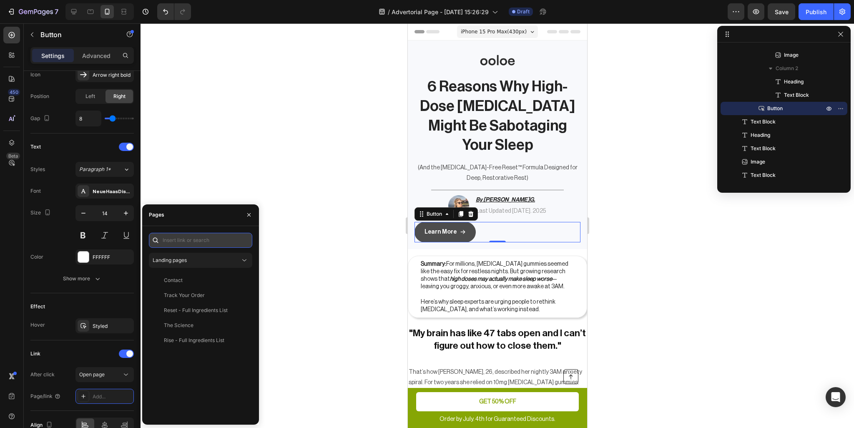
click at [183, 242] on input "text" at bounding box center [200, 240] width 103 height 15
paste input "https://ooloe.com/products/ooloe-reset"
type input "https://ooloe.com/products/ooloe-reset"
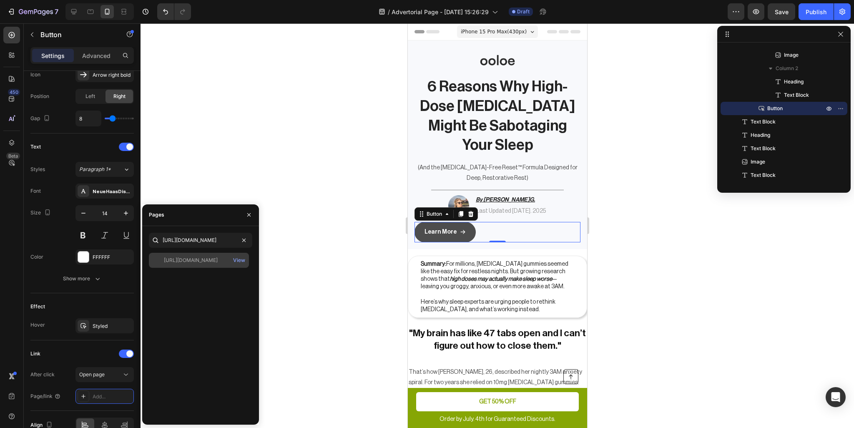
click at [197, 260] on div "https://ooloe.com/products/ooloe-reset" at bounding box center [191, 261] width 54 height 8
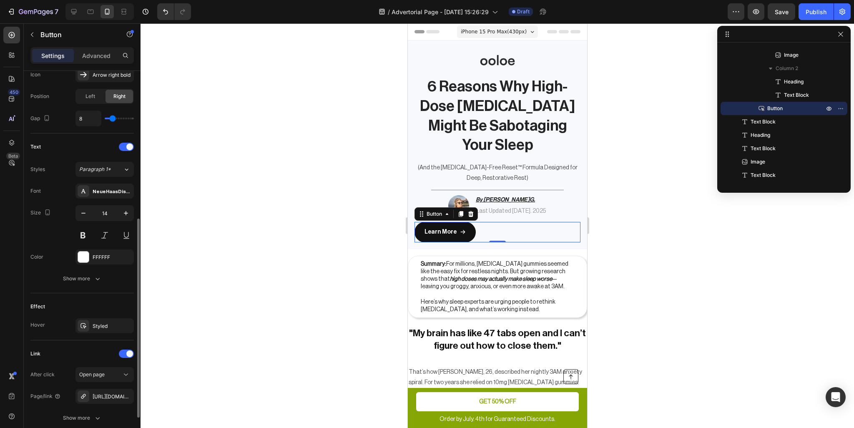
click at [63, 357] on div "Link" at bounding box center [81, 353] width 103 height 13
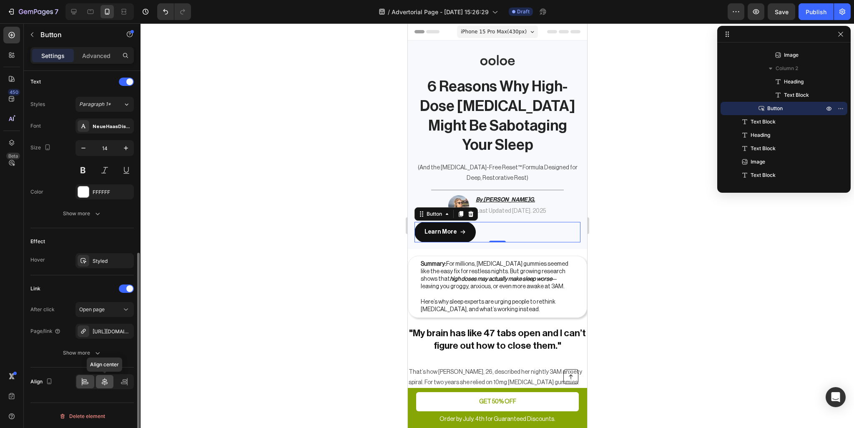
click at [109, 377] on div at bounding box center [105, 381] width 18 height 13
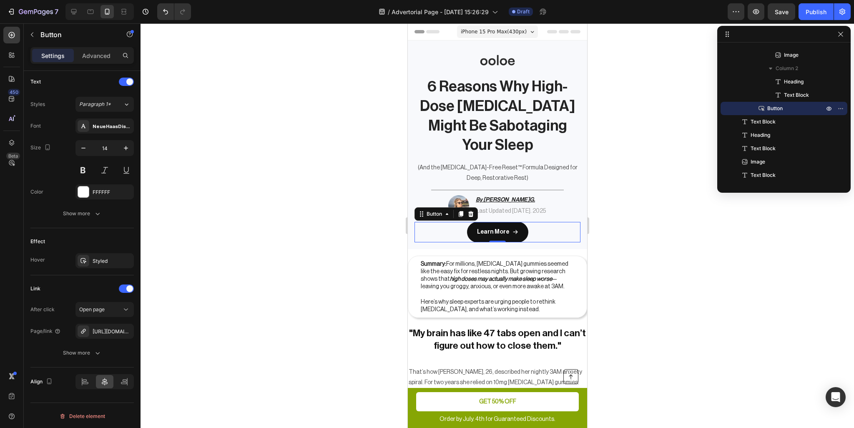
click at [647, 222] on div at bounding box center [498, 225] width 714 height 405
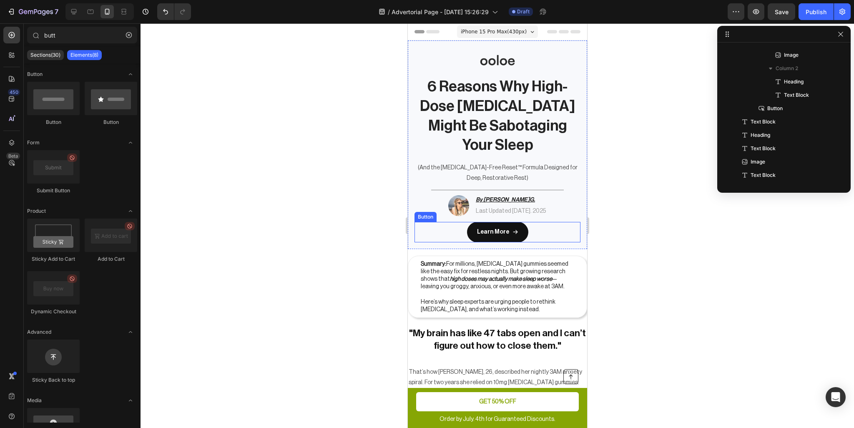
click at [530, 226] on div "Learn More Button" at bounding box center [497, 232] width 166 height 20
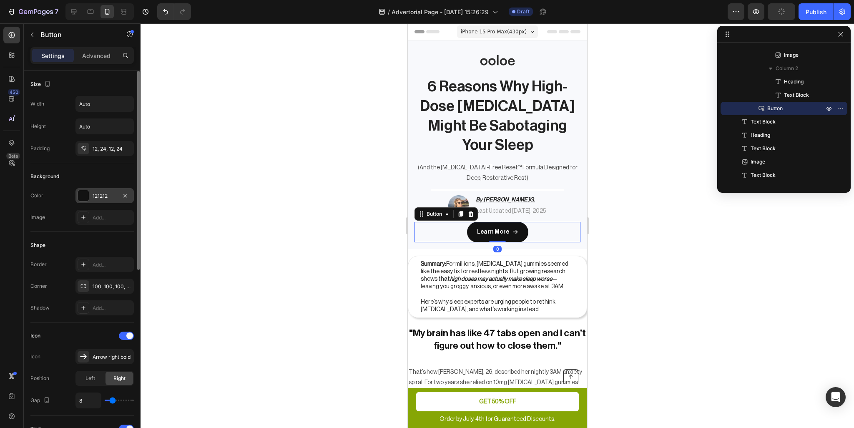
click at [83, 193] on div at bounding box center [83, 195] width 11 height 11
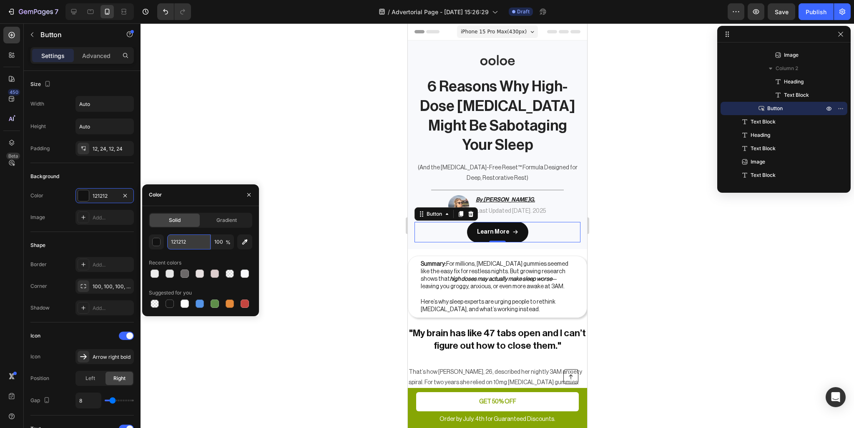
click at [187, 244] on input "121212" at bounding box center [188, 241] width 43 height 15
paste input "92D57"
type input "192D57"
click at [353, 231] on div at bounding box center [498, 225] width 714 height 405
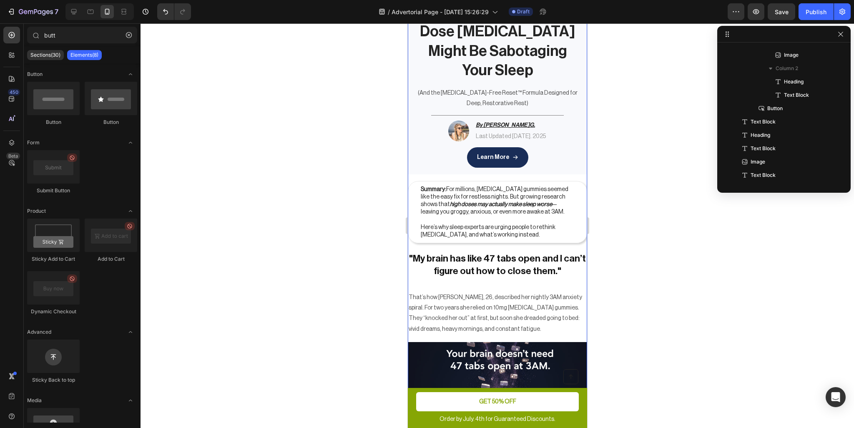
scroll to position [83, 0]
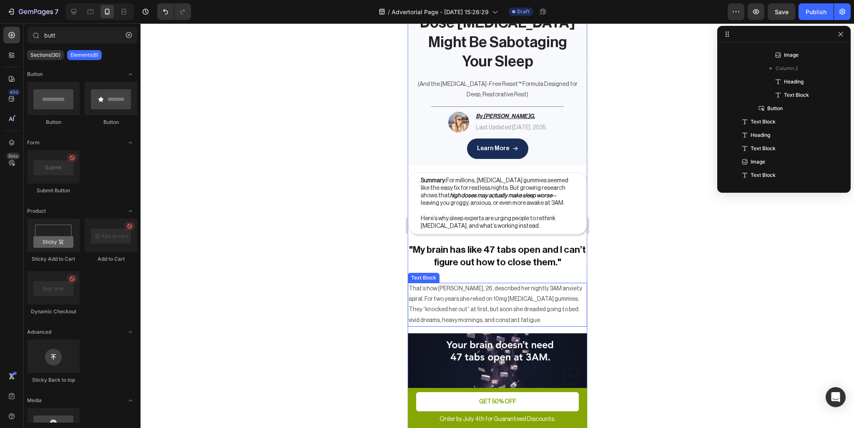
click at [507, 305] on p "That’s how Maya, 26, described her nightly 3AM anxiety spiral. For two years sh…" at bounding box center [497, 305] width 178 height 42
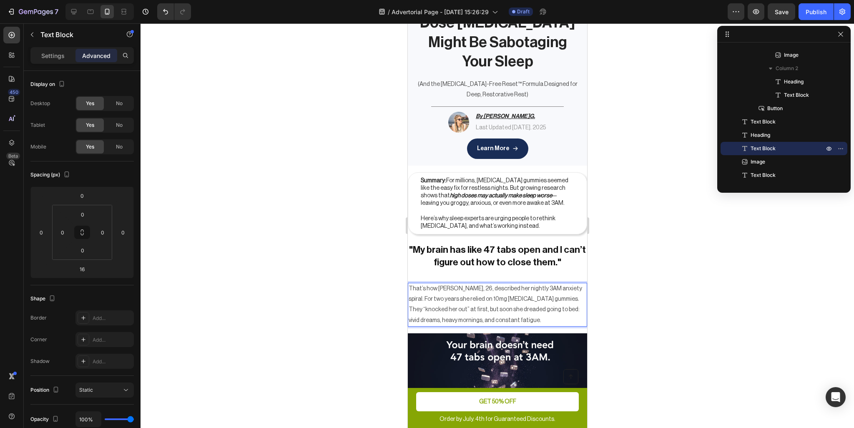
click at [458, 301] on p "That’s how Maya, 26, described her nightly 3AM anxiety spiral. For two years sh…" at bounding box center [497, 305] width 178 height 42
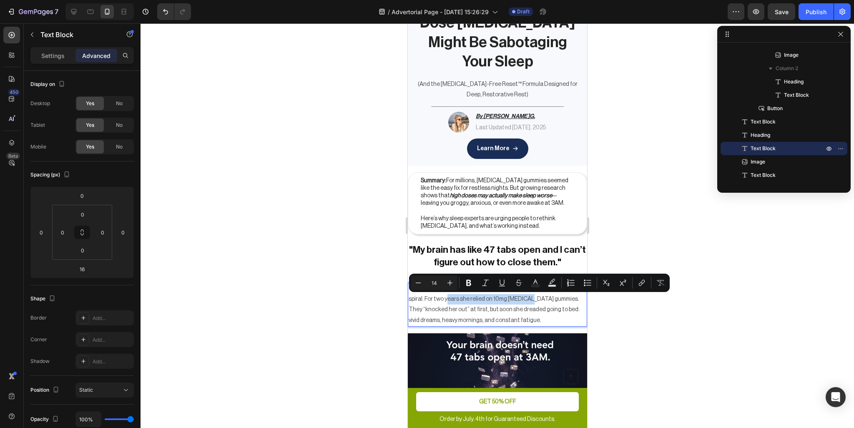
drag, startPoint x: 433, startPoint y: 300, endPoint x: 516, endPoint y: 300, distance: 83.0
click at [516, 300] on p "That’s how Maya, 26, described her nightly 3AM anxiety spiral. For two years sh…" at bounding box center [497, 305] width 178 height 42
drag, startPoint x: 516, startPoint y: 299, endPoint x: 455, endPoint y: 300, distance: 60.9
click at [455, 300] on p "That’s how Maya, 26, described her nightly 3AM anxiety spiral. For two years sh…" at bounding box center [497, 305] width 178 height 42
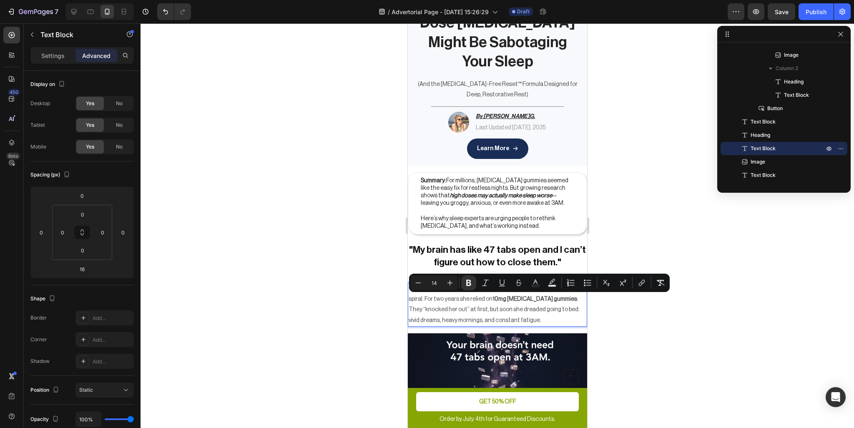
click at [484, 307] on p "That’s how Maya, 26, described her nightly 3AM anxiety spiral. For two years sh…" at bounding box center [497, 305] width 178 height 42
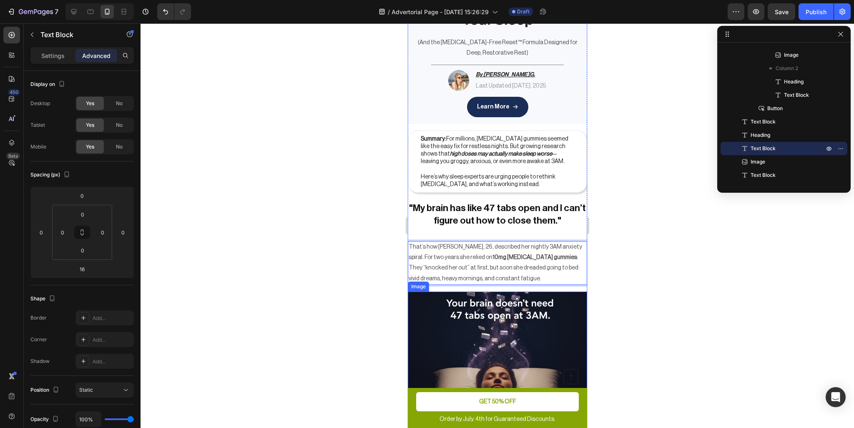
scroll to position [125, 0]
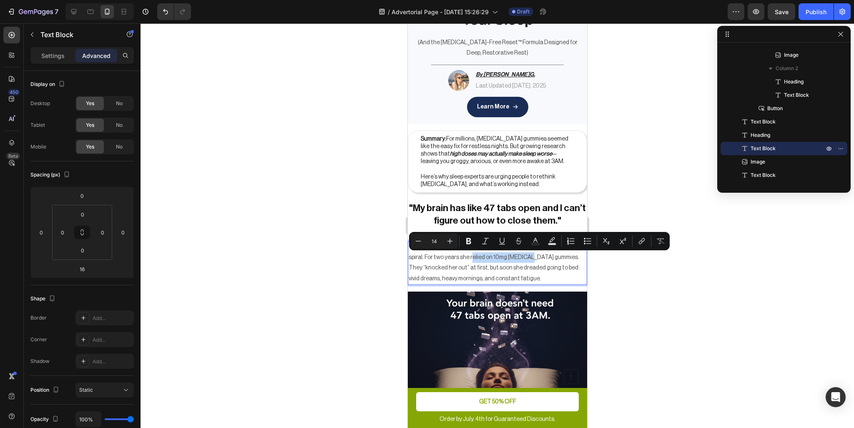
click at [511, 261] on p "That’s how Maya, 26, described her nightly 3AM anxiety spiral. For two years sh…" at bounding box center [497, 263] width 178 height 42
drag, startPoint x: 516, startPoint y: 258, endPoint x: 454, endPoint y: 260, distance: 62.2
click at [454, 260] on p "That’s how Maya, 26, described her nightly 3AM anxiety spiral. For two years sh…" at bounding box center [497, 263] width 178 height 42
click at [461, 273] on p "That’s how Maya, 26, described her nightly 3AM anxiety spiral. For two years sh…" at bounding box center [497, 263] width 178 height 42
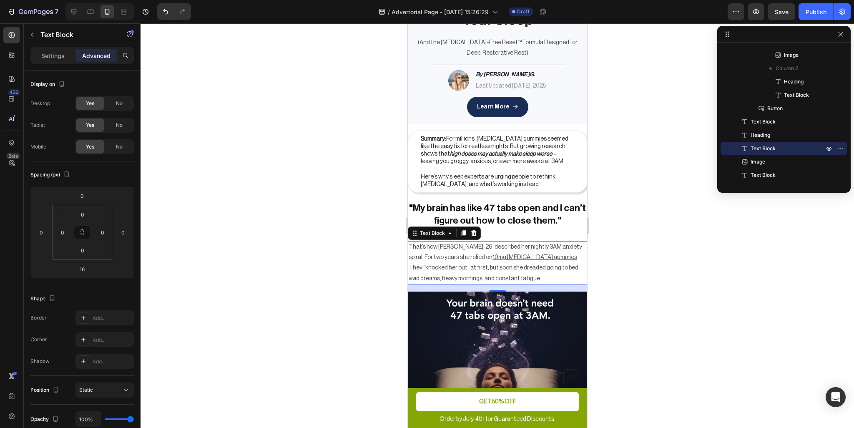
click at [644, 312] on div at bounding box center [498, 225] width 714 height 405
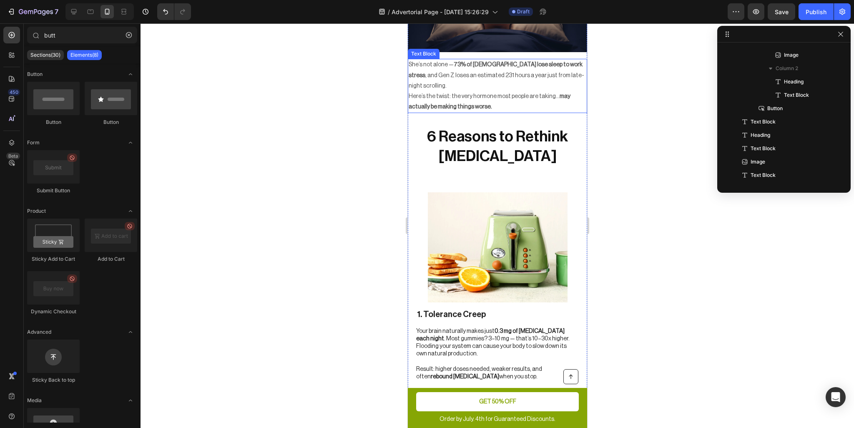
scroll to position [500, 0]
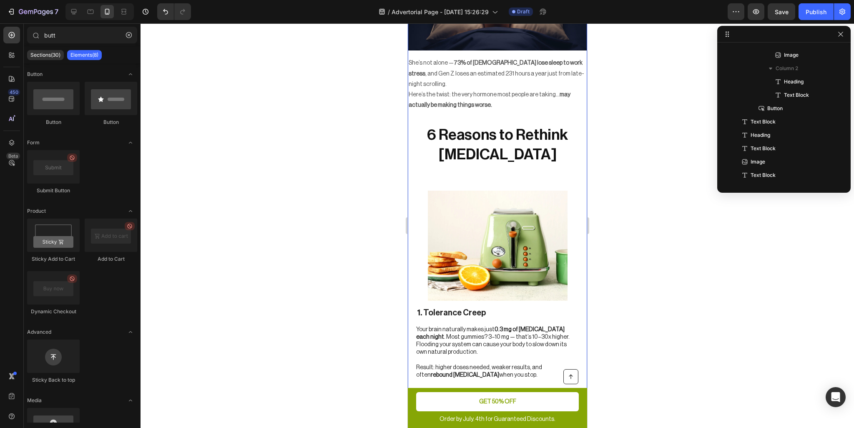
click at [521, 139] on p "6 Reasons to Rethink [MEDICAL_DATA]" at bounding box center [497, 145] width 178 height 39
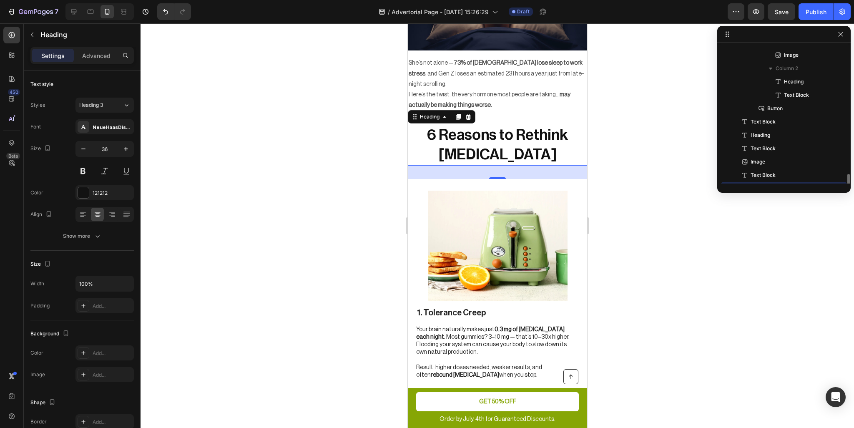
scroll to position [224, 0]
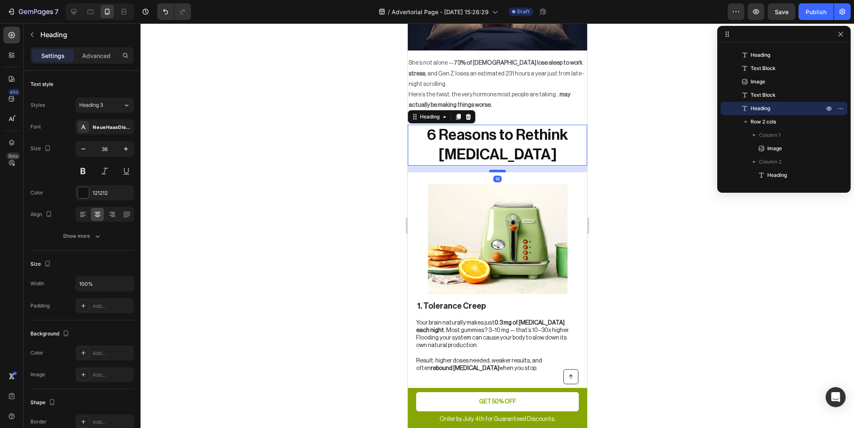
click at [501, 170] on div at bounding box center [497, 171] width 17 height 3
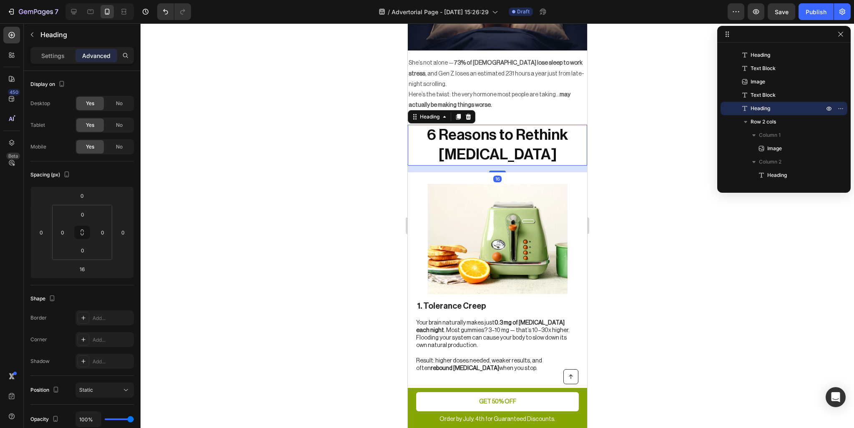
click at [621, 181] on div at bounding box center [498, 225] width 714 height 405
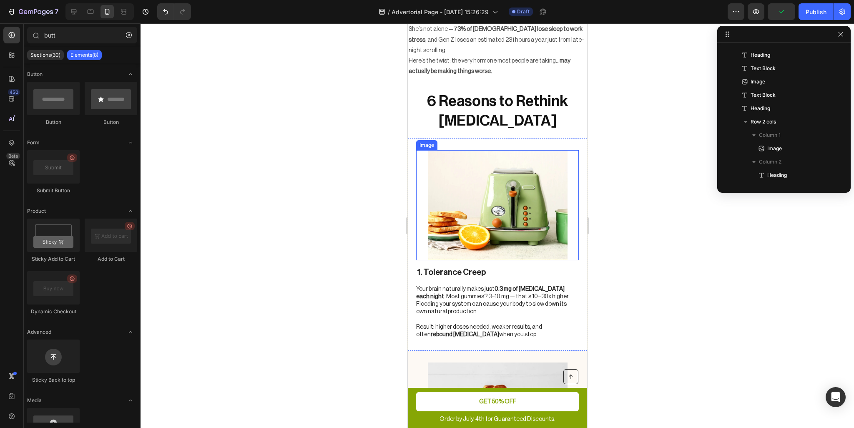
scroll to position [542, 0]
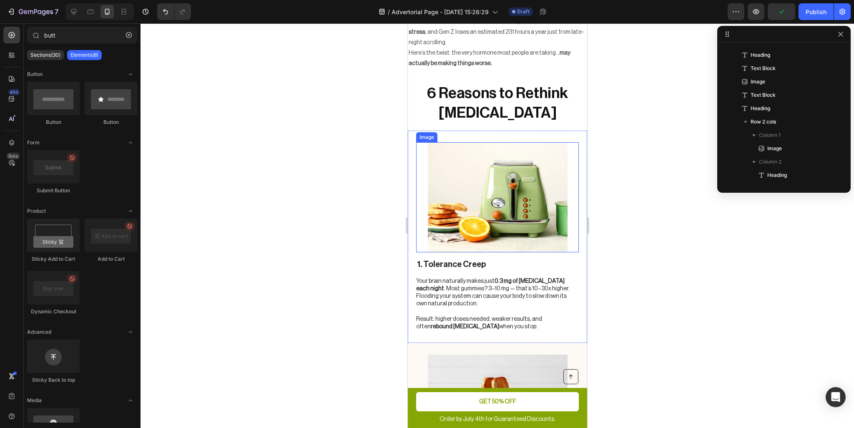
click at [509, 196] on img at bounding box center [498, 197] width 140 height 110
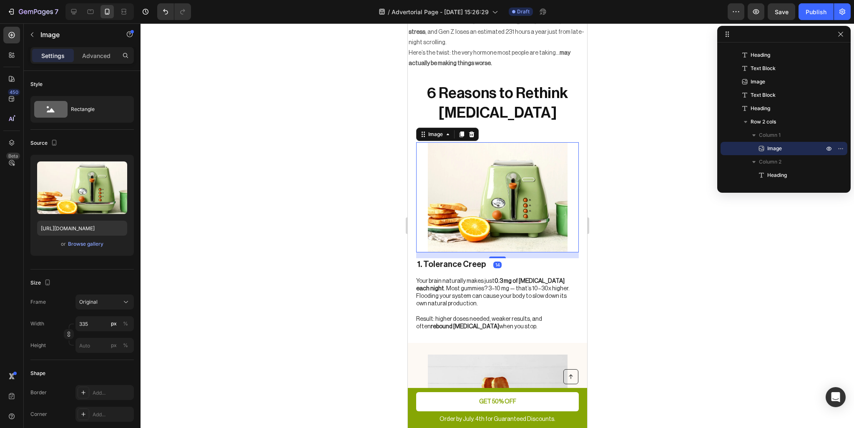
click at [499, 199] on img at bounding box center [498, 197] width 140 height 110
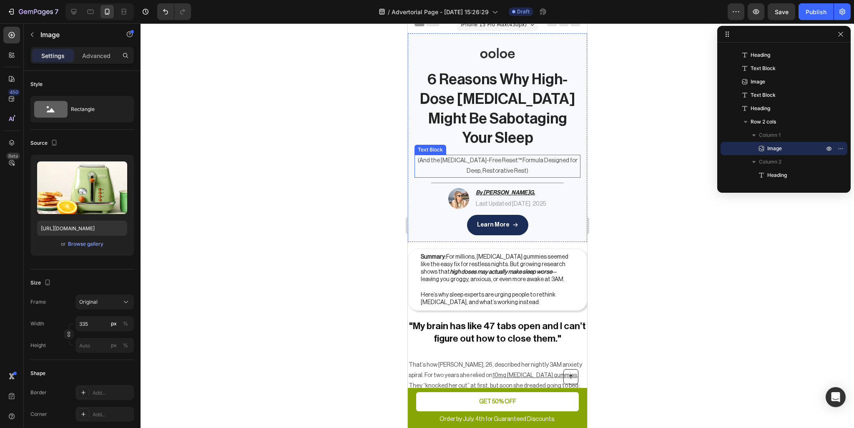
scroll to position [292, 0]
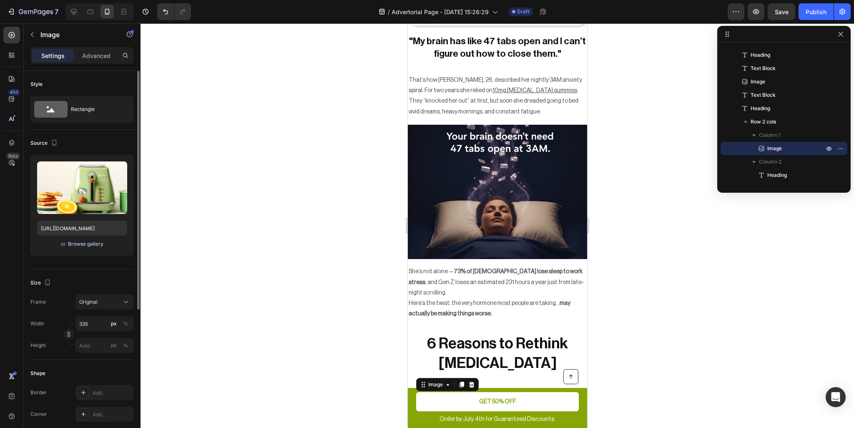
click at [87, 241] on div "Browse gallery" at bounding box center [85, 244] width 35 height 8
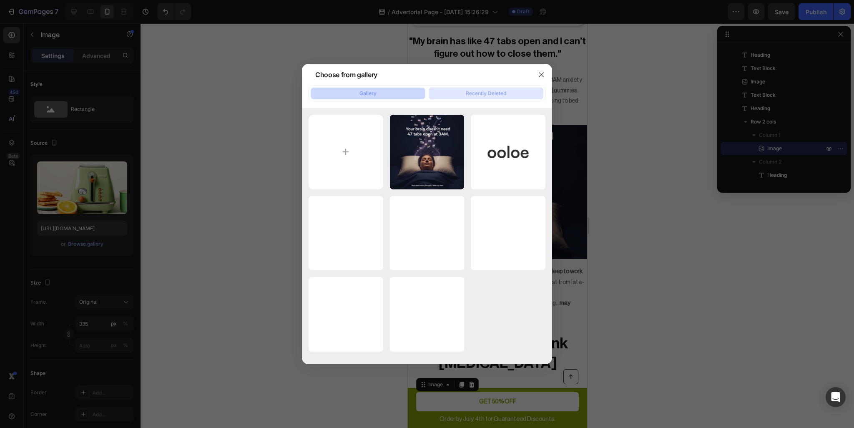
click at [491, 95] on div "Recently Deleted" at bounding box center [486, 94] width 40 height 8
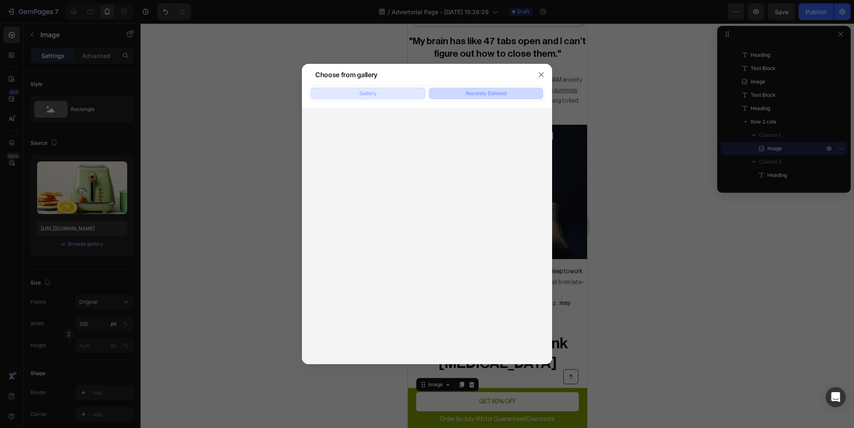
click at [361, 94] on div "Gallery" at bounding box center [368, 94] width 17 height 8
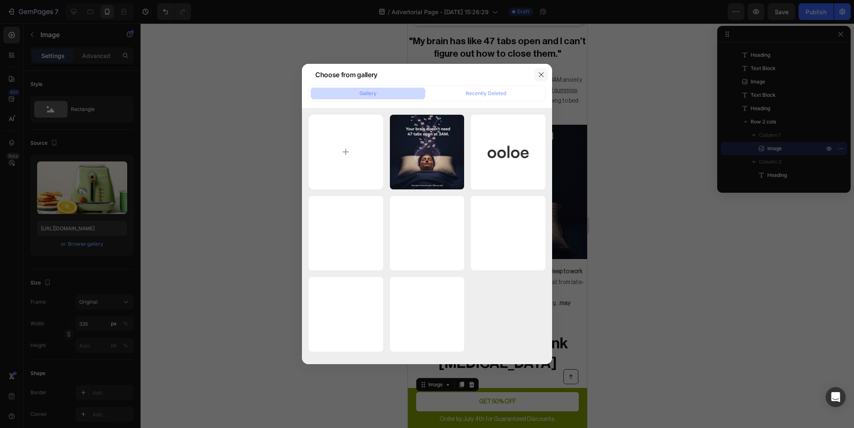
click at [542, 73] on icon "button" at bounding box center [541, 74] width 7 height 7
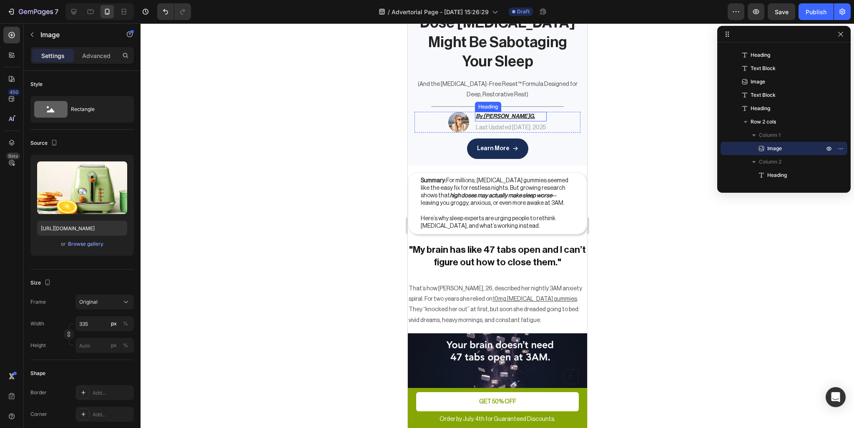
scroll to position [125, 0]
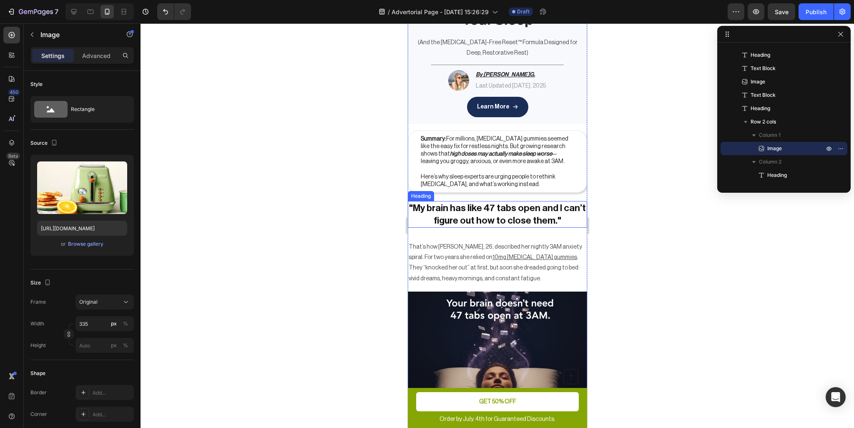
click at [523, 217] on p ""My brain has like 47 tabs open and I can’t figure out how to close them."" at bounding box center [497, 214] width 178 height 25
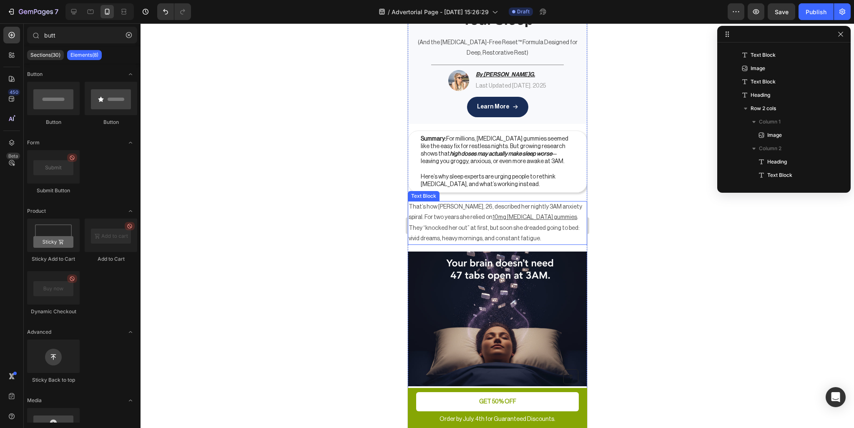
click at [518, 259] on img at bounding box center [496, 318] width 179 height 135
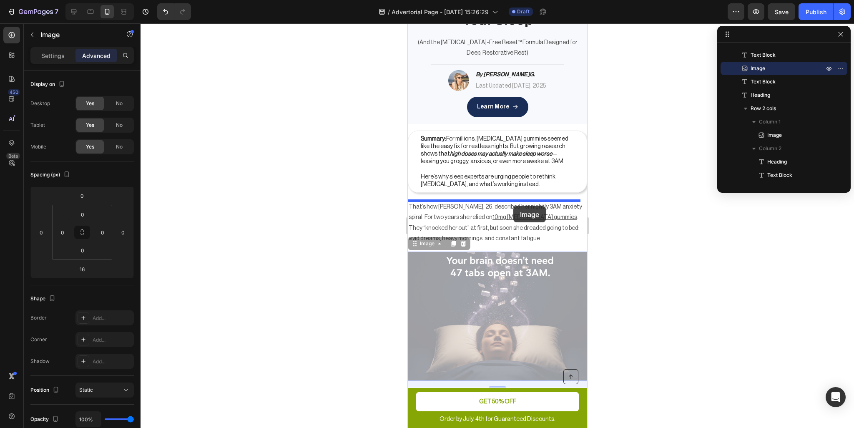
drag, startPoint x: 511, startPoint y: 284, endPoint x: 514, endPoint y: 204, distance: 79.3
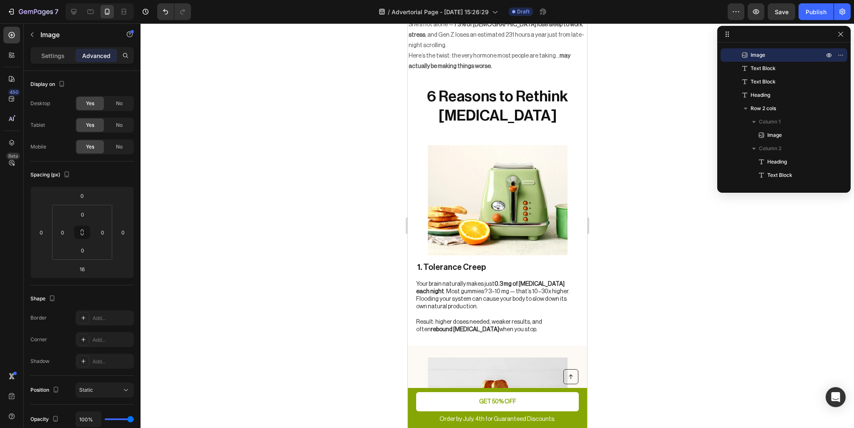
scroll to position [500, 0]
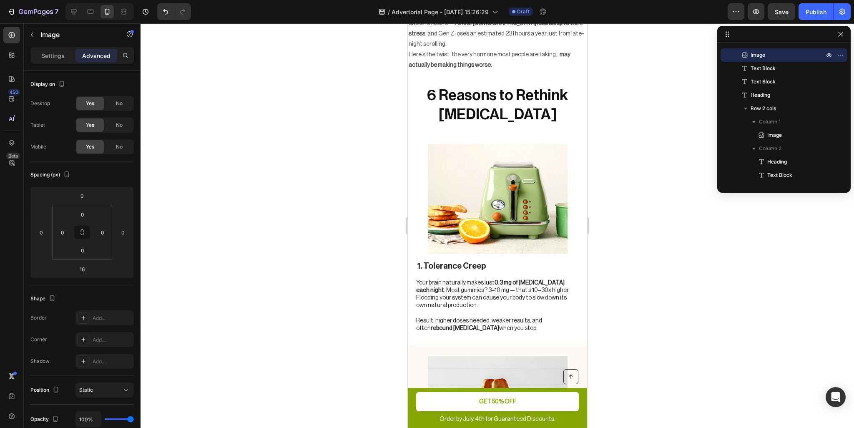
click at [759, 250] on div at bounding box center [498, 225] width 714 height 405
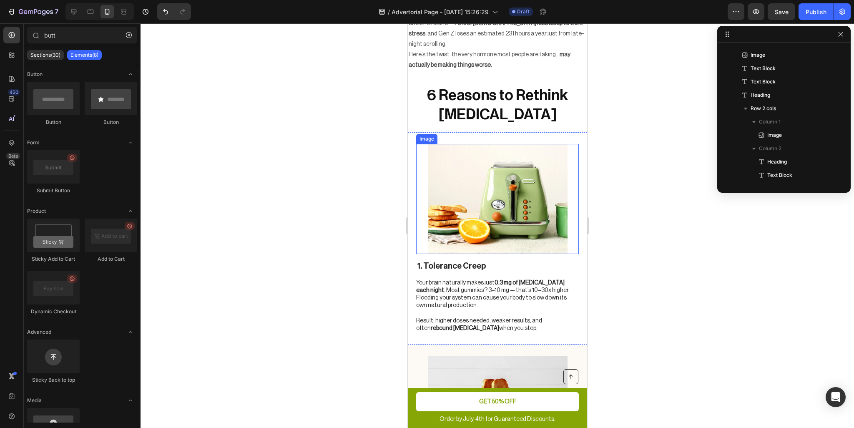
click at [491, 203] on img at bounding box center [498, 199] width 140 height 110
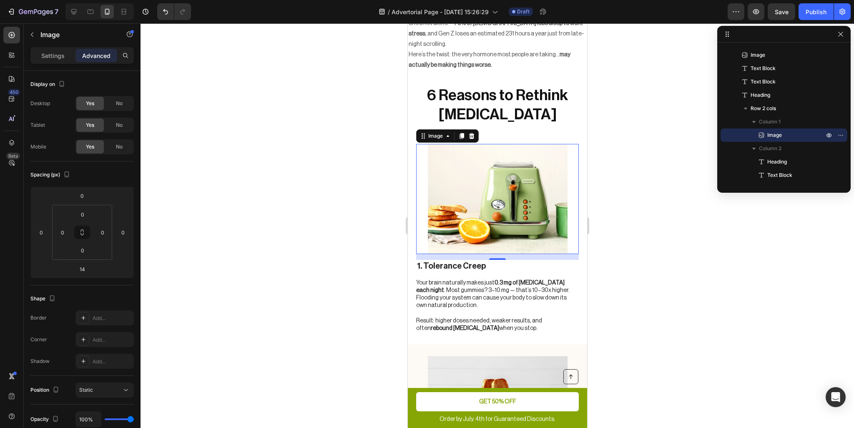
click at [466, 152] on img at bounding box center [498, 199] width 140 height 110
click at [65, 58] on div "Settings" at bounding box center [53, 55] width 42 height 13
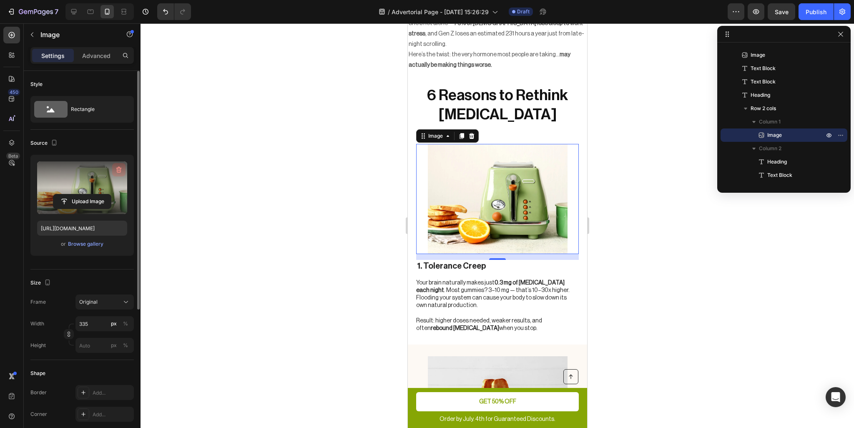
click at [120, 167] on icon "button" at bounding box center [118, 170] width 5 height 6
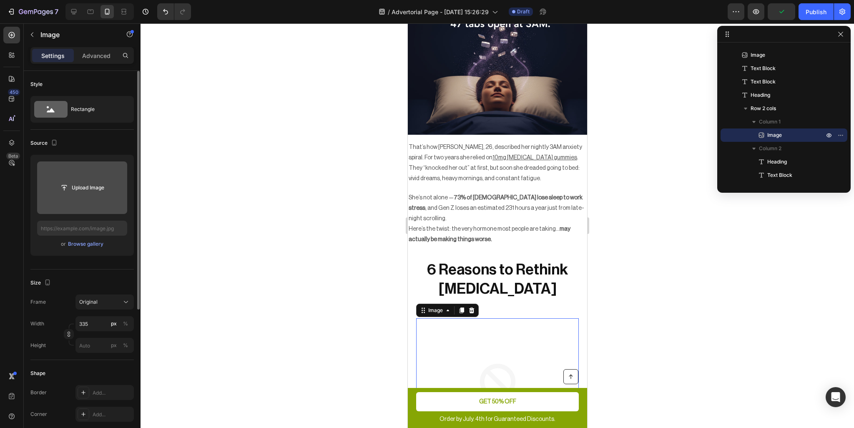
scroll to position [375, 0]
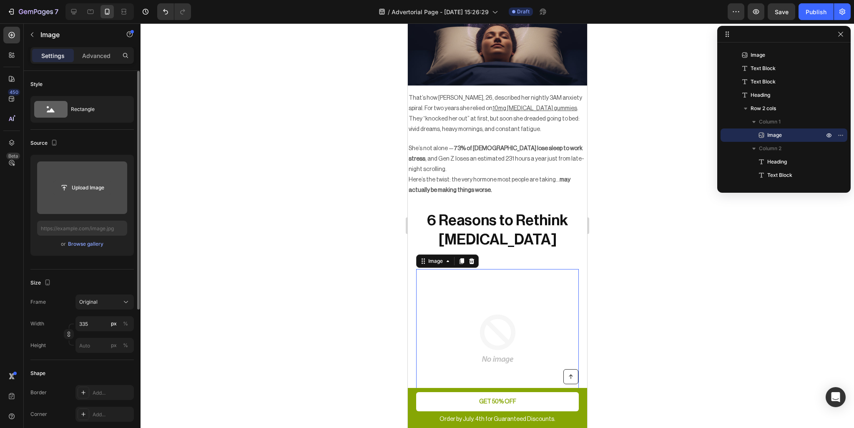
click at [88, 183] on input "file" at bounding box center [82, 188] width 58 height 14
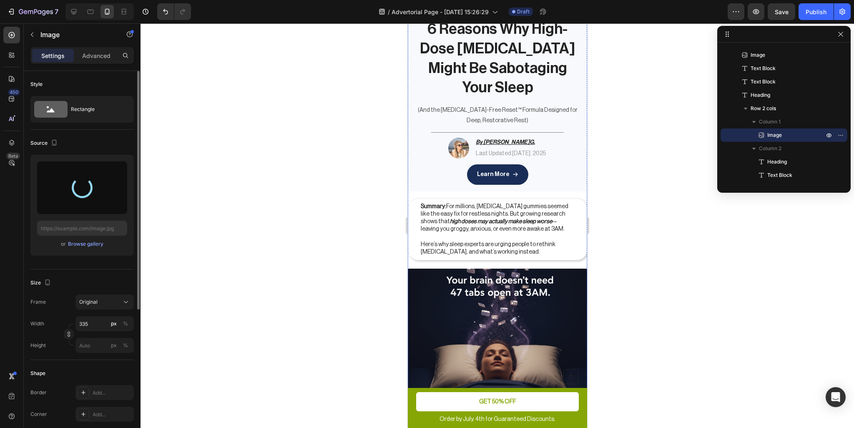
scroll to position [42, 0]
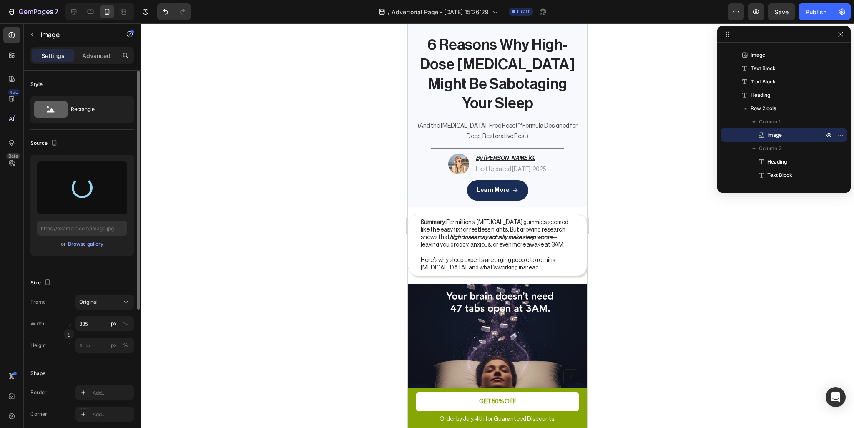
type input "https://cdn.shopify.com/s/files/1/0881/3124/0221/files/gempages_586314713604817…"
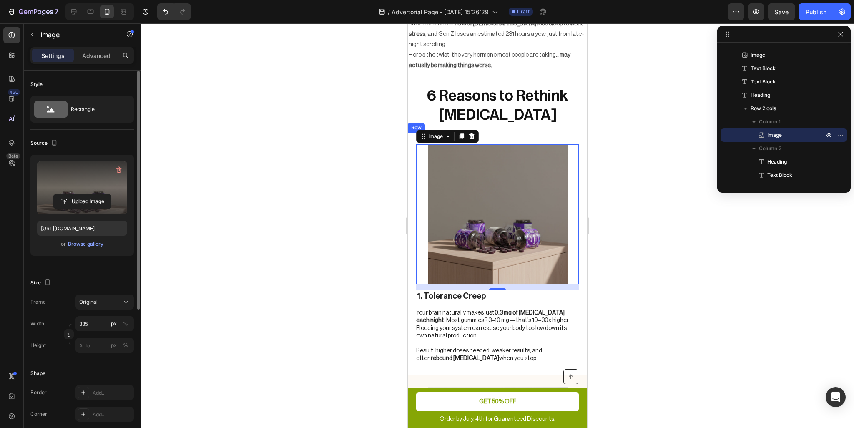
scroll to position [500, 0]
click at [104, 302] on div "Original" at bounding box center [99, 302] width 41 height 8
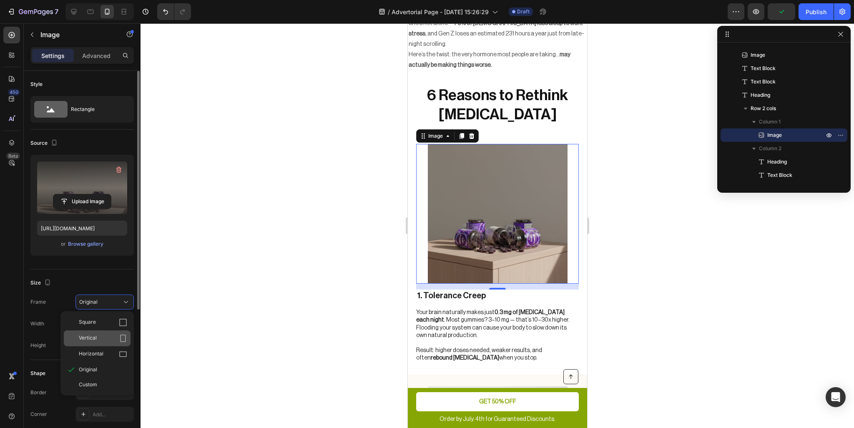
click at [101, 336] on div "Vertical" at bounding box center [103, 338] width 48 height 8
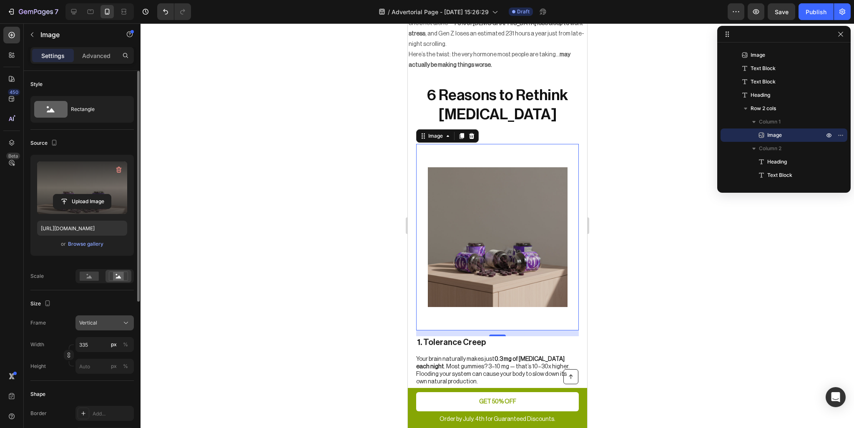
click at [101, 321] on div "Vertical" at bounding box center [99, 323] width 41 height 8
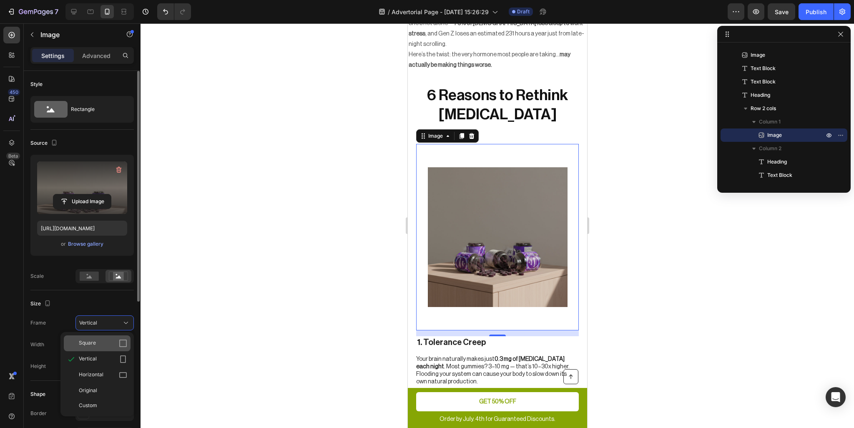
click at [93, 343] on span "Square" at bounding box center [87, 343] width 17 height 8
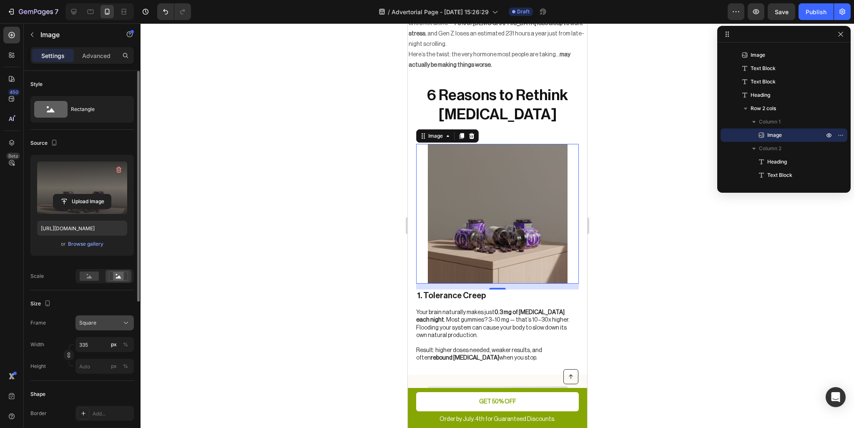
click at [97, 321] on div "Square" at bounding box center [99, 323] width 41 height 8
click at [96, 370] on div "Horizontal" at bounding box center [97, 375] width 67 height 16
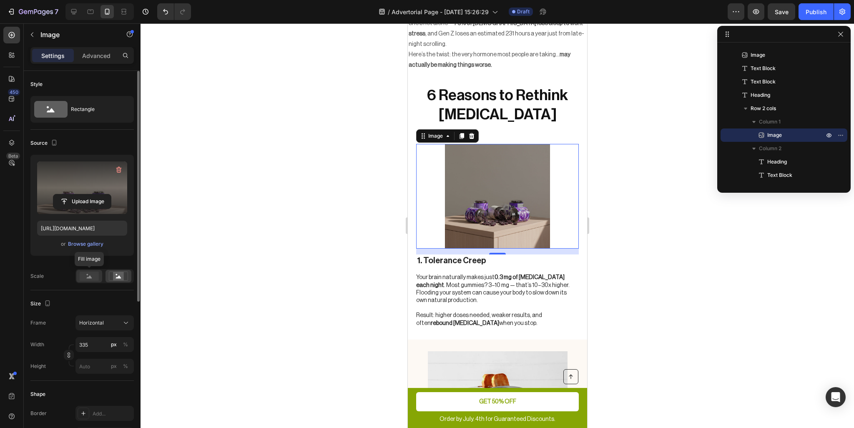
click at [87, 274] on circle at bounding box center [88, 275] width 2 height 2
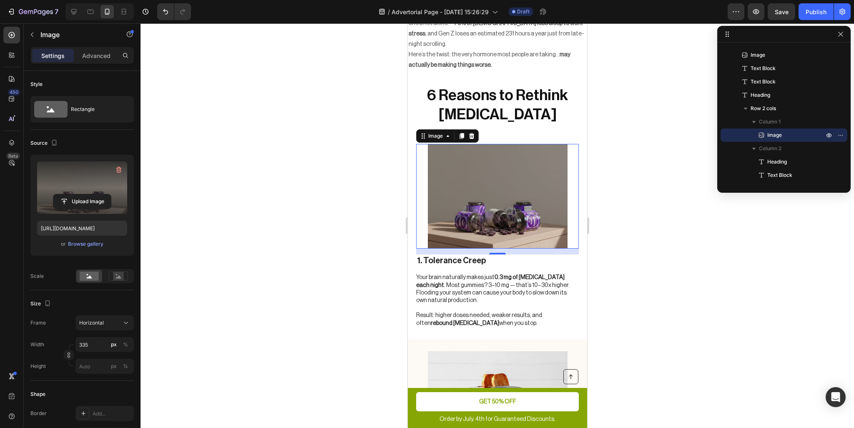
click at [274, 251] on div at bounding box center [498, 225] width 714 height 405
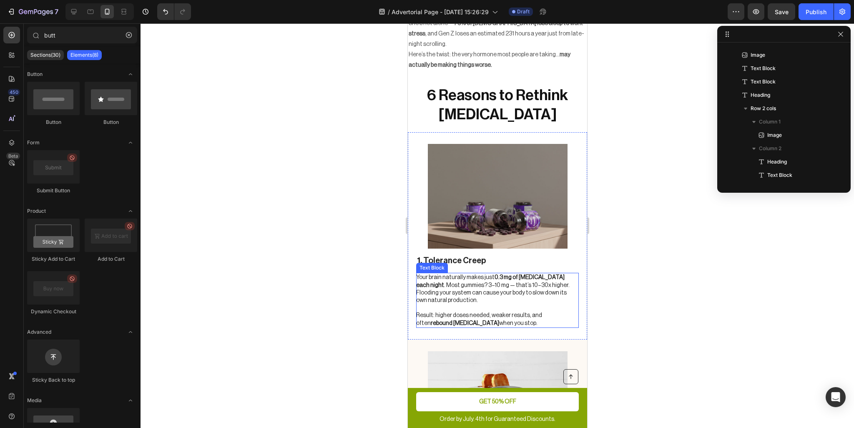
click at [504, 304] on p "Rich Text Editor. Editing area: main" at bounding box center [497, 308] width 162 height 8
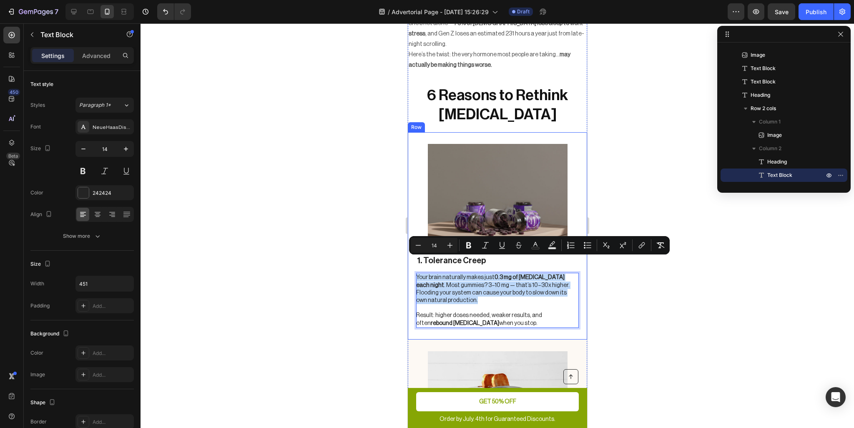
drag, startPoint x: 464, startPoint y: 282, endPoint x: 409, endPoint y: 264, distance: 57.5
click at [409, 264] on div "Image 1. Tolerance Creep Heading Your brain naturally makes just 0.3 mg of mela…" at bounding box center [496, 235] width 179 height 207
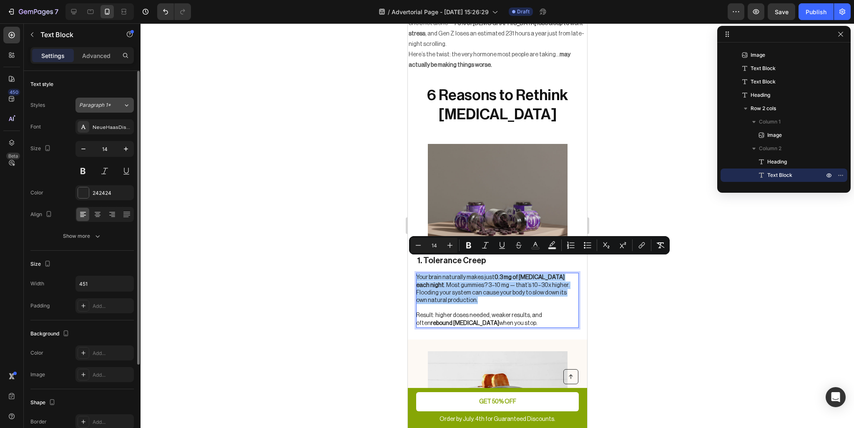
click at [104, 107] on span "Paragraph 1*" at bounding box center [95, 105] width 32 height 8
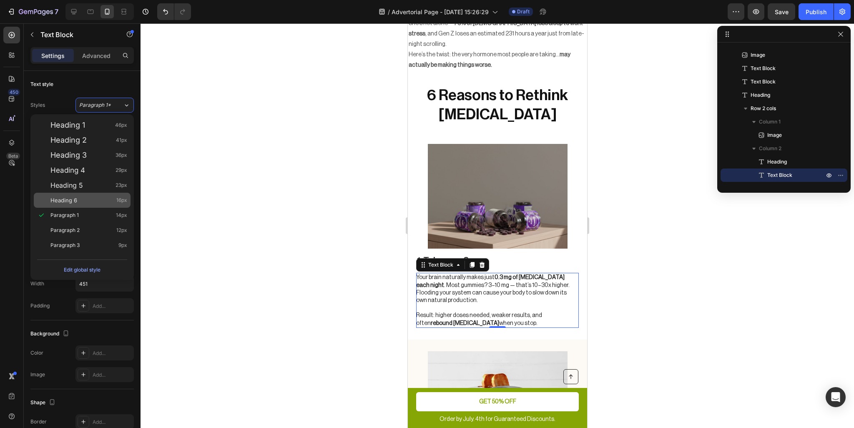
click at [98, 201] on div "Heading 6 16px" at bounding box center [88, 200] width 77 height 8
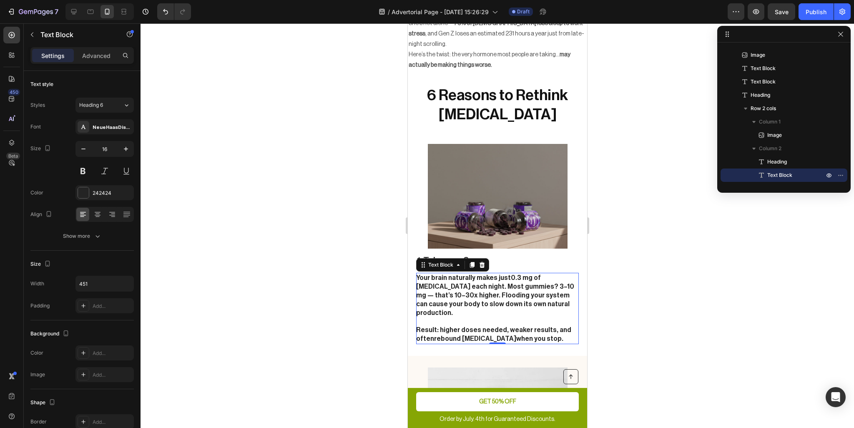
type input "14"
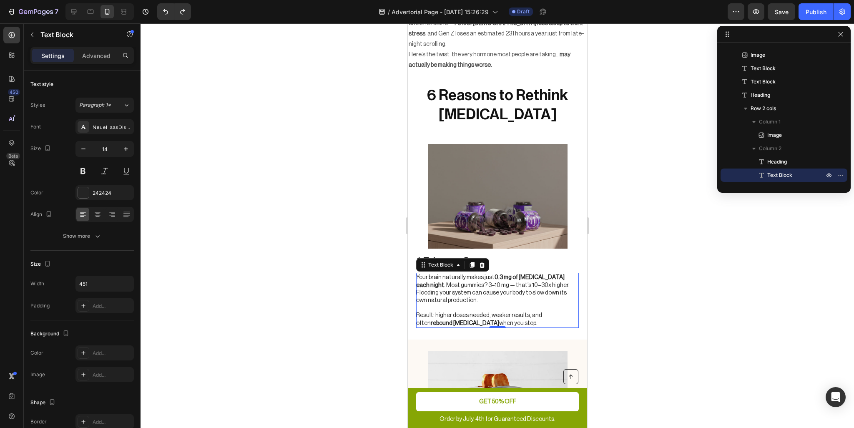
click at [637, 290] on div at bounding box center [498, 225] width 714 height 405
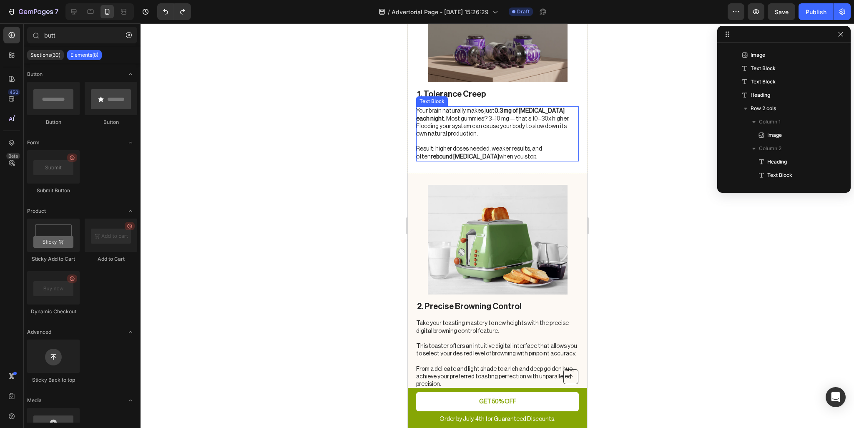
scroll to position [667, 0]
click at [502, 251] on img at bounding box center [498, 239] width 140 height 110
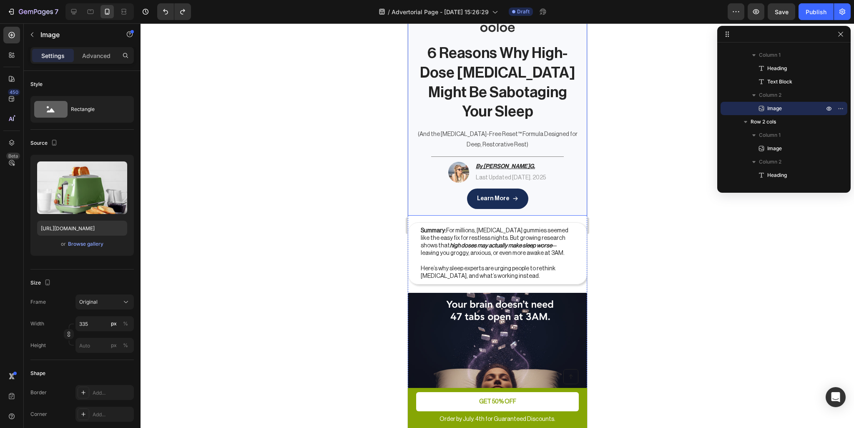
scroll to position [0, 0]
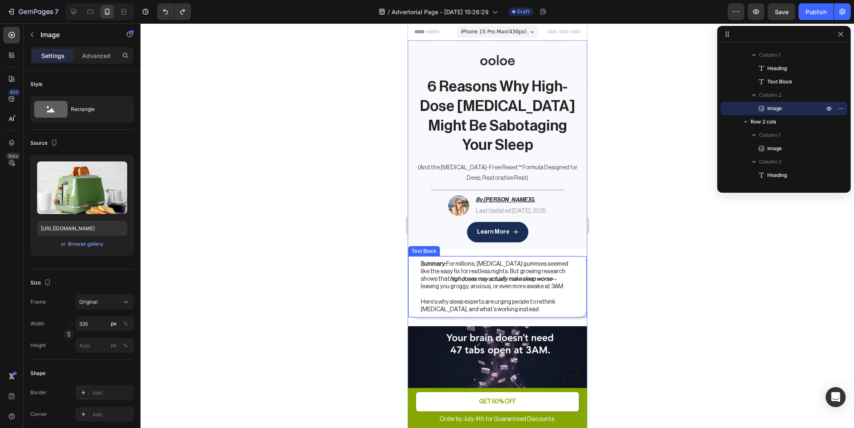
click at [511, 272] on p "Summary: For millions, melatonin gummies seemed like the easy fix for restless …" at bounding box center [496, 275] width 153 height 30
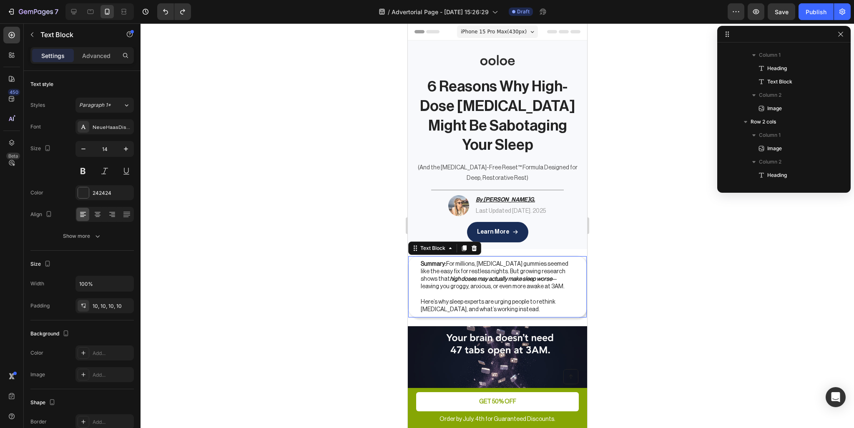
scroll to position [158, 0]
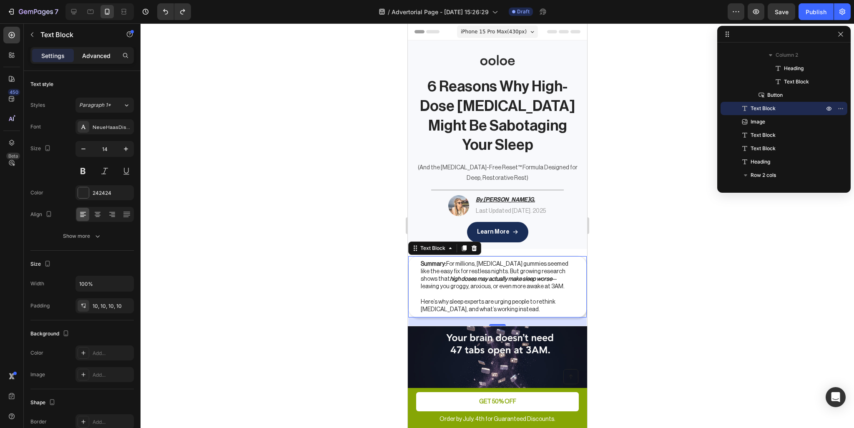
click at [95, 55] on p "Advanced" at bounding box center [96, 55] width 28 height 9
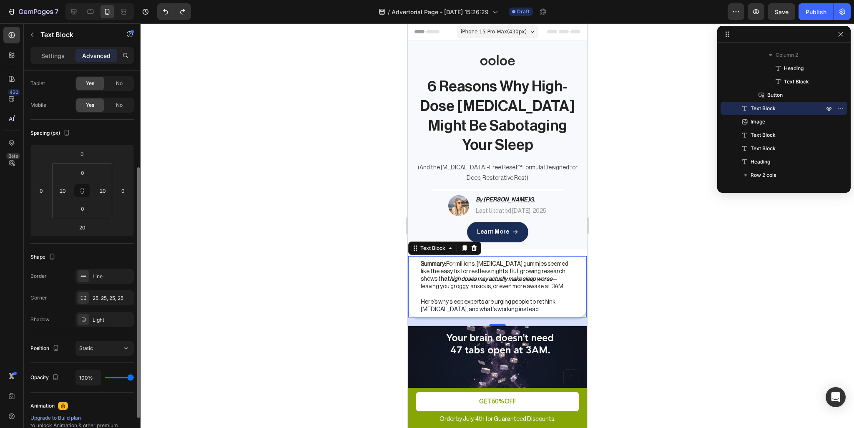
scroll to position [83, 0]
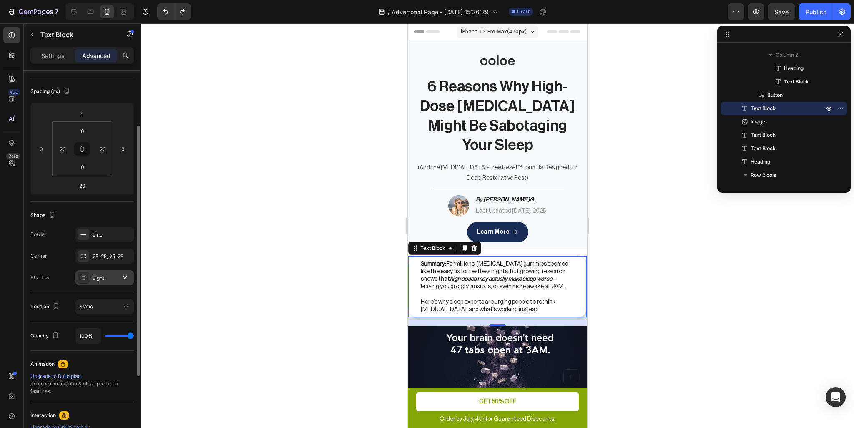
click at [83, 279] on icon at bounding box center [84, 278] width 4 height 4
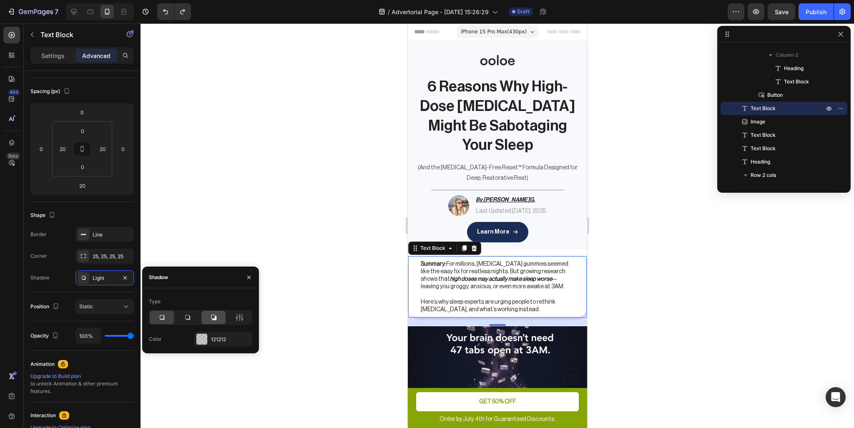
click at [214, 316] on icon at bounding box center [213, 317] width 8 height 8
click at [195, 316] on div at bounding box center [188, 317] width 24 height 13
click at [235, 317] on icon at bounding box center [239, 317] width 8 height 8
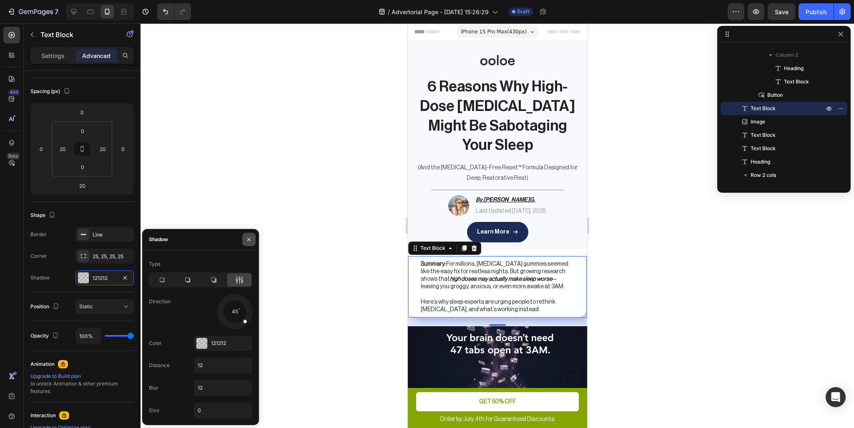
click at [247, 239] on icon "button" at bounding box center [249, 239] width 7 height 7
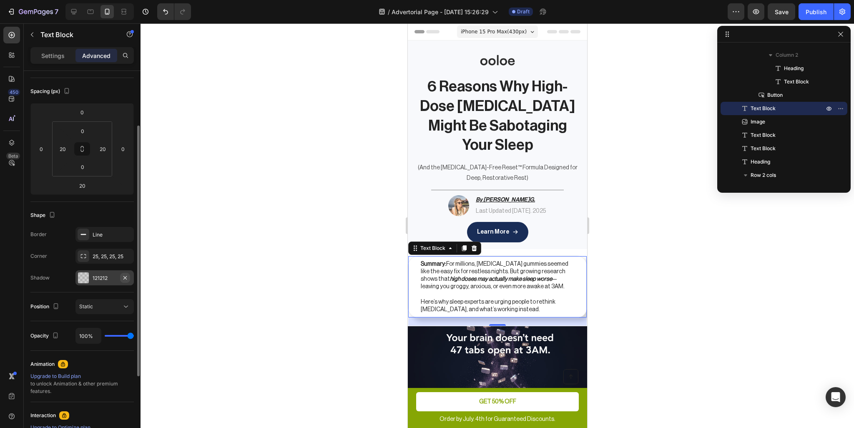
click at [124, 277] on icon "button" at bounding box center [125, 277] width 7 height 7
click at [649, 266] on div at bounding box center [498, 225] width 714 height 405
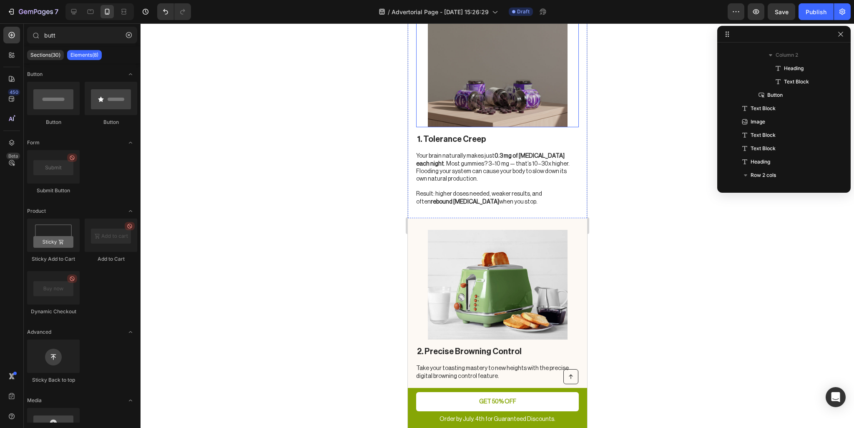
scroll to position [626, 0]
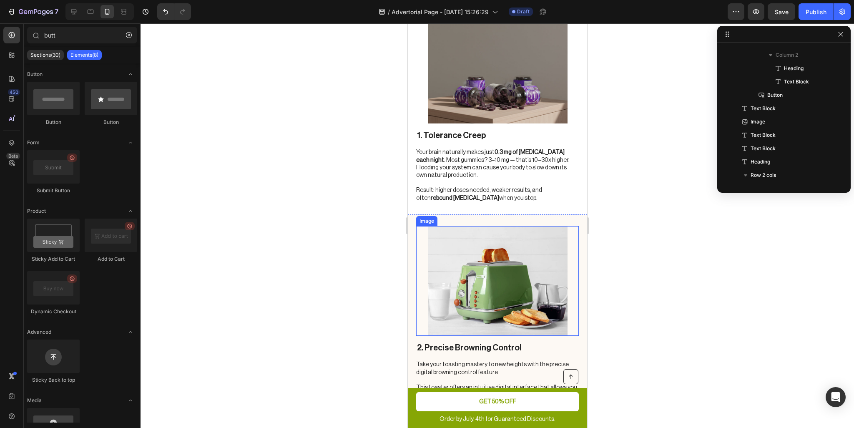
click at [528, 261] on img at bounding box center [498, 281] width 140 height 110
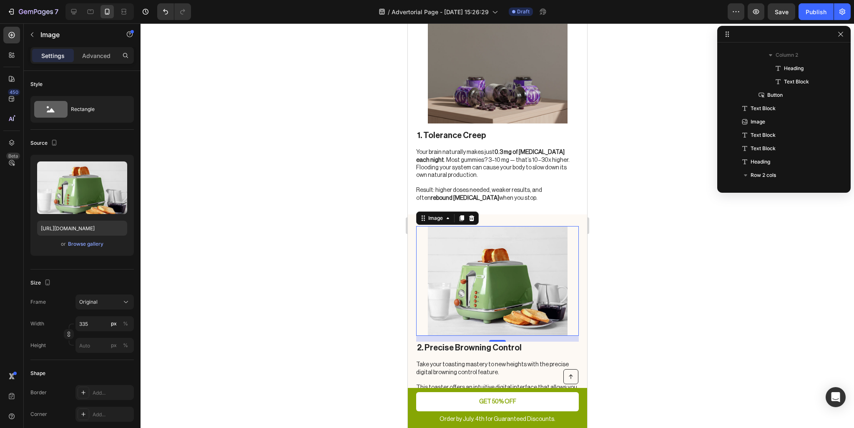
scroll to position [371, 0]
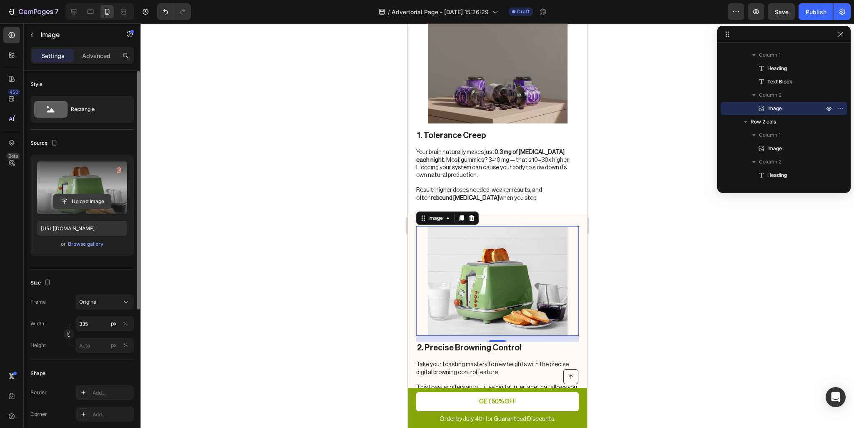
click at [86, 199] on input "file" at bounding box center [82, 201] width 58 height 14
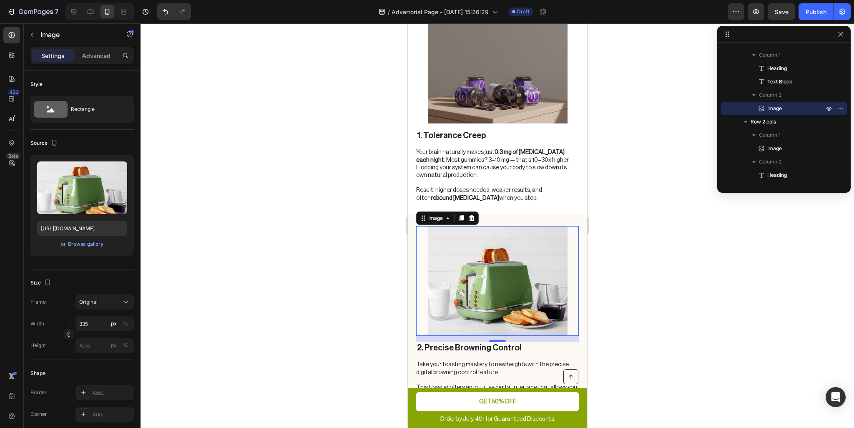
scroll to position [792, 0]
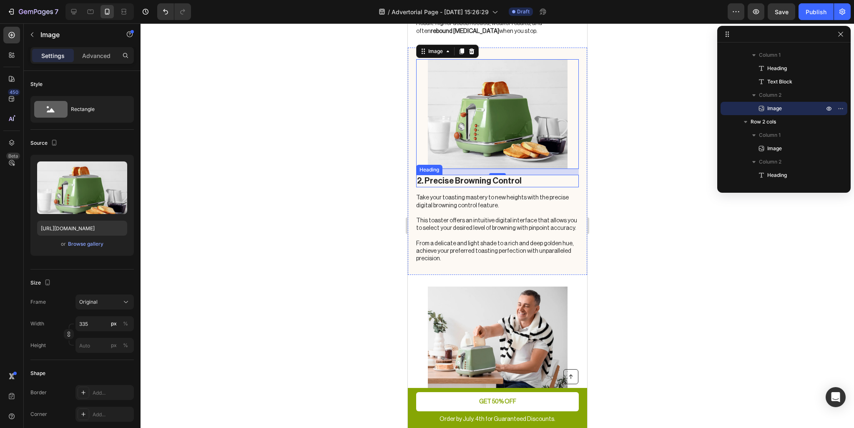
click at [484, 175] on h2 "2. Precise Browning Control" at bounding box center [497, 181] width 163 height 13
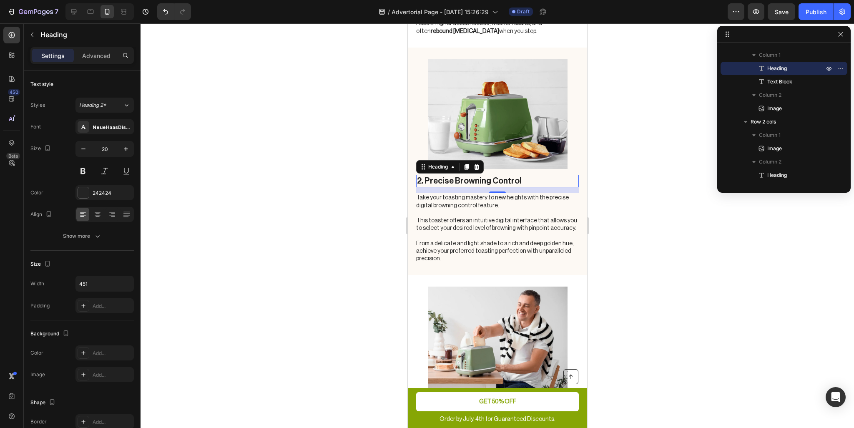
click at [493, 175] on h2 "2. Precise Browning Control" at bounding box center [497, 181] width 163 height 13
click at [493, 176] on p "2. Precise Browning Control" at bounding box center [497, 181] width 161 height 11
click at [419, 176] on p "Zombie Mornings" at bounding box center [497, 181] width 161 height 11
click at [418, 176] on p "Zombie Mornings" at bounding box center [497, 181] width 161 height 11
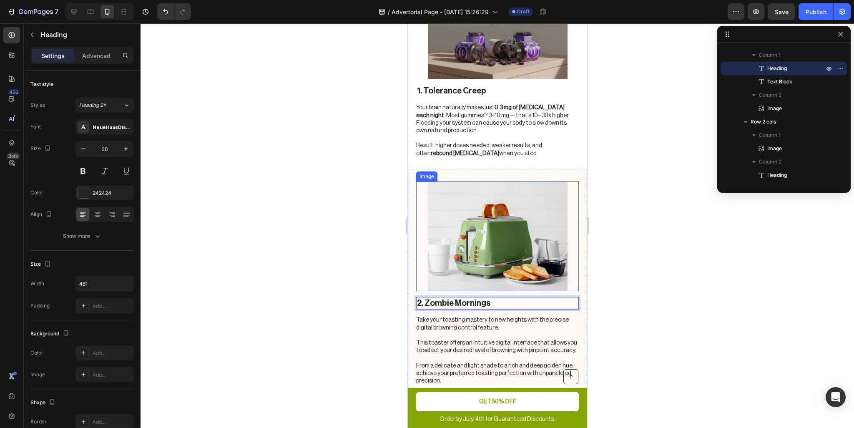
scroll to position [709, 0]
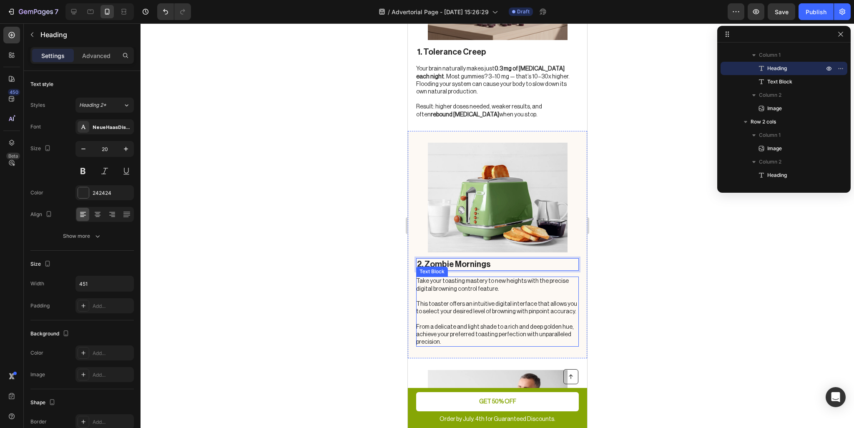
click at [482, 277] on p "Take your toasting mastery to new heights with the precise digital browning con…" at bounding box center [497, 311] width 162 height 68
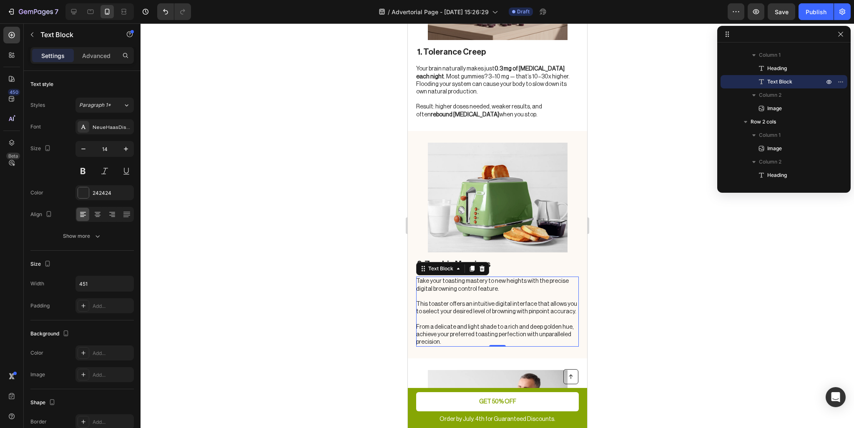
click at [462, 279] on p "Take your toasting mastery to new heights with the precise digital browning con…" at bounding box center [497, 311] width 162 height 68
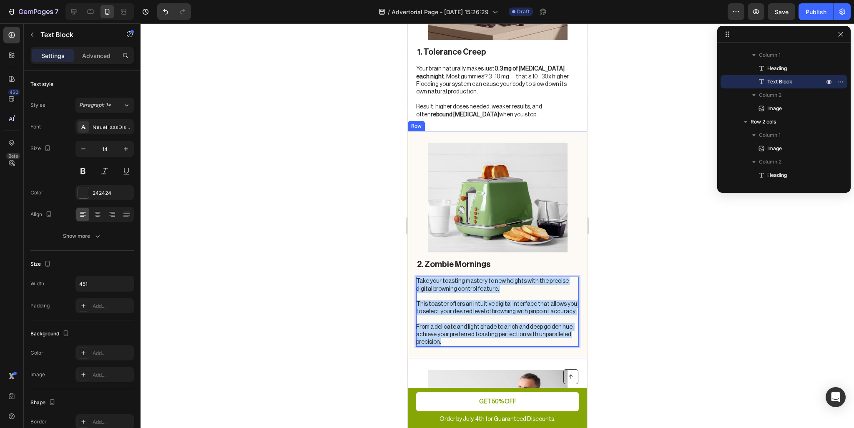
drag, startPoint x: 440, startPoint y: 324, endPoint x: 407, endPoint y: 259, distance: 72.4
click at [407, 259] on div "2. Zombie Mornings Heading Take your toasting mastery to new heights with the p…" at bounding box center [496, 245] width 179 height 228
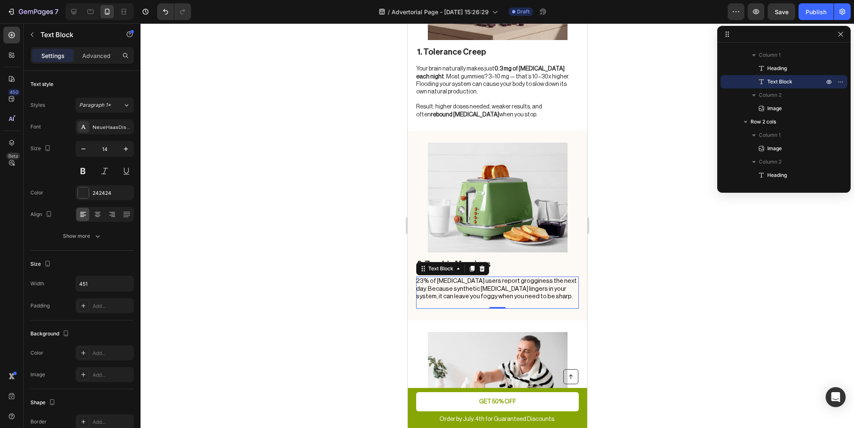
click at [426, 300] on p "Rich Text Editor. Editing area: main" at bounding box center [497, 304] width 162 height 8
click at [492, 300] on p "Rich Text Editor. Editing area: main" at bounding box center [497, 304] width 162 height 8
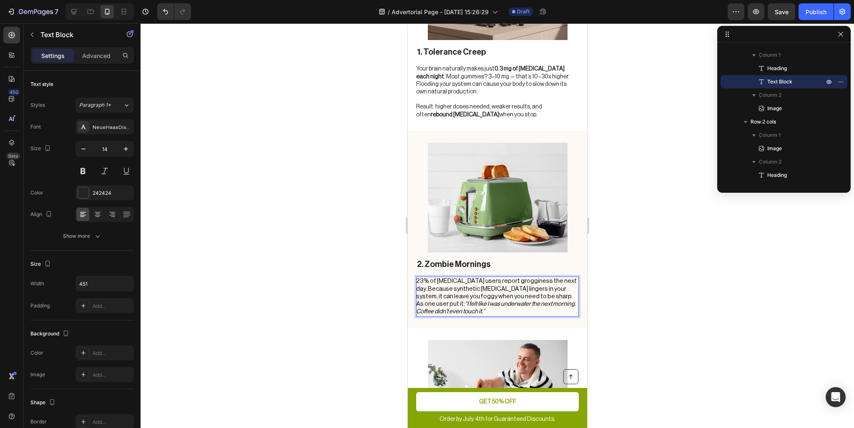
click at [417, 301] on span "As one user put it: “I felt like I was underwater the next morning. Coffee didn…" at bounding box center [496, 308] width 160 height 14
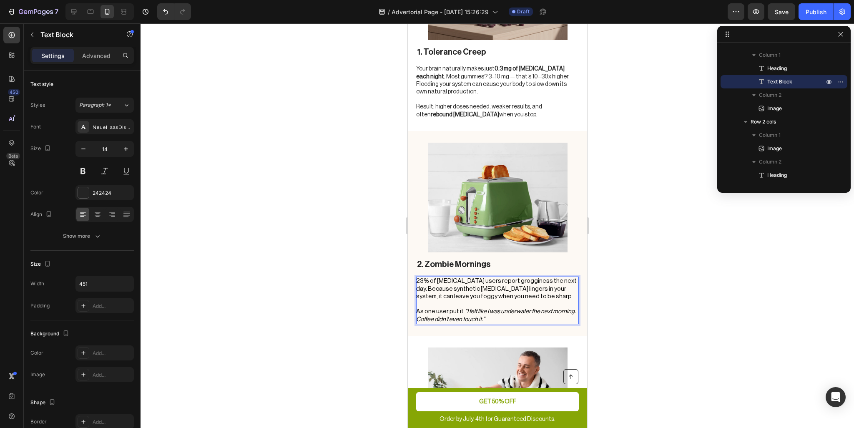
click at [465, 308] on icon "“I felt like I was underwater the next morning. Coffee didn’t even touch it.”" at bounding box center [496, 315] width 160 height 14
click at [468, 308] on icon "“I felt like I was underwater the next morning. Coffee didn’t even touch it.”" at bounding box center [496, 315] width 160 height 14
click at [467, 308] on icon "“I felt like I was underwater the next morning. Coffee didn’t even touch it.”" at bounding box center [496, 315] width 160 height 14
click at [465, 308] on icon "“I felt like I was underwater the next morning. Coffee didn’t even touch it.”" at bounding box center [496, 315] width 160 height 14
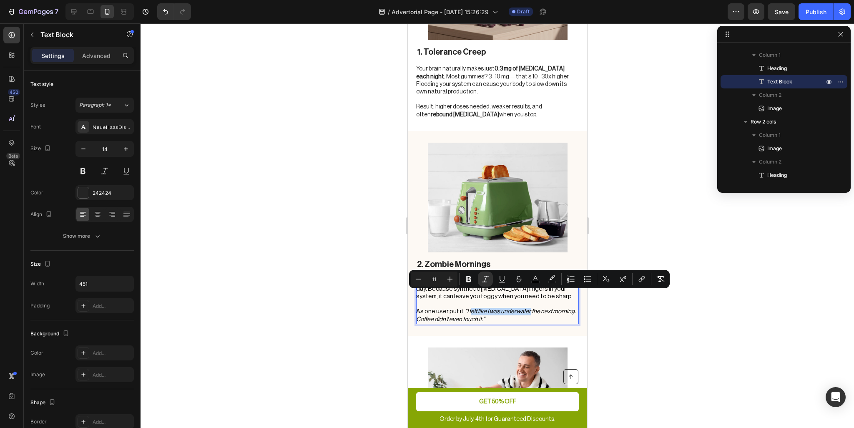
drag, startPoint x: 467, startPoint y: 296, endPoint x: 527, endPoint y: 297, distance: 60.1
click at [527, 308] on icon "“I felt like I was underwater the next morning. Coffee didn’t even touch it.”" at bounding box center [496, 315] width 160 height 14
drag, startPoint x: 528, startPoint y: 296, endPoint x: 484, endPoint y: 297, distance: 43.8
click at [484, 308] on icon "“I felt like I was underwater the next morning. Coffee didn’t even touch it.”" at bounding box center [496, 315] width 160 height 14
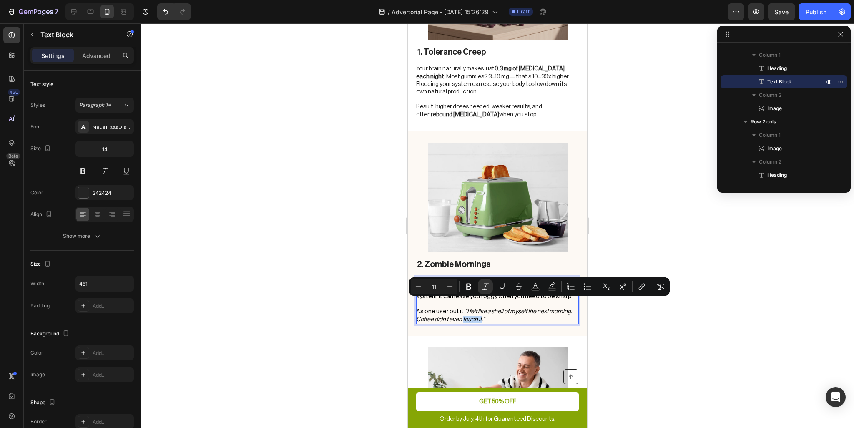
drag, startPoint x: 481, startPoint y: 305, endPoint x: 463, endPoint y: 304, distance: 18.4
click at [463, 308] on icon "“I felt like a shell of myself the next morning. Coffee didn’t even touch it.”" at bounding box center [494, 315] width 156 height 14
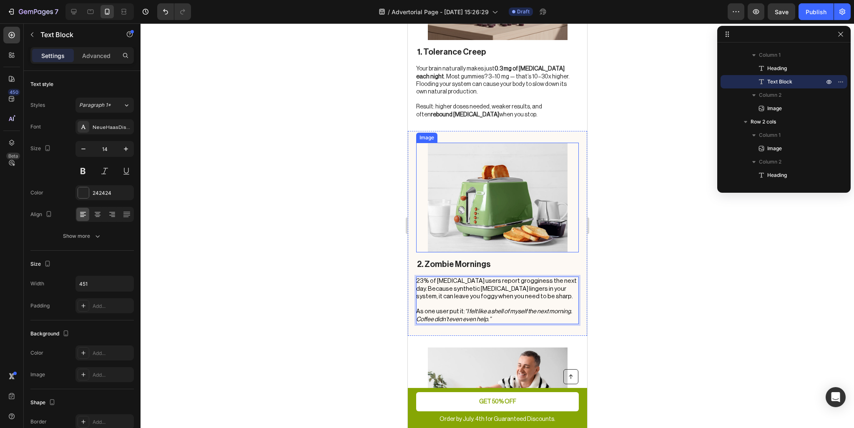
click at [493, 216] on img at bounding box center [498, 198] width 140 height 110
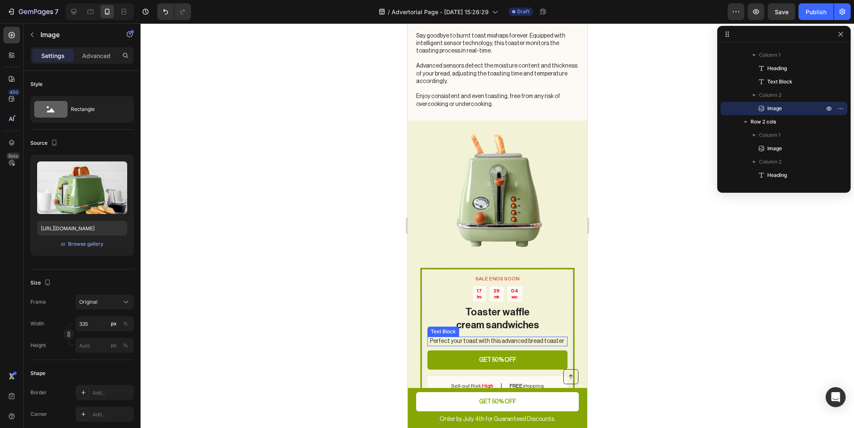
scroll to position [1335, 0]
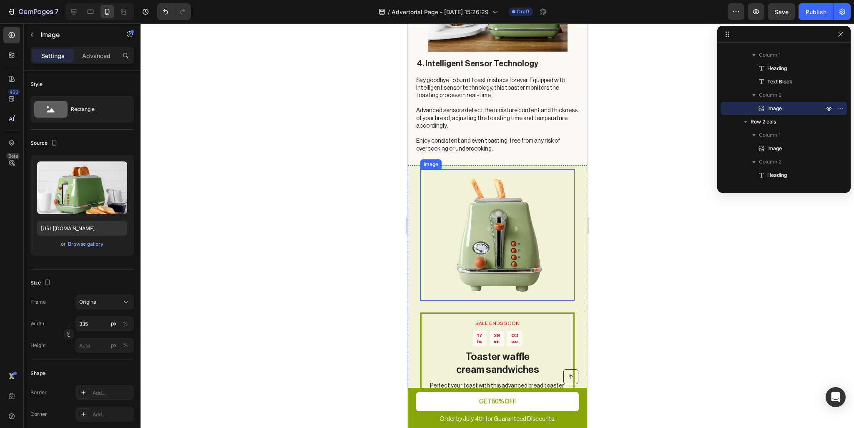
click at [505, 231] on img at bounding box center [497, 234] width 131 height 131
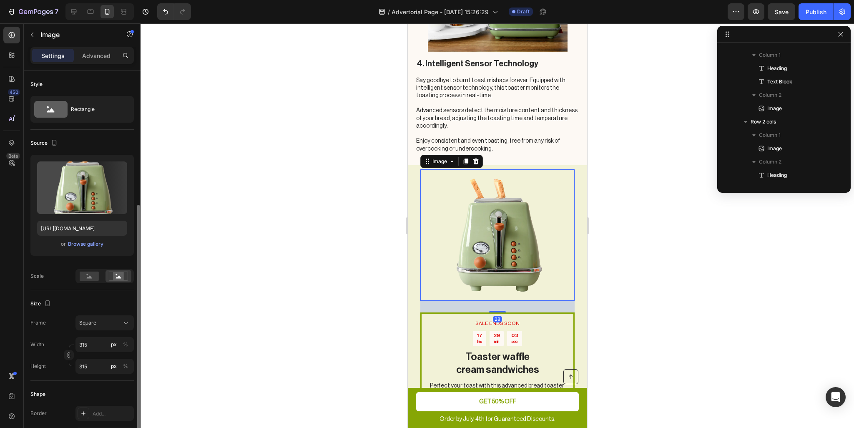
scroll to position [623, 0]
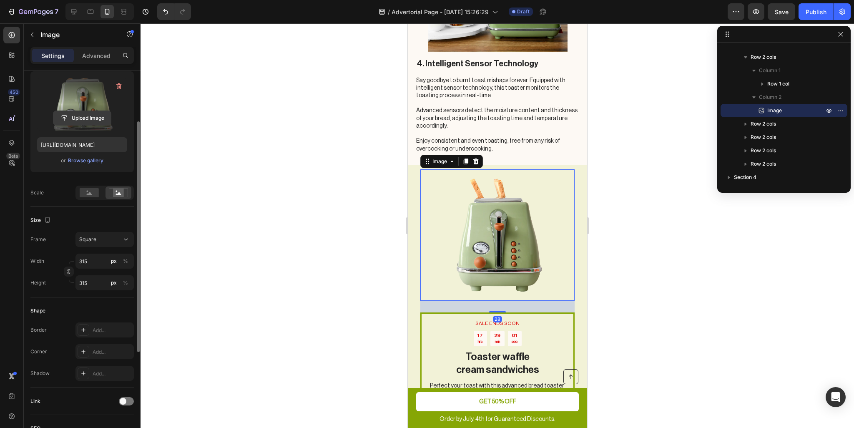
click at [80, 112] on input "file" at bounding box center [82, 118] width 58 height 14
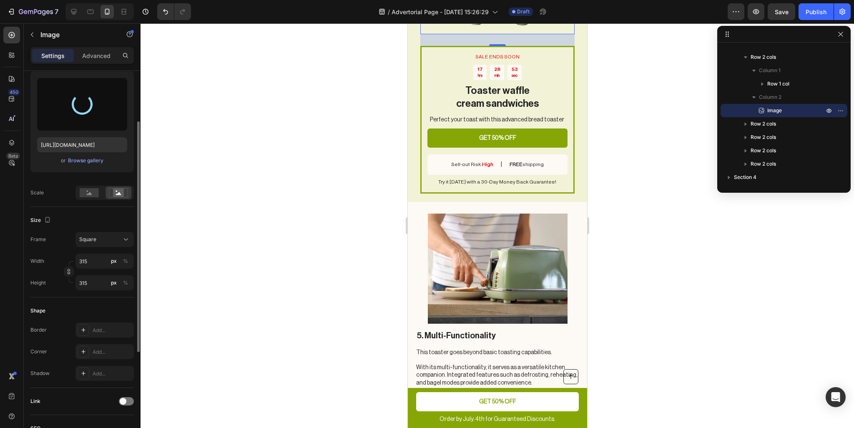
scroll to position [1506, 0]
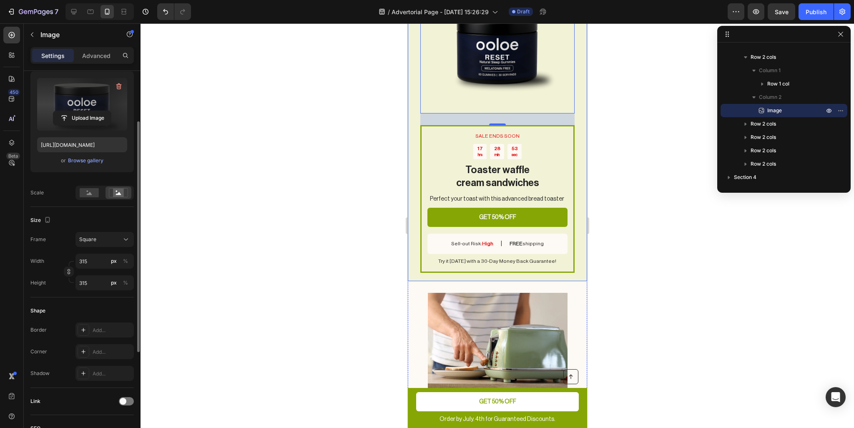
type input "https://cdn.shopify.com/s/files/1/0881/3124/0221/files/gempages_586314713604817…"
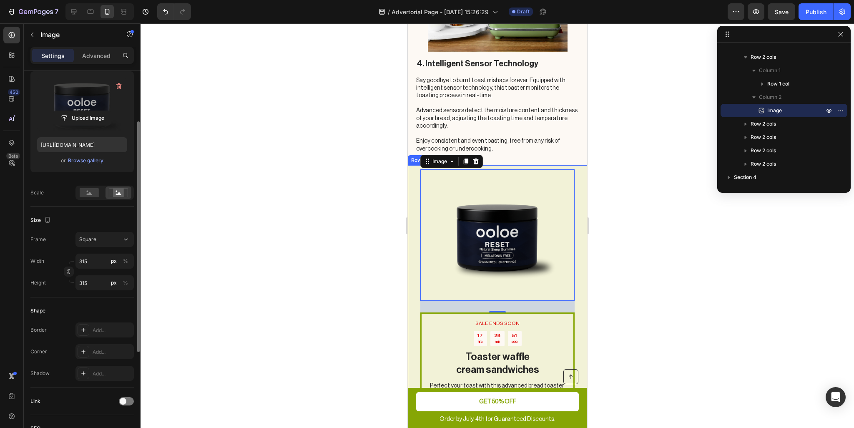
click at [571, 209] on div "SALE ENDS SOON Text Block 17 hrs 28 min 51 sec Countdown Timer Toaster waffle c…" at bounding box center [496, 316] width 179 height 303
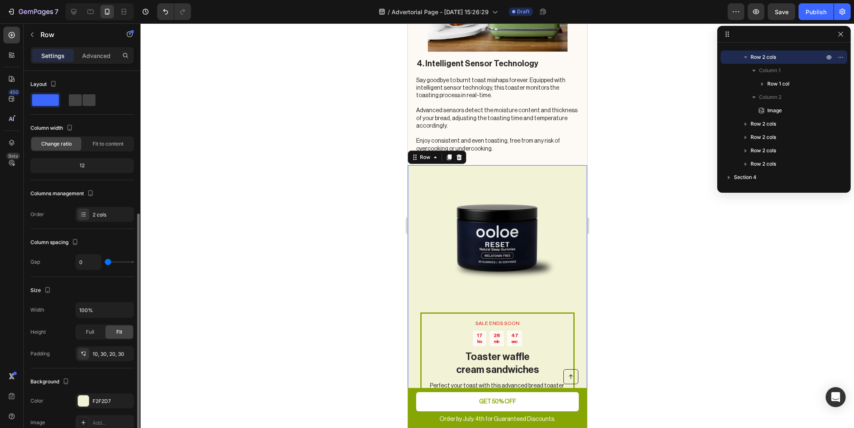
scroll to position [83, 0]
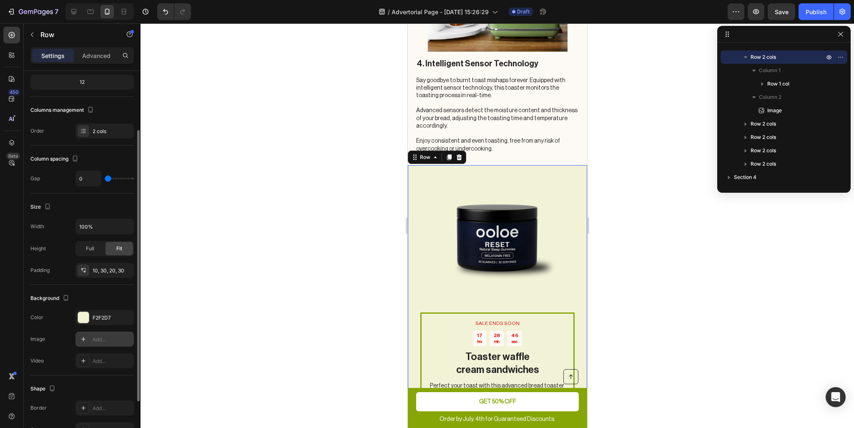
click at [81, 338] on icon at bounding box center [83, 339] width 4 height 4
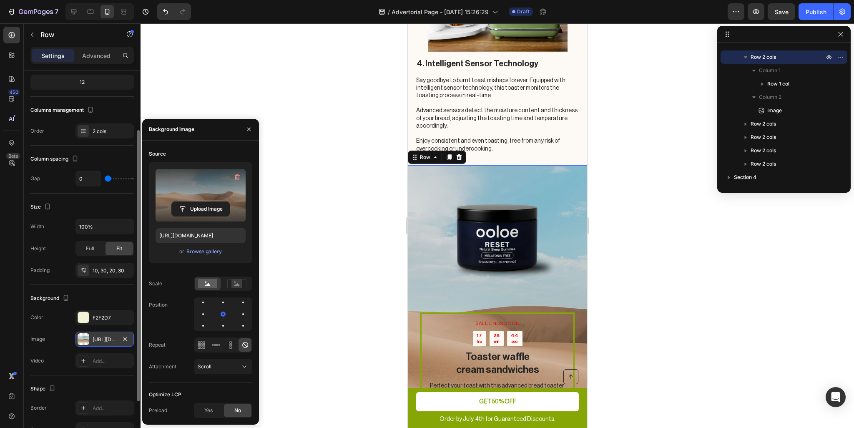
click at [199, 199] on label at bounding box center [201, 195] width 90 height 53
click at [199, 202] on input "file" at bounding box center [201, 209] width 58 height 14
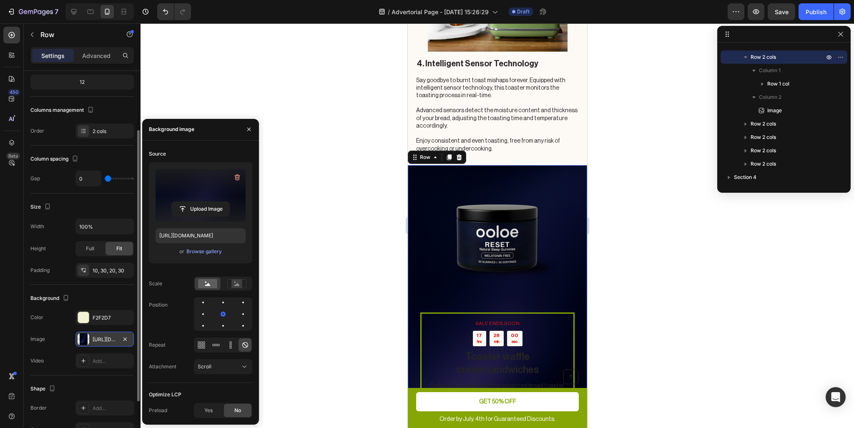
click at [217, 189] on label at bounding box center [201, 195] width 90 height 53
click at [217, 202] on input "file" at bounding box center [201, 209] width 58 height 14
type input "https://cdn.shopify.com/s/files/1/0881/3124/0221/files/gempages_586314713604817…"
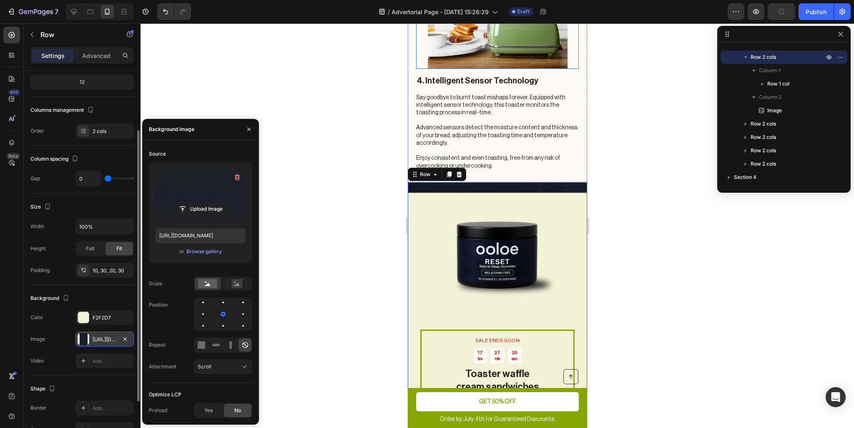
scroll to position [1376, 0]
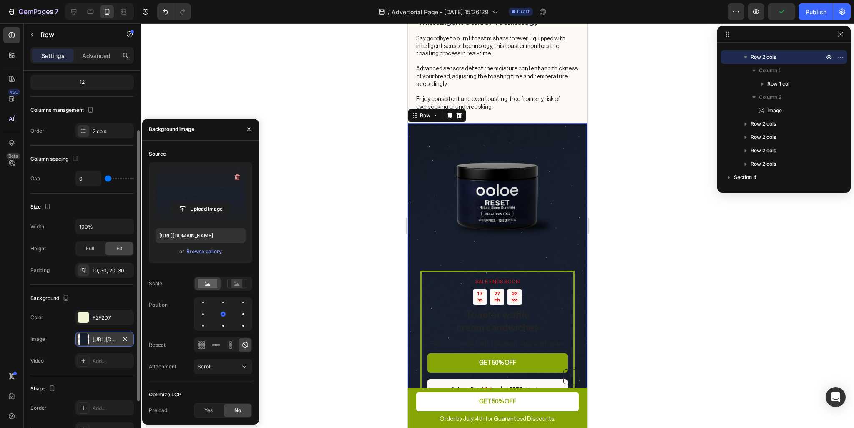
click at [676, 102] on div at bounding box center [498, 225] width 714 height 405
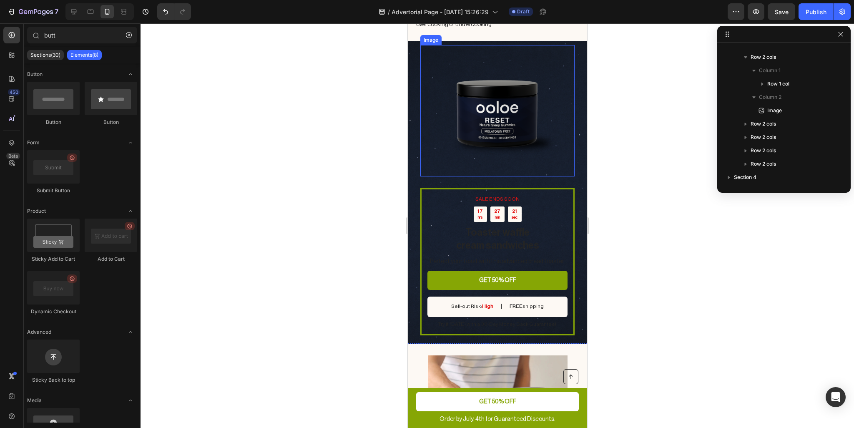
scroll to position [1460, 0]
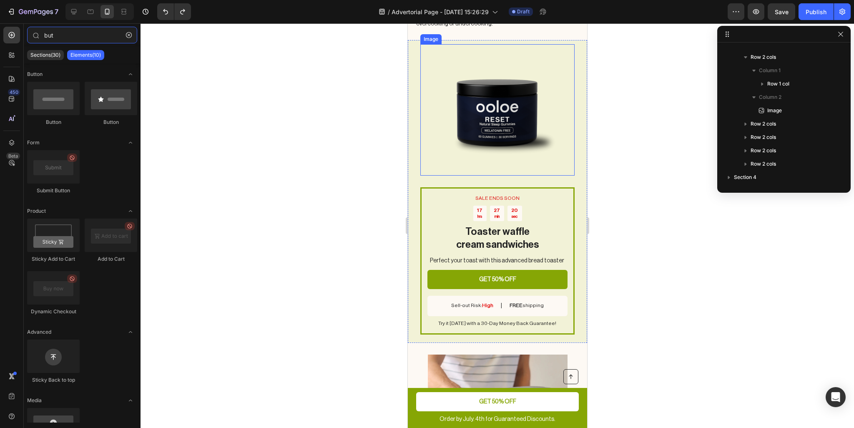
type input "bt"
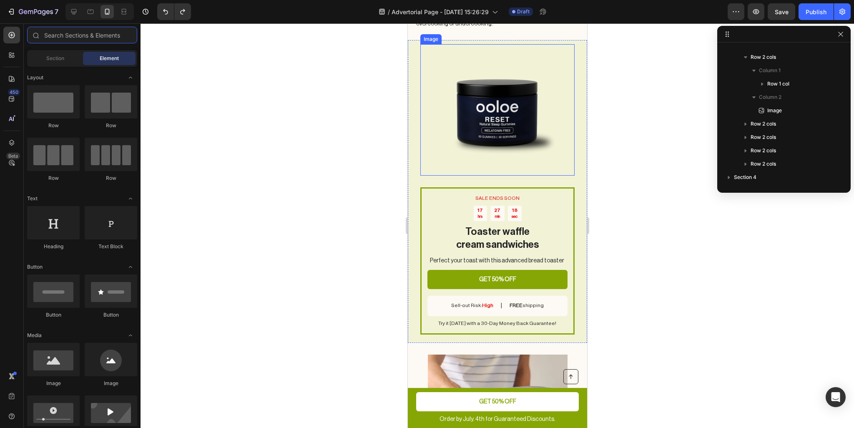
type input "bt"
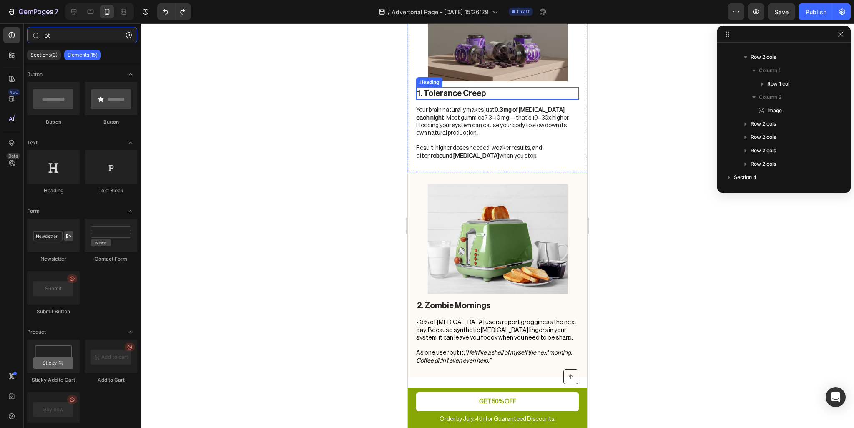
scroll to position [751, 0]
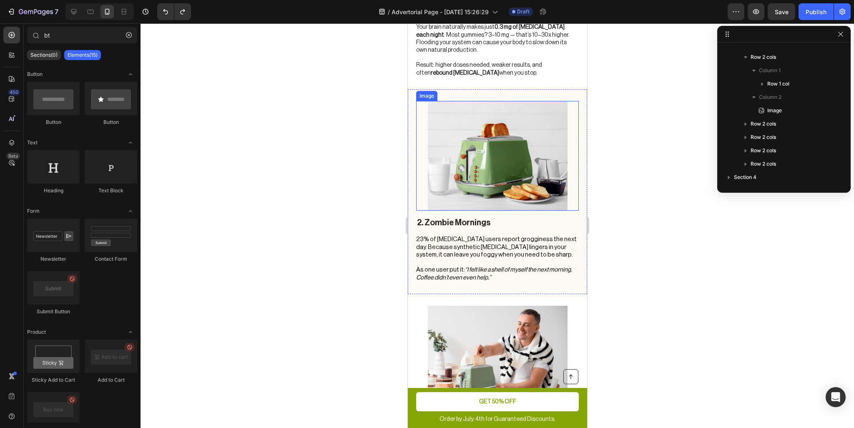
click at [499, 142] on img at bounding box center [498, 156] width 140 height 110
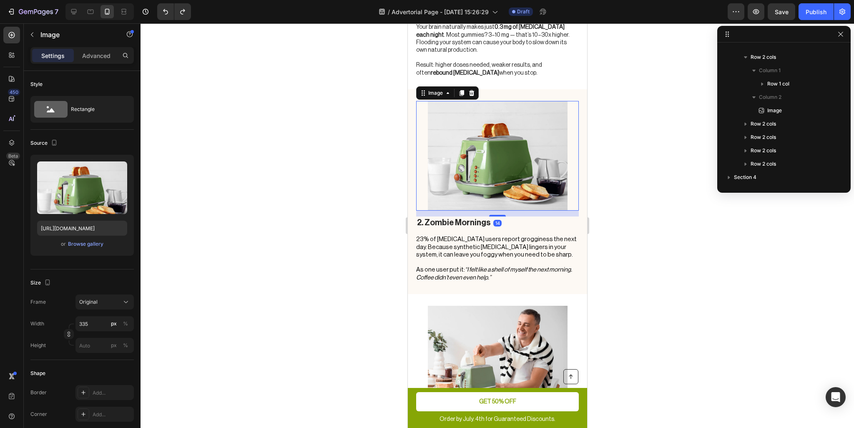
scroll to position [371, 0]
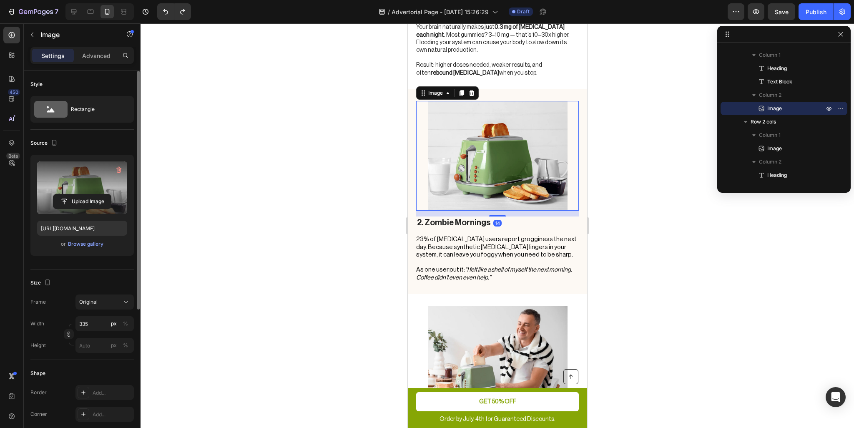
click at [78, 192] on label at bounding box center [82, 187] width 90 height 53
click at [78, 194] on input "file" at bounding box center [82, 201] width 58 height 14
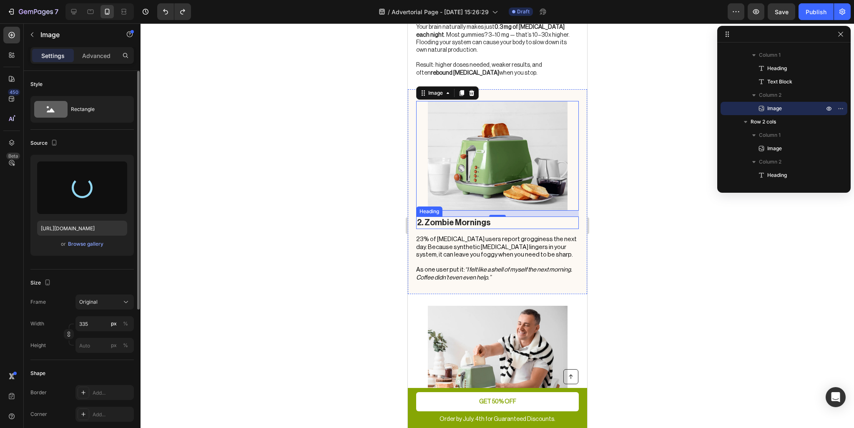
type input "https://cdn.shopify.com/s/files/1/0881/3124/0221/files/gempages_586314713604817…"
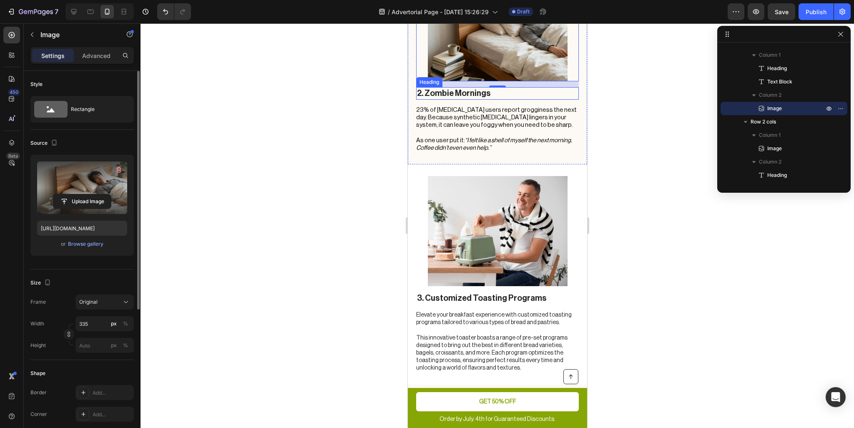
scroll to position [876, 0]
click at [496, 291] on h2 "3. Customized Toasting Programs" at bounding box center [497, 297] width 163 height 13
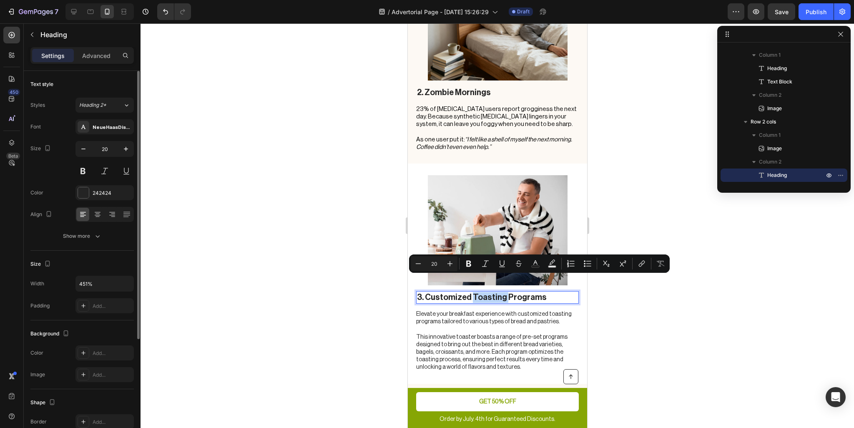
click at [502, 292] on p "3. Customized Toasting Programs" at bounding box center [497, 297] width 161 height 11
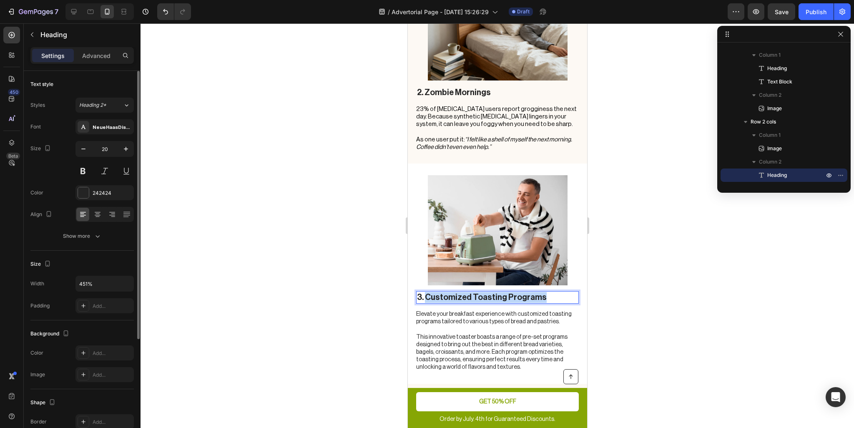
drag, startPoint x: 540, startPoint y: 279, endPoint x: 427, endPoint y: 282, distance: 113.1
click at [427, 292] on p "3. Customized Toasting Programs" at bounding box center [497, 297] width 161 height 11
click at [484, 311] on p "Elevate your breakfast experience with customized toasting programs tailored to…" at bounding box center [497, 318] width 162 height 15
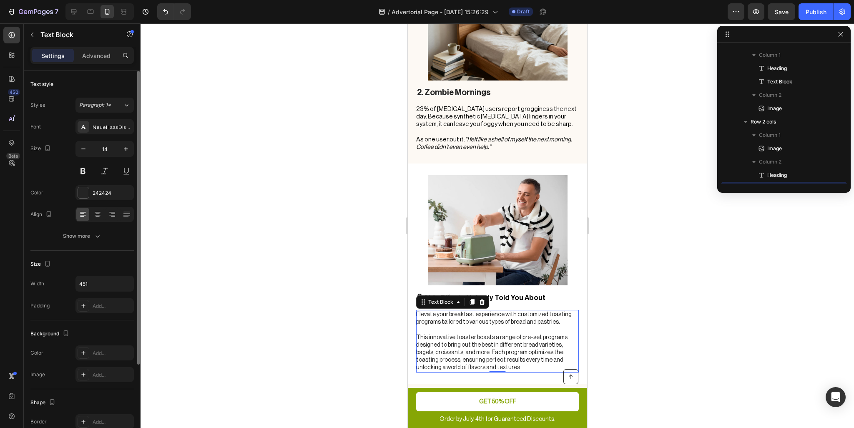
scroll to position [451, 0]
click at [471, 326] on p at bounding box center [497, 330] width 162 height 8
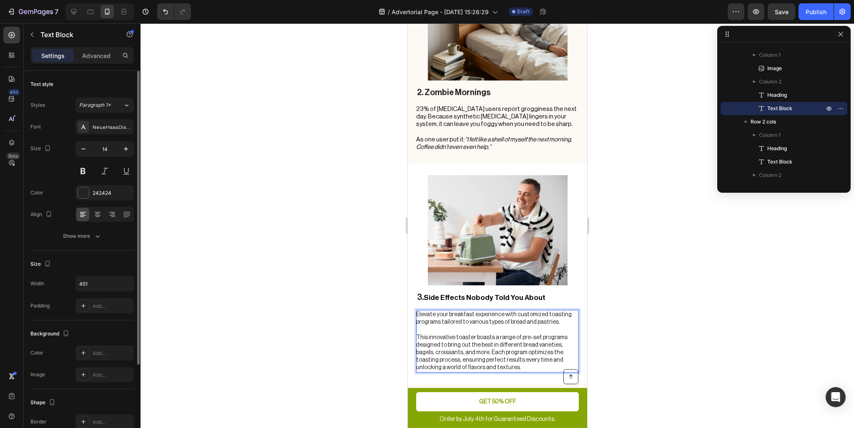
click at [471, 326] on p "Rich Text Editor. Editing area: main" at bounding box center [497, 330] width 162 height 8
click at [488, 348] on p "This innovative toaster boasts a range of pre-set programs designed to bring ou…" at bounding box center [497, 353] width 162 height 38
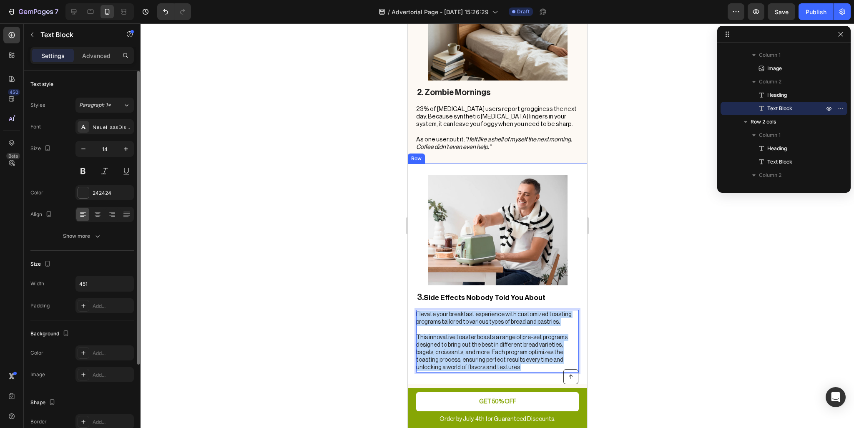
drag, startPoint x: 489, startPoint y: 351, endPoint x: 413, endPoint y: 290, distance: 97.4
click at [413, 290] on div "Image 3. Side Effects Nobody Told You About Heading Elevate your breakfast expe…" at bounding box center [496, 273] width 179 height 220
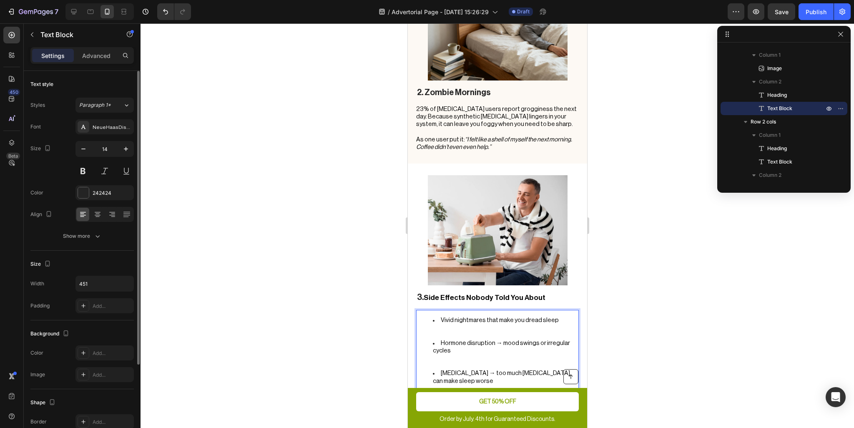
click at [462, 320] on li "Vivid nightmares that make you dread sleep" at bounding box center [505, 328] width 145 height 23
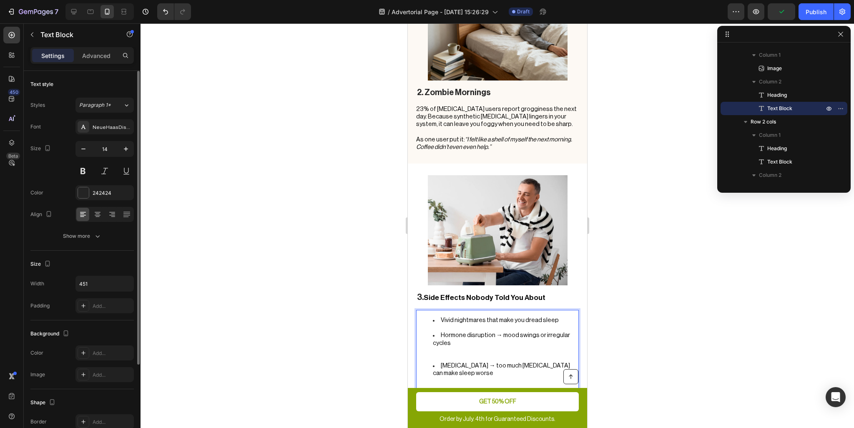
click at [444, 335] on li "Hormone disruption → mood swings or irregular cycles" at bounding box center [505, 347] width 145 height 30
click at [448, 360] on li "Paradoxical insomnia → too much melatonin can make sleep worse" at bounding box center [505, 370] width 145 height 30
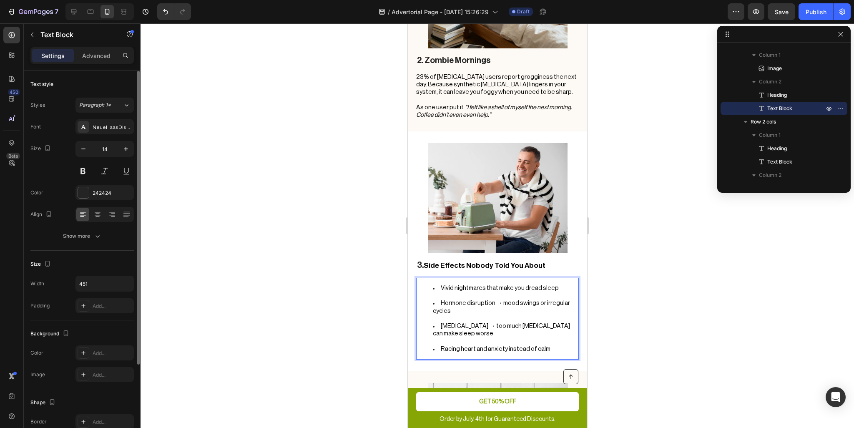
scroll to position [918, 0]
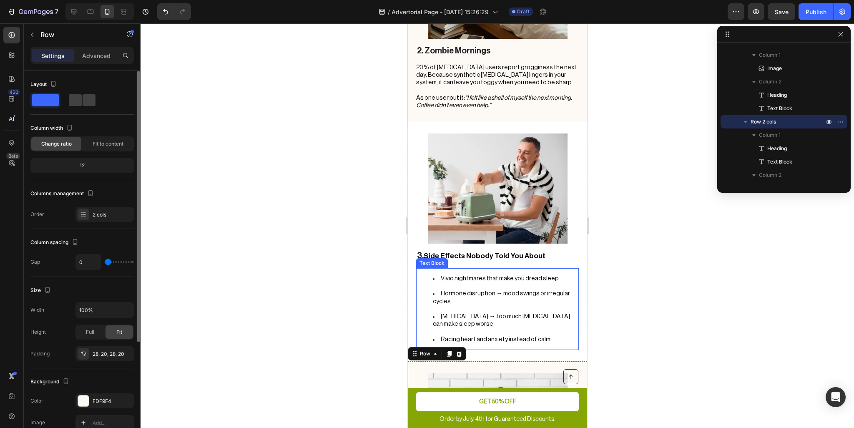
click at [534, 313] on span "Paradoxical insomnia → too much melatonin can make sleep worse" at bounding box center [501, 320] width 137 height 14
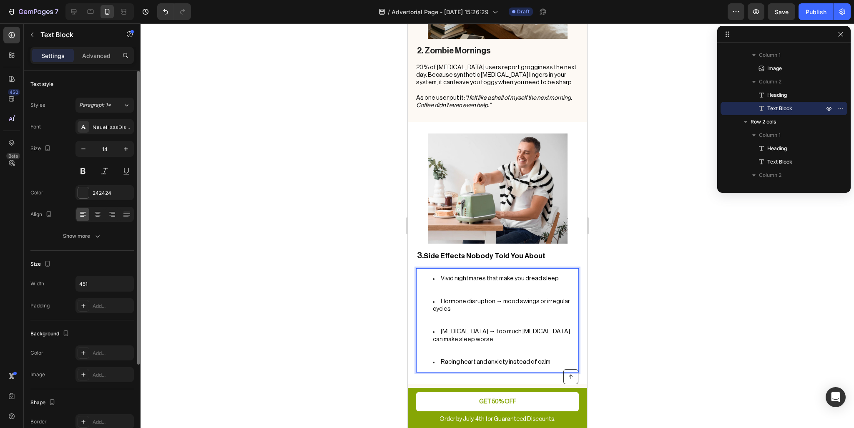
click at [495, 298] on li "Hormone disruption → mood swings or irregular cycles" at bounding box center [505, 313] width 145 height 30
click at [483, 302] on li "Hormone disruption → mood swings or irregular cycles" at bounding box center [505, 313] width 145 height 30
click at [456, 275] on li "Vivid nightmares that make you dread sleep" at bounding box center [505, 286] width 145 height 23
click at [446, 277] on li "Vivid nightmares that make you dread sleep ⁠⁠⁠⁠⁠⁠⁠" at bounding box center [505, 286] width 145 height 23
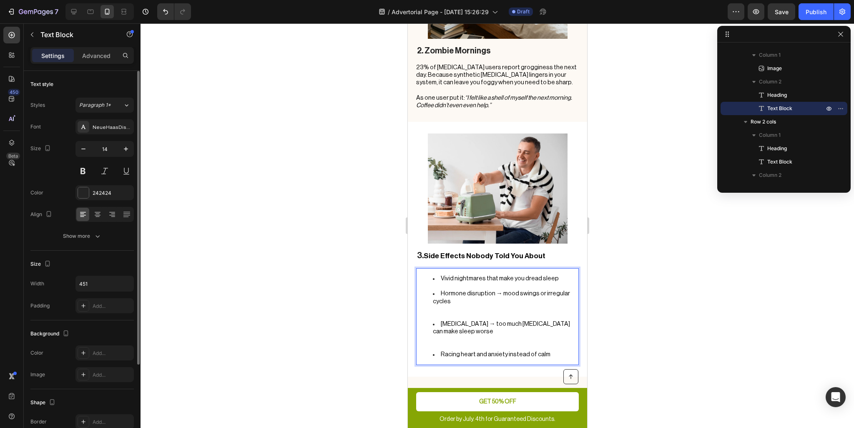
click at [445, 294] on li "Hormone disruption → mood swings or irregular cycles" at bounding box center [505, 305] width 145 height 30
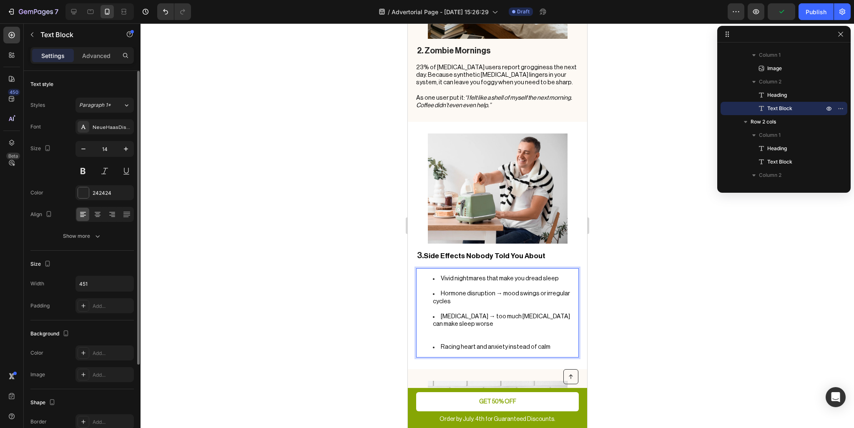
click at [444, 317] on li "Paradoxical insomnia → too much melatonin can make sleep worse" at bounding box center [505, 328] width 145 height 30
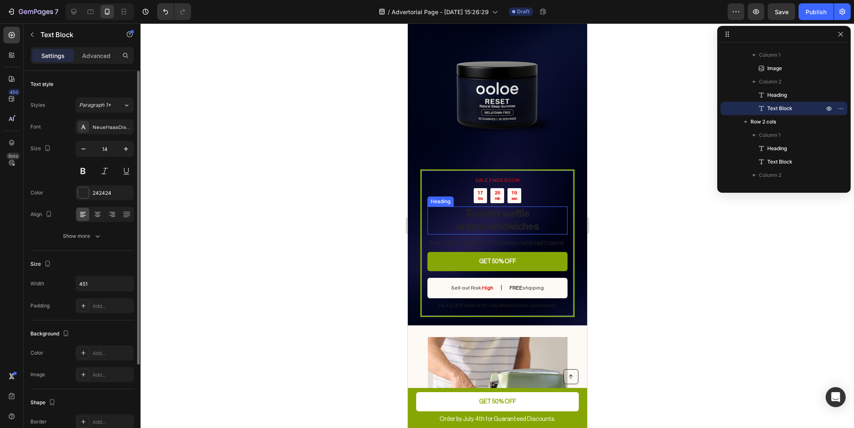
scroll to position [1460, 0]
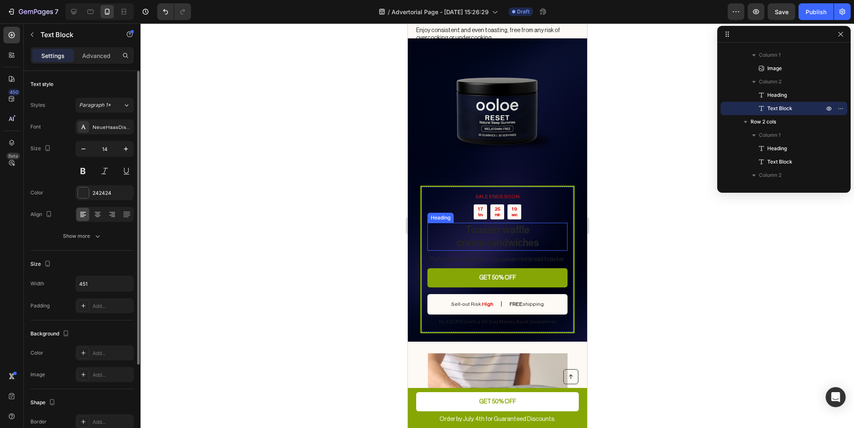
click at [509, 239] on h2 "Toaster waffle cream sandwiches" at bounding box center [497, 237] width 140 height 28
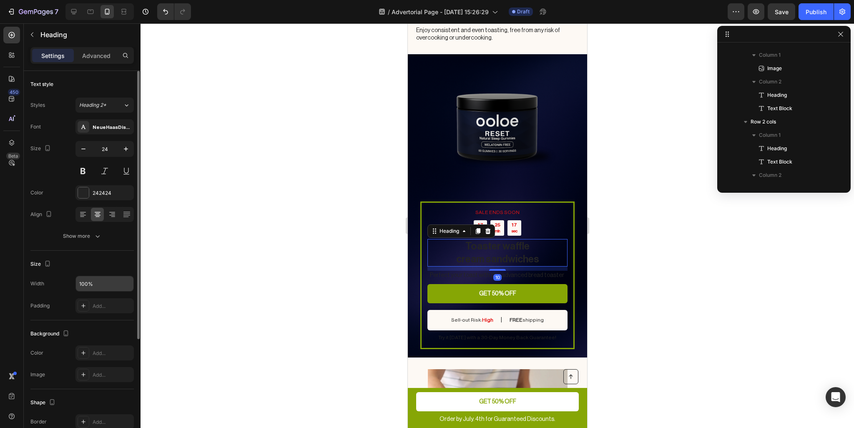
scroll to position [651, 0]
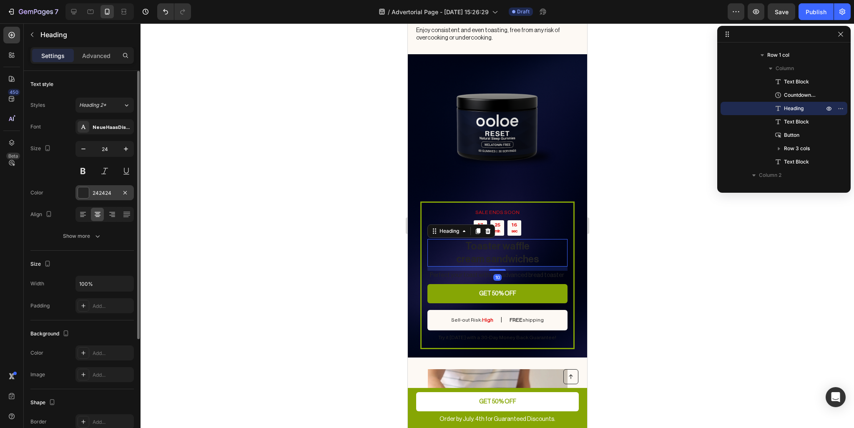
click at [106, 196] on div "242424" at bounding box center [105, 193] width 24 height 8
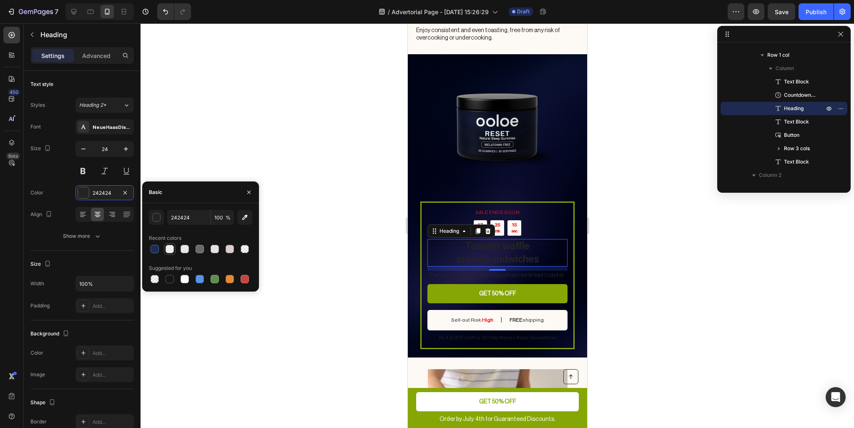
click at [168, 249] on div at bounding box center [170, 249] width 8 height 8
type input "EFEFEF"
click at [484, 272] on p "Perfect your toast with this advanced bread toaster" at bounding box center [496, 276] width 139 height 8
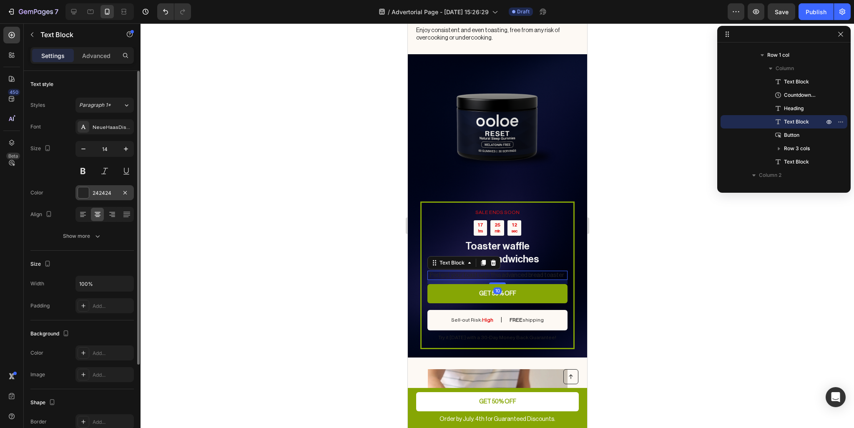
click at [91, 194] on div "242424" at bounding box center [104, 192] width 58 height 15
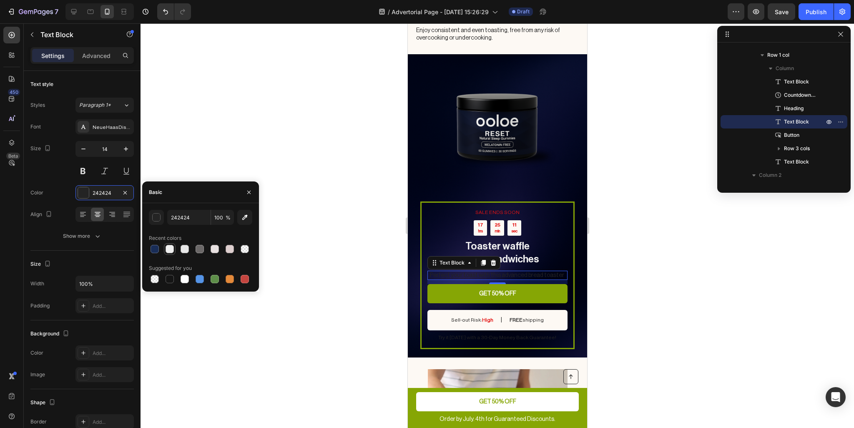
click at [168, 251] on div at bounding box center [170, 249] width 8 height 8
type input "EFEFEF"
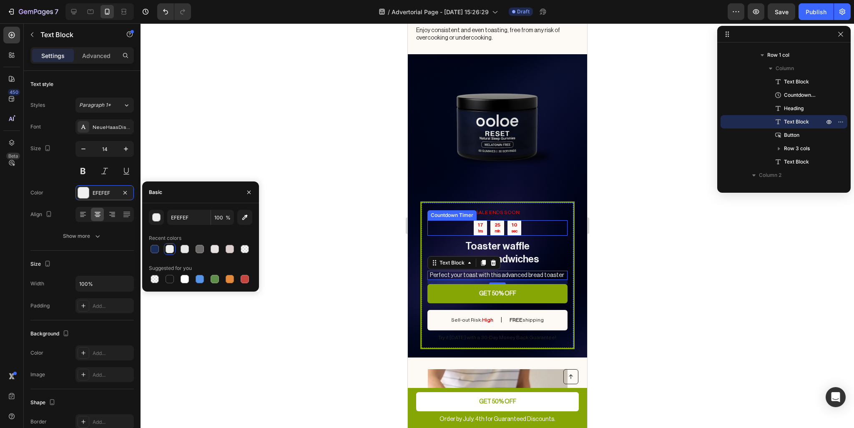
click at [511, 222] on div "10" at bounding box center [514, 225] width 6 height 7
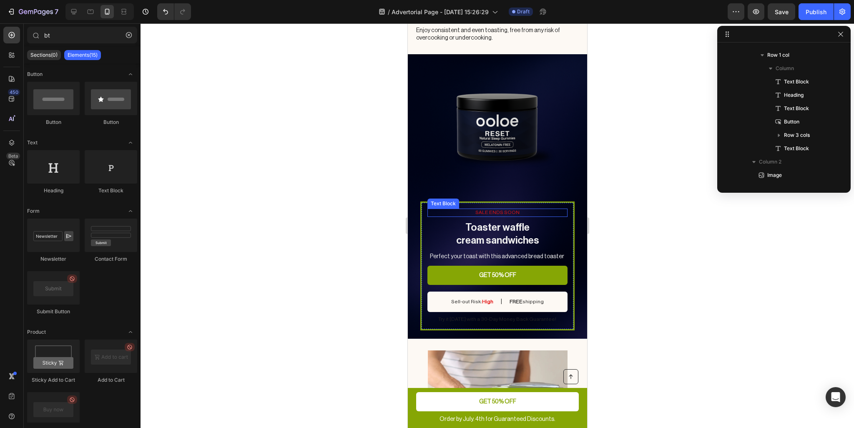
click at [503, 209] on p "SALE ENDS SOON" at bounding box center [497, 212] width 138 height 7
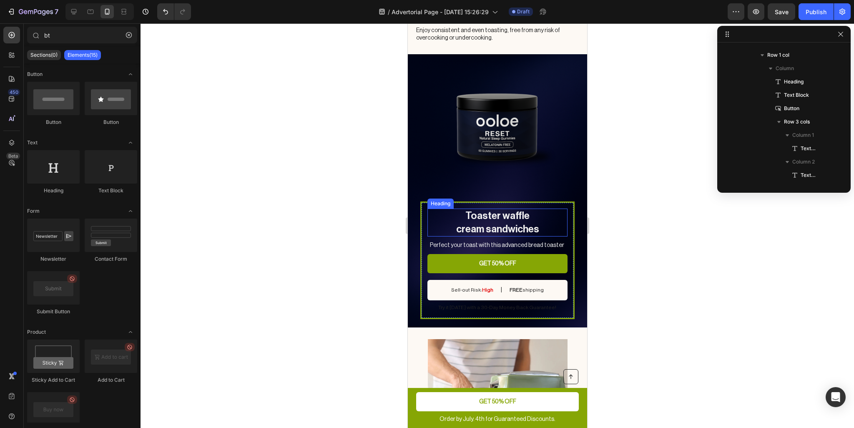
click at [506, 209] on h2 "Toaster waffle cream sandwiches" at bounding box center [497, 223] width 140 height 28
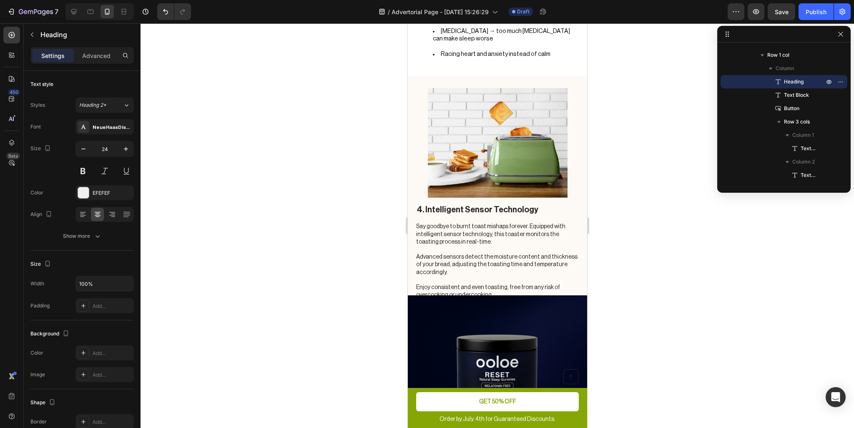
scroll to position [1168, 0]
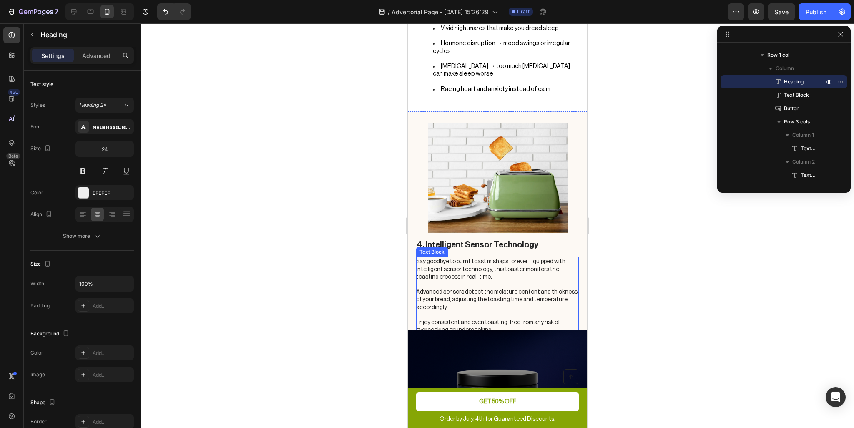
click at [522, 342] on img at bounding box center [497, 399] width 131 height 131
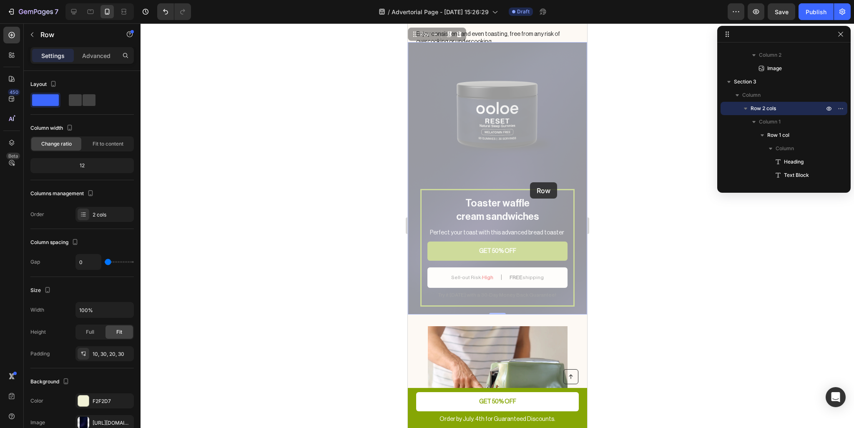
scroll to position [1418, 0]
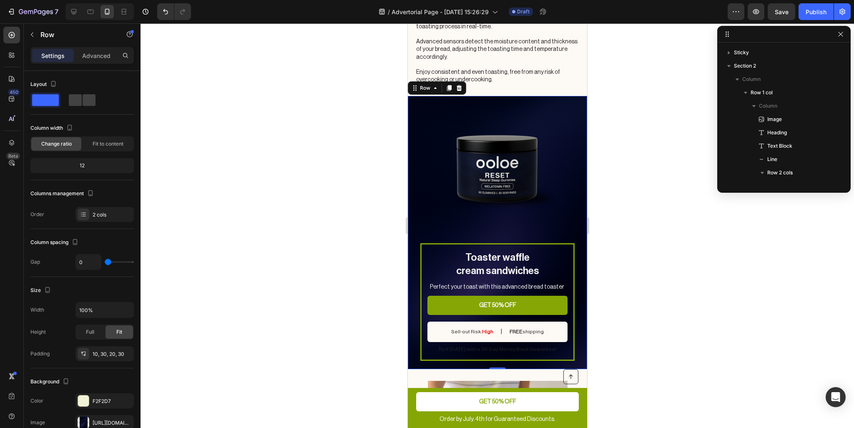
scroll to position [571, 0]
click at [573, 175] on div "Toaster waffle cream sandwiches Heading Perfect your toast with this advanced b…" at bounding box center [496, 232] width 179 height 273
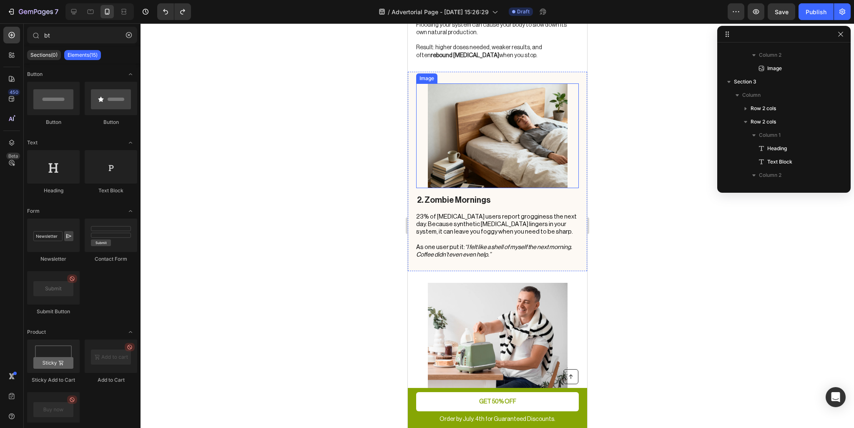
scroll to position [792, 0]
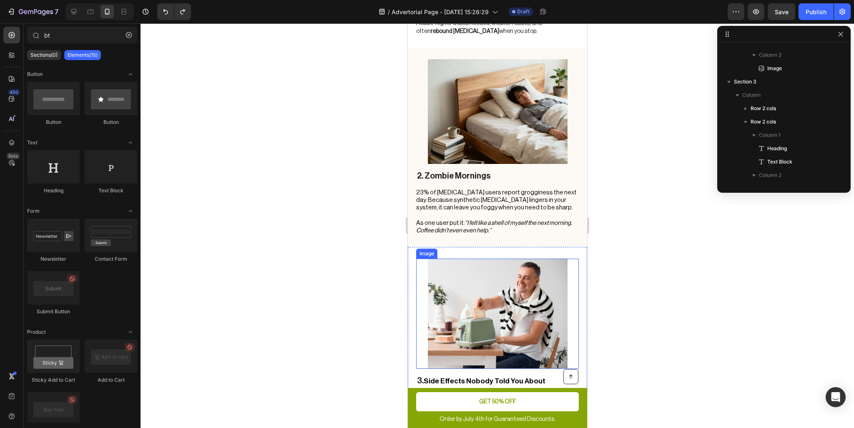
click at [540, 304] on img at bounding box center [498, 314] width 140 height 110
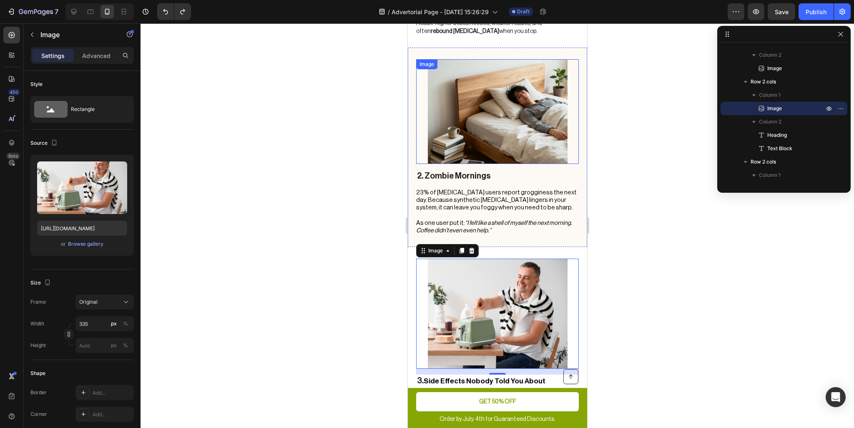
scroll to position [0, 0]
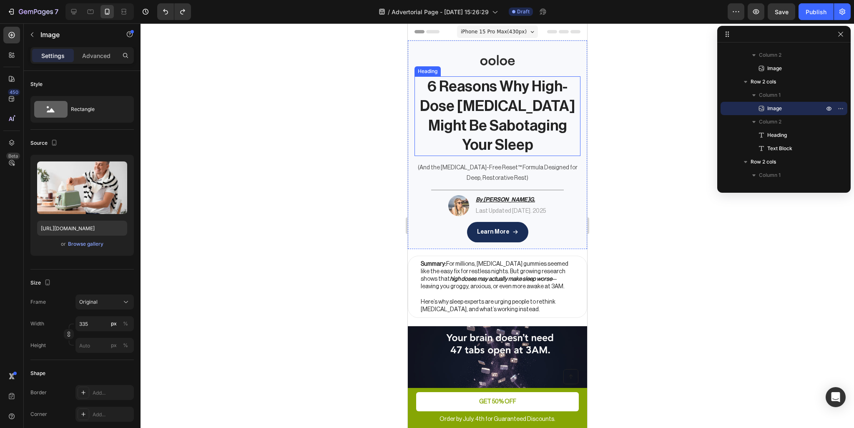
click at [520, 109] on h1 "6 Reasons Why High-Dose [MEDICAL_DATA] Might Be Sabotaging Your Sleep" at bounding box center [497, 116] width 166 height 80
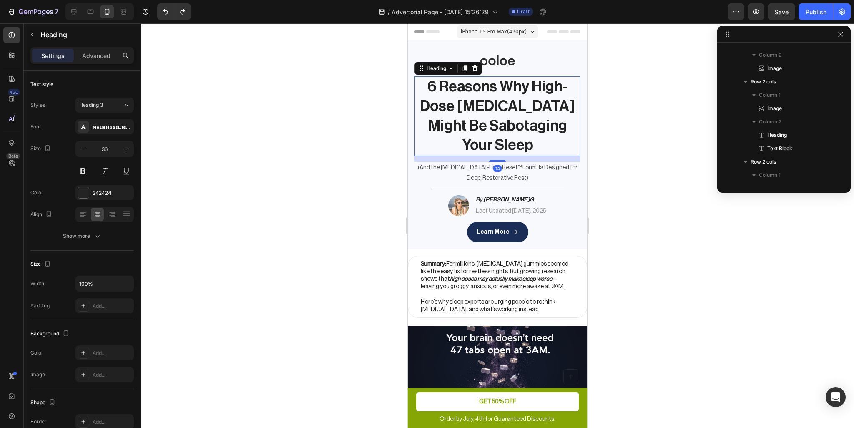
scroll to position [24, 0]
click at [510, 133] on h1 "6 Reasons Why High-Dose [MEDICAL_DATA] Might Be Sabotaging Your Sleep" at bounding box center [497, 116] width 166 height 80
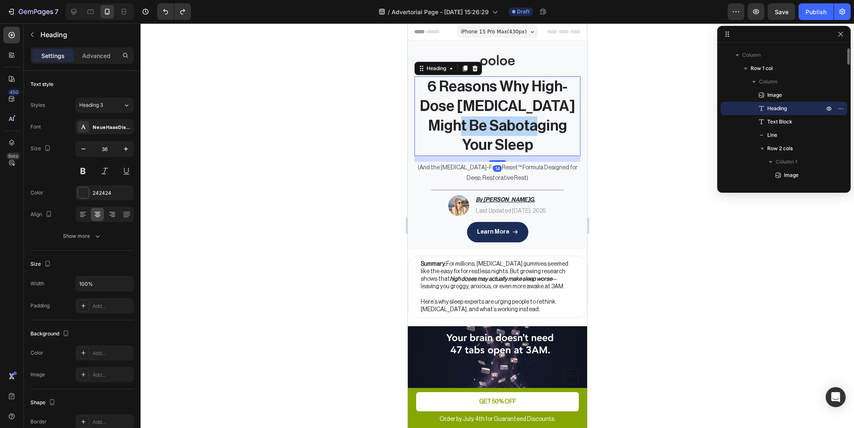
click at [510, 133] on p "6 Reasons Why High-Dose [MEDICAL_DATA] Might Be Sabotaging Your Sleep" at bounding box center [497, 116] width 164 height 78
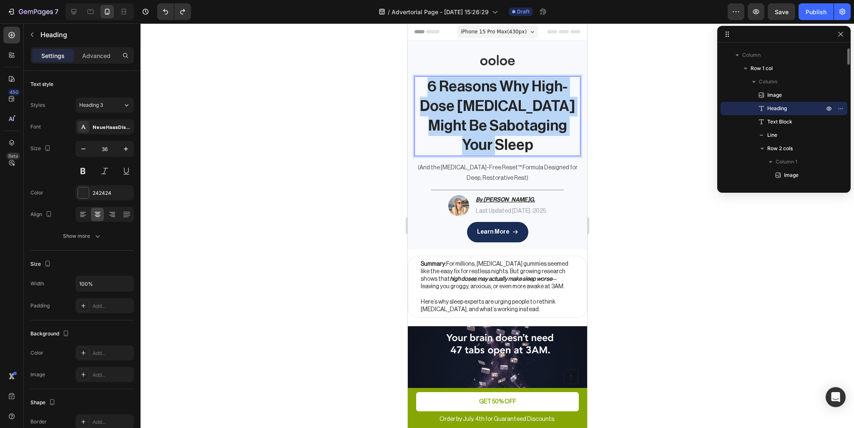
click at [510, 133] on p "6 Reasons Why High-Dose [MEDICAL_DATA] Might Be Sabotaging Your Sleep" at bounding box center [497, 116] width 164 height 78
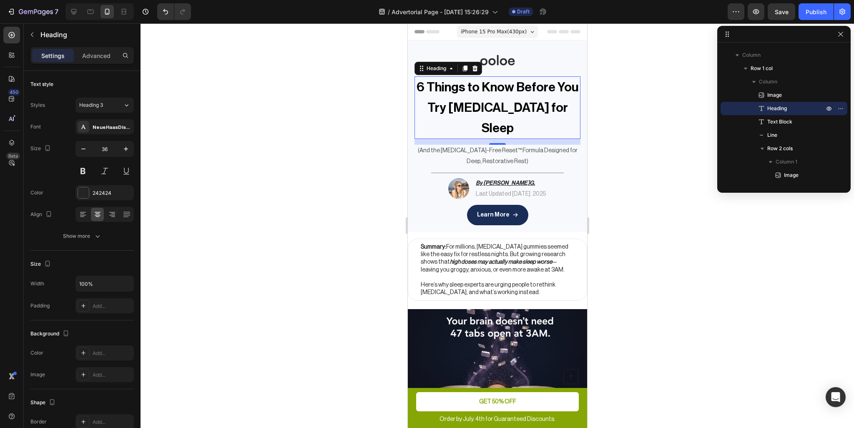
click at [504, 146] on p "(And the [MEDICAL_DATA]-Free Reset™ Formula Designed for Deep, Restorative Rest)" at bounding box center [497, 156] width 164 height 21
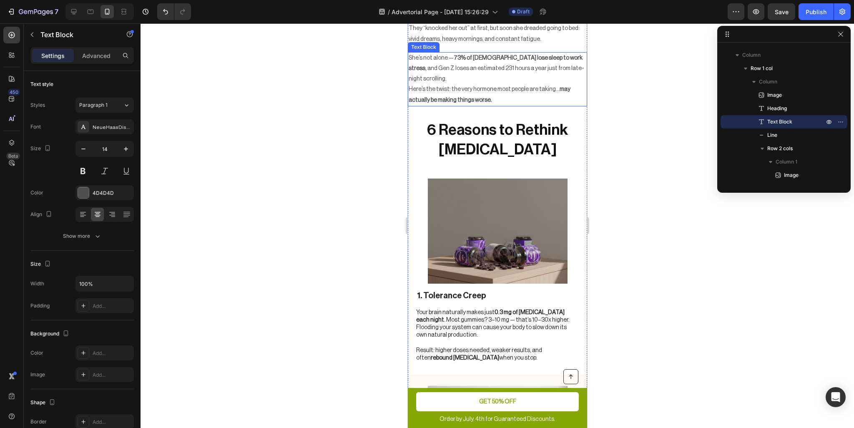
scroll to position [500, 0]
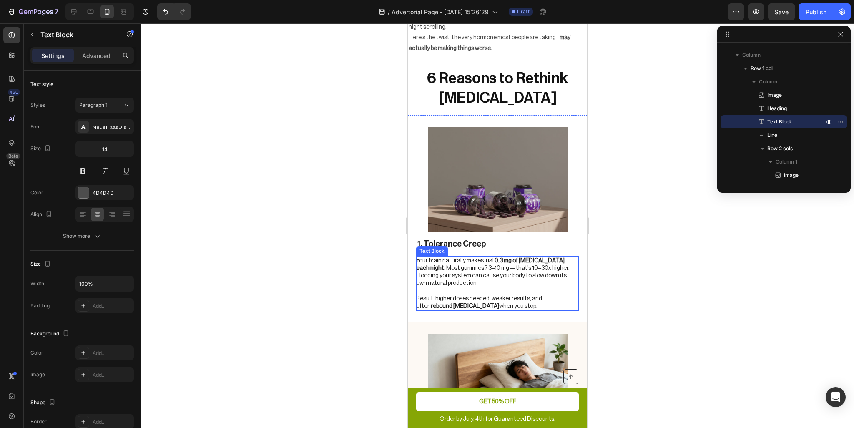
click at [499, 257] on p "Your brain naturally makes just 0.3 mg of [MEDICAL_DATA] each night . Most gumm…" at bounding box center [497, 272] width 162 height 30
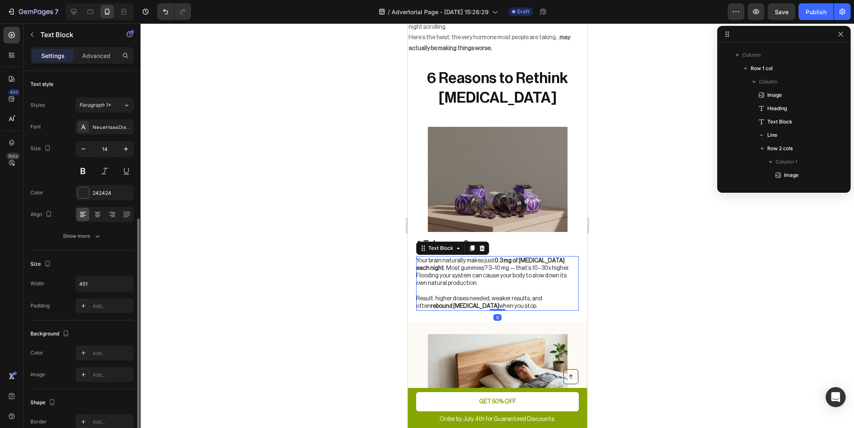
click at [499, 257] on p "Your brain naturally makes just 0.3 mg of [MEDICAL_DATA] each night . Most gumm…" at bounding box center [497, 272] width 162 height 30
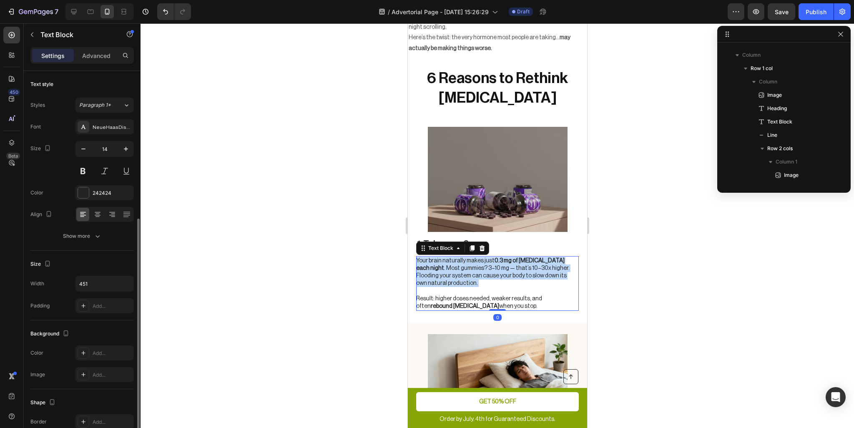
scroll to position [291, 0]
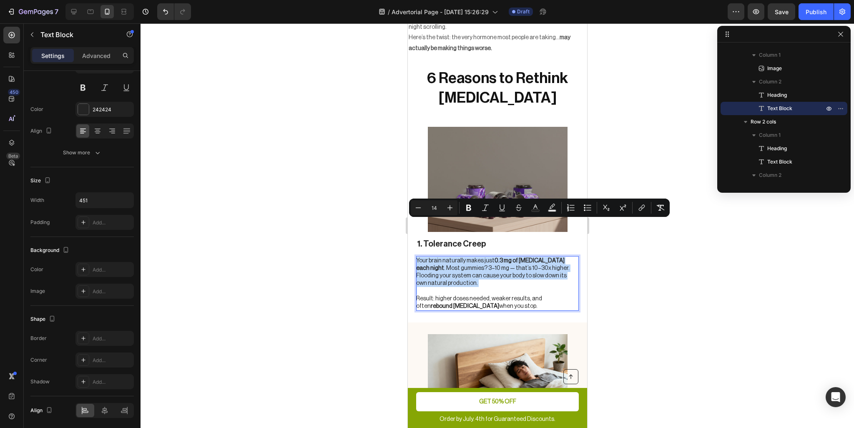
click at [499, 257] on p "Your brain naturally makes just 0.3 mg of [MEDICAL_DATA] each night . Most gumm…" at bounding box center [497, 272] width 162 height 30
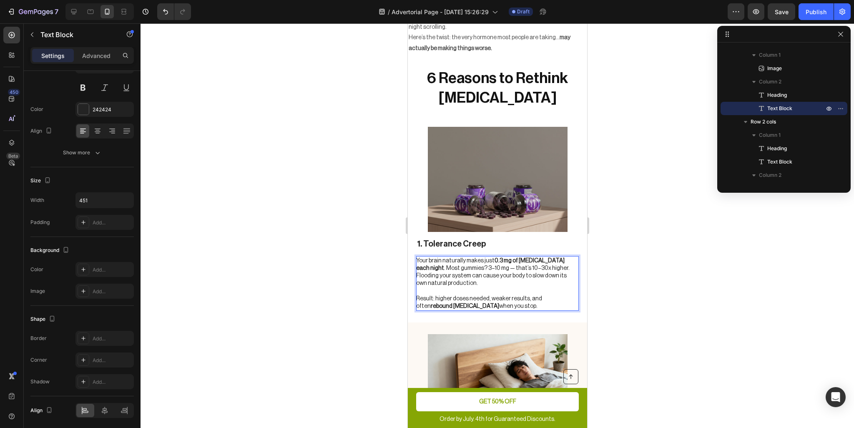
drag, startPoint x: 491, startPoint y: 269, endPoint x: 799, endPoint y: 217, distance: 312.1
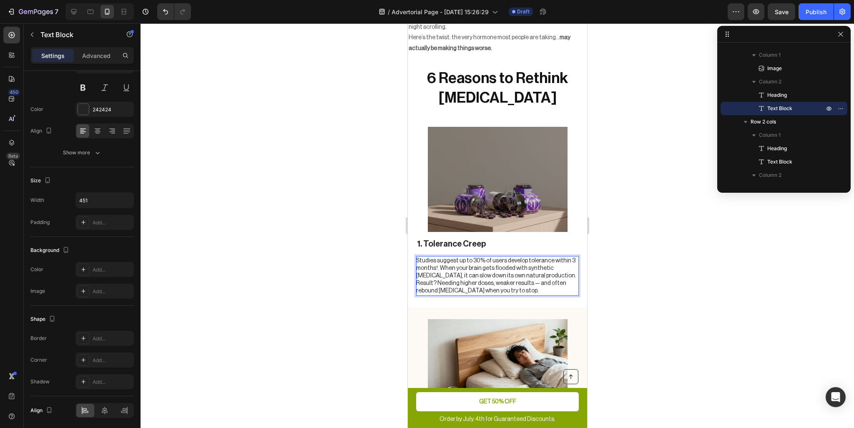
click at [521, 257] on p "Studies suggest up to 30% of users develop tolerance within 3 months¹. When you…" at bounding box center [497, 276] width 162 height 38
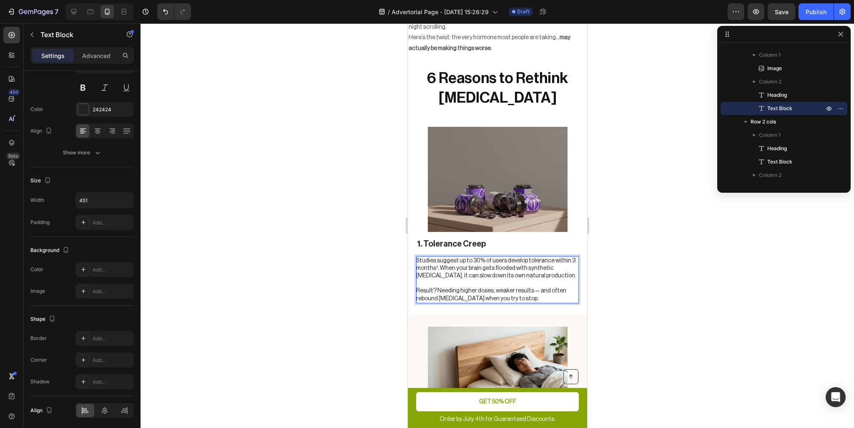
click at [545, 287] on p "Result? Needing higher doses, weaker results — and often rebound [MEDICAL_DATA]…" at bounding box center [497, 294] width 162 height 15
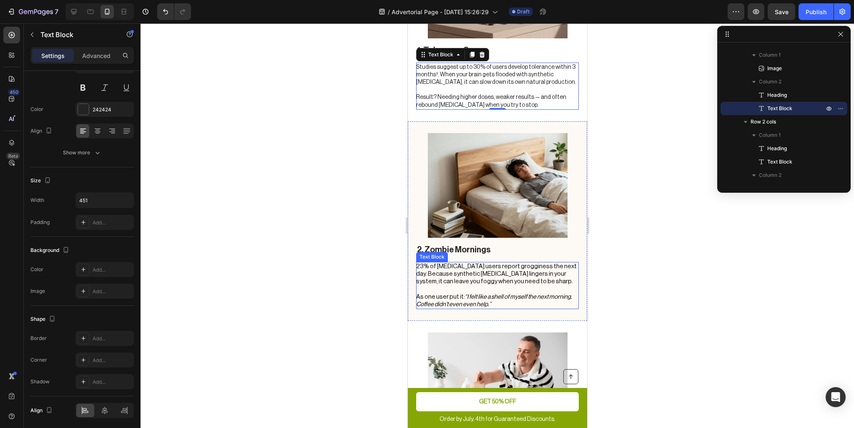
scroll to position [709, 0]
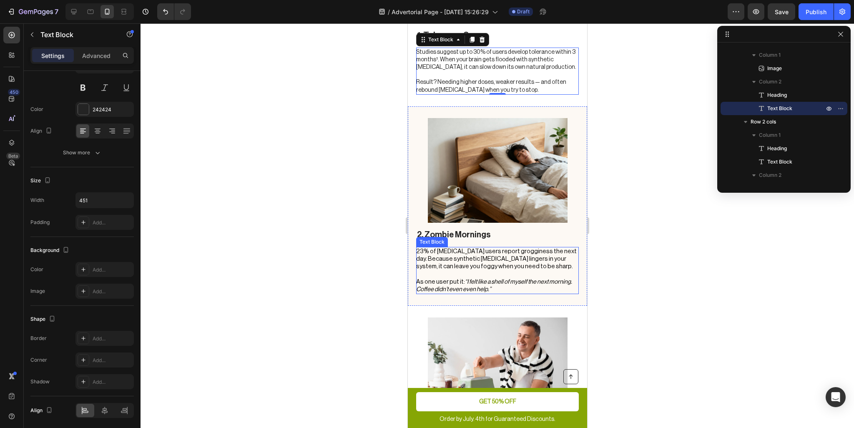
click at [469, 271] on p at bounding box center [497, 275] width 162 height 8
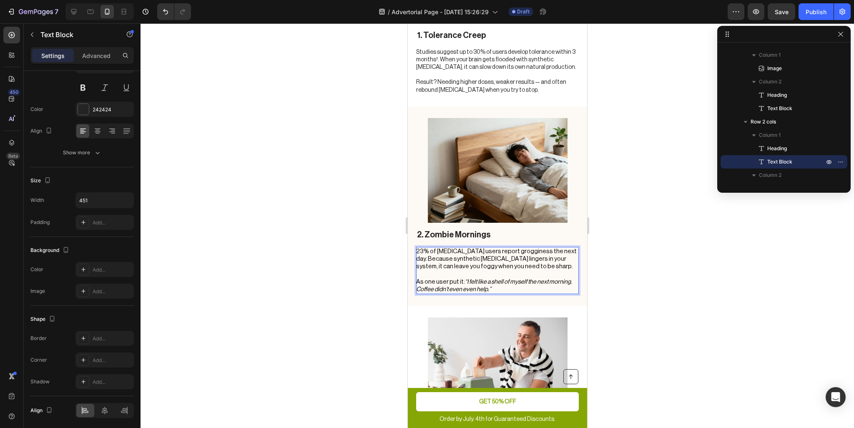
click at [493, 278] on p "As one user put it: “I felt like a shell of myself the next morning. Coffee did…" at bounding box center [497, 285] width 162 height 15
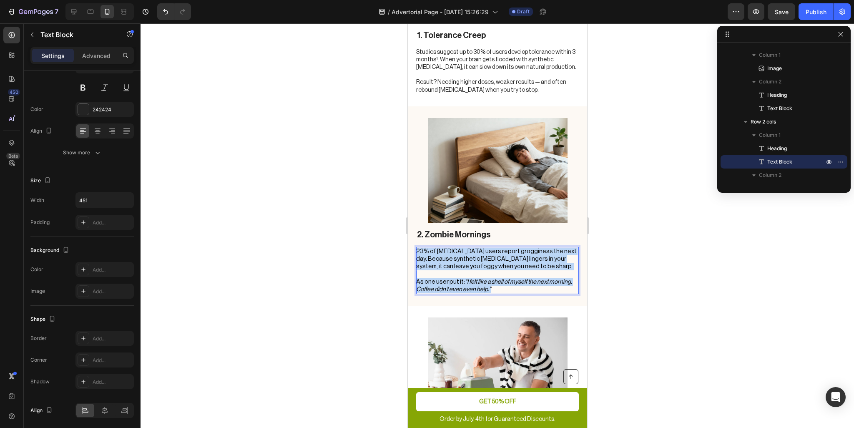
drag, startPoint x: 495, startPoint y: 251, endPoint x: 390, endPoint y: 202, distance: 116.4
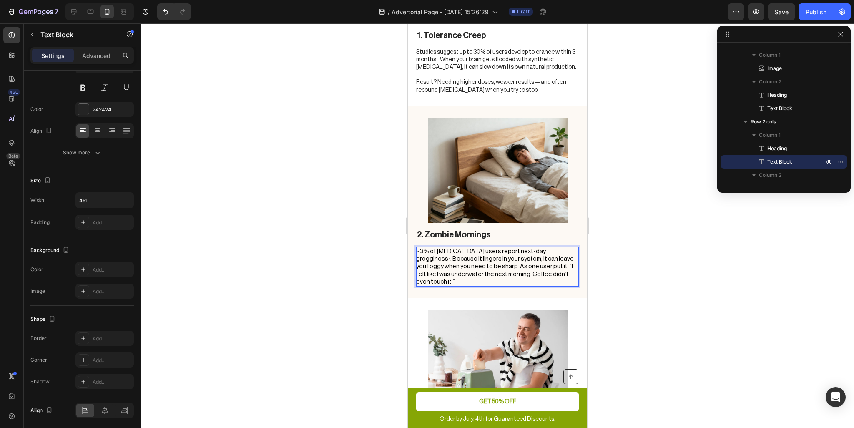
click at [470, 248] on span "23% of [MEDICAL_DATA] users report next-day grogginess². Because it lingers in …" at bounding box center [495, 266] width 158 height 37
click at [471, 248] on span "23% of [MEDICAL_DATA] users report next-day grogginess². Because it lingers in …" at bounding box center [495, 266] width 158 height 37
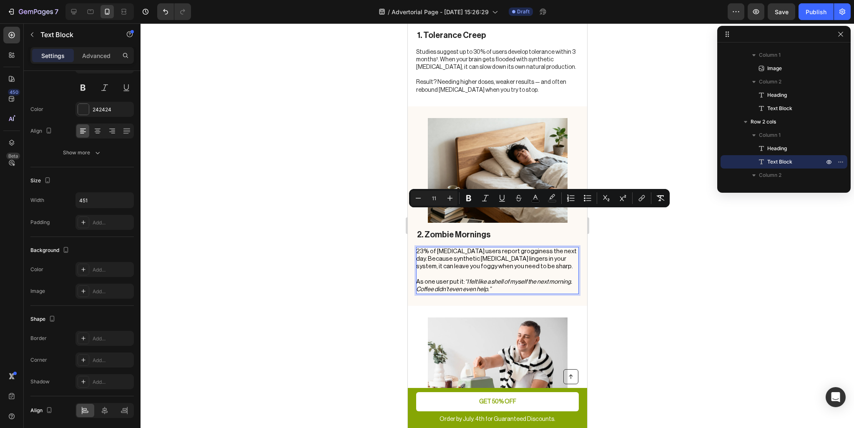
click at [511, 279] on icon "“I felt like a shell of myself the next morning. Coffee didn’t even even help.”" at bounding box center [494, 286] width 156 height 14
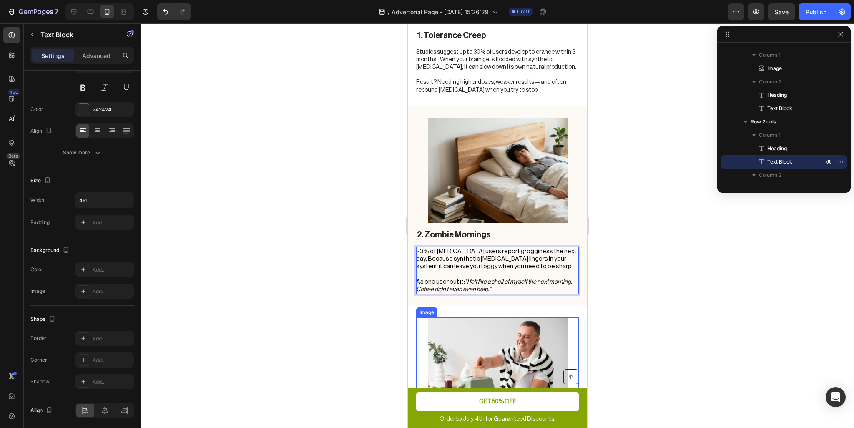
click at [552, 317] on img at bounding box center [498, 372] width 140 height 110
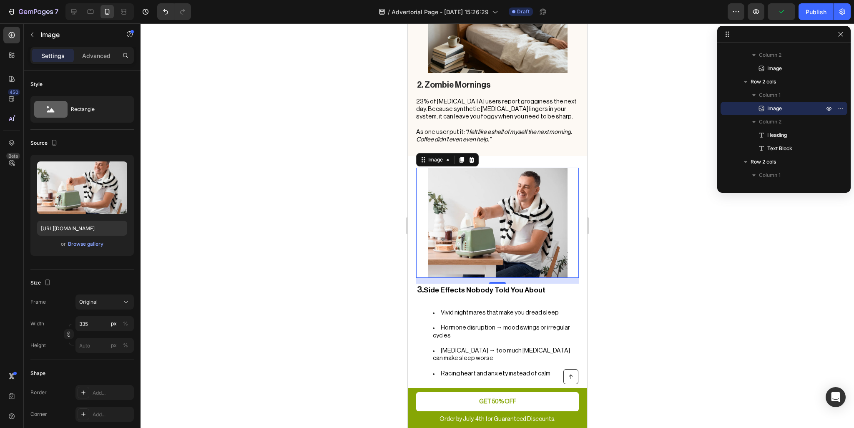
scroll to position [876, 0]
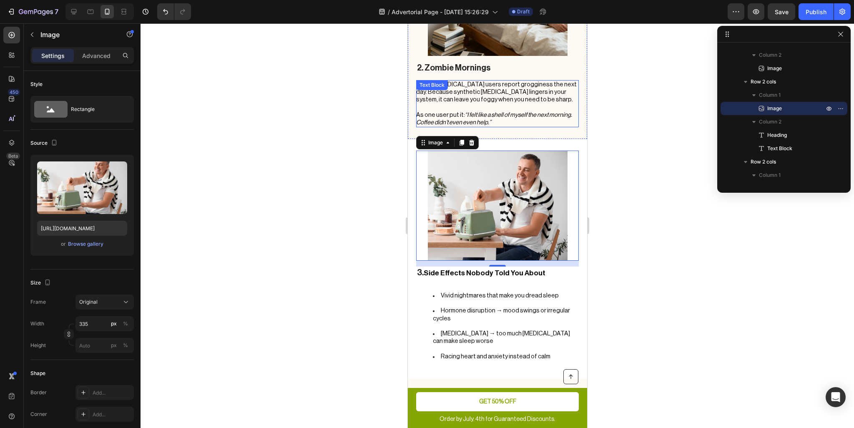
click at [480, 112] on icon "“I felt like a shell of myself the next morning. Coffee didn’t even even help.”" at bounding box center [494, 119] width 156 height 14
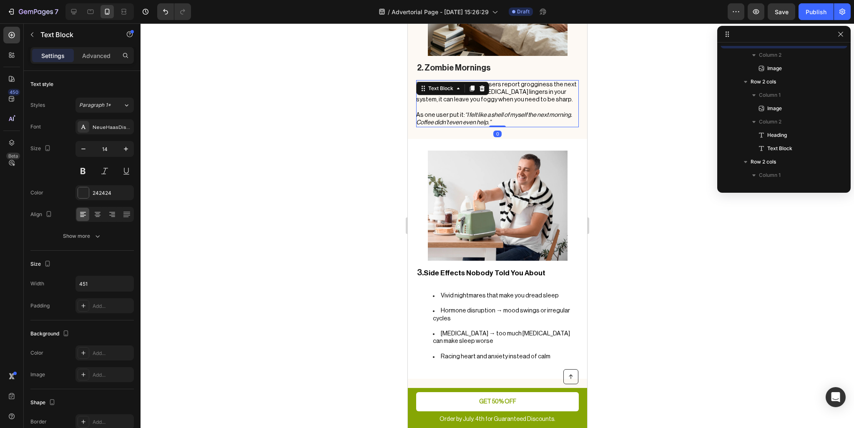
scroll to position [345, 0]
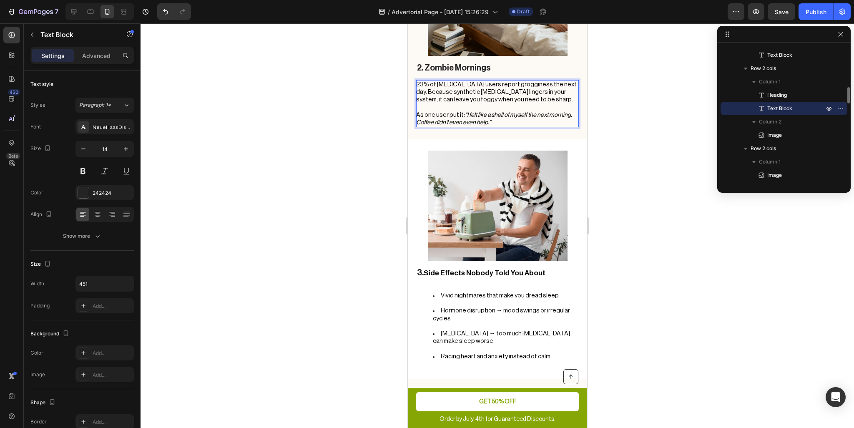
click at [421, 112] on icon "“I felt like a shell of myself the next morning. Coffee didn’t even even help.”" at bounding box center [494, 119] width 156 height 14
click at [471, 112] on icon "“I felt like a shell of myself the next morning. Even coffee didn’t even even h…" at bounding box center [494, 119] width 156 height 14
click at [455, 307] on li "Hormone disruption → mood swings or irregular cycles" at bounding box center [505, 318] width 145 height 23
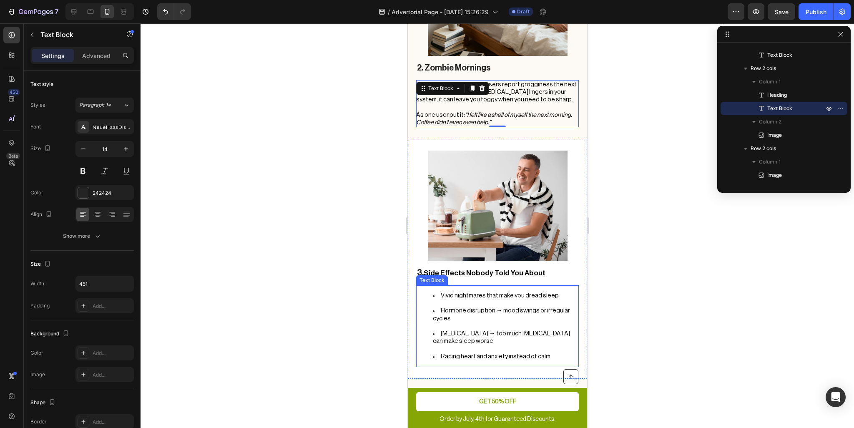
click at [455, 307] on li "Hormone disruption → mood swings or irregular cycles" at bounding box center [505, 318] width 145 height 23
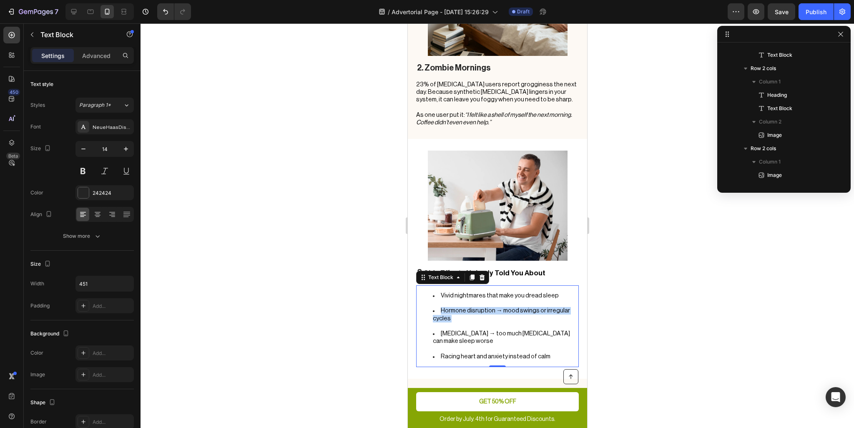
scroll to position [451, 0]
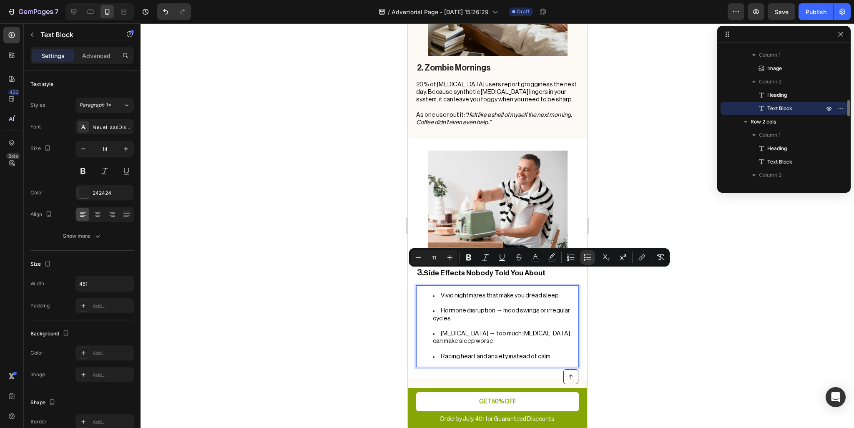
click at [533, 353] on span "Racing heart and anxiety instead of calm" at bounding box center [495, 356] width 110 height 6
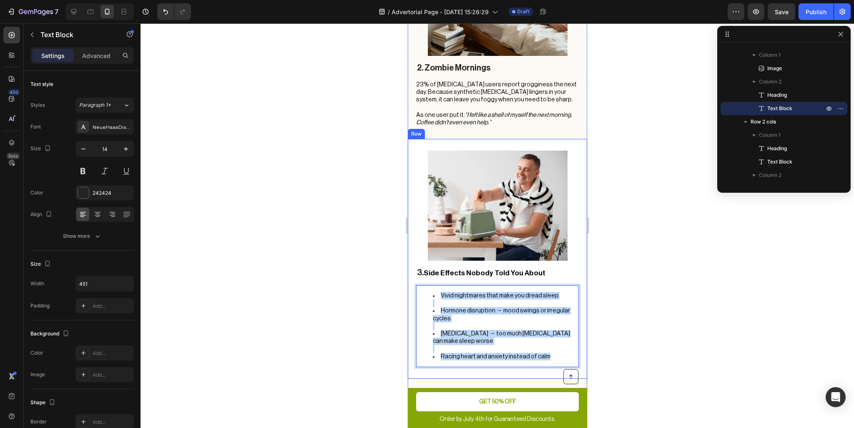
drag, startPoint x: 544, startPoint y: 319, endPoint x: 415, endPoint y: 252, distance: 146.1
click at [415, 252] on div "Image 3. Side Effects Nobody Told You About Heading Vivid nightmares that make …" at bounding box center [496, 259] width 179 height 240
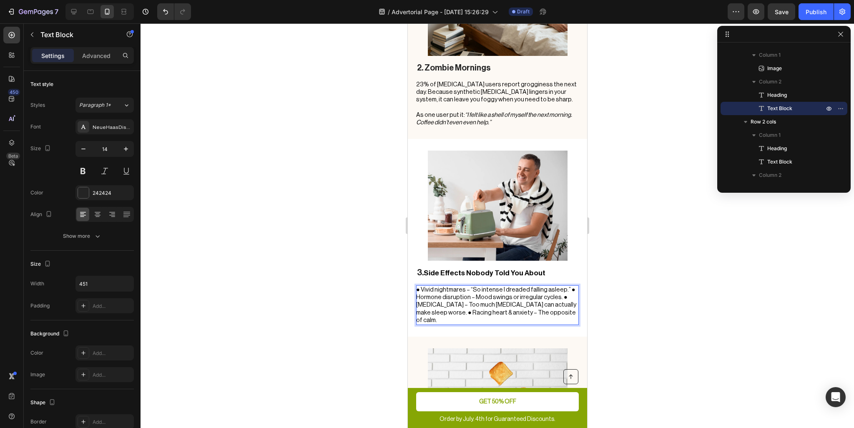
click at [469, 287] on span "● Vivid nightmares – “So intense I dreaded falling asleep.” ● Hormone disruptio…" at bounding box center [496, 305] width 160 height 37
click at [560, 287] on span "● Vivid nightmares – “So intense I dreaded falling asleep.” ● Hormone disruptio…" at bounding box center [496, 305] width 160 height 37
click at [559, 287] on span "● Vivid nightmares – “So intense I dreaded falling asleep.” ● Hormone disruptio…" at bounding box center [496, 305] width 160 height 37
click at [561, 287] on span "● Vivid nightmares – “So intense I dreaded falling asleep.” ● Hormone disruptio…" at bounding box center [496, 305] width 160 height 37
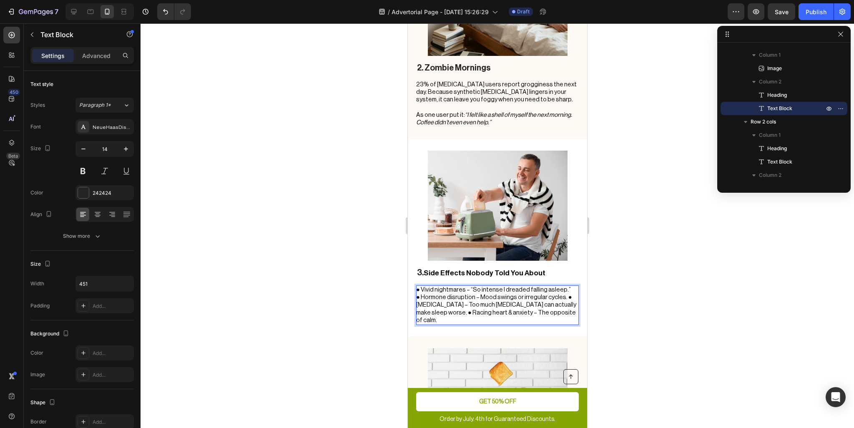
click at [561, 294] on span "● Hormone disruption – Mood swings or irregular cycles. ● [MEDICAL_DATA] – Too …" at bounding box center [496, 308] width 160 height 29
click at [465, 302] on span "● [MEDICAL_DATA] – Too much [MEDICAL_DATA] can actually make sleep worse. ● Rac…" at bounding box center [493, 312] width 155 height 21
click at [561, 294] on p "● Hormone disruption – Mood swings or irregular cycles." at bounding box center [497, 298] width 162 height 8
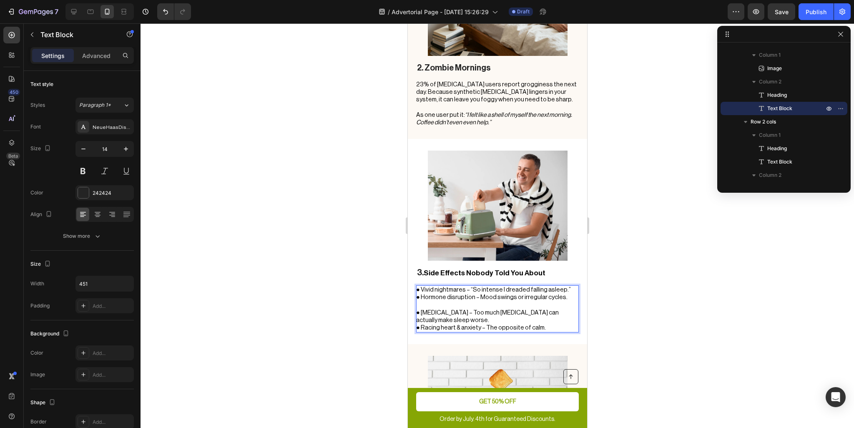
click at [561, 286] on p "● Vivid nightmares – “So intense I dreaded falling asleep.”" at bounding box center [497, 290] width 162 height 8
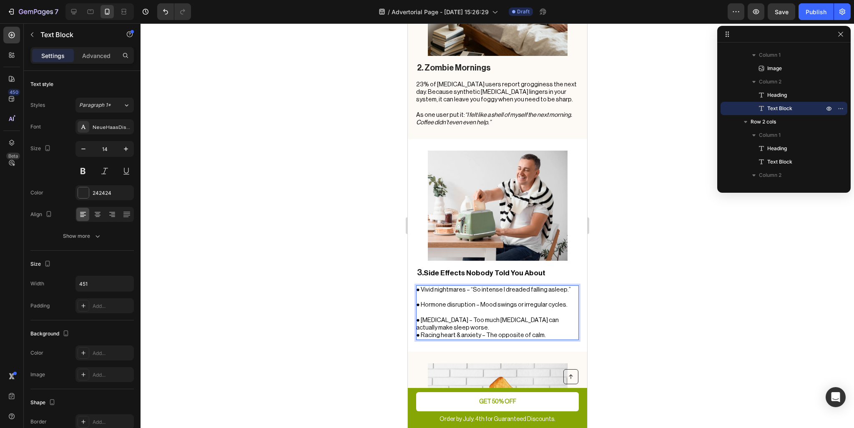
click at [528, 317] on p "● [MEDICAL_DATA] – Too much [MEDICAL_DATA] can actually make sleep worse." at bounding box center [497, 324] width 162 height 15
click at [622, 329] on div at bounding box center [498, 225] width 714 height 405
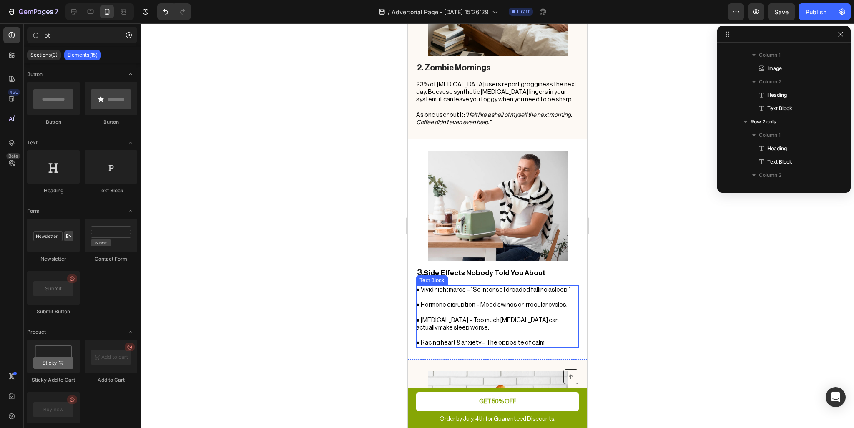
click at [485, 309] on p "Rich Text Editor. Editing area: main" at bounding box center [497, 313] width 162 height 8
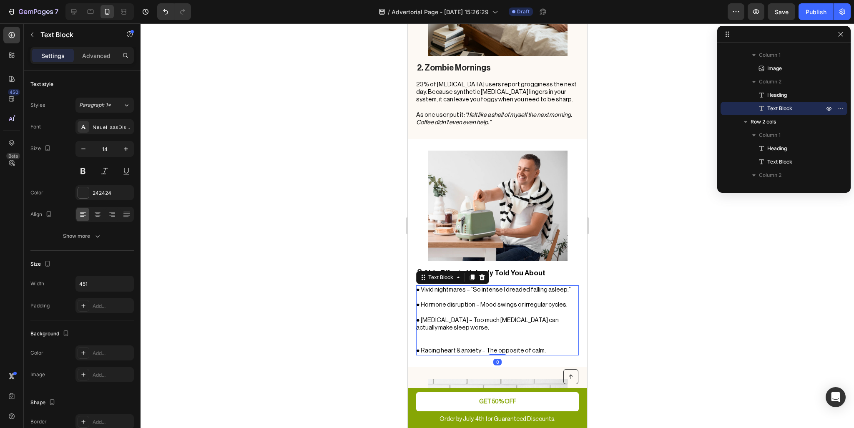
click at [421, 287] on span "● Vivid nightmares – “So intense I dreaded falling asleep.”" at bounding box center [493, 290] width 155 height 6
click at [422, 302] on span "● Hormone disruption – Mood swings or irregular cycles." at bounding box center [491, 305] width 151 height 6
click at [422, 317] on span "● [MEDICAL_DATA] – Too much [MEDICAL_DATA] can actually make sleep worse." at bounding box center [487, 324] width 143 height 14
click at [422, 347] on span "● Racing heart & anxiety – The opposite of calm." at bounding box center [481, 350] width 130 height 6
click at [636, 295] on div at bounding box center [498, 225] width 714 height 405
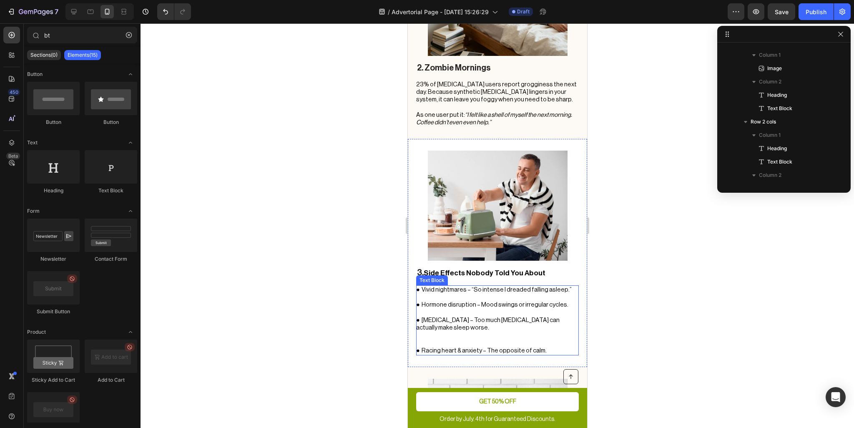
click at [451, 309] on p "Rich Text Editor. Editing area: main" at bounding box center [497, 313] width 162 height 8
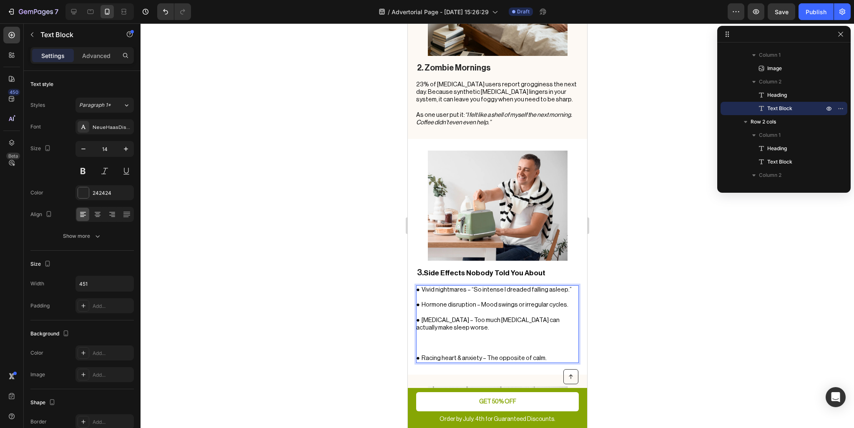
click at [427, 294] on p "Rich Text Editor. Editing area: main" at bounding box center [497, 298] width 162 height 8
click at [421, 287] on span "● Vivid nightmares – “So intense I dreaded falling asleep.”" at bounding box center [494, 290] width 156 height 6
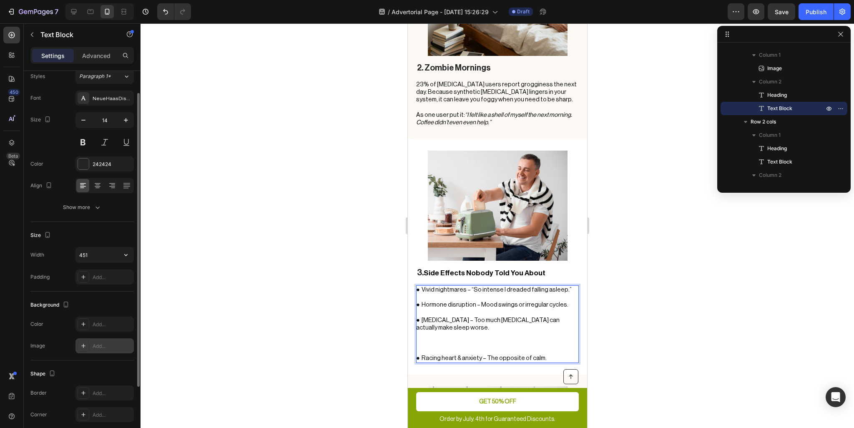
scroll to position [0, 0]
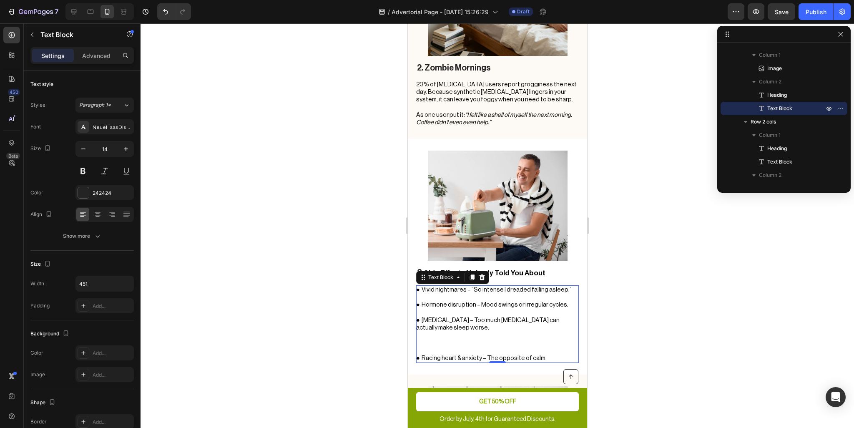
click at [329, 278] on div at bounding box center [498, 225] width 714 height 405
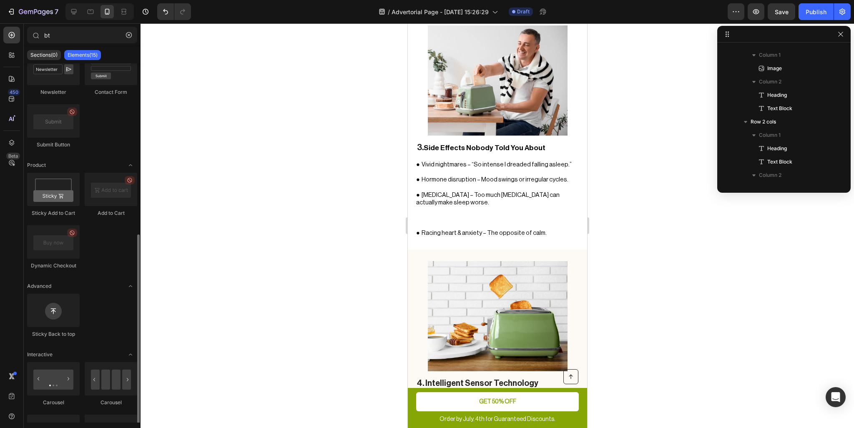
scroll to position [221, 0]
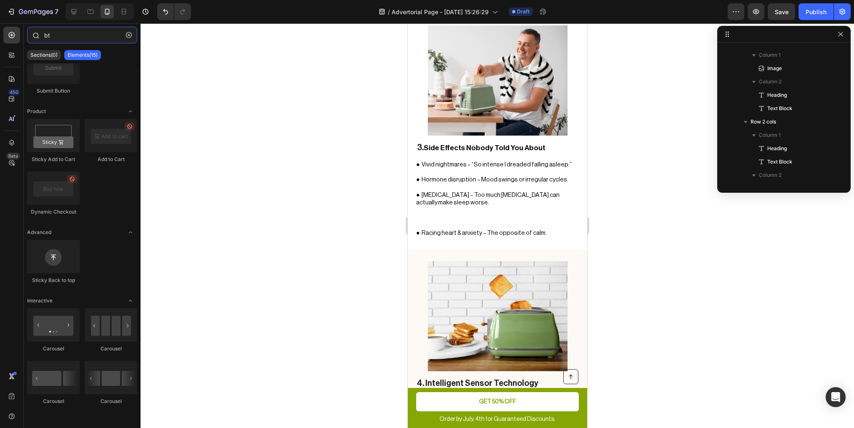
click at [70, 34] on input "bt" at bounding box center [82, 35] width 110 height 17
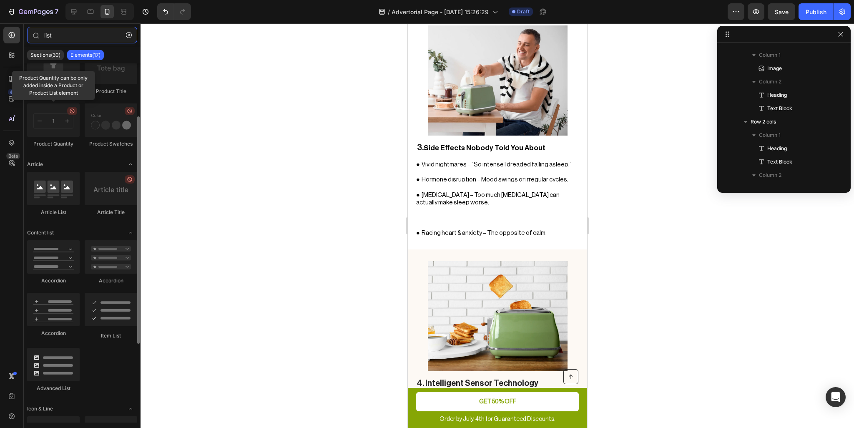
scroll to position [125, 0]
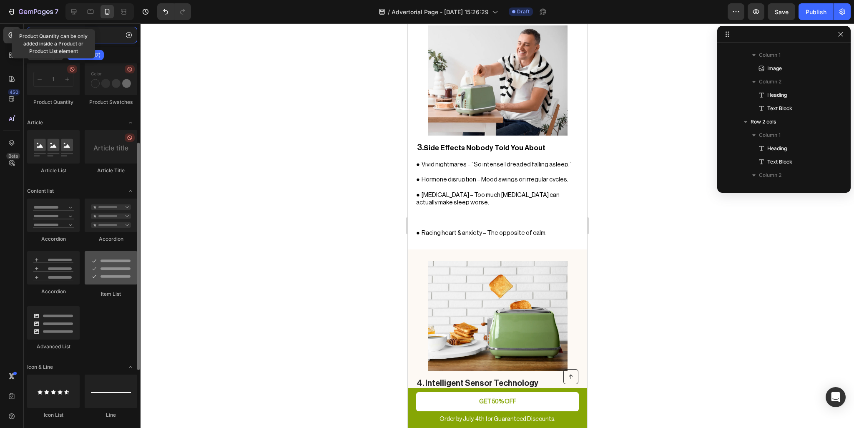
type input "list"
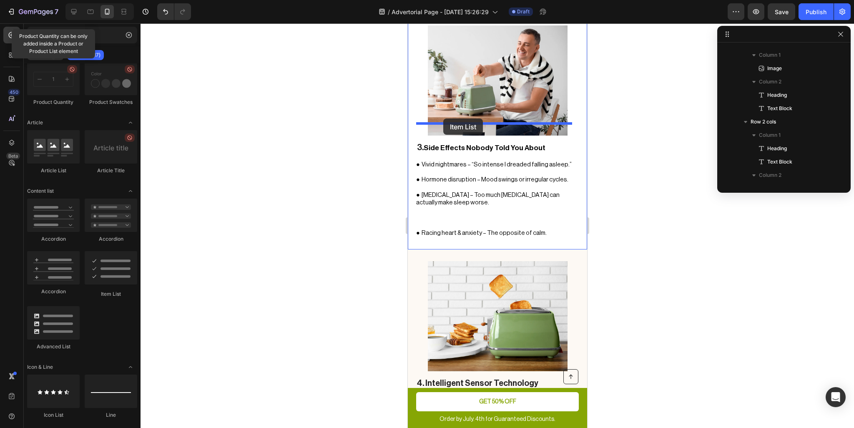
drag, startPoint x: 503, startPoint y: 299, endPoint x: 443, endPoint y: 118, distance: 190.3
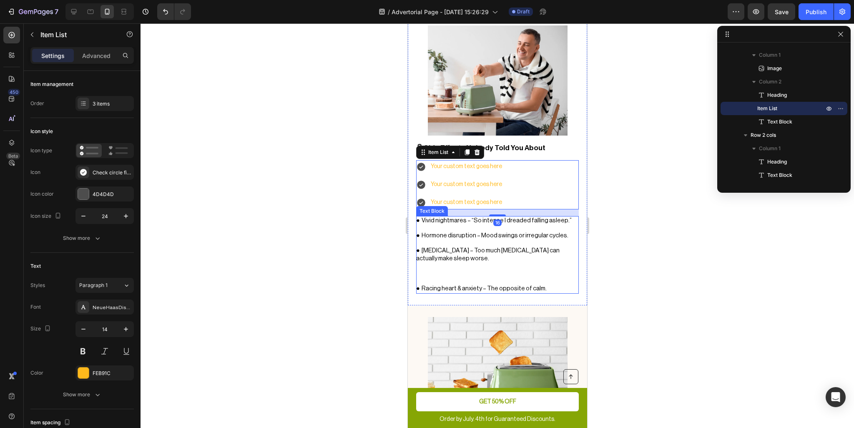
click at [448, 224] on p "Rich Text Editor. Editing area: main" at bounding box center [497, 228] width 162 height 8
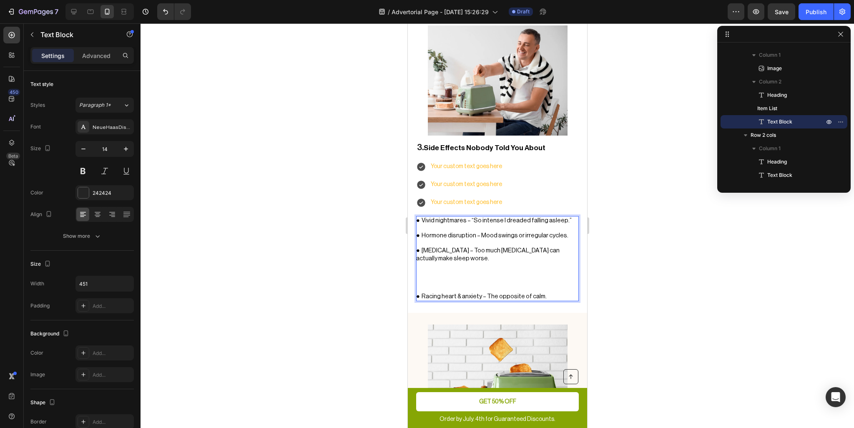
click at [452, 217] on span "● Vivid nightmares – “So intense I dreaded falling asleep.”" at bounding box center [494, 220] width 156 height 6
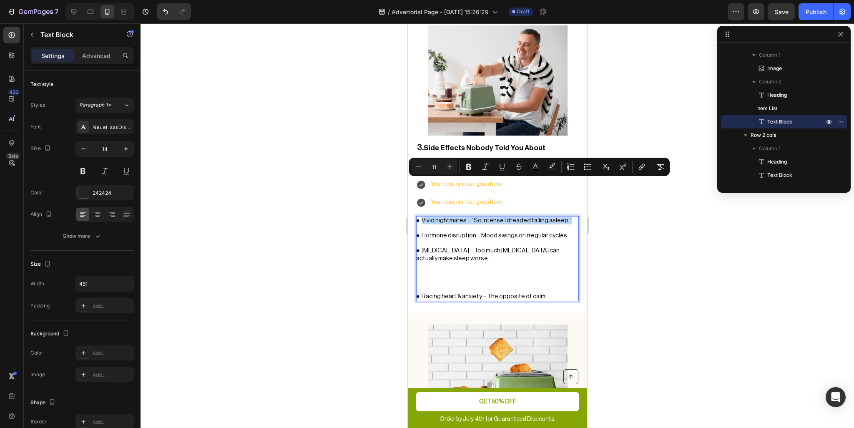
drag, startPoint x: 559, startPoint y: 184, endPoint x: 422, endPoint y: 184, distance: 137.6
click at [422, 217] on span "● Vivid nightmares – “So intense I dreaded falling asleep.”" at bounding box center [494, 220] width 156 height 6
copy span "Vivid nightmares – “So intense I dreaded falling asleep.”"
click at [453, 160] on div "Your custom text goes here" at bounding box center [466, 166] width 74 height 13
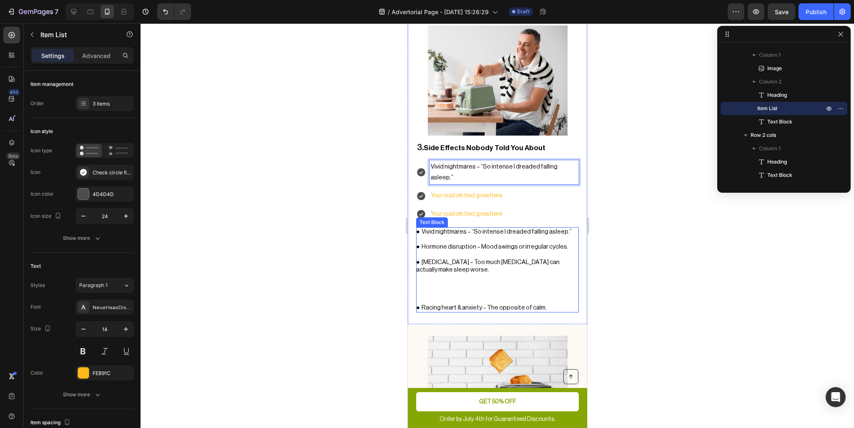
click at [459, 244] on span "● Hormone disruption – Mood swings or irregular cycles." at bounding box center [492, 247] width 152 height 6
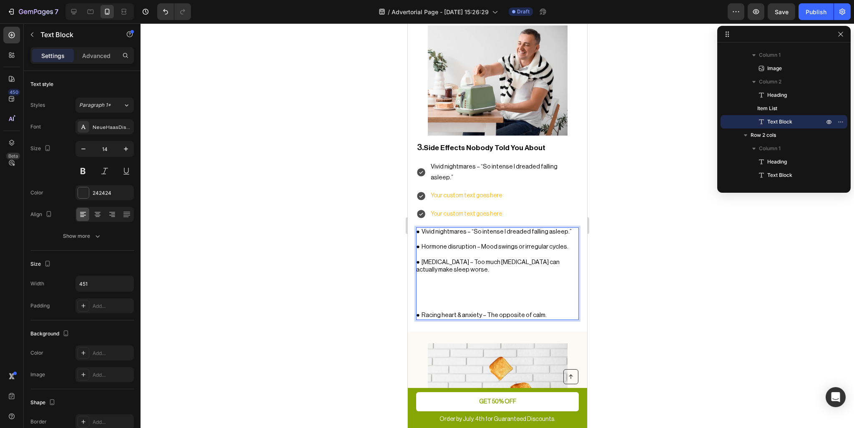
click at [461, 244] on span "● Hormone disruption – Mood swings or irregular cycles." at bounding box center [492, 247] width 152 height 6
drag, startPoint x: 562, startPoint y: 199, endPoint x: 422, endPoint y: 201, distance: 140.2
click at [422, 243] on p "● Hormone disruption – Mood swings or irregular cycles." at bounding box center [497, 247] width 162 height 8
copy span "Hormone disruption – Mood swings or irregular cycles."
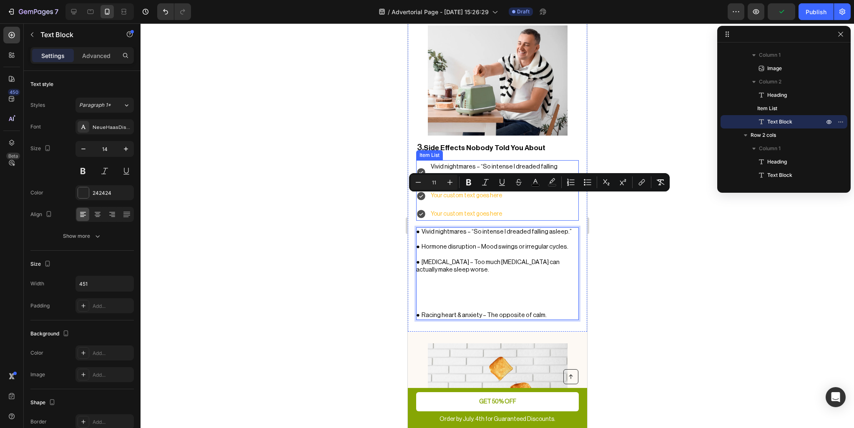
click at [468, 191] on p "Your custom text goes here" at bounding box center [503, 196] width 147 height 10
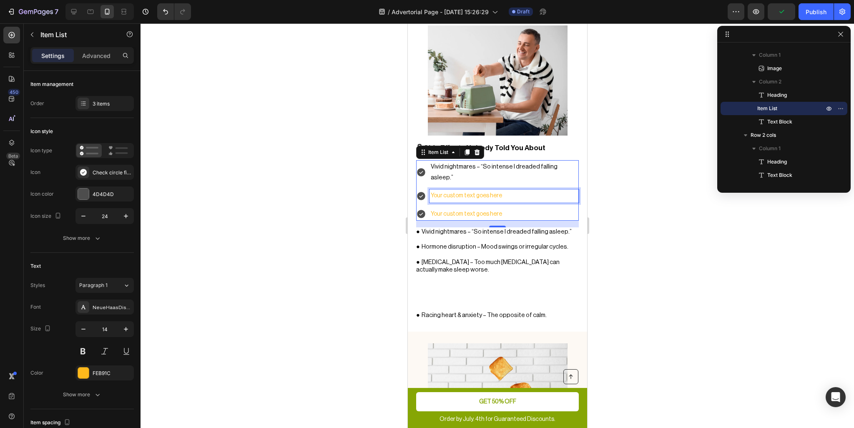
click at [462, 191] on p "Your custom text goes here" at bounding box center [503, 196] width 147 height 10
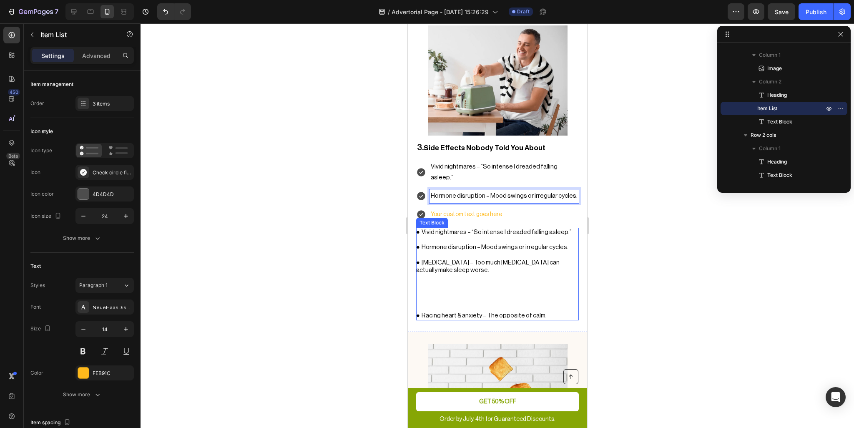
click at [475, 244] on span "● Hormone disruption – Mood swings or irregular cycles." at bounding box center [492, 247] width 152 height 6
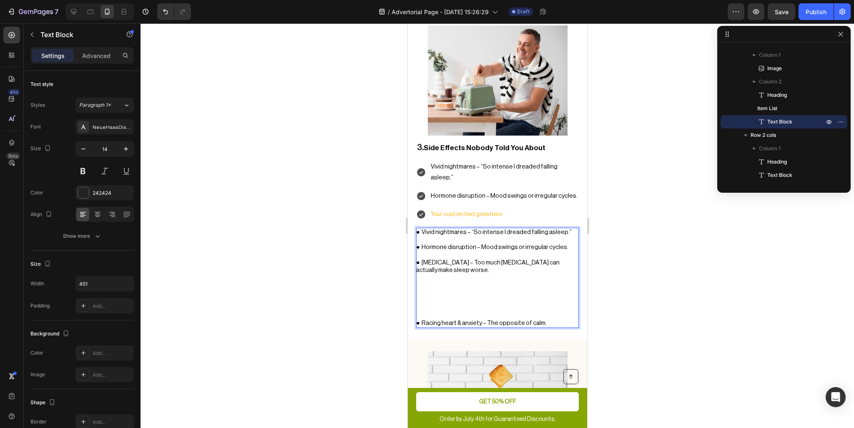
click at [446, 259] on span "● Paradoxical insomnia – Too much melatonin can actually make sleep worse." at bounding box center [487, 266] width 143 height 14
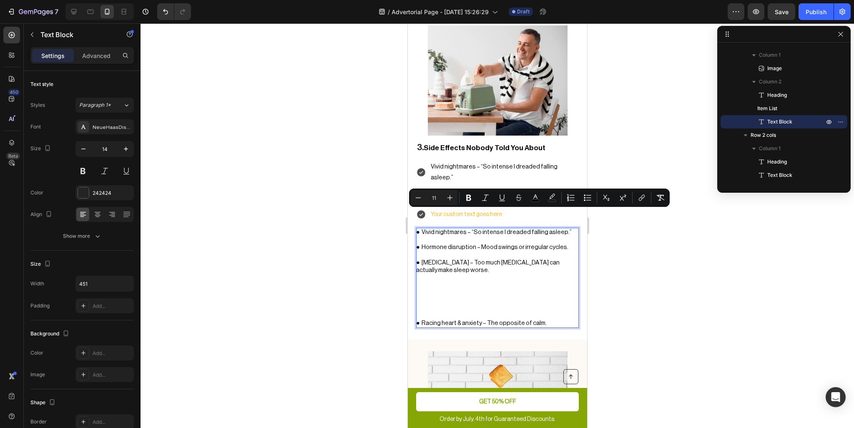
click at [471, 259] on p "● Paradoxical insomnia – Too much melatonin can actually make sleep worse." at bounding box center [497, 266] width 162 height 15
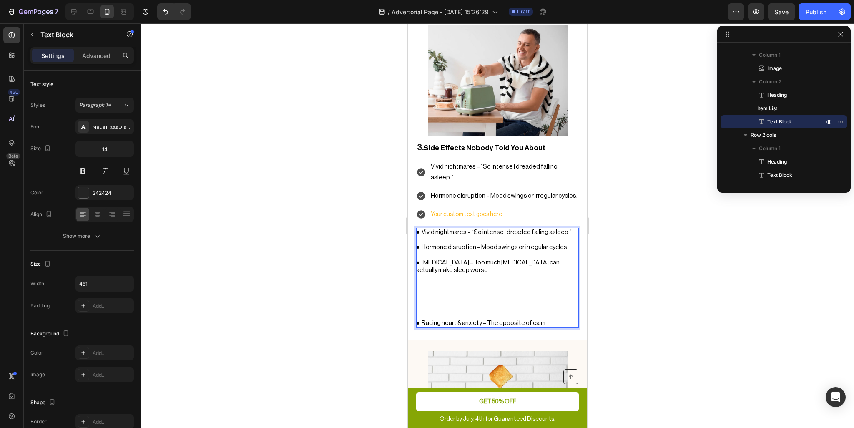
drag, startPoint x: 470, startPoint y: 224, endPoint x: 422, endPoint y: 215, distance: 48.7
click at [422, 259] on p "● Paradoxical insomnia – Too much melatonin can actually make sleep worse." at bounding box center [497, 266] width 162 height 15
copy span "Paradoxical insomnia – Too much melatonin can actually make sleep worse."
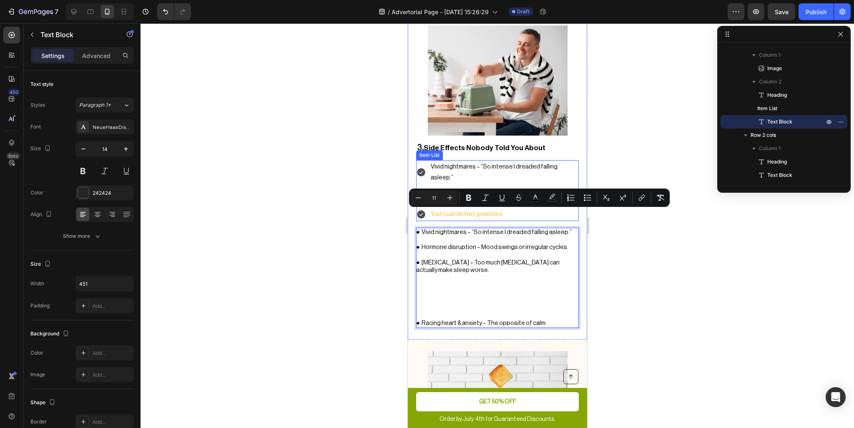
click at [450, 209] on p "Your custom text goes here" at bounding box center [503, 214] width 147 height 10
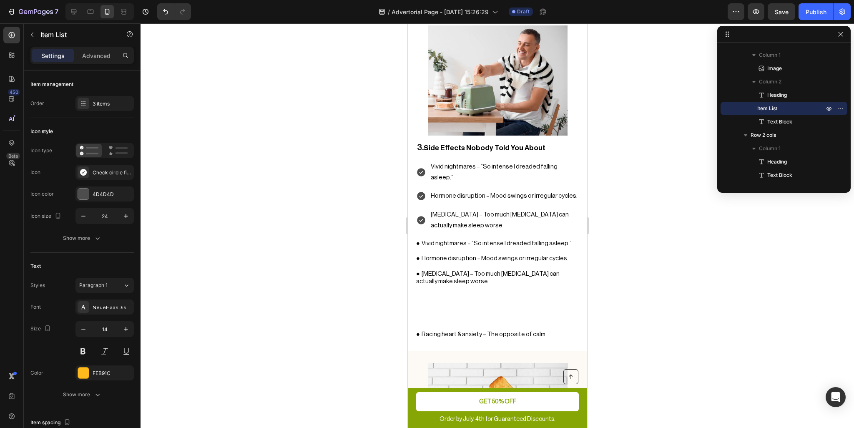
click at [423, 208] on div "Paradoxical insomnia – Too much melatonin can actually make sleep worse." at bounding box center [497, 220] width 163 height 24
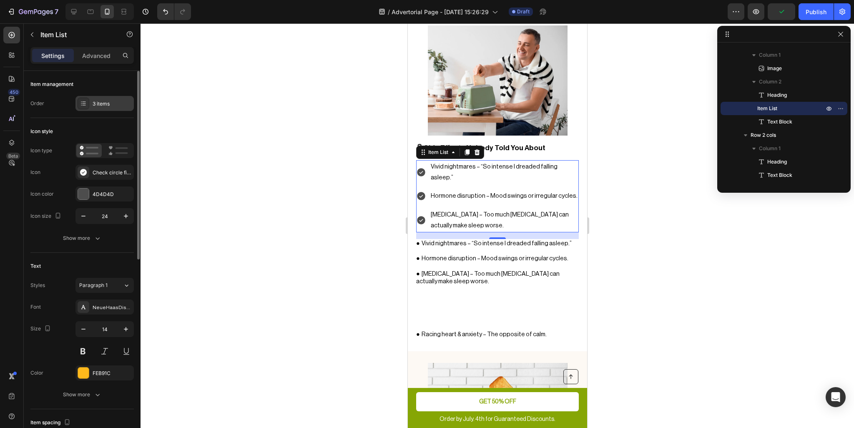
click at [86, 106] on icon at bounding box center [83, 103] width 7 height 7
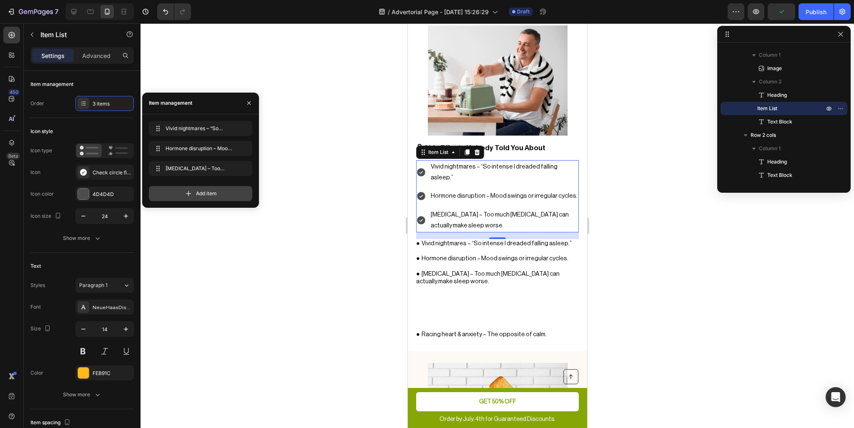
click at [204, 191] on span "Add item" at bounding box center [206, 194] width 21 height 8
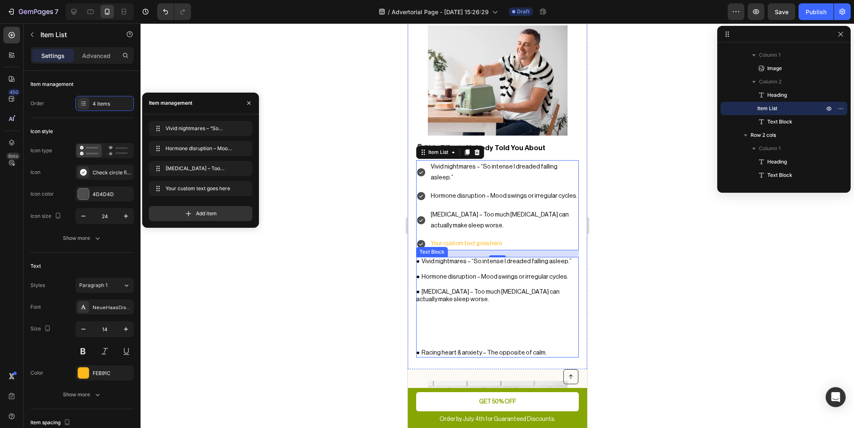
click at [449, 281] on p "Rich Text Editor. Editing area: main" at bounding box center [497, 285] width 162 height 8
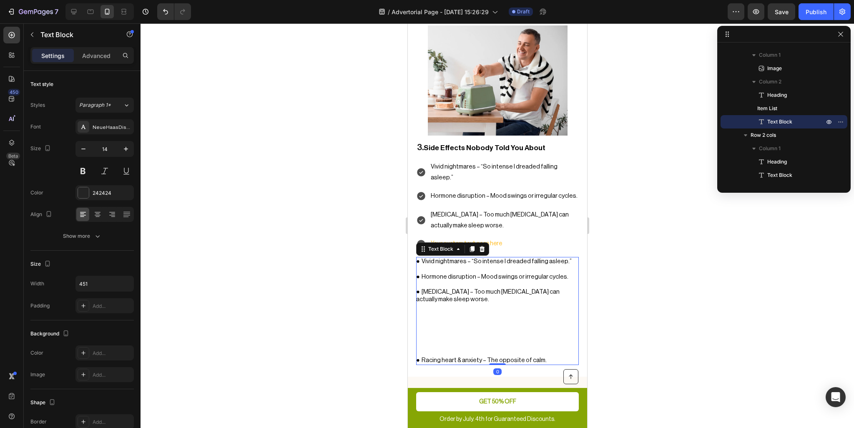
click at [463, 303] on p "⁠⁠⁠⁠⁠⁠⁠" at bounding box center [497, 329] width 162 height 53
click at [467, 357] on span "● Racing heart & anxiety – The opposite of calm." at bounding box center [481, 360] width 131 height 6
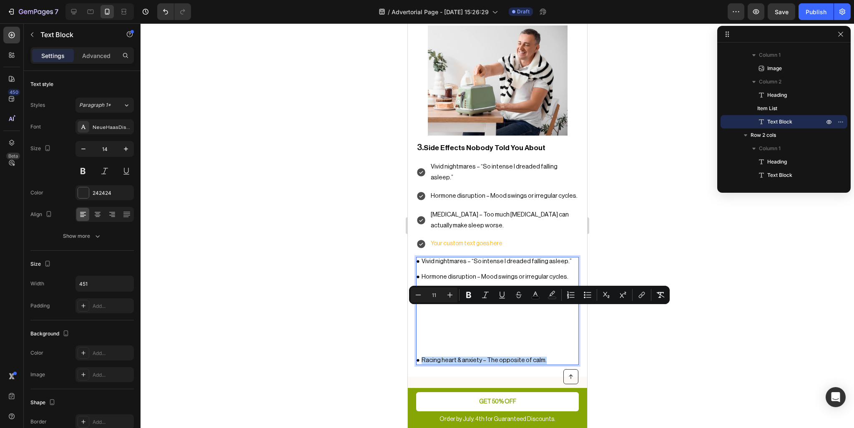
drag, startPoint x: 540, startPoint y: 311, endPoint x: 423, endPoint y: 311, distance: 116.8
click at [423, 357] on p "● Racing heart & anxiety – The opposite of calm." at bounding box center [497, 361] width 162 height 8
copy span "Racing heart & anxiety – The opposite of calm."
click at [473, 237] on div "Your custom text goes here" at bounding box center [503, 243] width 149 height 13
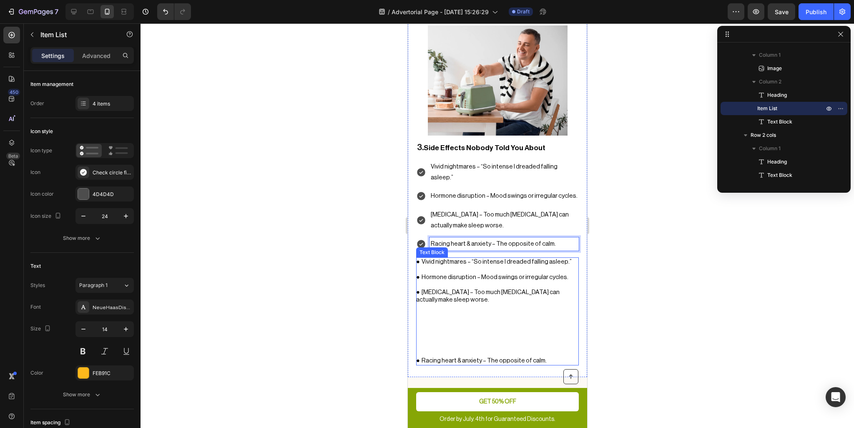
click at [484, 274] on span "● Hormone disruption – Mood swings or irregular cycles." at bounding box center [492, 277] width 152 height 6
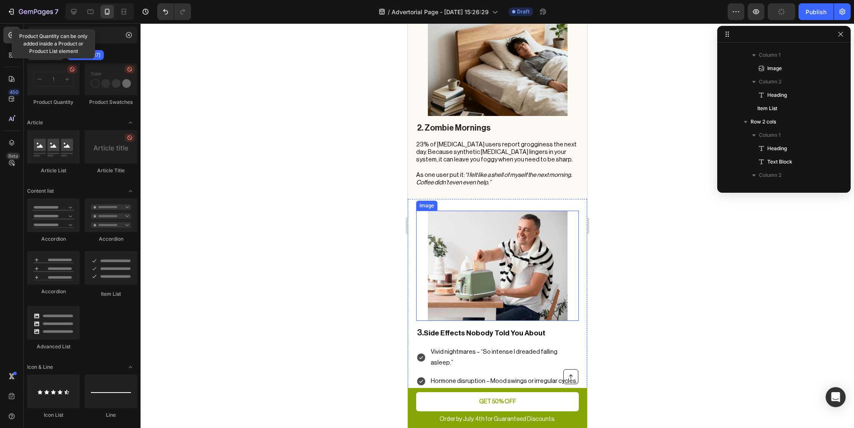
scroll to position [959, 0]
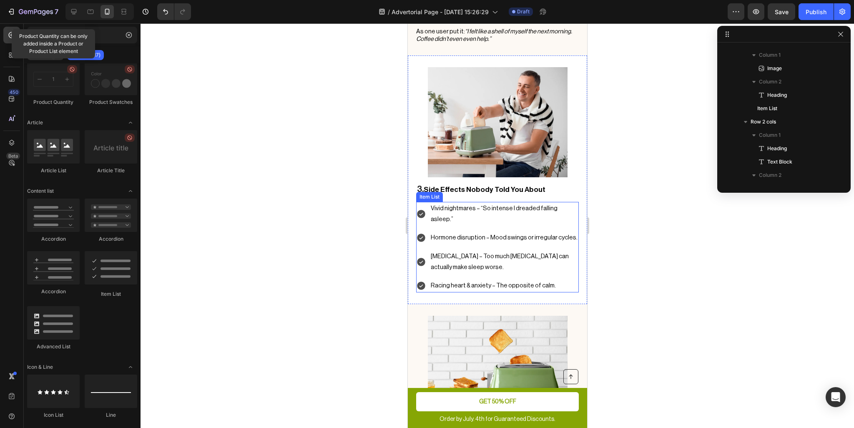
click at [420, 210] on icon at bounding box center [421, 214] width 8 height 8
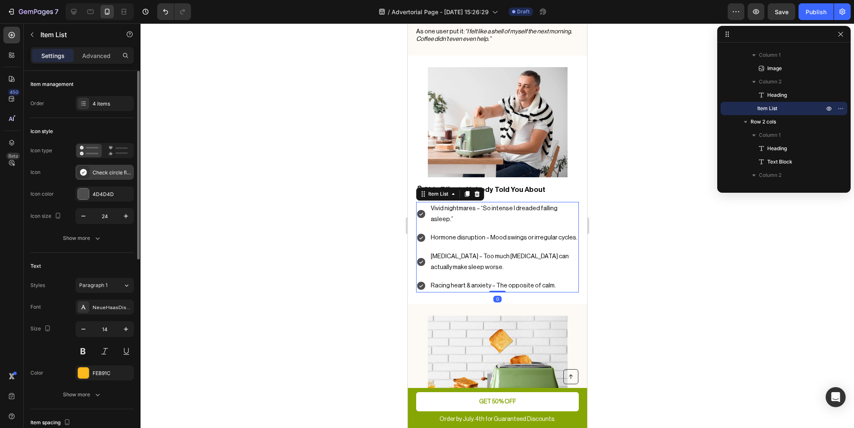
click at [90, 175] on div "Check circle filled" at bounding box center [104, 172] width 58 height 15
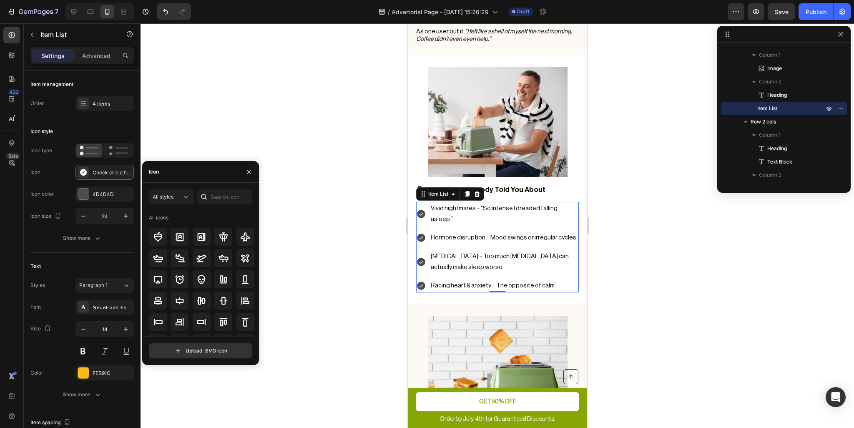
click at [194, 172] on div "Icon" at bounding box center [200, 172] width 117 height 22
click at [219, 200] on input "text" at bounding box center [224, 196] width 55 height 15
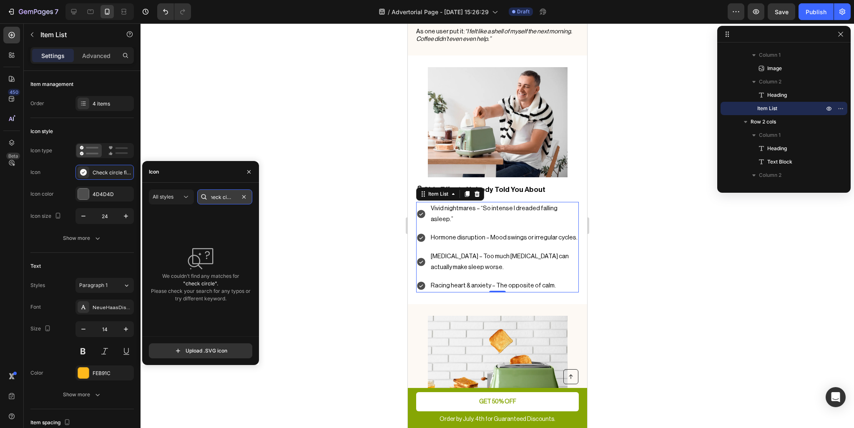
click at [219, 200] on input "check circle" at bounding box center [224, 196] width 55 height 15
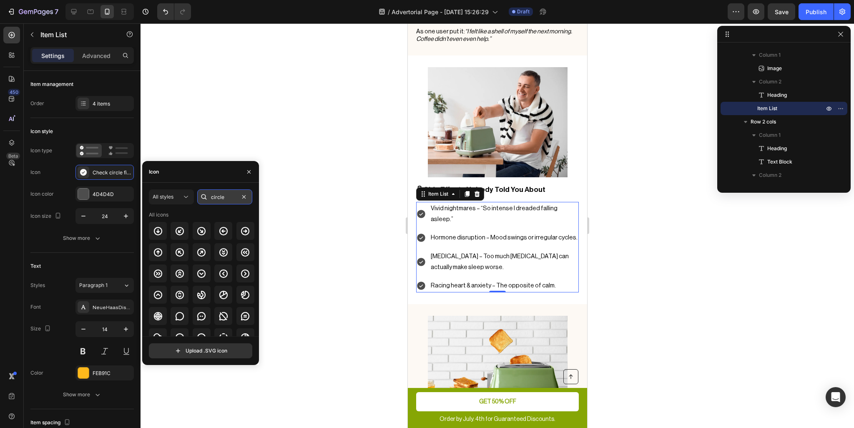
click at [228, 199] on input "circle" at bounding box center [224, 196] width 55 height 15
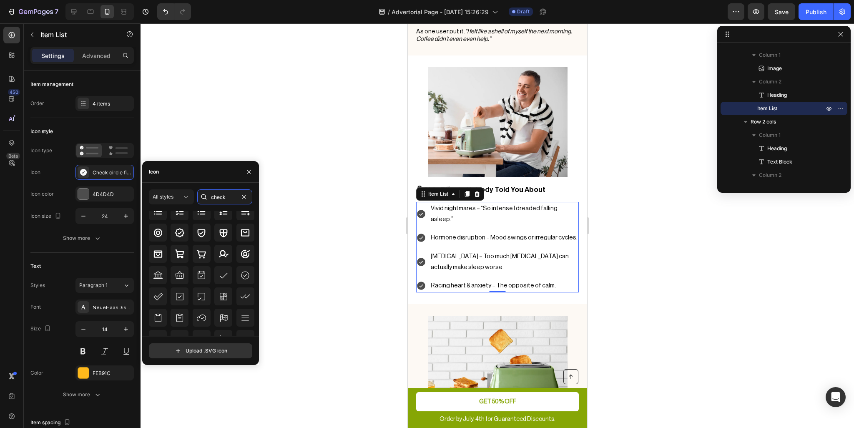
scroll to position [92, 0]
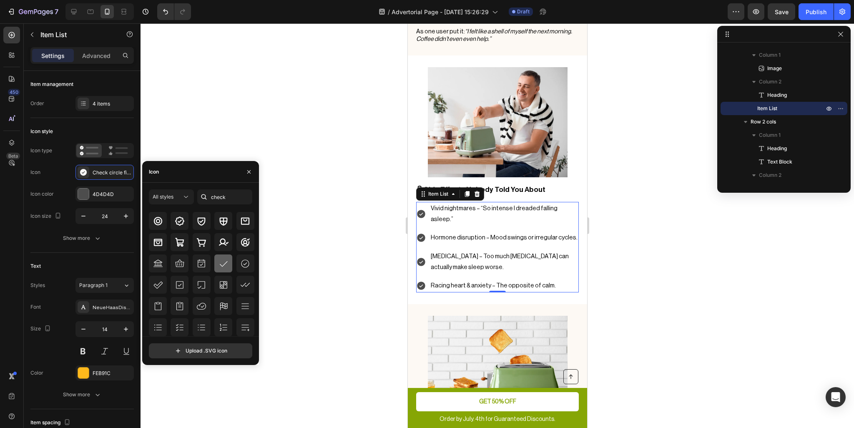
click at [219, 264] on icon at bounding box center [224, 264] width 10 height 10
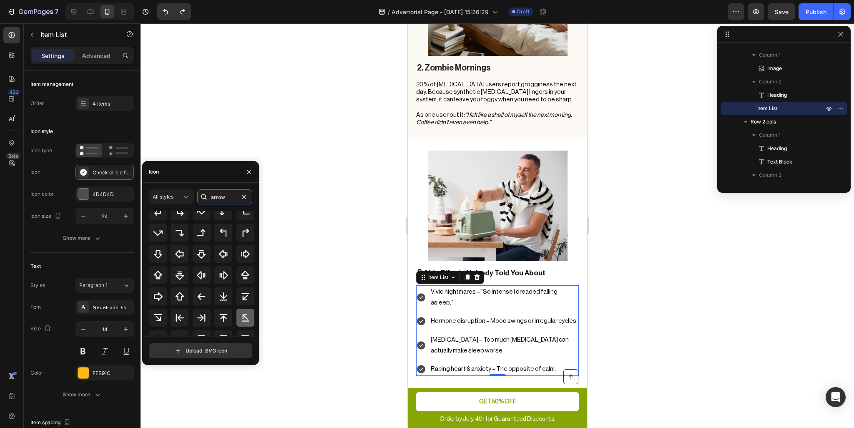
scroll to position [161, 0]
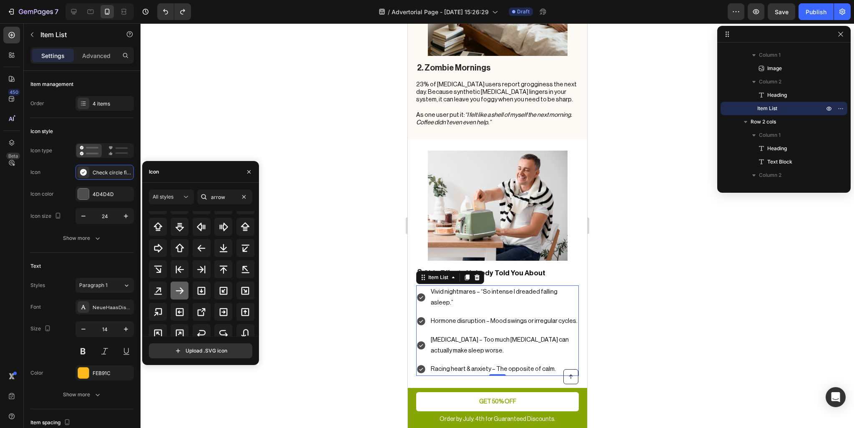
click at [180, 289] on icon at bounding box center [180, 291] width 10 height 10
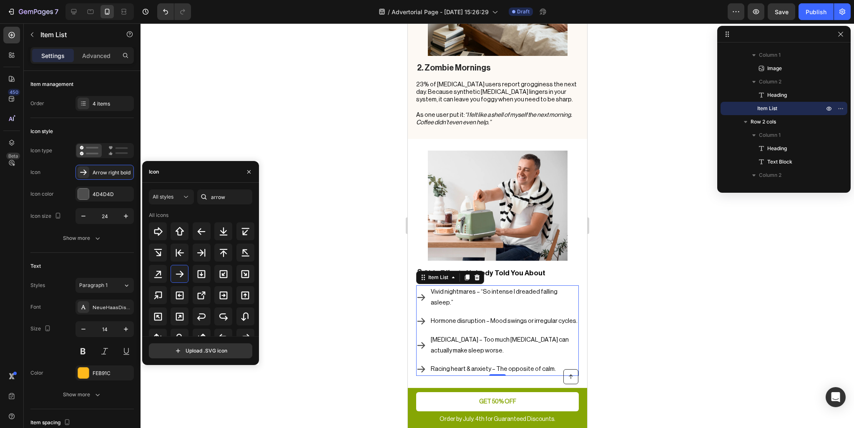
scroll to position [244, 0]
click at [226, 197] on input "arrow" at bounding box center [224, 196] width 55 height 15
type input "bullet"
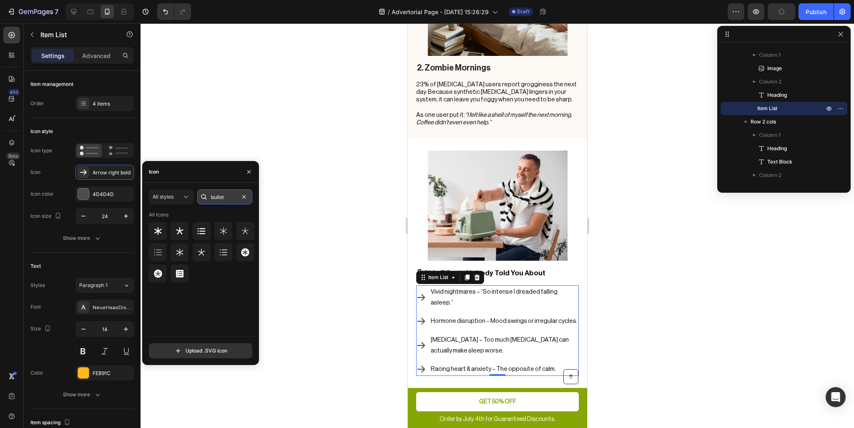
click at [224, 194] on input "bullet" at bounding box center [224, 196] width 55 height 15
click at [361, 235] on div at bounding box center [498, 225] width 714 height 405
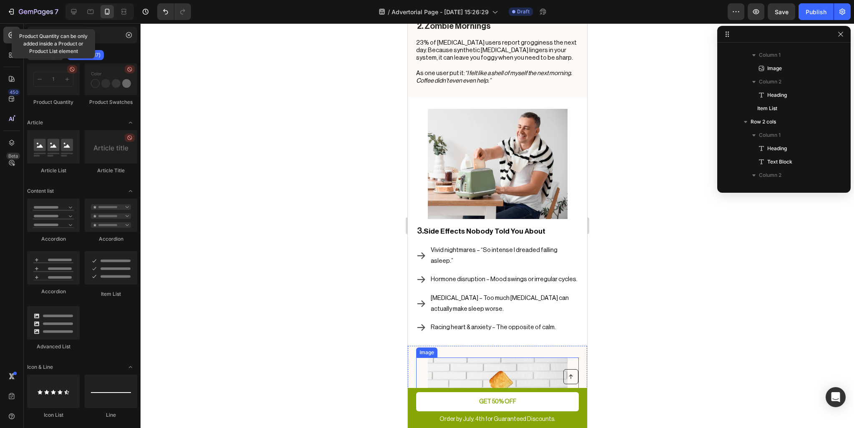
scroll to position [959, 0]
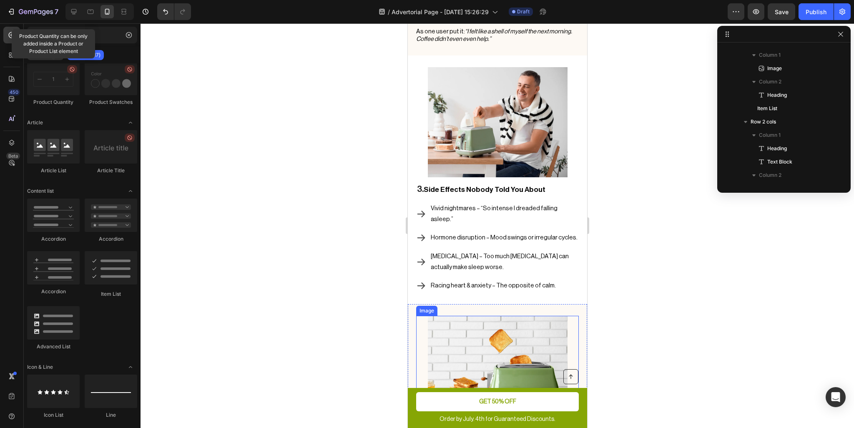
click at [484, 282] on span "Racing heart & anxiety – The opposite of calm." at bounding box center [492, 285] width 125 height 6
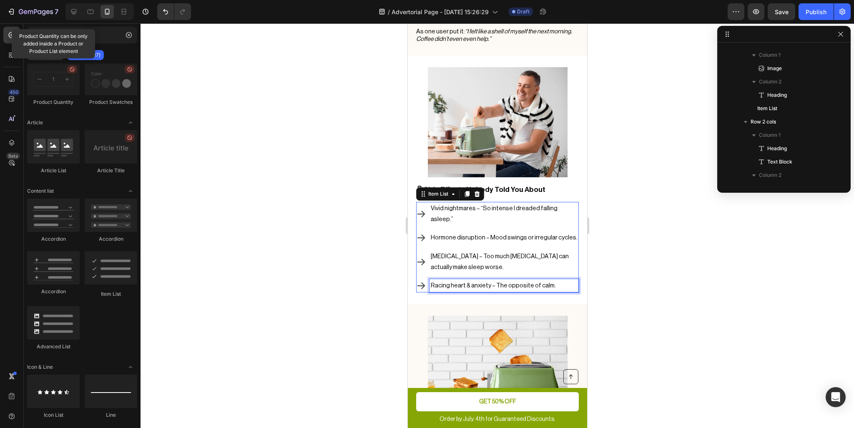
click at [476, 282] on span "Racing heart & anxiety – The opposite of calm." at bounding box center [492, 285] width 125 height 6
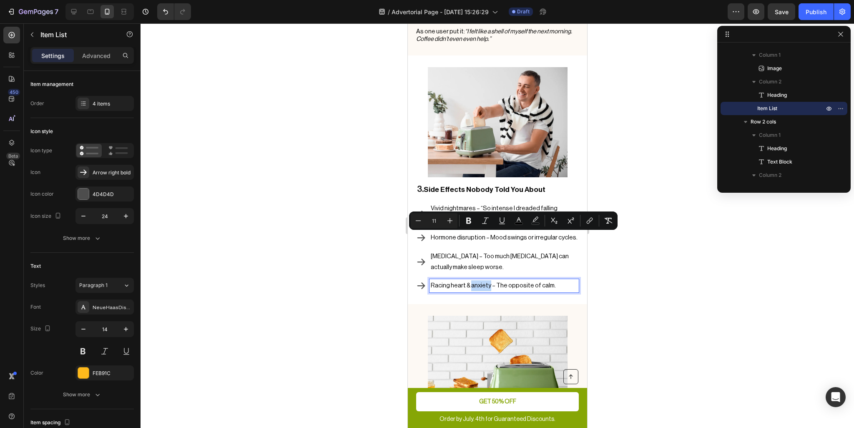
drag, startPoint x: 487, startPoint y: 237, endPoint x: 468, endPoint y: 235, distance: 19.3
click at [468, 282] on span "Racing heart & anxiety – The opposite of calm." at bounding box center [492, 285] width 125 height 6
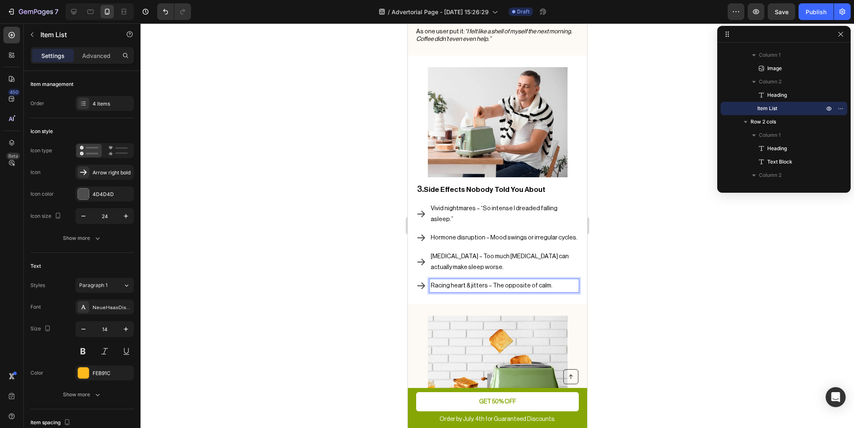
click at [460, 280] on p "Racing heart & jitters – The opposite of calm." at bounding box center [503, 285] width 147 height 11
click at [460, 282] on span "Racing heart & jitters – The opposite of calm." at bounding box center [491, 285] width 122 height 6
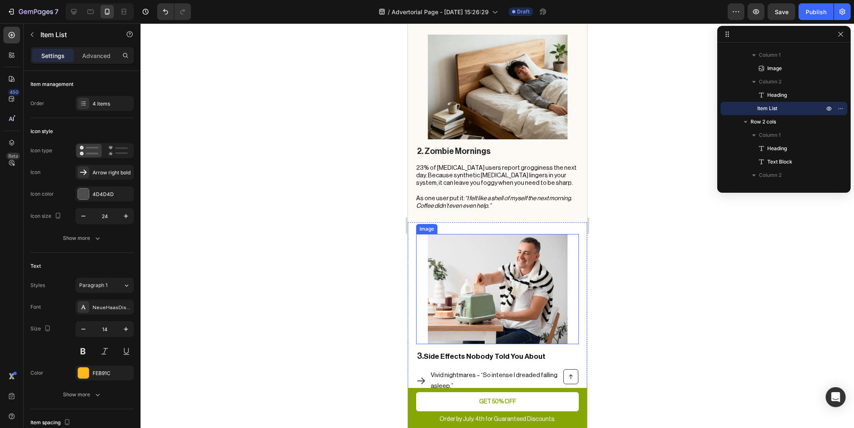
scroll to position [918, 0]
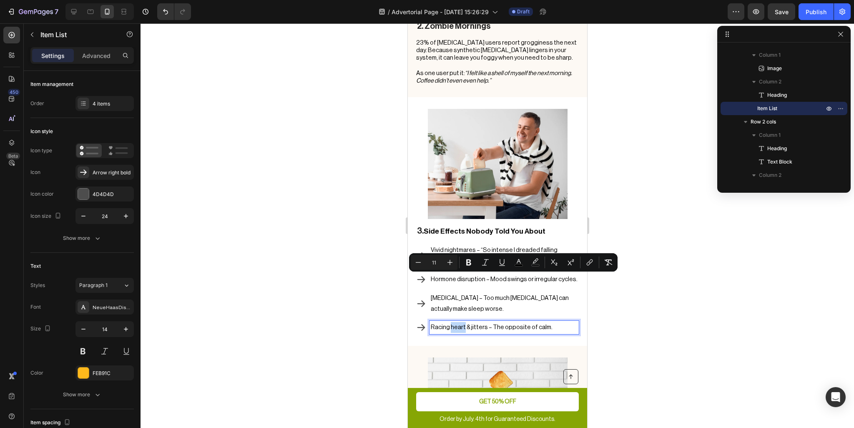
drag, startPoint x: 463, startPoint y: 278, endPoint x: 453, endPoint y: 280, distance: 10.1
click at [451, 324] on span "Racing heart & jitters – The opposite of calm." at bounding box center [491, 327] width 122 height 6
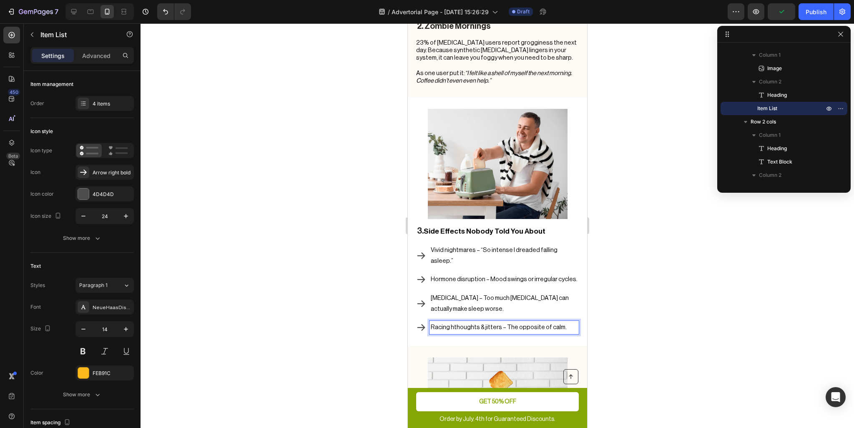
click at [452, 324] on span "Racing hthoughts & jitters – The opposite of calm." at bounding box center [498, 327] width 136 height 6
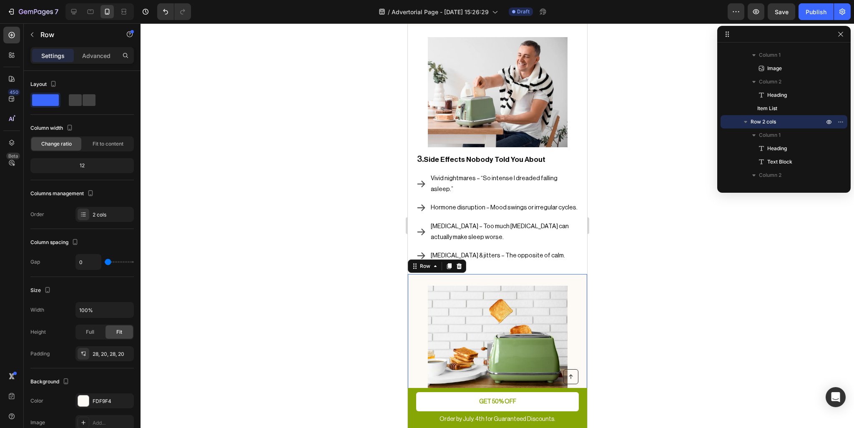
scroll to position [1084, 0]
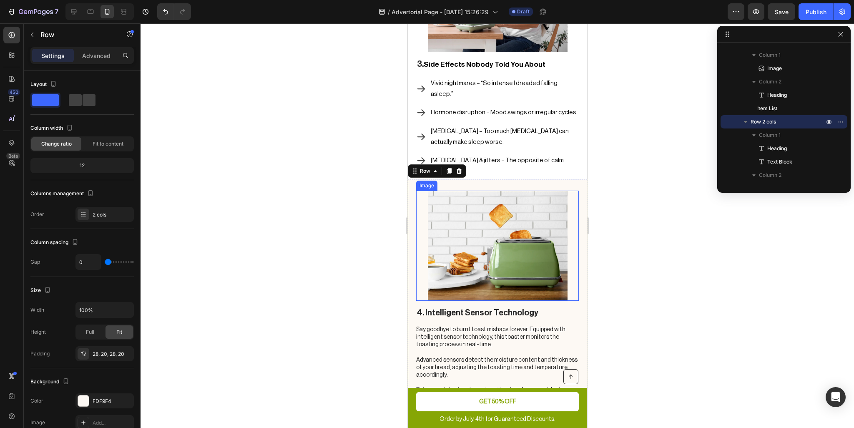
click at [503, 307] on h2 "4. Intelligent Sensor Technology" at bounding box center [497, 313] width 163 height 13
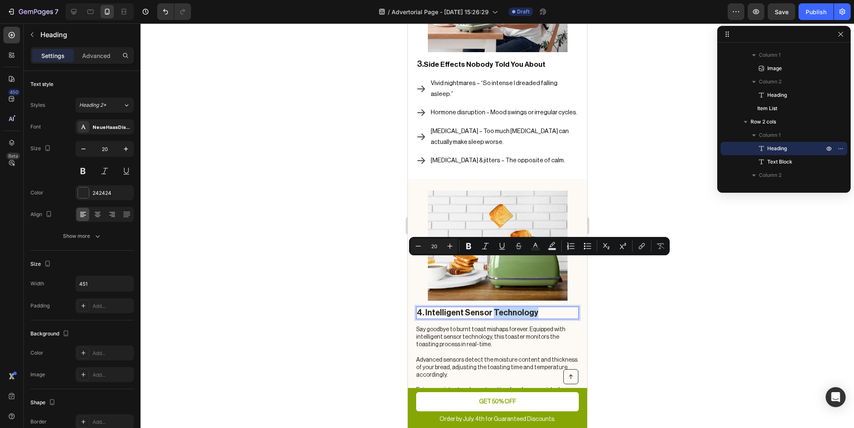
click at [505, 307] on p "4. Intelligent Sensor Technology" at bounding box center [497, 312] width 161 height 11
click at [534, 307] on p "4. Intelligent Sensor Technology" at bounding box center [497, 312] width 161 height 11
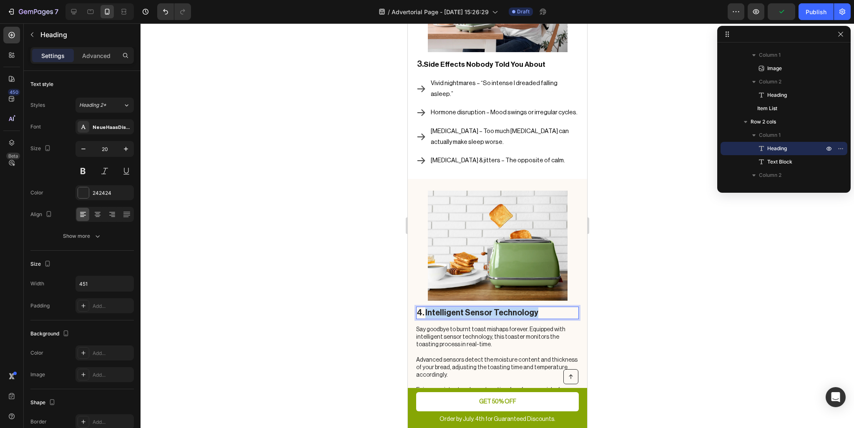
drag, startPoint x: 539, startPoint y: 264, endPoint x: 425, endPoint y: 269, distance: 114.4
click at [425, 307] on h2 "4. Intelligent Sensor Technology" at bounding box center [497, 313] width 163 height 13
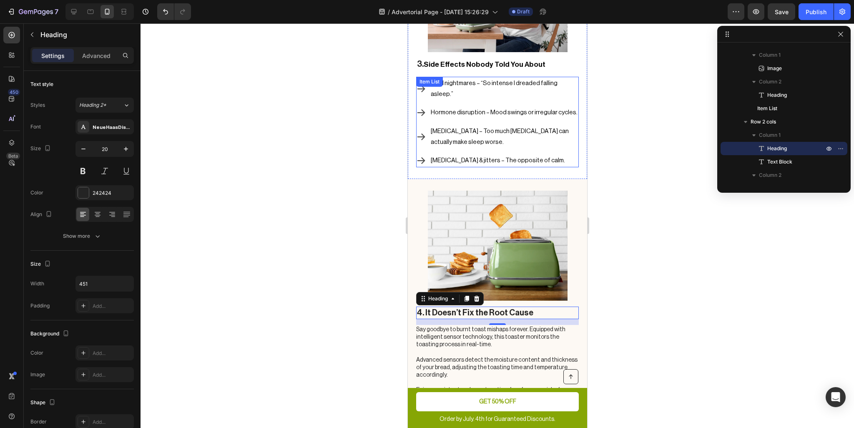
click at [498, 128] on span "Paradoxical insomnia – Too much melatonin can actually make sleep worse." at bounding box center [499, 136] width 138 height 17
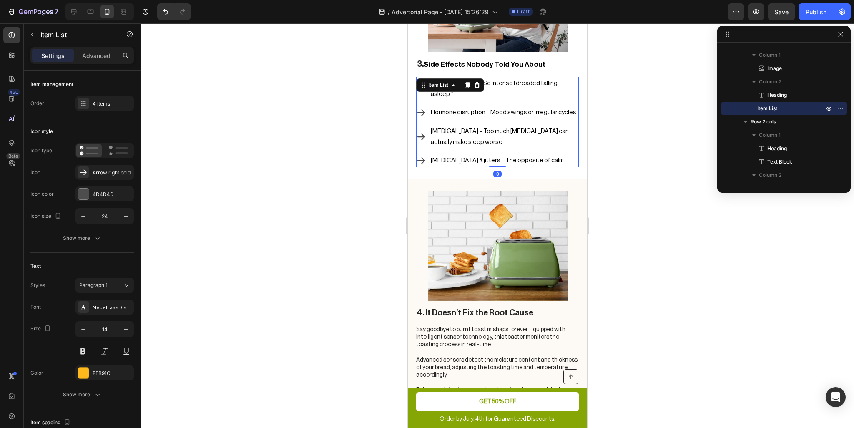
click at [568, 77] on div "Vivid nightmares – “So intense I dreaded falling asleep.” Hormone disruption – …" at bounding box center [497, 122] width 163 height 91
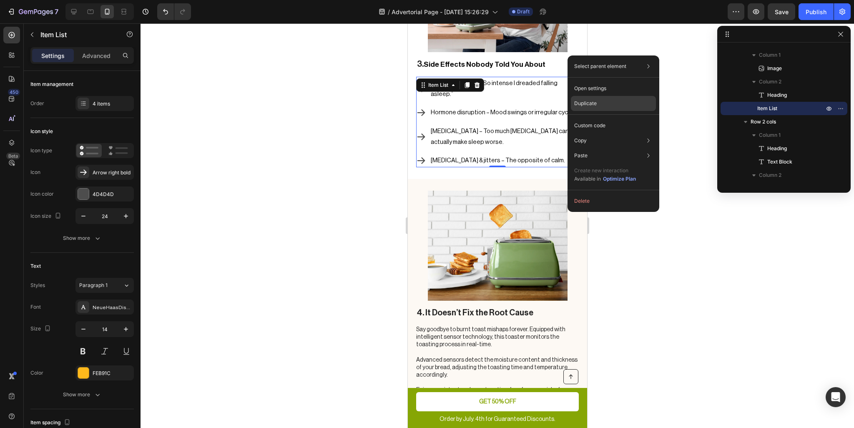
click at [596, 103] on p "Duplicate" at bounding box center [585, 104] width 23 height 8
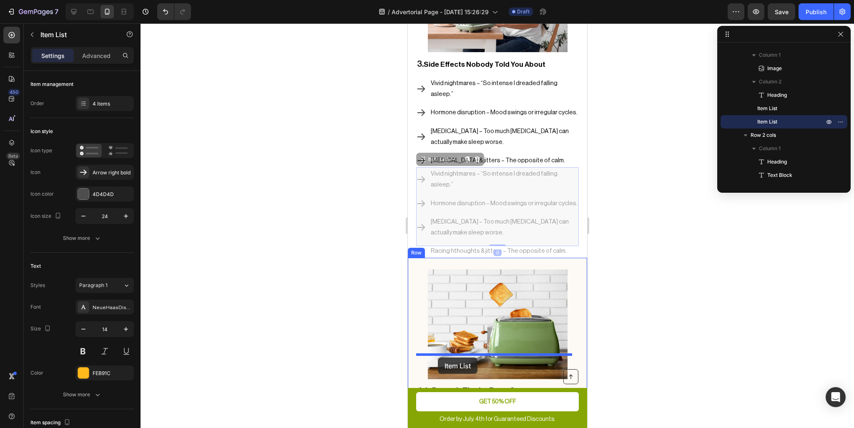
drag, startPoint x: 421, startPoint y: 136, endPoint x: 438, endPoint y: 357, distance: 222.5
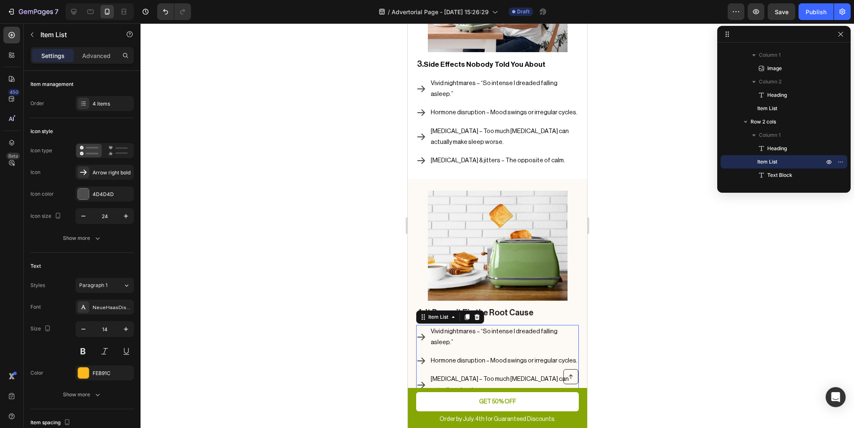
click at [449, 328] on span "Vivid nightmares – “So intense I dreaded falling asleep.”" at bounding box center [493, 336] width 127 height 17
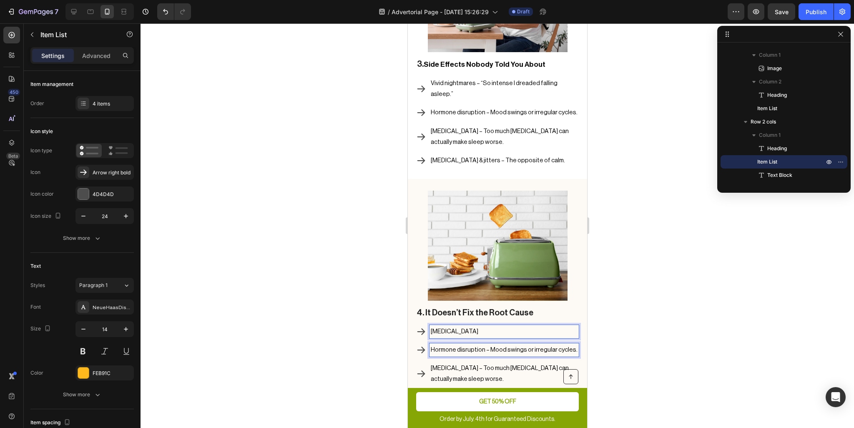
click at [465, 347] on span "Hormone disruption – Mood swings or irregular cycles." at bounding box center [503, 350] width 147 height 6
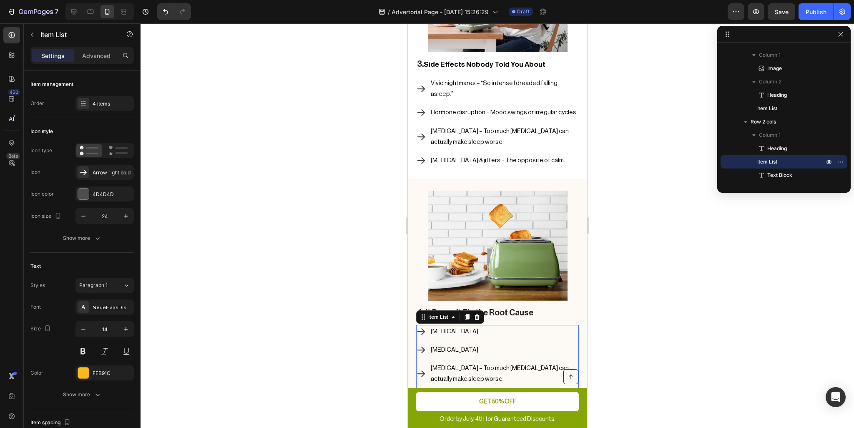
click at [453, 347] on span "[MEDICAL_DATA]" at bounding box center [454, 350] width 48 height 6
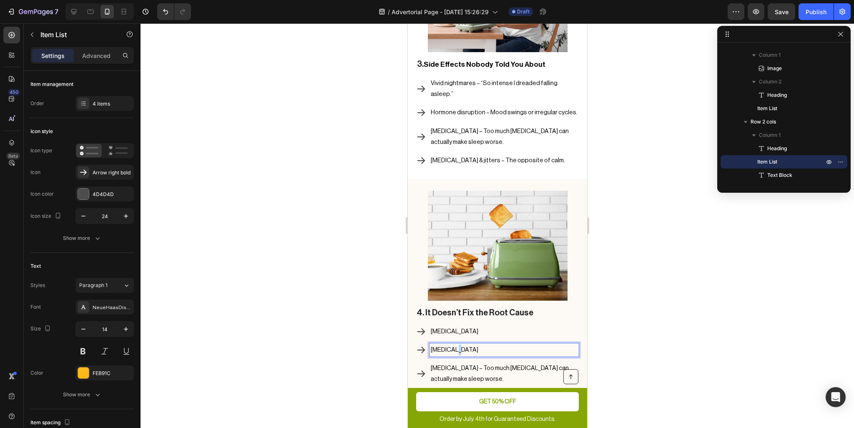
click at [453, 347] on span "[MEDICAL_DATA]" at bounding box center [454, 350] width 48 height 6
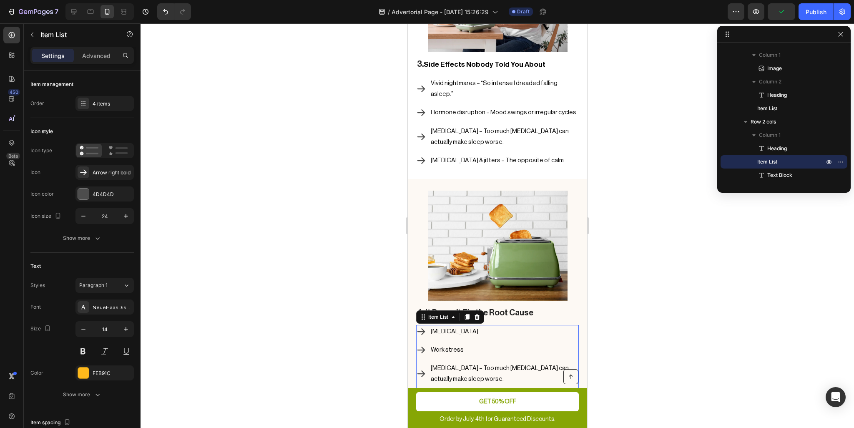
click at [452, 365] on span "Paradoxical insomnia – Too much melatonin can actually make sleep worse." at bounding box center [499, 373] width 138 height 17
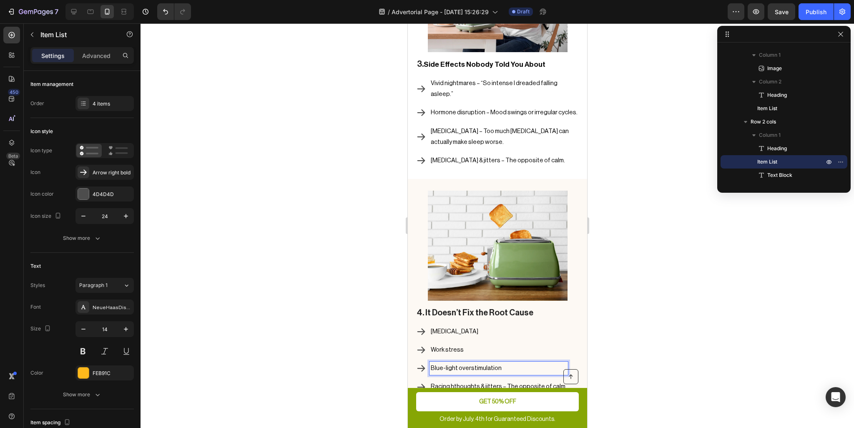
click at [469, 383] on span "Racing hthoughts & jitters – The opposite of calm." at bounding box center [498, 386] width 136 height 6
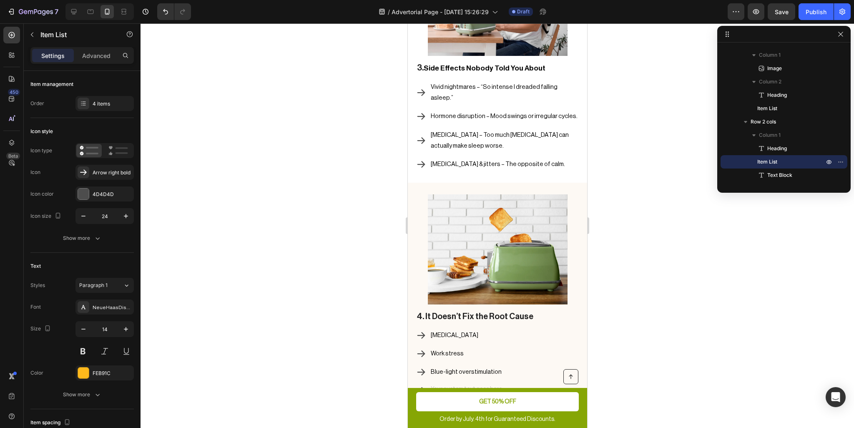
click at [417, 385] on icon at bounding box center [421, 390] width 10 height 10
click at [98, 108] on div "4 items" at bounding box center [104, 103] width 58 height 15
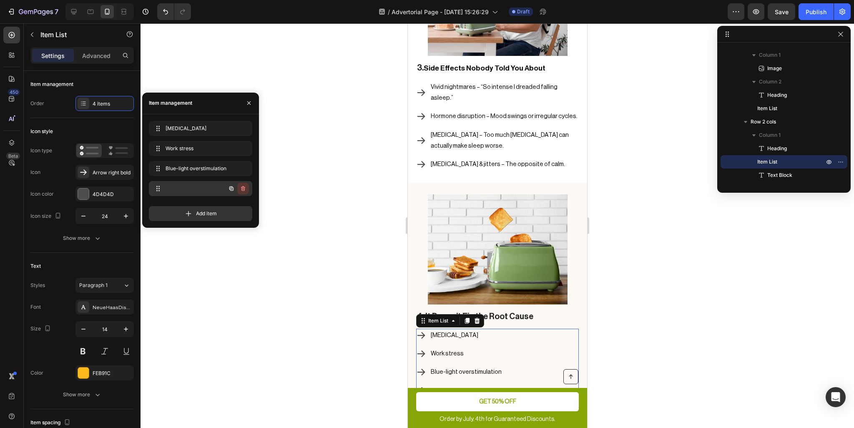
click at [244, 191] on icon "button" at bounding box center [243, 188] width 7 height 7
click at [244, 191] on div "Delete" at bounding box center [237, 189] width 15 height 8
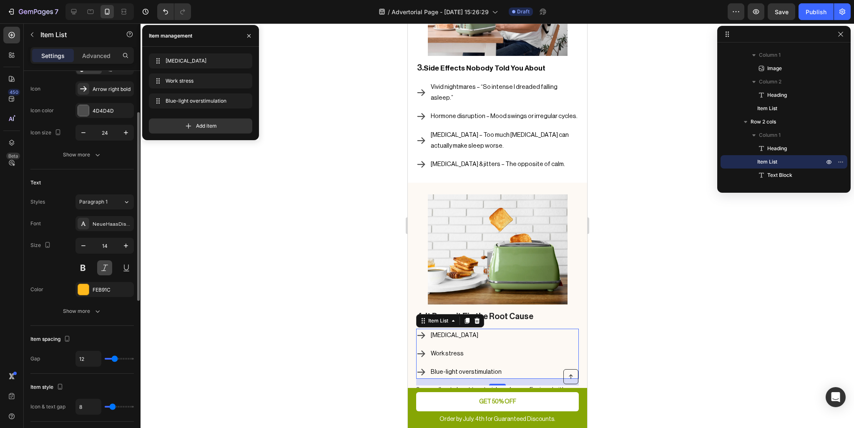
scroll to position [125, 0]
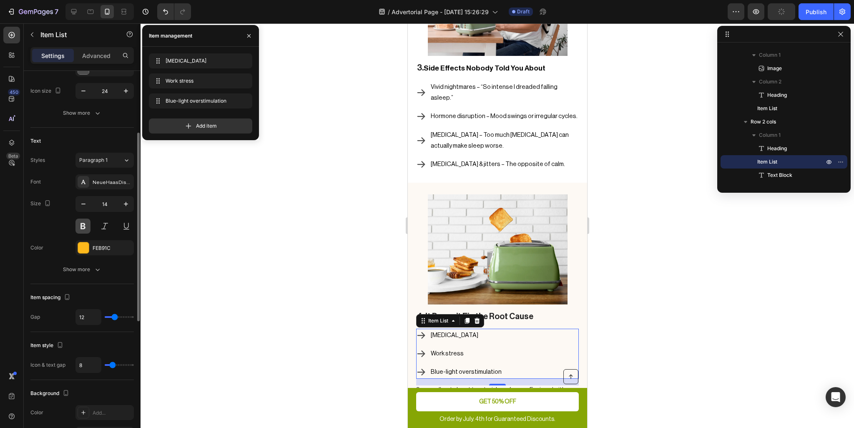
click at [85, 221] on button at bounding box center [82, 226] width 15 height 15
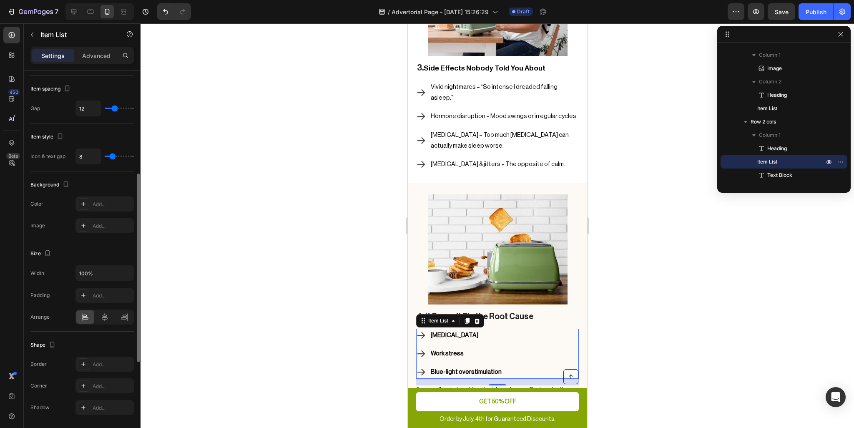
scroll to position [375, 0]
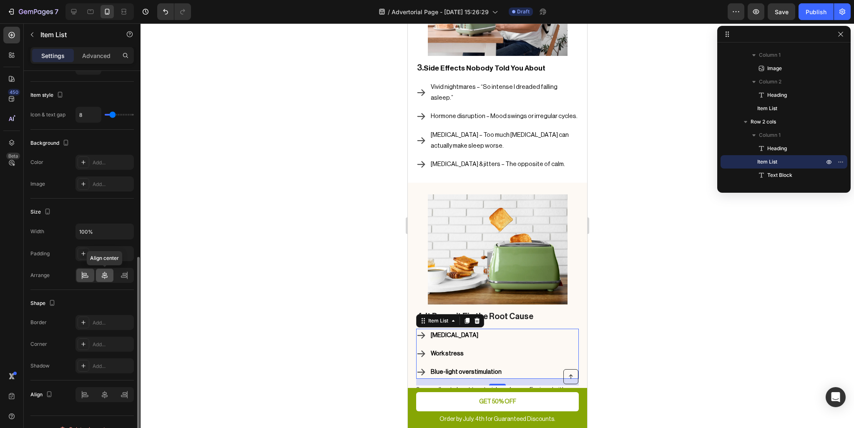
click at [103, 271] on icon at bounding box center [105, 275] width 8 height 8
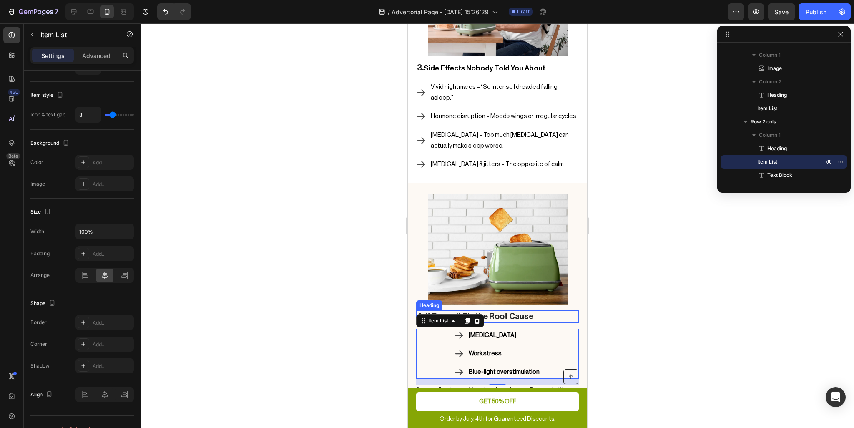
click at [518, 311] on p "4. It Doesn’t Fix the Root Cause" at bounding box center [497, 316] width 161 height 11
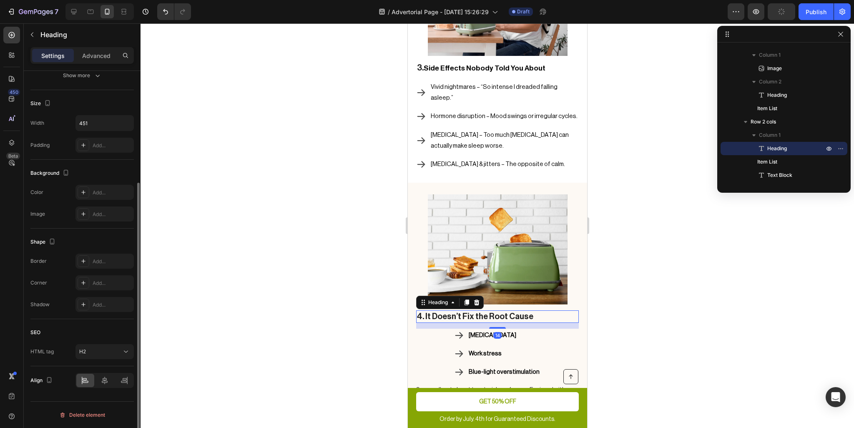
scroll to position [0, 0]
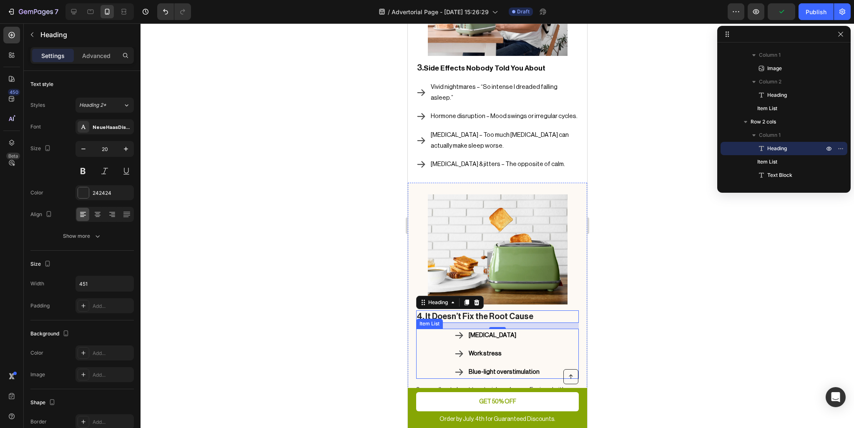
click at [504, 329] on div "Racing thoughts Work stress Blue-light overstimulation" at bounding box center [497, 354] width 87 height 50
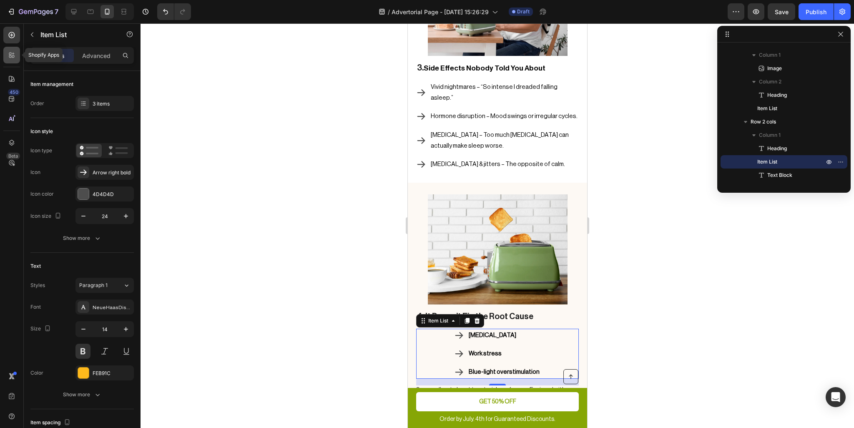
click at [8, 54] on icon at bounding box center [12, 55] width 8 height 8
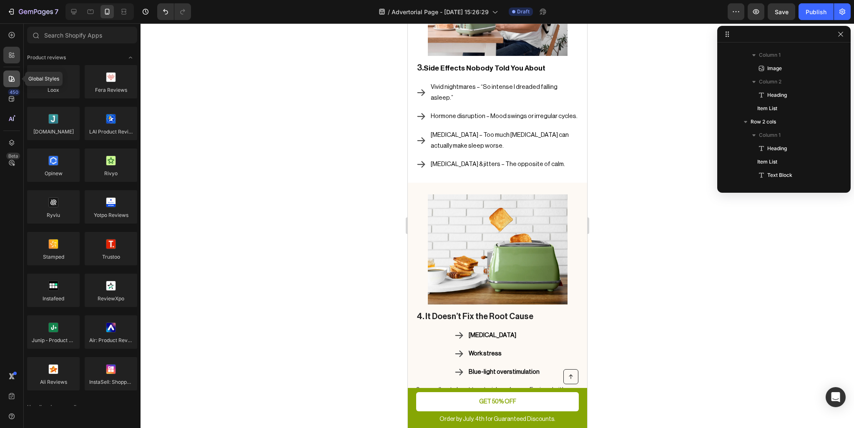
click at [14, 77] on icon at bounding box center [12, 79] width 8 height 8
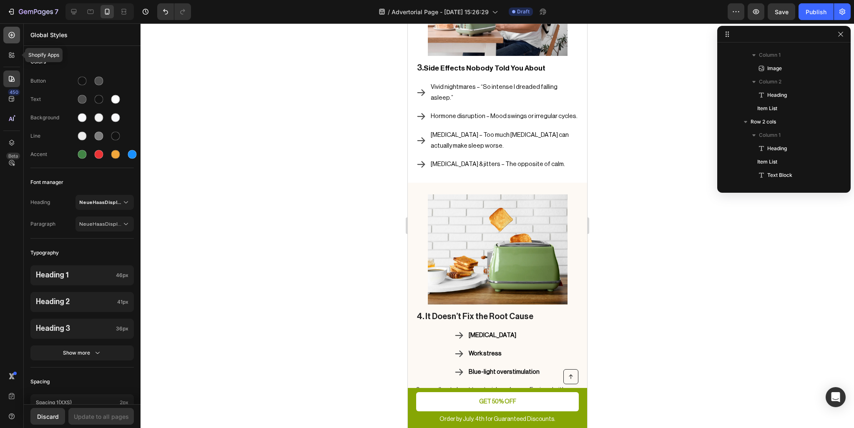
click at [14, 42] on div at bounding box center [11, 35] width 17 height 17
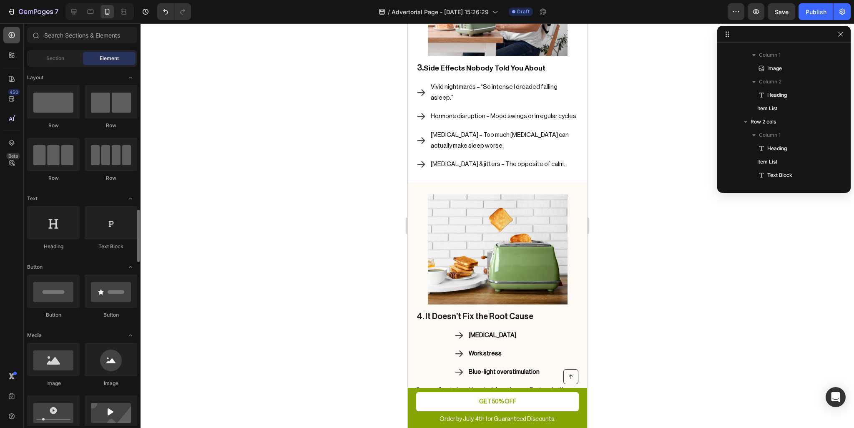
scroll to position [125, 0]
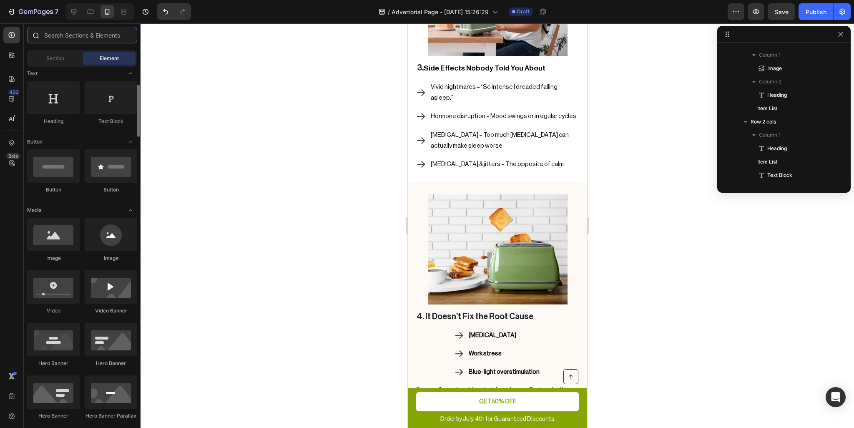
click at [72, 37] on input "text" at bounding box center [82, 35] width 110 height 17
drag, startPoint x: 516, startPoint y: 127, endPoint x: 465, endPoint y: 276, distance: 157.5
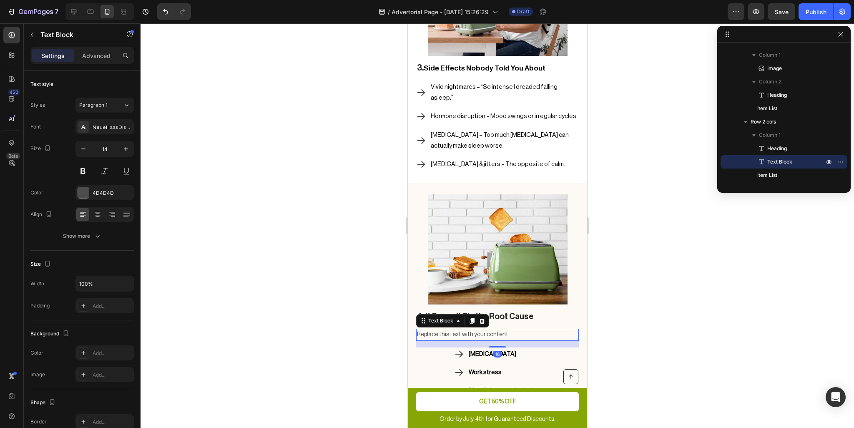
click at [465, 329] on div "Replace this text with your content" at bounding box center [497, 335] width 163 height 12
click at [465, 329] on p "Replace this text with your content" at bounding box center [497, 334] width 161 height 10
click at [644, 292] on div at bounding box center [498, 225] width 714 height 405
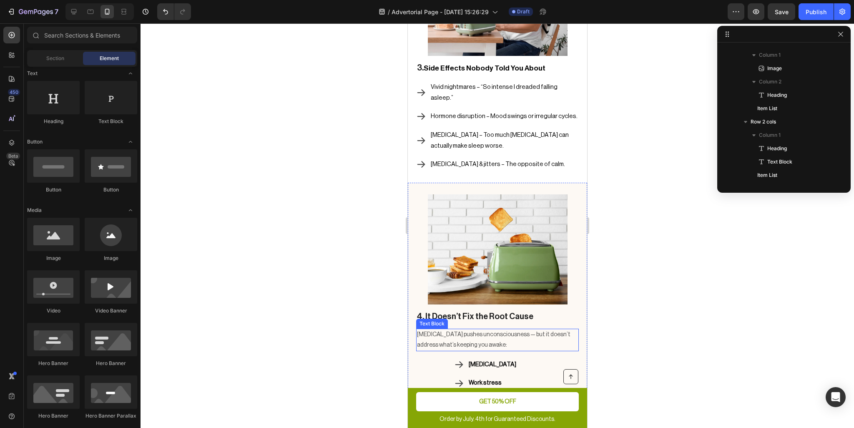
scroll to position [1101, 0]
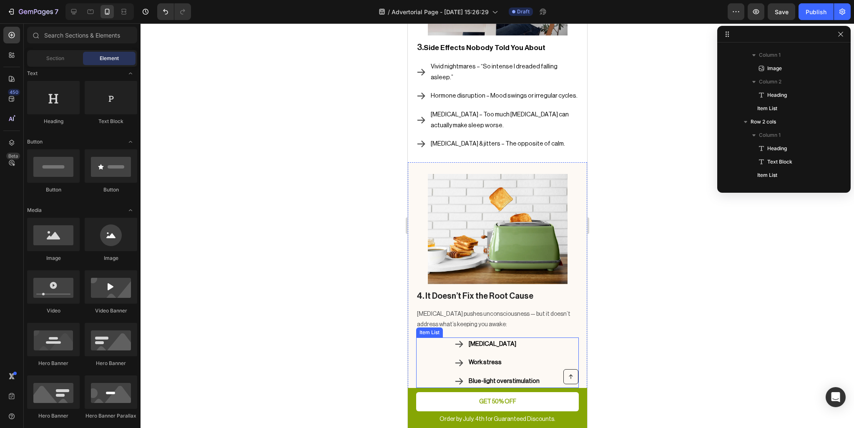
click at [489, 290] on div "4. It Doesn’t Fix the Root Cause Heading Melatonin pushes unconsciousness — but…" at bounding box center [497, 381] width 163 height 182
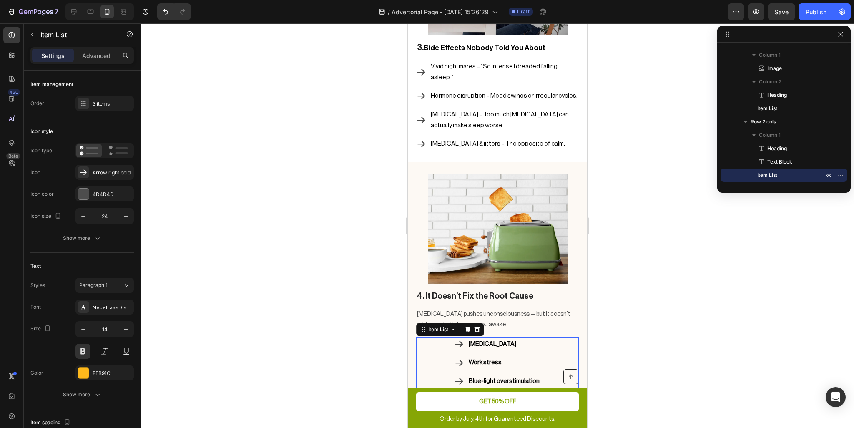
scroll to position [1164, 0]
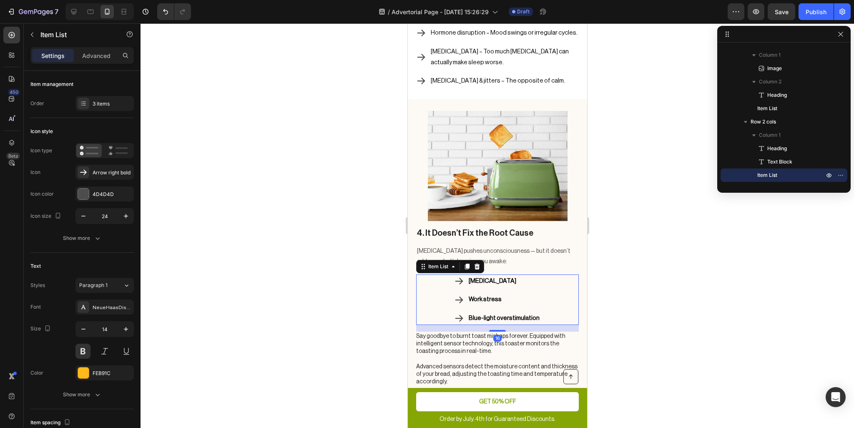
click at [457, 295] on icon at bounding box center [459, 300] width 10 height 10
click at [80, 215] on icon "button" at bounding box center [83, 216] width 8 height 8
click at [106, 217] on input "22" at bounding box center [105, 216] width 28 height 15
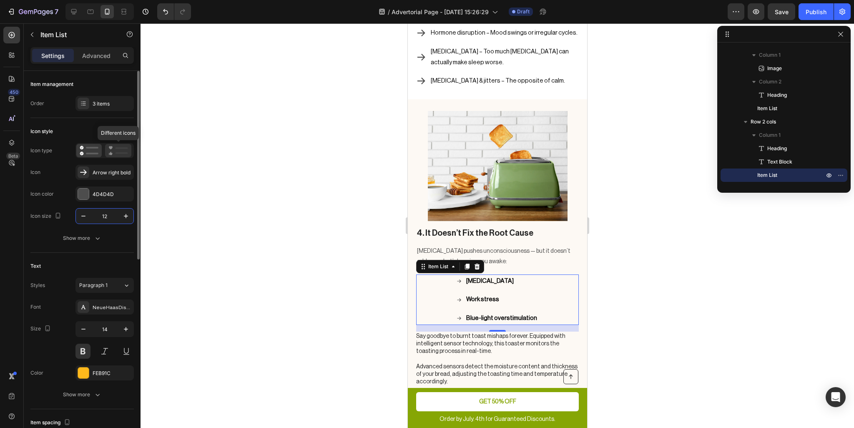
type input "12"
click at [115, 151] on icon at bounding box center [118, 151] width 20 height 10
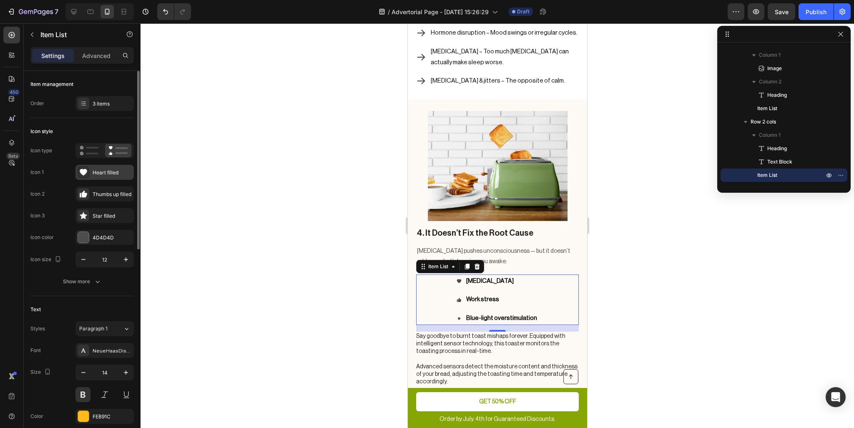
click at [98, 173] on div "Heart filled" at bounding box center [112, 173] width 39 height 8
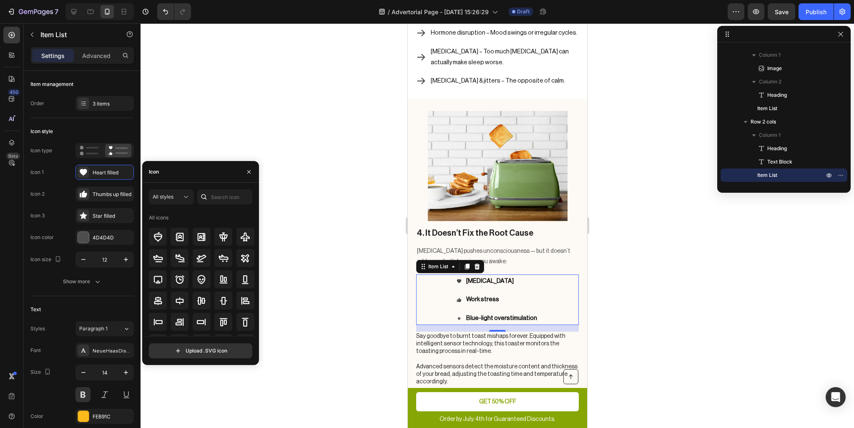
click at [162, 172] on div "Icon" at bounding box center [152, 171] width 20 height 21
click at [155, 172] on div "Icon" at bounding box center [154, 172] width 10 height 8
click at [224, 190] on input "text" at bounding box center [224, 196] width 55 height 15
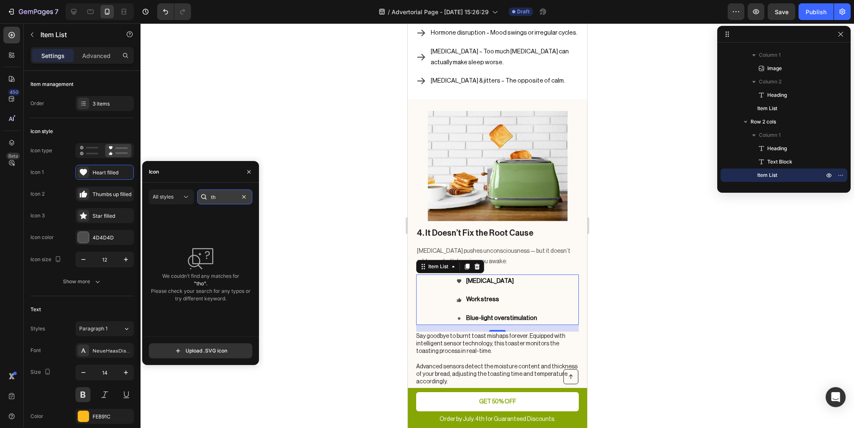
type input "t"
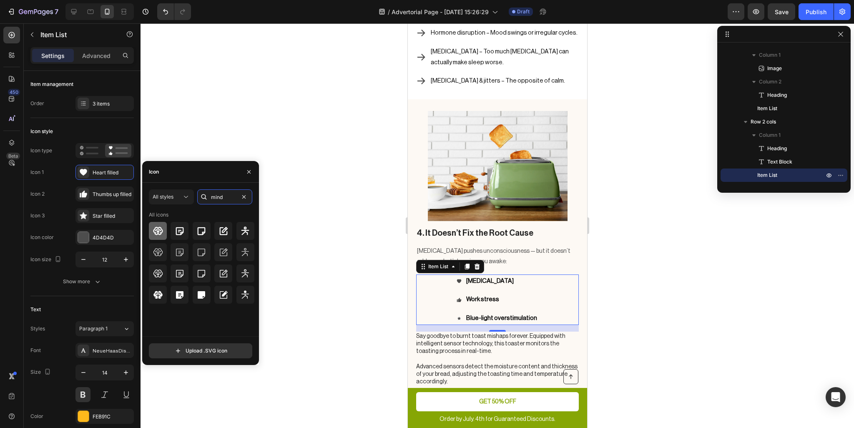
type input "mind"
click at [158, 227] on icon at bounding box center [158, 231] width 10 height 8
click at [122, 261] on icon "button" at bounding box center [126, 259] width 8 height 8
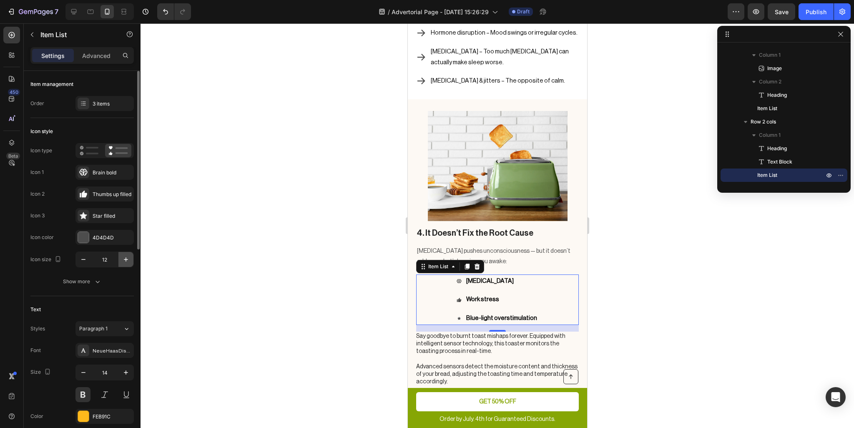
click at [122, 261] on icon "button" at bounding box center [126, 259] width 8 height 8
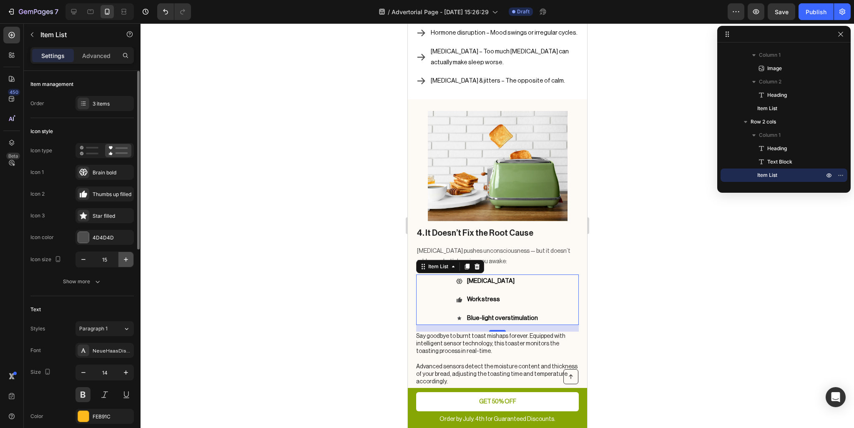
click at [122, 261] on icon "button" at bounding box center [126, 259] width 8 height 8
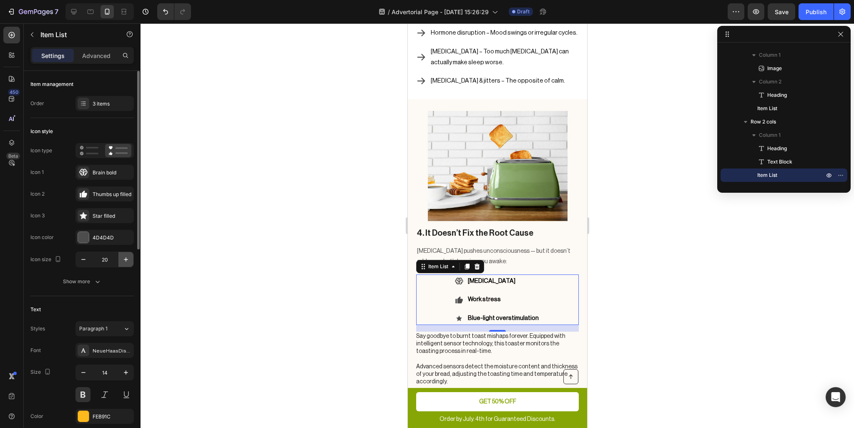
click at [122, 261] on icon "button" at bounding box center [126, 259] width 8 height 8
type input "24"
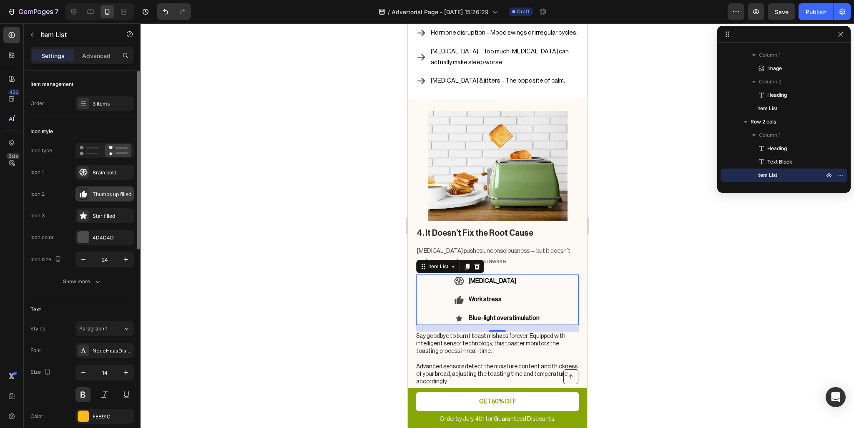
click at [100, 194] on div "Thumbs up filled" at bounding box center [112, 195] width 39 height 8
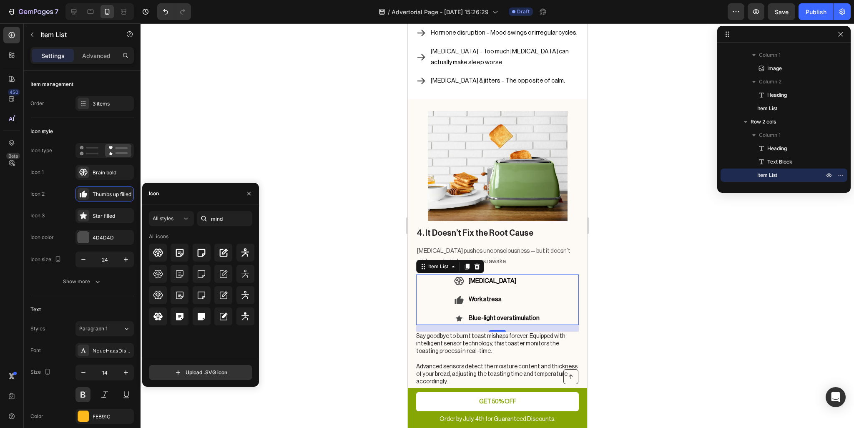
click at [179, 194] on div "Icon" at bounding box center [200, 194] width 117 height 22
click at [226, 217] on input "mind" at bounding box center [224, 218] width 55 height 15
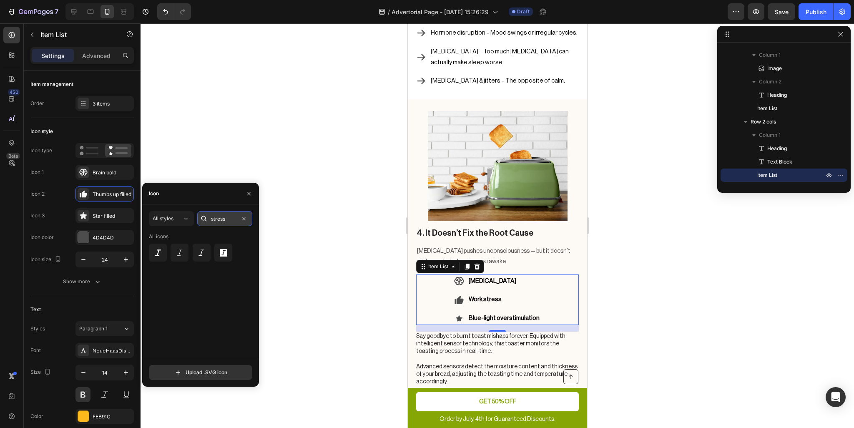
click at [227, 217] on input "stress" at bounding box center [224, 218] width 55 height 15
type input "t"
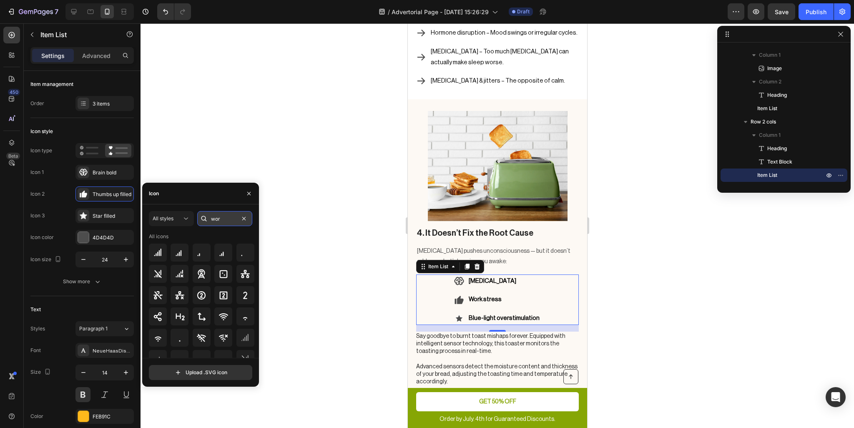
type input "work"
click at [224, 218] on input "work" at bounding box center [224, 218] width 55 height 15
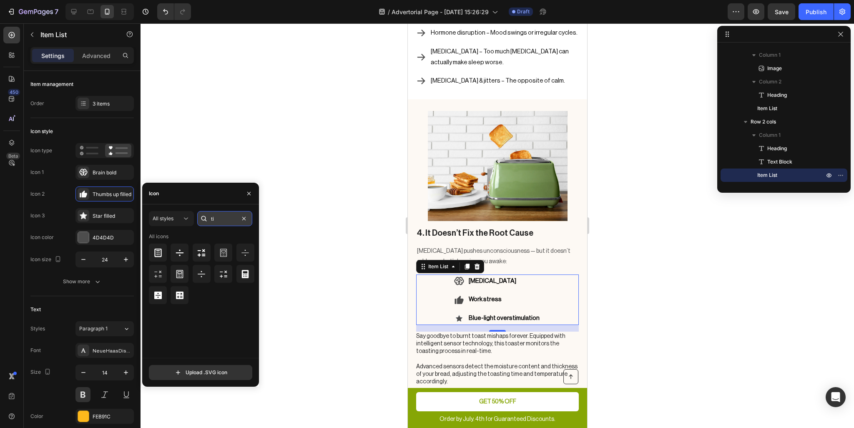
type input "t"
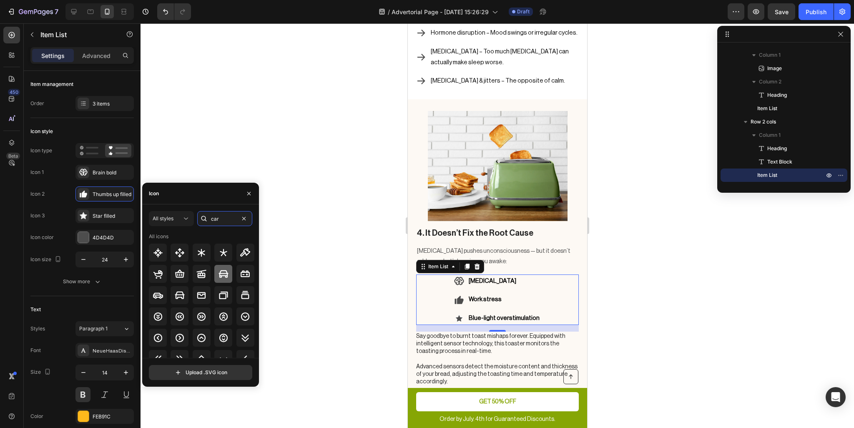
type input "car"
click at [219, 270] on icon at bounding box center [224, 274] width 10 height 10
click at [182, 295] on icon at bounding box center [180, 296] width 10 height 8
click at [107, 212] on div "Star filled" at bounding box center [112, 216] width 39 height 8
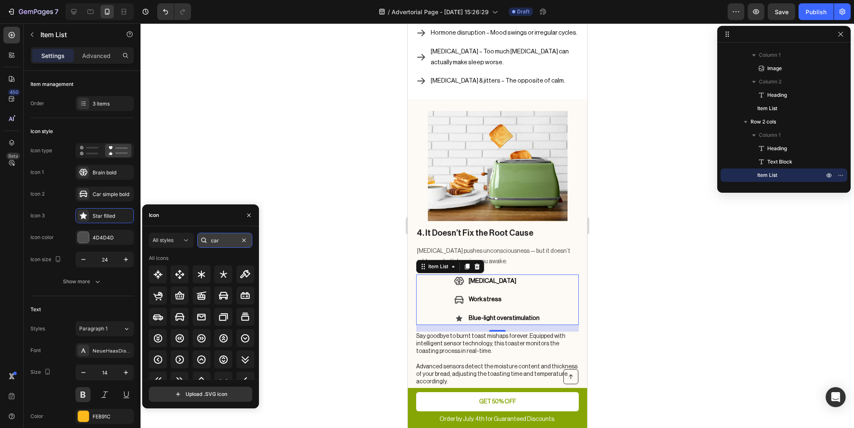
click at [222, 243] on input "car" at bounding box center [224, 240] width 55 height 15
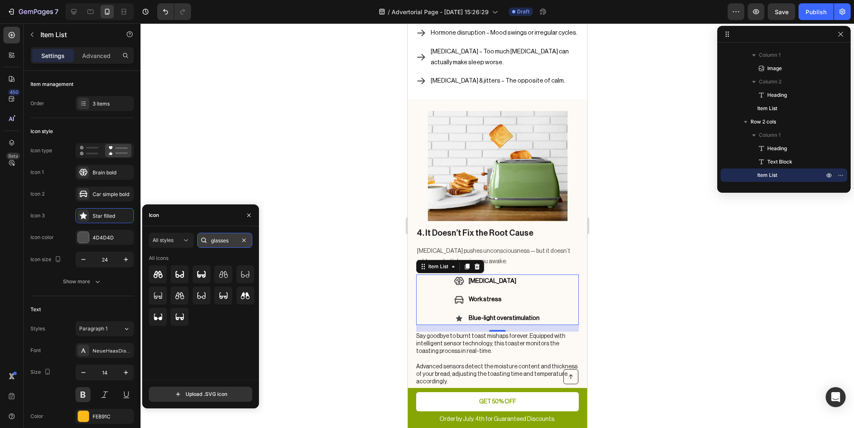
click at [229, 243] on input "glasses" at bounding box center [224, 240] width 55 height 15
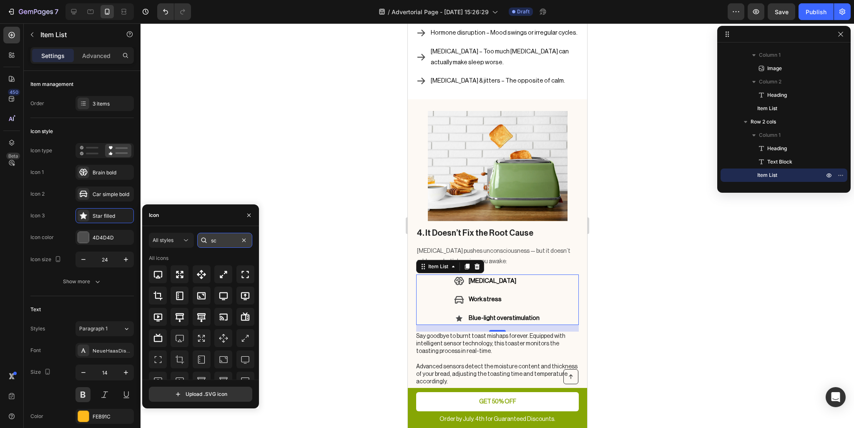
type input "s"
type input "phone"
click at [221, 315] on icon at bounding box center [224, 317] width 10 height 10
click at [205, 317] on icon at bounding box center [201, 317] width 10 height 10
click at [221, 314] on icon at bounding box center [224, 316] width 6 height 9
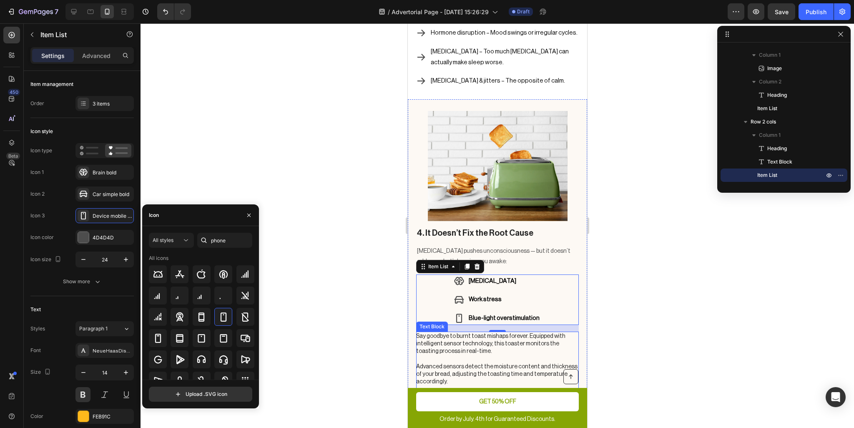
click at [451, 332] on p "Say goodbye to burnt toast mishaps forever. Equipped with intelligent sensor te…" at bounding box center [497, 370] width 162 height 76
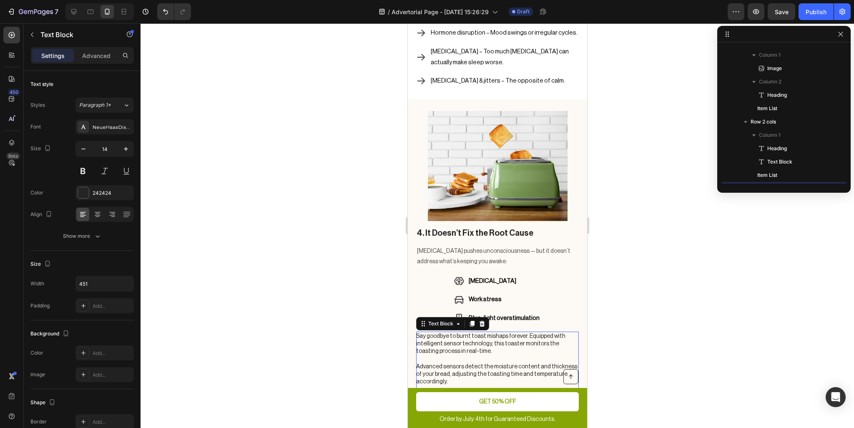
scroll to position [531, 0]
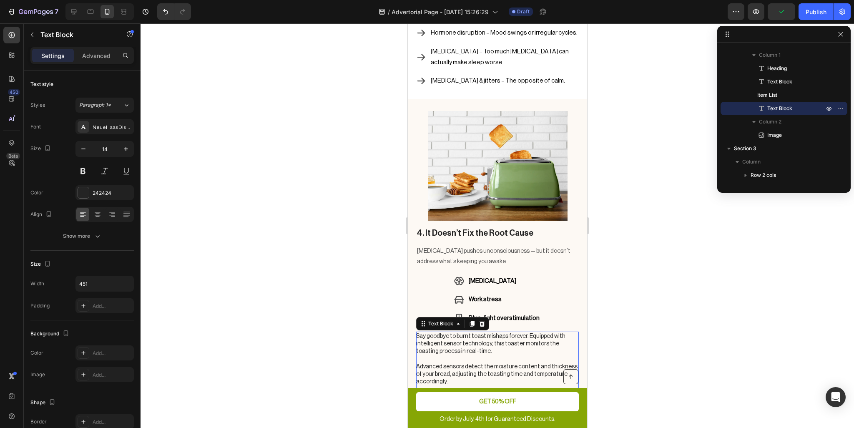
click at [509, 332] on p "Say goodbye to burnt toast mishaps forever. Equipped with intelligent sensor te…" at bounding box center [497, 370] width 162 height 76
click at [514, 350] on p "Say goodbye to burnt toast mishaps forever. Equipped with intelligent sensor te…" at bounding box center [497, 370] width 162 height 76
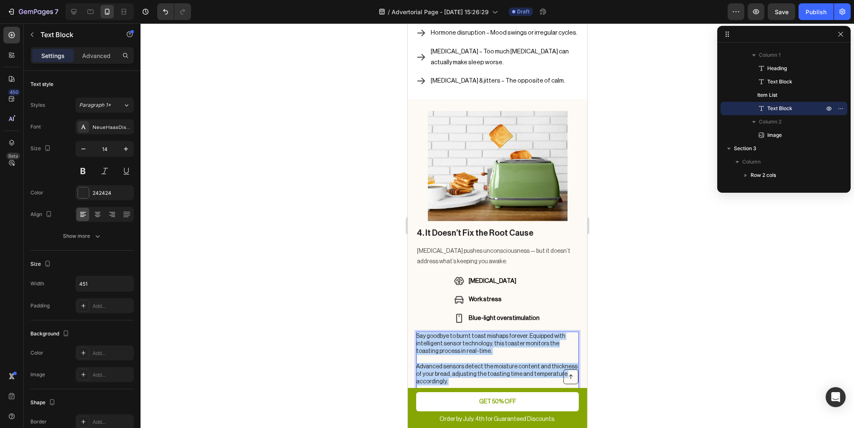
drag, startPoint x: 507, startPoint y: 353, endPoint x: 390, endPoint y: 269, distance: 144.7
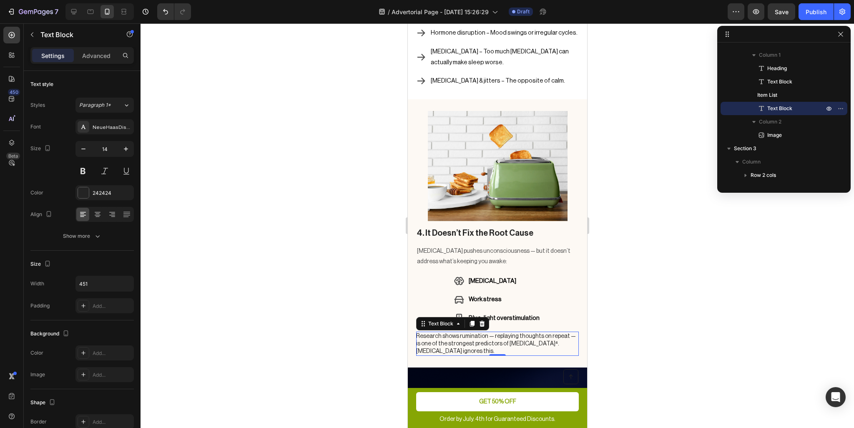
click at [659, 292] on div at bounding box center [498, 225] width 714 height 405
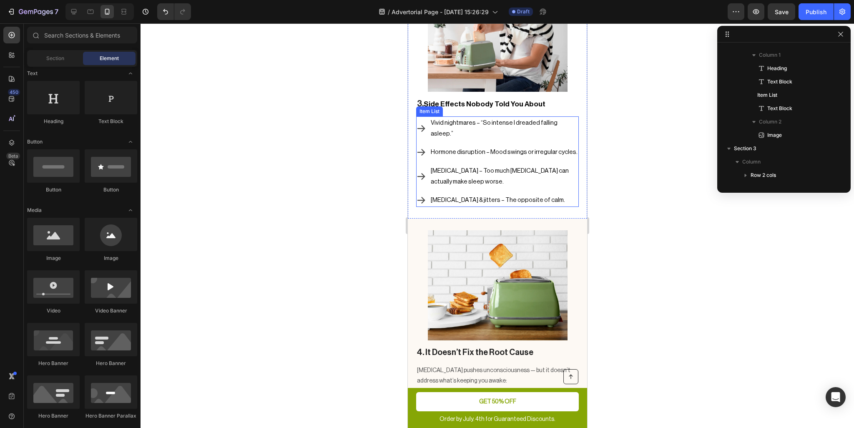
scroll to position [997, 0]
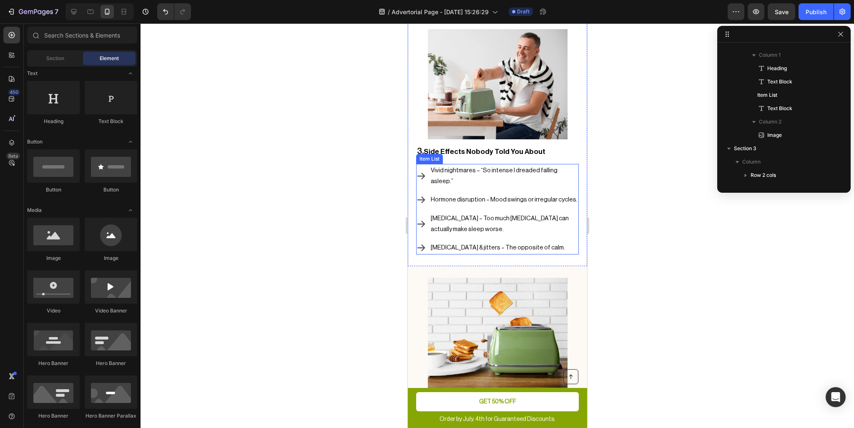
click at [422, 173] on icon at bounding box center [421, 176] width 8 height 7
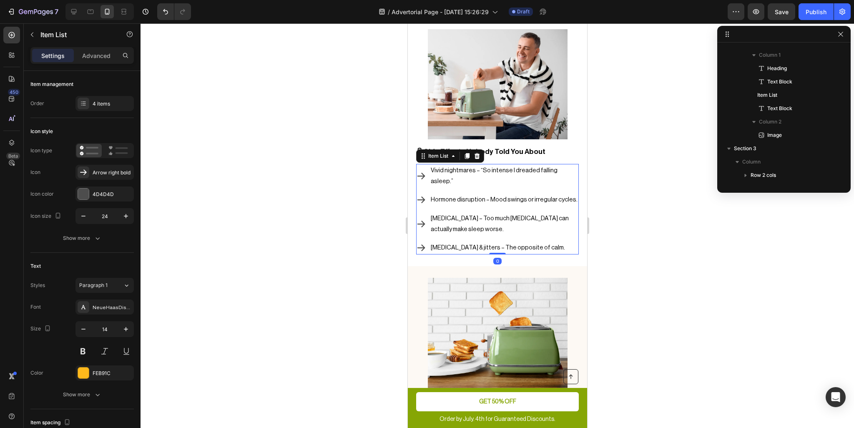
scroll to position [451, 0]
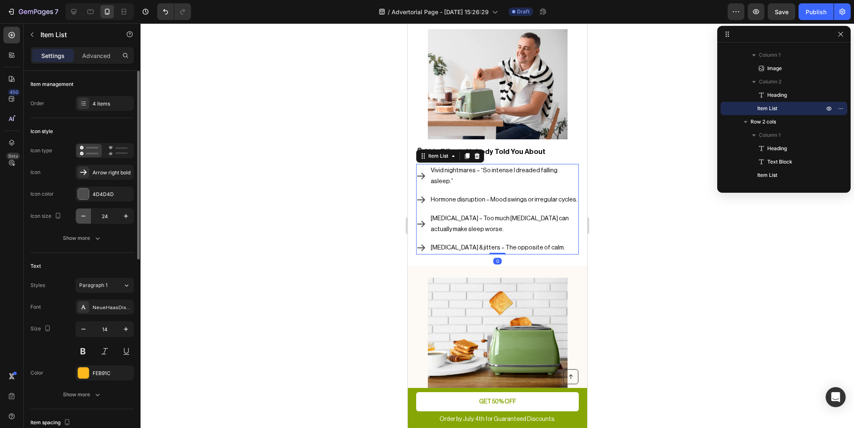
click at [84, 217] on icon "button" at bounding box center [83, 216] width 8 height 8
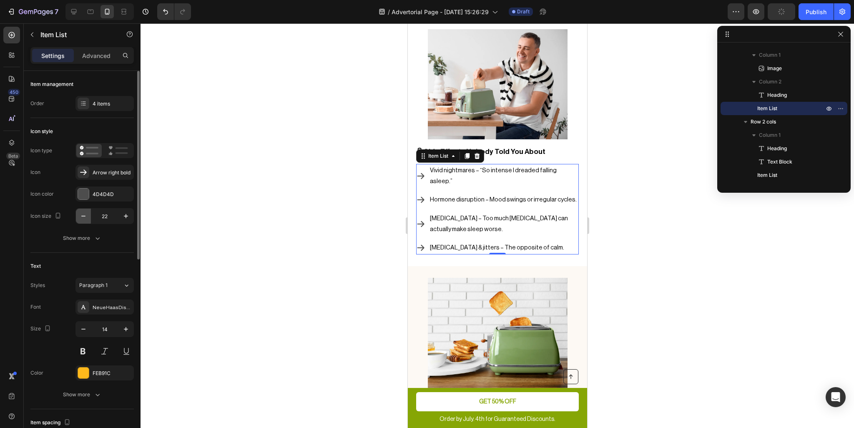
click at [84, 217] on icon "button" at bounding box center [83, 216] width 8 height 8
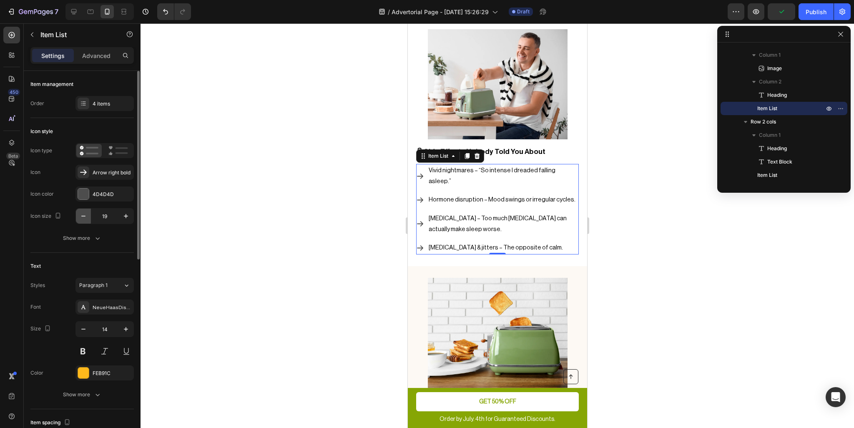
click at [84, 217] on icon "button" at bounding box center [83, 216] width 8 height 8
type input "16"
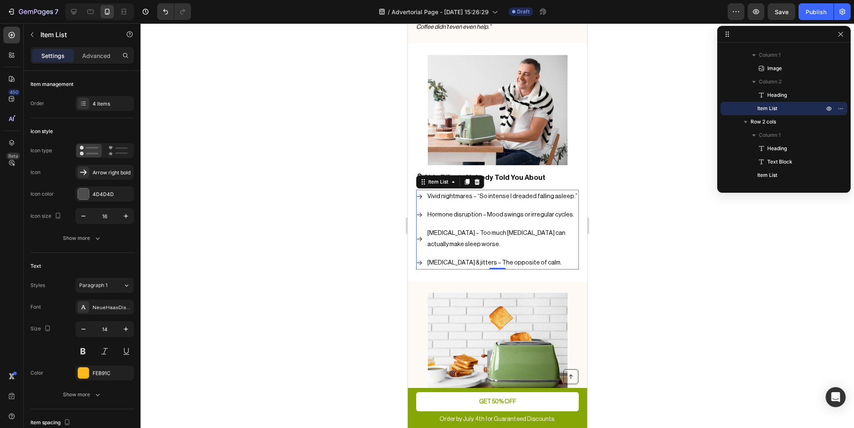
scroll to position [956, 0]
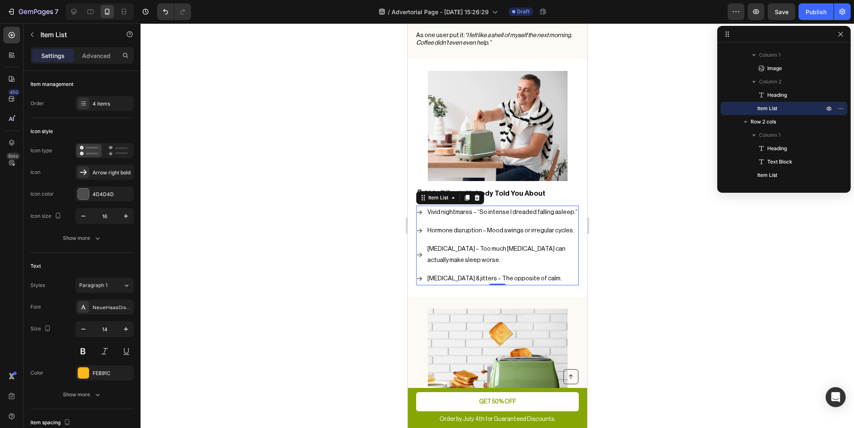
click at [623, 139] on div at bounding box center [498, 225] width 714 height 405
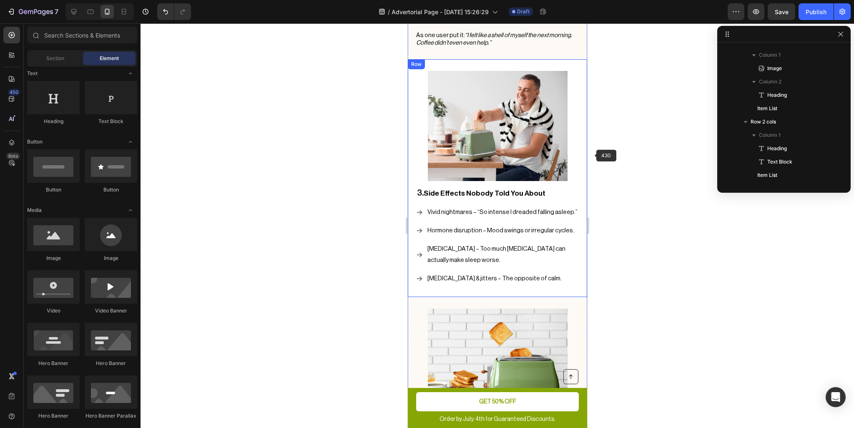
click at [507, 209] on span "Vivid nightmares – “So intense I dreaded falling asleep.”" at bounding box center [502, 212] width 150 height 6
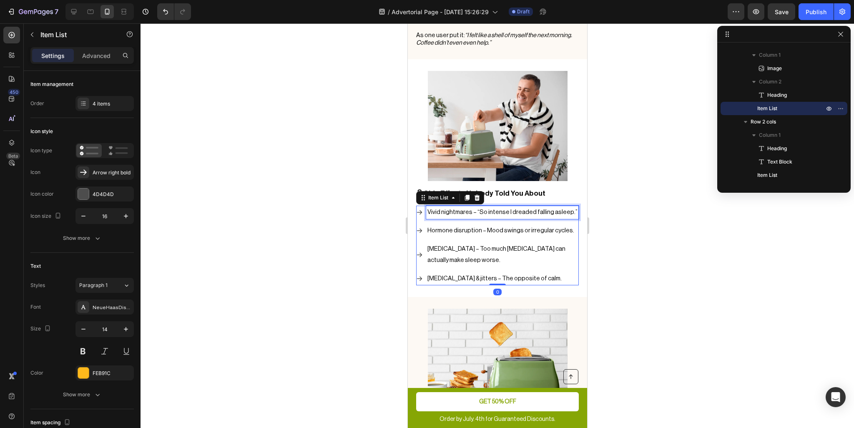
click at [464, 209] on span "Vivid nightmares – “So intense I dreaded falling asleep.”" at bounding box center [502, 212] width 150 height 6
drag, startPoint x: 468, startPoint y: 175, endPoint x: 394, endPoint y: 168, distance: 74.2
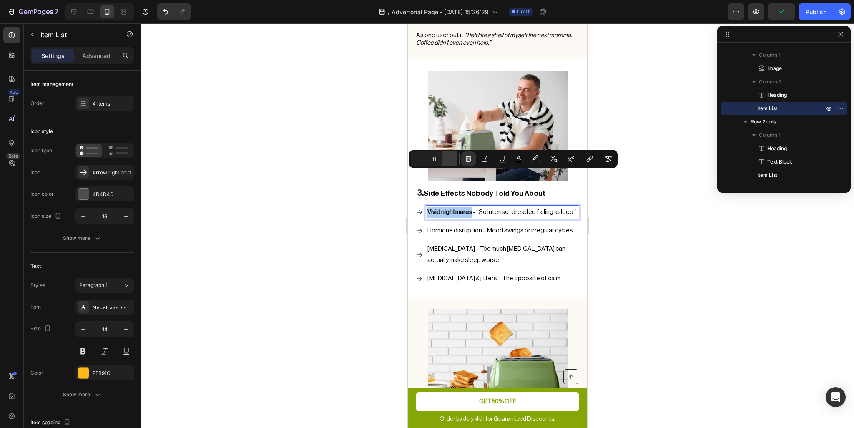
click at [450, 157] on icon "Editor contextual toolbar" at bounding box center [450, 159] width 8 height 8
click at [419, 159] on icon "Editor contextual toolbar" at bounding box center [418, 158] width 5 height 0
type input "11"
click at [479, 227] on span "Hormone disruption – Mood swings or irregular cycles." at bounding box center [500, 230] width 147 height 6
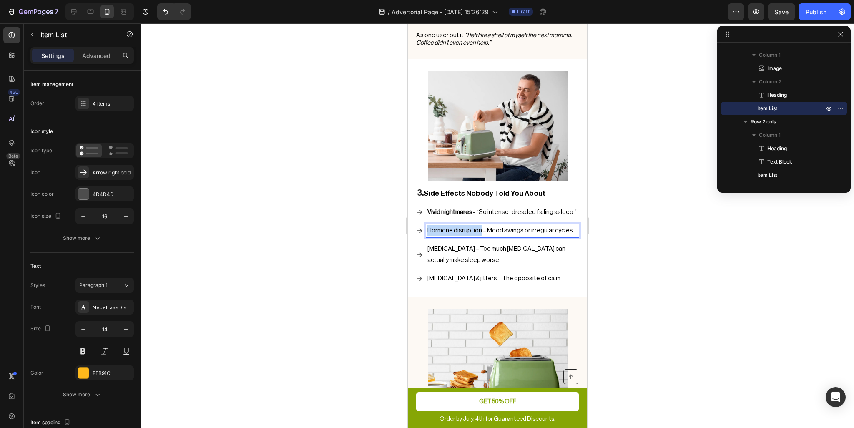
drag, startPoint x: 477, startPoint y: 194, endPoint x: 416, endPoint y: 187, distance: 61.7
click at [416, 224] on div "Hormone disruption – Mood swings or irregular cycles." at bounding box center [497, 230] width 163 height 13
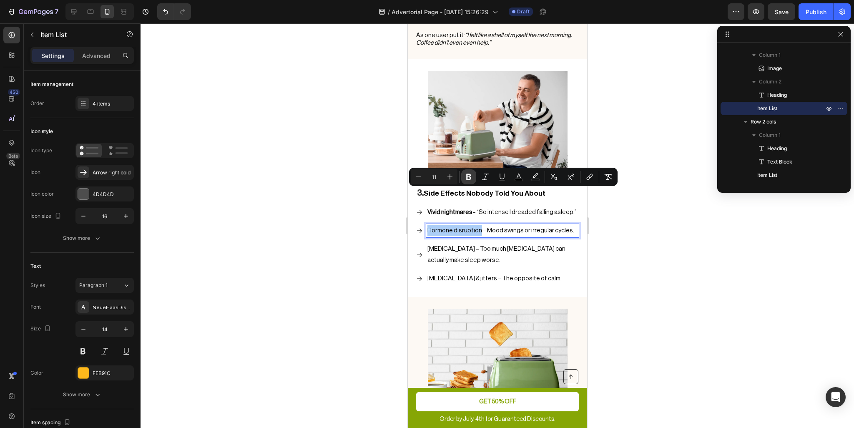
click at [467, 175] on icon "Editor contextual toolbar" at bounding box center [468, 177] width 5 height 6
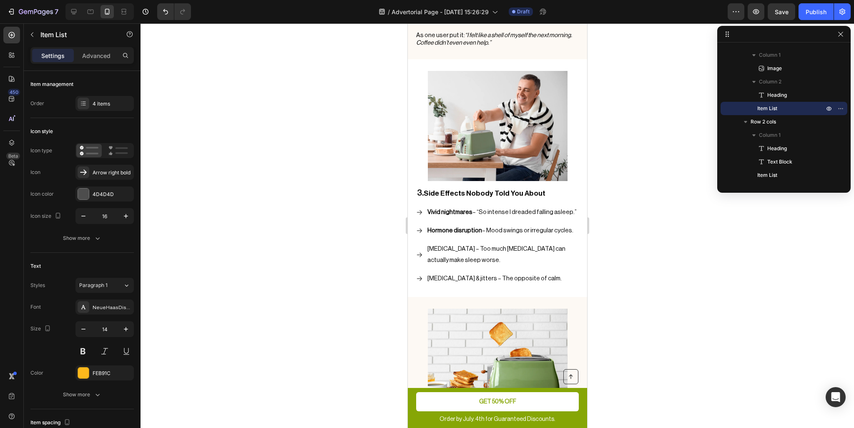
click at [473, 246] on span "Paradoxical insomnia – Too much melatonin can actually make sleep worse." at bounding box center [496, 254] width 138 height 17
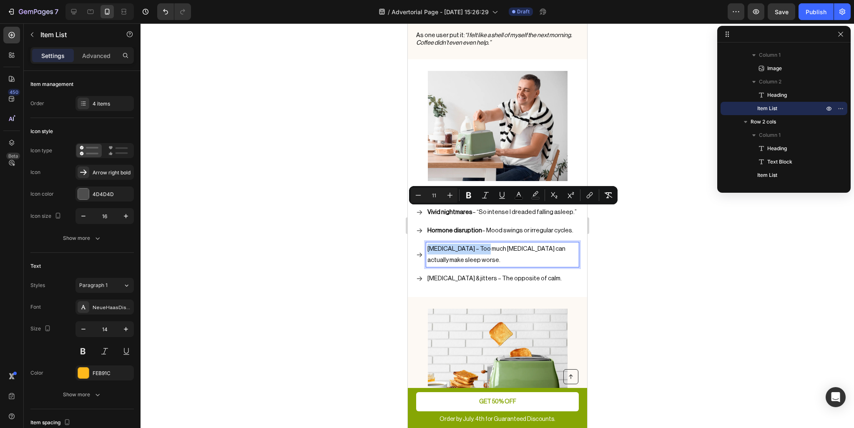
drag, startPoint x: 480, startPoint y: 211, endPoint x: 421, endPoint y: 206, distance: 59.4
click at [421, 242] on div "Paradoxical insomnia – Too much melatonin can actually make sleep worse." at bounding box center [497, 254] width 163 height 24
click at [474, 196] on button "Bold" at bounding box center [468, 195] width 15 height 15
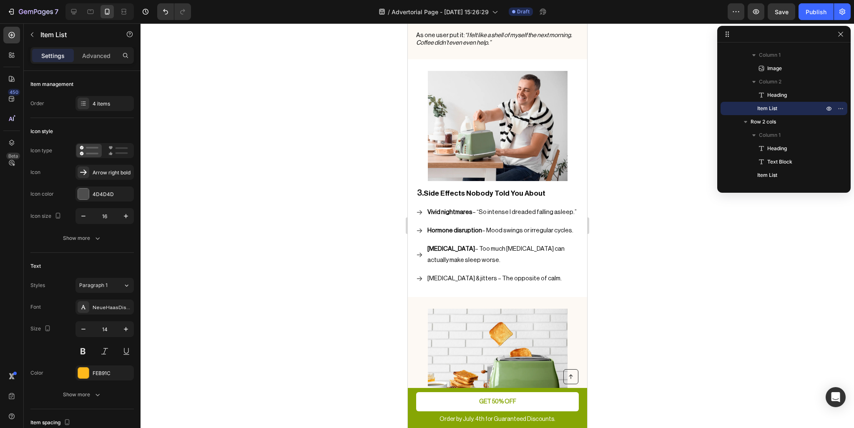
click at [474, 275] on span "Racing thoughts & jitters – The opposite of calm." at bounding box center [494, 278] width 134 height 6
drag, startPoint x: 488, startPoint y: 239, endPoint x: 425, endPoint y: 236, distance: 62.6
click at [425, 272] on div "Racing thoughts & jitters – The opposite of calm." at bounding box center [497, 278] width 163 height 13
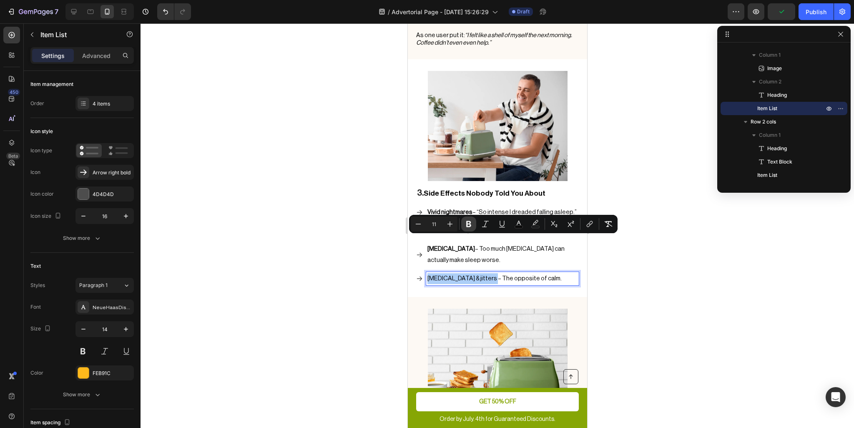
click at [470, 224] on icon "Editor contextual toolbar" at bounding box center [468, 224] width 5 height 6
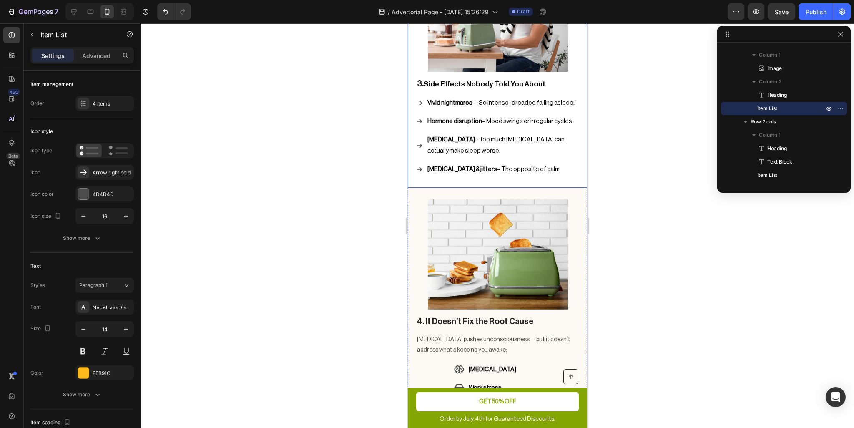
scroll to position [1039, 0]
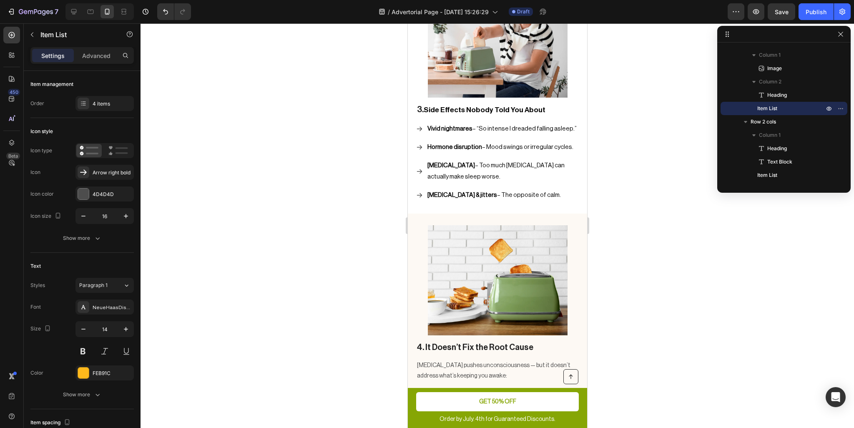
click at [458, 192] on strong "Racing thoughts & jitters" at bounding box center [462, 195] width 70 height 6
click at [463, 192] on strong "Racing thoughts & jitters" at bounding box center [462, 195] width 70 height 6
drag, startPoint x: 468, startPoint y: 157, endPoint x: 446, endPoint y: 162, distance: 22.7
click at [446, 190] on p "Racing thoughts & jitters – The opposite of calm." at bounding box center [502, 195] width 150 height 11
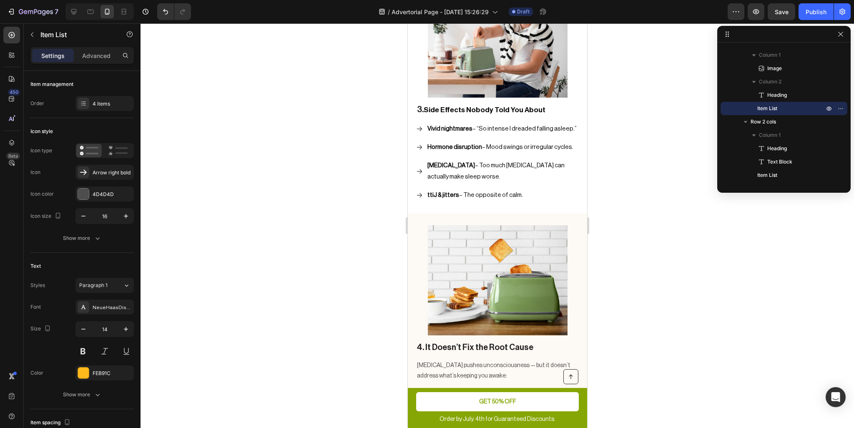
click at [506, 192] on span "ttiJ & jitters – The opposite of calm." at bounding box center [475, 195] width 96 height 6
click at [448, 192] on strong "ttiJ & jitters" at bounding box center [443, 195] width 32 height 6
drag, startPoint x: 454, startPoint y: 156, endPoint x: 384, endPoint y: 157, distance: 70.1
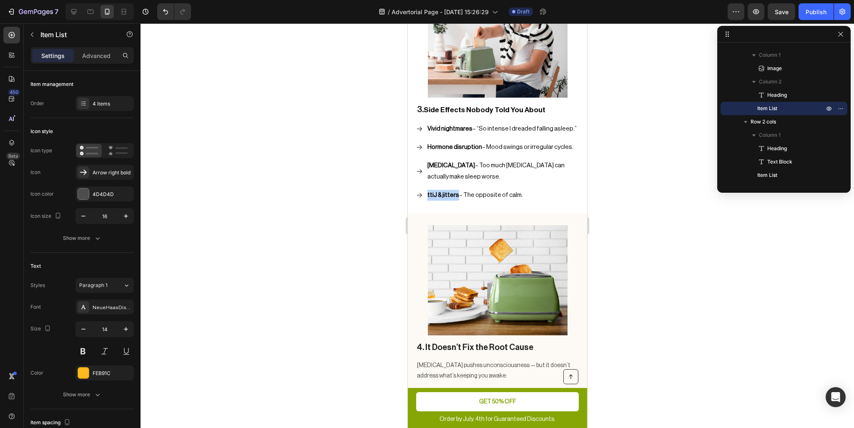
click at [780, 11] on span "Save" at bounding box center [782, 11] width 14 height 7
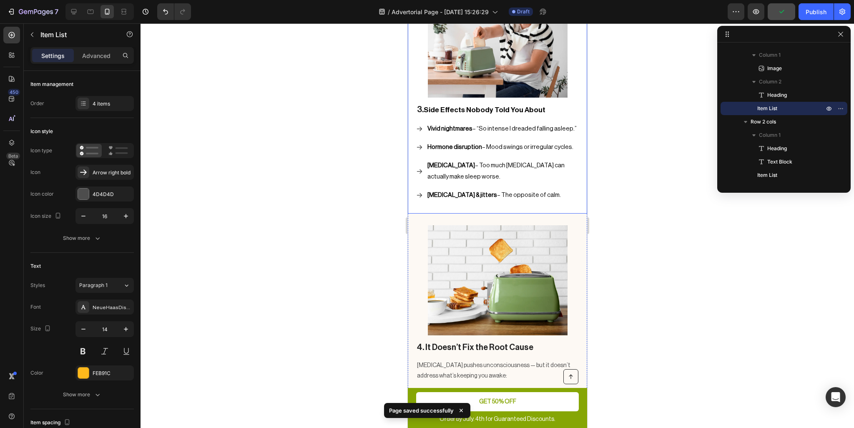
click at [466, 192] on strong "Racing thoughts & jitters" at bounding box center [462, 195] width 70 height 6
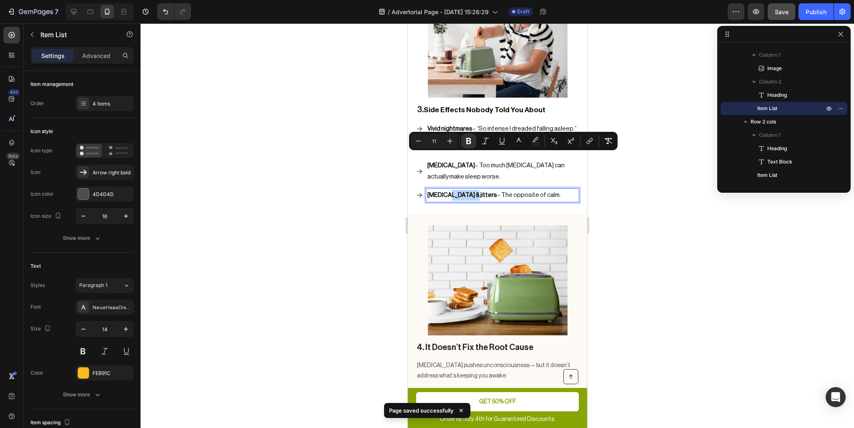
click at [487, 192] on strong "Racing thoughts & jitters" at bounding box center [462, 195] width 70 height 6
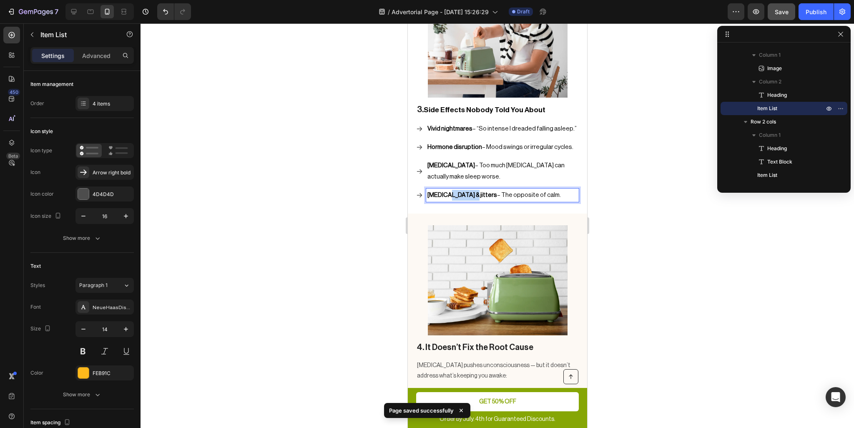
drag, startPoint x: 488, startPoint y: 158, endPoint x: 421, endPoint y: 155, distance: 67.6
click at [421, 189] on div "Racing thoughts & jitters – The opposite of calm." at bounding box center [497, 195] width 163 height 13
drag, startPoint x: 483, startPoint y: 159, endPoint x: 420, endPoint y: 153, distance: 63.7
click at [420, 189] on div "Jitters & Restlessness – The opposite of calm." at bounding box center [497, 195] width 163 height 13
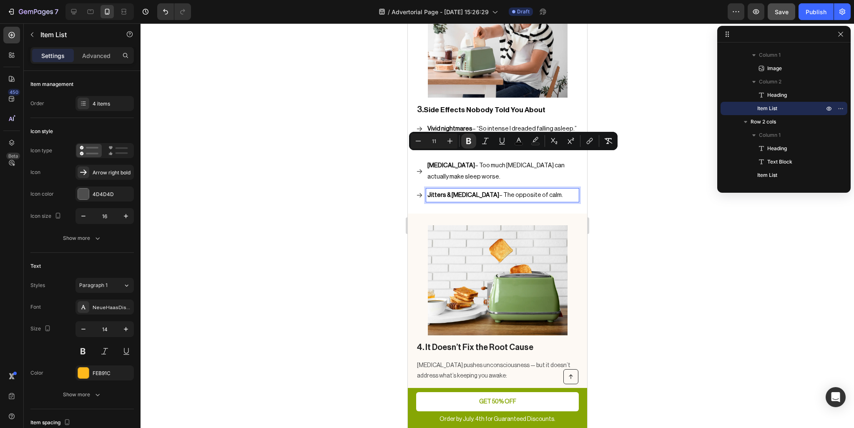
click at [468, 190] on p "Jitters & Restlessness – The opposite of calm." at bounding box center [502, 195] width 150 height 11
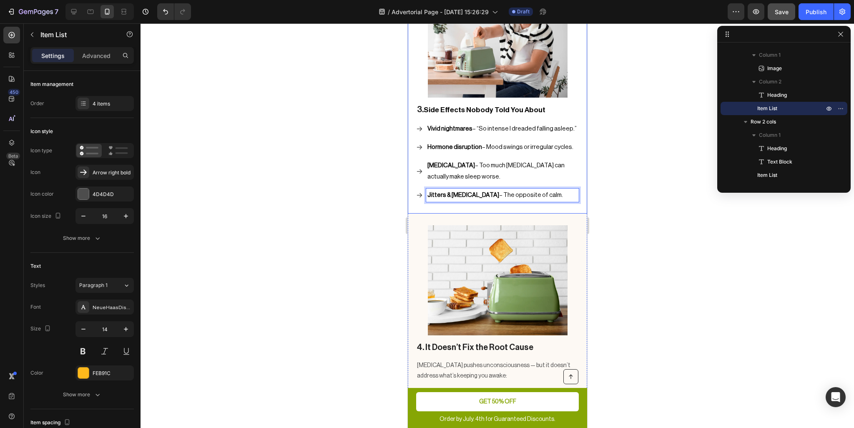
click at [519, 174] on div "Image 3. Side Effects Nobody Told You About Heading Vivid nightmares – “So inte…" at bounding box center [496, 95] width 179 height 238
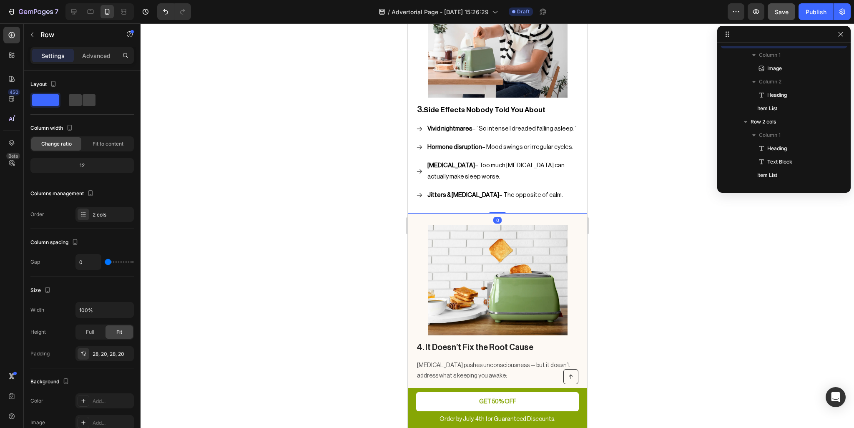
scroll to position [385, 0]
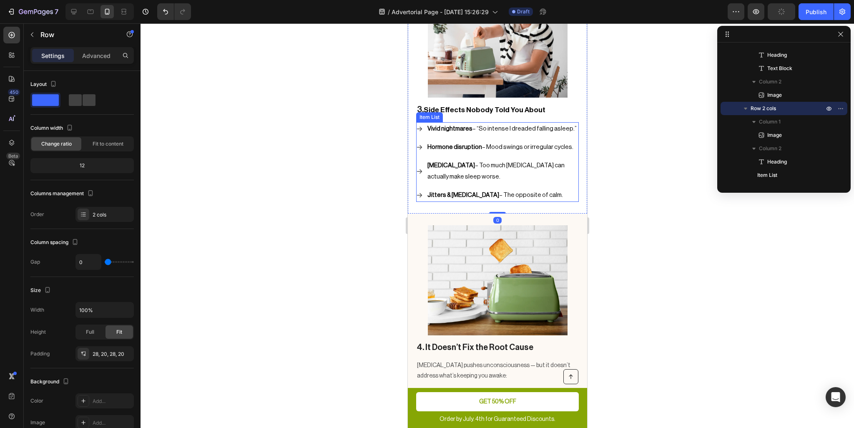
click at [504, 159] on div "Paradoxical insomnia – Too much melatonin can actually make sleep worse." at bounding box center [502, 171] width 153 height 24
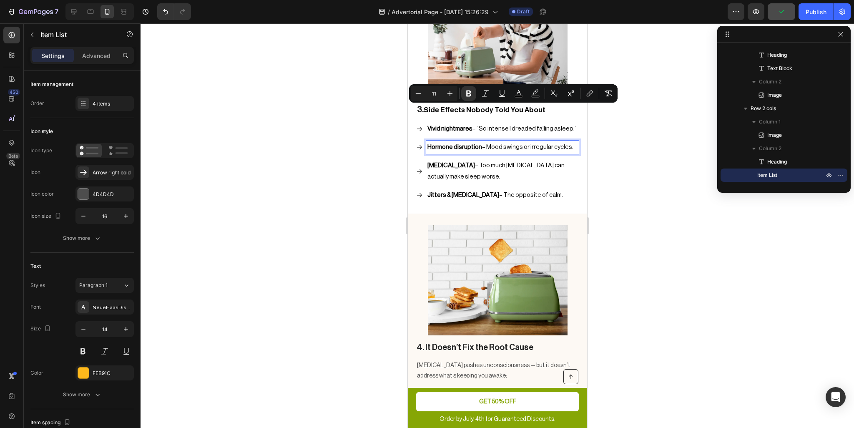
click at [469, 144] on strong "Hormone disruption" at bounding box center [454, 147] width 55 height 6
drag, startPoint x: 478, startPoint y: 110, endPoint x: 421, endPoint y: 113, distance: 56.8
click at [421, 141] on div "Hormone disruption – Mood swings or irregular cycles." at bounding box center [497, 147] width 163 height 13
click at [474, 160] on p "Paradoxical insomnia – Too much melatonin can actually make sleep worse." at bounding box center [502, 171] width 150 height 22
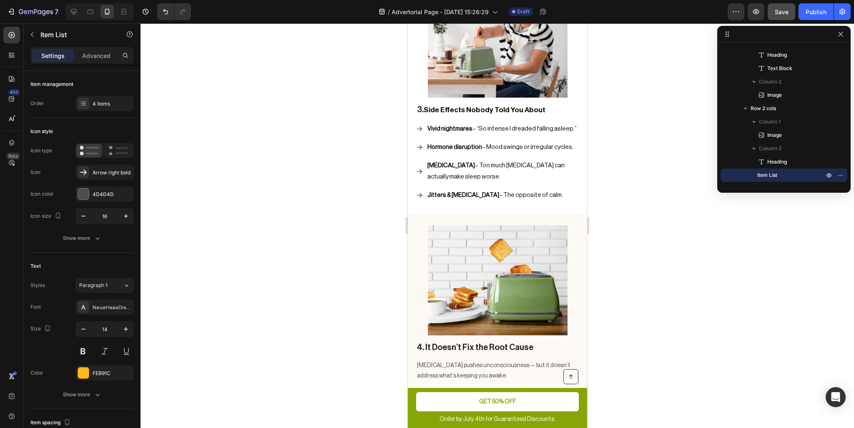
click at [647, 114] on div at bounding box center [498, 225] width 714 height 405
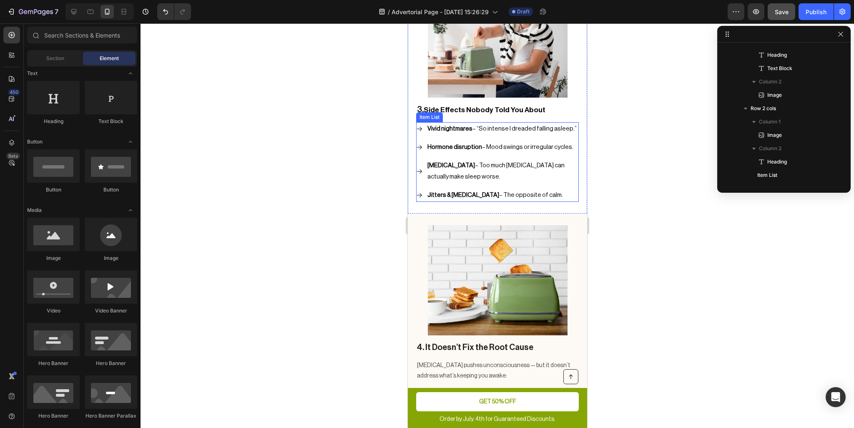
scroll to position [997, 0]
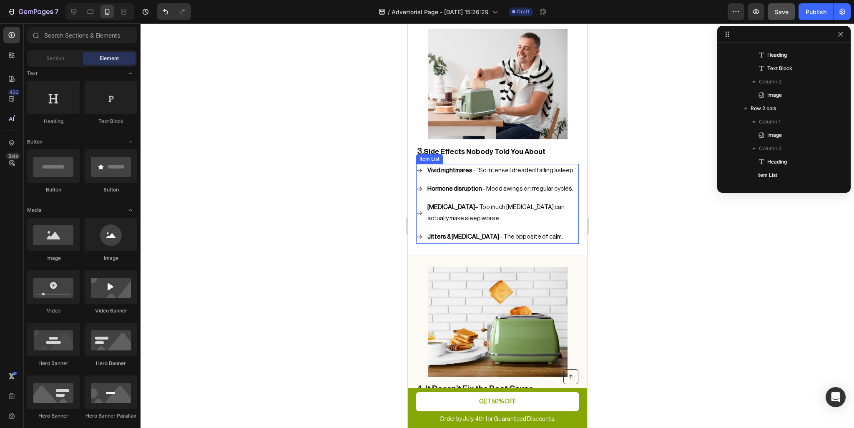
click at [451, 167] on strong "Vivid nightmares" at bounding box center [449, 170] width 45 height 6
click at [444, 167] on strong "Vivid nightmares" at bounding box center [449, 170] width 45 height 6
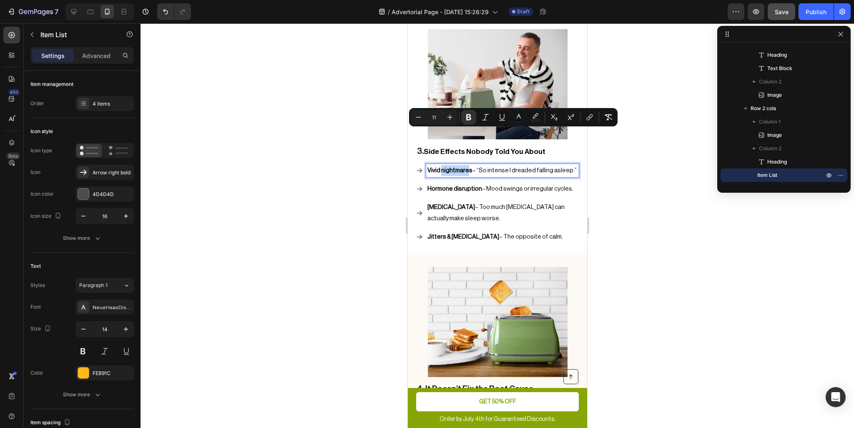
drag, startPoint x: 441, startPoint y: 133, endPoint x: 467, endPoint y: 132, distance: 25.9
click at [467, 167] on strong "Vivid nightmares" at bounding box center [449, 170] width 45 height 6
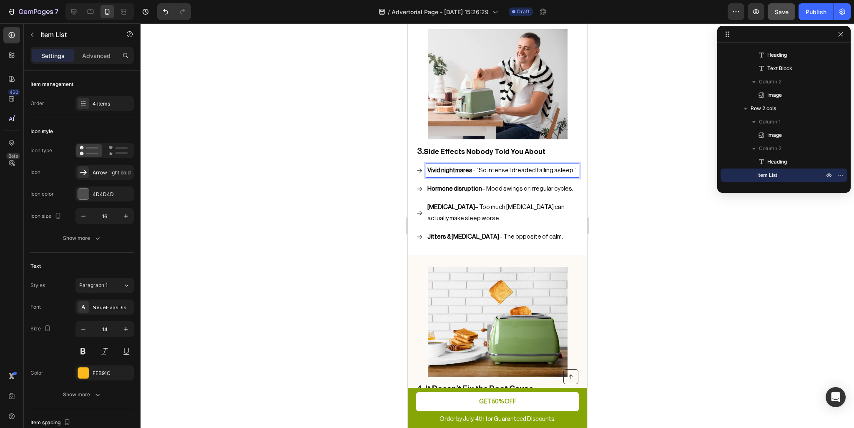
click at [471, 167] on span "Vivid nightmares – “So intense I dreaded falling asleep.”" at bounding box center [501, 170] width 149 height 6
click at [468, 167] on strong "Vivid nightmares" at bounding box center [449, 170] width 45 height 6
click at [498, 204] on span "Paradoxical insomnia – Too much melatonin can actually make sleep worse." at bounding box center [495, 212] width 137 height 17
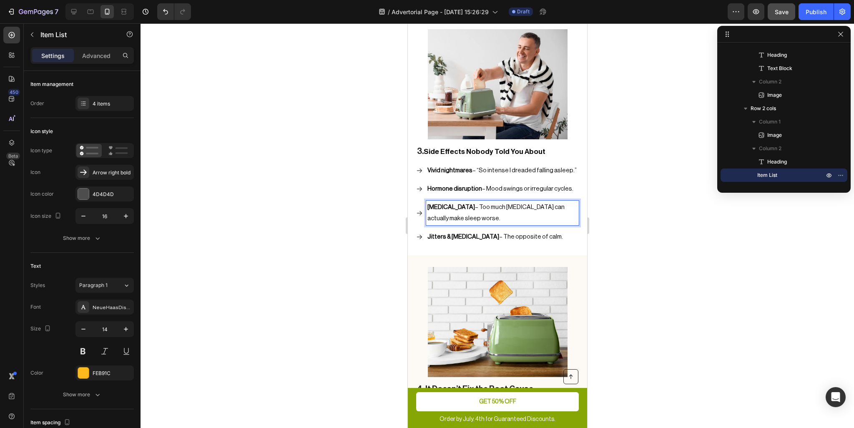
click at [630, 187] on div at bounding box center [498, 225] width 714 height 405
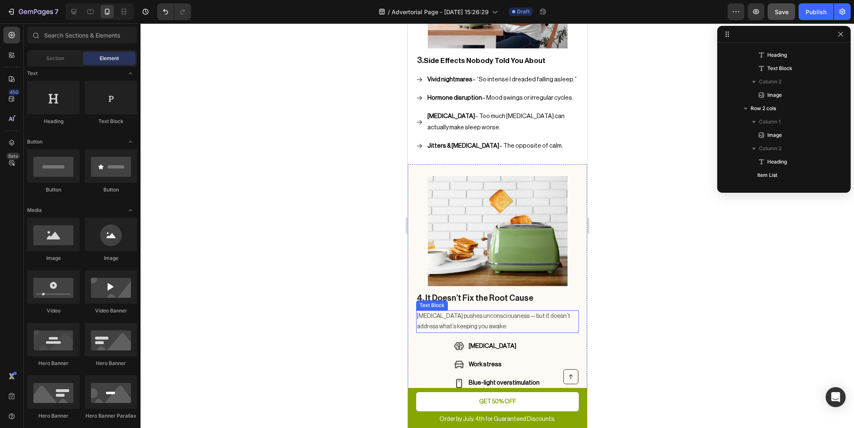
scroll to position [1081, 0]
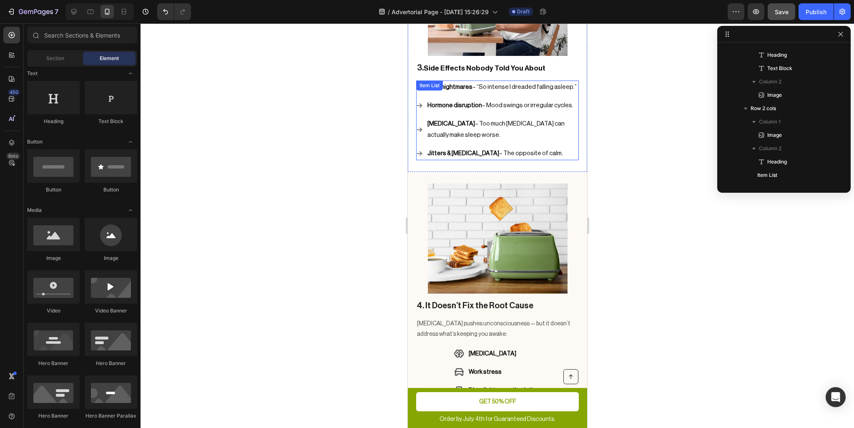
click at [452, 82] on p "Vivid nightmares – “So intense I dreaded falling asleep.”" at bounding box center [502, 87] width 150 height 11
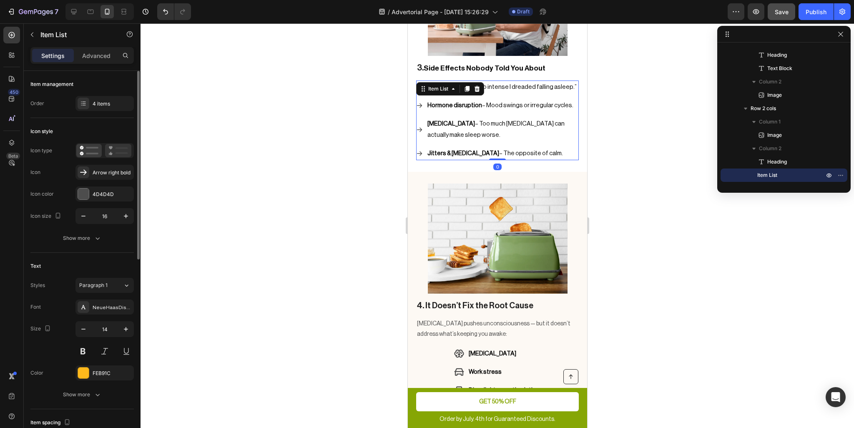
click at [118, 156] on div at bounding box center [118, 150] width 26 height 13
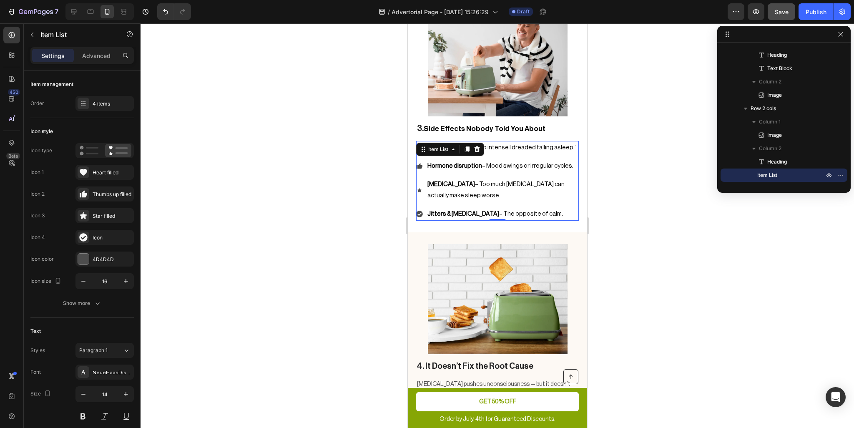
scroll to position [997, 0]
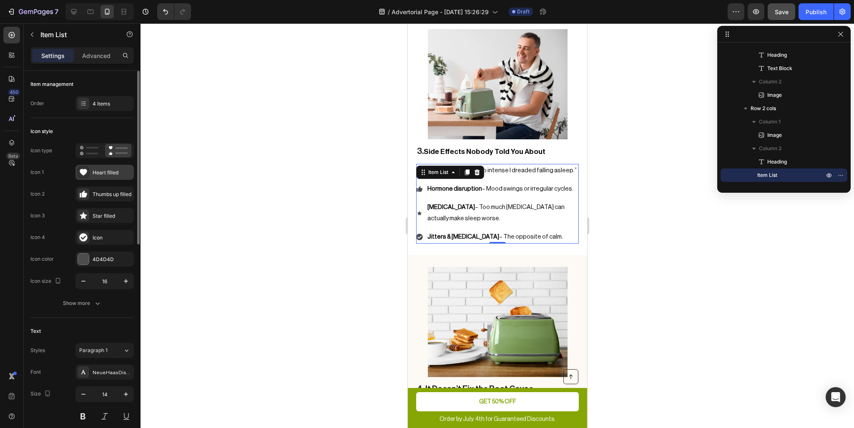
click at [125, 173] on div "Heart filled" at bounding box center [112, 173] width 39 height 8
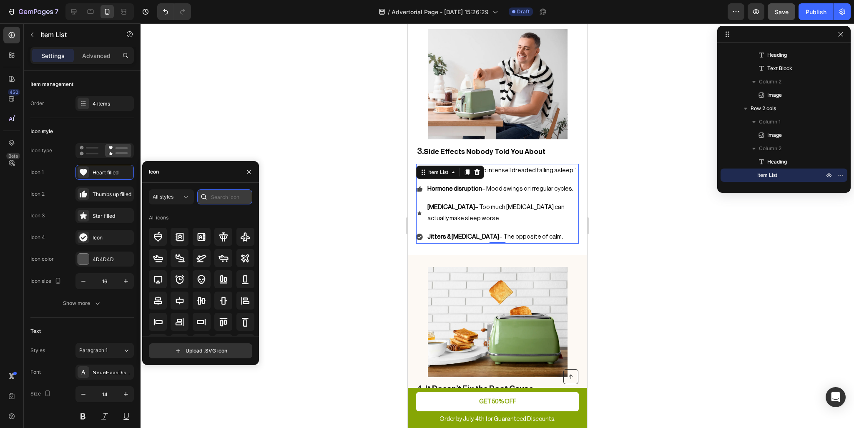
click at [216, 198] on input "text" at bounding box center [224, 196] width 55 height 15
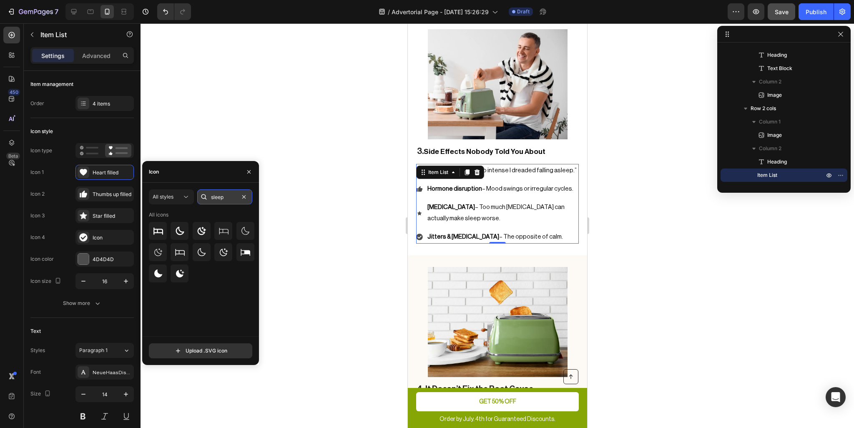
click at [216, 198] on input "sleep" at bounding box center [224, 196] width 55 height 15
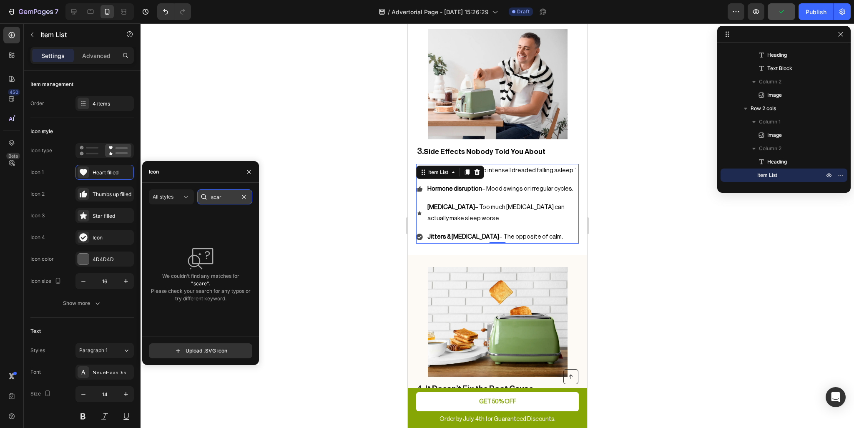
type input "scary"
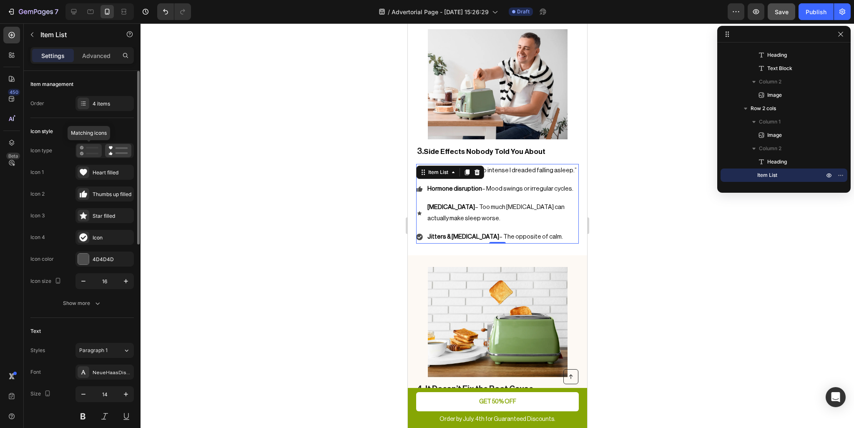
click at [88, 153] on rect at bounding box center [92, 154] width 13 height 2
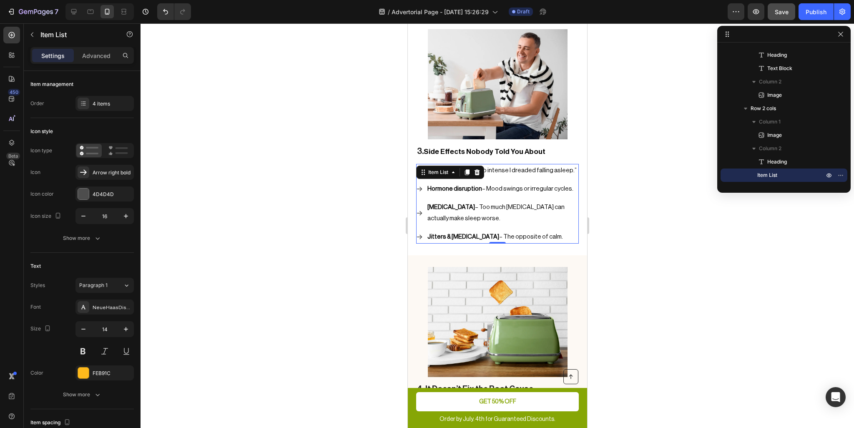
click at [263, 179] on div at bounding box center [498, 225] width 714 height 405
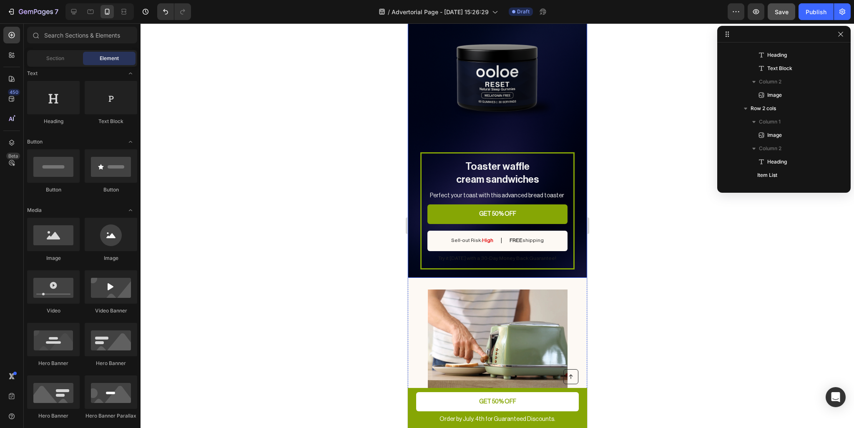
scroll to position [1206, 0]
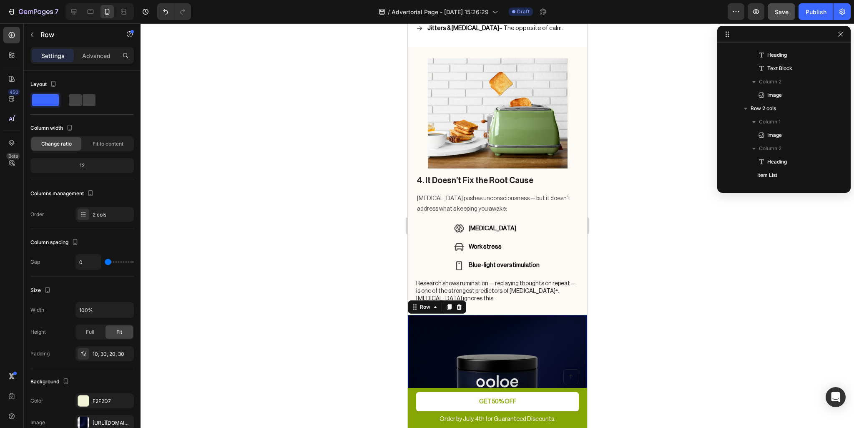
scroll to position [598, 0]
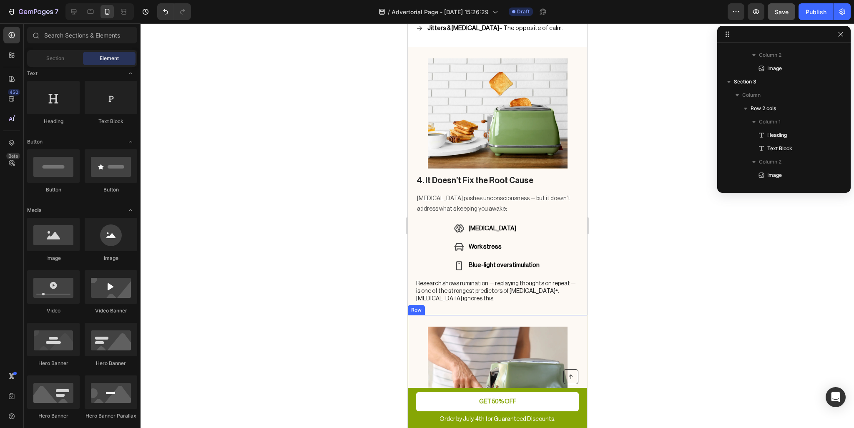
click at [573, 315] on div "5. Multi-Functionality Heading This toaster goes beyond basic toasting capabili…" at bounding box center [496, 429] width 179 height 228
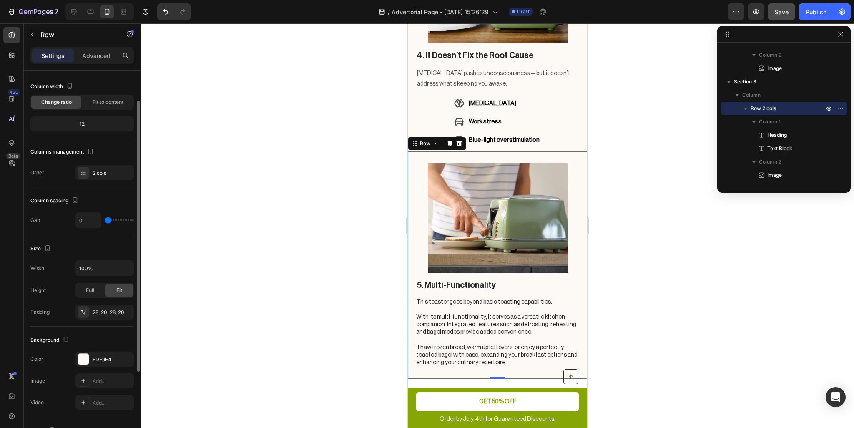
scroll to position [0, 0]
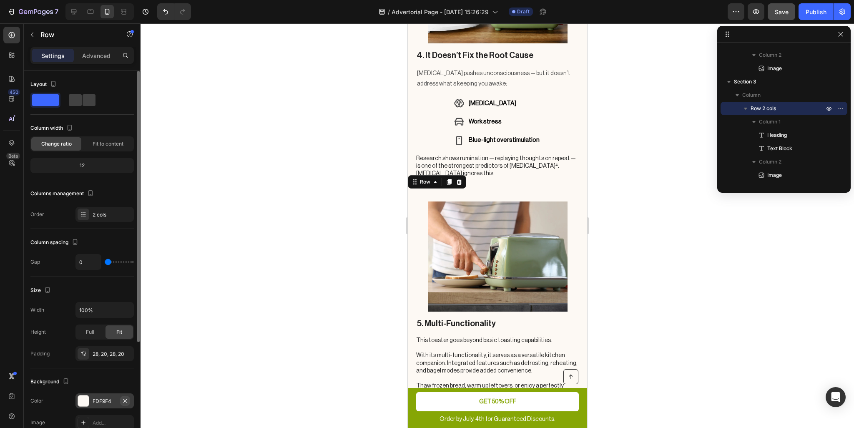
click at [126, 400] on icon "button" at bounding box center [125, 400] width 7 height 7
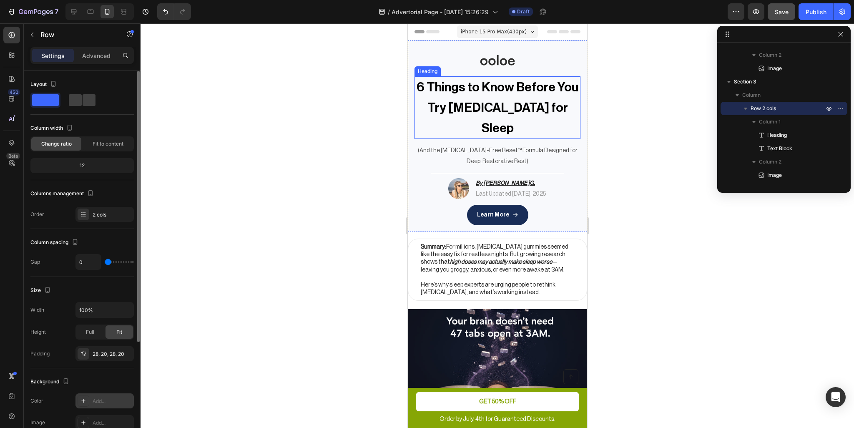
click at [459, 94] on strong "6 Things to Know Before You Try Melatonin for Sleep" at bounding box center [497, 108] width 162 height 54
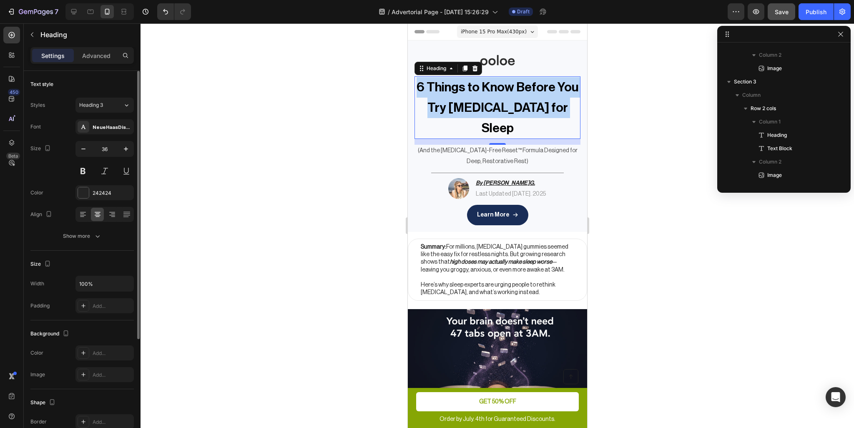
scroll to position [24, 0]
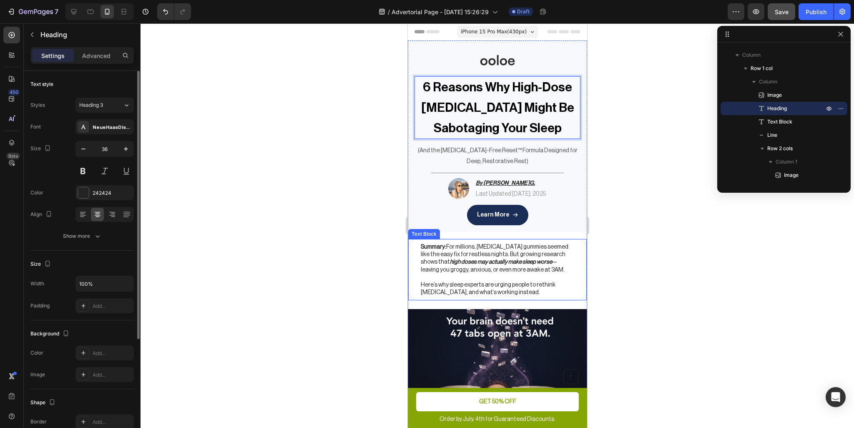
click at [491, 257] on p "Summary: For millions, melatonin gummies seemed like the easy fix for restless …" at bounding box center [496, 258] width 153 height 30
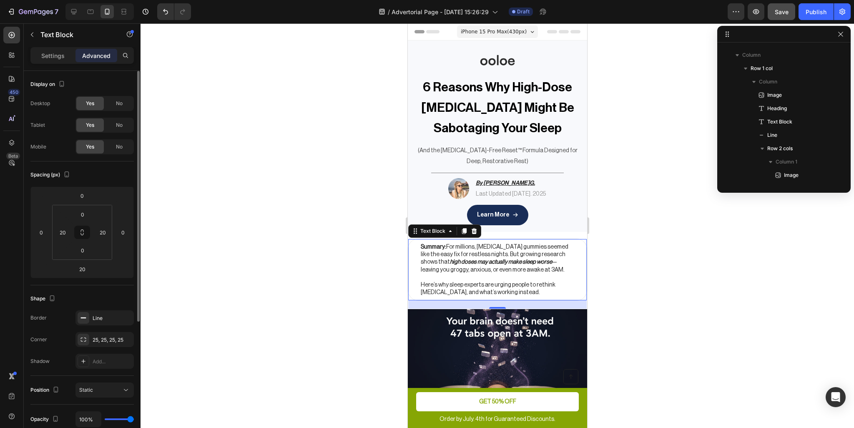
click at [485, 259] on strong "high doses may actually make sleep worse" at bounding box center [501, 262] width 102 height 6
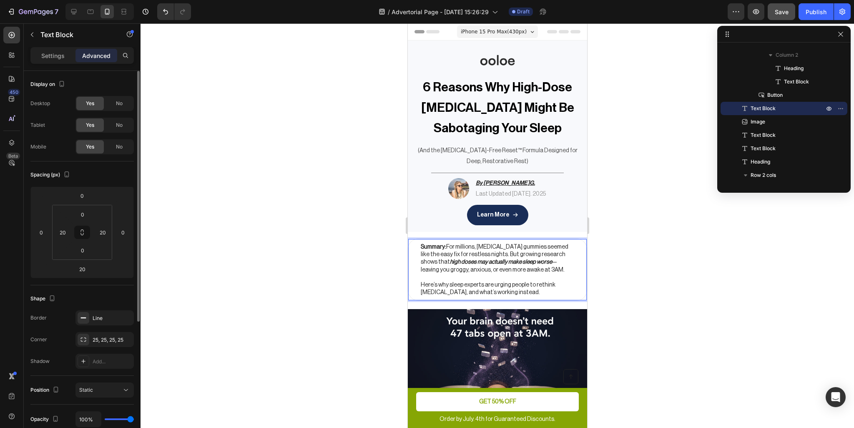
click at [466, 247] on p "Summary: For millions, melatonin gummies seemed like the easy fix for restless …" at bounding box center [496, 258] width 153 height 30
click at [514, 259] on strong "high doses may actually make sleep worse" at bounding box center [483, 262] width 102 height 6
click at [539, 278] on p "Rich Text Editor. Editing area: main" at bounding box center [496, 278] width 153 height 8
click at [531, 286] on p "Here’s why sleep experts are urging people to rethink [MEDICAL_DATA], and what’…" at bounding box center [496, 288] width 153 height 15
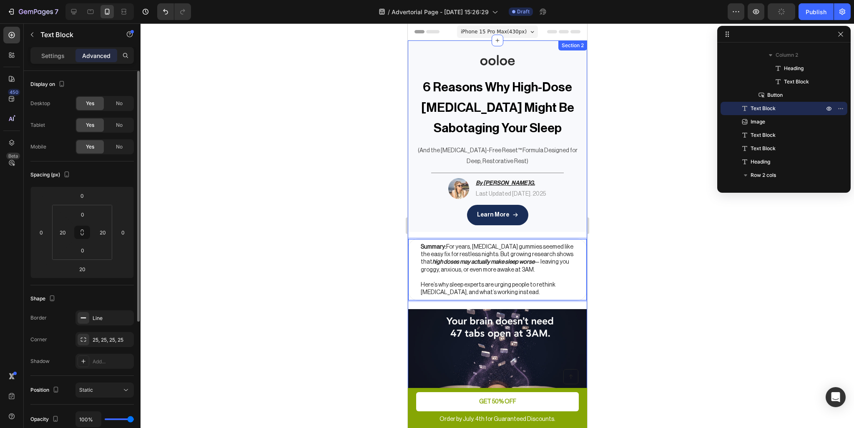
click at [511, 316] on img at bounding box center [496, 376] width 179 height 135
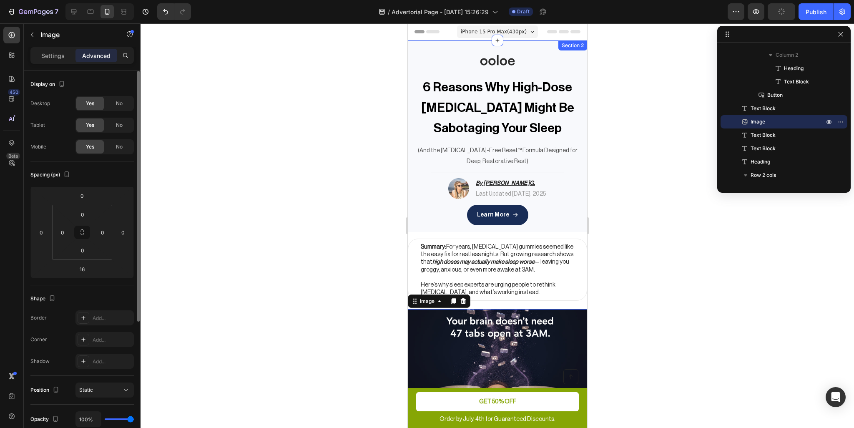
scroll to position [250, 0]
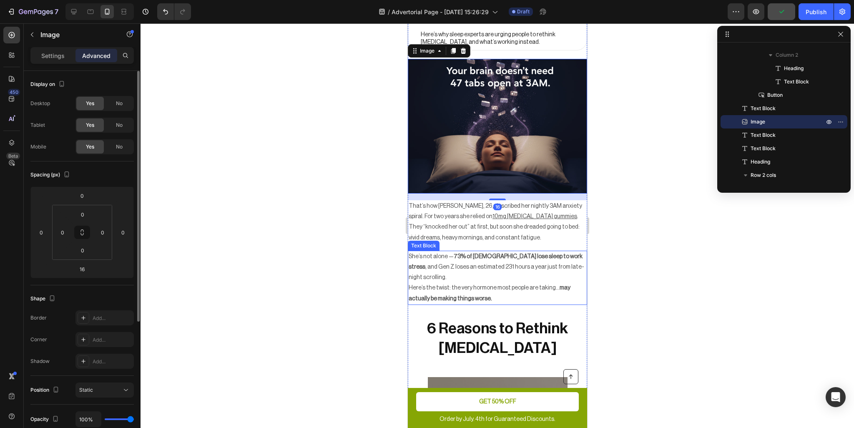
click at [487, 231] on p "That’s how Maya, 26, described her nightly 3AM anxiety spiral. For two years sh…" at bounding box center [497, 222] width 178 height 42
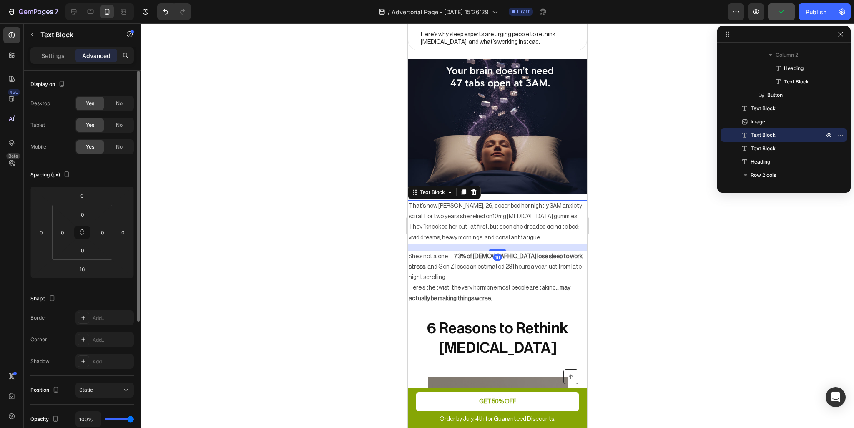
click at [491, 229] on p "That’s how Maya, 26, described her nightly 3AM anxiety spiral. For two years sh…" at bounding box center [497, 222] width 178 height 42
drag, startPoint x: 495, startPoint y: 230, endPoint x: 531, endPoint y: 232, distance: 35.5
click at [531, 232] on p "That’s how Maya, 26, described her nightly 3AM anxiety spiral. For two years sh…" at bounding box center [497, 222] width 178 height 42
click at [516, 254] on strong "73% of [DEMOGRAPHIC_DATA] lose sleep to work stress" at bounding box center [495, 262] width 174 height 16
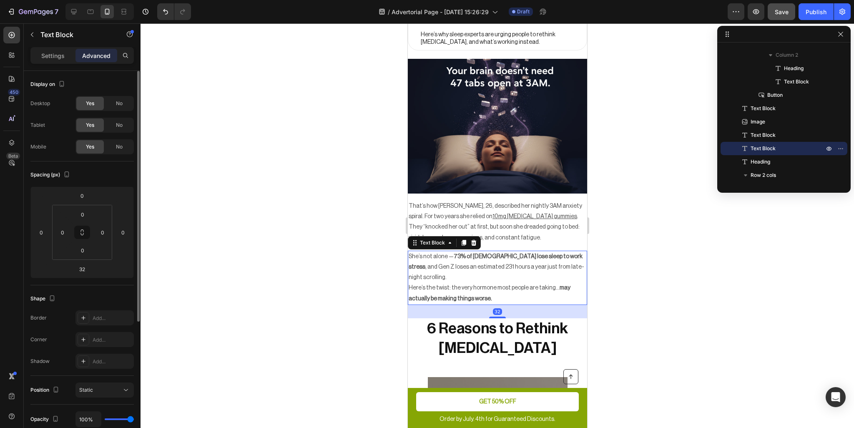
click at [521, 254] on strong "73% of [DEMOGRAPHIC_DATA] lose sleep to work stress" at bounding box center [495, 262] width 174 height 16
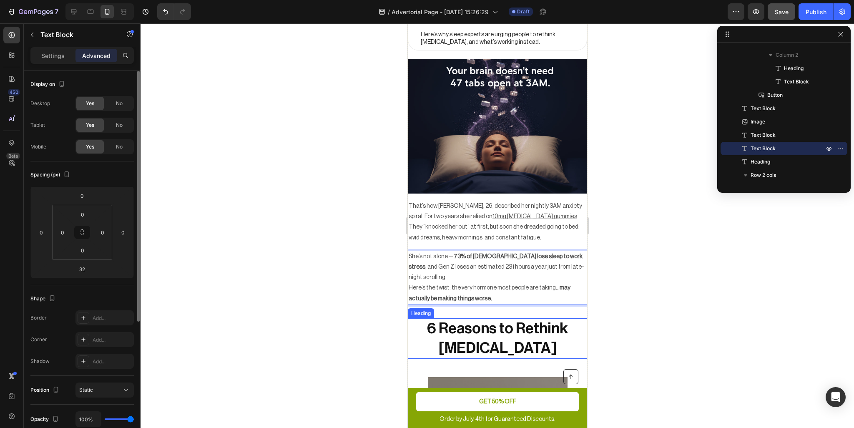
click at [513, 318] on h2 "6 Reasons to Rethink [MEDICAL_DATA]" at bounding box center [496, 338] width 179 height 41
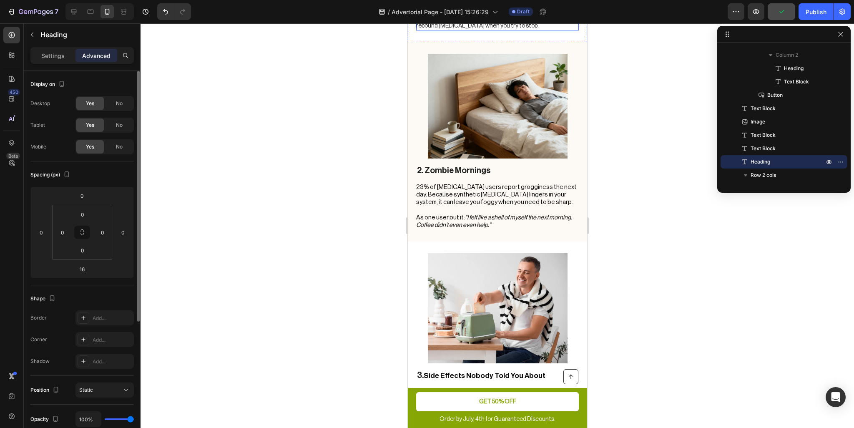
scroll to position [876, 0]
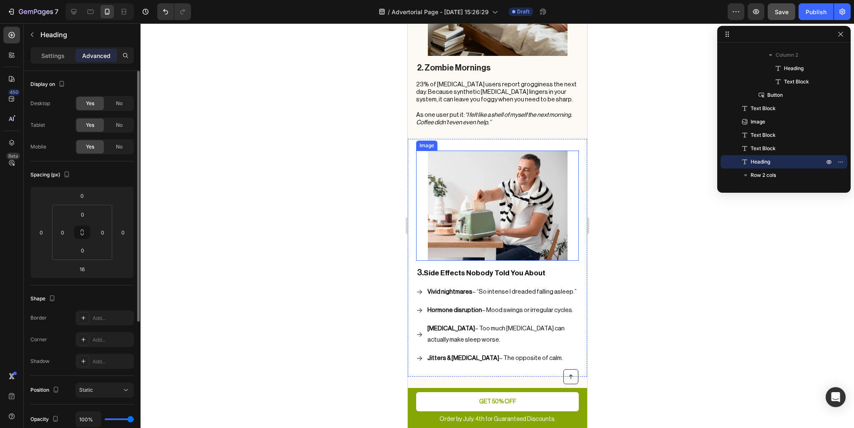
click at [521, 200] on img at bounding box center [498, 206] width 140 height 110
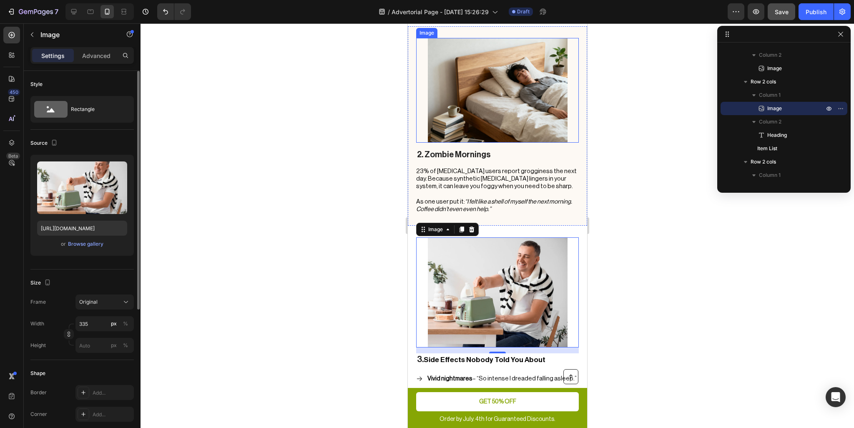
scroll to position [792, 0]
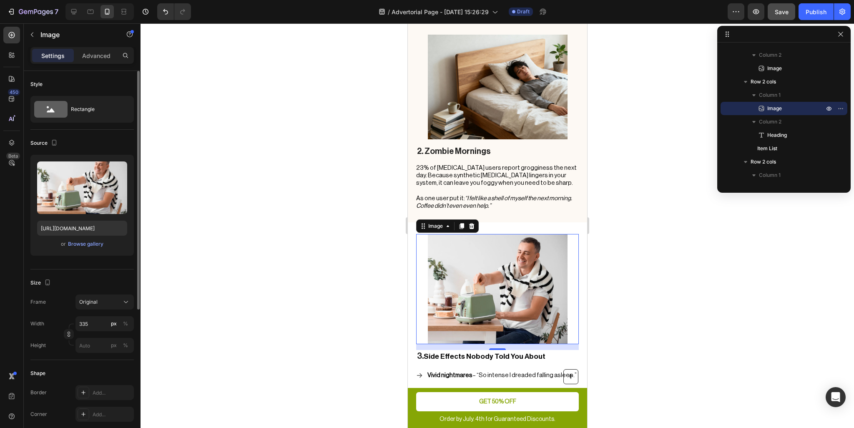
click at [509, 249] on img at bounding box center [498, 289] width 140 height 110
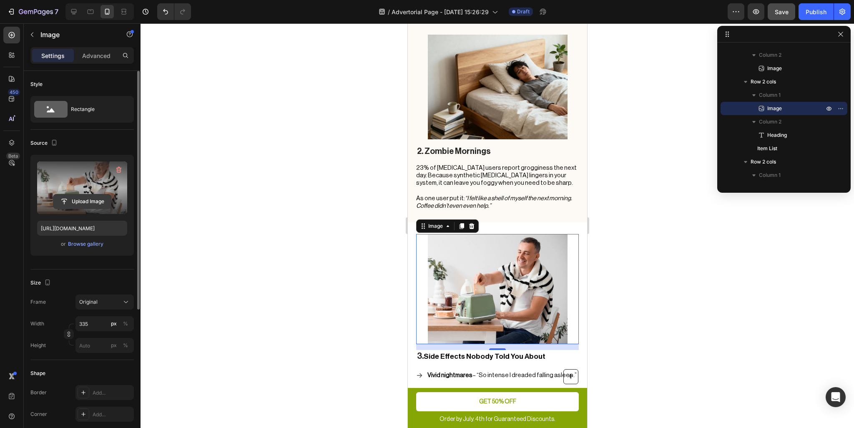
click at [82, 199] on input "file" at bounding box center [82, 201] width 58 height 14
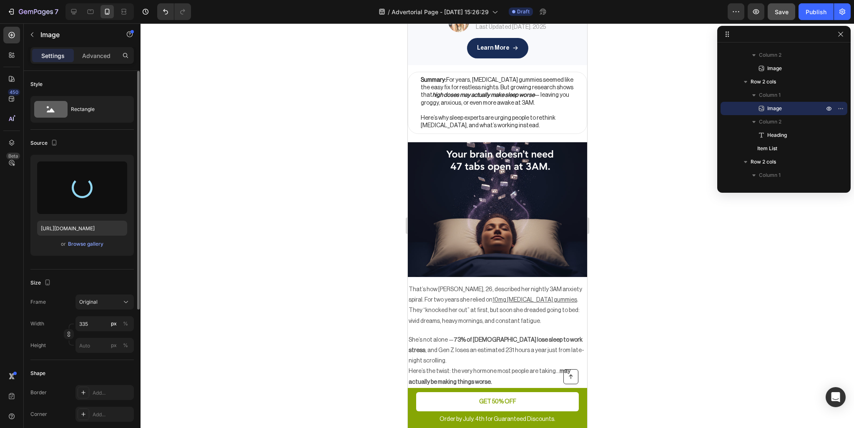
scroll to position [0, 0]
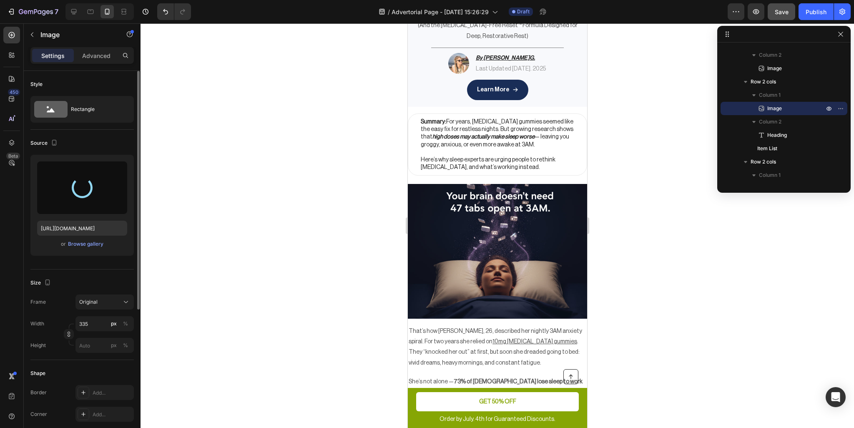
type input "https://cdn.shopify.com/s/files/1/0881/3124/0221/files/gempages_586314713604817…"
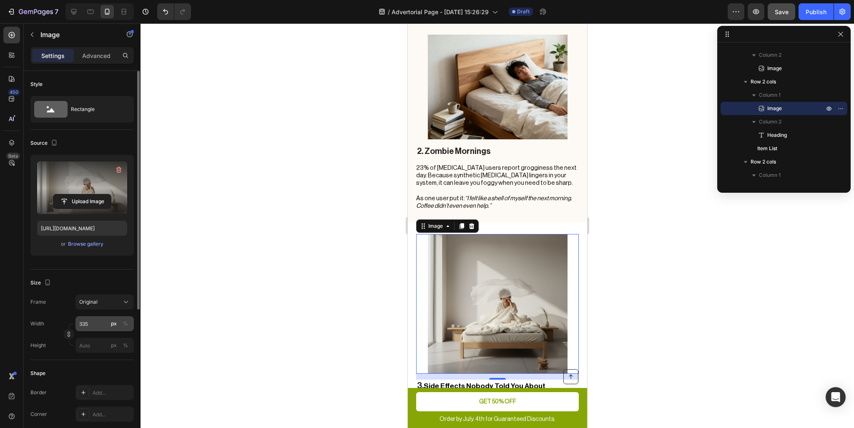
scroll to position [42, 0]
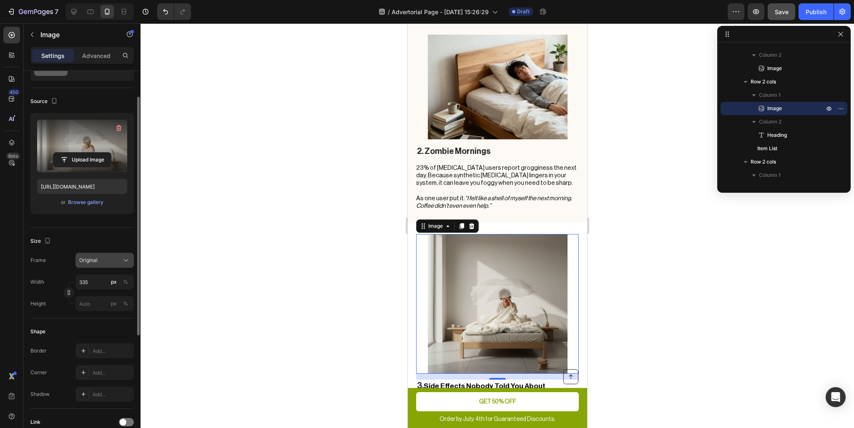
click at [106, 262] on div "Original" at bounding box center [99, 261] width 41 height 8
click at [110, 309] on div "Horizontal" at bounding box center [103, 312] width 48 height 8
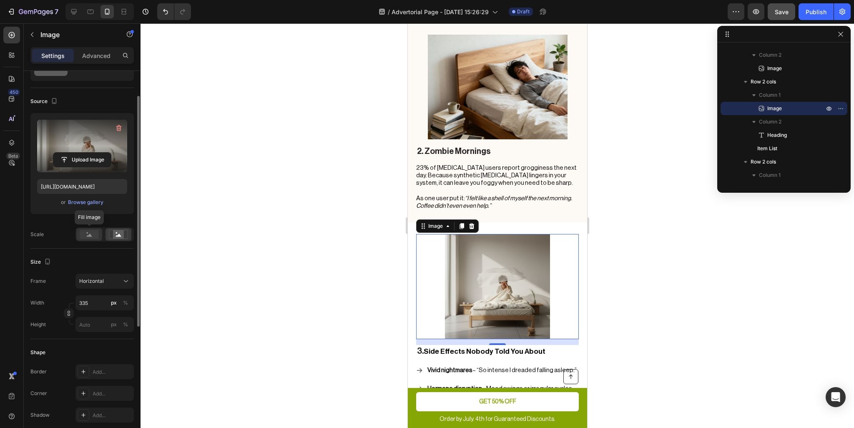
click at [94, 234] on rect at bounding box center [89, 234] width 19 height 9
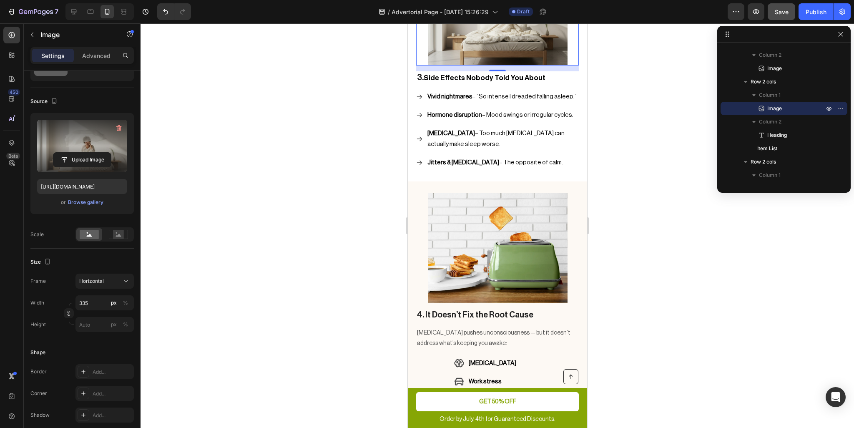
scroll to position [1084, 0]
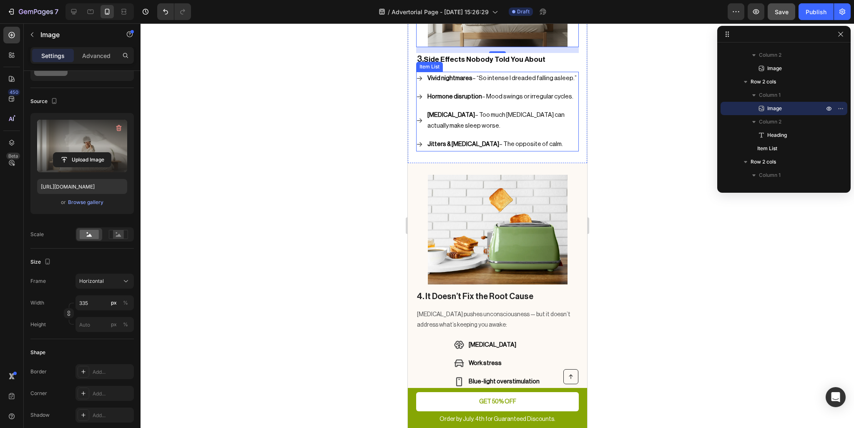
click at [528, 112] on span "Paradoxical insomnia – Too much melatonin can actually make sleep worse." at bounding box center [495, 120] width 137 height 17
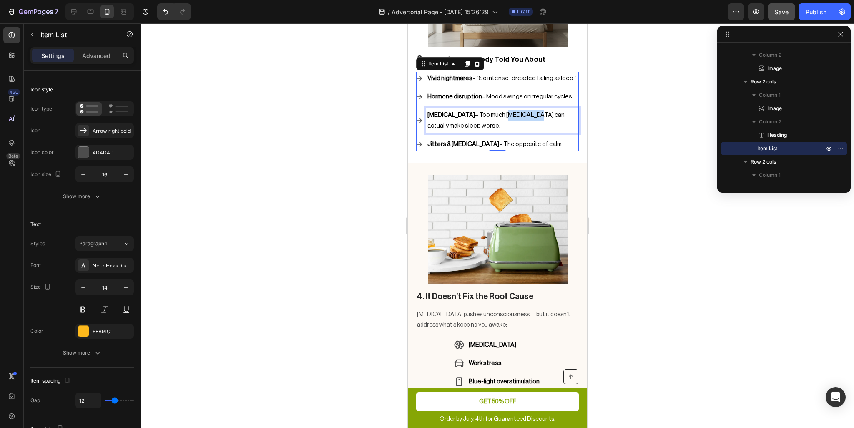
scroll to position [0, 0]
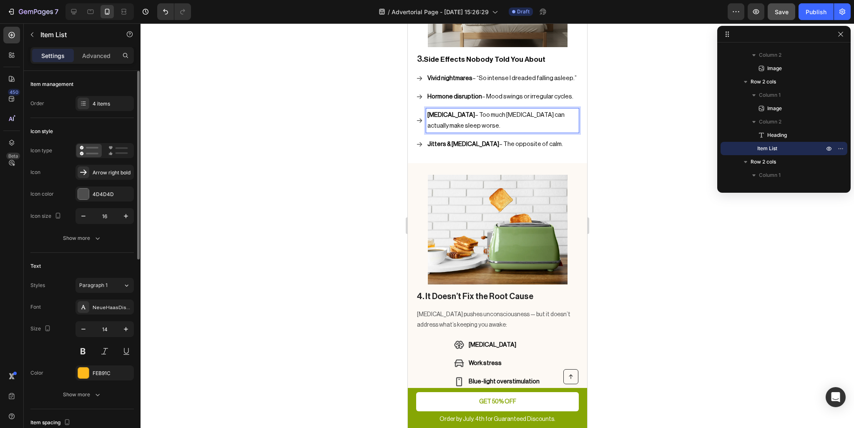
click at [513, 110] on p "Paradoxical insomnia – Too much melatonin can actually make sleep worse." at bounding box center [502, 121] width 150 height 22
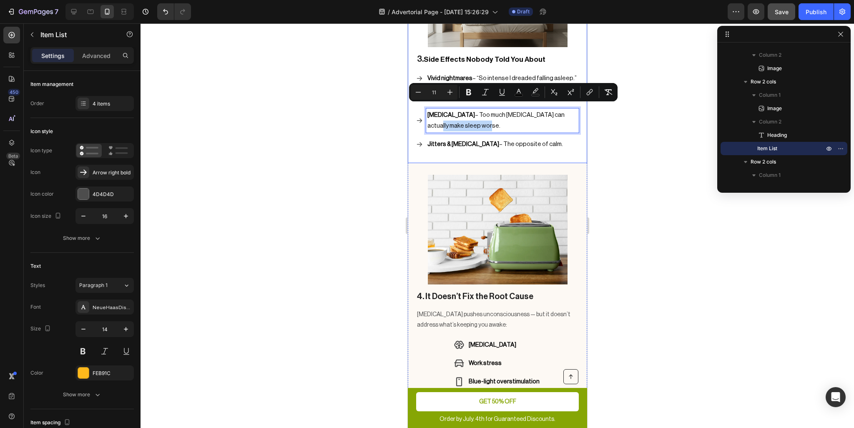
drag, startPoint x: 516, startPoint y: 106, endPoint x: 410, endPoint y: 107, distance: 106.4
click at [410, 107] on div "Image 3. Side Effects Nobody Told You About Heading Vivid nightmares – “So inte…" at bounding box center [496, 46] width 179 height 232
click at [502, 163] on div "4. It Doesn’t Fix the Root Cause Heading Melatonin pushes unconsciousness — but…" at bounding box center [496, 297] width 179 height 268
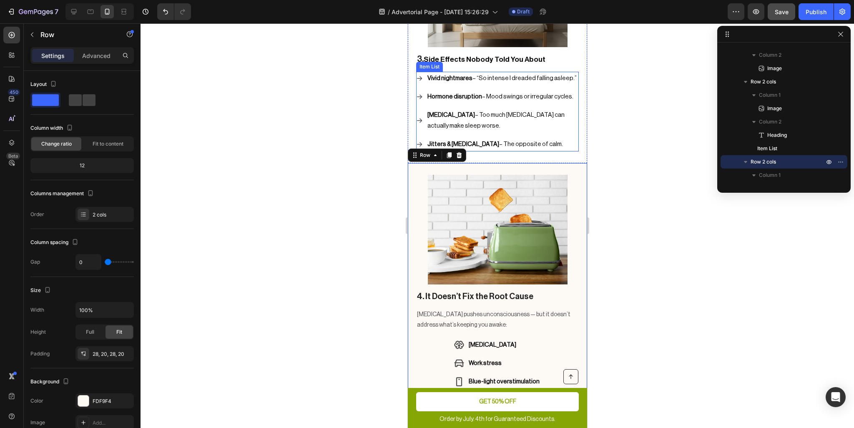
click at [516, 110] on p "Paradoxical insomnia – Too much melatonin can actually make sleep worse." at bounding box center [502, 121] width 150 height 22
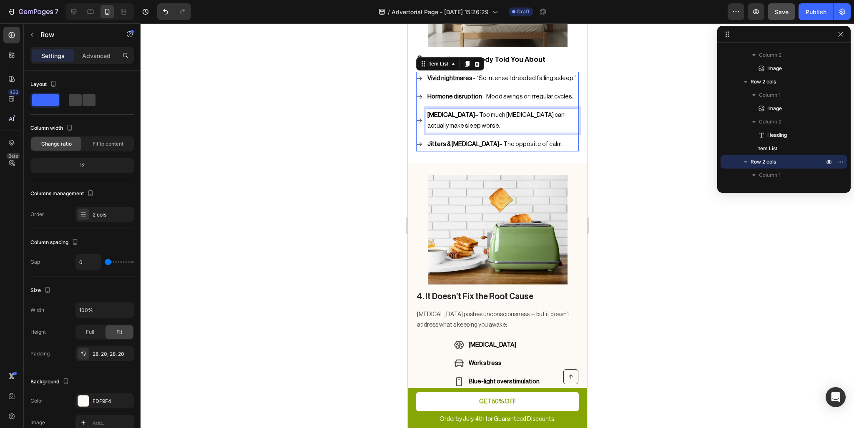
click at [514, 110] on p "Paradoxical insomnia – Too much melatonin can actually make sleep worse." at bounding box center [502, 121] width 150 height 22
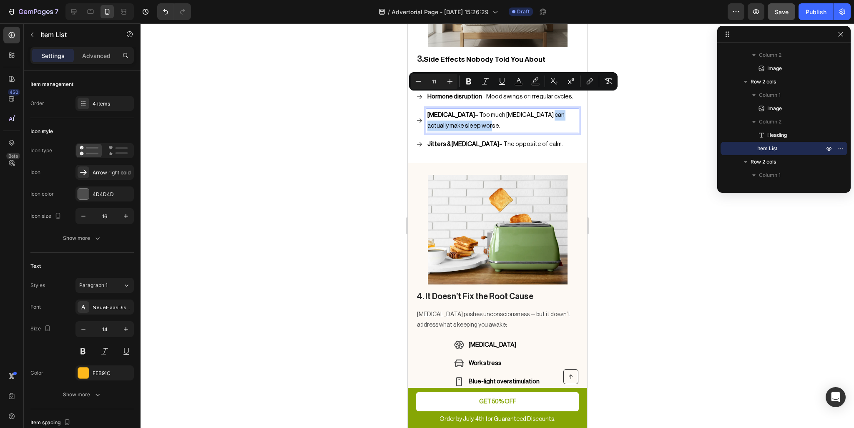
drag, startPoint x: 549, startPoint y: 98, endPoint x: 496, endPoint y: 111, distance: 54.6
click at [496, 111] on p "Paradoxical insomnia – Too much melatonin can actually make sleep worse." at bounding box center [502, 121] width 150 height 22
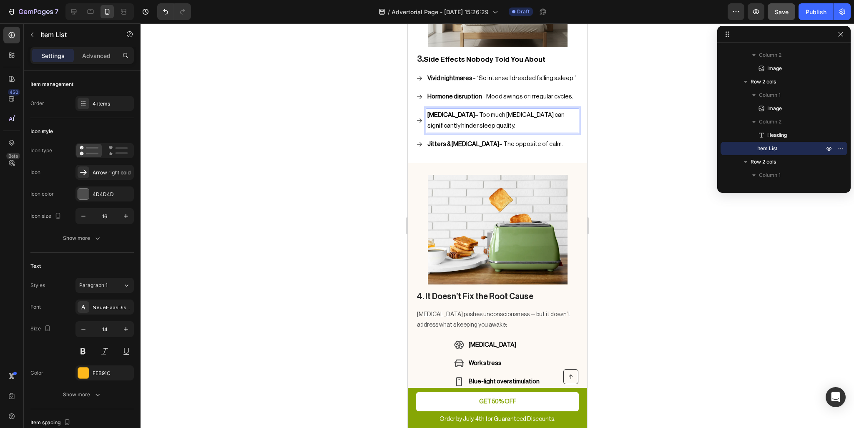
click at [535, 75] on span "Vivid nightmares – “So intense I dreaded falling asleep.”" at bounding box center [501, 78] width 149 height 6
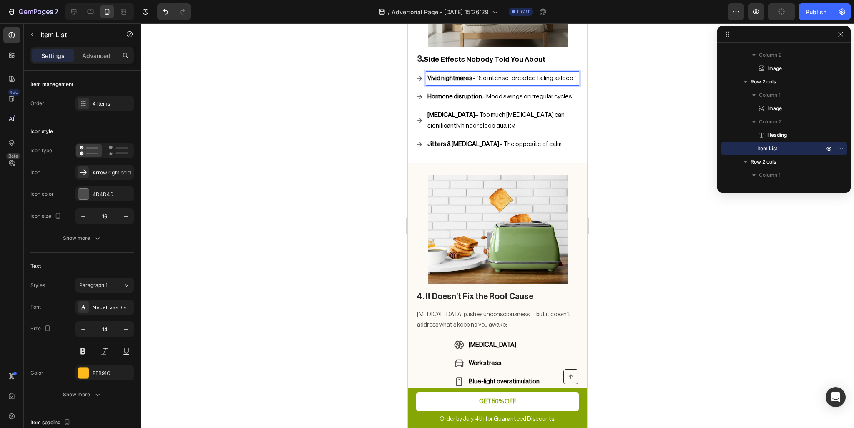
click at [531, 75] on span "Vivid nightmares – “So intense I dreaded falling asleep.”" at bounding box center [501, 78] width 149 height 6
click at [529, 75] on span "Vivid nightmares – “So intense I dreaded falling asleep.”" at bounding box center [501, 78] width 149 height 6
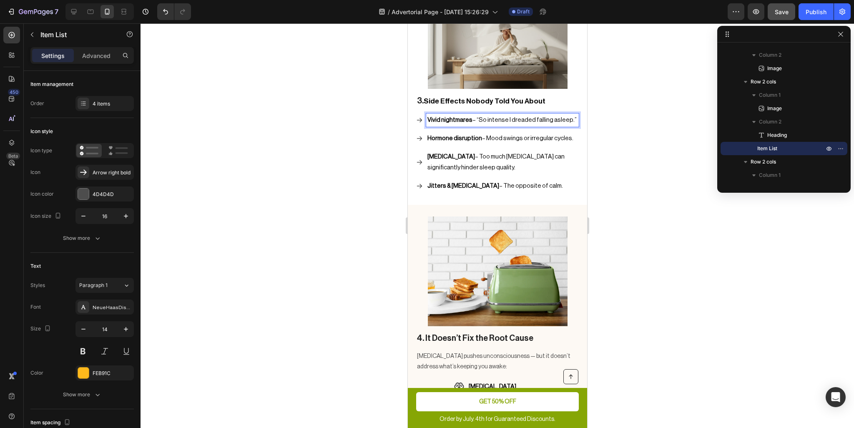
click at [492, 153] on span "Paradoxical insomnia – Too much melatonin can significantly hinder sleep qualit…" at bounding box center [495, 161] width 137 height 17
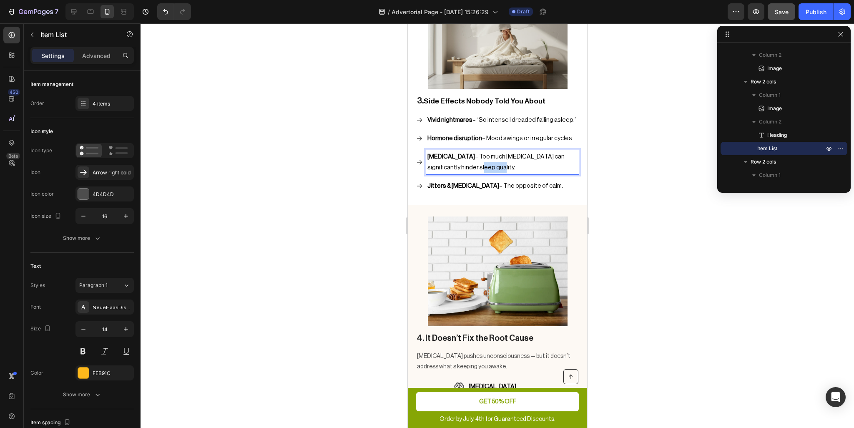
click at [492, 153] on span "Paradoxical insomnia – Too much melatonin can significantly hinder sleep qualit…" at bounding box center [495, 161] width 137 height 17
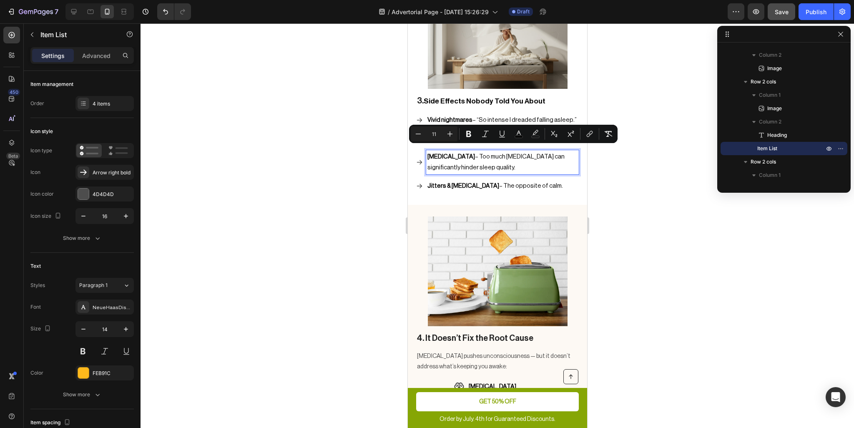
click at [475, 153] on span "Paradoxical insomnia – Too much melatonin can significantly hinder sleep qualit…" at bounding box center [495, 161] width 137 height 17
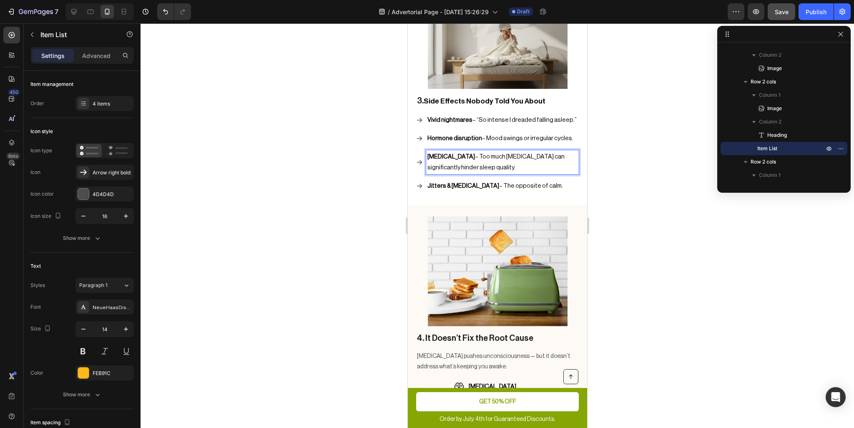
click at [468, 153] on span "Paradoxical insomnia – Too much melatonin can significantly hinder sleep qualit…" at bounding box center [495, 161] width 137 height 17
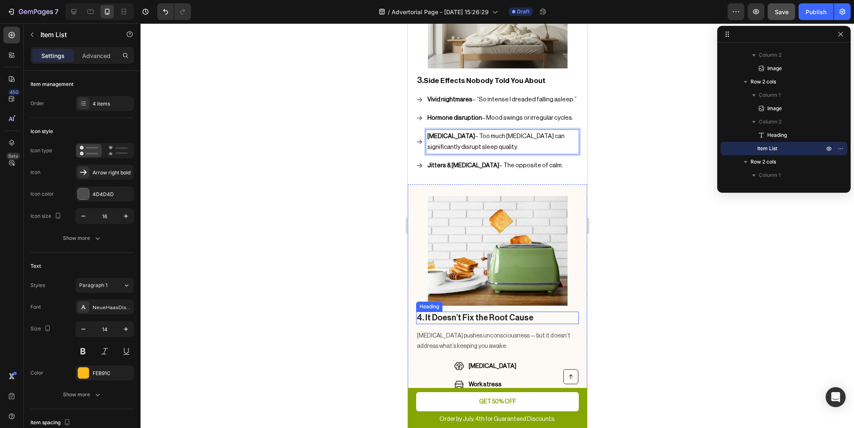
scroll to position [1084, 0]
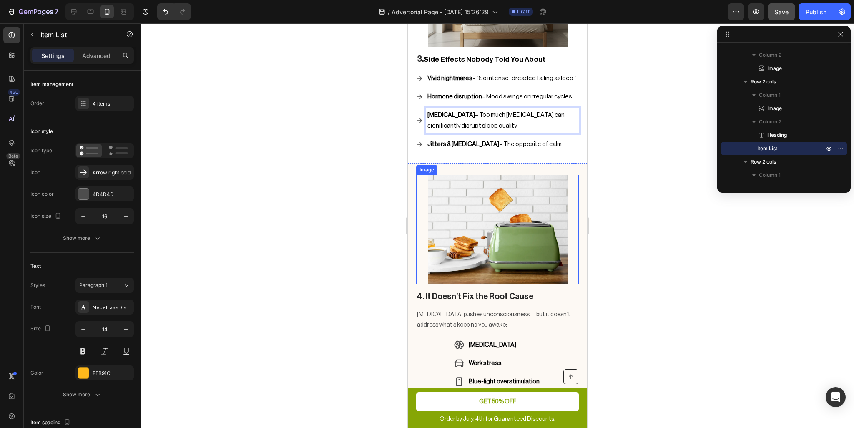
click at [500, 243] on img at bounding box center [498, 230] width 140 height 110
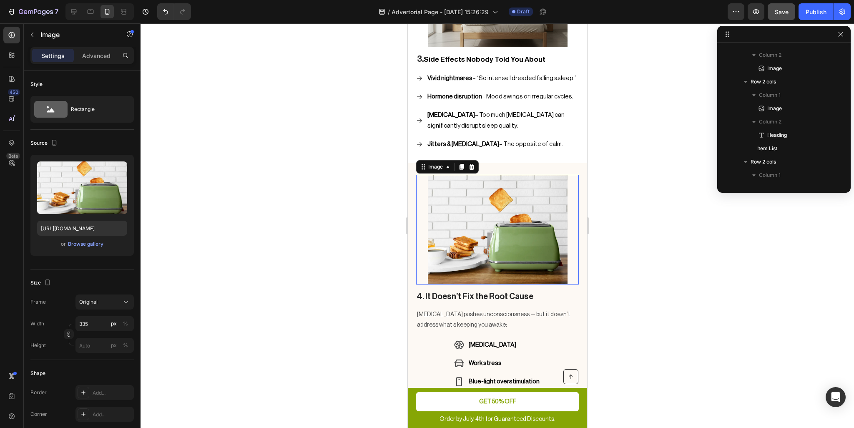
scroll to position [558, 0]
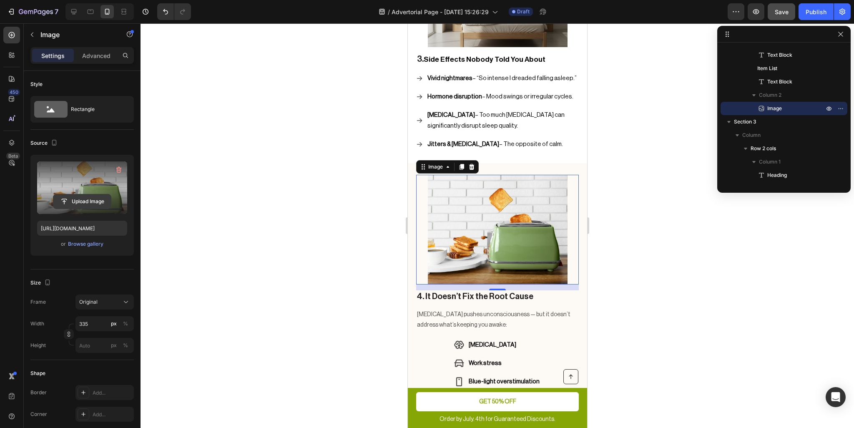
click at [83, 201] on input "file" at bounding box center [82, 201] width 58 height 14
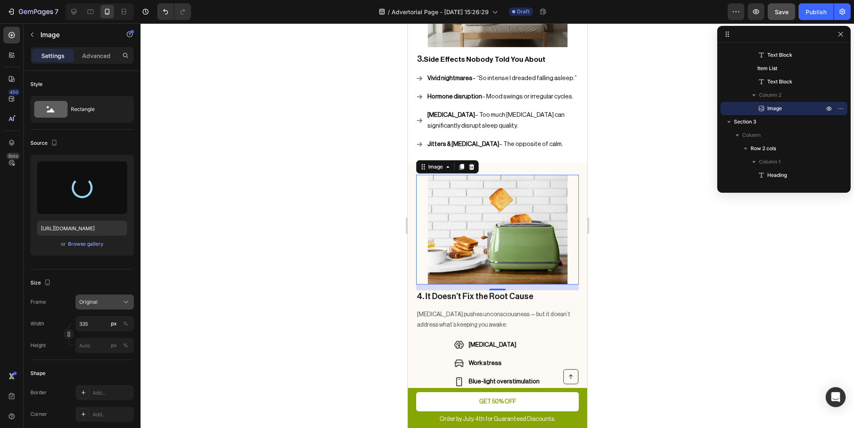
click at [106, 299] on div "Original" at bounding box center [99, 302] width 41 height 8
click at [104, 296] on button "Original" at bounding box center [104, 301] width 58 height 15
click at [92, 113] on div "Rectangle" at bounding box center [96, 109] width 51 height 19
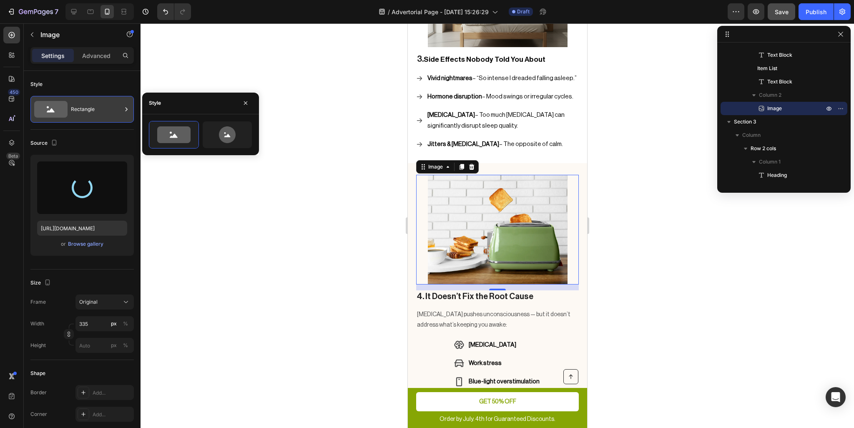
click at [92, 113] on div "Rectangle" at bounding box center [96, 109] width 51 height 19
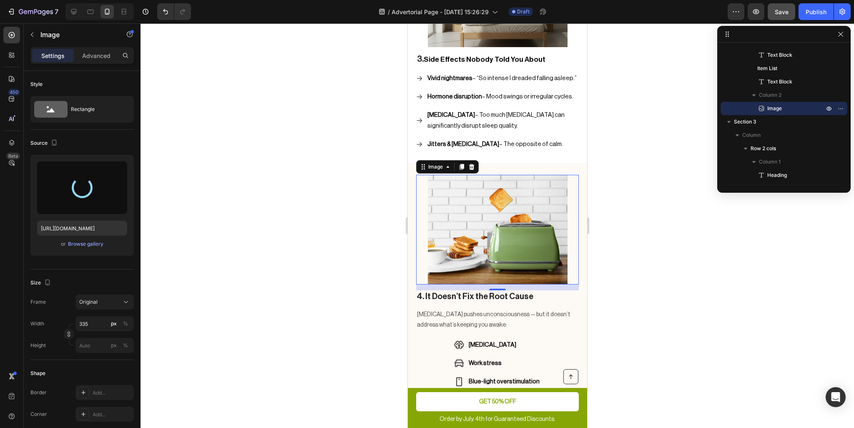
type input "[URL][DOMAIN_NAME]"
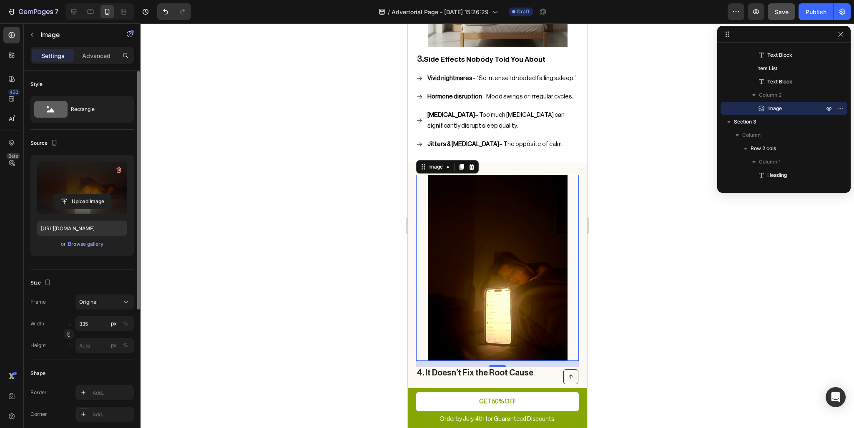
scroll to position [42, 0]
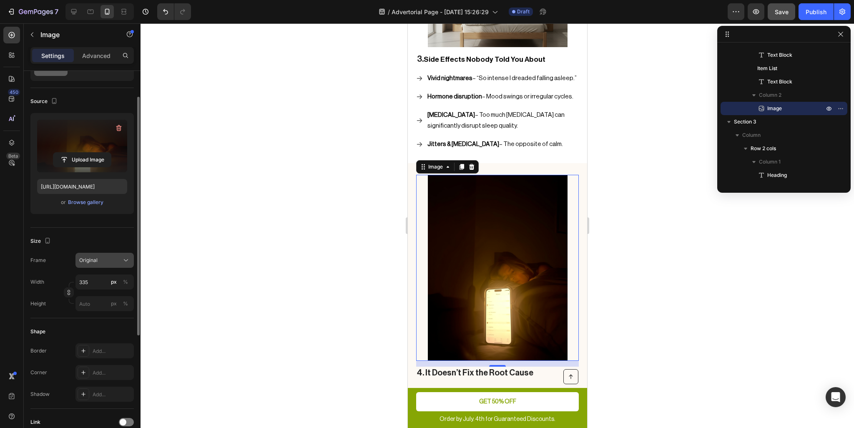
click at [111, 261] on div "Original" at bounding box center [99, 261] width 41 height 8
click at [112, 308] on div "Horizontal" at bounding box center [103, 312] width 48 height 8
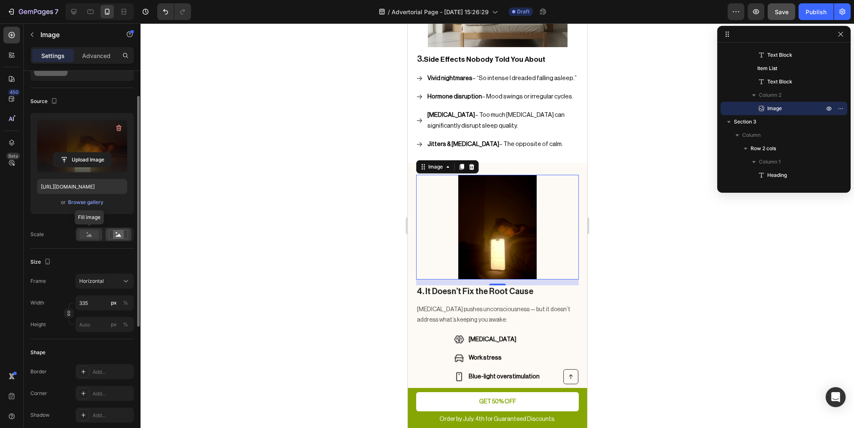
click at [96, 236] on rect at bounding box center [89, 234] width 19 height 9
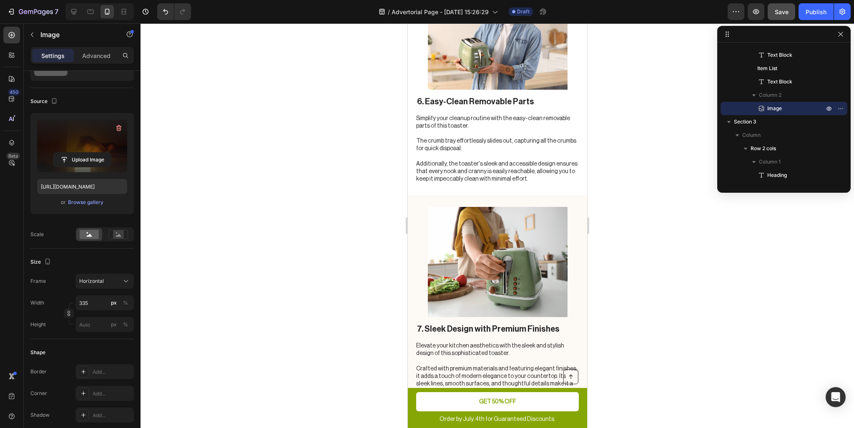
scroll to position [1752, 0]
click at [510, 268] on img at bounding box center [498, 262] width 140 height 110
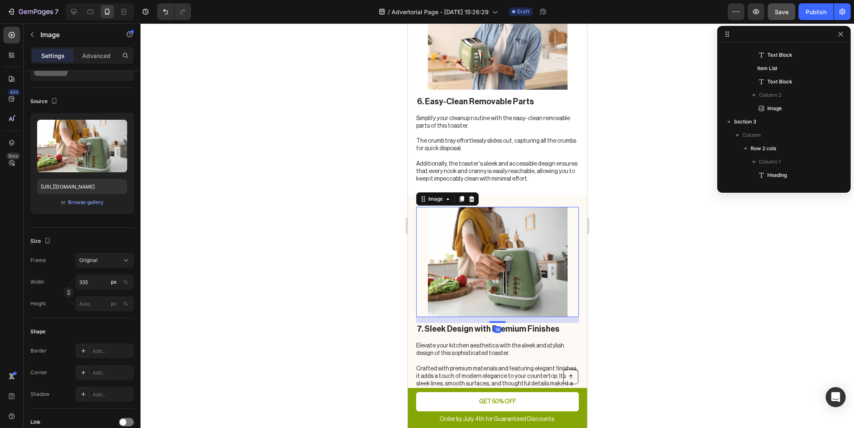
scroll to position [825, 0]
click at [557, 200] on div "7. Sleek Design with Premium Finishes Heading Elevate your kitchen aesthetics w…" at bounding box center [496, 305] width 179 height 220
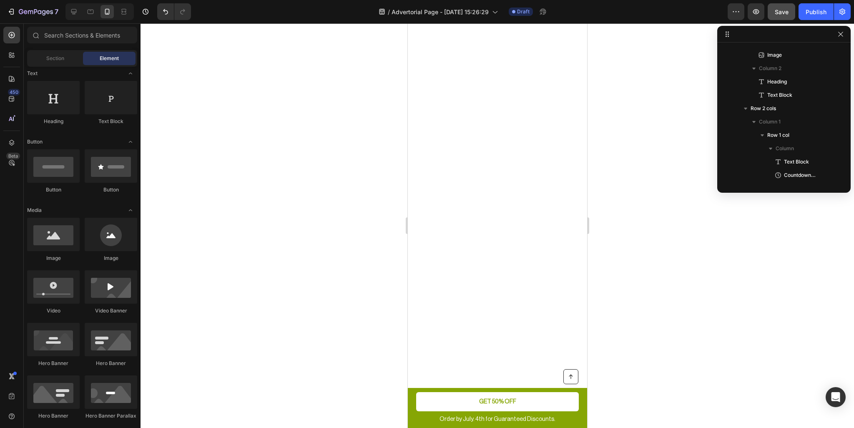
scroll to position [976, 0]
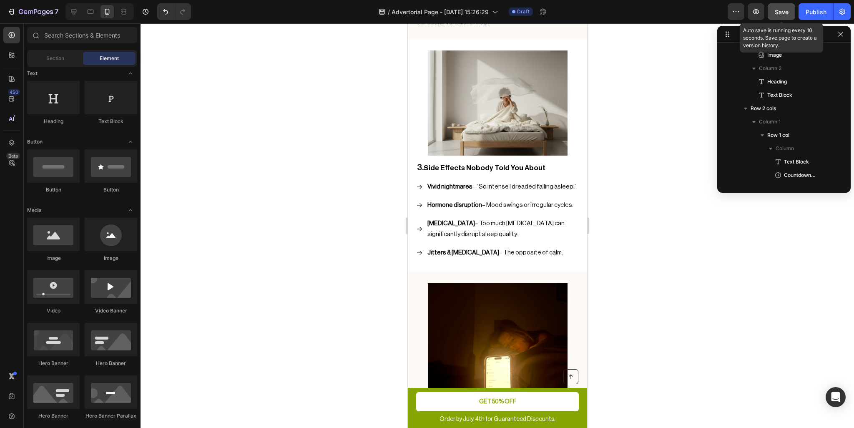
click at [785, 13] on span "Save" at bounding box center [782, 11] width 14 height 7
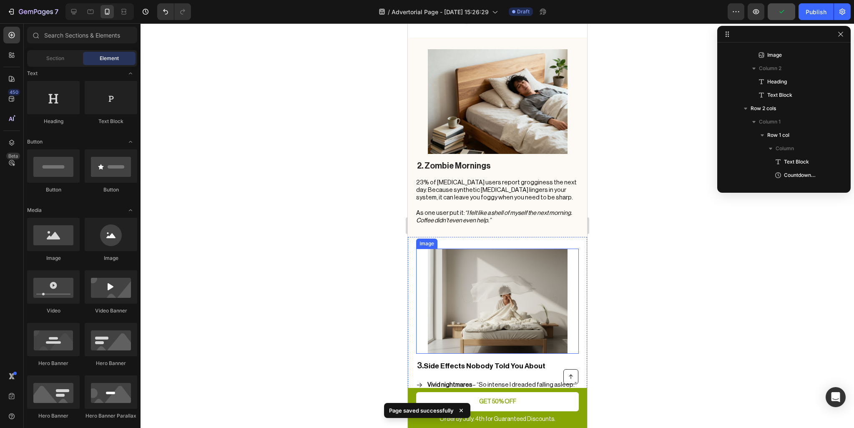
scroll to position [684, 0]
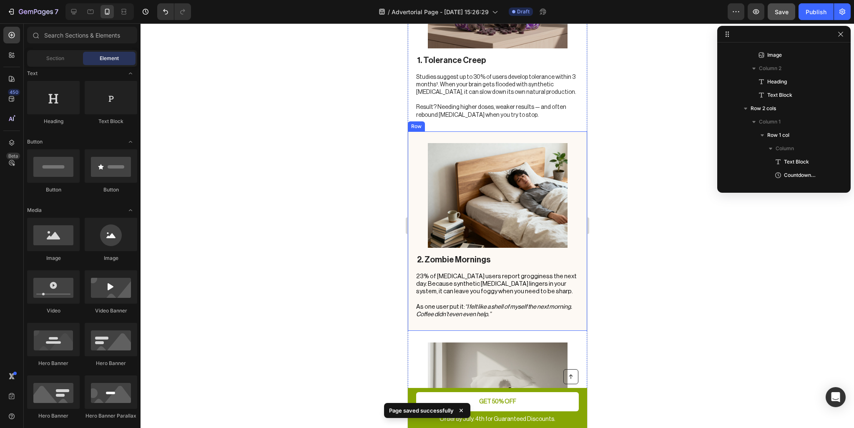
click at [576, 131] on div "2. Zombie Mornings Heading 23% of [MEDICAL_DATA] users report grogginess the ne…" at bounding box center [496, 230] width 179 height 199
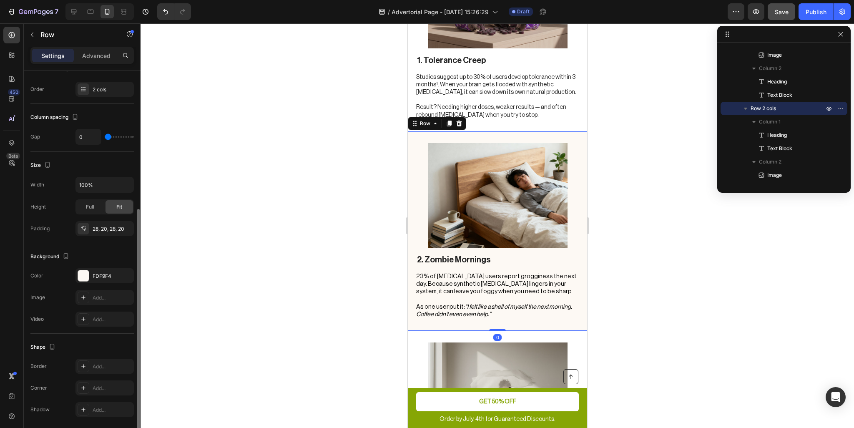
scroll to position [153, 0]
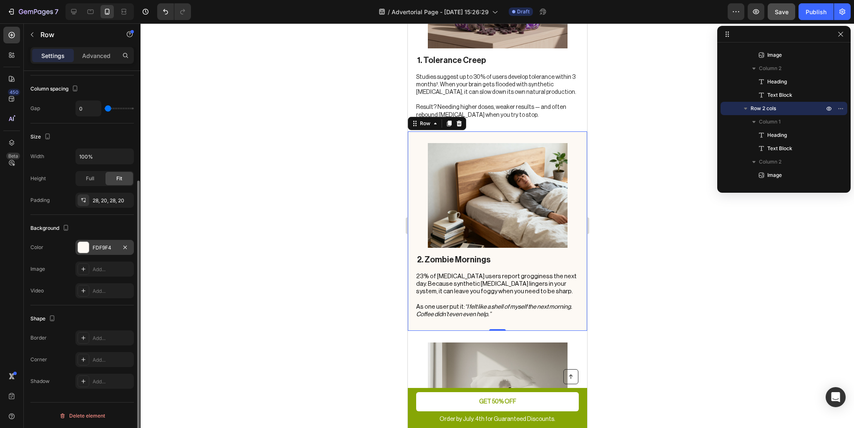
click at [100, 246] on div "FDF9F4" at bounding box center [105, 248] width 24 height 8
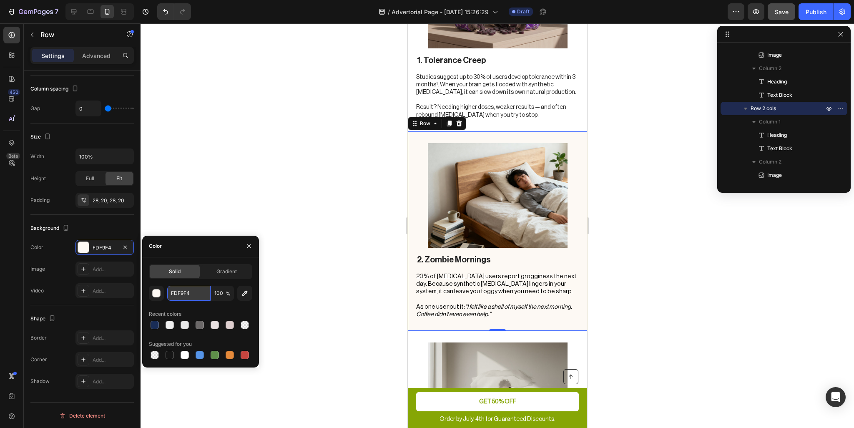
click at [190, 293] on input "FDF9F4" at bounding box center [188, 293] width 43 height 15
paste input "8B9DC3"
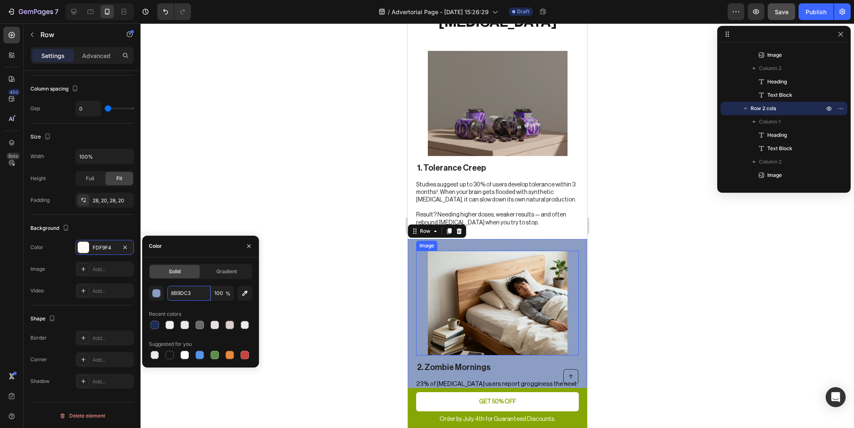
scroll to position [601, 0]
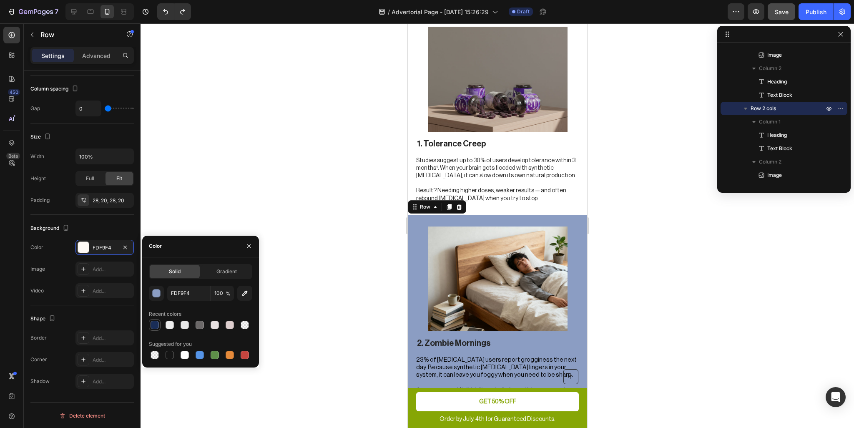
click at [154, 324] on div at bounding box center [155, 325] width 8 height 8
type input "192D57"
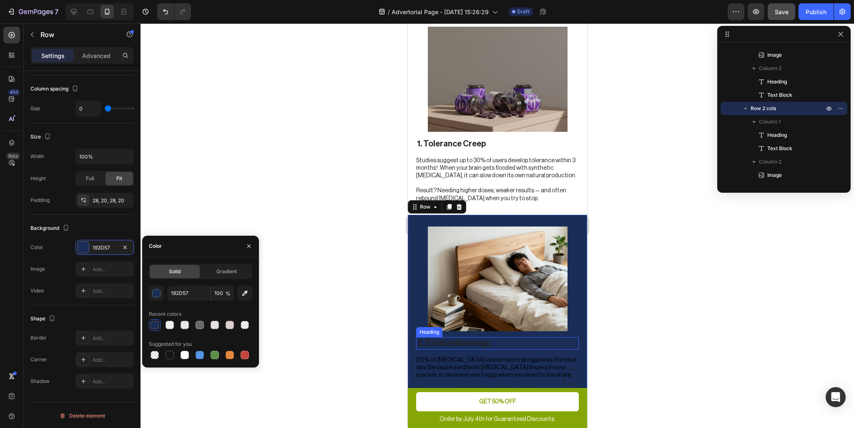
click at [441, 337] on h2 "2. Zombie Mornings" at bounding box center [497, 343] width 163 height 13
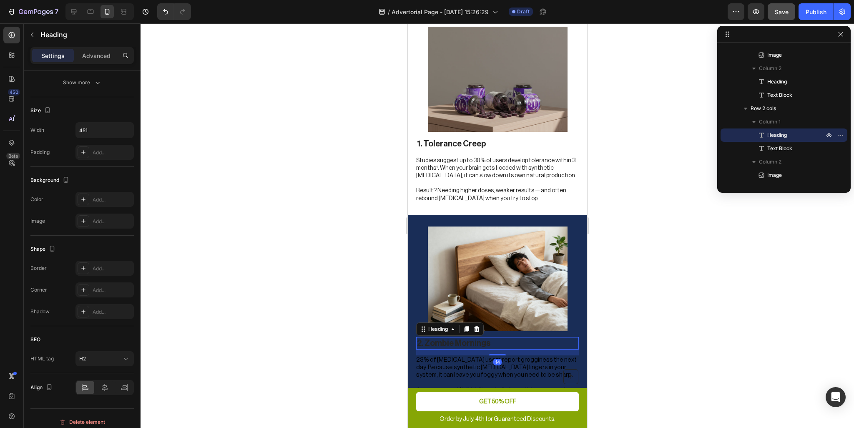
scroll to position [0, 0]
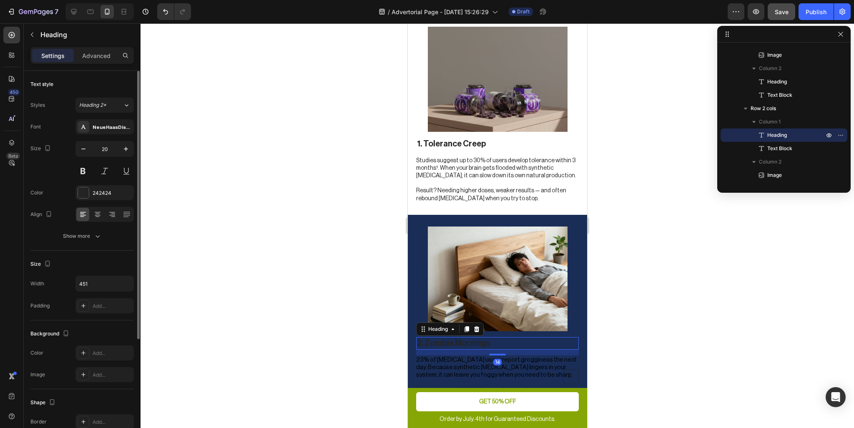
click at [89, 201] on div "Font NeueHaasDisplayMediu Size 20 Color 242424 Align Show more" at bounding box center [81, 181] width 103 height 124
click at [92, 197] on div "242424" at bounding box center [104, 192] width 58 height 15
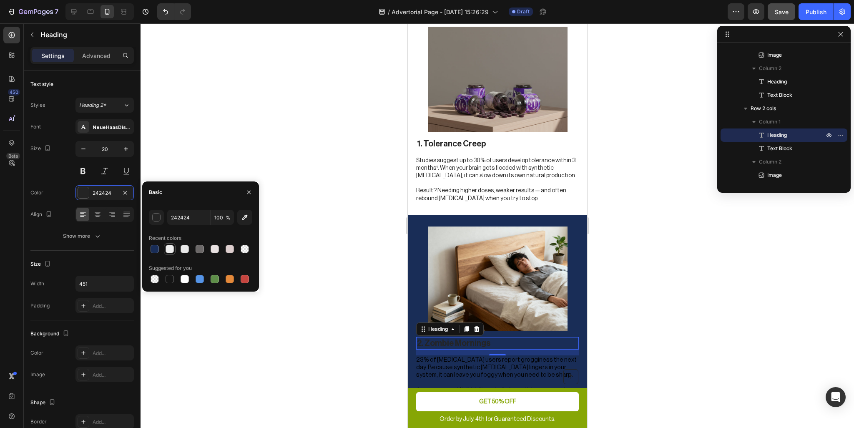
click at [173, 251] on div at bounding box center [170, 249] width 8 height 8
type input "EFEFEF"
click at [484, 357] on span "23% of [MEDICAL_DATA] users report grogginess the next day. Because synthetic […" at bounding box center [496, 367] width 161 height 21
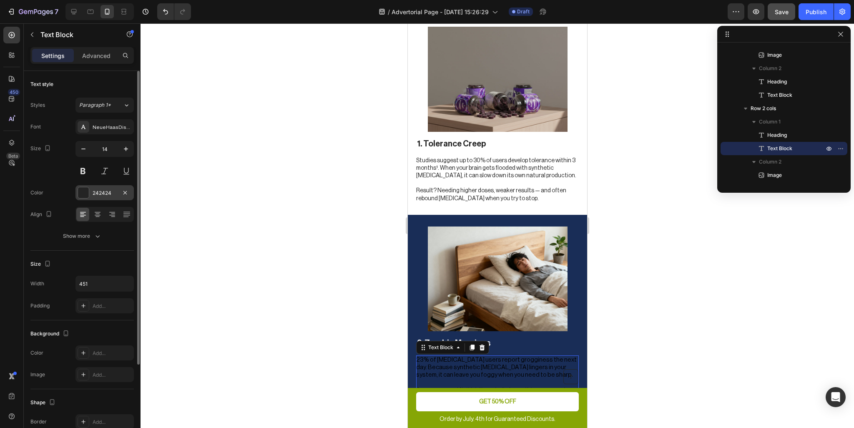
click at [99, 195] on div "242424" at bounding box center [105, 193] width 24 height 8
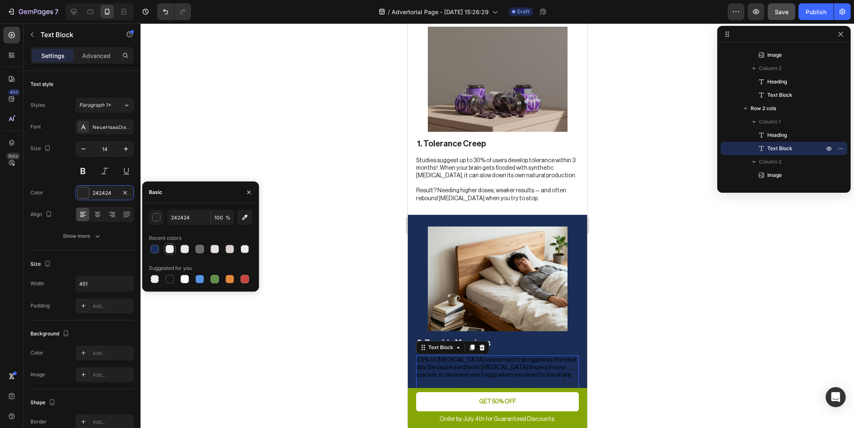
click at [171, 249] on div at bounding box center [170, 249] width 8 height 8
type input "EFEFEF"
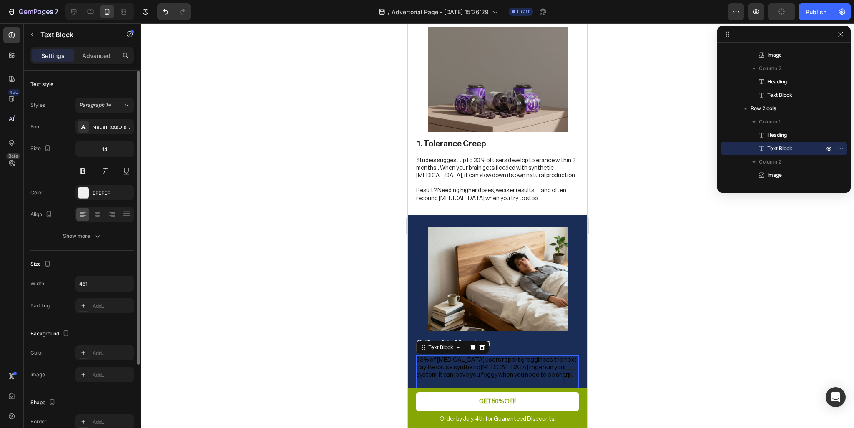
click at [108, 247] on div "Text style Styles Paragraph 1* Font NeueHaasDisplayRoman Size 14 Color EFEFEF A…" at bounding box center [81, 161] width 103 height 180
click at [480, 357] on span "23% of [MEDICAL_DATA] users report grogginess the next day. Because synthetic […" at bounding box center [496, 367] width 161 height 21
click at [493, 357] on span "23% of [MEDICAL_DATA] users report grogginess the next day. Because synthetic […" at bounding box center [496, 367] width 161 height 21
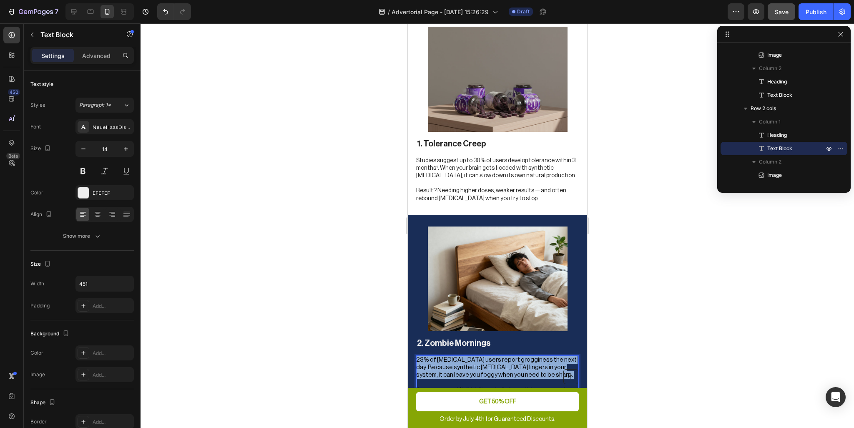
click at [493, 357] on span "23% of [MEDICAL_DATA] users report grogginess the next day. Because synthetic […" at bounding box center [496, 367] width 161 height 21
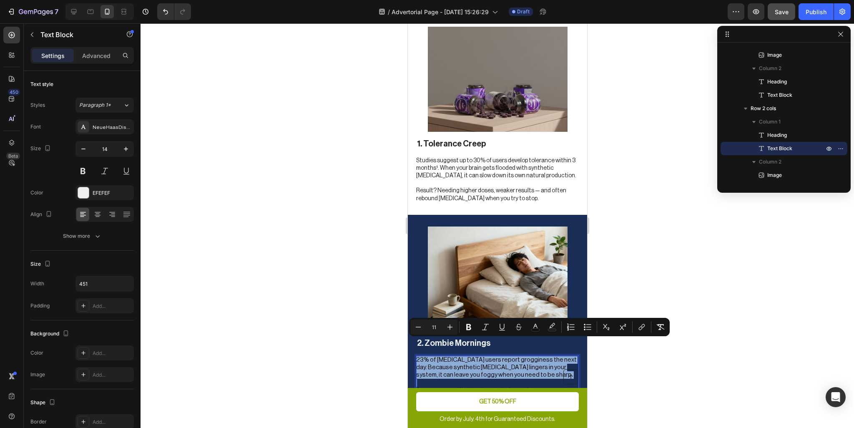
click at [501, 360] on span "23% of [MEDICAL_DATA] users report grogginess the next day. Because synthetic […" at bounding box center [496, 367] width 161 height 21
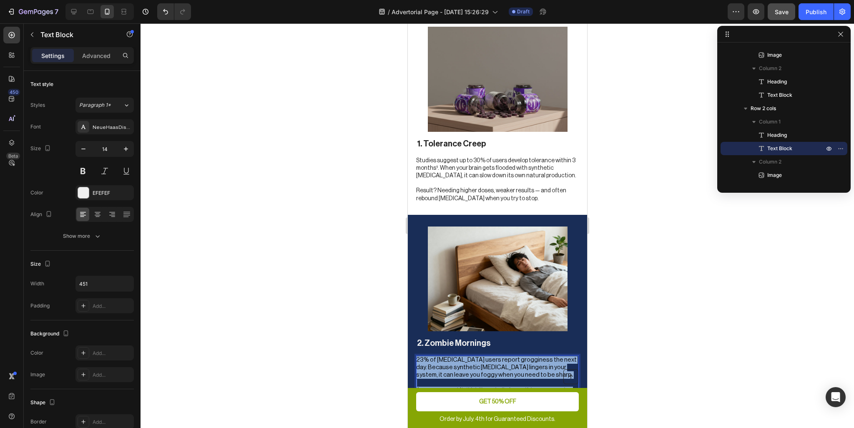
drag, startPoint x: 527, startPoint y: 384, endPoint x: 742, endPoint y: 337, distance: 219.5
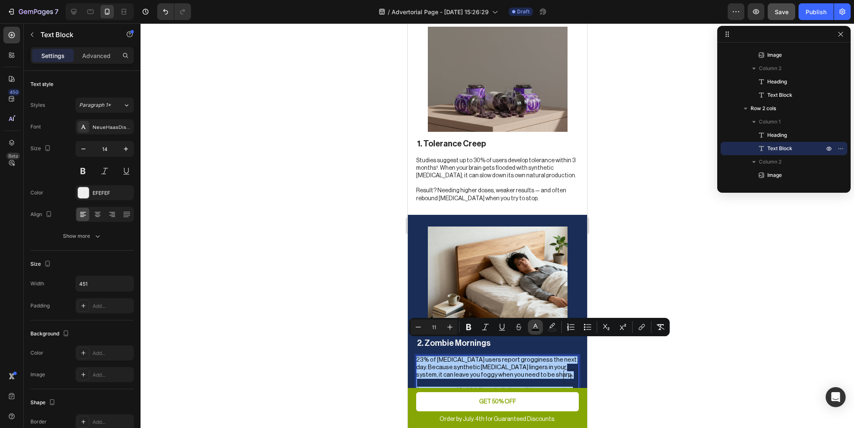
click at [537, 331] on rect "Editor contextual toolbar" at bounding box center [536, 330] width 8 height 2
type input "000000"
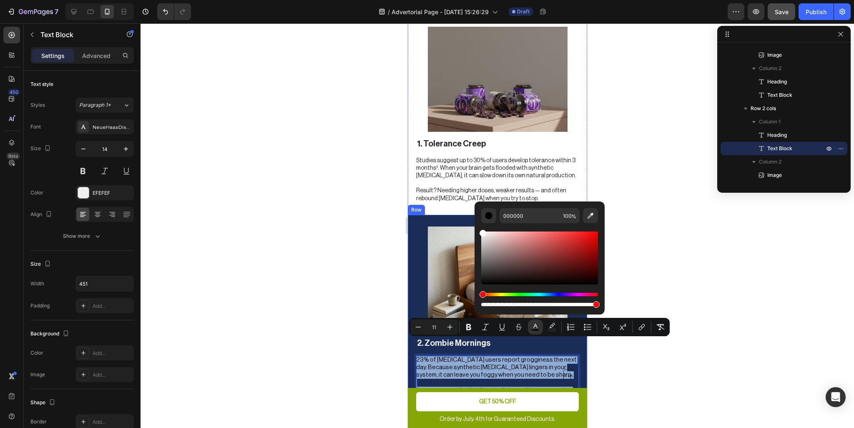
type input "FFFFFF"
drag, startPoint x: 891, startPoint y: 303, endPoint x: 459, endPoint y: 201, distance: 443.6
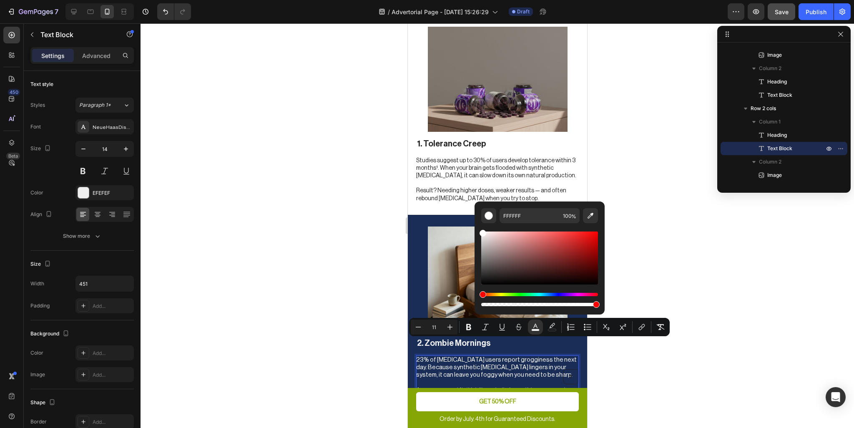
click at [317, 332] on div at bounding box center [498, 225] width 714 height 405
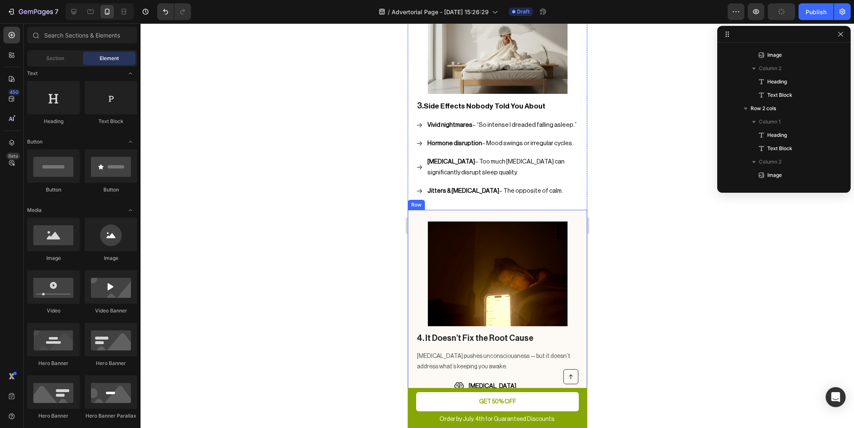
scroll to position [1059, 0]
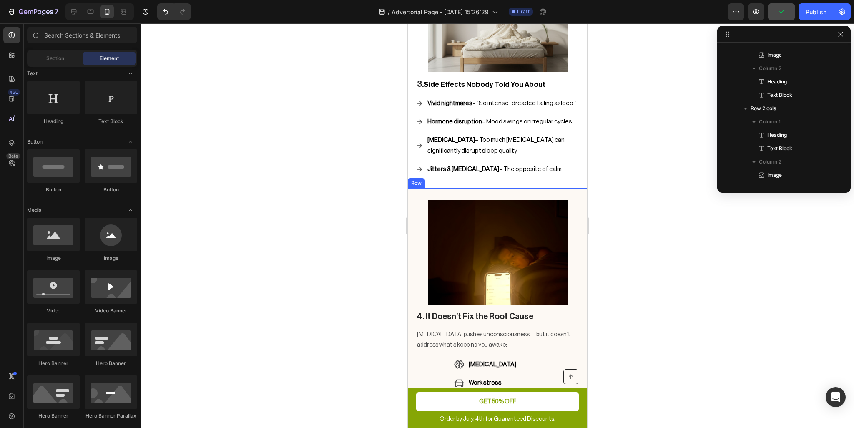
click at [570, 310] on div "4. It Doesn’t Fix the Root Cause Heading Melatonin pushes unconsciousness — but…" at bounding box center [497, 374] width 163 height 129
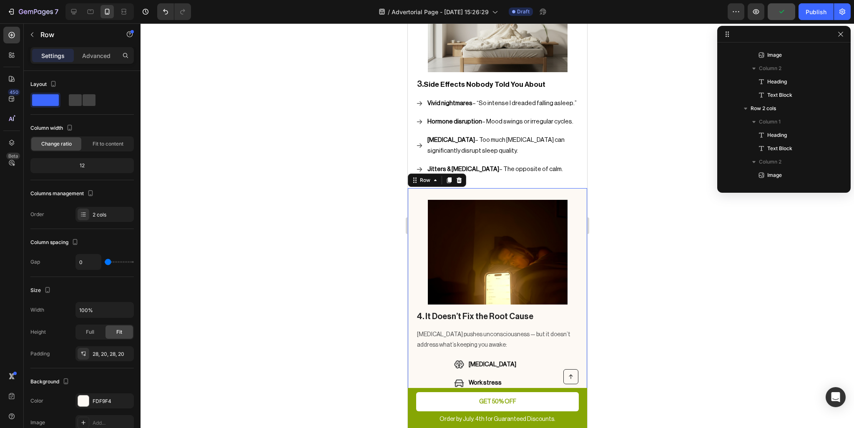
scroll to position [465, 0]
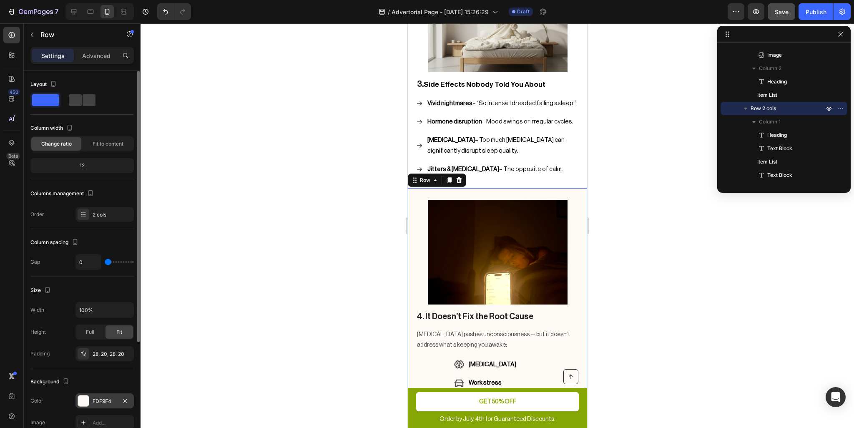
click at [86, 396] on div at bounding box center [83, 400] width 11 height 11
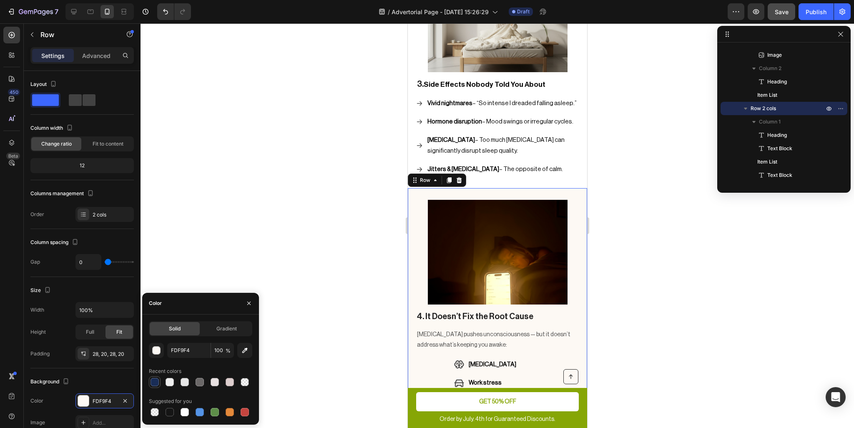
click at [151, 382] on div at bounding box center [155, 382] width 8 height 8
type input "192D57"
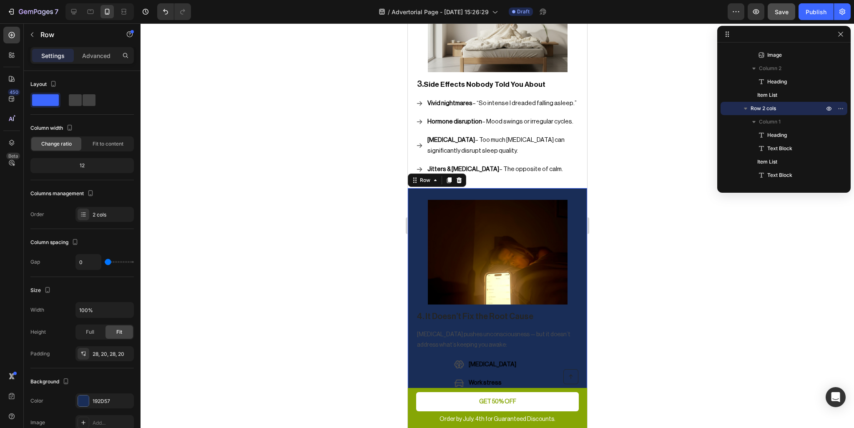
click at [327, 295] on div at bounding box center [498, 225] width 714 height 405
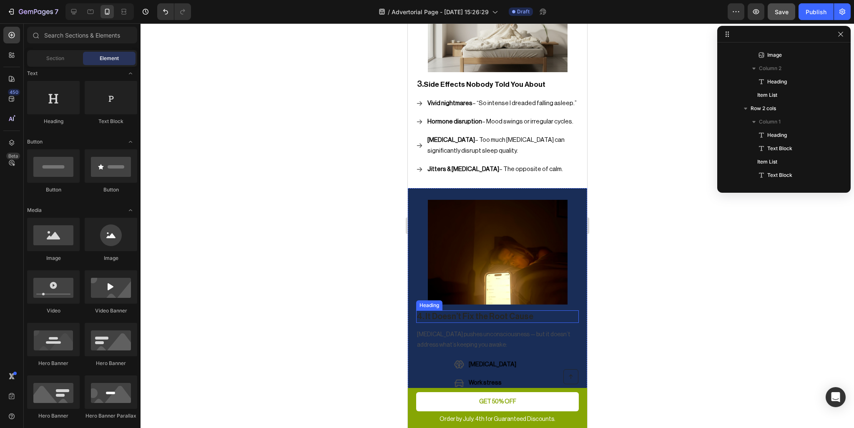
click at [436, 310] on h2 "4. It Doesn’t Fix the Root Cause" at bounding box center [497, 316] width 163 height 13
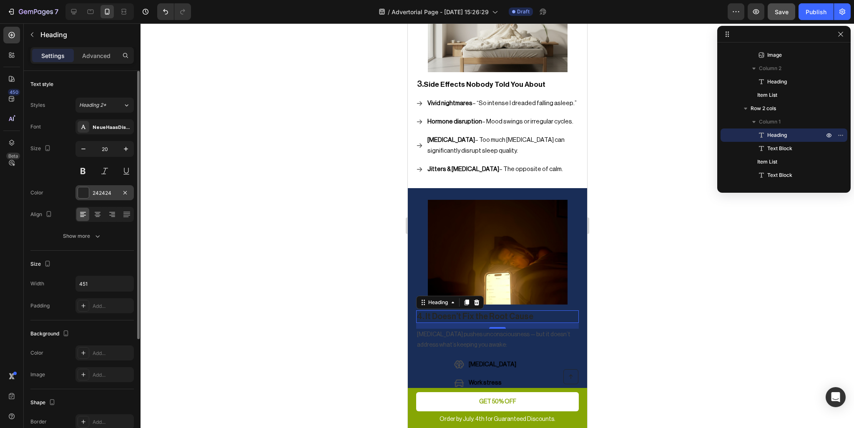
click at [87, 196] on div at bounding box center [83, 192] width 11 height 11
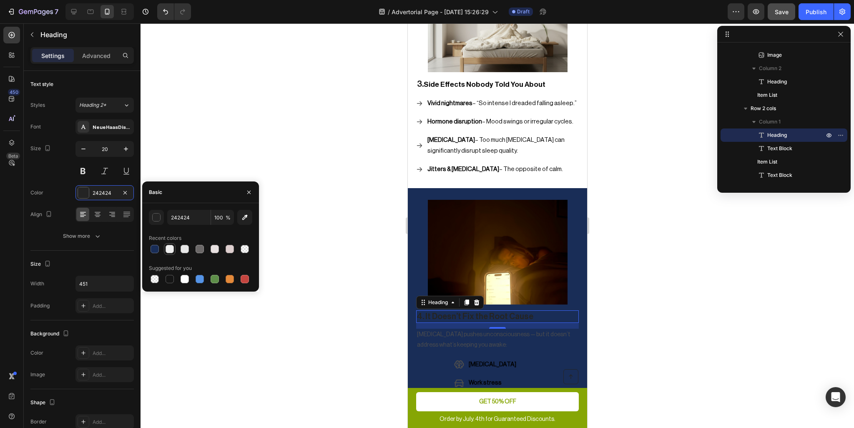
click at [168, 249] on div at bounding box center [170, 249] width 8 height 8
type input "EFEFEF"
click at [445, 329] on p "[MEDICAL_DATA] pushes unconsciousness — but it doesn’t address what’s keeping y…" at bounding box center [497, 339] width 161 height 21
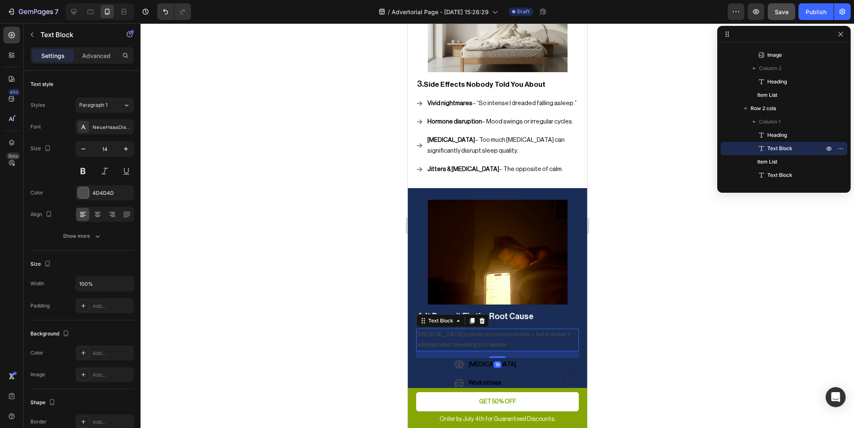
click at [458, 329] on p "[MEDICAL_DATA] pushes unconsciousness — but it doesn’t address what’s keeping y…" at bounding box center [497, 339] width 161 height 21
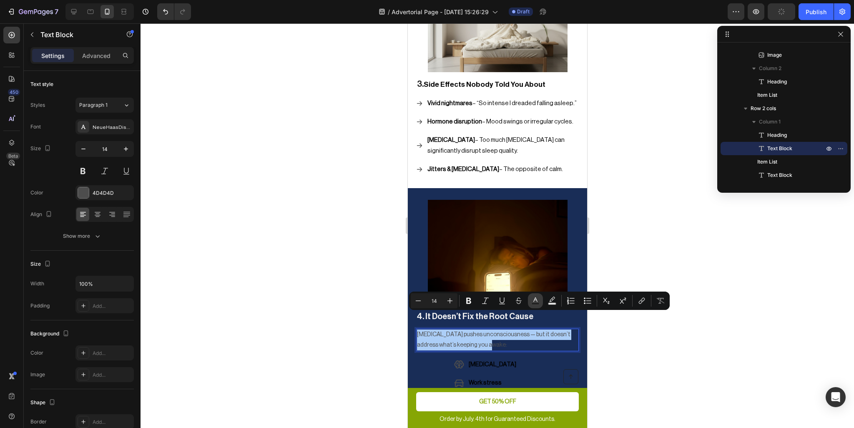
click at [537, 305] on button "Text Color" at bounding box center [535, 300] width 15 height 15
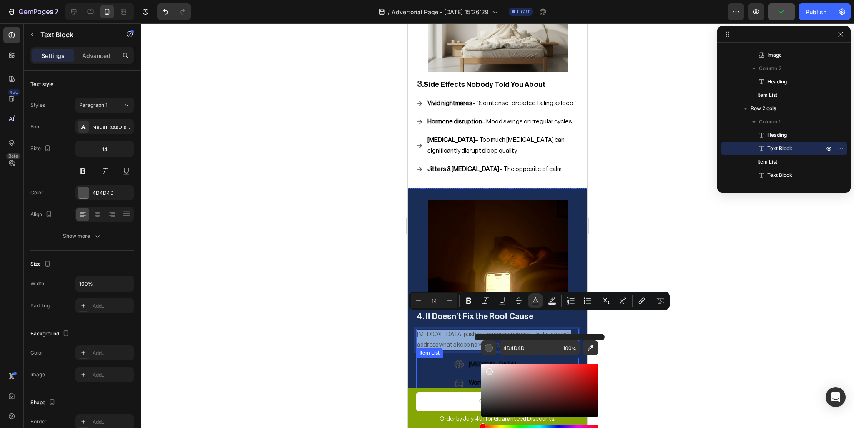
drag, startPoint x: 906, startPoint y: 399, endPoint x: 432, endPoint y: 344, distance: 477.4
type input "FFFFFF"
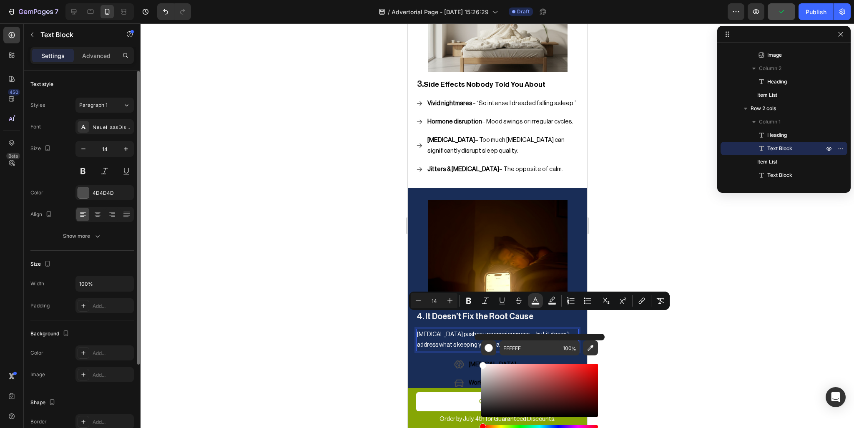
click at [107, 256] on div "Size Width 100% Padding Add..." at bounding box center [81, 286] width 103 height 70
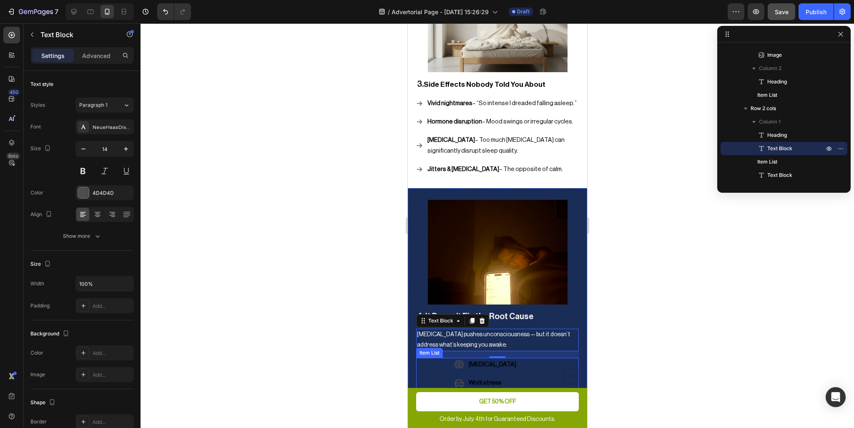
click at [479, 358] on div "[MEDICAL_DATA]" at bounding box center [503, 364] width 73 height 13
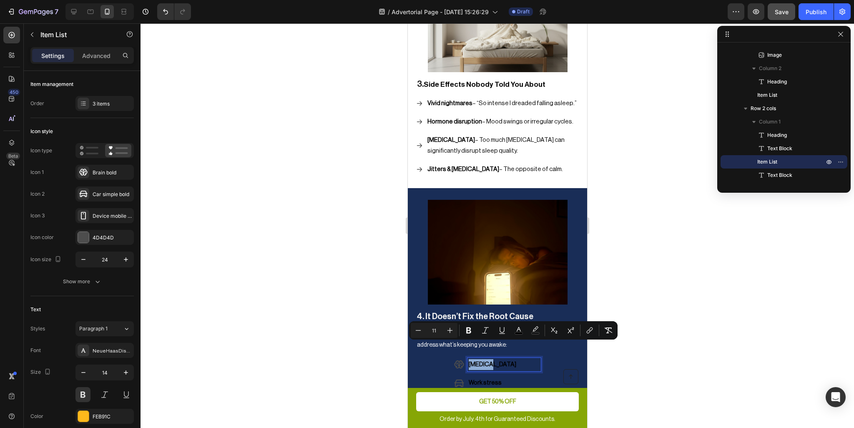
click at [487, 361] on span "[MEDICAL_DATA]" at bounding box center [492, 364] width 48 height 6
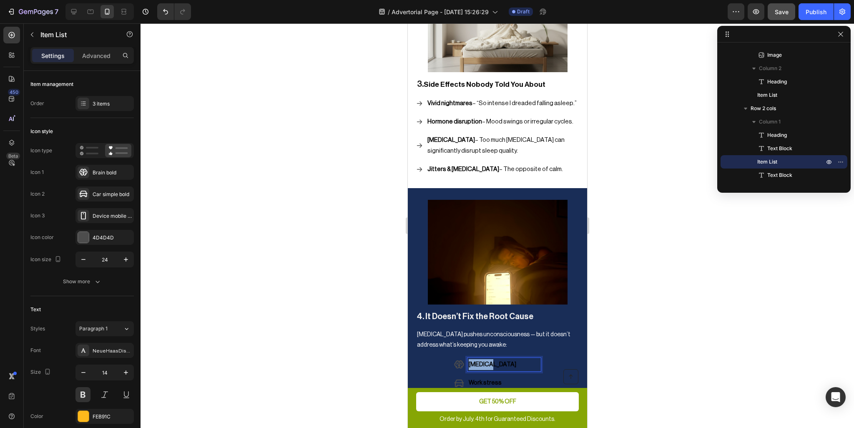
click at [487, 361] on span "[MEDICAL_DATA]" at bounding box center [492, 364] width 48 height 6
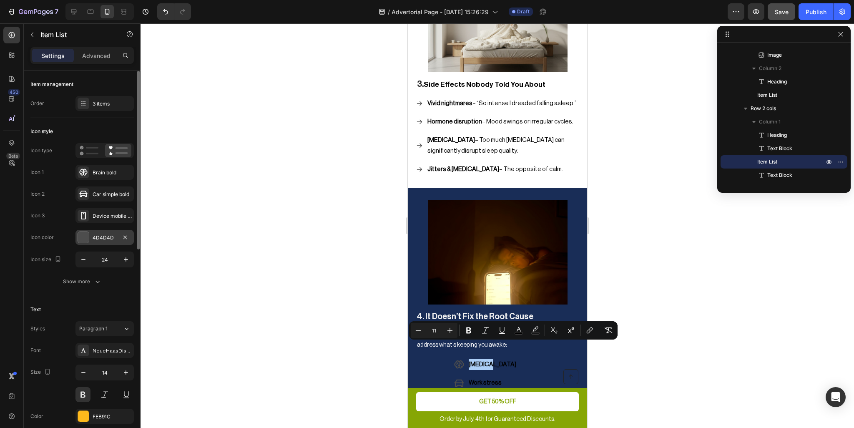
click at [82, 237] on div at bounding box center [83, 237] width 11 height 11
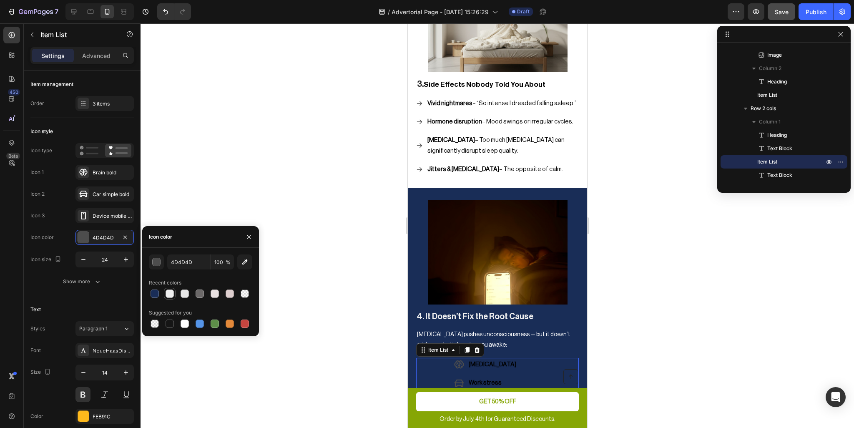
click at [169, 293] on div at bounding box center [170, 293] width 8 height 8
type input "EFEFEF"
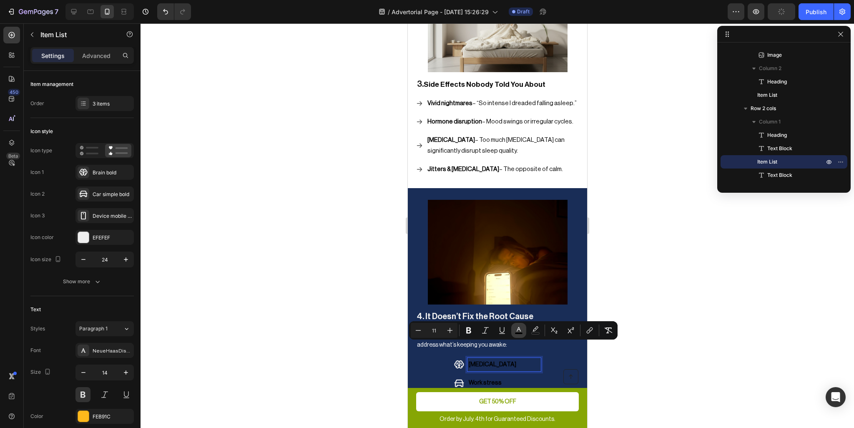
click at [516, 334] on rect "Editor contextual toolbar" at bounding box center [519, 333] width 8 height 2
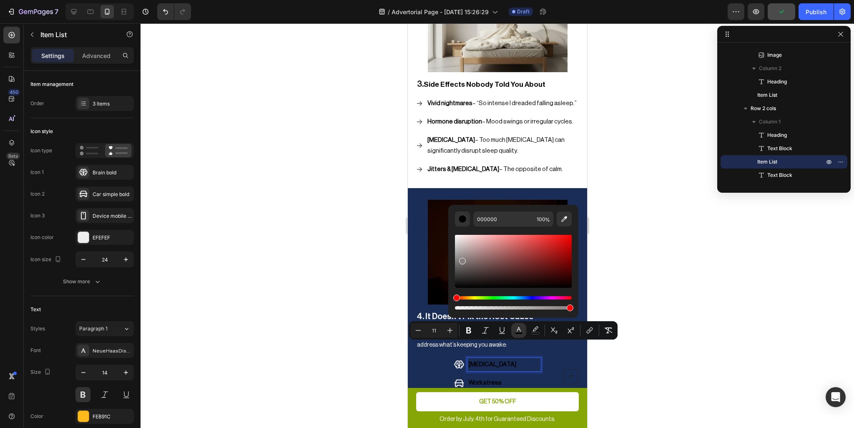
drag, startPoint x: 462, startPoint y: 259, endPoint x: 405, endPoint y: 177, distance: 100.1
click at [405, 0] on body "7 / Advertorial Page - Sep 27, 15:26:29 Draft Preview Publish 450 Beta Sections…" at bounding box center [427, 0] width 854 height 0
type input "FFFFFF"
click at [495, 380] on span "Work stress" at bounding box center [484, 383] width 33 height 6
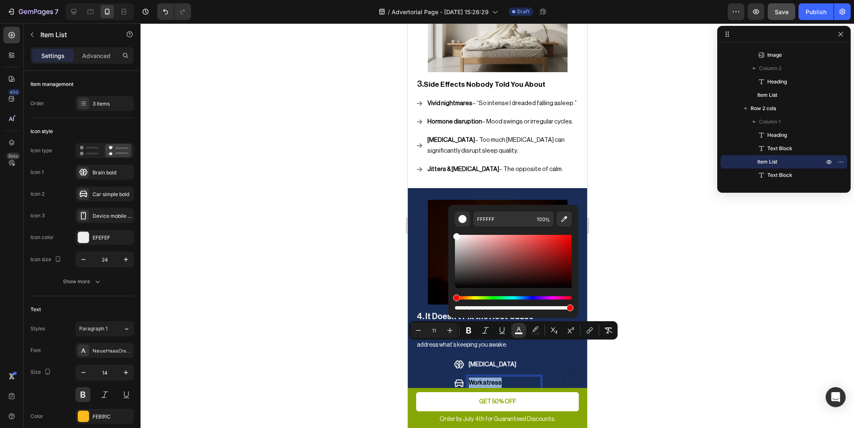
click at [495, 380] on span "Work stress" at bounding box center [484, 383] width 33 height 6
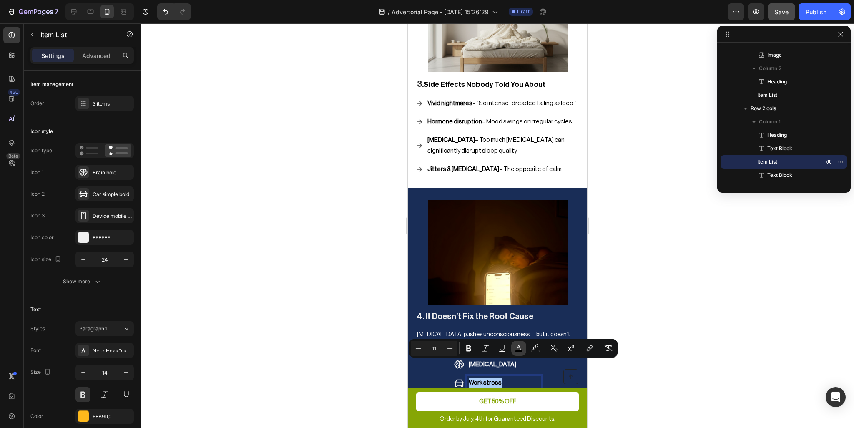
click at [521, 347] on icon "Editor contextual toolbar" at bounding box center [519, 348] width 8 height 8
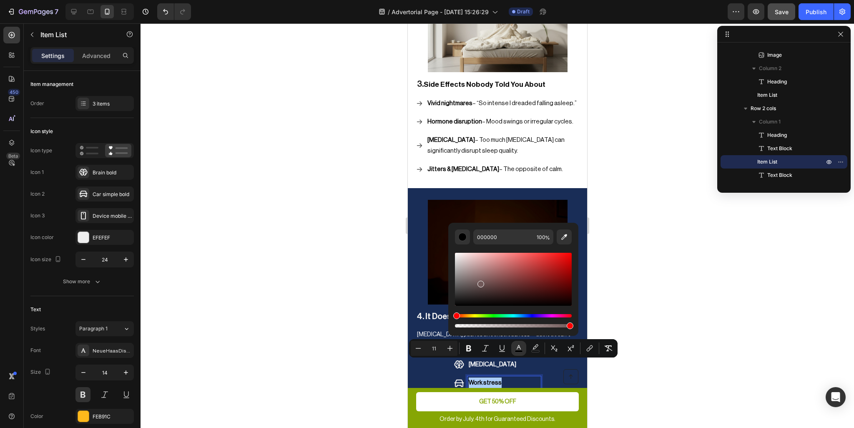
drag, startPoint x: 490, startPoint y: 289, endPoint x: 347, endPoint y: 198, distance: 169.7
click at [337, 0] on body "7 / Advertorial Page - Sep 27, 15:26:29 Draft Preview Save Publish 450 Beta Sec…" at bounding box center [427, 0] width 854 height 0
type input "FFFFFF"
click at [503, 398] on span "Blue-light overstimulation" at bounding box center [503, 401] width 71 height 6
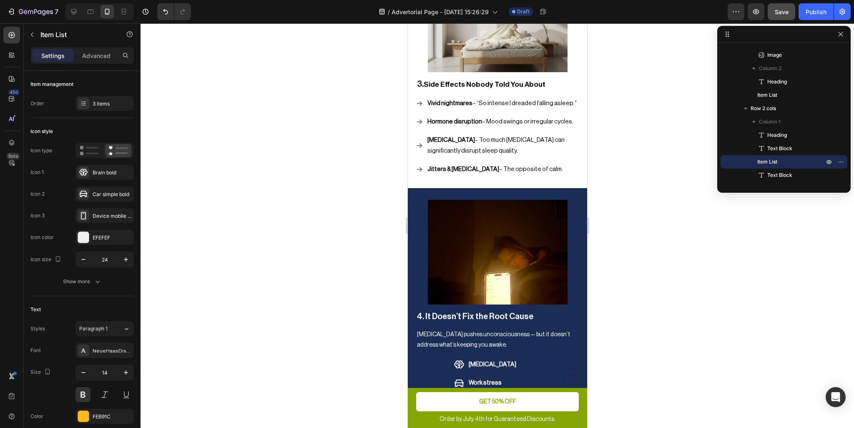
click at [503, 398] on span "Blue-light overstimulation" at bounding box center [503, 401] width 71 height 6
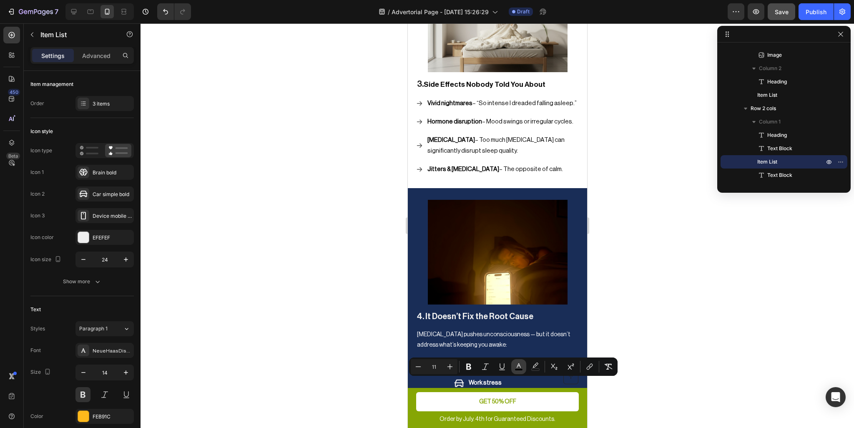
click at [518, 365] on icon "Editor contextual toolbar" at bounding box center [519, 365] width 4 height 5
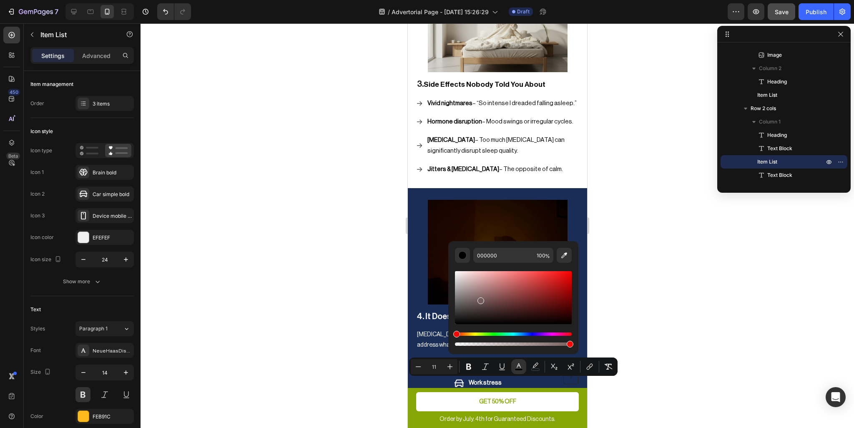
drag, startPoint x: 480, startPoint y: 299, endPoint x: 371, endPoint y: 223, distance: 133.6
click at [370, 0] on body "7 / Advertorial Page - Sep 27, 15:26:29 Draft Preview Save Publish 450 Beta Sec…" at bounding box center [427, 0] width 854 height 0
type input "FFFFFF"
click at [347, 320] on div at bounding box center [498, 225] width 714 height 405
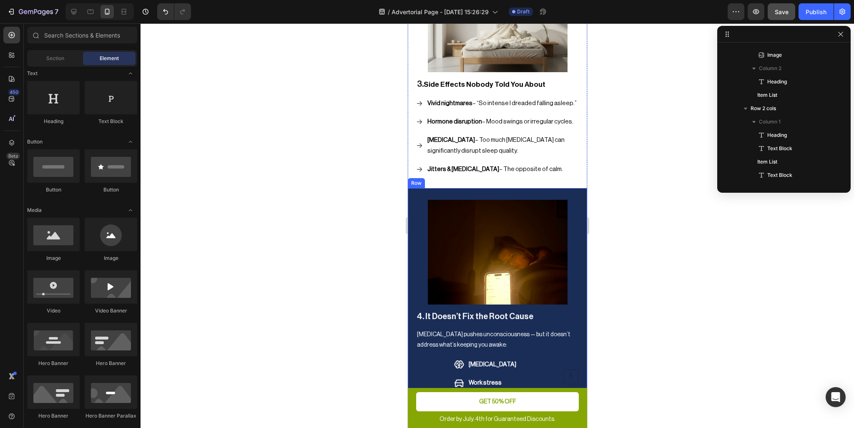
scroll to position [1184, 0]
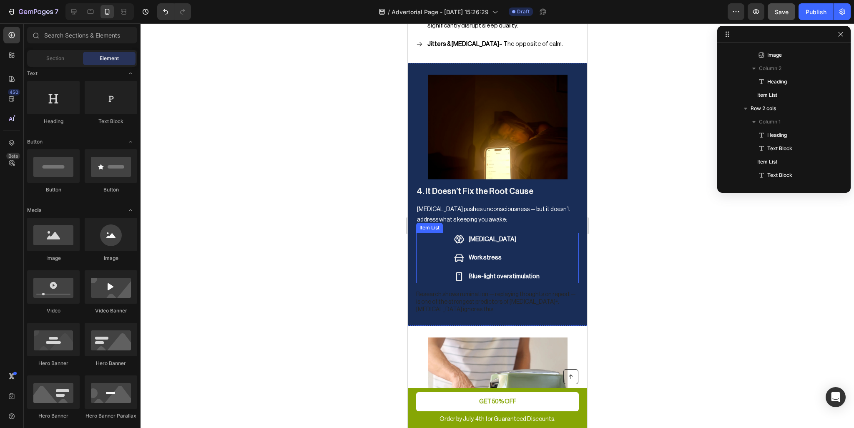
click at [499, 236] on span "[MEDICAL_DATA]" at bounding box center [492, 239] width 48 height 6
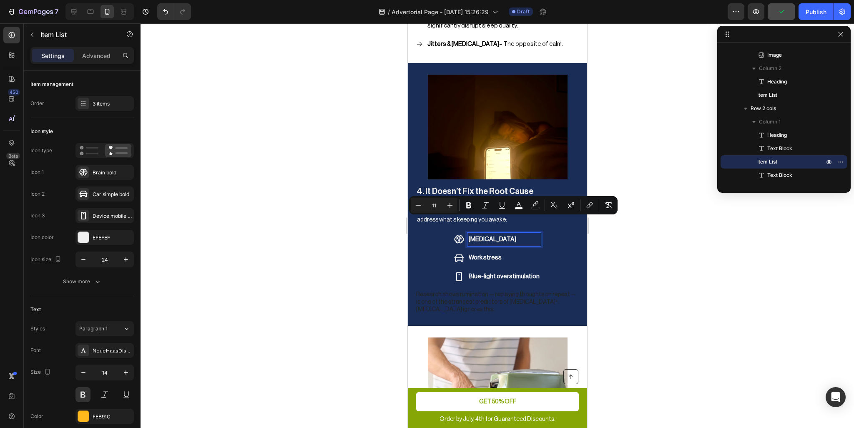
click at [499, 236] on span "[MEDICAL_DATA]" at bounding box center [492, 239] width 48 height 6
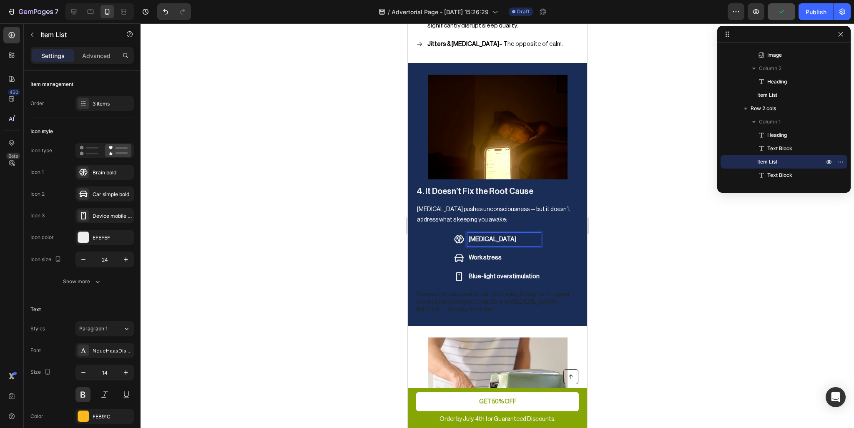
click at [499, 236] on span "[MEDICAL_DATA]" at bounding box center [492, 239] width 48 height 6
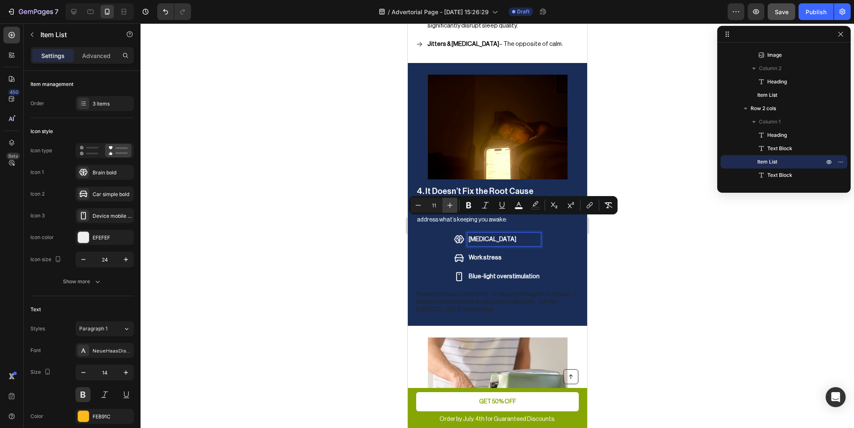
click at [454, 202] on button "Plus" at bounding box center [450, 205] width 15 height 15
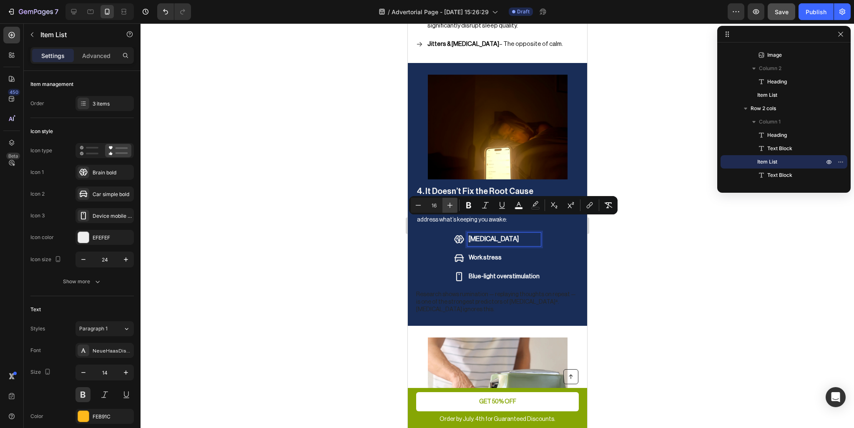
click at [454, 202] on button "Plus" at bounding box center [450, 205] width 15 height 15
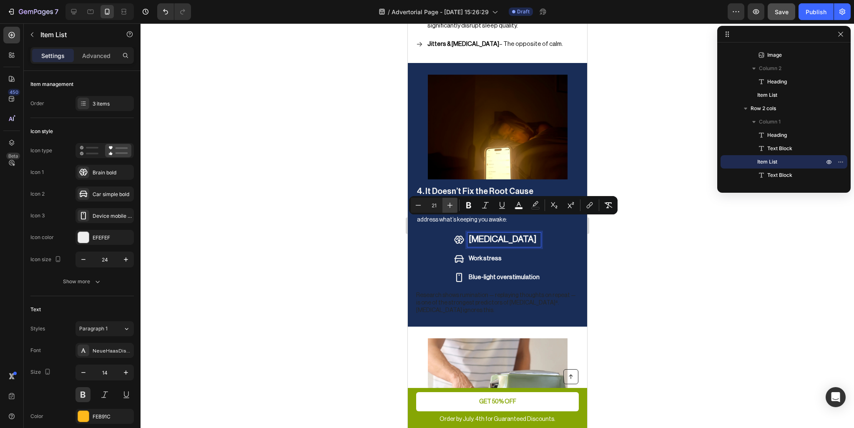
click at [454, 202] on button "Plus" at bounding box center [450, 205] width 15 height 15
click at [422, 206] on icon "Editor contextual toolbar" at bounding box center [418, 205] width 8 height 8
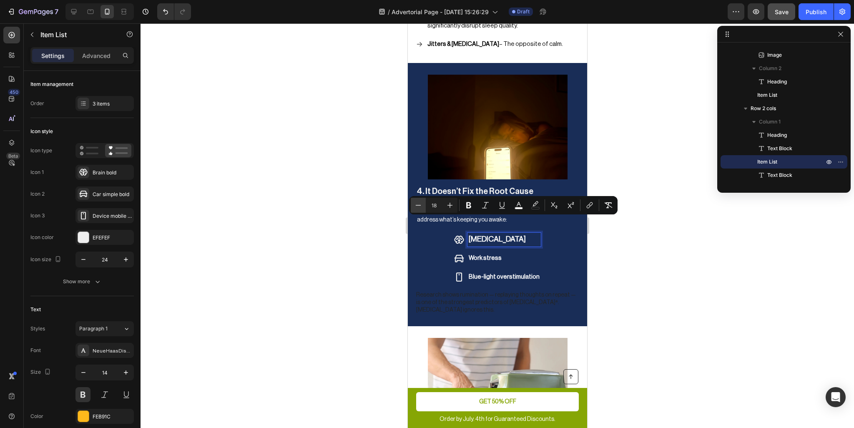
click at [422, 206] on icon "Editor contextual toolbar" at bounding box center [418, 205] width 8 height 8
type input "16"
click at [501, 252] on p "Work stress" at bounding box center [503, 257] width 71 height 11
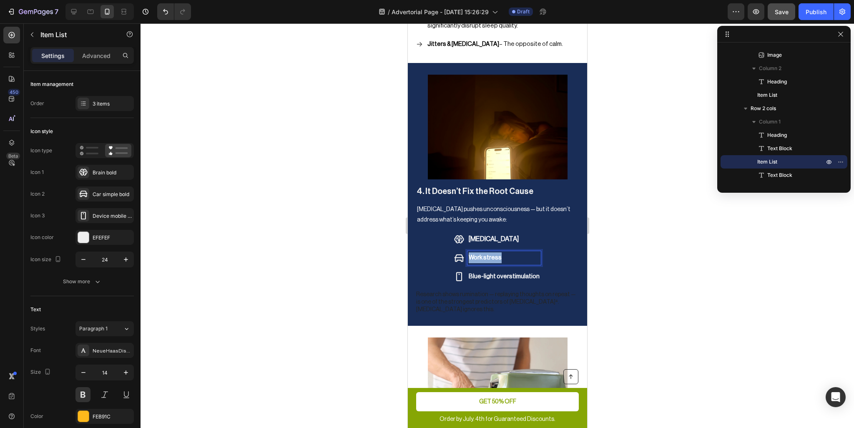
click at [501, 252] on p "Work stress" at bounding box center [503, 257] width 71 height 11
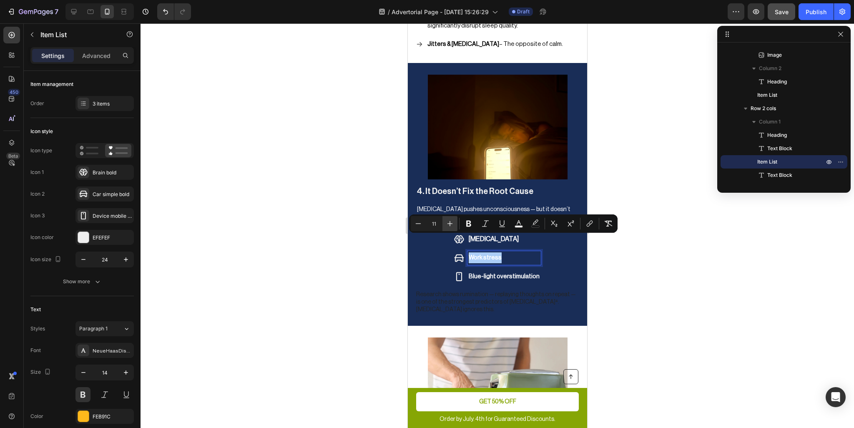
click at [450, 222] on icon "Editor contextual toolbar" at bounding box center [450, 223] width 5 height 5
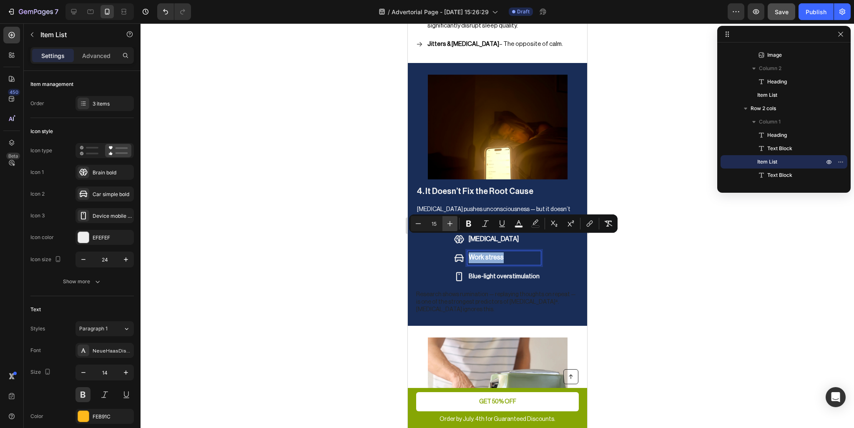
type input "16"
click at [505, 273] on span "Blue-light overstimulation" at bounding box center [503, 276] width 71 height 6
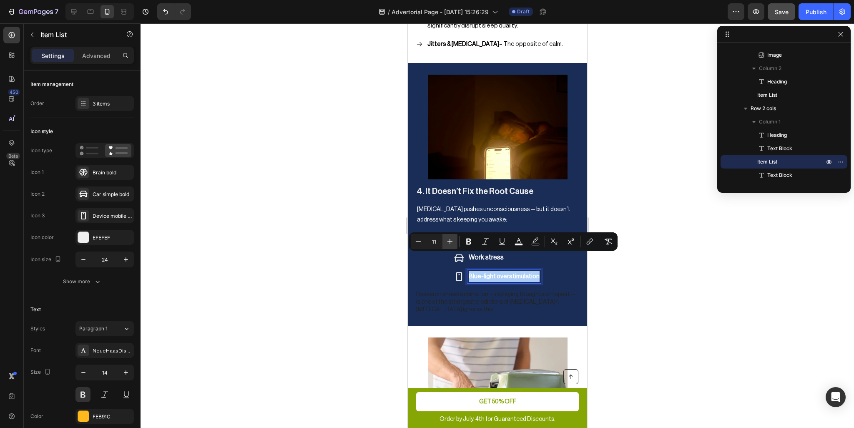
click at [454, 239] on button "Plus" at bounding box center [450, 241] width 15 height 15
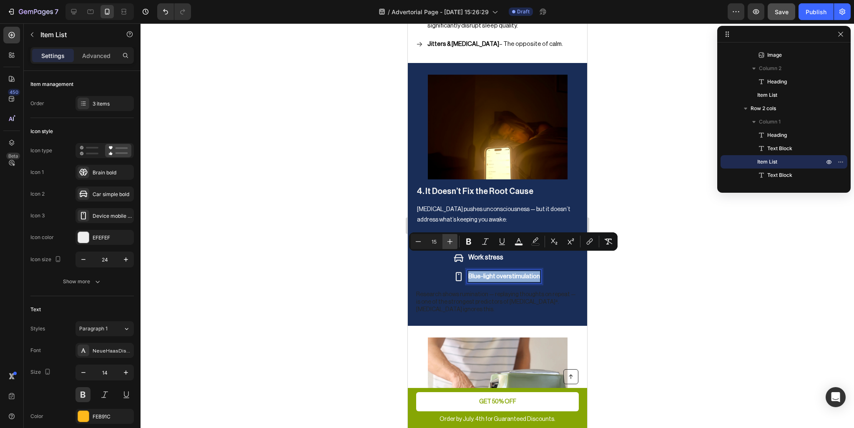
type input "16"
click at [345, 239] on div at bounding box center [498, 225] width 714 height 405
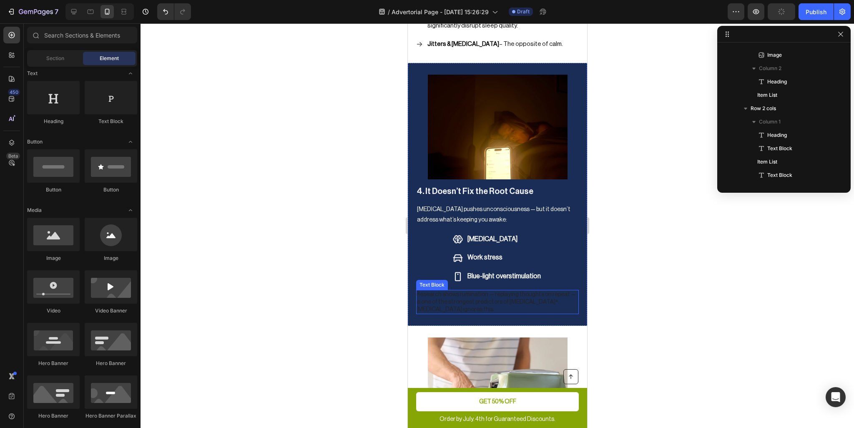
click at [468, 291] on p "Research shows rumination — replaying thoughts on repeat — is one of the strong…" at bounding box center [497, 302] width 162 height 23
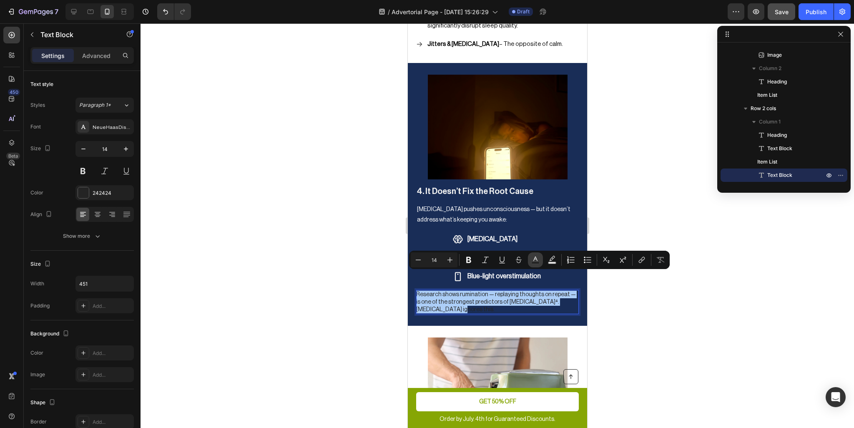
click at [536, 262] on rect "Editor contextual toolbar" at bounding box center [536, 263] width 8 height 2
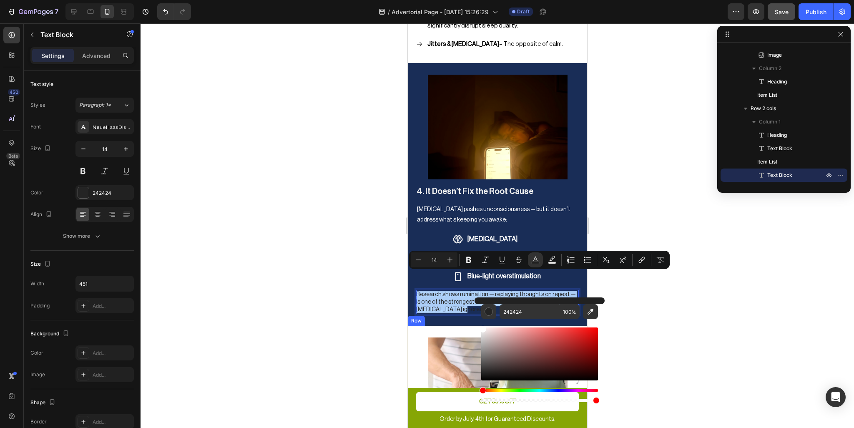
drag, startPoint x: 901, startPoint y: 366, endPoint x: 784, endPoint y: 326, distance: 123.5
click at [319, 289] on div at bounding box center [498, 225] width 714 height 405
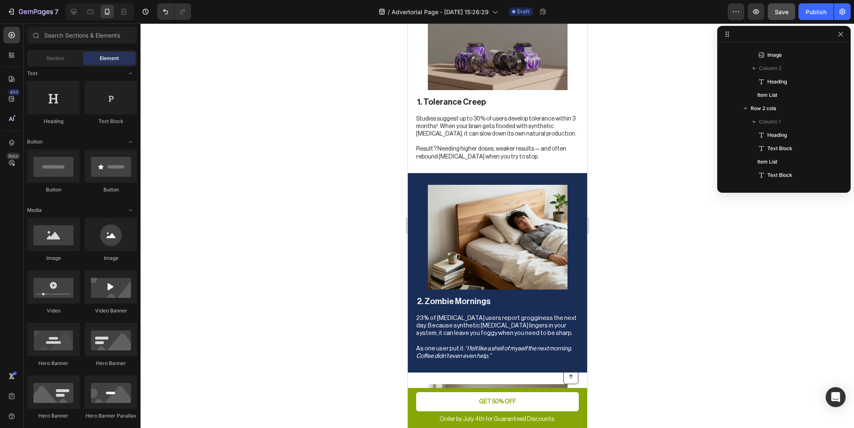
scroll to position [642, 0]
click at [531, 252] on img at bounding box center [498, 237] width 140 height 105
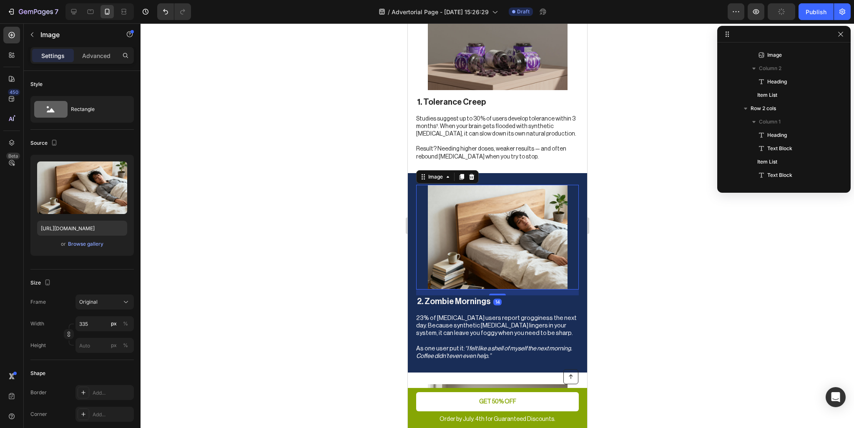
scroll to position [371, 0]
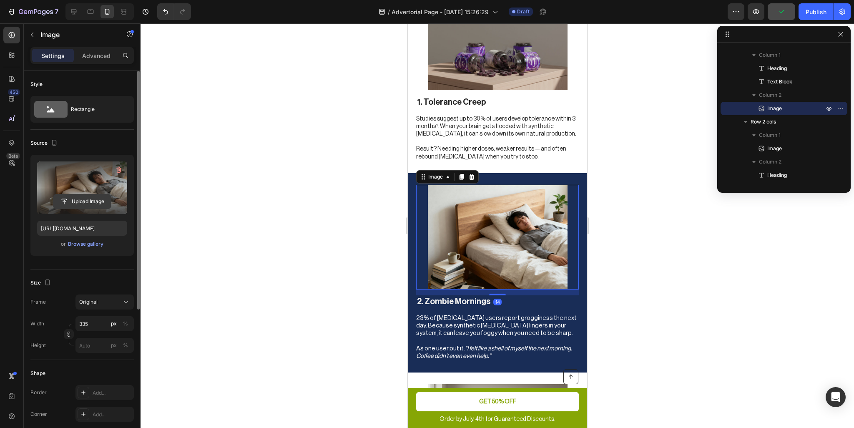
click at [83, 201] on input "file" at bounding box center [82, 201] width 58 height 14
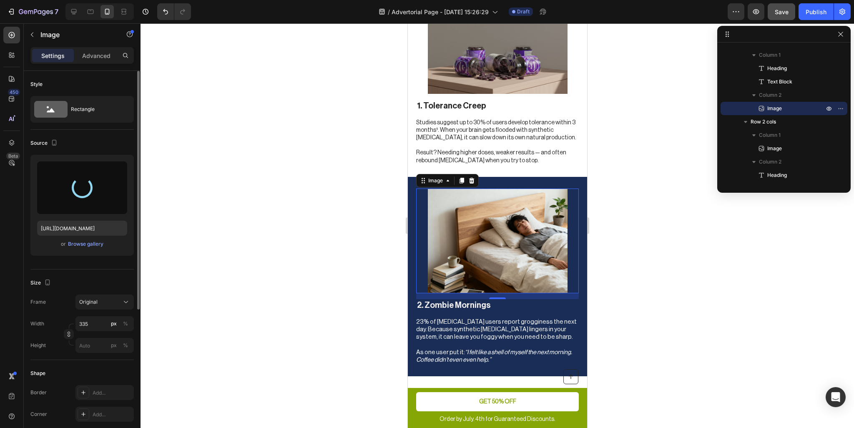
scroll to position [642, 0]
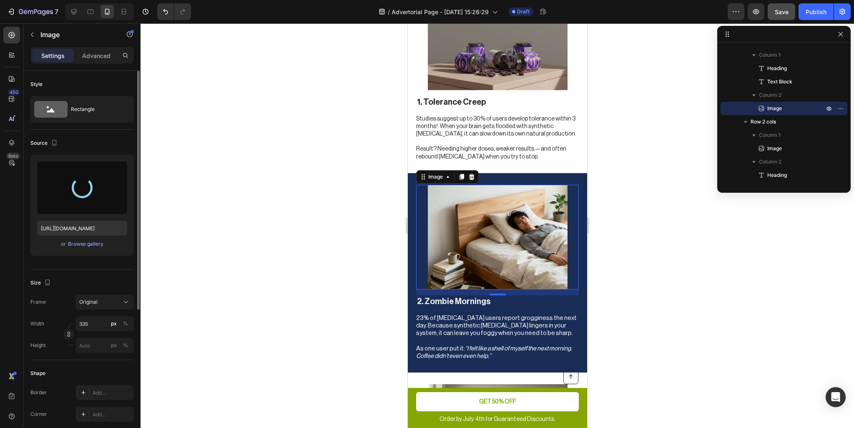
type input "https://cdn.shopify.com/s/files/1/0881/3124/0221/files/gempages_586314713604817…"
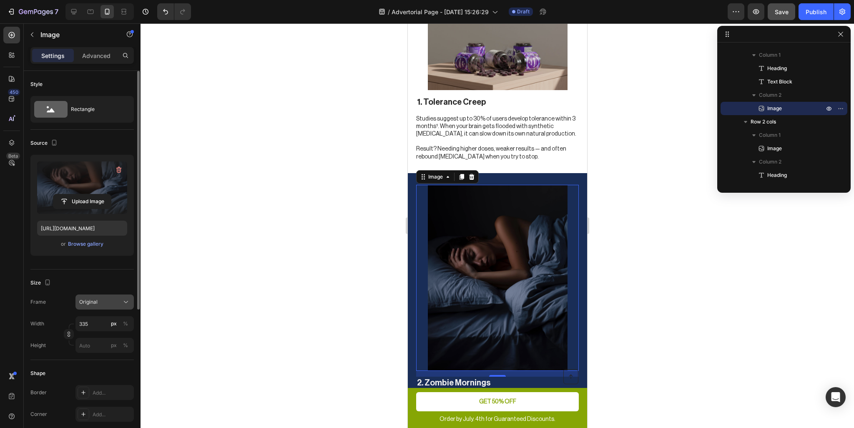
click at [98, 303] on div "Original" at bounding box center [99, 302] width 41 height 8
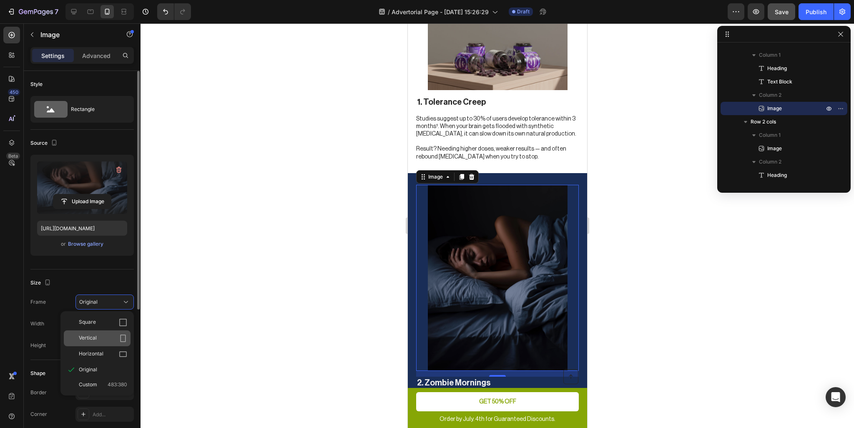
click at [103, 336] on div "Vertical" at bounding box center [103, 338] width 48 height 8
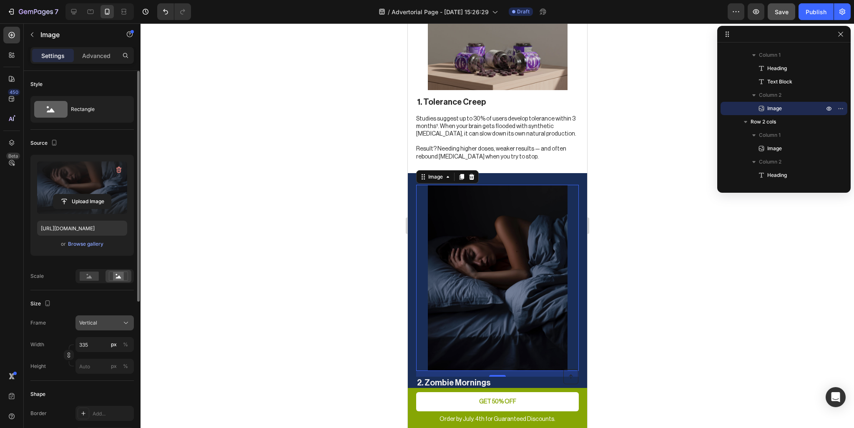
click at [100, 317] on button "Vertical" at bounding box center [104, 322] width 58 height 15
click at [92, 367] on div "Horizontal" at bounding box center [97, 375] width 67 height 16
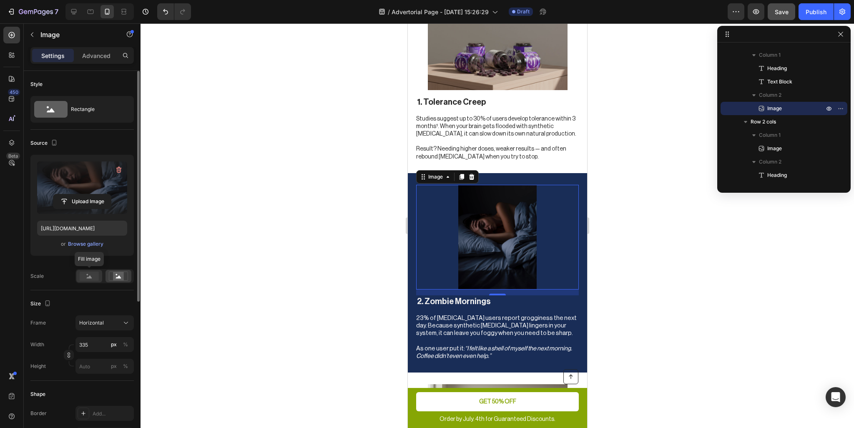
click at [91, 274] on rect at bounding box center [89, 276] width 19 height 9
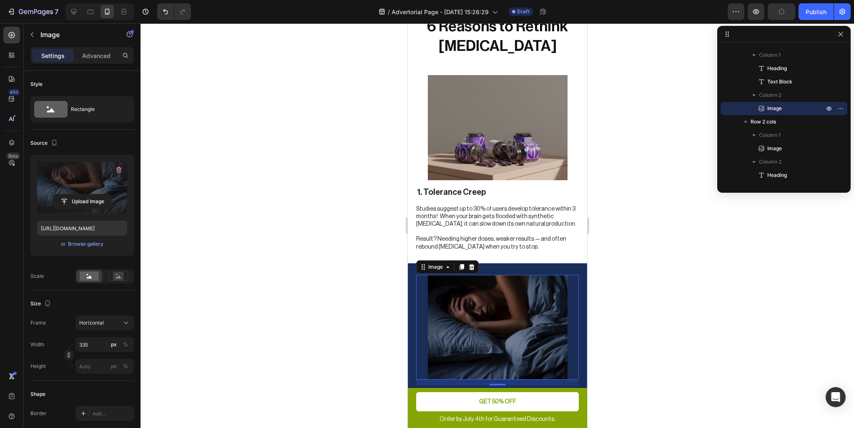
scroll to position [517, 0]
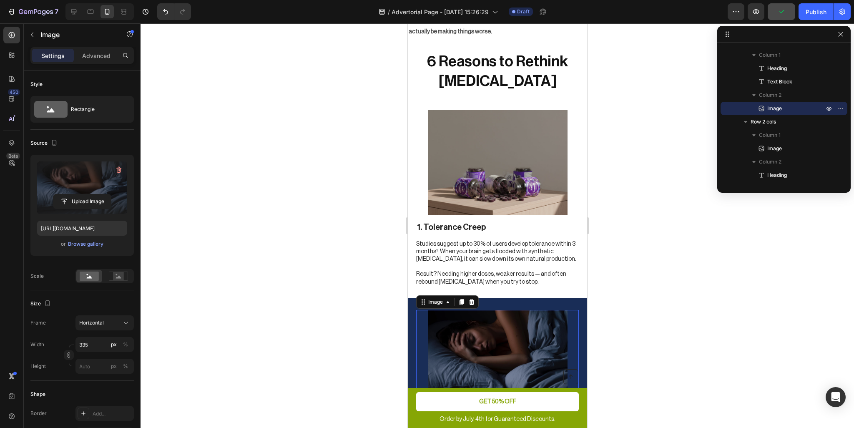
click at [364, 265] on div at bounding box center [498, 225] width 714 height 405
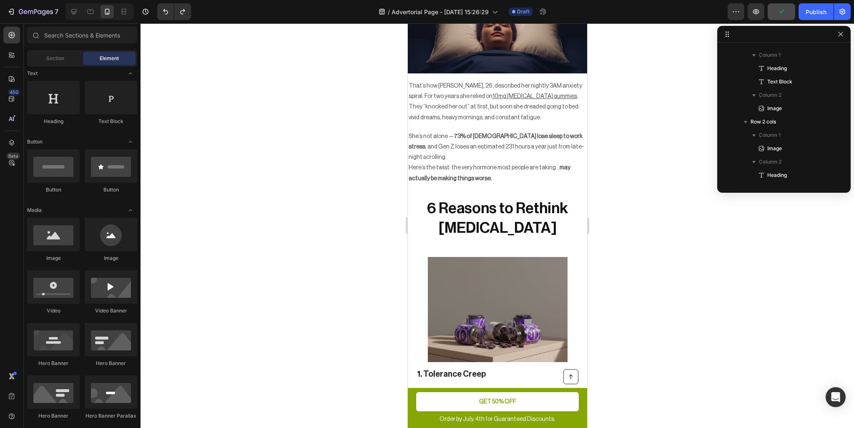
scroll to position [334, 0]
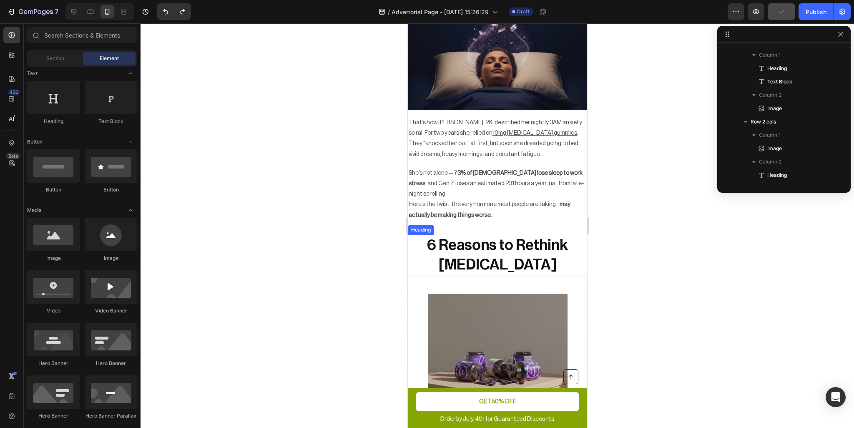
click at [558, 241] on h2 "6 Reasons to Rethink [MEDICAL_DATA]" at bounding box center [496, 255] width 179 height 41
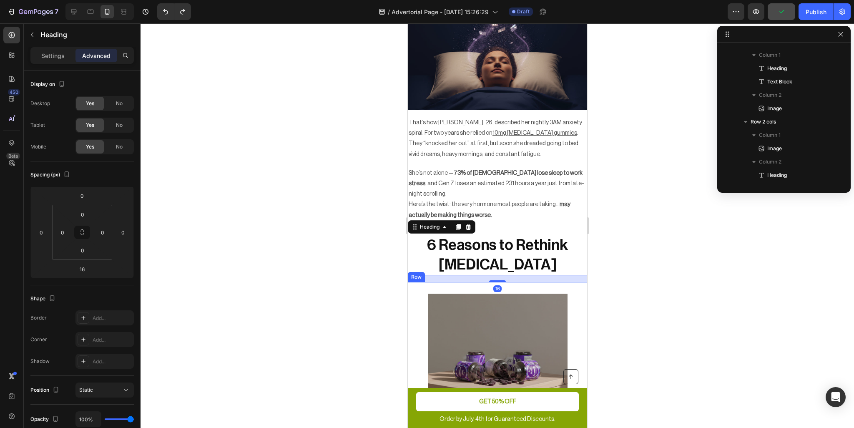
scroll to position [211, 0]
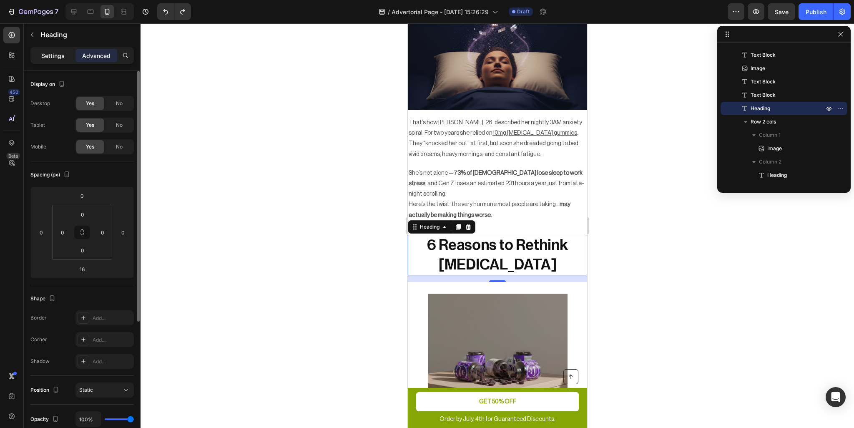
click at [39, 52] on div "Settings" at bounding box center [53, 55] width 42 height 13
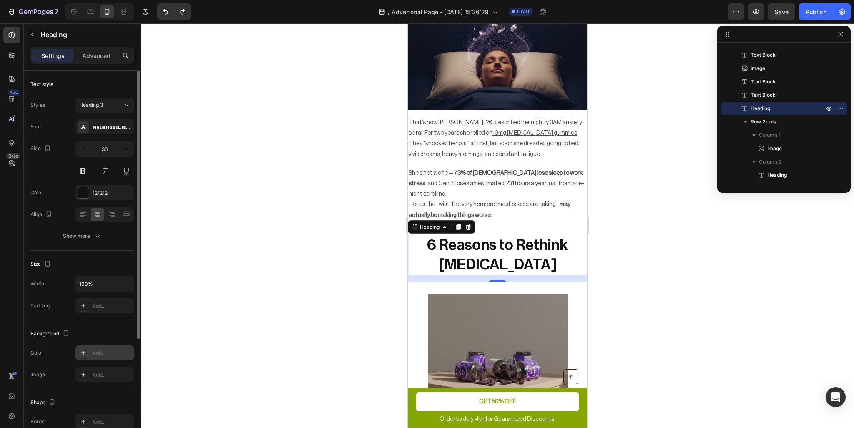
click at [83, 356] on div at bounding box center [84, 353] width 12 height 12
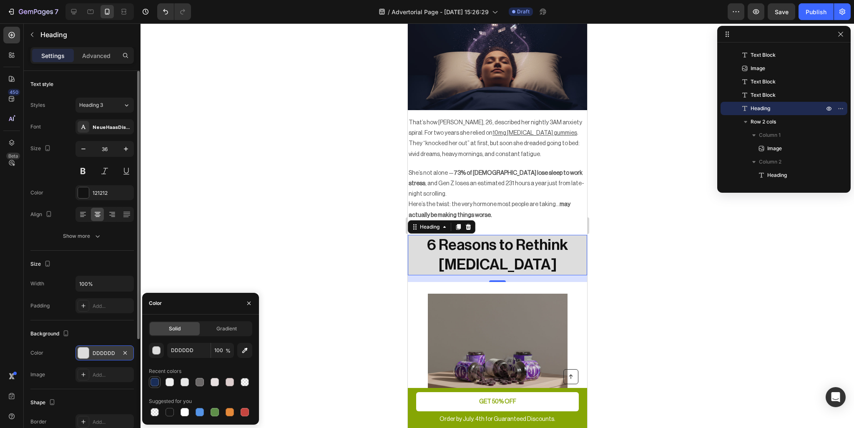
click at [154, 381] on div at bounding box center [155, 382] width 8 height 8
type input "192D57"
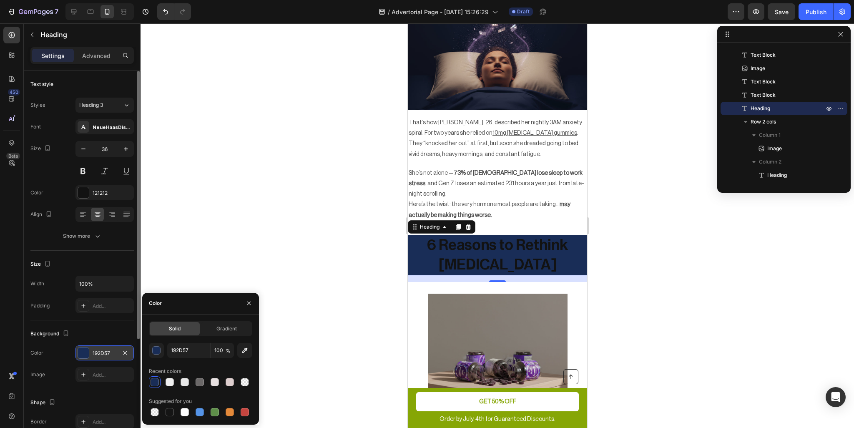
click at [478, 235] on h2 "6 Reasons to Rethink [MEDICAL_DATA]" at bounding box center [496, 255] width 179 height 41
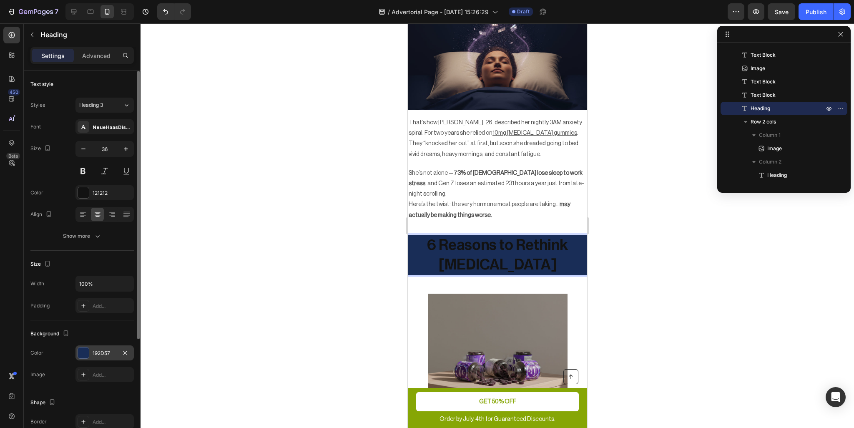
click at [483, 236] on p "6 Reasons to Rethink [MEDICAL_DATA]" at bounding box center [497, 255] width 178 height 39
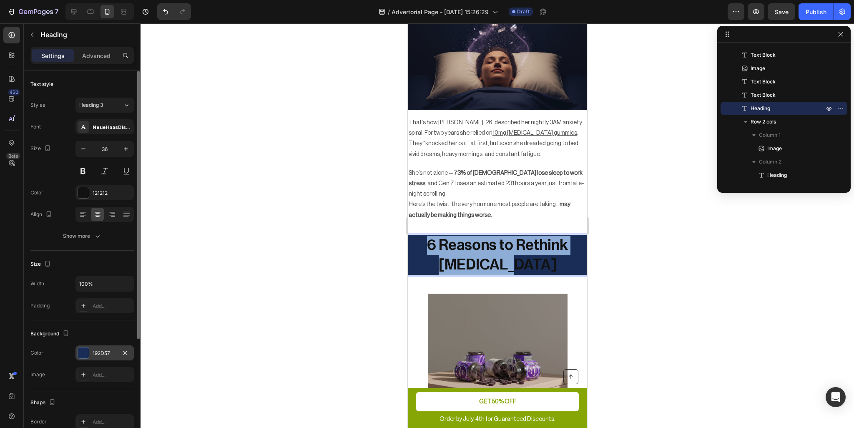
drag, startPoint x: 527, startPoint y: 242, endPoint x: 632, endPoint y: 230, distance: 106.2
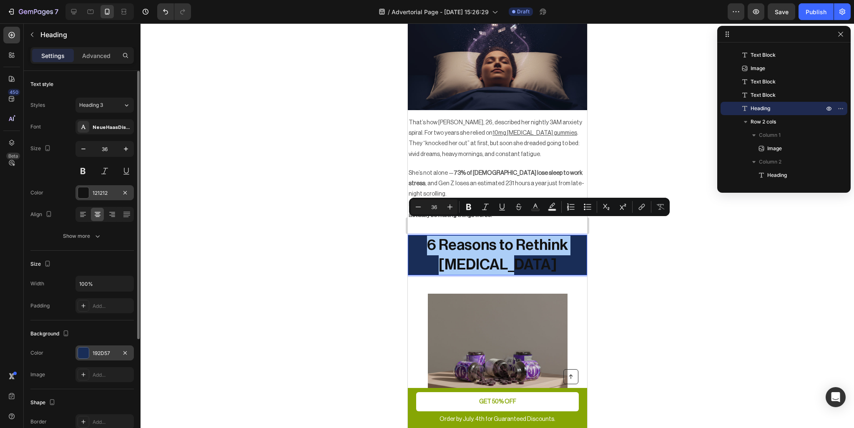
click at [85, 193] on div at bounding box center [83, 192] width 11 height 11
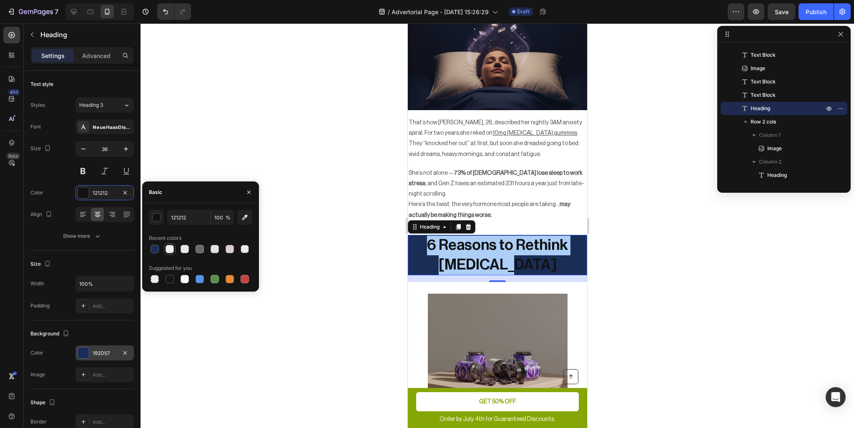
click at [173, 248] on div at bounding box center [170, 249] width 8 height 8
type input "EFEFEF"
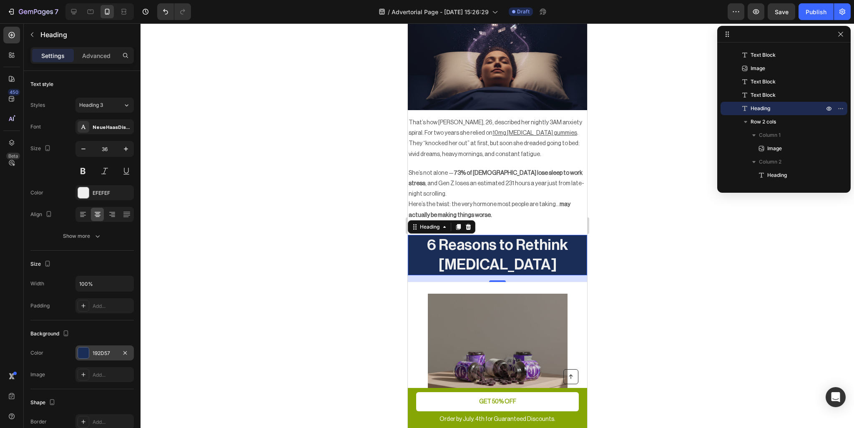
click at [357, 256] on div at bounding box center [498, 225] width 714 height 405
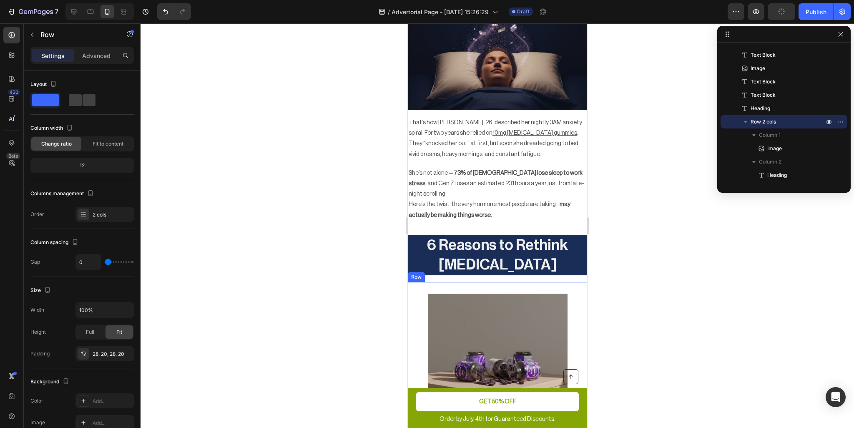
click at [569, 282] on div "Image 1. Tolerance Creep Heading Studies suggest up to 30% of users develop tol…" at bounding box center [496, 381] width 179 height 199
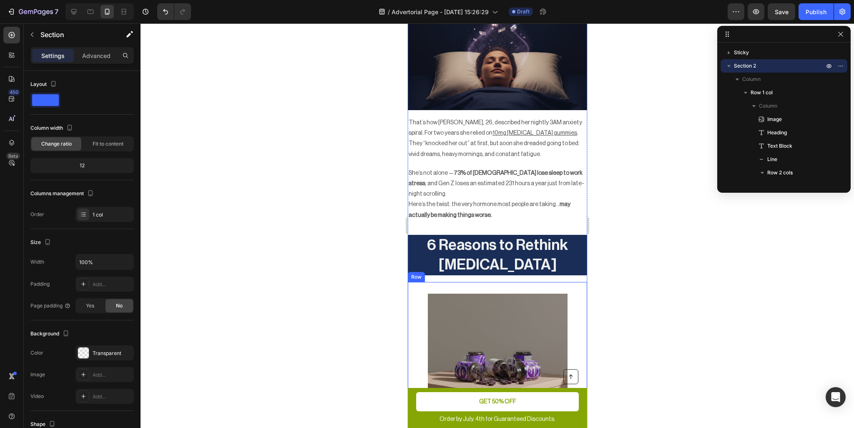
click at [566, 282] on div "Image 1. Tolerance Creep Heading Studies suggest up to 30% of users develop tol…" at bounding box center [496, 381] width 179 height 199
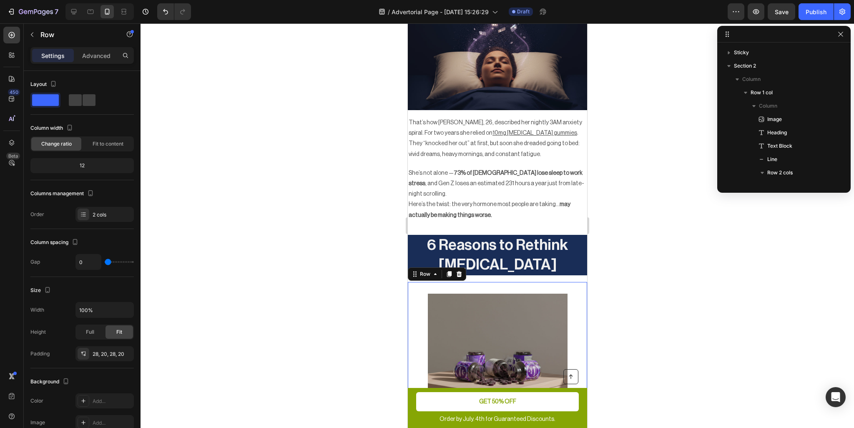
scroll to position [224, 0]
click at [560, 254] on p "6 Reasons to Rethink [MEDICAL_DATA]" at bounding box center [497, 255] width 178 height 39
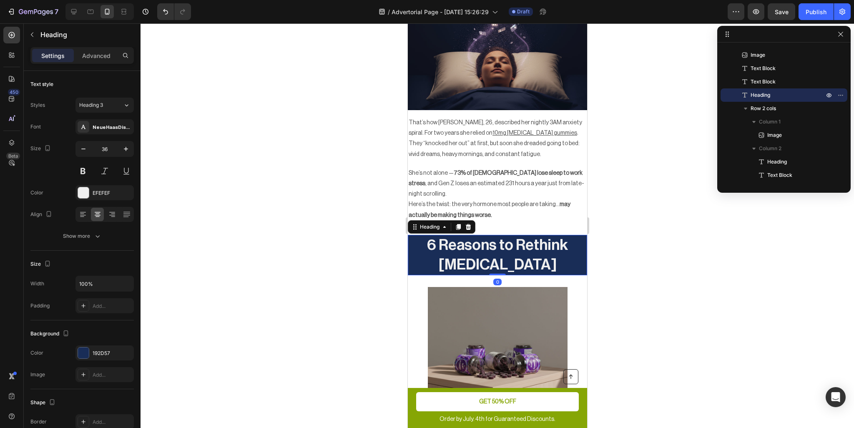
drag, startPoint x: 499, startPoint y: 264, endPoint x: 503, endPoint y: 254, distance: 10.2
click at [503, 254] on div "6 Reasons to Rethink [MEDICAL_DATA] Heading 0" at bounding box center [496, 255] width 179 height 41
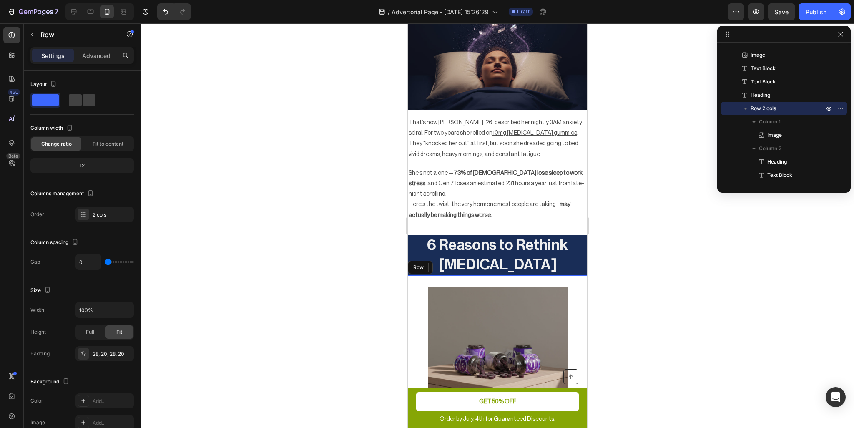
click at [523, 275] on div "Image 1. Tolerance Creep Heading Studies suggest up to 30% of users develop tol…" at bounding box center [496, 374] width 179 height 199
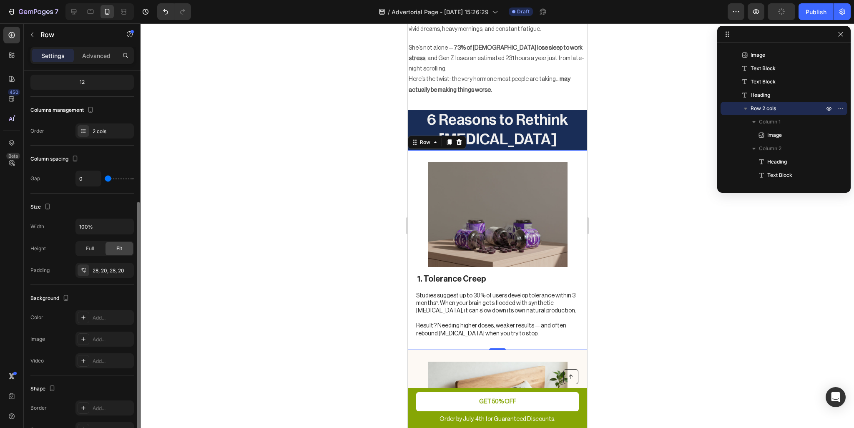
scroll to position [125, 0]
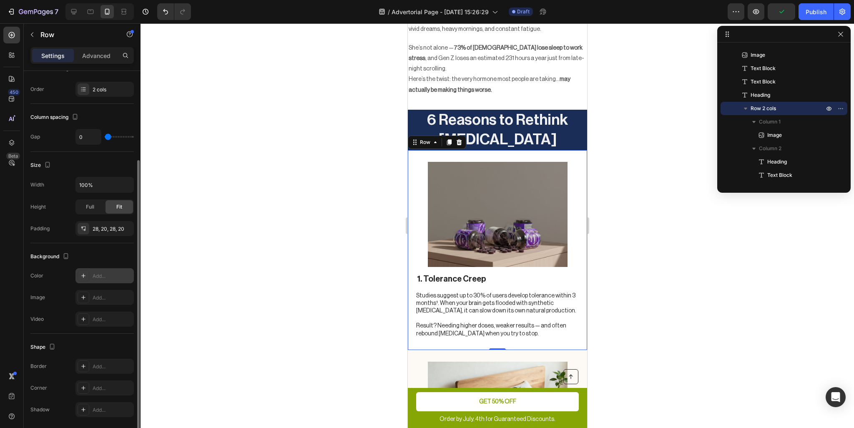
click at [83, 276] on icon at bounding box center [83, 276] width 4 height 4
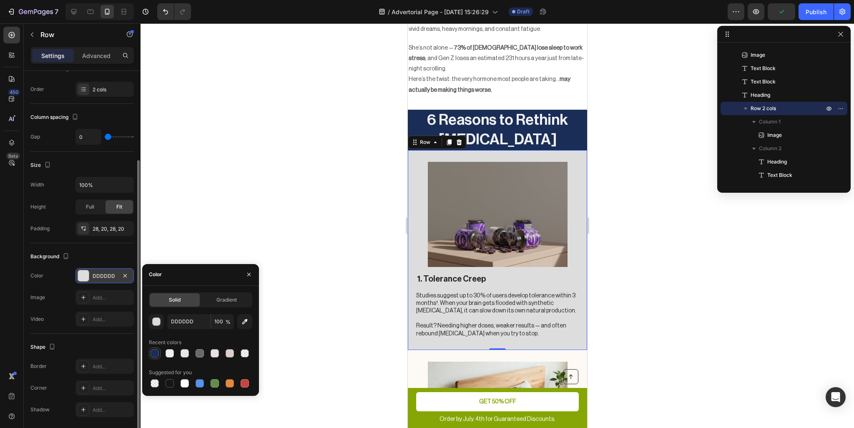
click at [158, 352] on div at bounding box center [155, 353] width 8 height 8
type input "192D57"
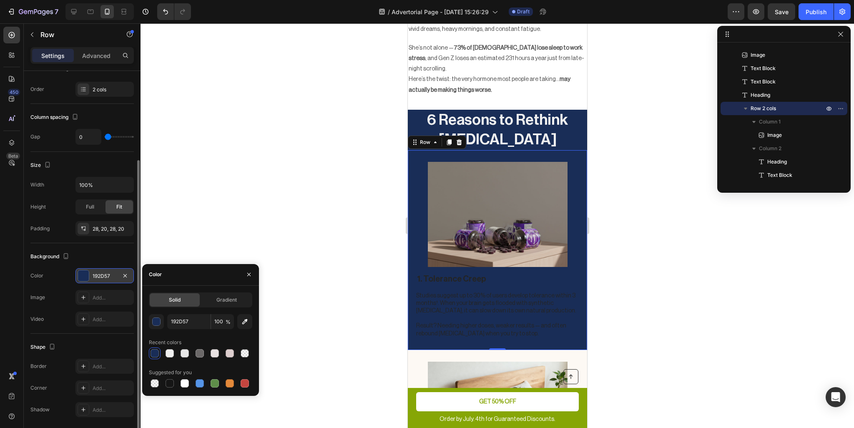
click at [307, 231] on div at bounding box center [498, 225] width 714 height 405
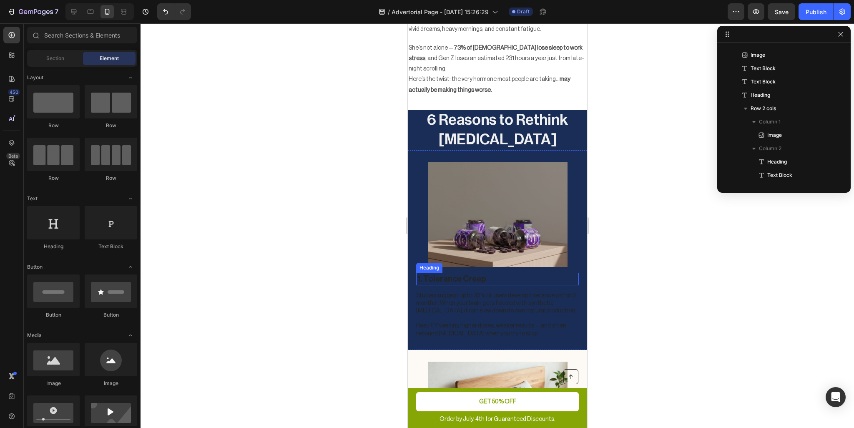
click at [452, 273] on h2 "1. Tolerance Creep" at bounding box center [497, 279] width 163 height 13
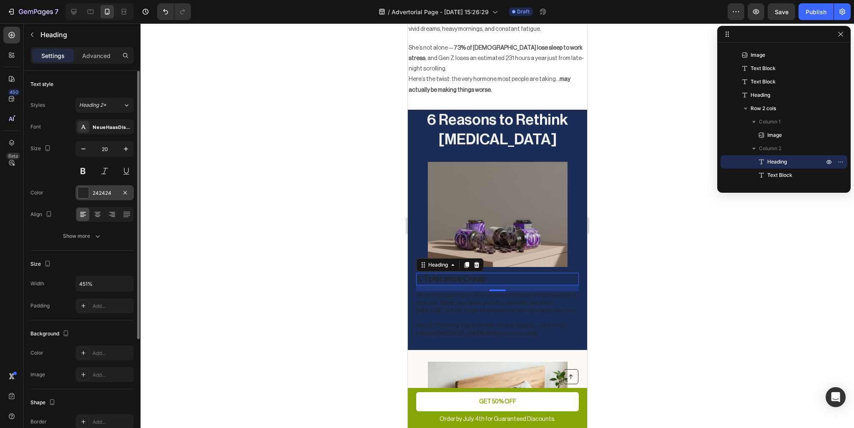
click at [87, 195] on div at bounding box center [83, 192] width 11 height 11
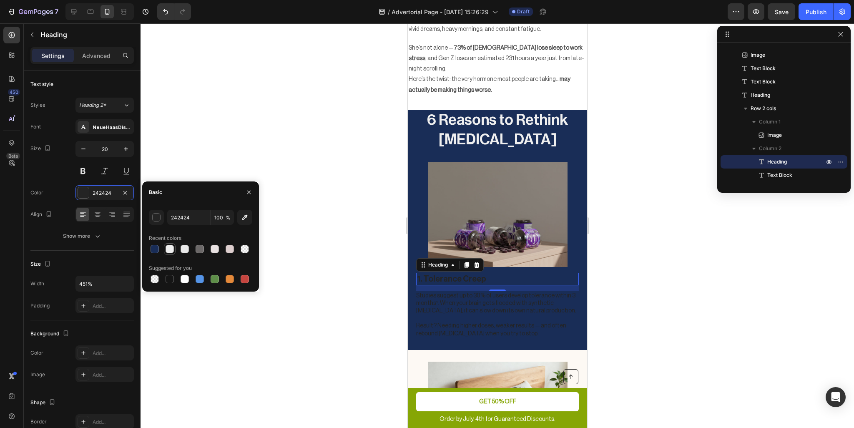
click at [167, 250] on div at bounding box center [170, 249] width 8 height 8
type input "EFEFEF"
click at [466, 292] on p "Studies suggest up to 30% of users develop tolerance within 3 months¹. When you…" at bounding box center [497, 303] width 162 height 23
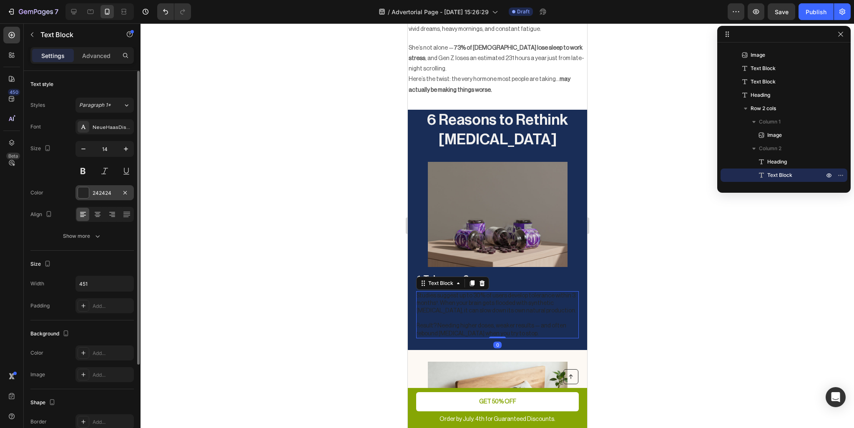
click at [87, 194] on div at bounding box center [83, 192] width 11 height 11
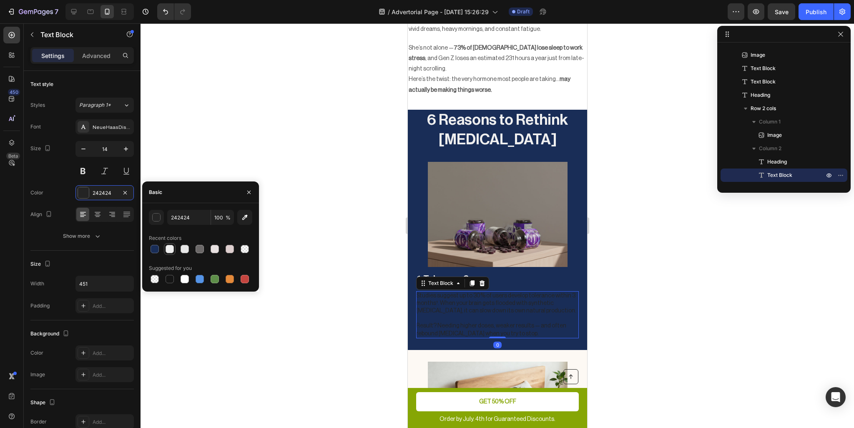
click at [169, 247] on div at bounding box center [170, 249] width 8 height 8
type input "EFEFEF"
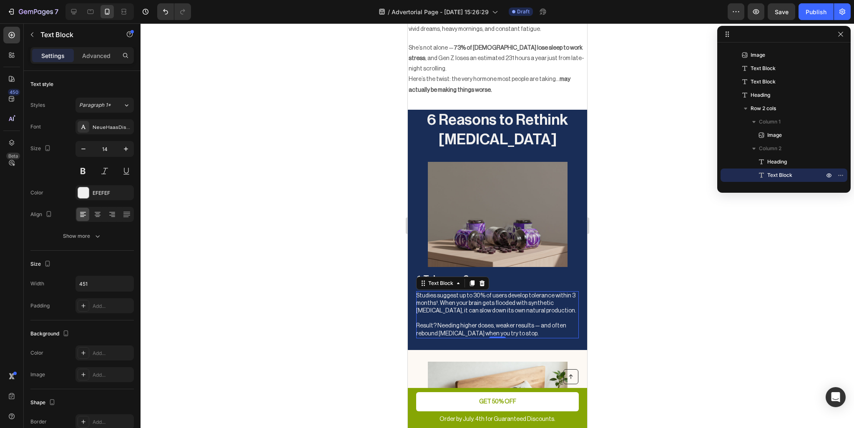
click at [362, 254] on div at bounding box center [498, 225] width 714 height 405
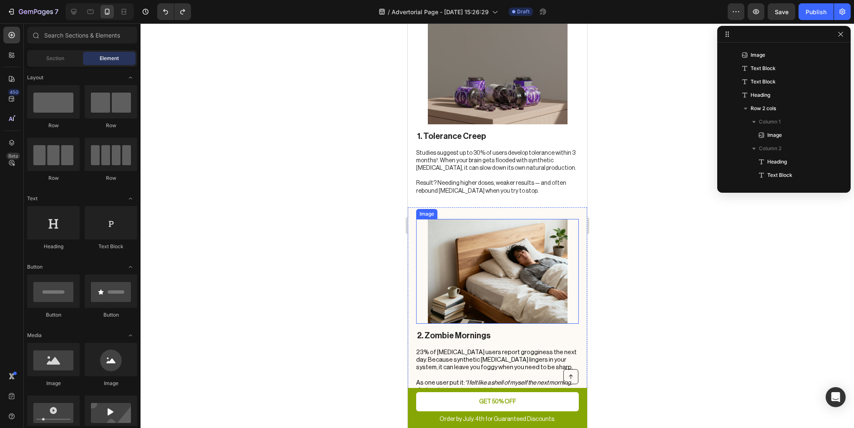
scroll to position [626, 0]
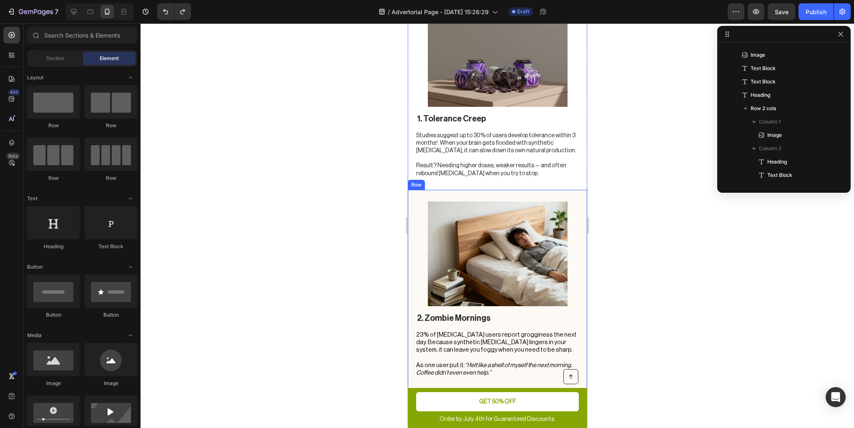
click at [576, 193] on div "2. Zombie Mornings Heading 23% of [MEDICAL_DATA] users report grogginess the ne…" at bounding box center [496, 289] width 179 height 199
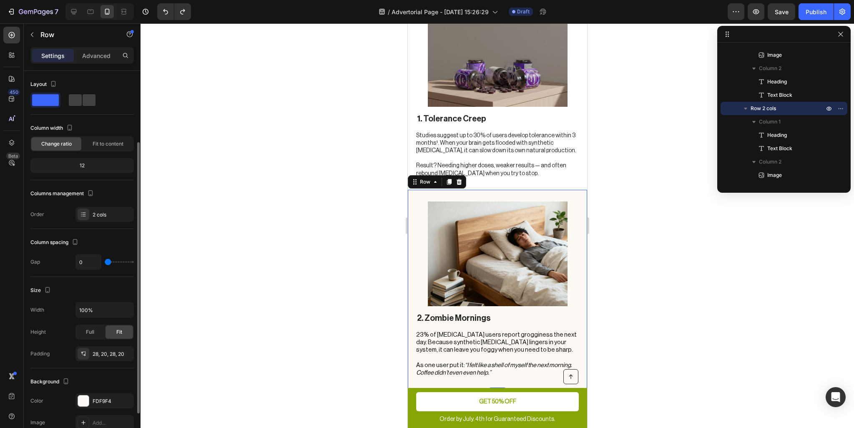
scroll to position [83, 0]
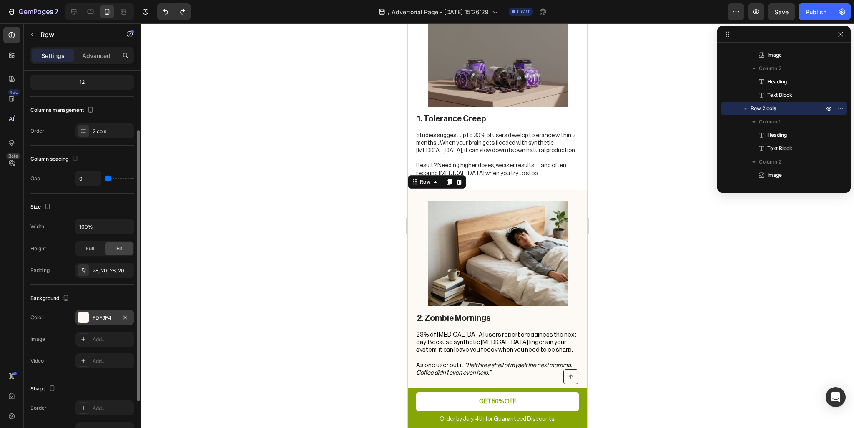
click at [93, 316] on div "FDF9F4" at bounding box center [105, 318] width 24 height 8
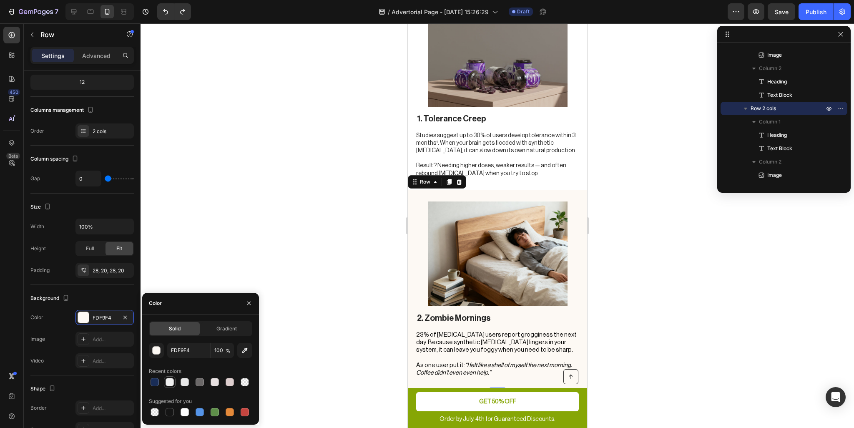
click at [170, 383] on div at bounding box center [170, 382] width 8 height 8
type input "EFEFEF"
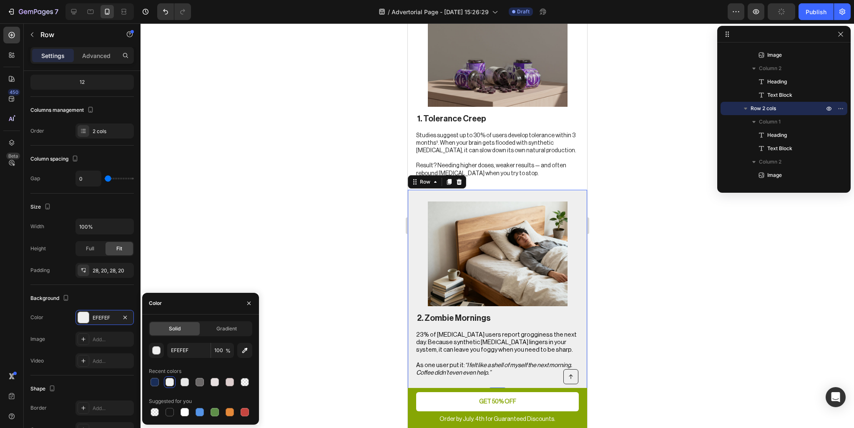
click at [343, 274] on div at bounding box center [498, 225] width 714 height 405
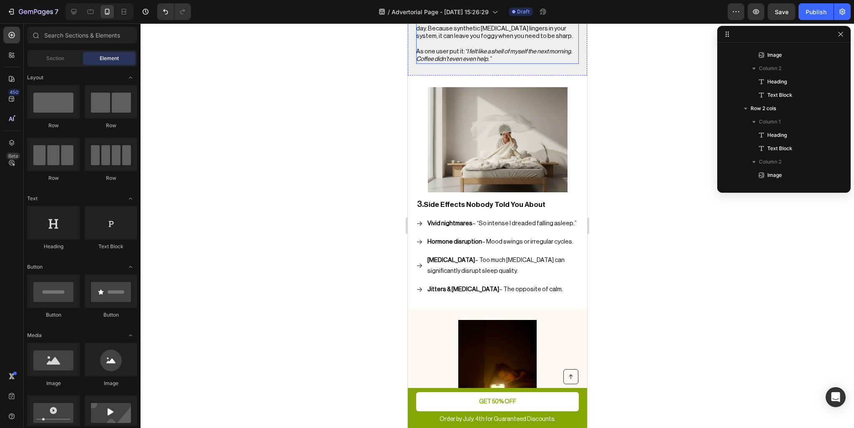
scroll to position [959, 0]
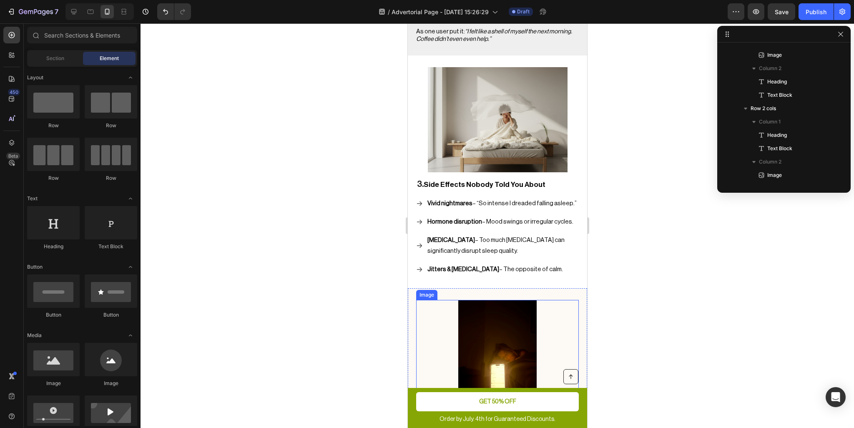
click at [562, 307] on img at bounding box center [498, 352] width 140 height 105
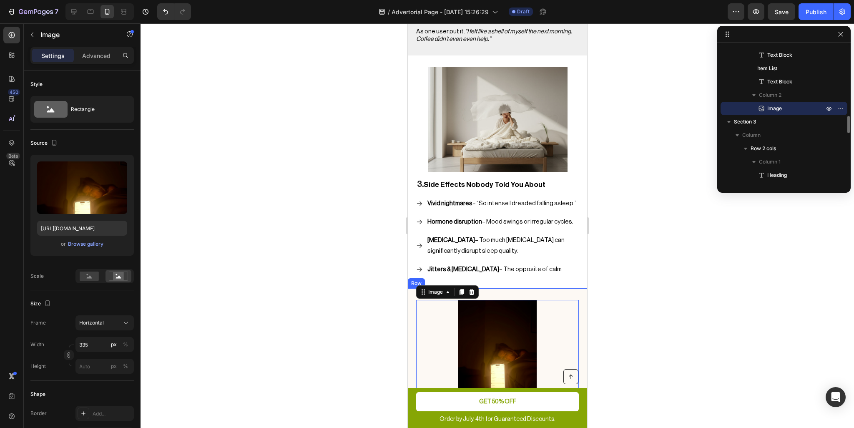
click at [578, 291] on div "4. It Doesn’t Fix the Root Cause Heading [MEDICAL_DATA] pushes unconsciousness …" at bounding box center [496, 419] width 179 height 263
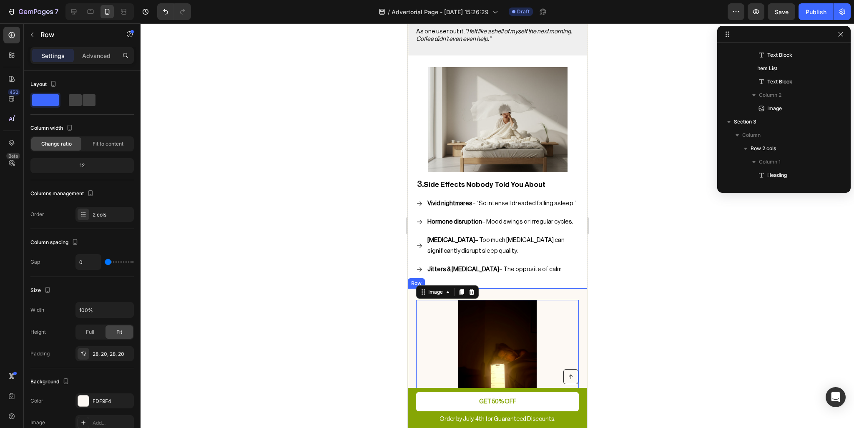
scroll to position [465, 0]
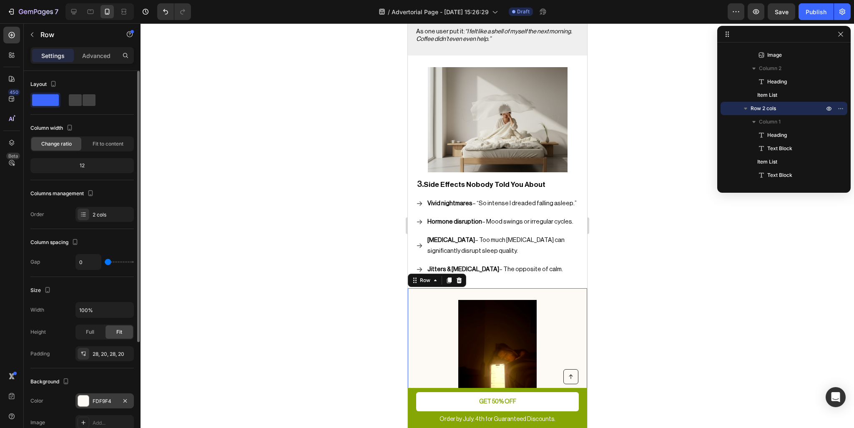
click at [85, 393] on div "FDF9F4" at bounding box center [104, 400] width 58 height 15
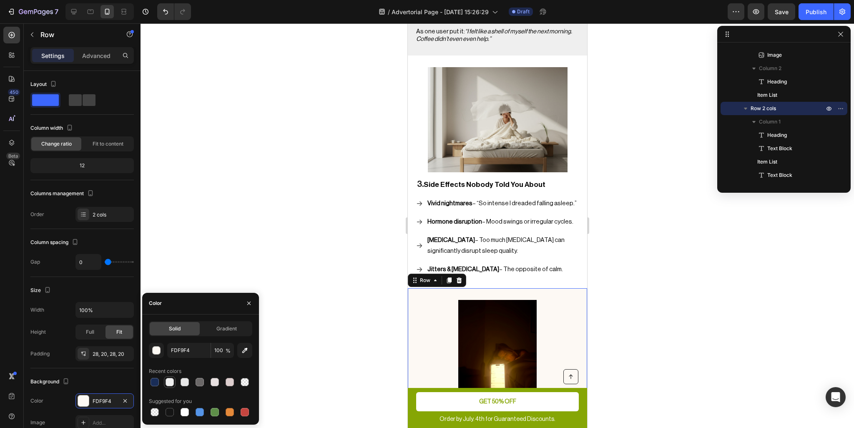
click at [174, 379] on div at bounding box center [170, 382] width 10 height 10
type input "EFEFEF"
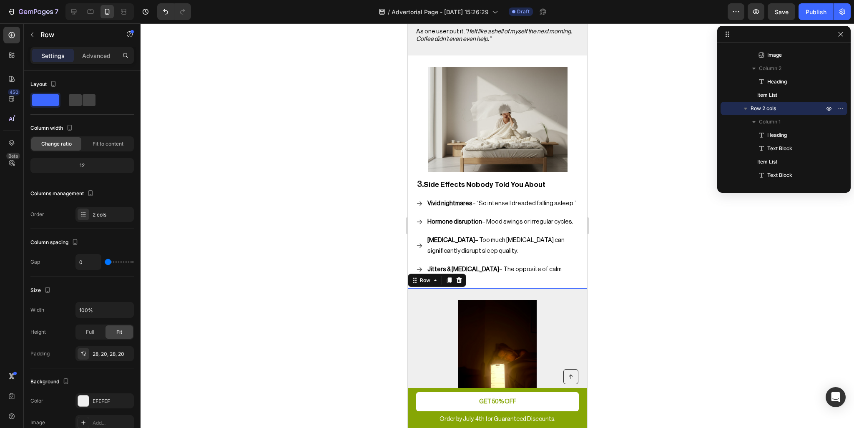
click at [312, 291] on div at bounding box center [498, 225] width 714 height 405
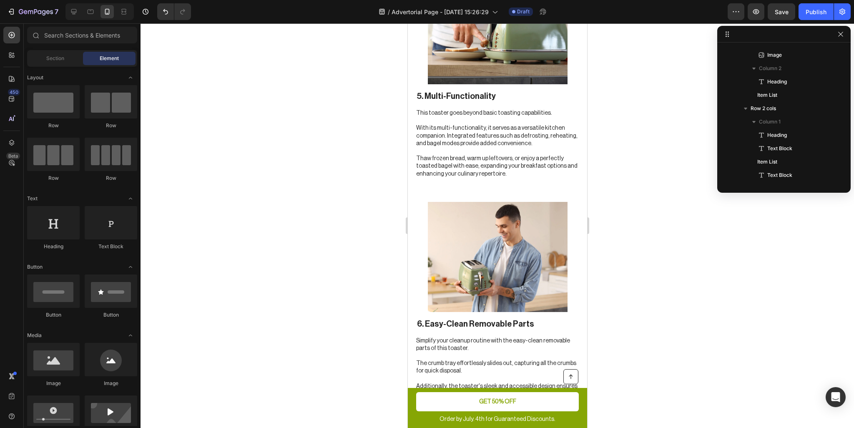
scroll to position [1543, 0]
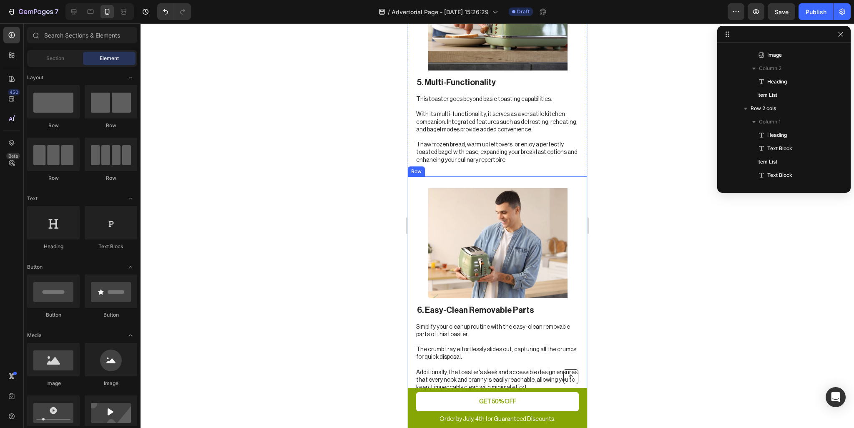
click at [412, 272] on div "Image 6. Easy-Clean Removable Parts Heading Simplify your cleanup routine with …" at bounding box center [496, 290] width 179 height 228
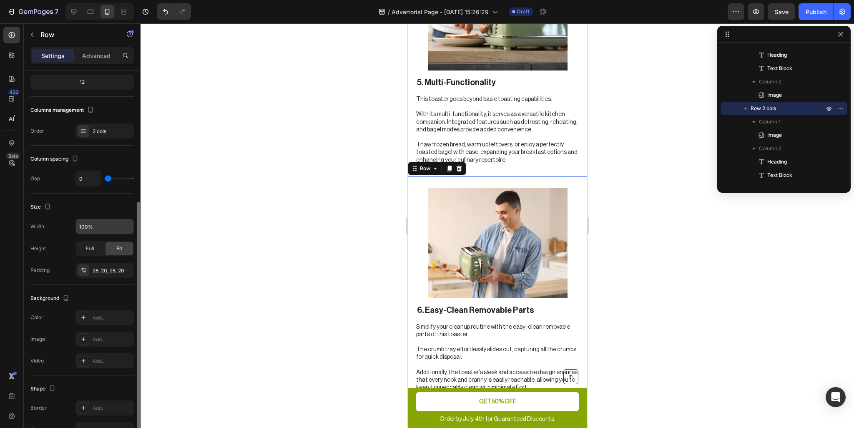
scroll to position [153, 0]
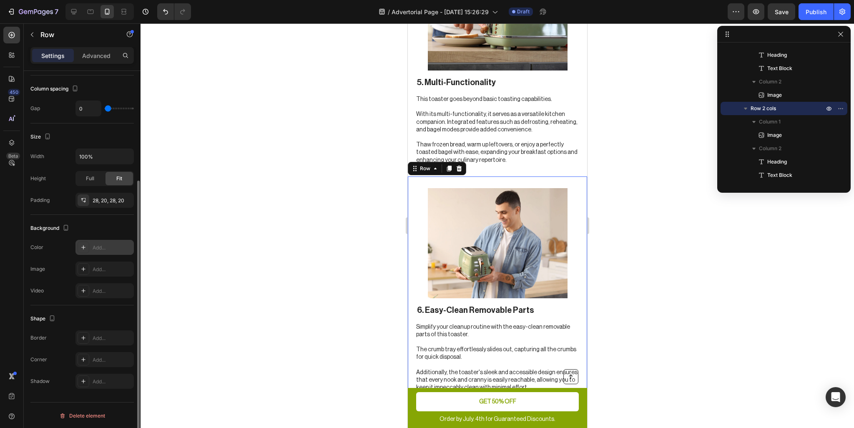
click at [80, 250] on div at bounding box center [84, 247] width 12 height 12
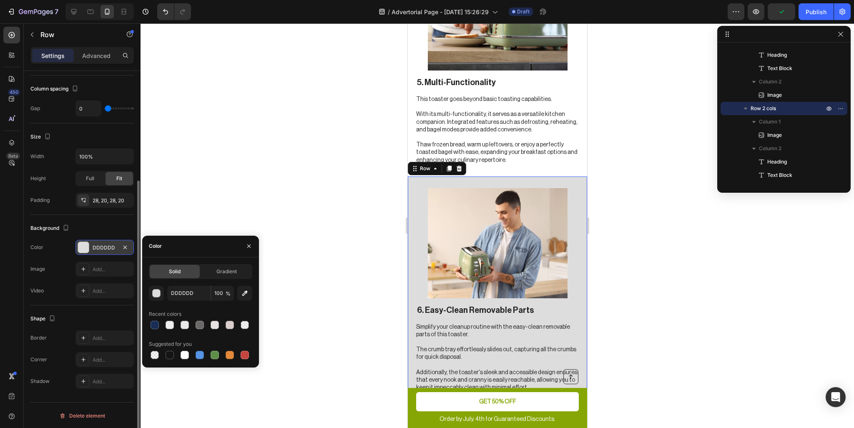
click at [176, 325] on div at bounding box center [200, 325] width 103 height 12
click at [172, 326] on div at bounding box center [170, 325] width 8 height 8
type input "EFEFEF"
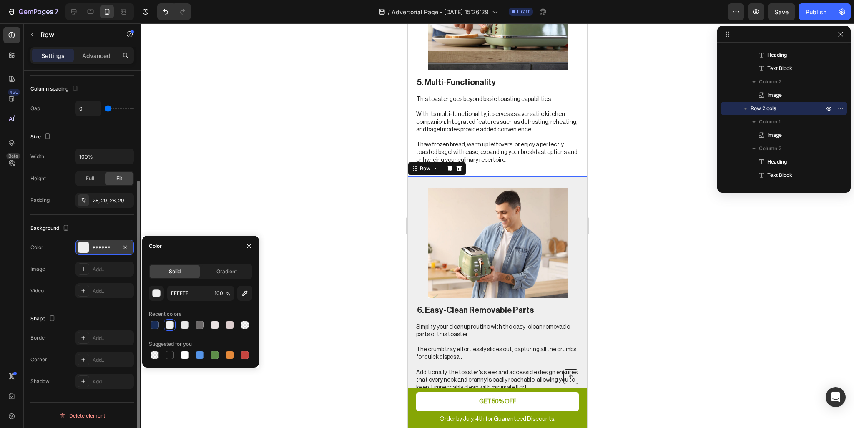
click at [317, 230] on div at bounding box center [498, 225] width 714 height 405
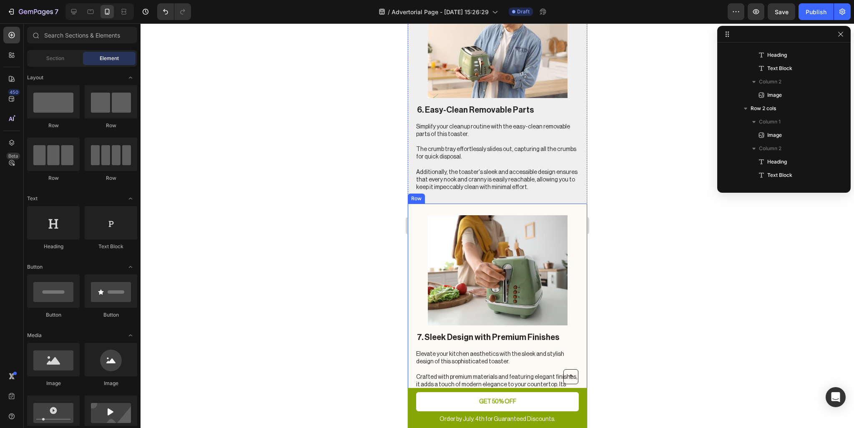
scroll to position [1752, 0]
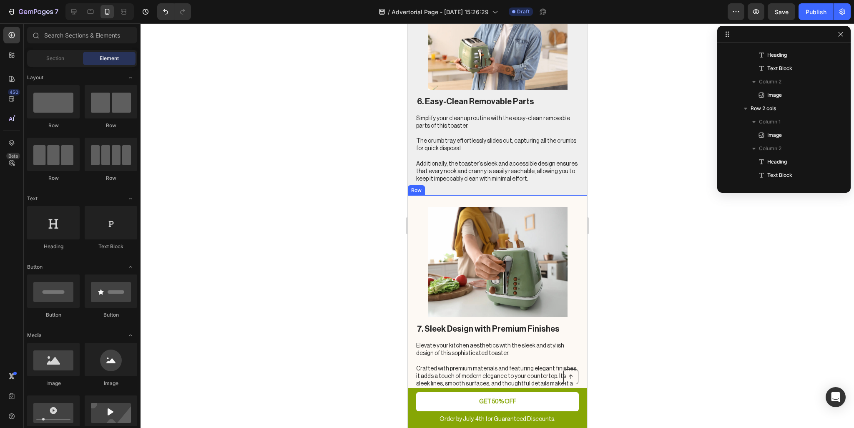
click at [414, 208] on div "7. Sleek Design with Premium Finishes Heading Elevate your kitchen aesthetics w…" at bounding box center [496, 305] width 179 height 220
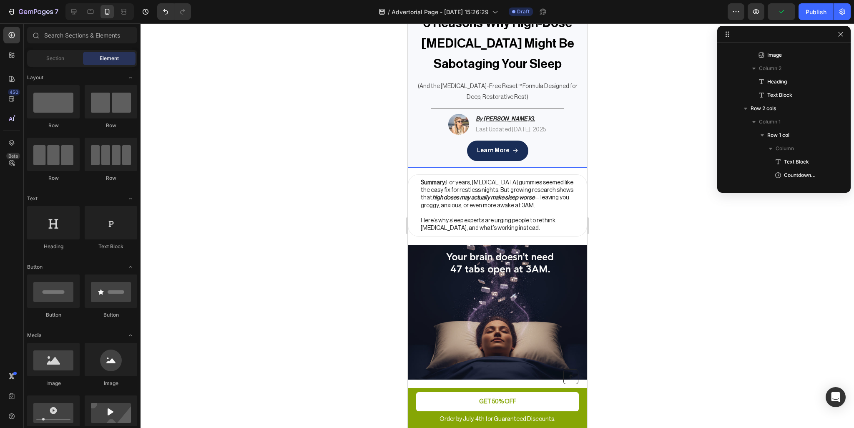
scroll to position [0, 0]
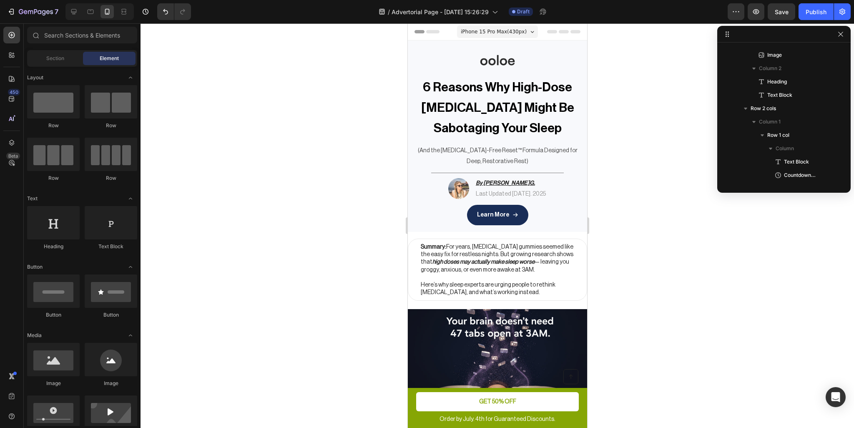
click at [643, 161] on div at bounding box center [498, 225] width 714 height 405
click at [782, 12] on span "Save" at bounding box center [782, 11] width 14 height 7
click at [575, 415] on div "Button Order by July. 4th for Guaranteed Discounts. Text Block GET 50% OFF Butt…" at bounding box center [496, 408] width 179 height 40
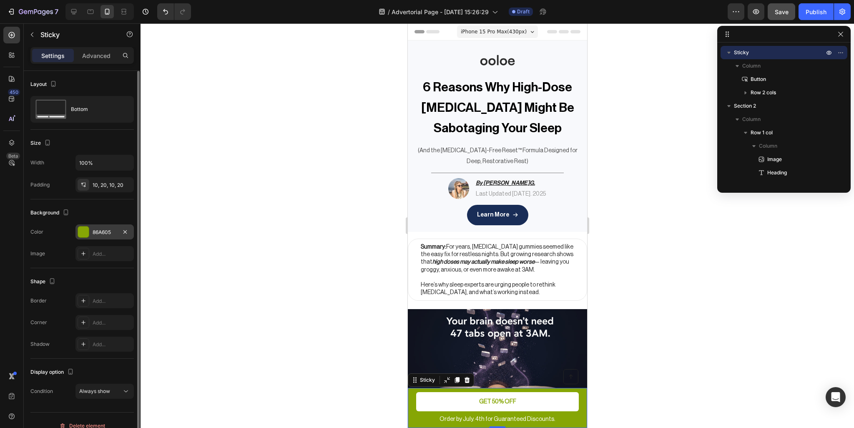
click at [83, 231] on div at bounding box center [83, 231] width 11 height 11
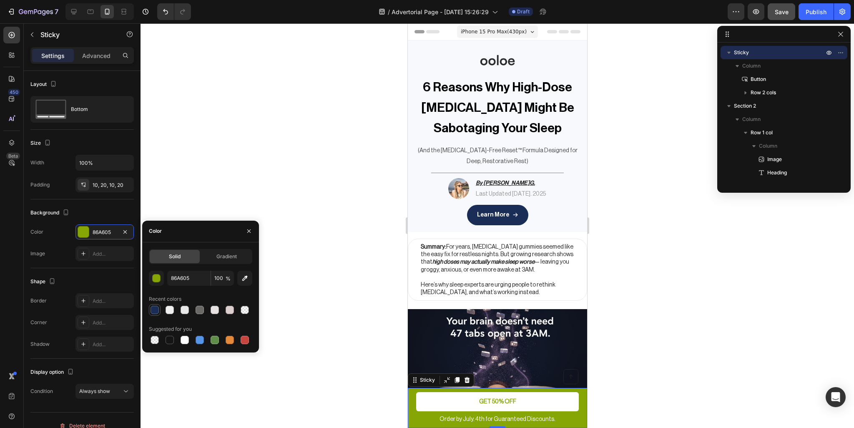
click at [152, 314] on div at bounding box center [155, 310] width 10 height 10
type input "192D57"
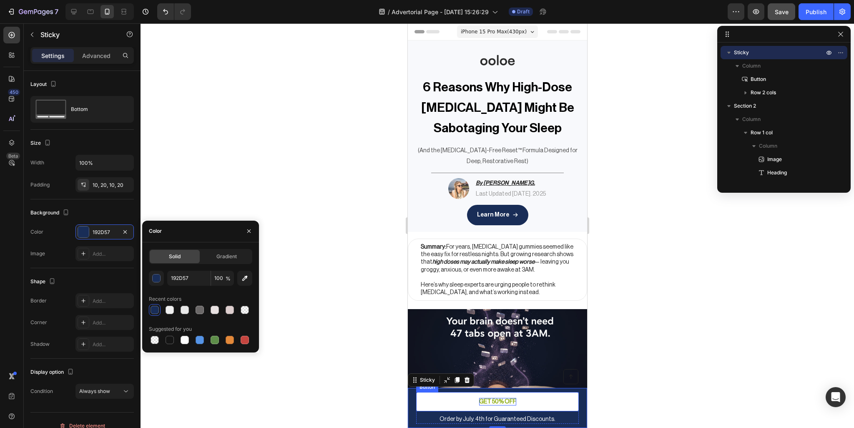
click at [485, 399] on p "GET 50% OFF" at bounding box center [497, 402] width 37 height 8
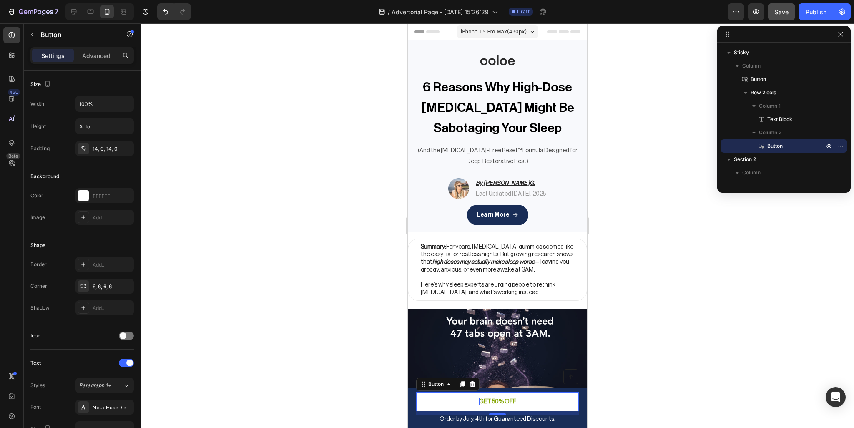
click at [498, 400] on p "GET 50% OFF" at bounding box center [497, 402] width 37 height 8
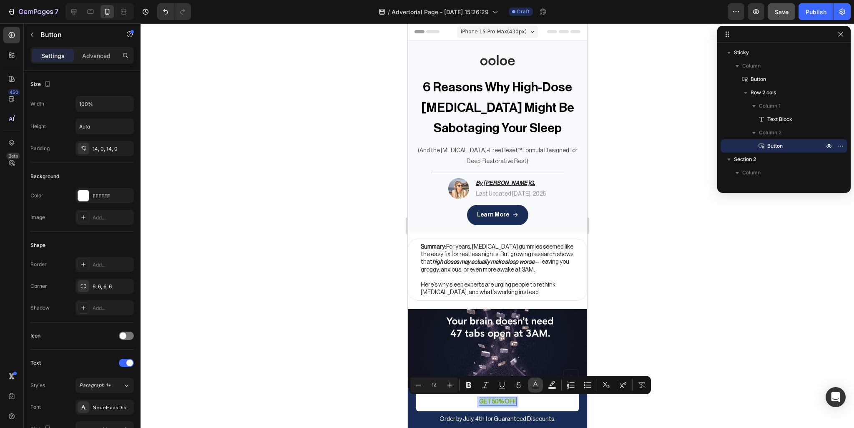
click at [537, 385] on icon "Editor contextual toolbar" at bounding box center [535, 384] width 4 height 5
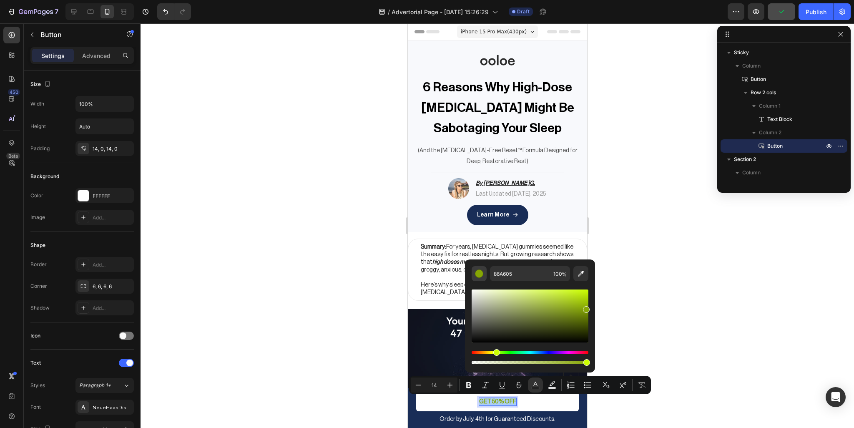
click at [485, 277] on button "Editor contextual toolbar" at bounding box center [479, 273] width 15 height 15
click at [478, 276] on div "Editor contextual toolbar" at bounding box center [479, 273] width 8 height 8
click at [576, 278] on button "Editor contextual toolbar" at bounding box center [580, 273] width 15 height 15
type input "192D57"
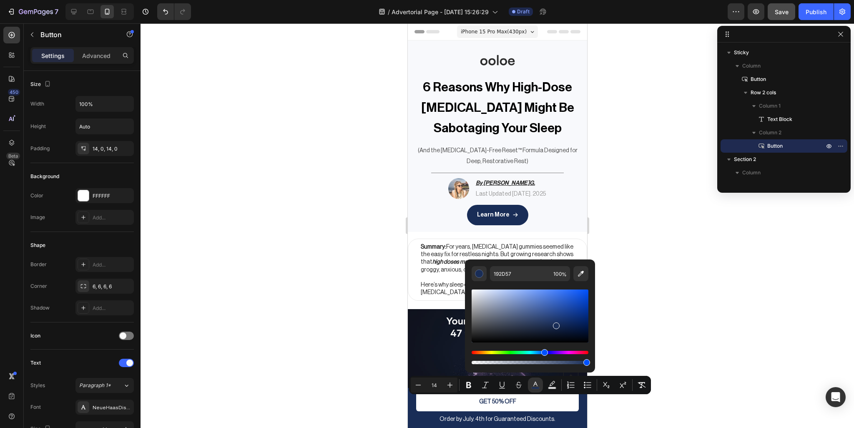
click at [659, 355] on div at bounding box center [498, 225] width 714 height 405
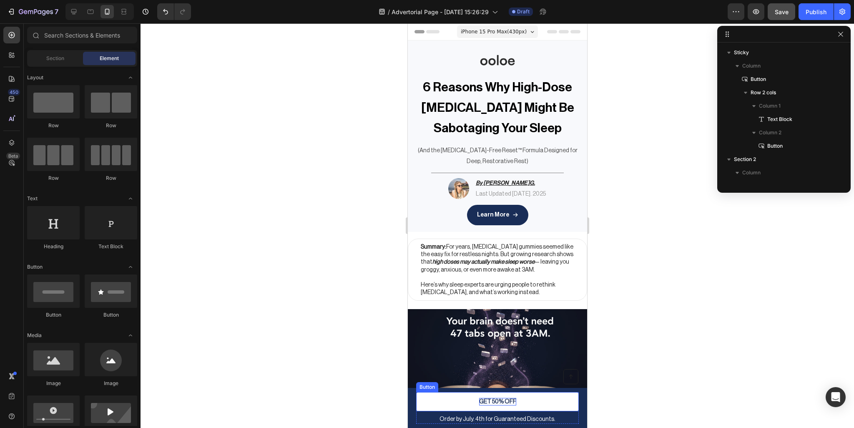
click at [491, 401] on span "GET 50% OFF" at bounding box center [497, 402] width 37 height 6
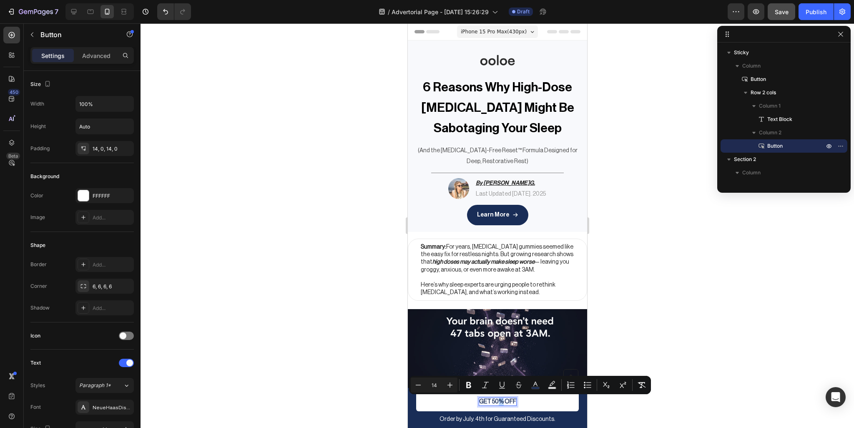
click at [494, 400] on span "GET 50% OFF" at bounding box center [497, 402] width 37 height 6
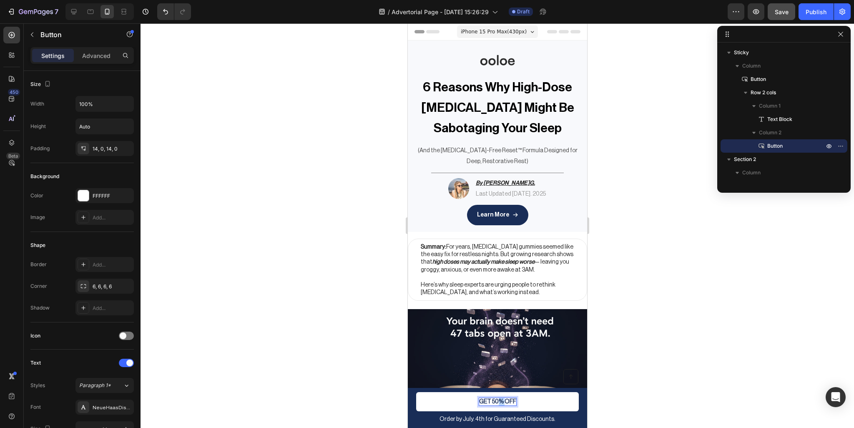
click at [494, 400] on span "GET 50% OFF" at bounding box center [497, 402] width 37 height 6
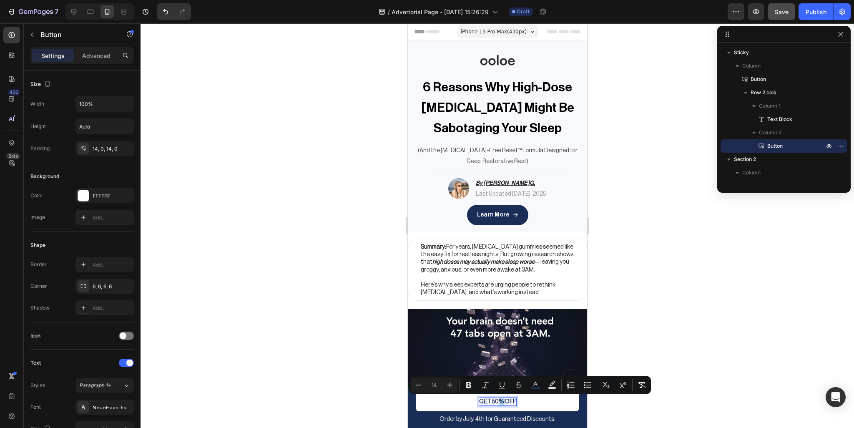
click at [494, 402] on span "GET 50% OFF" at bounding box center [497, 402] width 37 height 6
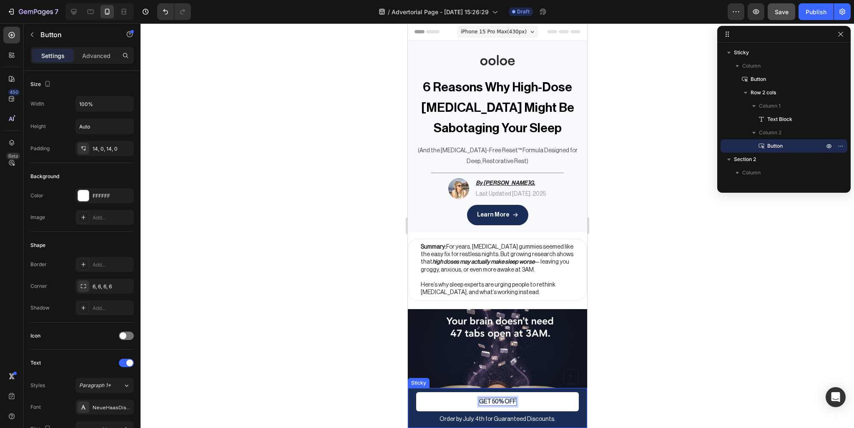
click at [578, 412] on div "Button Order by July. 4th for Guaranteed Discounts. Text Block GET 50% OFF Butt…" at bounding box center [496, 408] width 179 height 40
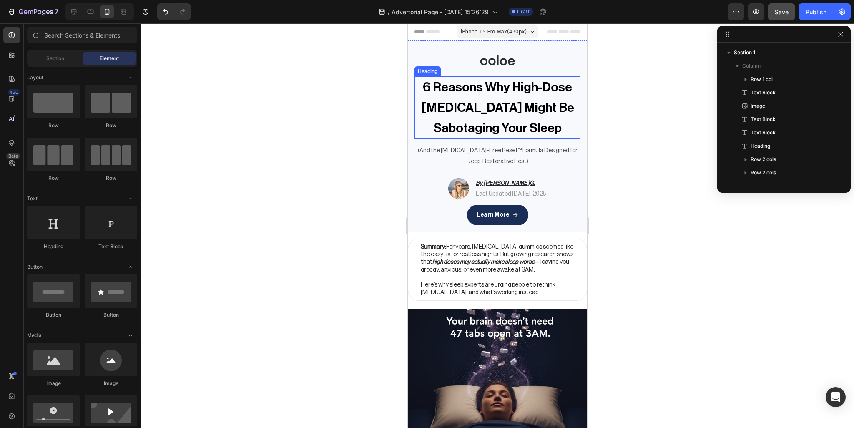
click at [545, 111] on strong "6 Reasons Why High-Dose [MEDICAL_DATA] Might Be Sabotaging Your Sleep" at bounding box center [497, 108] width 153 height 54
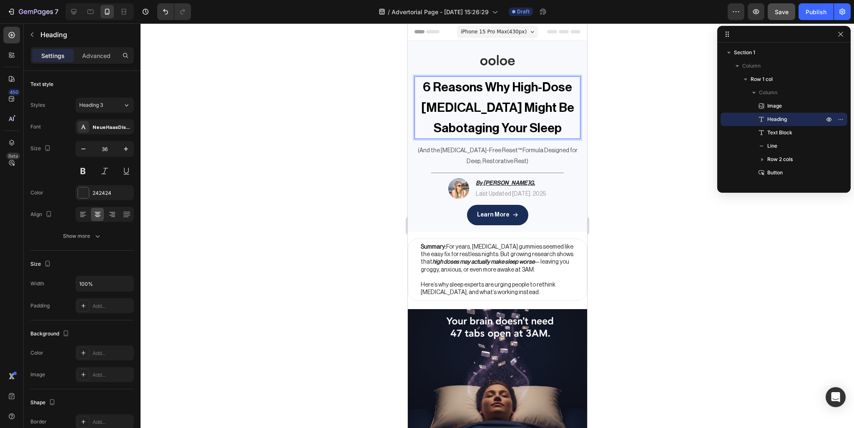
click at [514, 88] on strong "6 Reasons Why High-Dose [MEDICAL_DATA] Might Be Sabotaging Your Sleep" at bounding box center [497, 108] width 153 height 54
drag, startPoint x: 507, startPoint y: 89, endPoint x: 588, endPoint y: 86, distance: 80.6
click at [517, 98] on p "6 Reasons Why [MEDICAL_DATA] Might Be Sabotaging Your Sleep" at bounding box center [497, 107] width 164 height 61
click at [553, 274] on p at bounding box center [496, 278] width 153 height 8
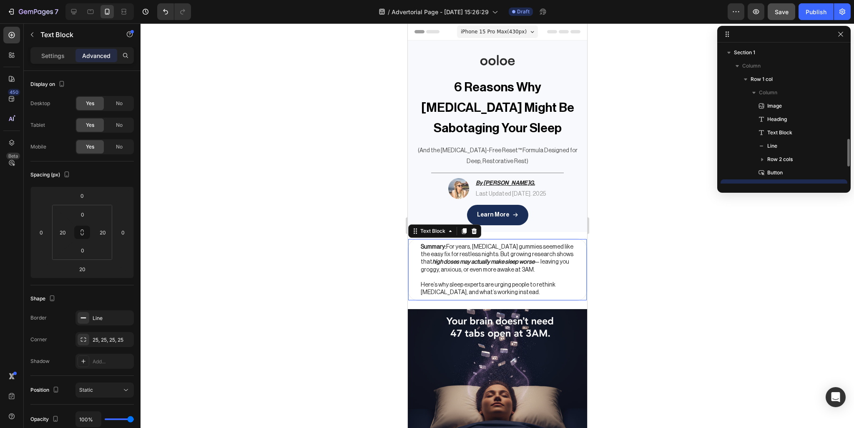
scroll to position [78, 0]
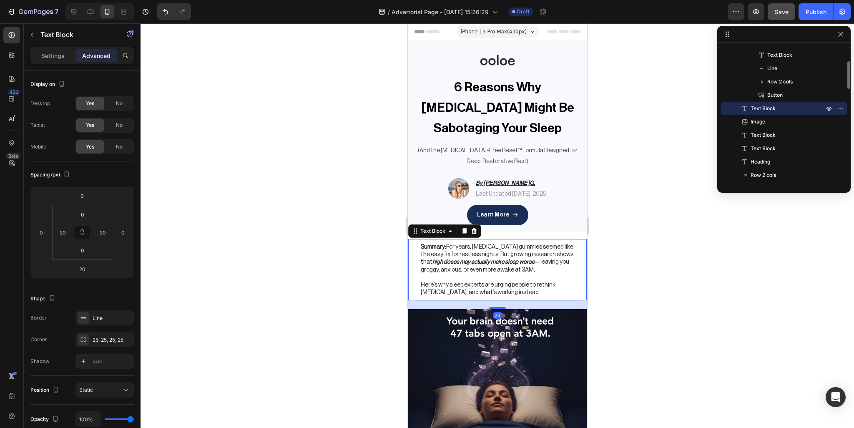
click at [670, 257] on div at bounding box center [498, 225] width 714 height 405
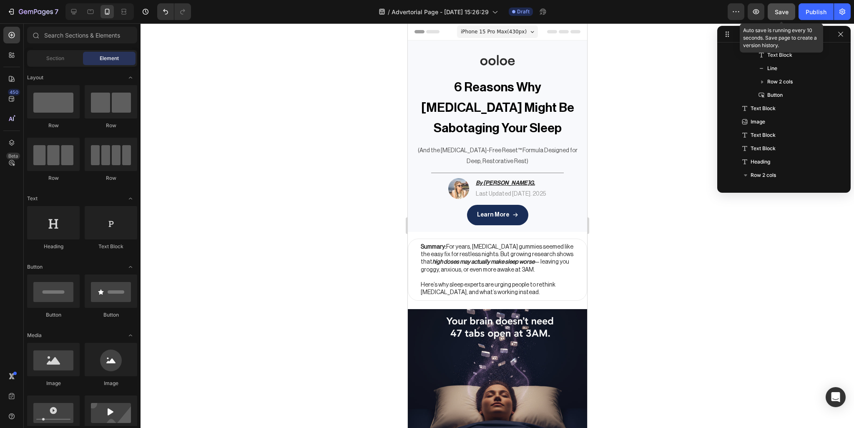
click at [782, 11] on span "Save" at bounding box center [782, 11] width 14 height 7
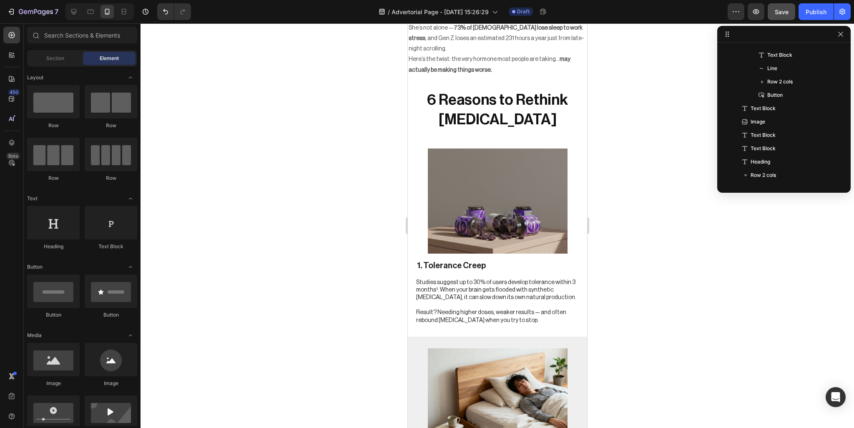
scroll to position [542, 0]
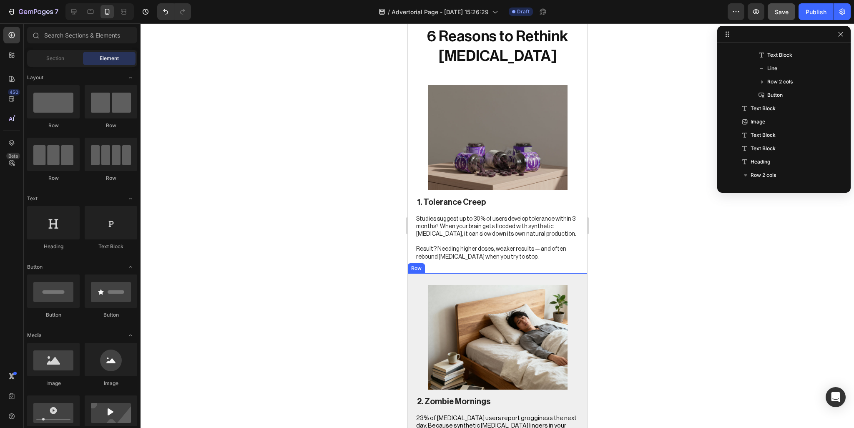
click at [573, 273] on div "2. Zombie Mornings Heading 23% of [MEDICAL_DATA] users report grogginess the ne…" at bounding box center [496, 372] width 179 height 199
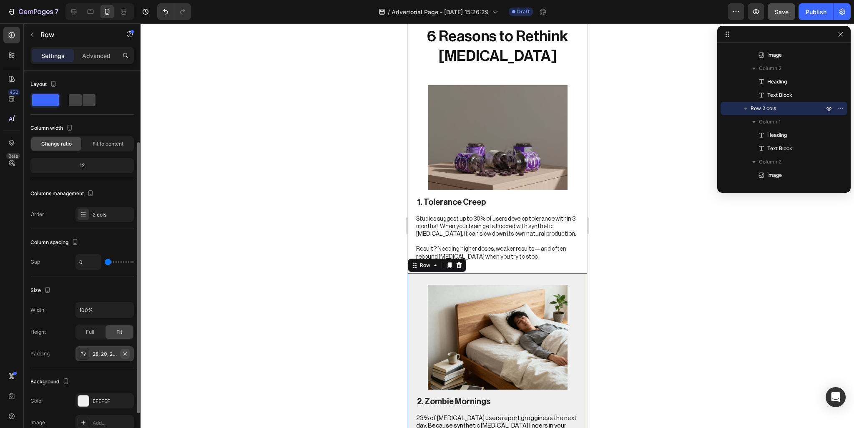
scroll to position [42, 0]
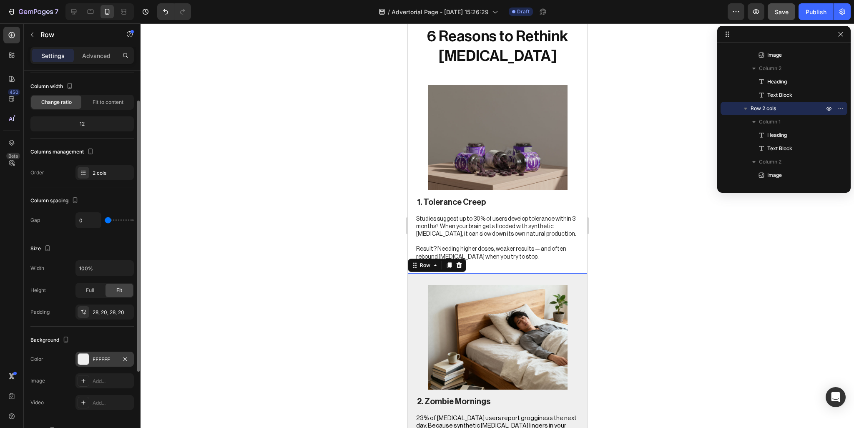
click at [92, 352] on div "EFEFEF" at bounding box center [104, 359] width 58 height 15
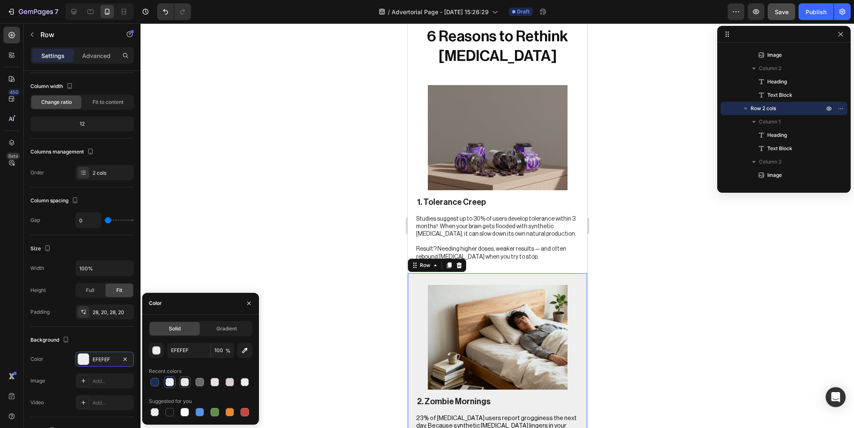
click at [186, 382] on div at bounding box center [185, 382] width 8 height 8
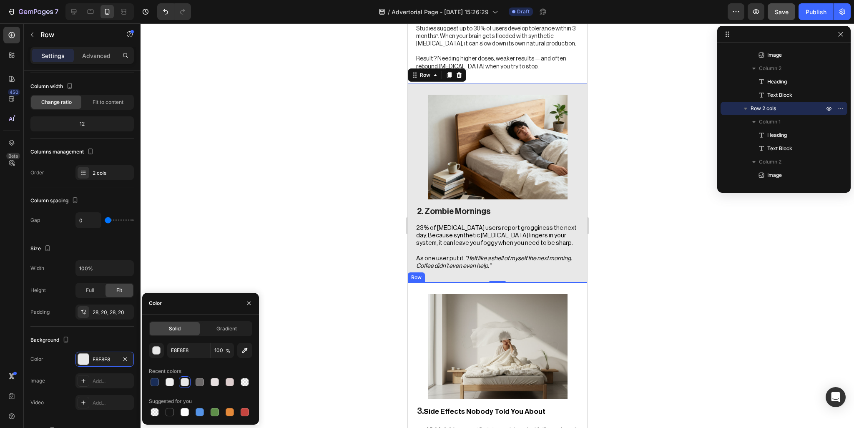
scroll to position [751, 0]
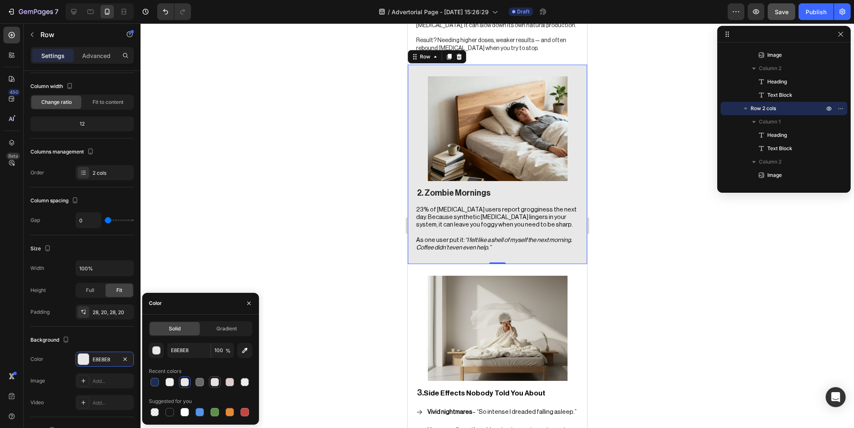
click at [212, 384] on div at bounding box center [215, 382] width 8 height 8
click at [185, 381] on div at bounding box center [185, 382] width 8 height 8
click at [184, 352] on input "E8E8E8" at bounding box center [188, 350] width 43 height 15
paste input "F8F9FC"
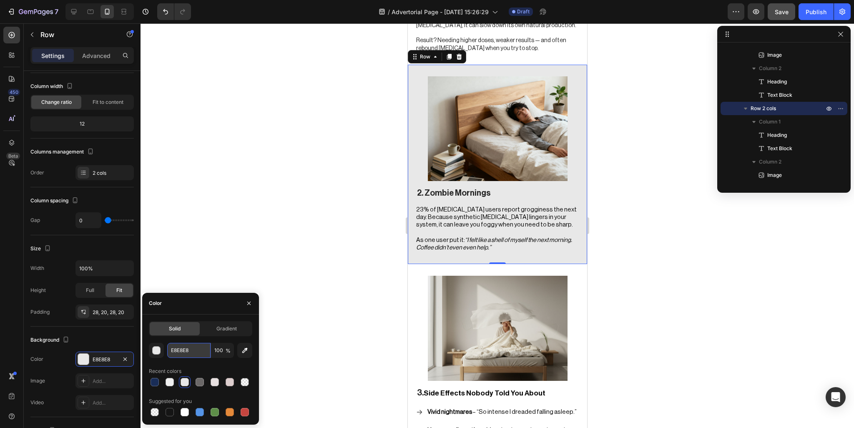
type input "F8F9FC"
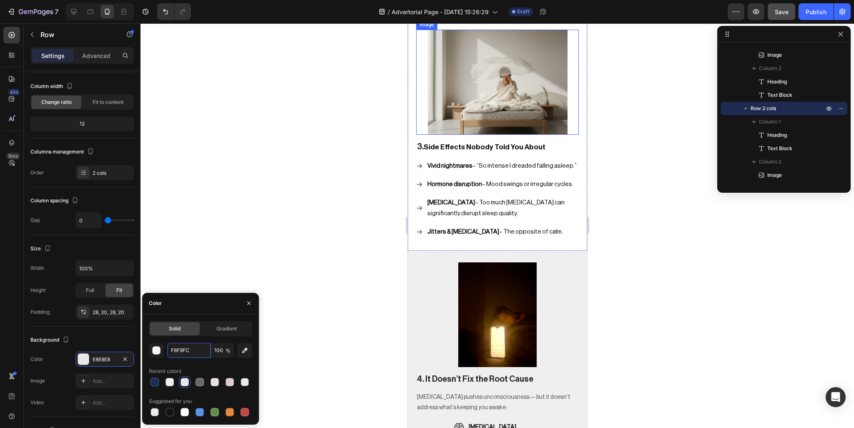
scroll to position [1001, 0]
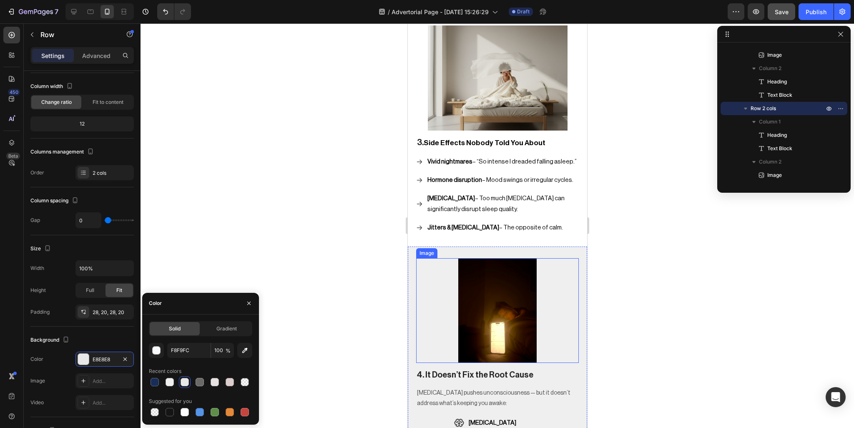
click at [561, 295] on img at bounding box center [498, 310] width 140 height 105
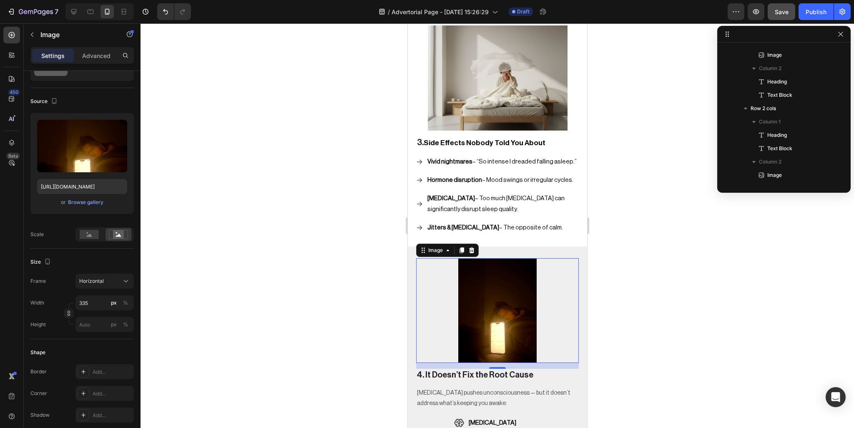
click at [578, 281] on div "4. It Doesn’t Fix the Root Cause Heading [MEDICAL_DATA] pushes unconsciousness …" at bounding box center [496, 377] width 179 height 263
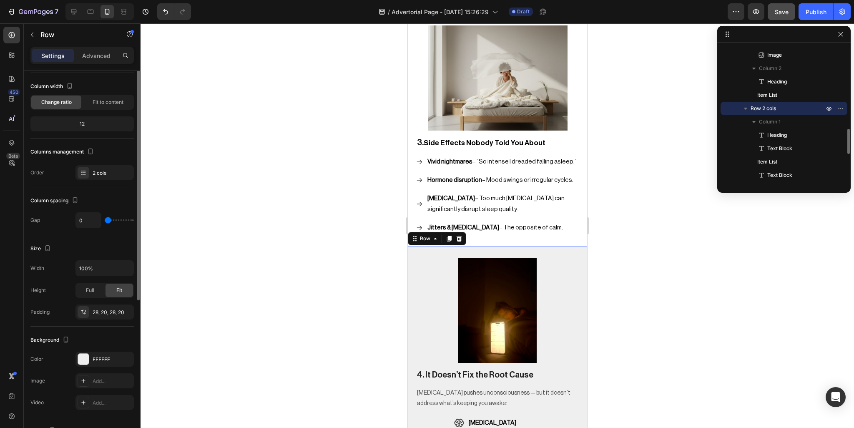
scroll to position [0, 0]
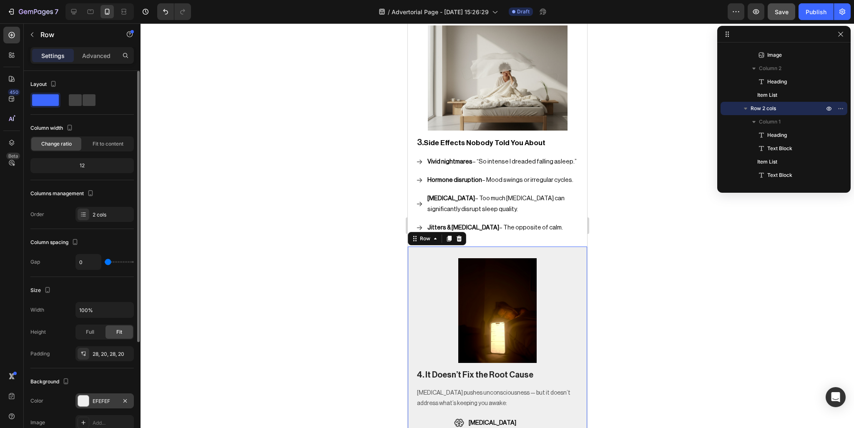
click at [82, 399] on div at bounding box center [83, 400] width 11 height 11
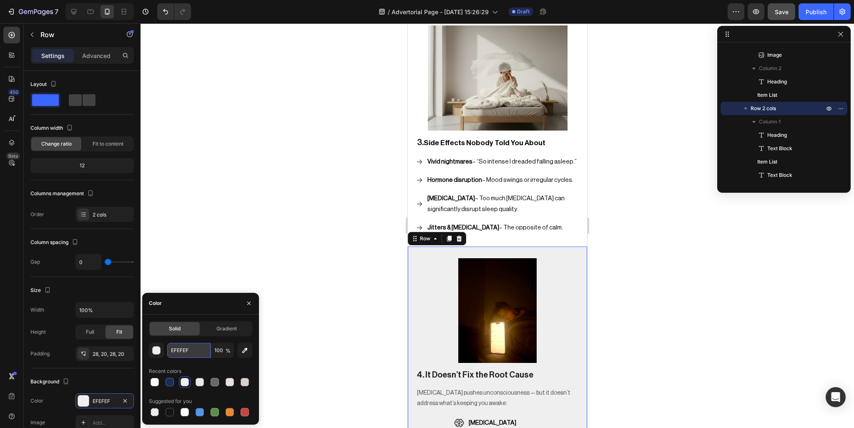
click at [187, 348] on input "EFEFEF" at bounding box center [188, 350] width 43 height 15
click at [150, 384] on div at bounding box center [155, 382] width 10 height 10
type input "F8F9FC"
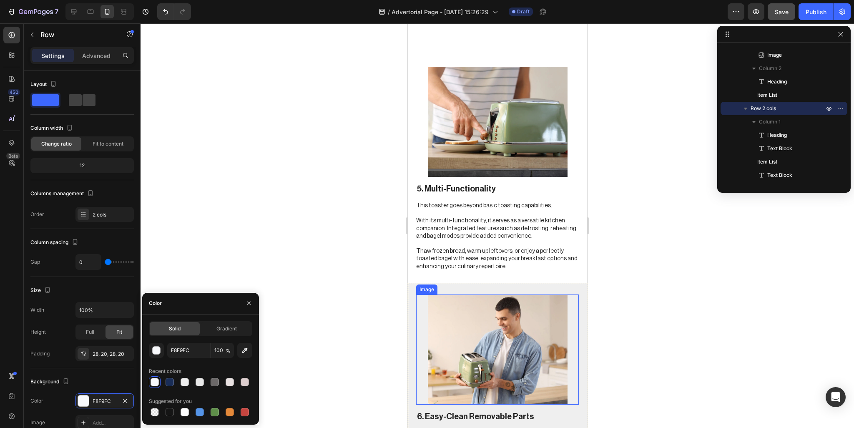
scroll to position [1501, 0]
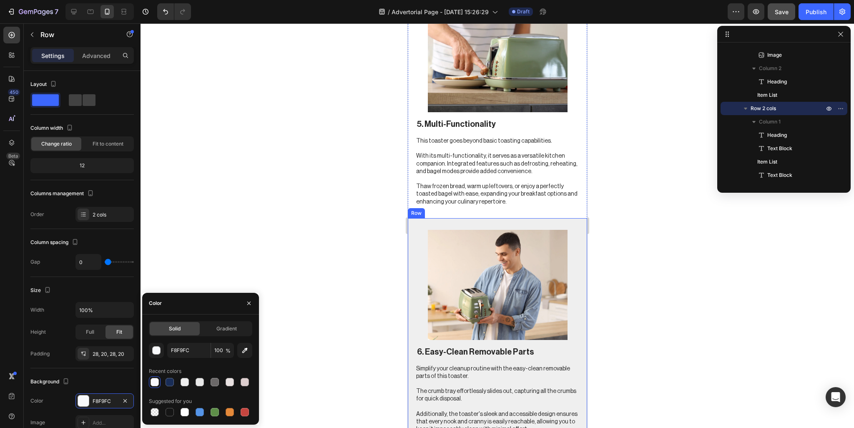
click at [576, 258] on div "Image 6. Easy-Clean Removable Parts Heading Simplify your cleanup routine with …" at bounding box center [496, 332] width 179 height 228
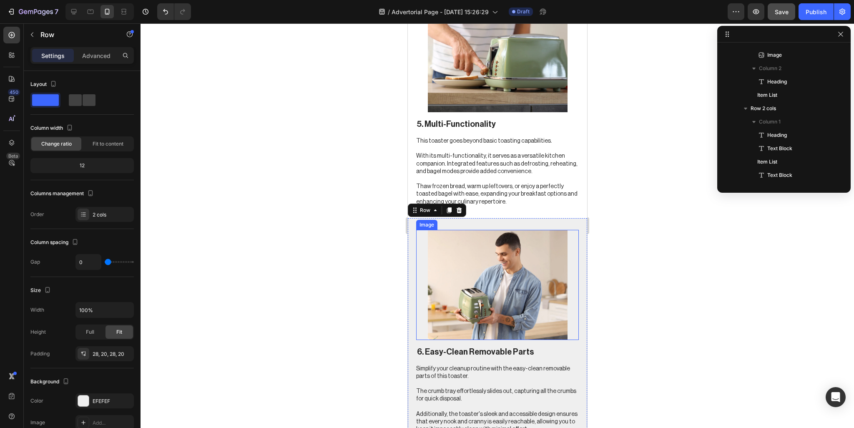
scroll to position [665, 0]
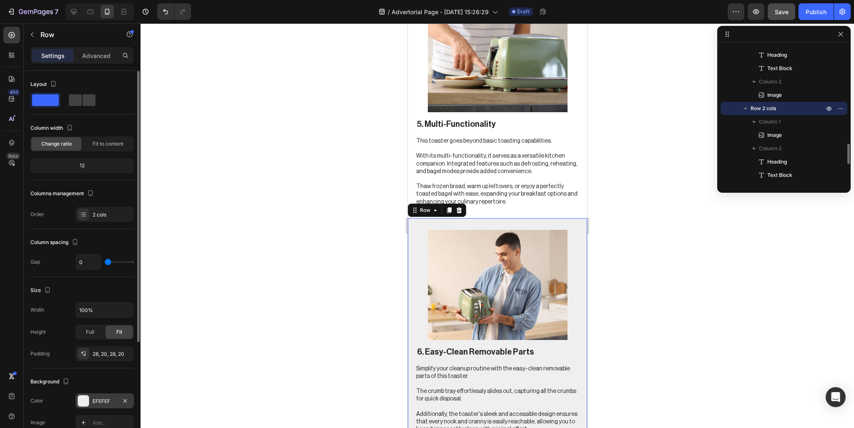
click at [99, 401] on div "EFEFEF" at bounding box center [105, 401] width 24 height 8
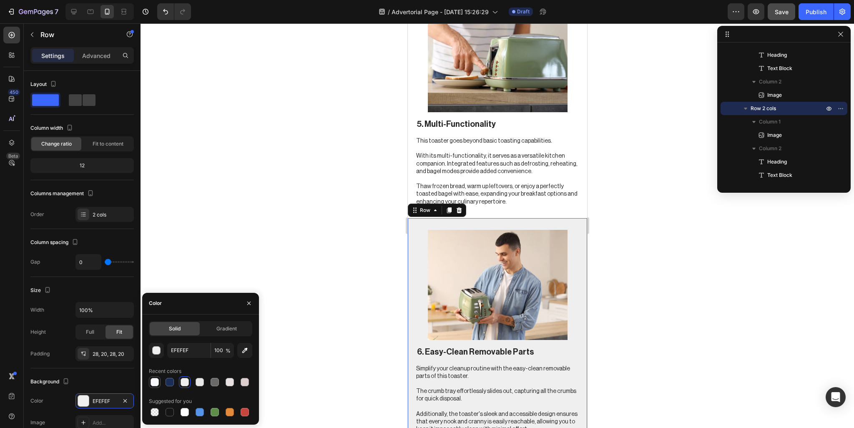
click at [158, 384] on div at bounding box center [155, 382] width 8 height 8
type input "F8F9FC"
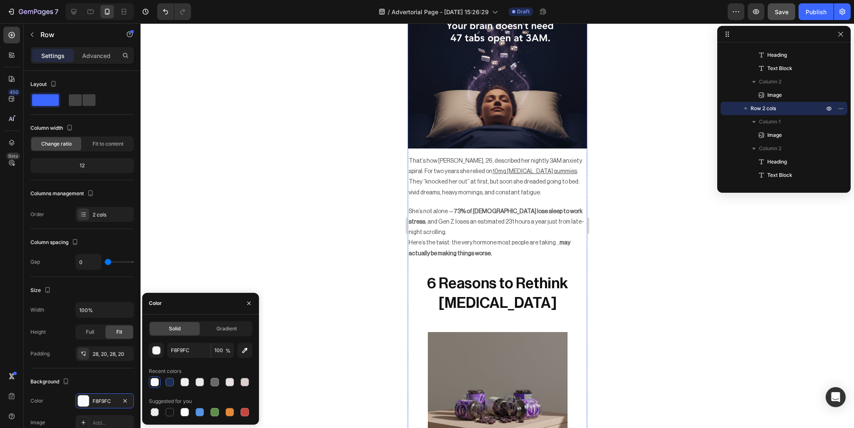
scroll to position [292, 0]
